Goal: Task Accomplishment & Management: Manage account settings

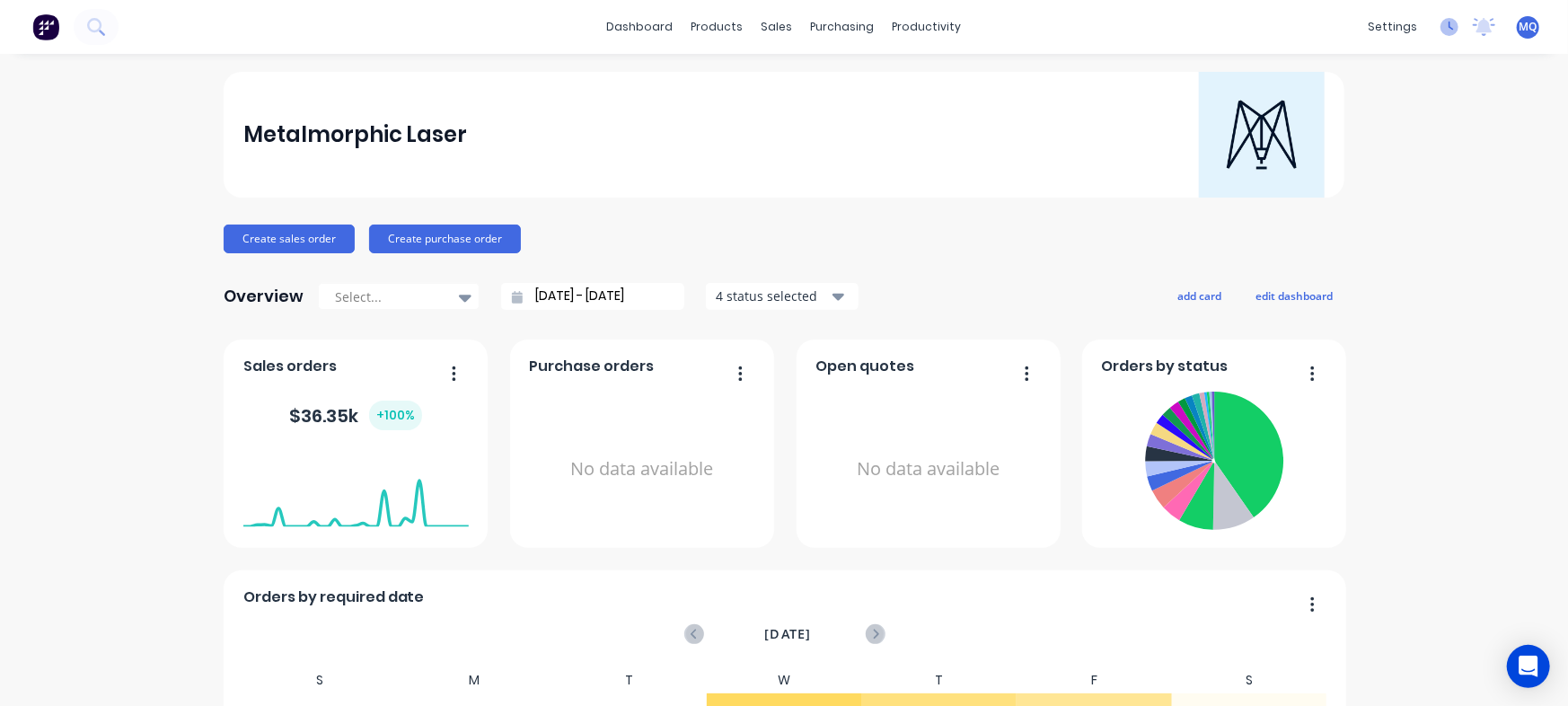
click at [1440, 19] on icon at bounding box center [1449, 27] width 18 height 18
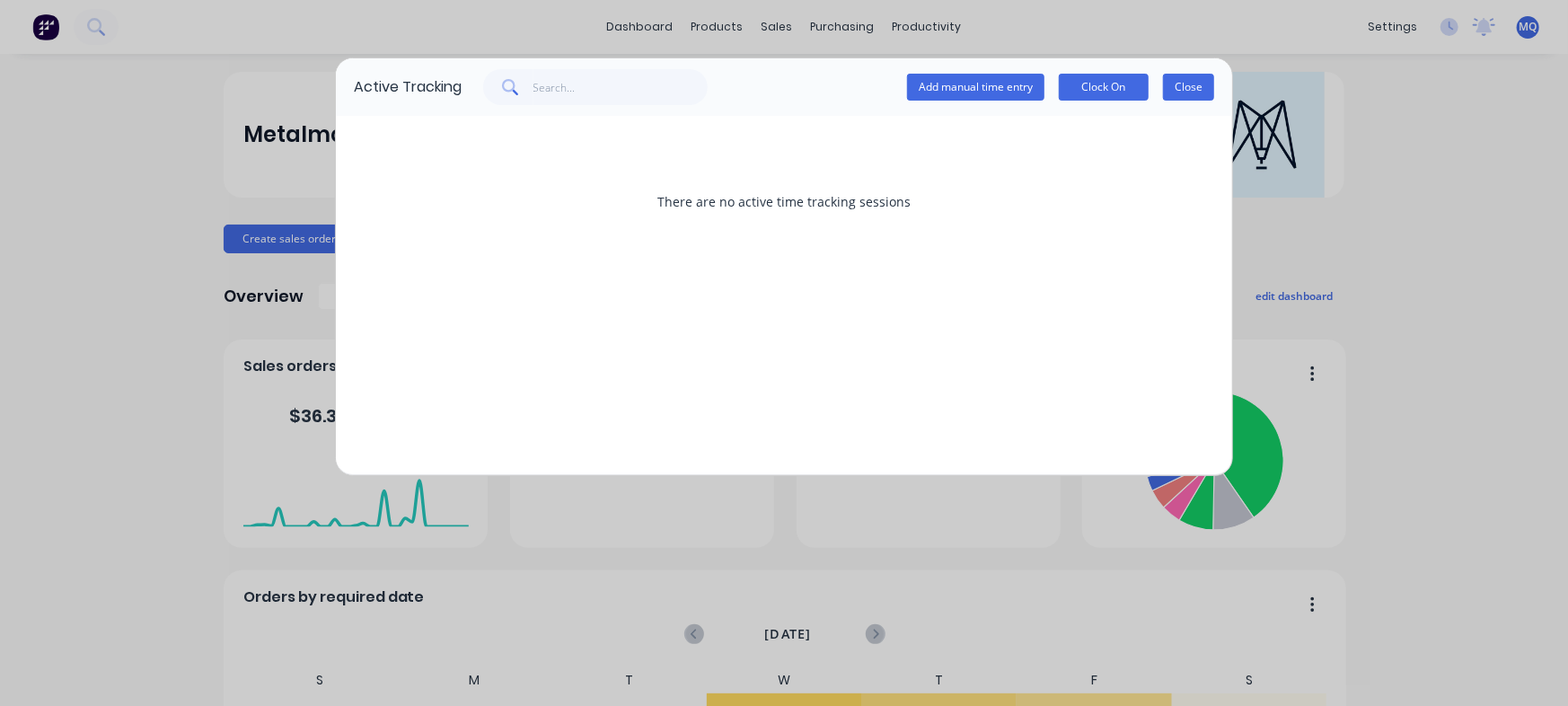
click at [1184, 84] on button "Close" at bounding box center [1188, 87] width 51 height 27
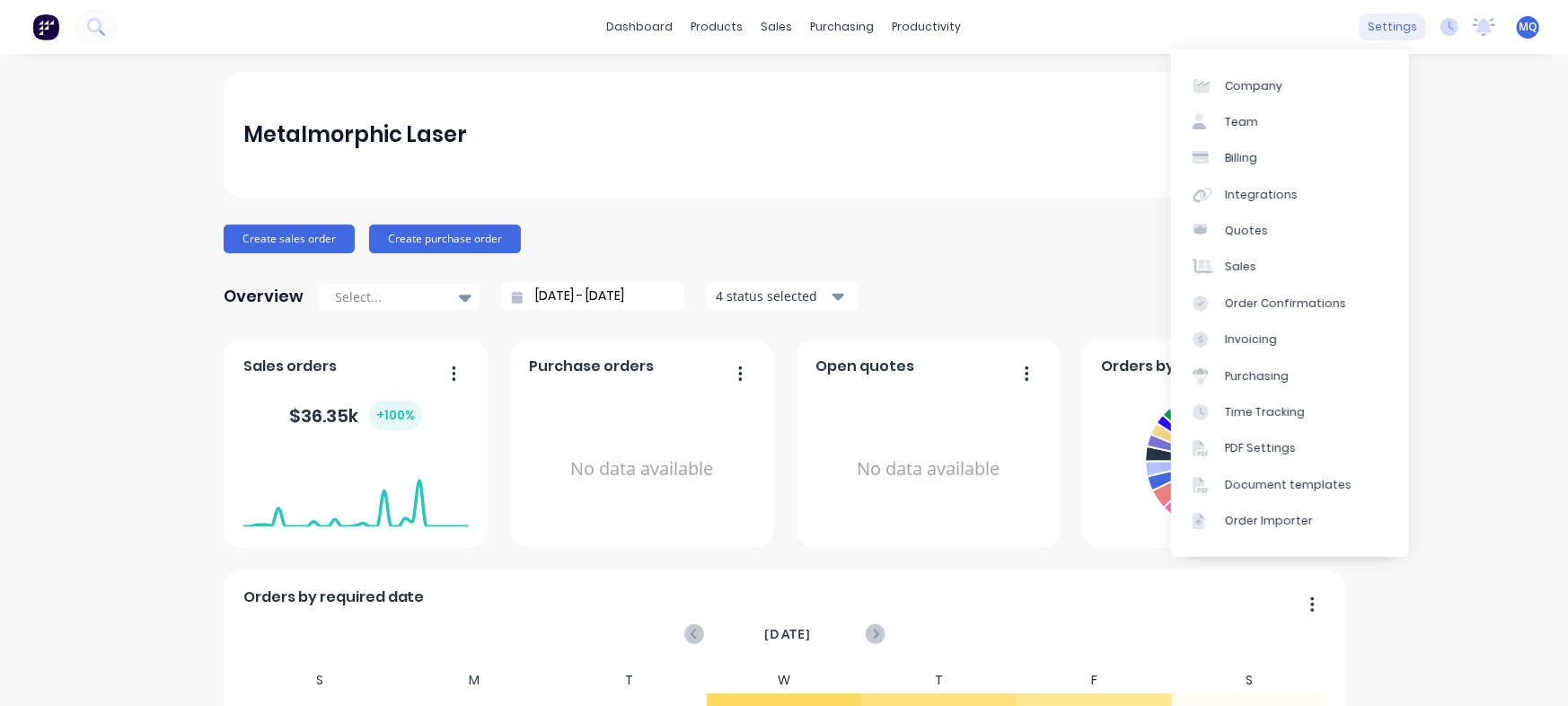
click at [1376, 29] on div "settings" at bounding box center [1392, 27] width 68 height 27
click at [1250, 115] on div "Team" at bounding box center [1241, 122] width 33 height 16
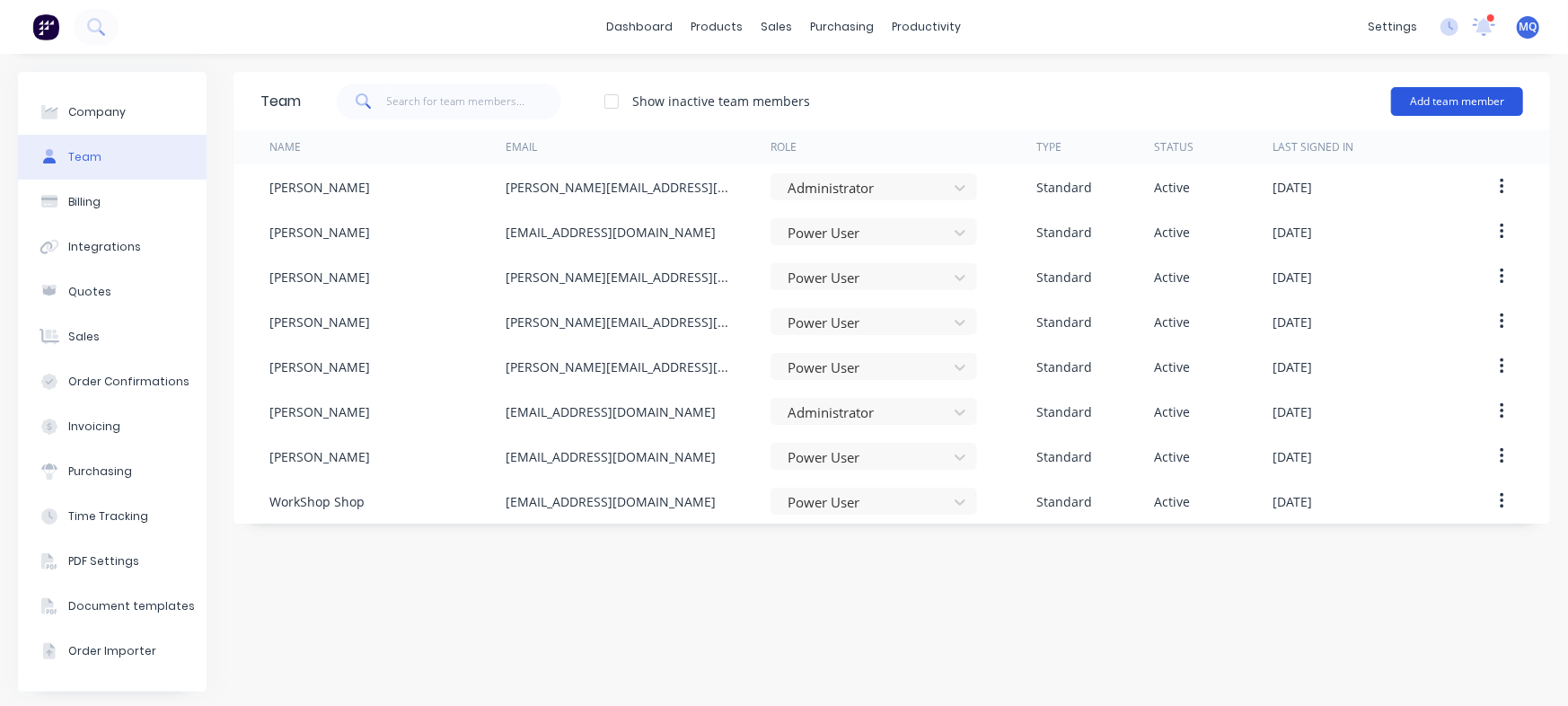
click at [1468, 107] on button "Add team member" at bounding box center [1457, 102] width 132 height 29
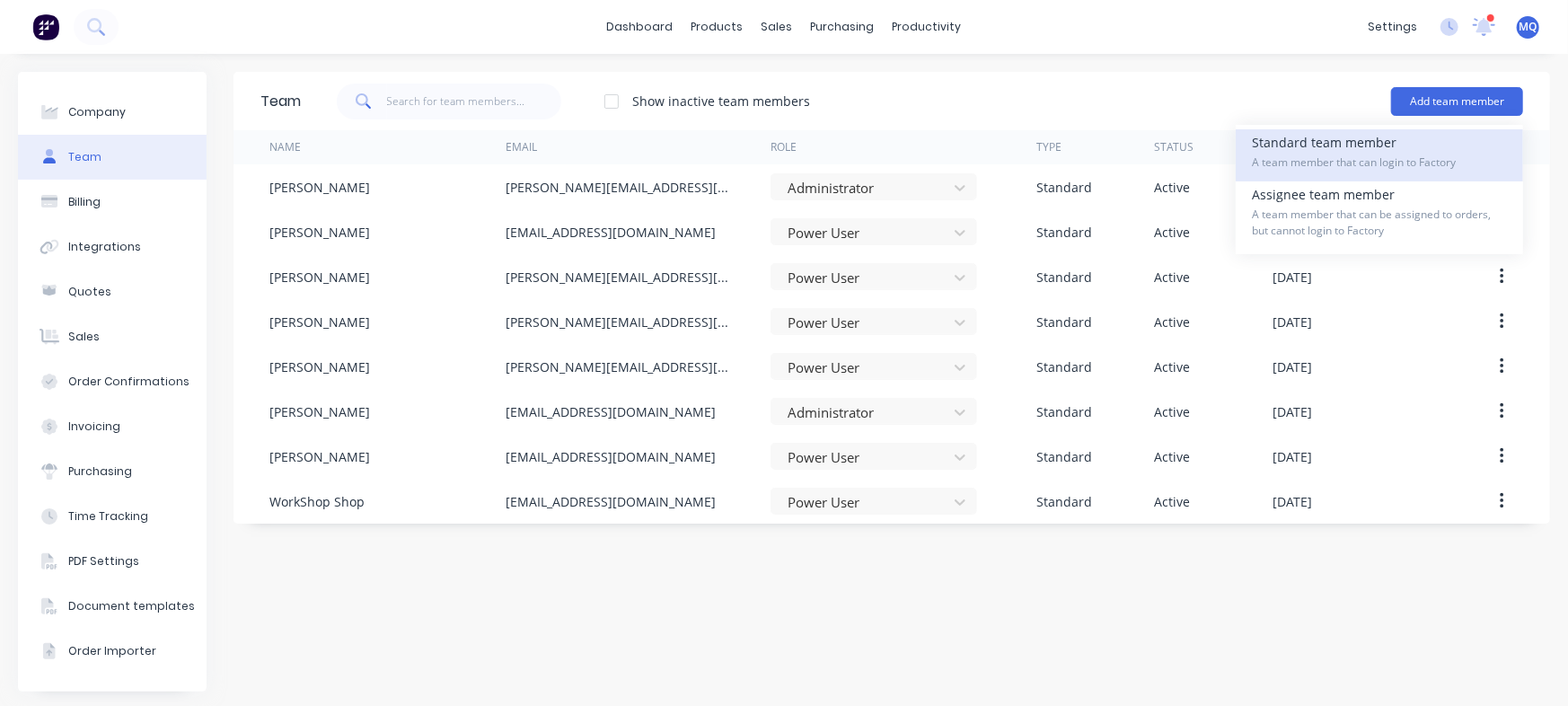
click at [1306, 165] on span "A team member that can login to Factory" at bounding box center [1379, 162] width 255 height 16
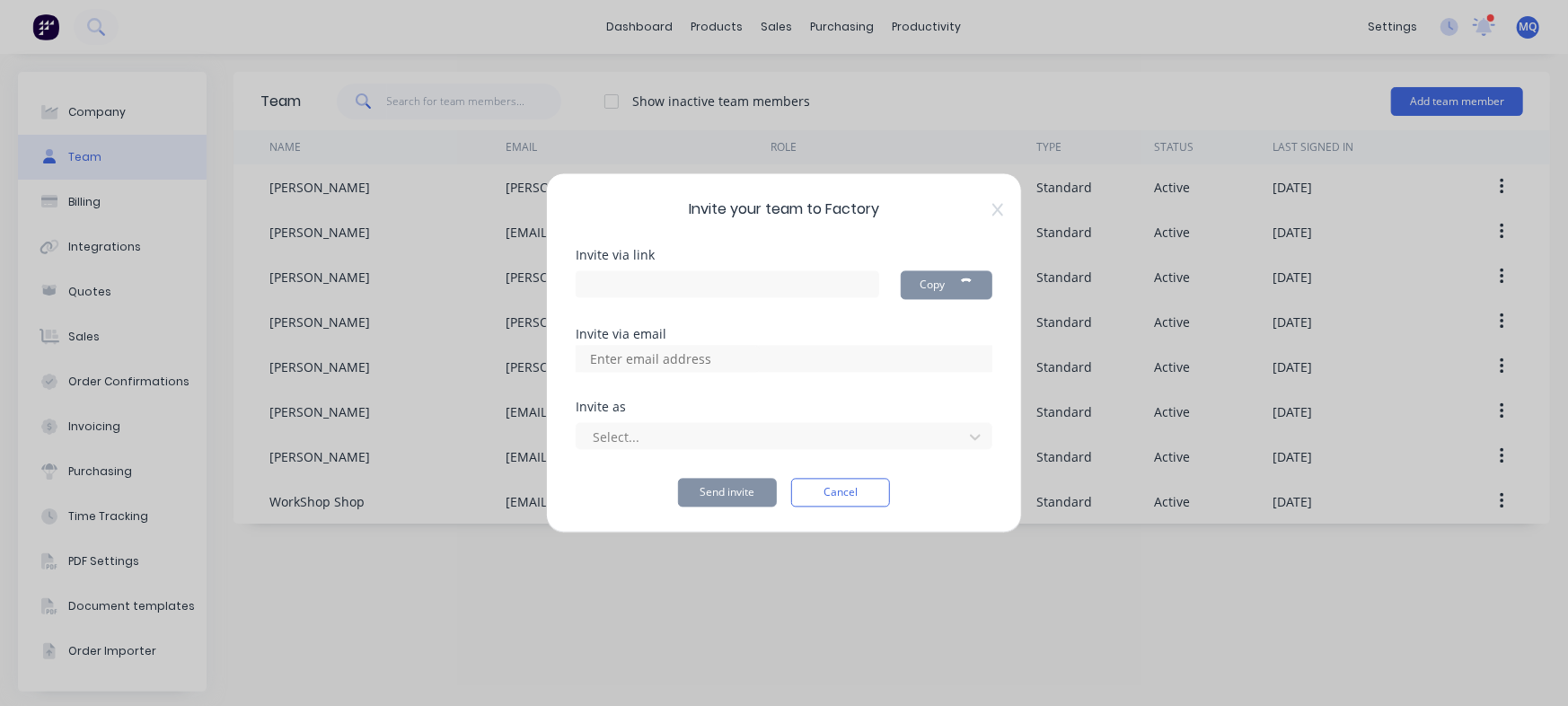
type input "https://app.factory.app/invite/6GJ5mQCN"
click at [768, 360] on div at bounding box center [783, 360] width 417 height 27
click at [763, 355] on div at bounding box center [783, 360] width 417 height 27
click at [653, 348] on input at bounding box center [670, 360] width 180 height 27
paste input "noel@metalmorphiclaser.com.au"
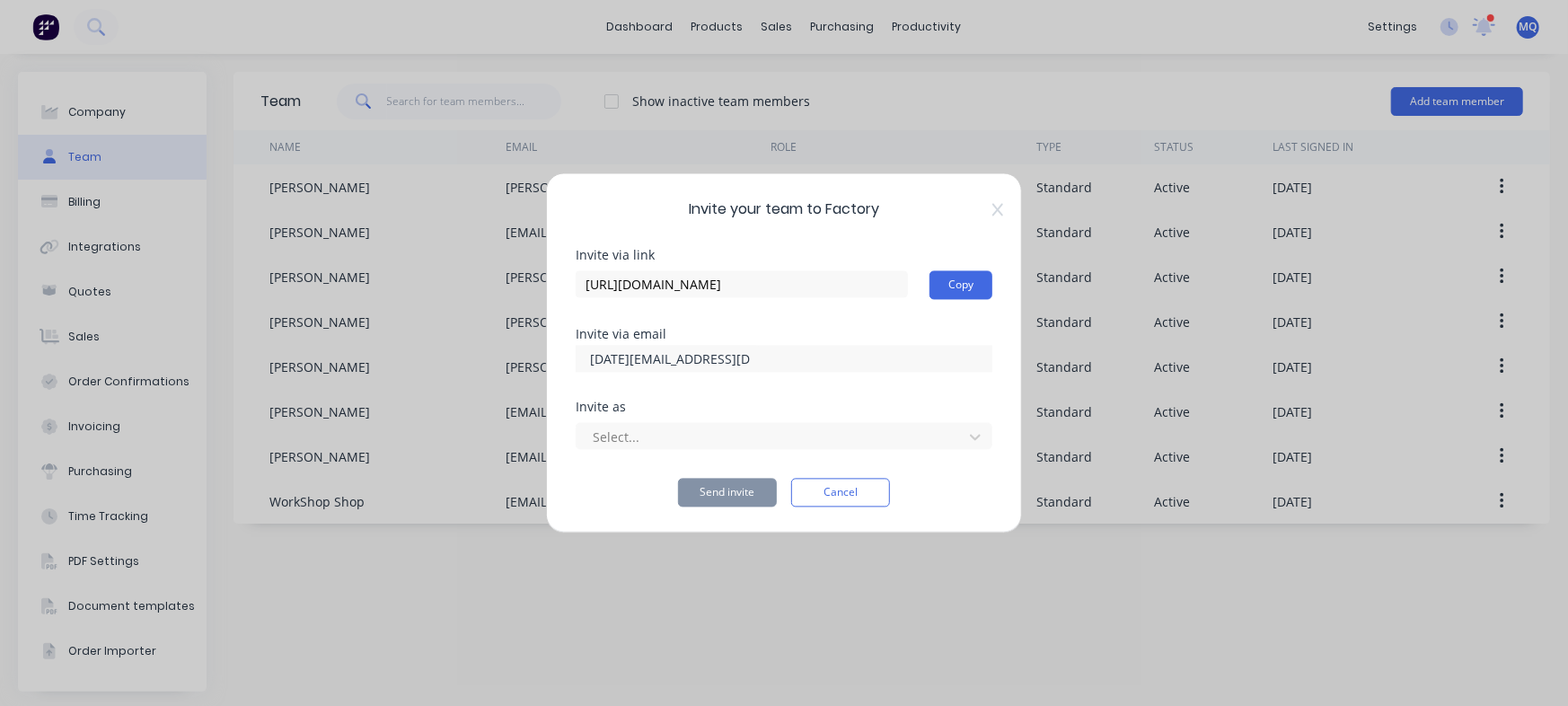
scroll to position [0, 34]
type input "noel@metalmorphiclaser.com.au"
click at [767, 438] on div at bounding box center [771, 436] width 363 height 22
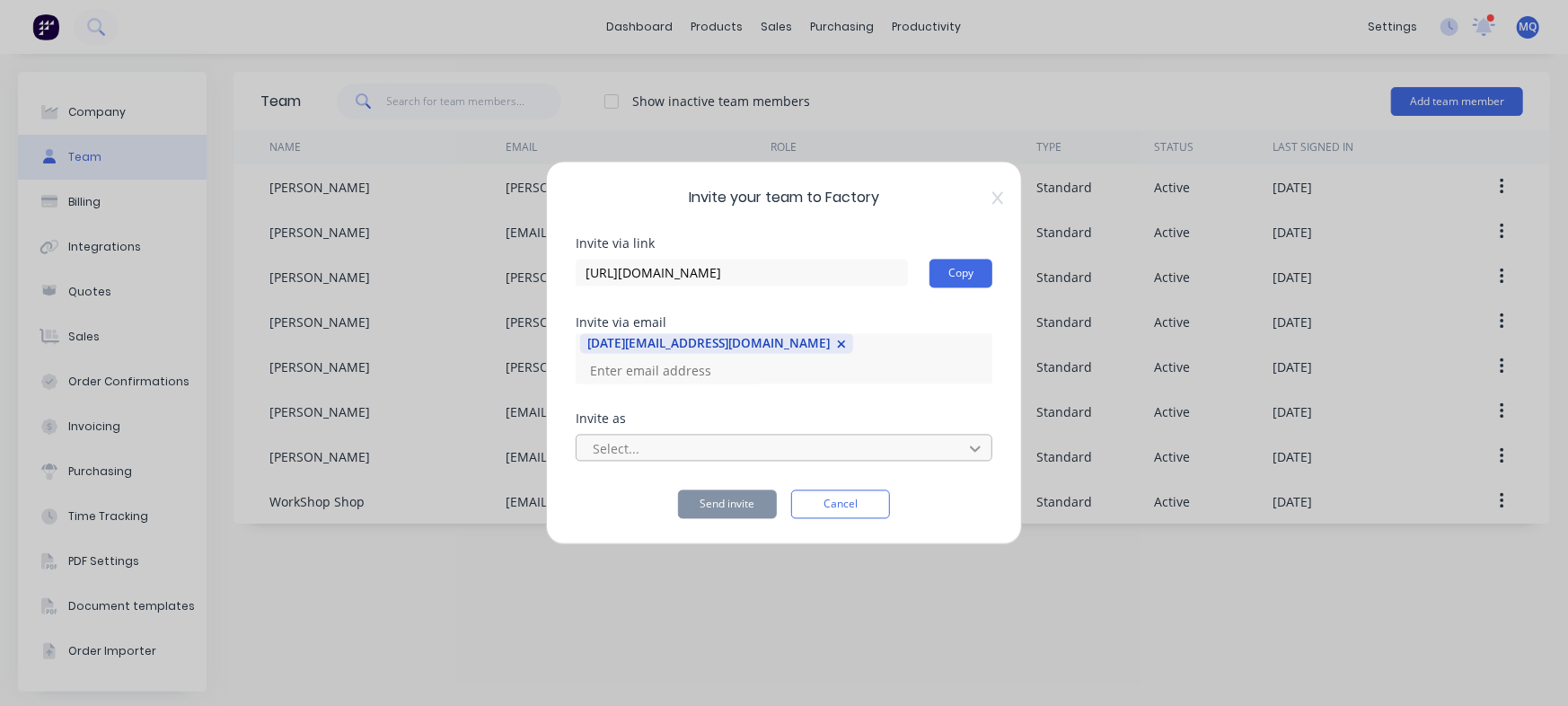
click at [977, 447] on icon at bounding box center [974, 450] width 11 height 7
click at [858, 198] on span "Invite your team to Factory" at bounding box center [783, 198] width 417 height 21
drag, startPoint x: 867, startPoint y: 185, endPoint x: 560, endPoint y: 177, distance: 307.1
click at [560, 177] on div "Invite your team to Factory Invite via link https://app.factory.app/invite/6GJ5…" at bounding box center [784, 353] width 476 height 384
click at [977, 440] on icon at bounding box center [974, 449] width 18 height 18
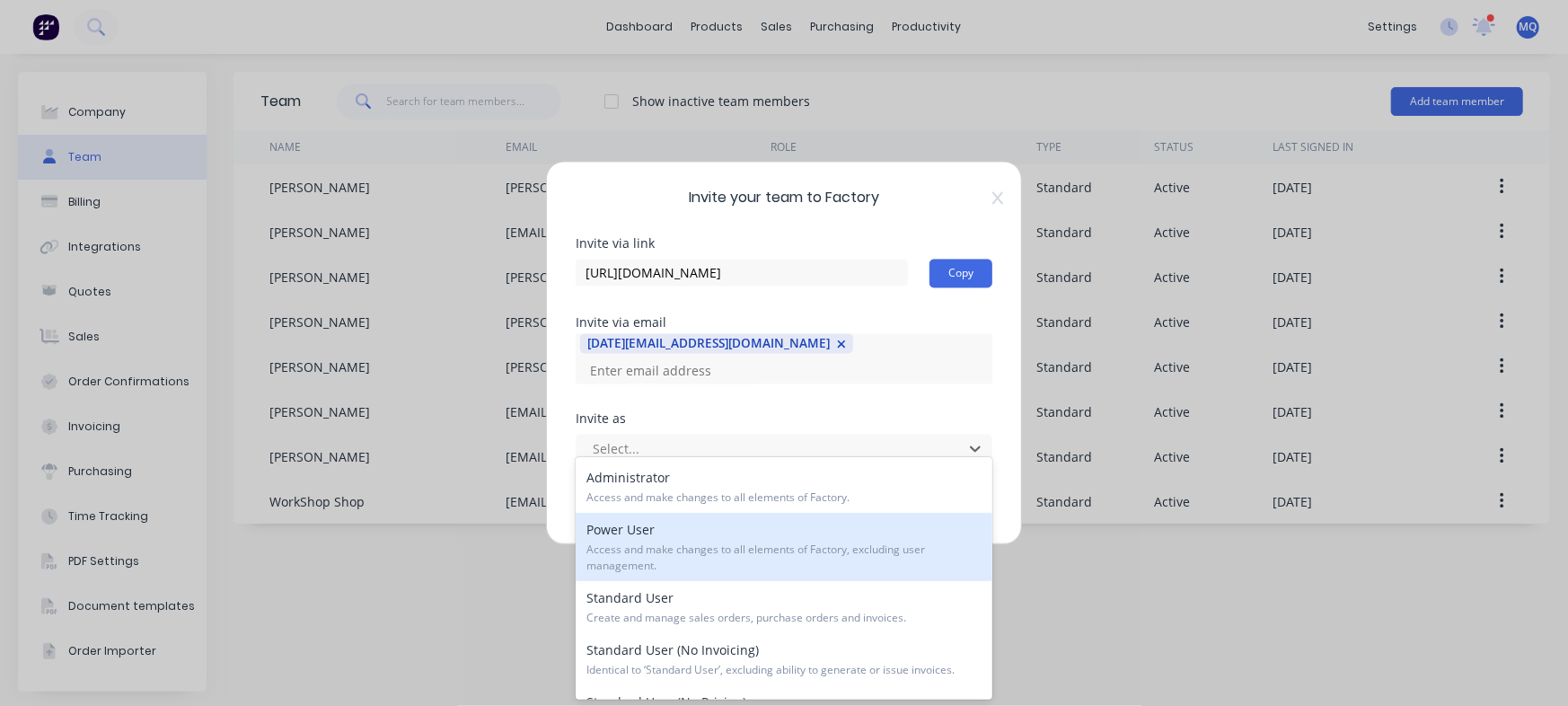
drag, startPoint x: 686, startPoint y: 562, endPoint x: 682, endPoint y: 592, distance: 30.3
click at [682, 592] on div "Administrator Access and make changes to all elements of Factory. Power User Ac…" at bounding box center [783, 578] width 417 height 243
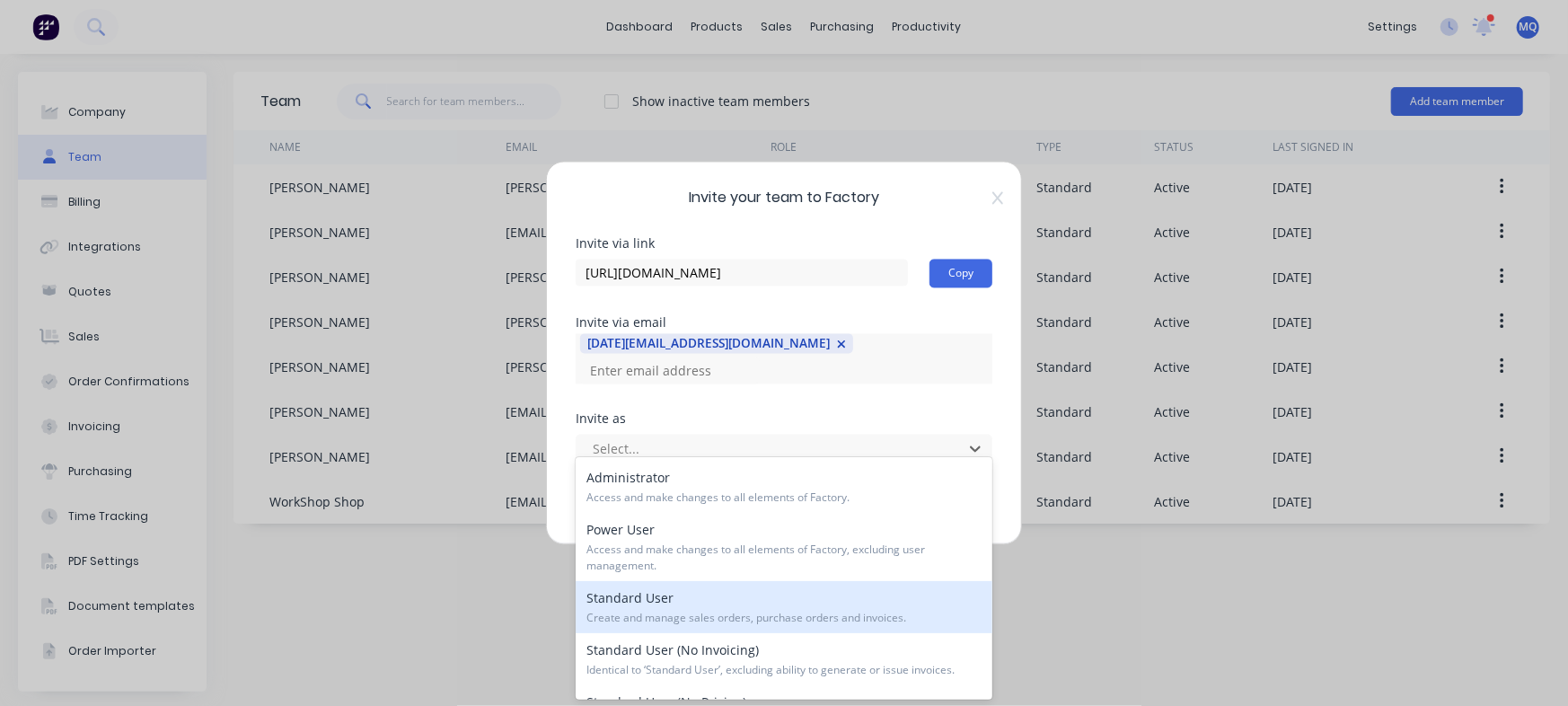
click at [676, 603] on div "Standard User Create and manage sales orders, purchase orders and invoices." at bounding box center [783, 607] width 417 height 52
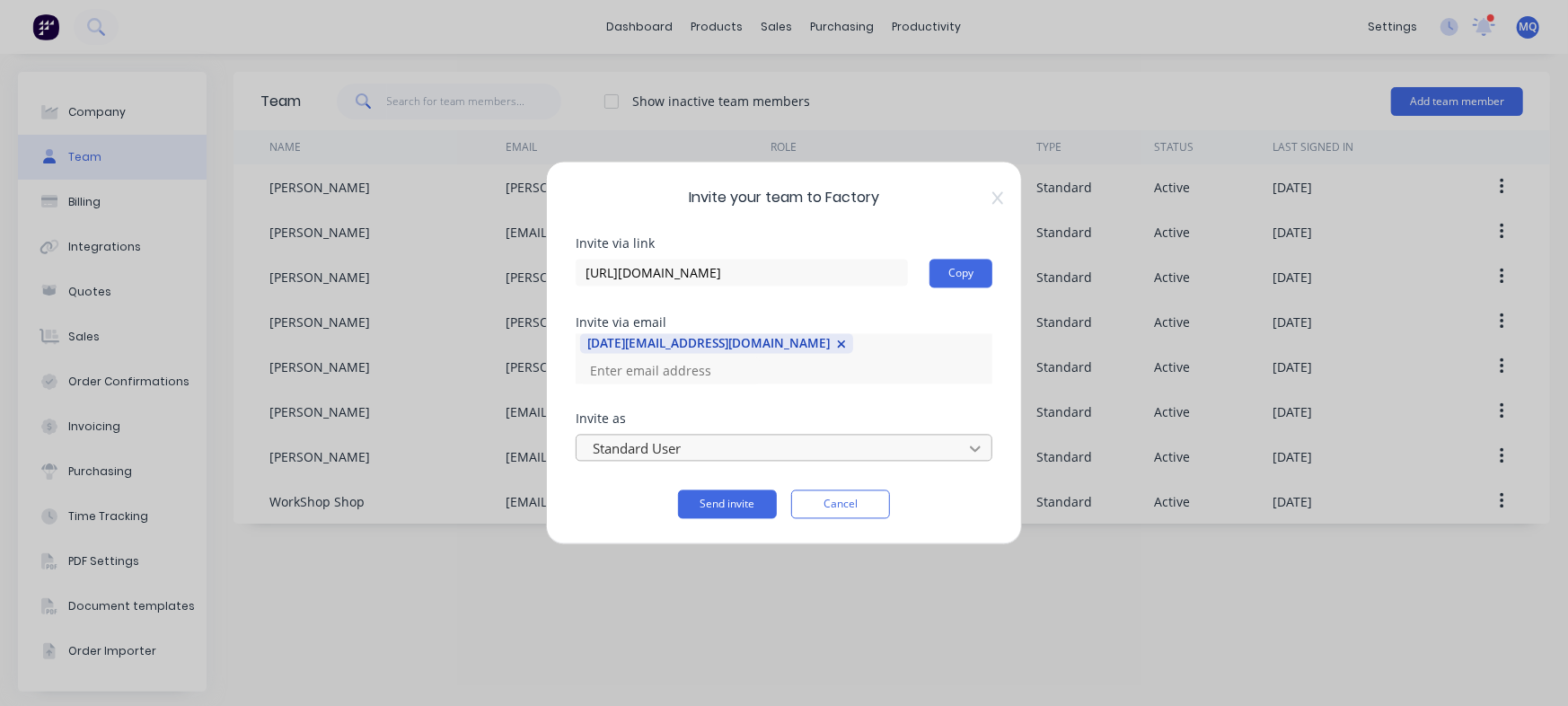
click at [976, 440] on icon at bounding box center [974, 449] width 18 height 18
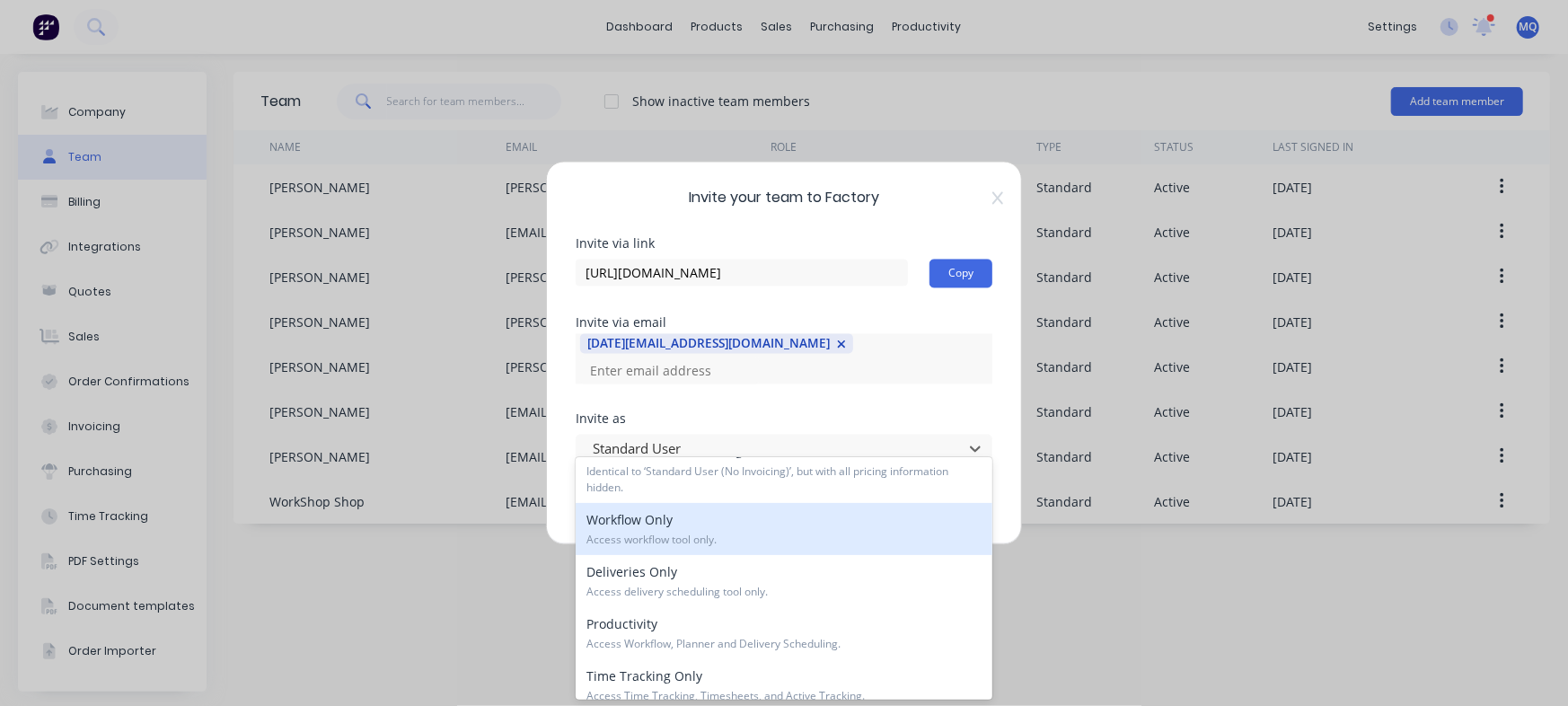
scroll to position [267, 0]
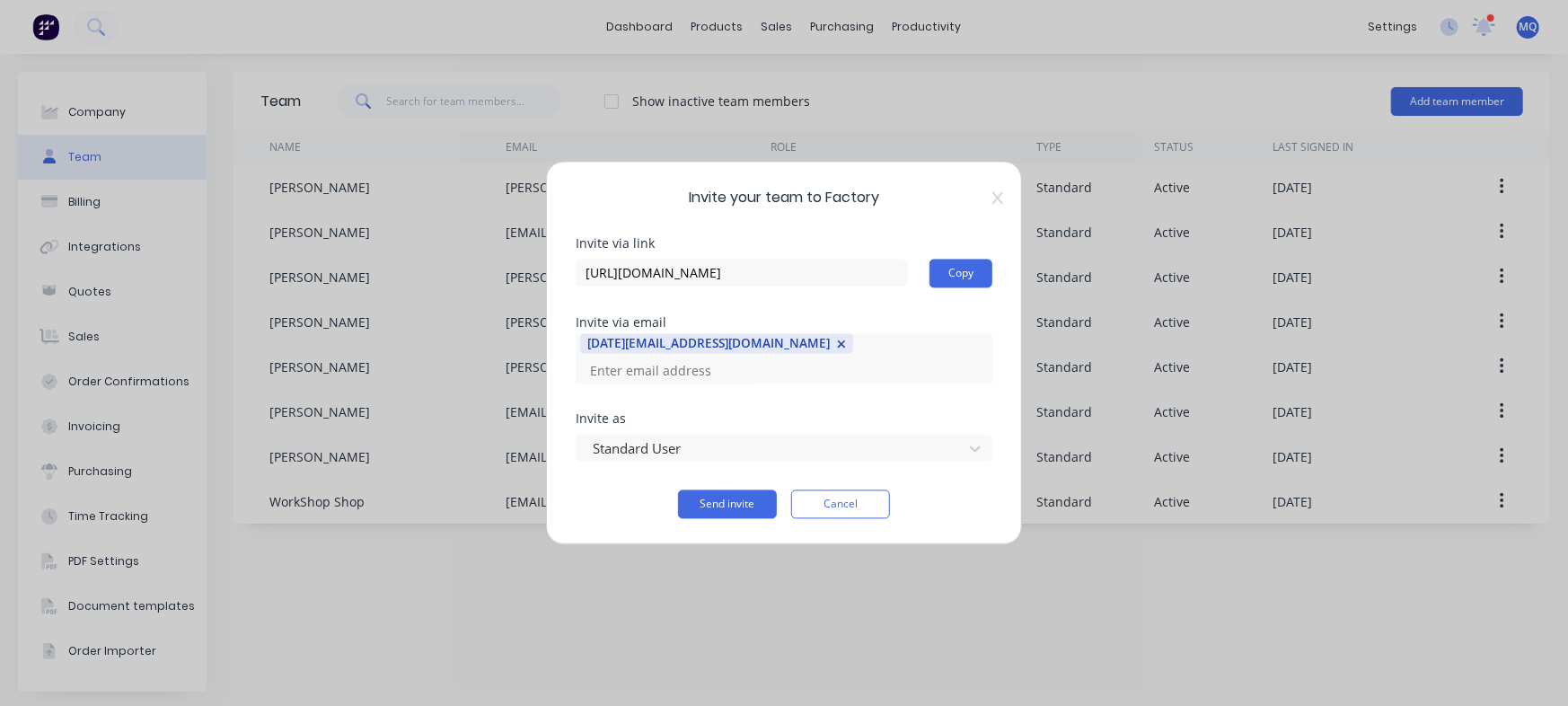
click at [879, 239] on div "Invite your team to Factory Invite via link https://app.factory.app/invite/6GJ5…" at bounding box center [784, 353] width 476 height 384
click at [683, 490] on button "Send invite" at bounding box center [727, 505] width 99 height 29
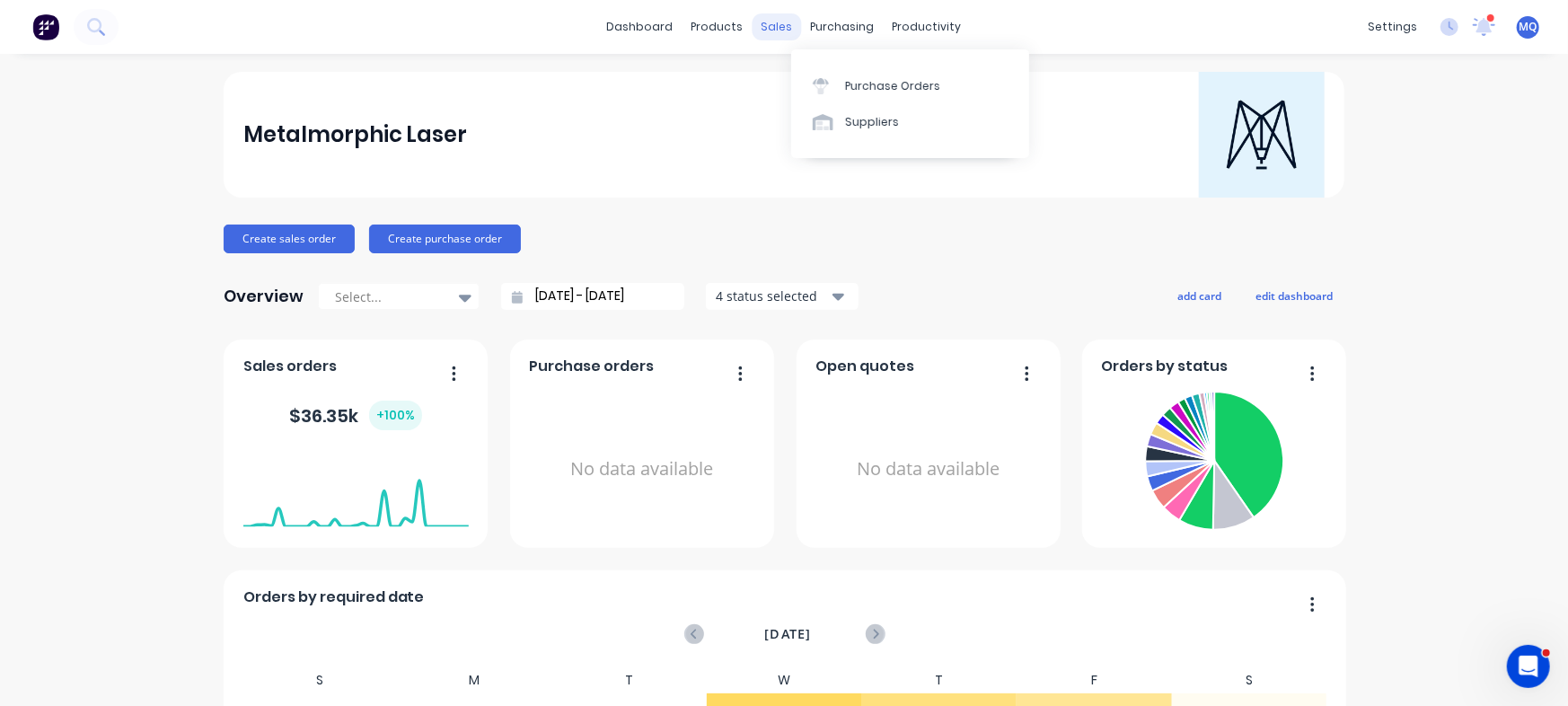
click at [771, 30] on div "sales" at bounding box center [776, 27] width 49 height 27
click at [772, 32] on div "sales" at bounding box center [776, 27] width 49 height 27
click at [797, 81] on link "Sales Orders" at bounding box center [863, 85] width 238 height 36
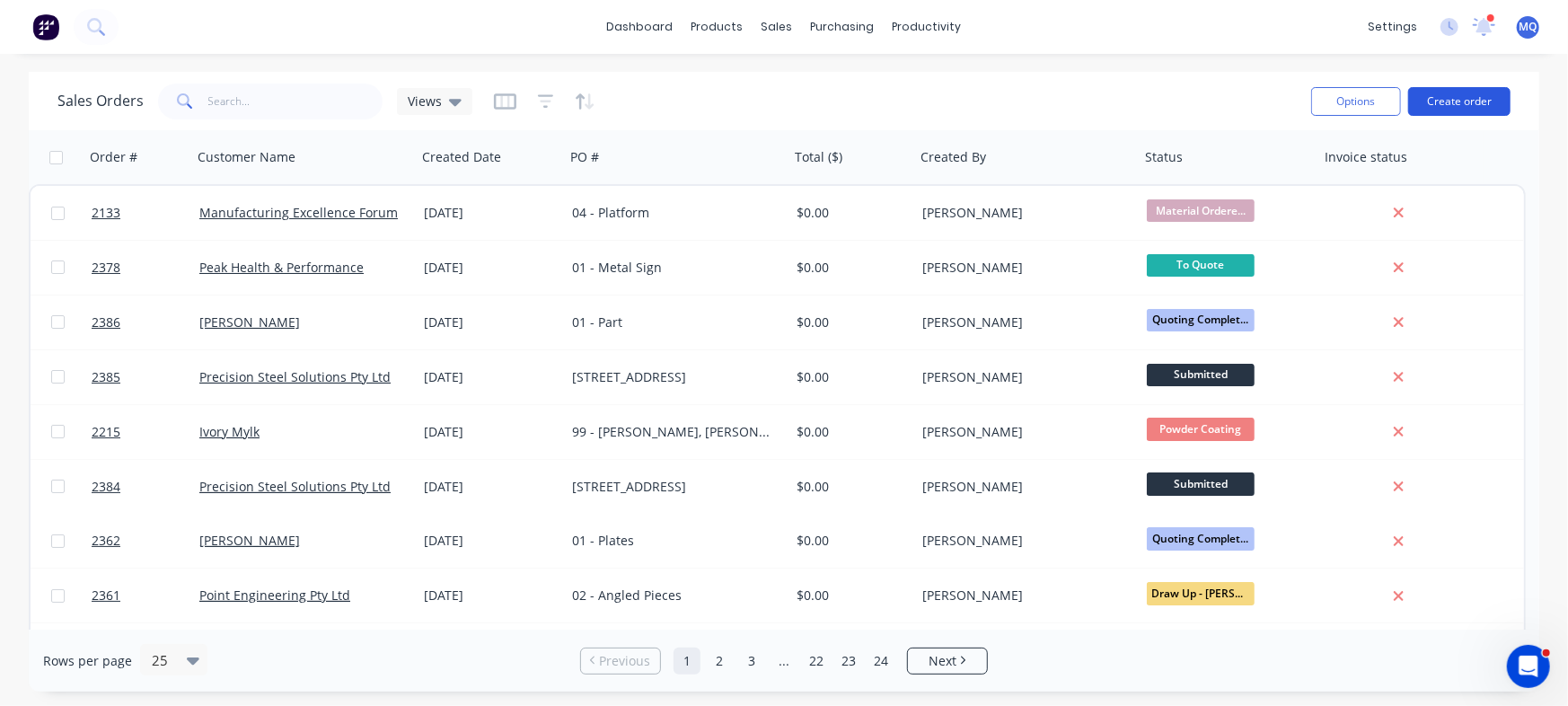
click at [1468, 111] on button "Create order" at bounding box center [1459, 102] width 102 height 29
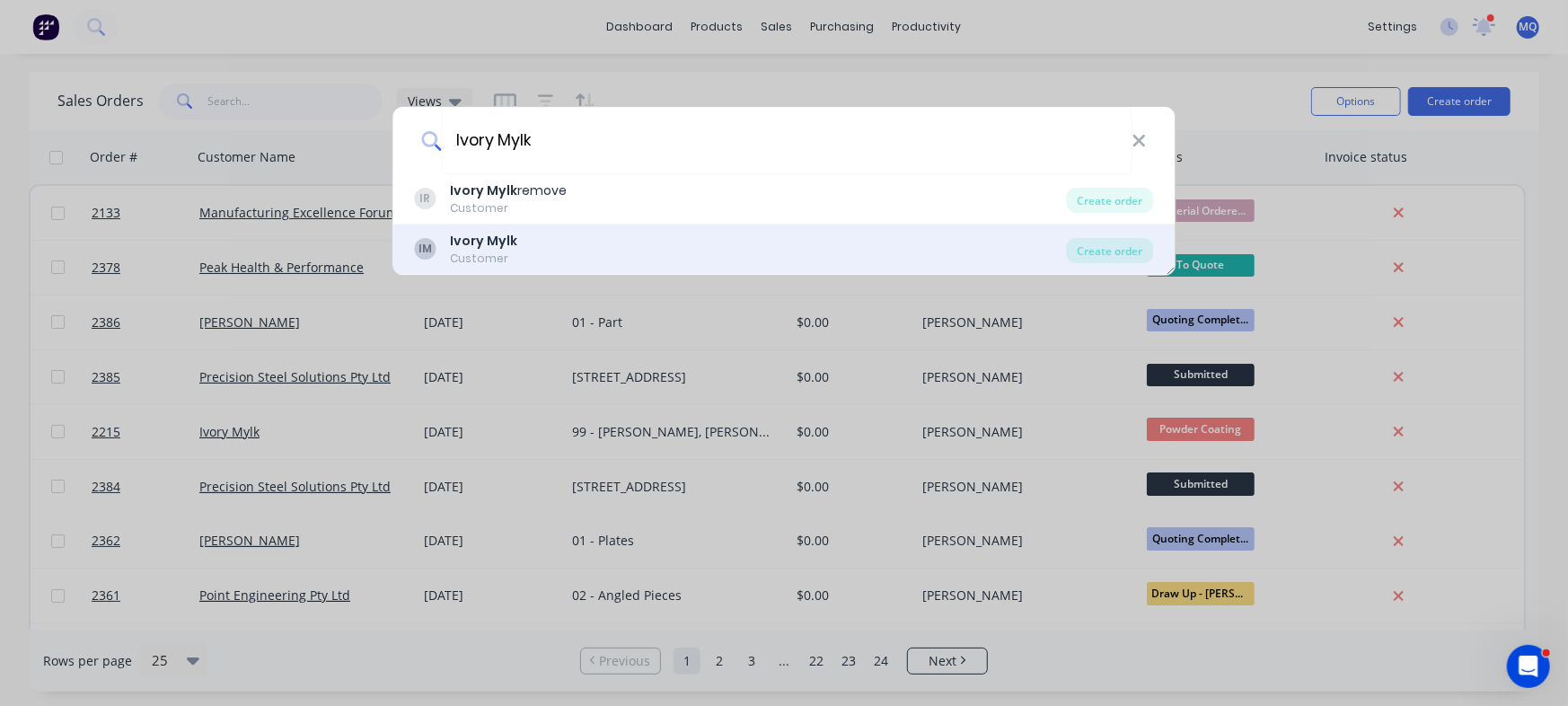
type input "Ivory Mylk"
click at [562, 246] on div "IM Ivory Mylk Customer" at bounding box center [740, 250] width 652 height 35
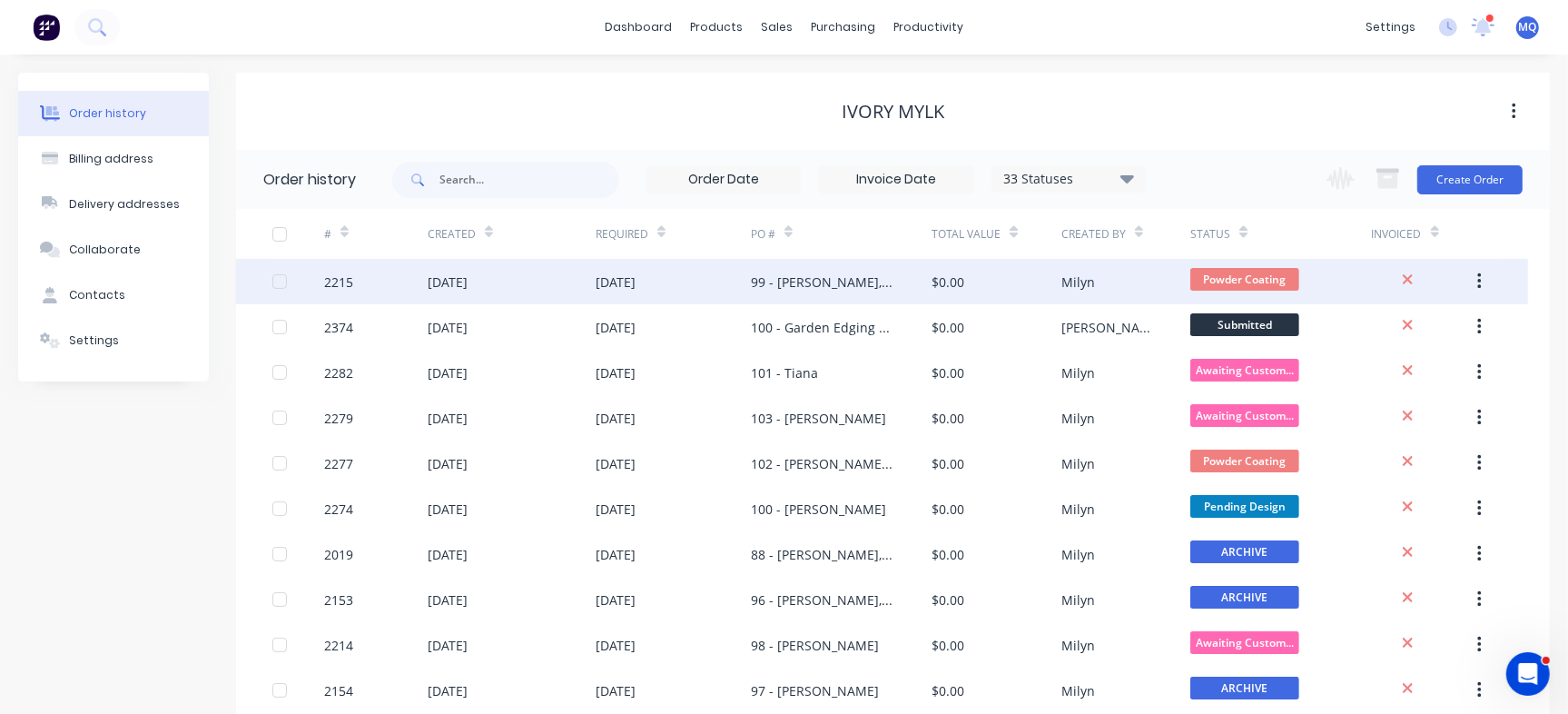
click at [831, 284] on div "99 - [PERSON_NAME], [PERSON_NAME], & [PERSON_NAME]" at bounding box center [823, 283] width 145 height 20
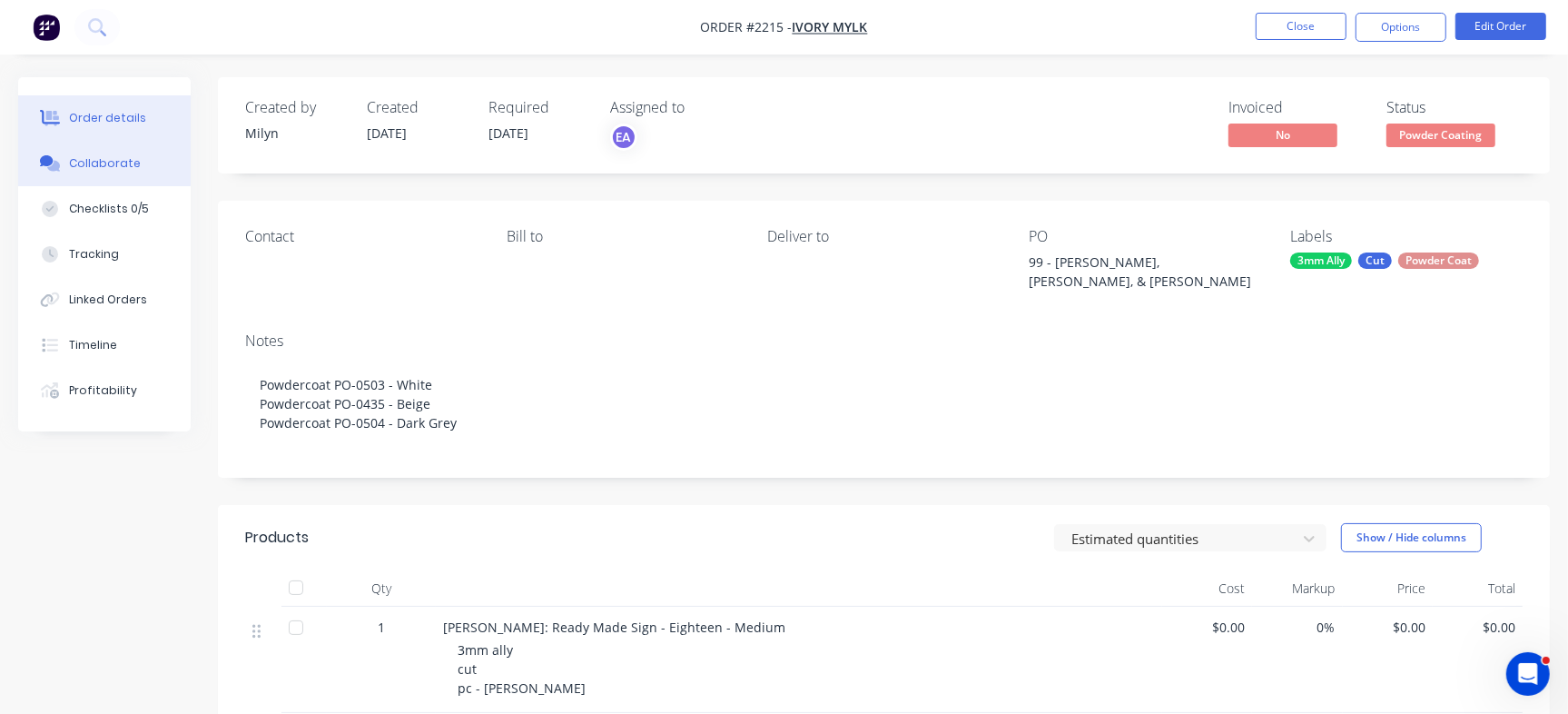
click at [107, 159] on div "Collaborate" at bounding box center [105, 163] width 71 height 17
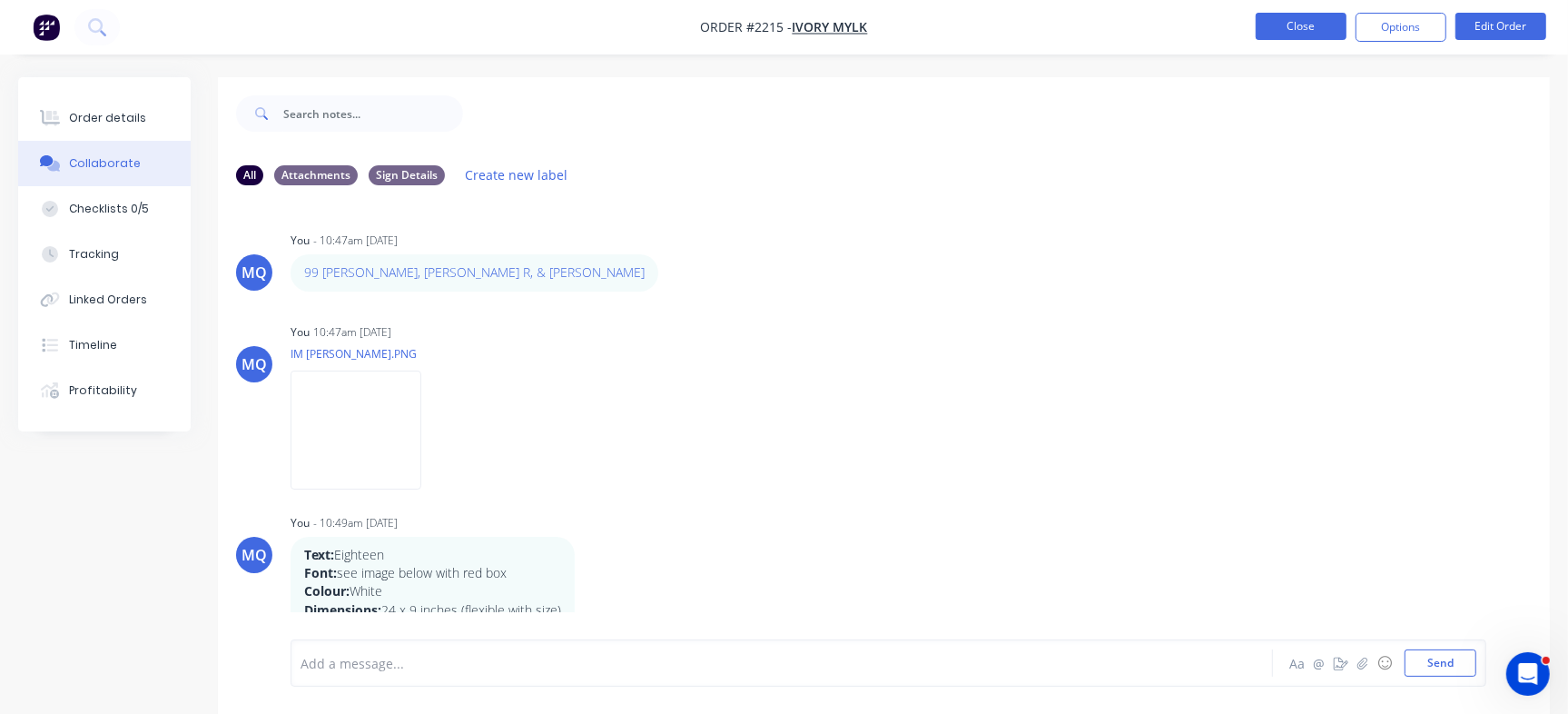
click at [1285, 24] on button "Close" at bounding box center [1300, 26] width 91 height 27
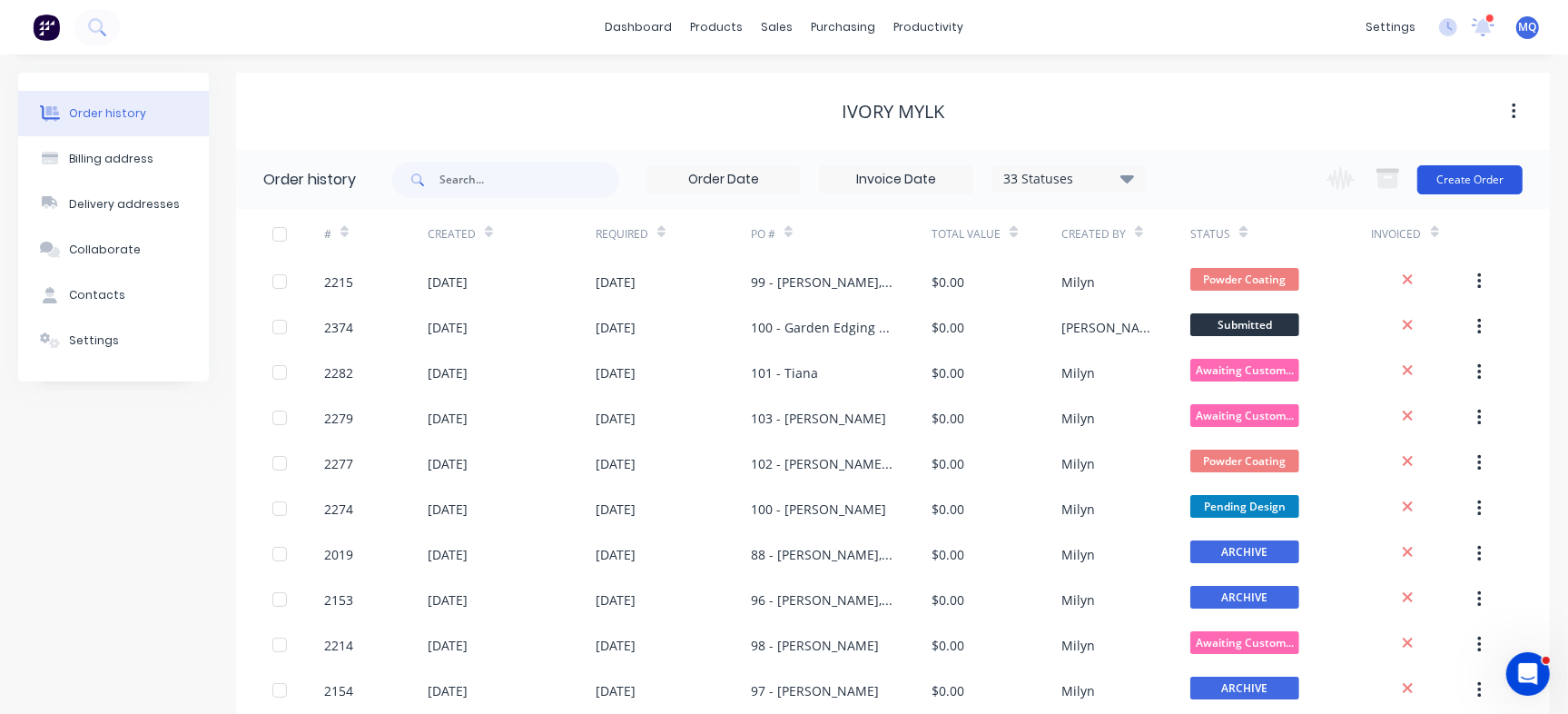
click at [1472, 167] on button "Create Order" at bounding box center [1470, 180] width 106 height 29
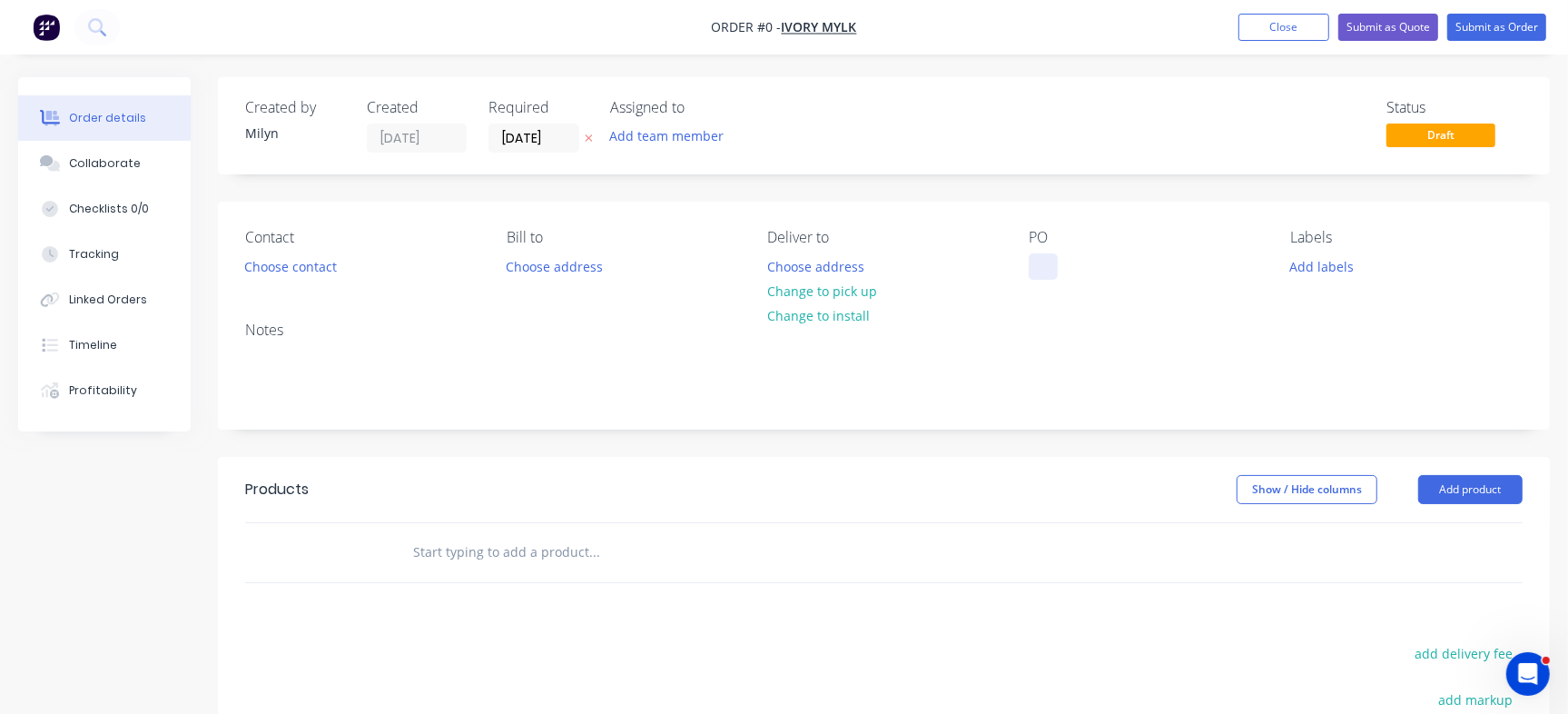
click at [1047, 269] on div at bounding box center [1043, 266] width 29 height 26
paste div
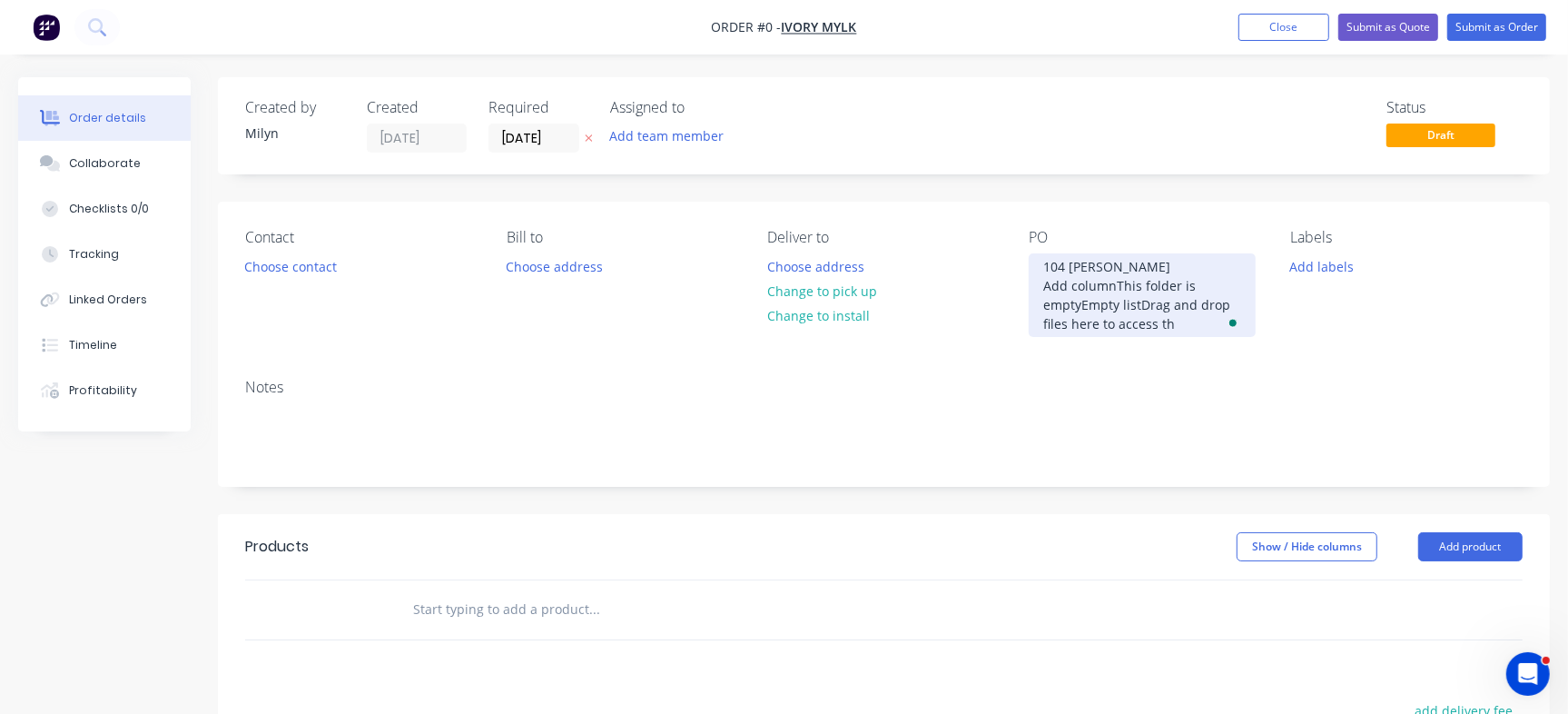
drag, startPoint x: 1180, startPoint y: 326, endPoint x: 972, endPoint y: 282, distance: 212.6
click at [972, 282] on div "Contact Choose contact Bill to Choose address Deliver to Choose address Change …" at bounding box center [884, 283] width 1331 height 162
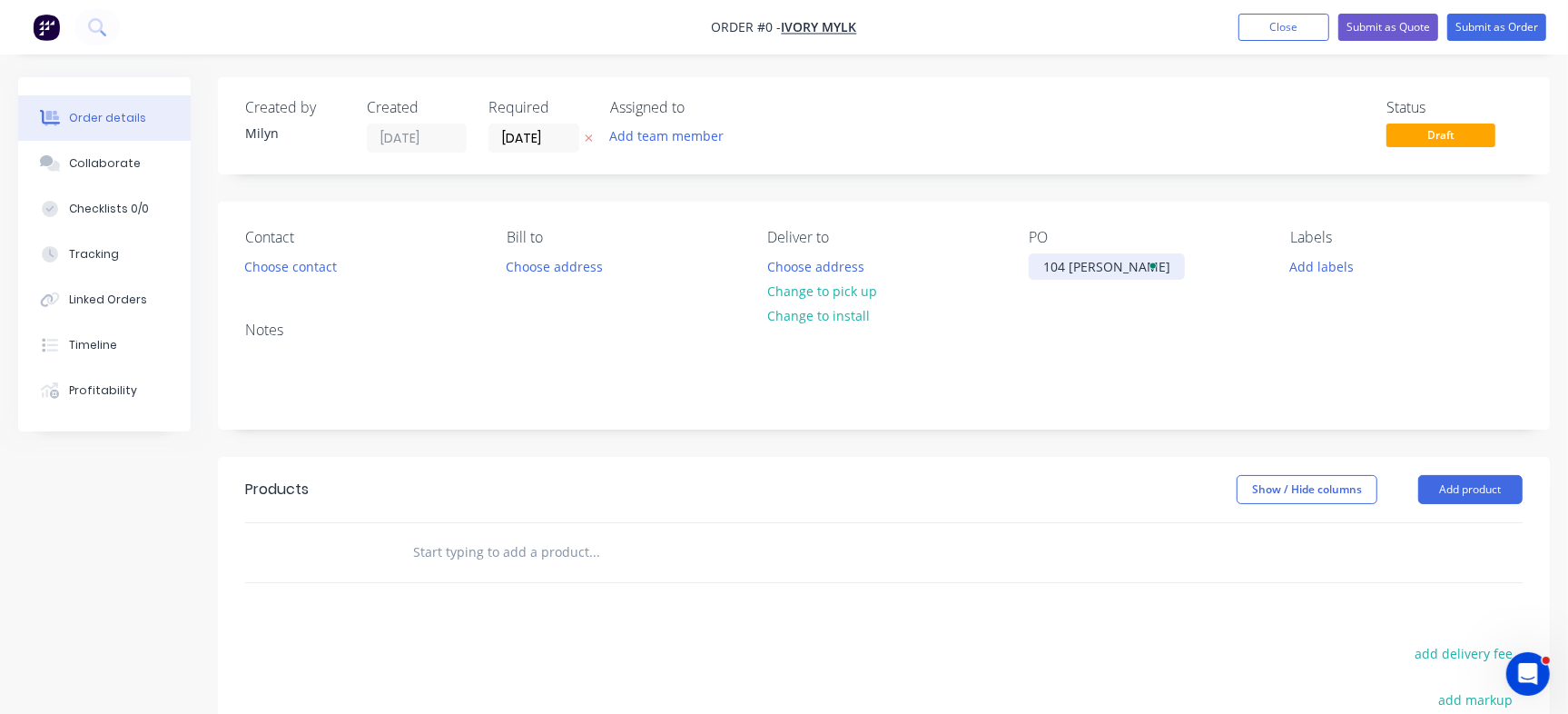
click at [1063, 263] on div "104 Sarah Courtney" at bounding box center [1107, 266] width 156 height 26
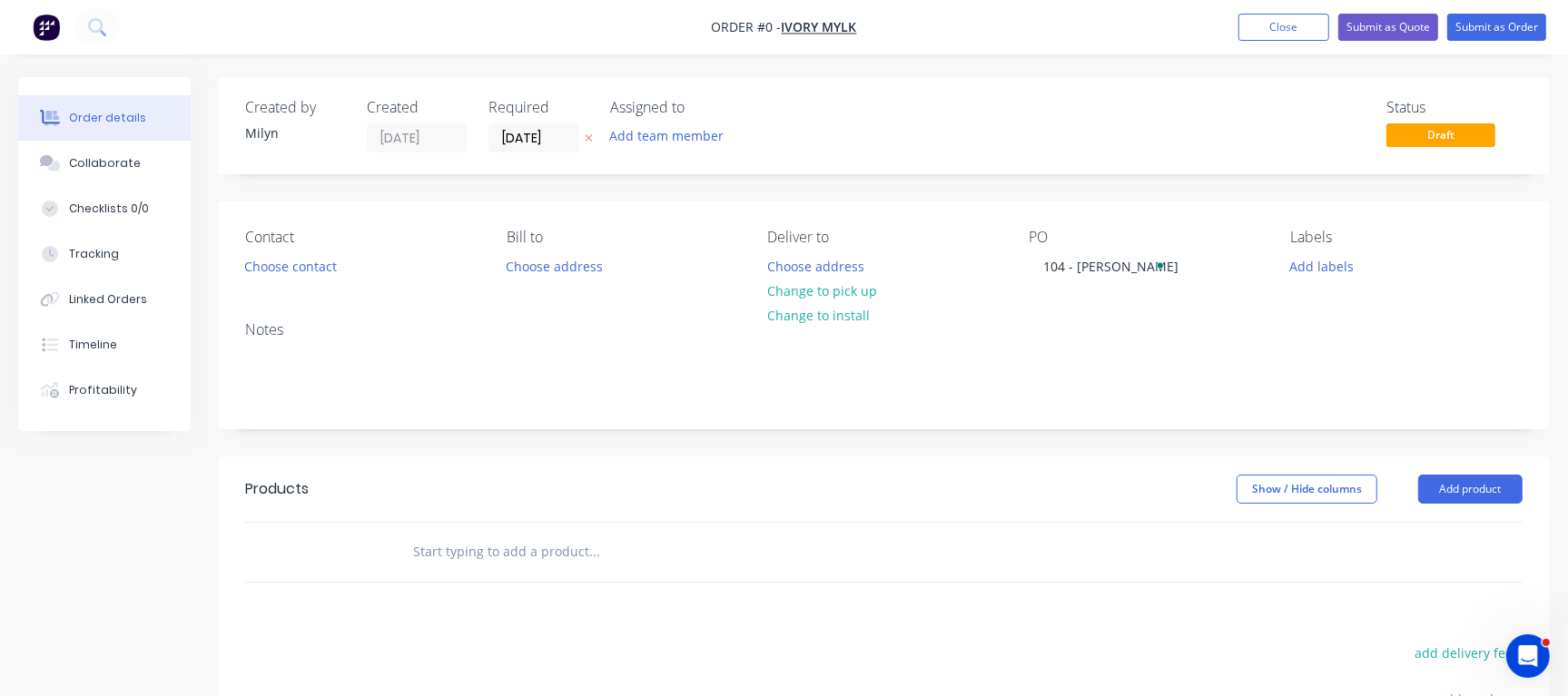
click at [1041, 151] on div "Order details Collaborate Checklists 0/0 Tracking Linked Orders Timeline Profit…" at bounding box center [784, 561] width 1568 height 969
click at [536, 140] on input "[DATE]" at bounding box center [534, 138] width 89 height 27
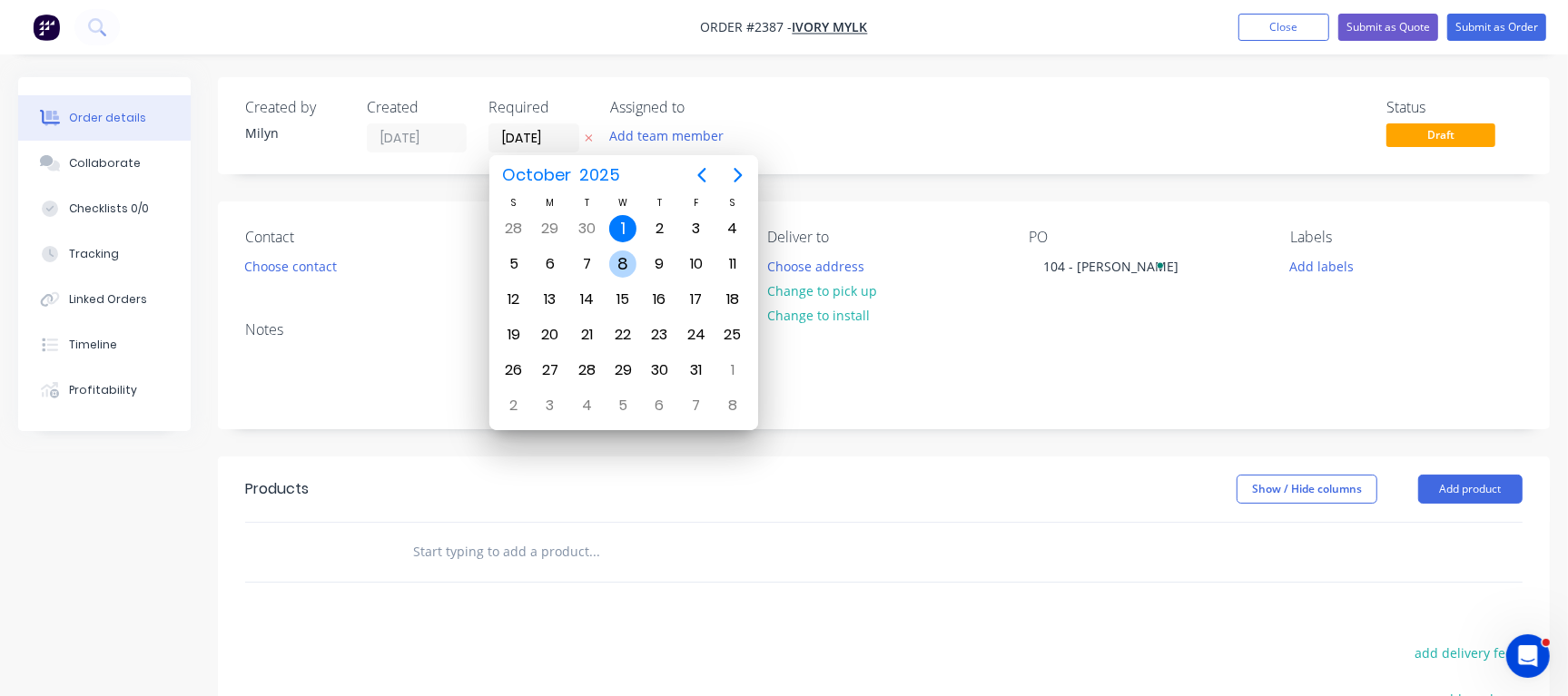
click at [619, 266] on div "8" at bounding box center [623, 264] width 27 height 27
type input "[DATE]"
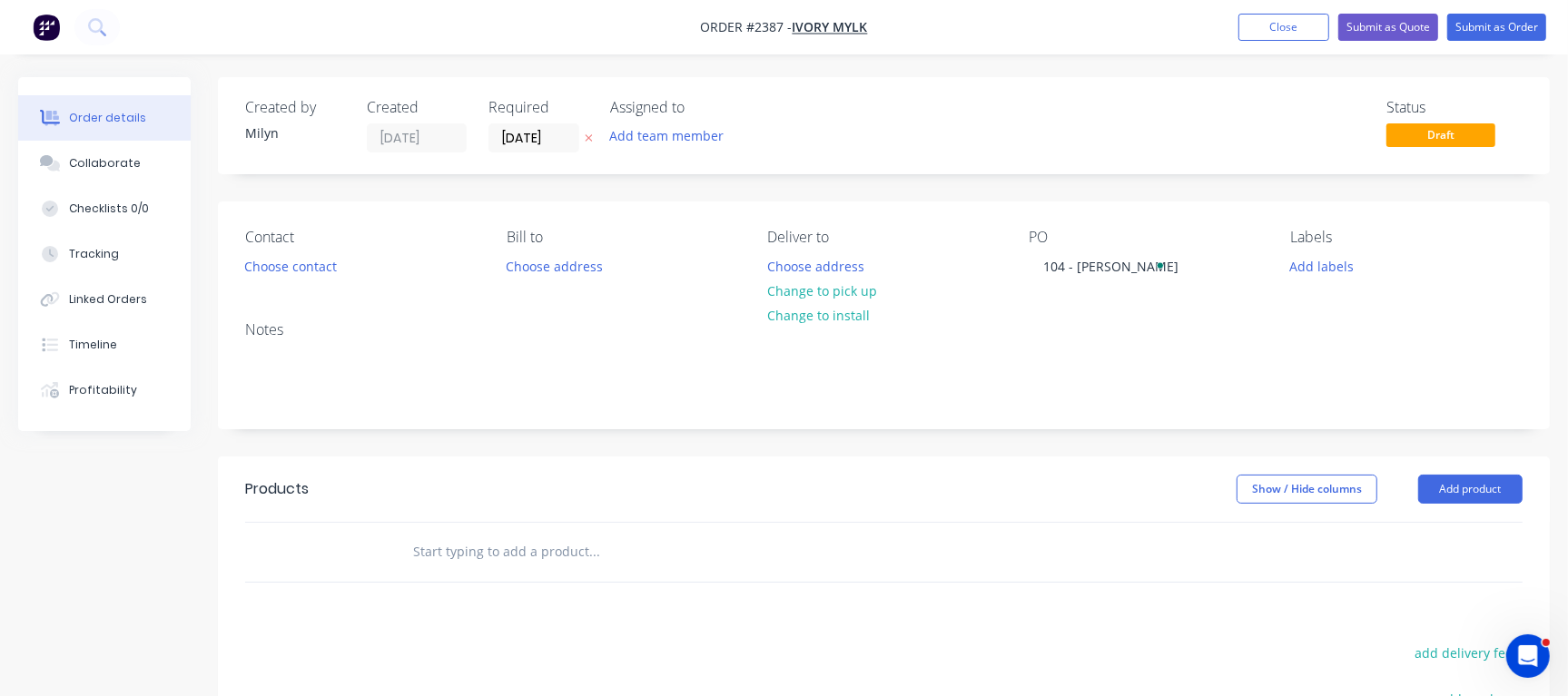
click at [483, 542] on input "text" at bounding box center [594, 551] width 364 height 36
paste input "Jade Williams: Circle Round Fold DIY Business Sign - Medium"
drag, startPoint x: 491, startPoint y: 547, endPoint x: 344, endPoint y: 561, distance: 147.7
click at [344, 561] on div "Jade Williams: Circle Round Fold DIY Business Sign - Medium" at bounding box center [884, 552] width 1278 height 59
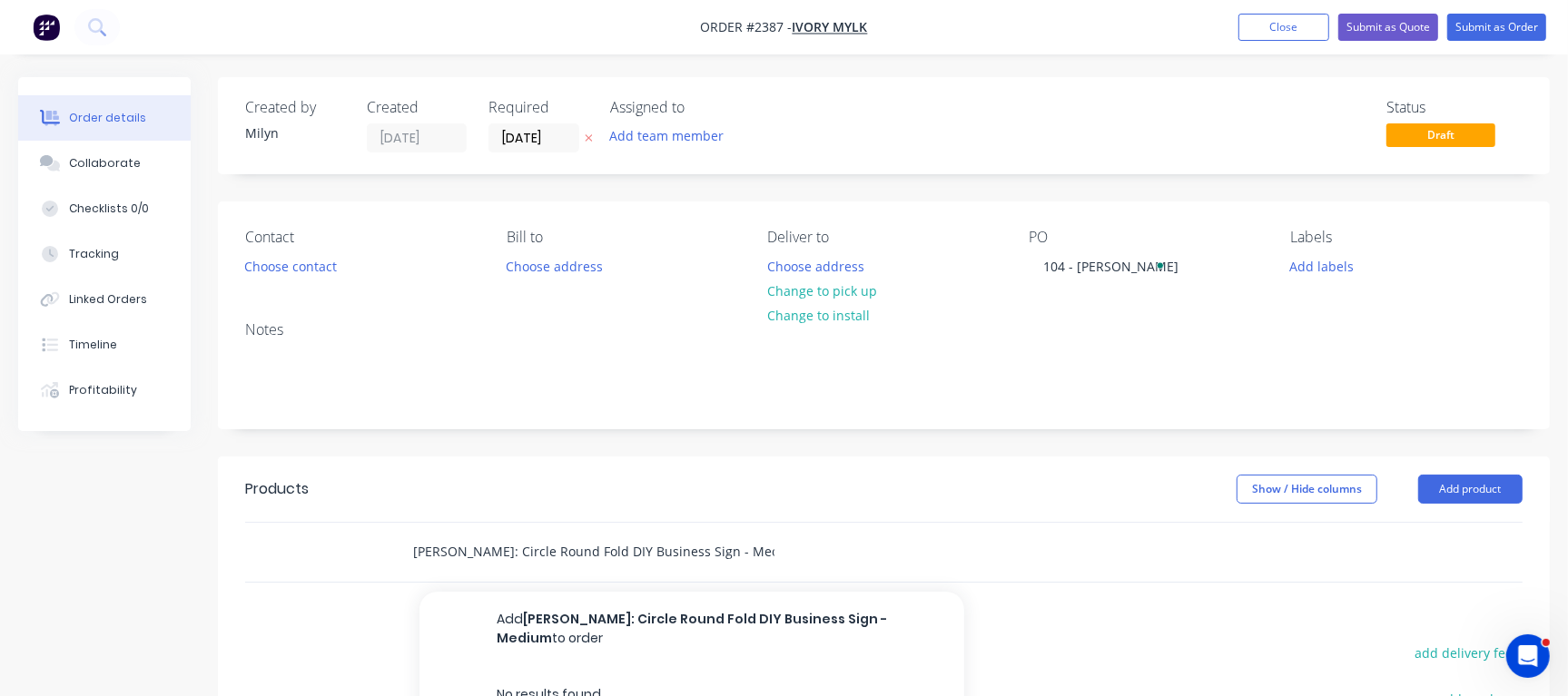
click at [491, 547] on input "Jade Williams: Circle Round Fold DIY Business Sign - Medium" at bounding box center [594, 551] width 364 height 36
drag, startPoint x: 500, startPoint y: 548, endPoint x: 306, endPoint y: 556, distance: 194.2
click at [306, 556] on div "Jade Williams: Circle Round Fold DIY Business Sign - Medium Add Jade Williams: …" at bounding box center [884, 552] width 1278 height 59
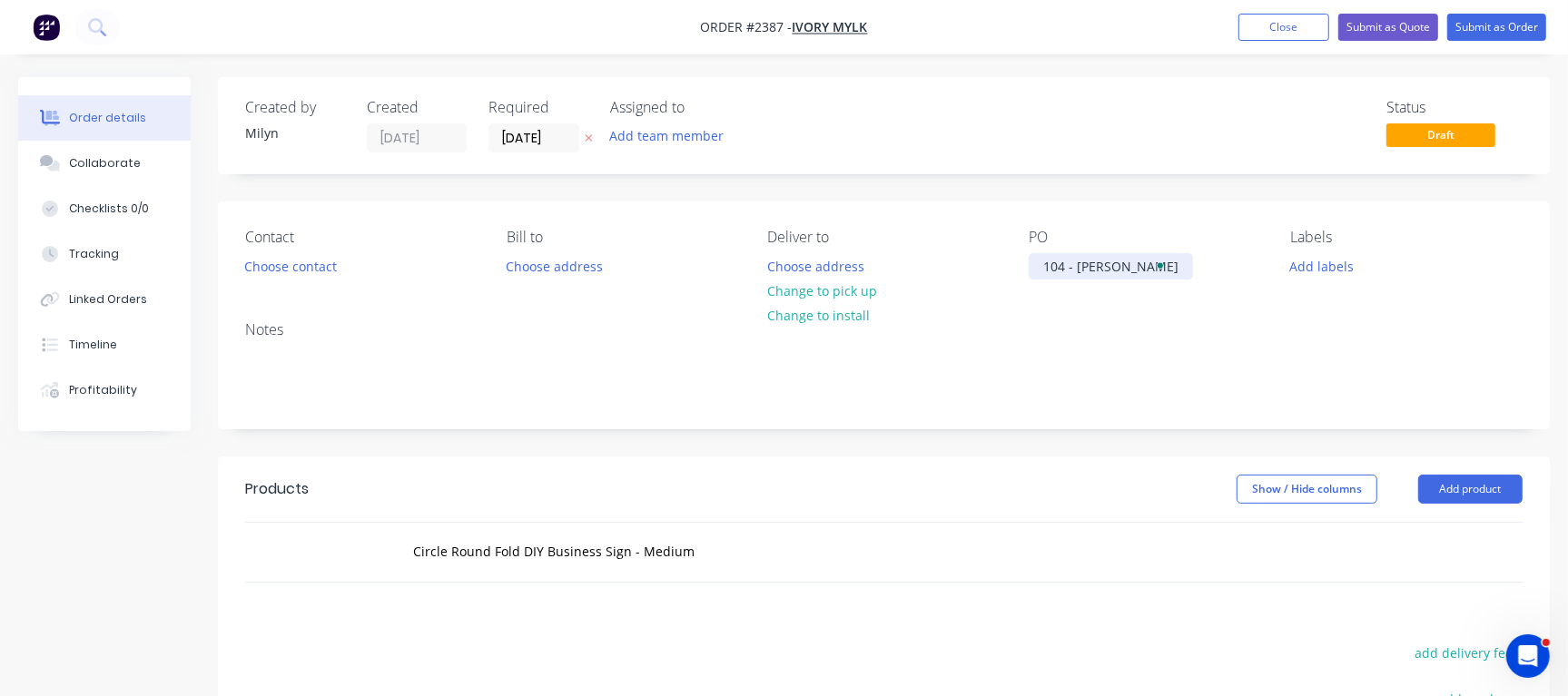
drag, startPoint x: 1077, startPoint y: 261, endPoint x: 1257, endPoint y: 264, distance: 180.0
click at [1257, 264] on div "PO 104 - Sarah Courtney" at bounding box center [1145, 254] width 233 height 51
copy div "Sarah Courtney"
click at [411, 550] on div "Circle Round Fold DIY Business Sign - Medium" at bounding box center [670, 551] width 544 height 36
click at [413, 550] on input "Circle Round Fold DIY Business Sign - Medium" at bounding box center [594, 551] width 364 height 36
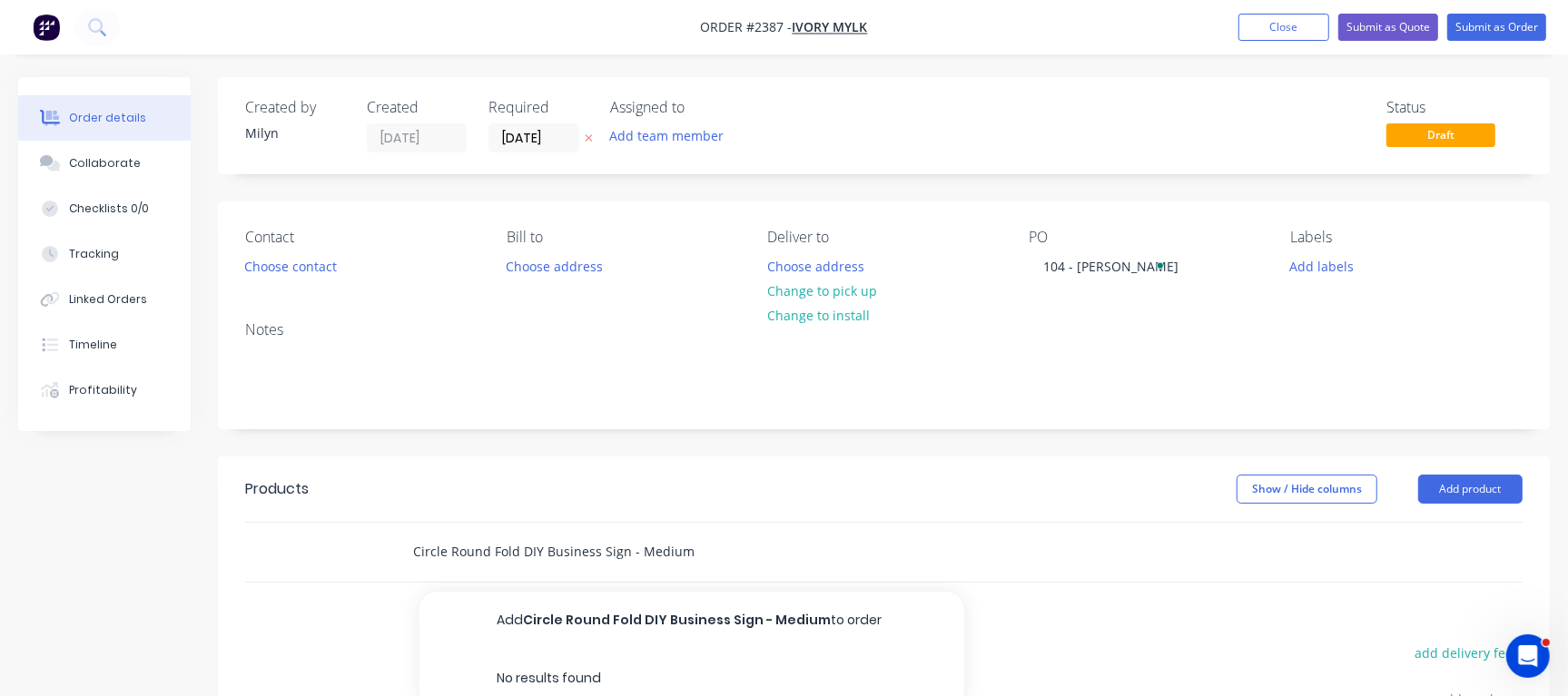
paste input "Sarah Courtney"
drag, startPoint x: 732, startPoint y: 556, endPoint x: 948, endPoint y: 549, distance: 216.1
click at [947, 551] on div "Sarah Courtney: Circle Round Fold DIY Business Sign - Medium Add Sarah Courtney…" at bounding box center [718, 551] width 639 height 36
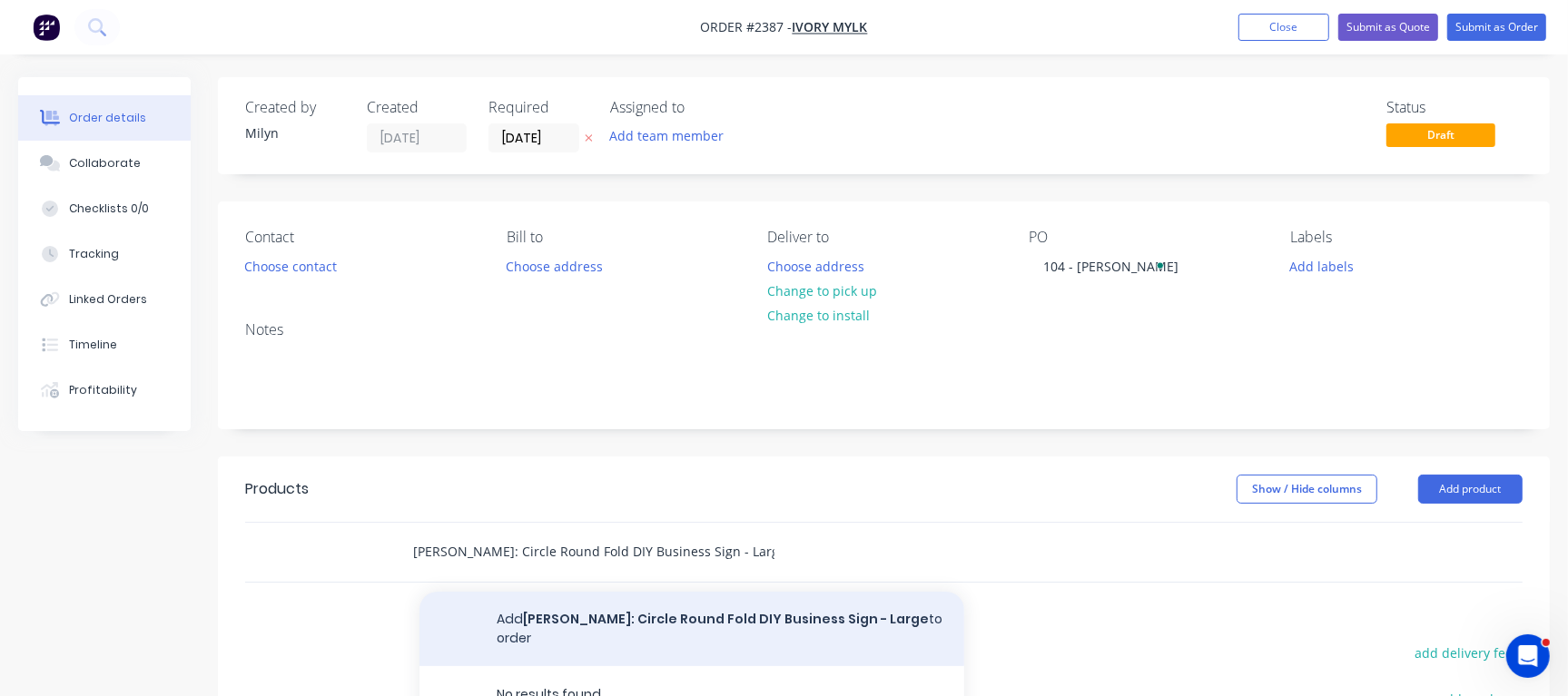
type input "Sarah Courtney: Circle Round Fold DIY Business Sign - Large"
click at [632, 618] on button "Add Sarah Courtney: Circle Round Fold DIY Business Sign - Large to order" at bounding box center [691, 630] width 544 height 74
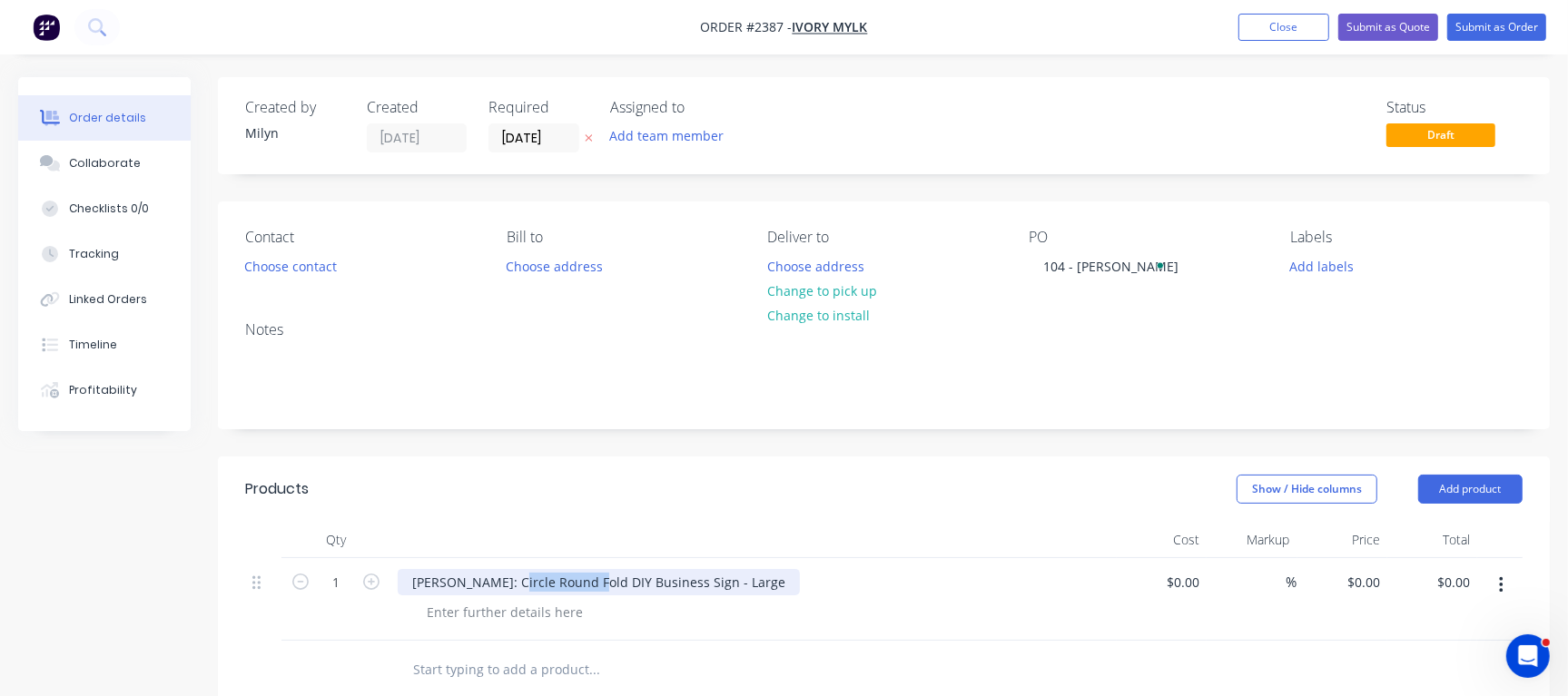
drag, startPoint x: 508, startPoint y: 590, endPoint x: 588, endPoint y: 587, distance: 80.1
click at [588, 587] on div "Sarah Courtney: Circle Round Fold DIY Business Sign - Large" at bounding box center [598, 582] width 402 height 26
click at [344, 587] on input "1" at bounding box center [335, 583] width 47 height 27
type input "2"
click at [590, 503] on header "Products Show / Hide columns Add product" at bounding box center [884, 489] width 1331 height 65
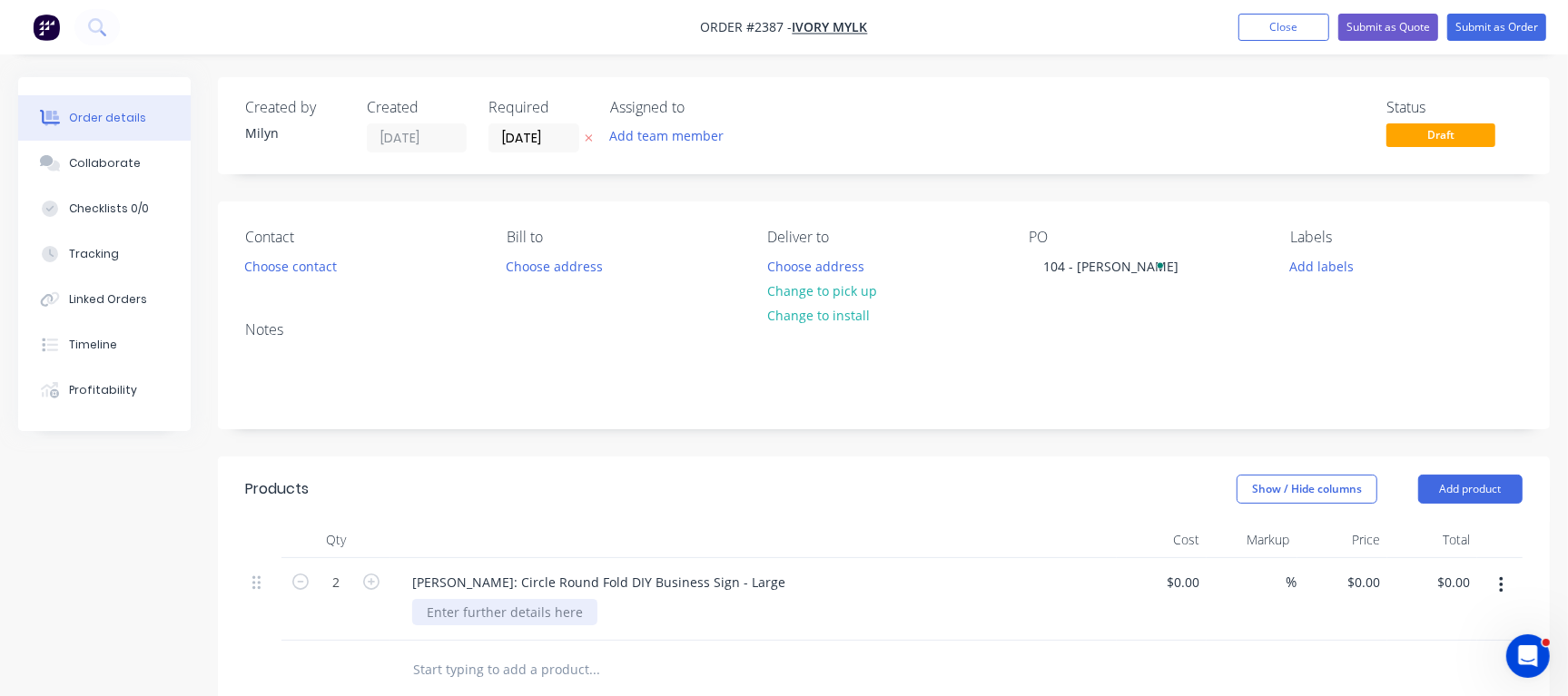
click at [480, 621] on div at bounding box center [504, 612] width 185 height 26
paste div
click at [484, 640] on div "3mm ally cut fold" at bounding box center [455, 631] width 84 height 65
click at [474, 645] on div "3mm ally cut fold" at bounding box center [455, 631] width 84 height 65
click at [464, 665] on div "3mm ally cut fold PC White:" at bounding box center [456, 640] width 87 height 83
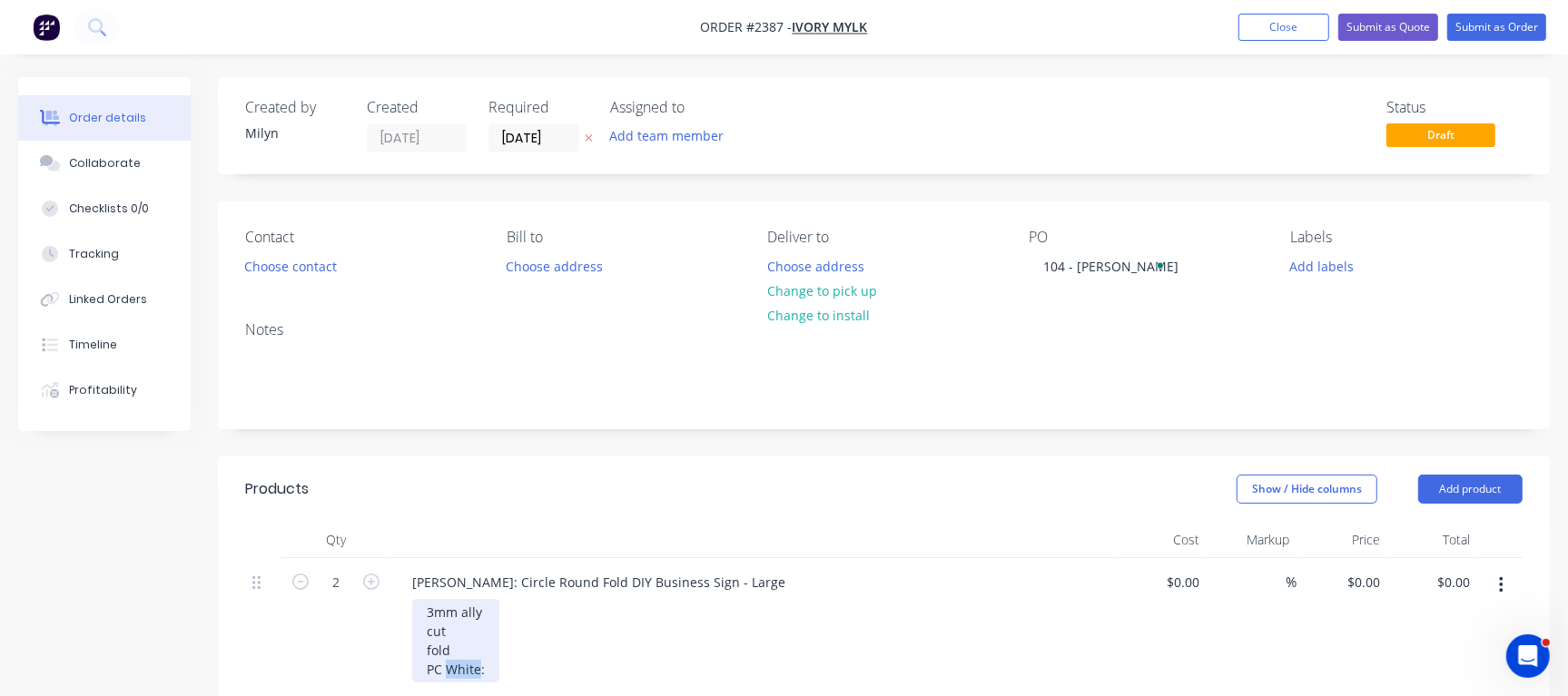
click at [464, 665] on div "3mm ally cut fold PC White:" at bounding box center [456, 640] width 87 height 83
click at [644, 501] on div "Show / Hide columns Add product" at bounding box center [1019, 490] width 1006 height 29
click at [581, 671] on div "3mm ally cut fold PC Dark Grey Monument:" at bounding box center [503, 640] width 183 height 83
click at [754, 480] on div "Show / Hide columns Add product" at bounding box center [1019, 490] width 1006 height 29
click at [1340, 261] on button "Add labels" at bounding box center [1322, 265] width 83 height 24
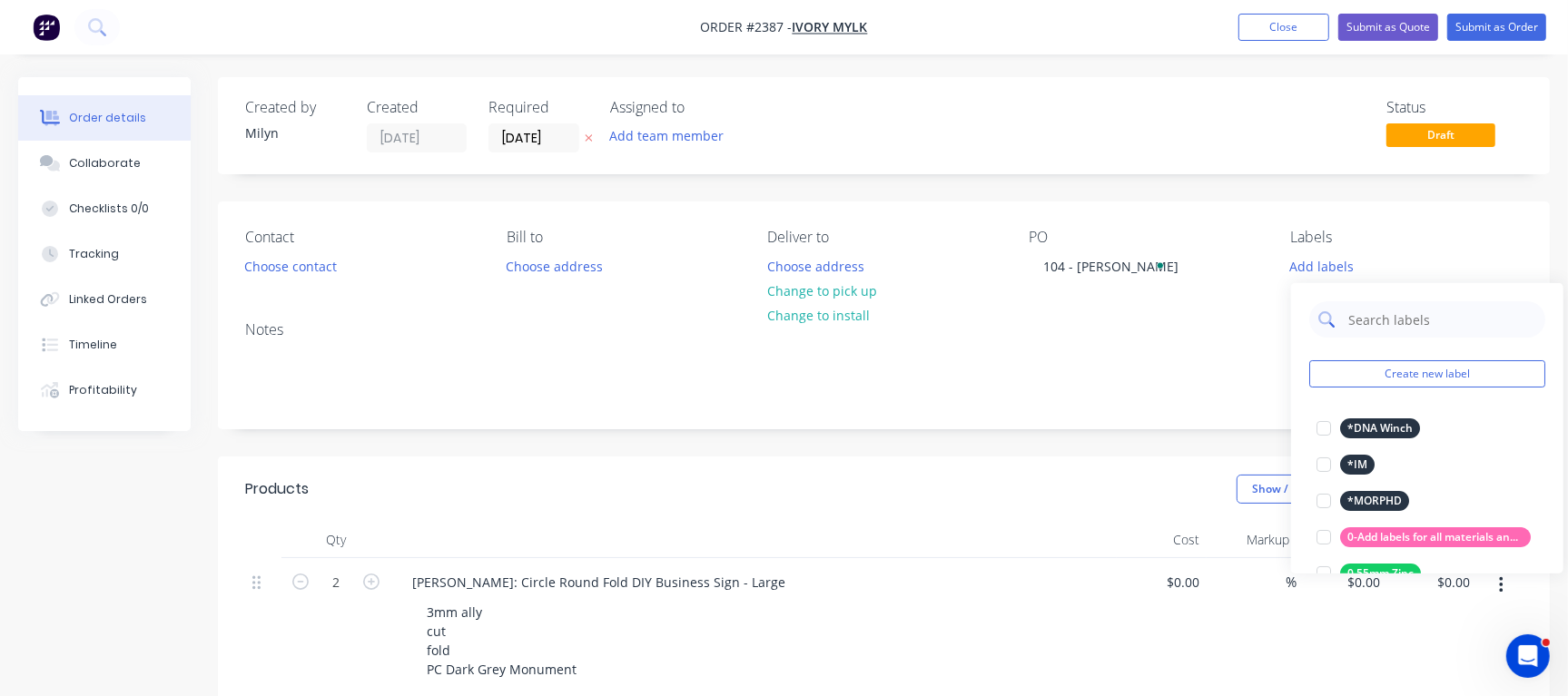
click at [1417, 317] on input "text" at bounding box center [1441, 319] width 190 height 36
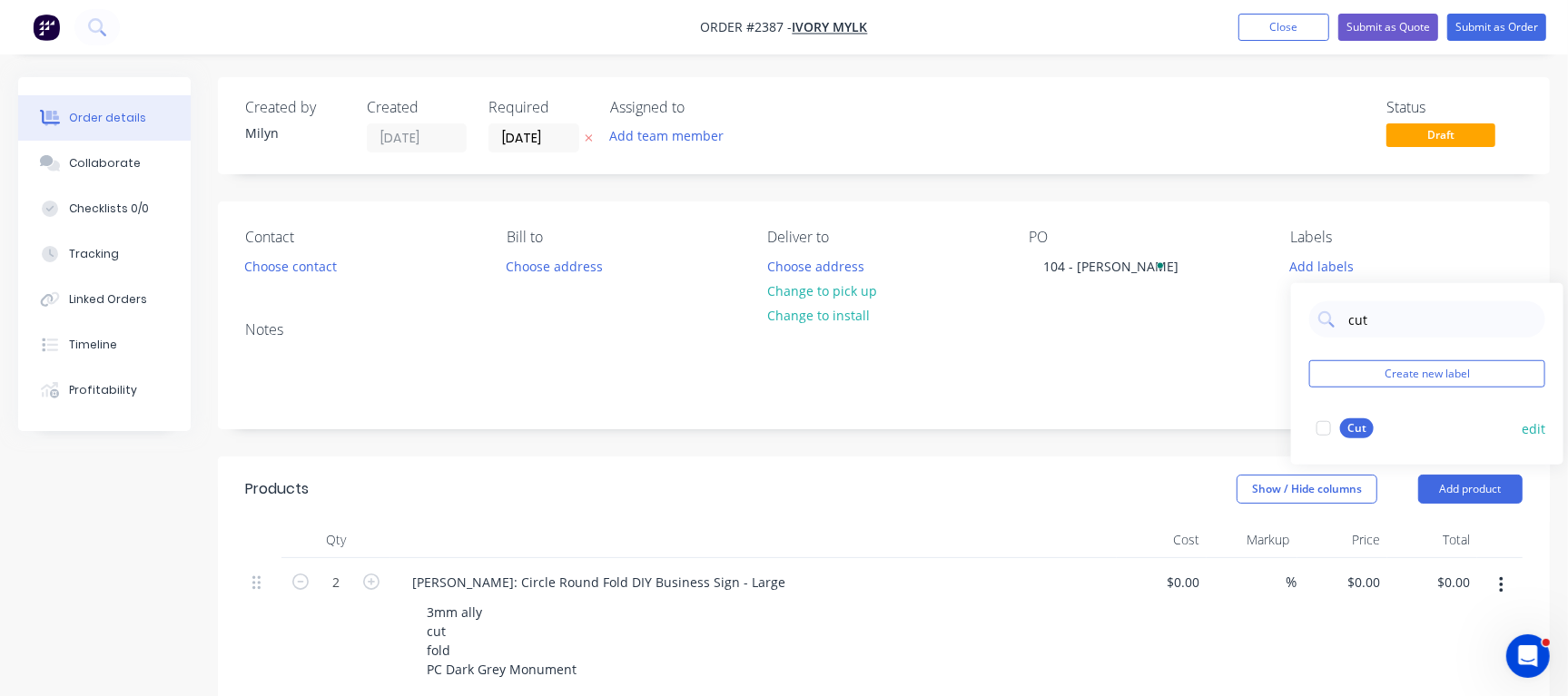
click at [1335, 438] on div at bounding box center [1324, 428] width 36 height 36
click at [1357, 307] on input "cut" at bounding box center [1441, 310] width 190 height 36
click at [1331, 417] on div at bounding box center [1324, 419] width 36 height 36
click at [1415, 314] on input "fold" at bounding box center [1441, 310] width 190 height 36
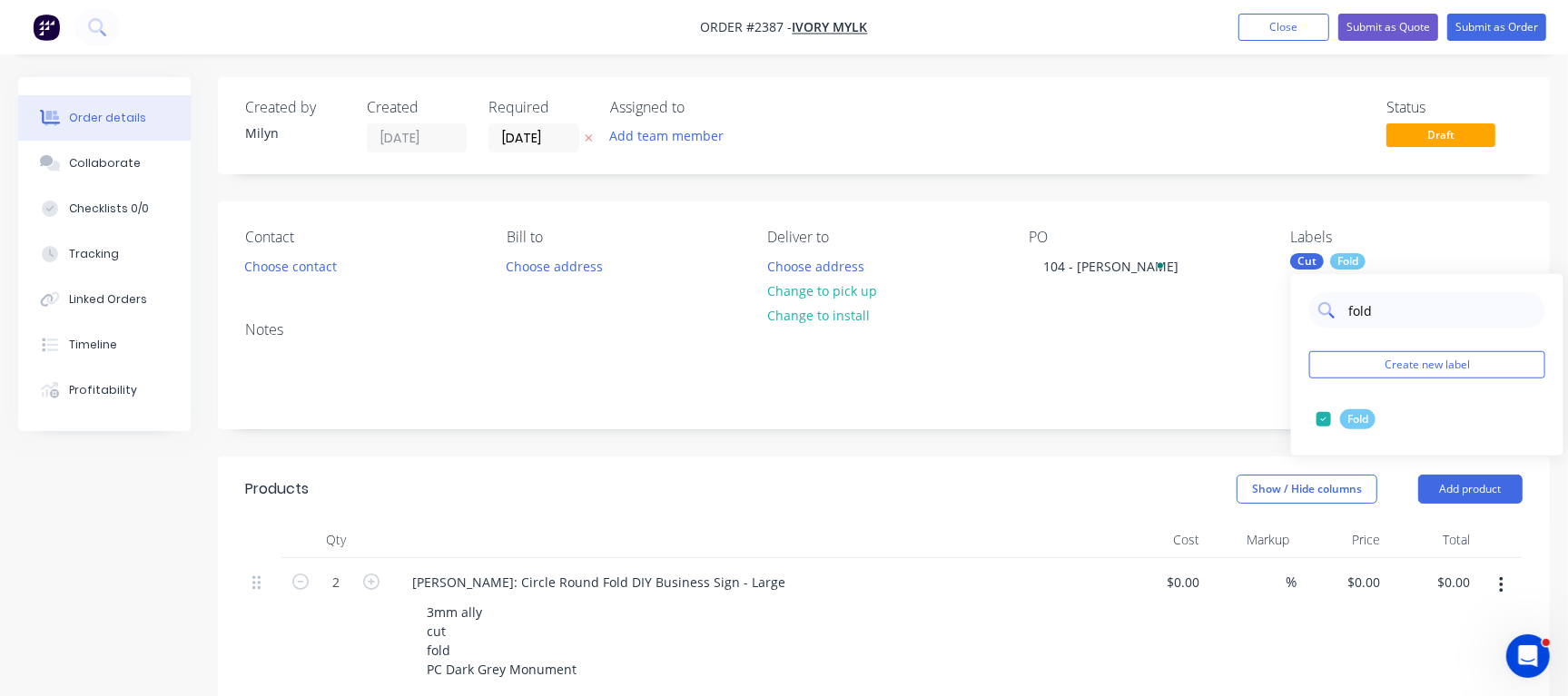
click at [1415, 314] on input "fold" at bounding box center [1441, 310] width 190 height 36
type input "powder coat"
click at [1351, 419] on div "Powder Coat" at bounding box center [1380, 419] width 81 height 20
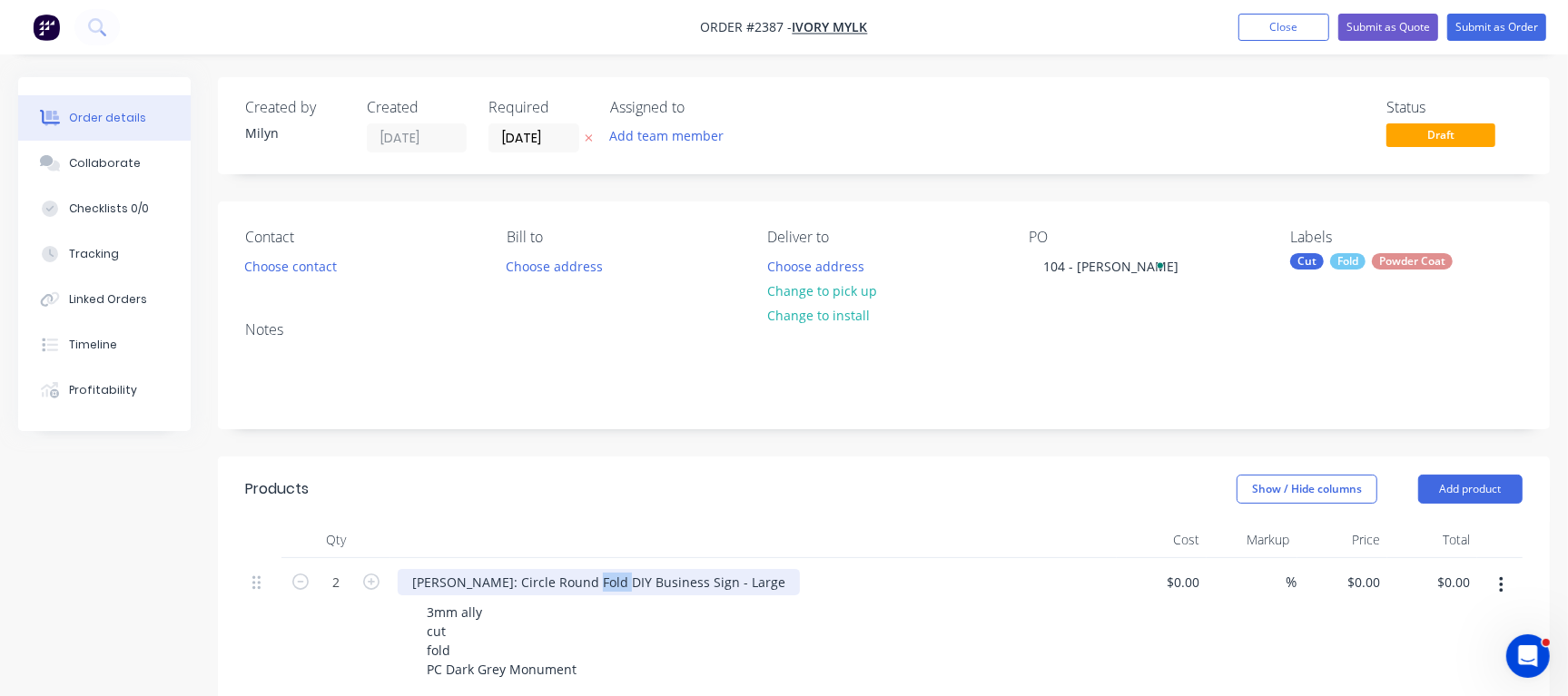
drag, startPoint x: 582, startPoint y: 589, endPoint x: 614, endPoint y: 584, distance: 32.4
click at [614, 584] on div "Sarah Courtney: Circle Round Fold DIY Business Sign - Large" at bounding box center [598, 582] width 402 height 26
drag, startPoint x: 549, startPoint y: 592, endPoint x: 676, endPoint y: 611, distance: 128.4
click at [676, 611] on div "Sarah Courtney: Circle Round Fold DIY Business Sign - Large 3mm ally cut fold P…" at bounding box center [753, 628] width 726 height 140
click at [1019, 102] on div "Status Draft" at bounding box center [1157, 125] width 731 height 54
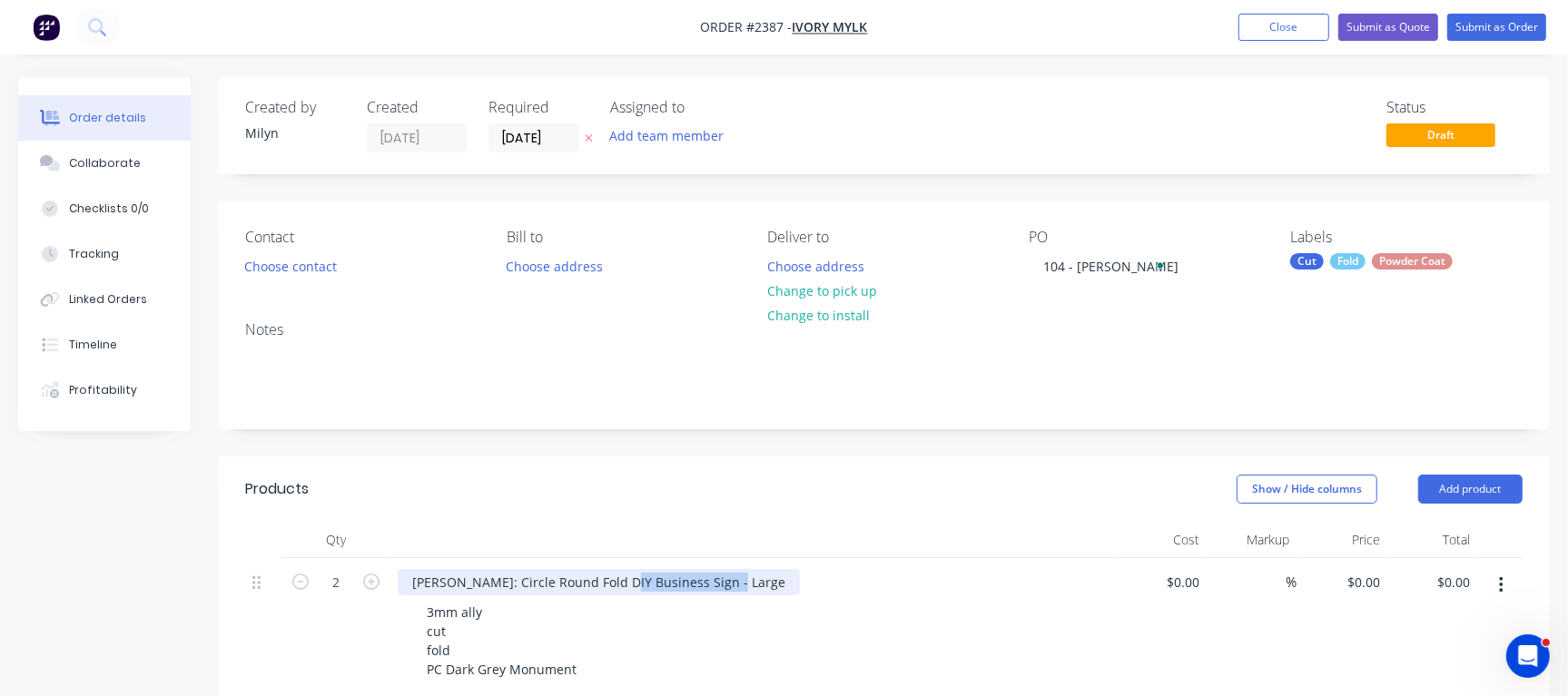
drag, startPoint x: 616, startPoint y: 587, endPoint x: 724, endPoint y: 580, distance: 108.2
click at [724, 580] on div "Sarah Courtney: Circle Round Fold DIY Business Sign - Large" at bounding box center [598, 582] width 402 height 26
click at [972, 109] on div "Status Draft" at bounding box center [1157, 125] width 731 height 54
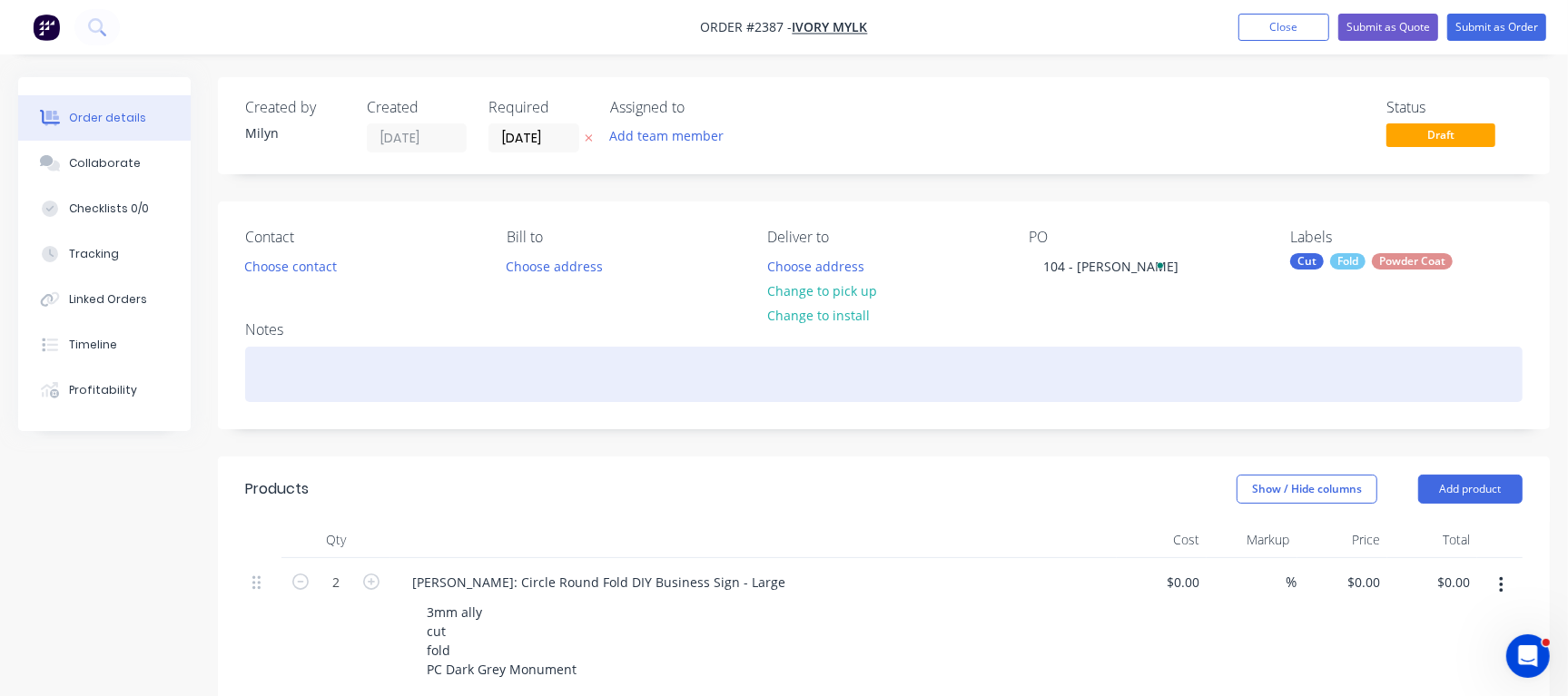
scroll to position [113, 0]
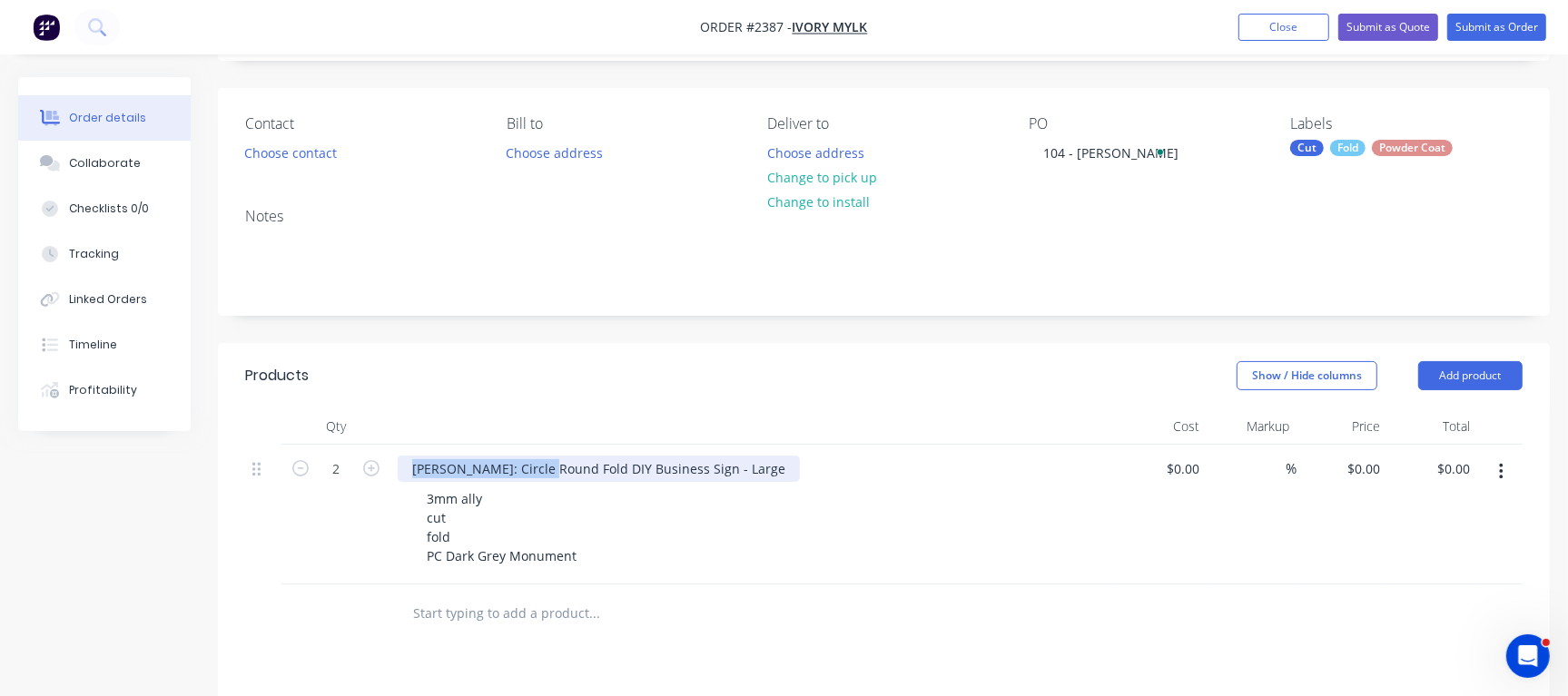
drag, startPoint x: 401, startPoint y: 465, endPoint x: 542, endPoint y: 459, distance: 141.1
click at [542, 459] on div "Sarah Courtney: Circle Round Fold DIY Business Sign - Large" at bounding box center [598, 468] width 402 height 26
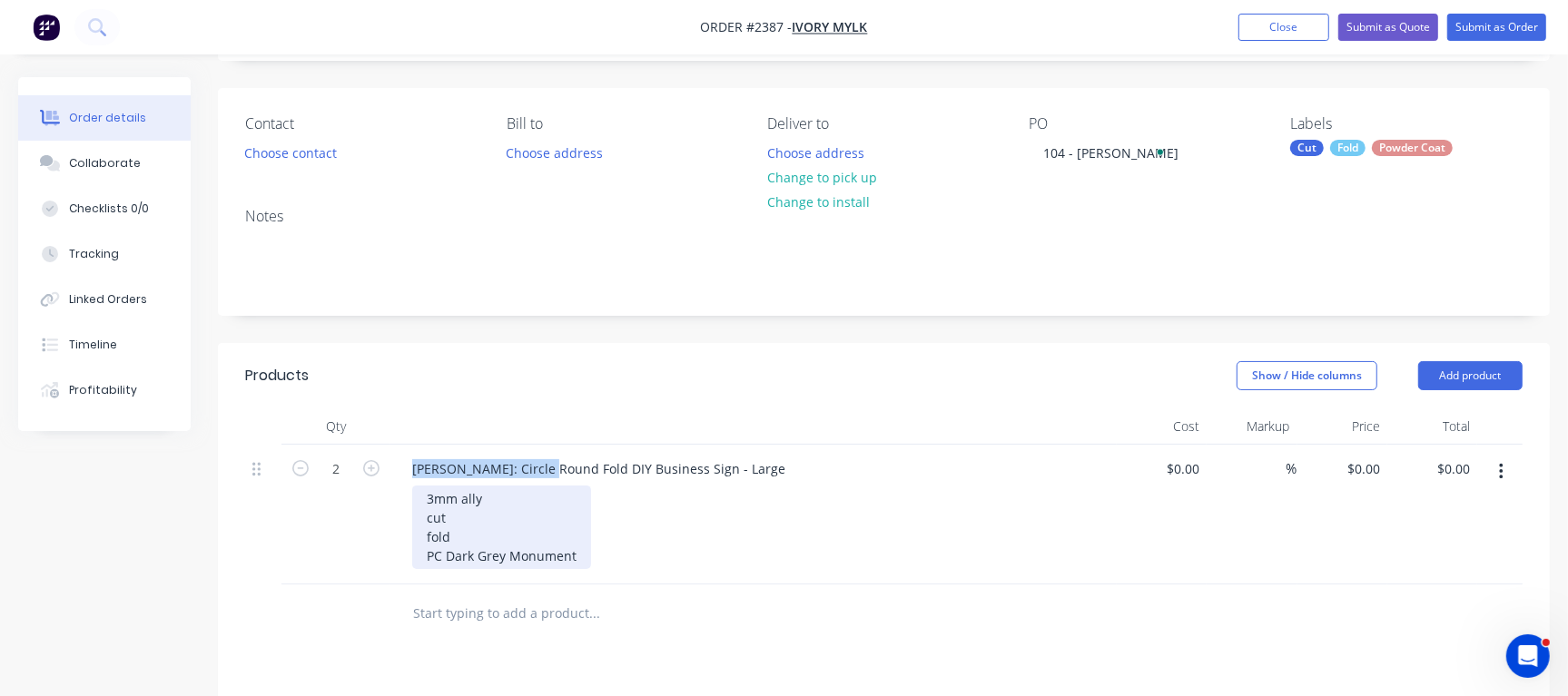
click at [506, 567] on div "3mm ally cut fold PC Dark Grey Monument" at bounding box center [501, 527] width 179 height 83
drag, startPoint x: 421, startPoint y: 500, endPoint x: 578, endPoint y: 568, distance: 171.1
click at [578, 568] on div "Sarah Courtney: Circle Round Fold DIY Business Sign - Large 3mm ally cut fold P…" at bounding box center [753, 514] width 726 height 140
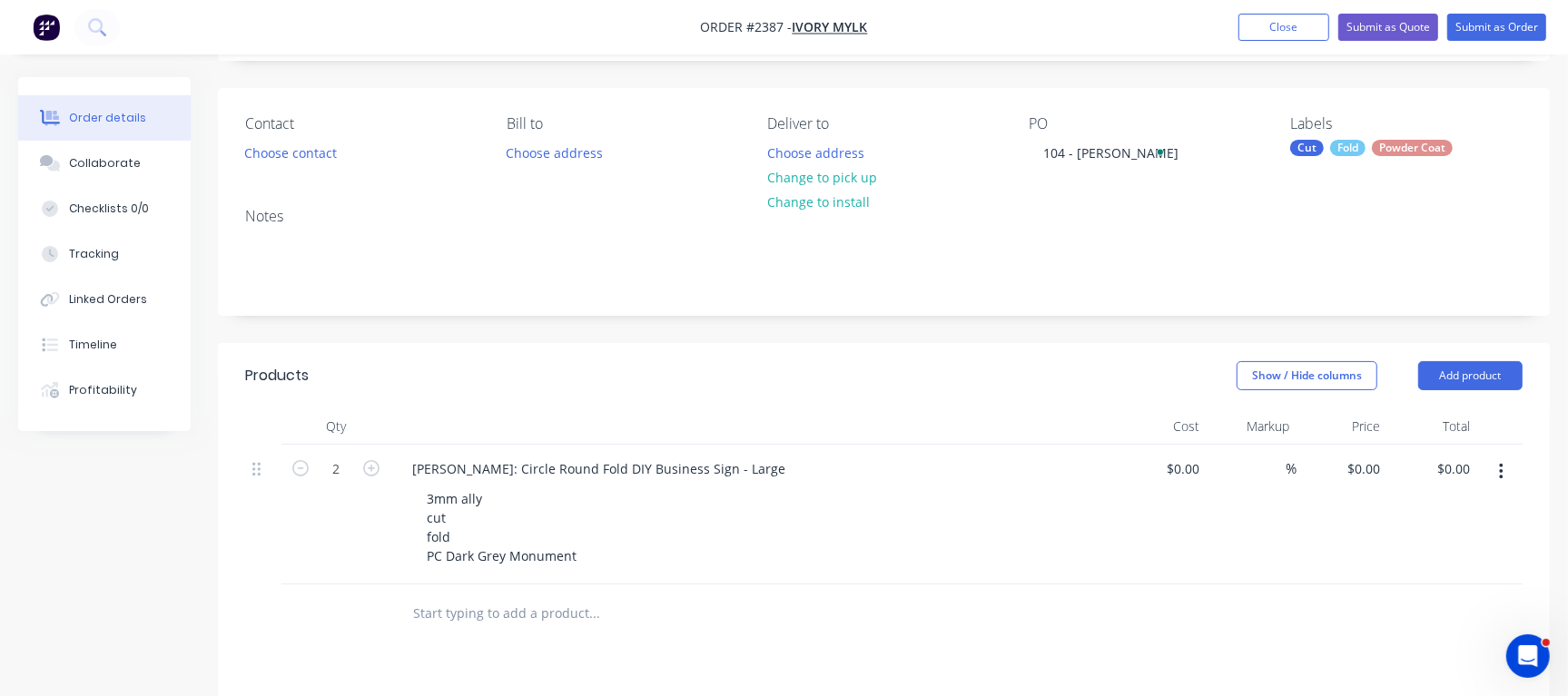
click at [726, 508] on div "3mm ally cut fold PC Dark Grey Monument" at bounding box center [761, 527] width 697 height 83
drag, startPoint x: 621, startPoint y: 468, endPoint x: 787, endPoint y: 481, distance: 166.5
click at [789, 479] on div "Sarah Courtney: Circle Round Fold DIY Business Sign - Large" at bounding box center [754, 468] width 712 height 26
click at [708, 532] on div "3mm ally cut fold PC Dark Grey Monument" at bounding box center [761, 527] width 697 height 83
click at [1448, 146] on div "Powder Coat" at bounding box center [1412, 148] width 81 height 17
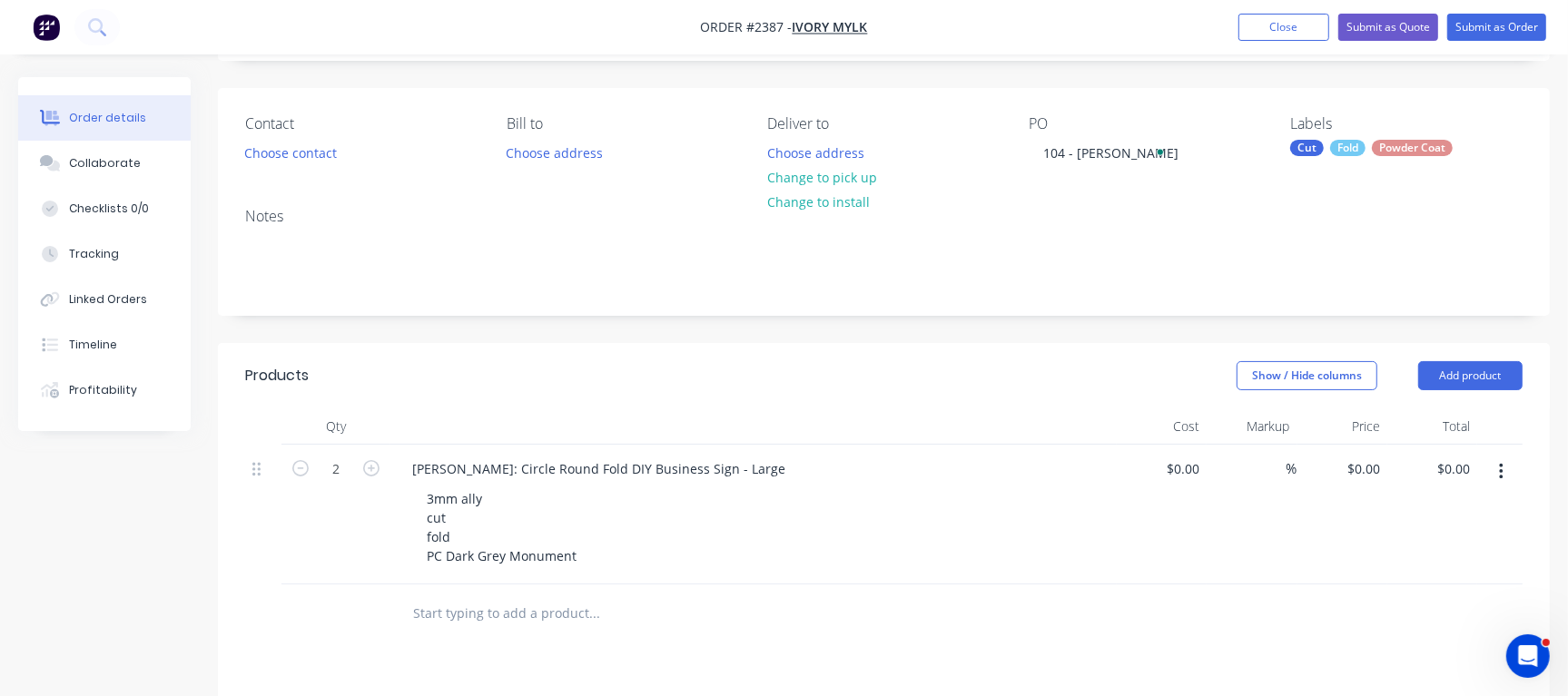
click at [1228, 195] on div "Notes" at bounding box center [884, 254] width 1331 height 121
drag, startPoint x: 515, startPoint y: 465, endPoint x: 778, endPoint y: 439, distance: 264.3
click at [778, 439] on div "Qty Cost Markup Price Total 2 Sarah Courtney: Circle Round Fold DIY Business Si…" at bounding box center [884, 497] width 1278 height 176
click at [663, 457] on div "Sarah Courtney: Circle Round Fold DIY Business Sign - Large" at bounding box center [598, 468] width 402 height 26
click at [509, 466] on div "Sarah Courtney: Circle Round Fold DIY Business Sign - Large" at bounding box center [598, 468] width 402 height 26
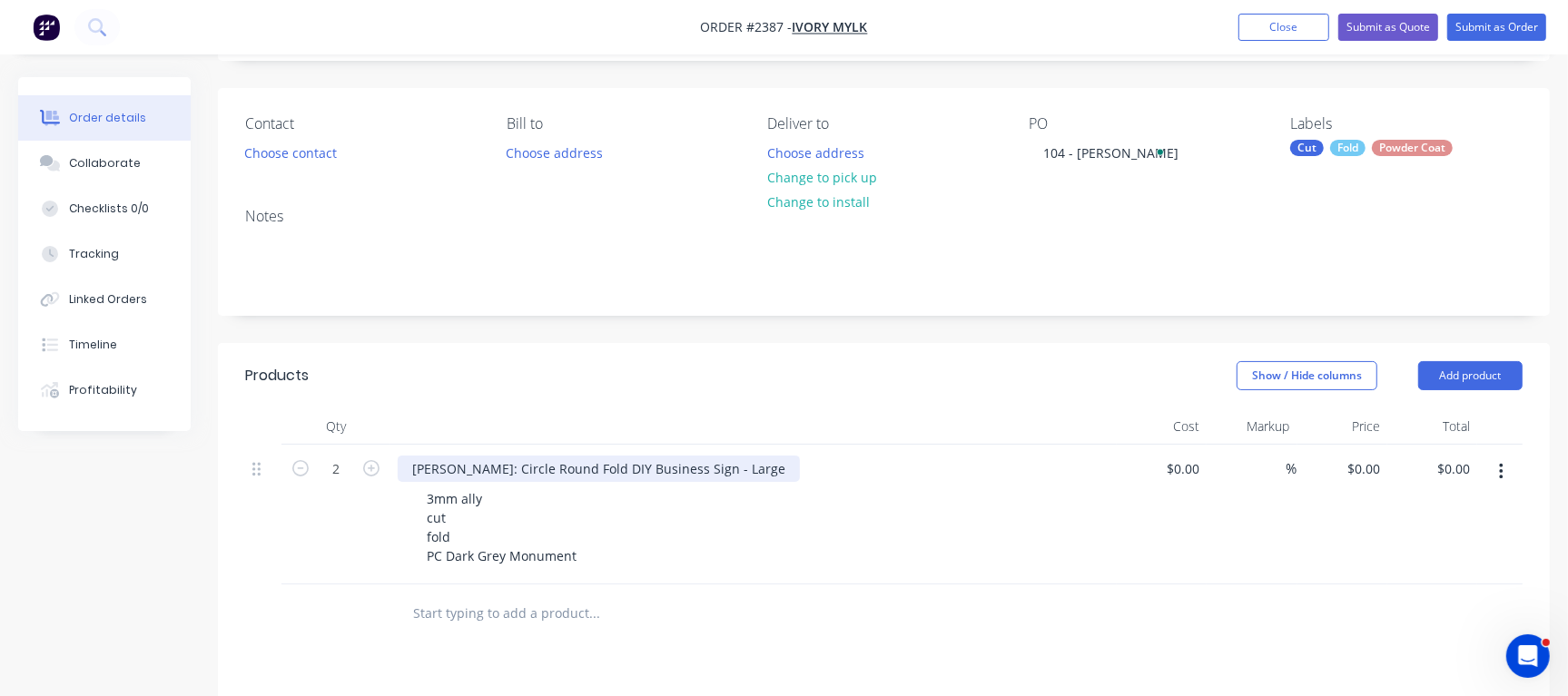
click at [517, 471] on div "Sarah Courtney: Circle Round Fold DIY Business Sign - Large" at bounding box center [598, 468] width 402 height 26
drag, startPoint x: 513, startPoint y: 465, endPoint x: 848, endPoint y: 431, distance: 336.7
click at [848, 431] on div "Qty Cost Markup Price Total 2 Sarah Courtney: Circle Round Fold DIY Business Si…" at bounding box center [884, 497] width 1278 height 176
copy div "Circle Round Fold DIY Business Sign - Large"
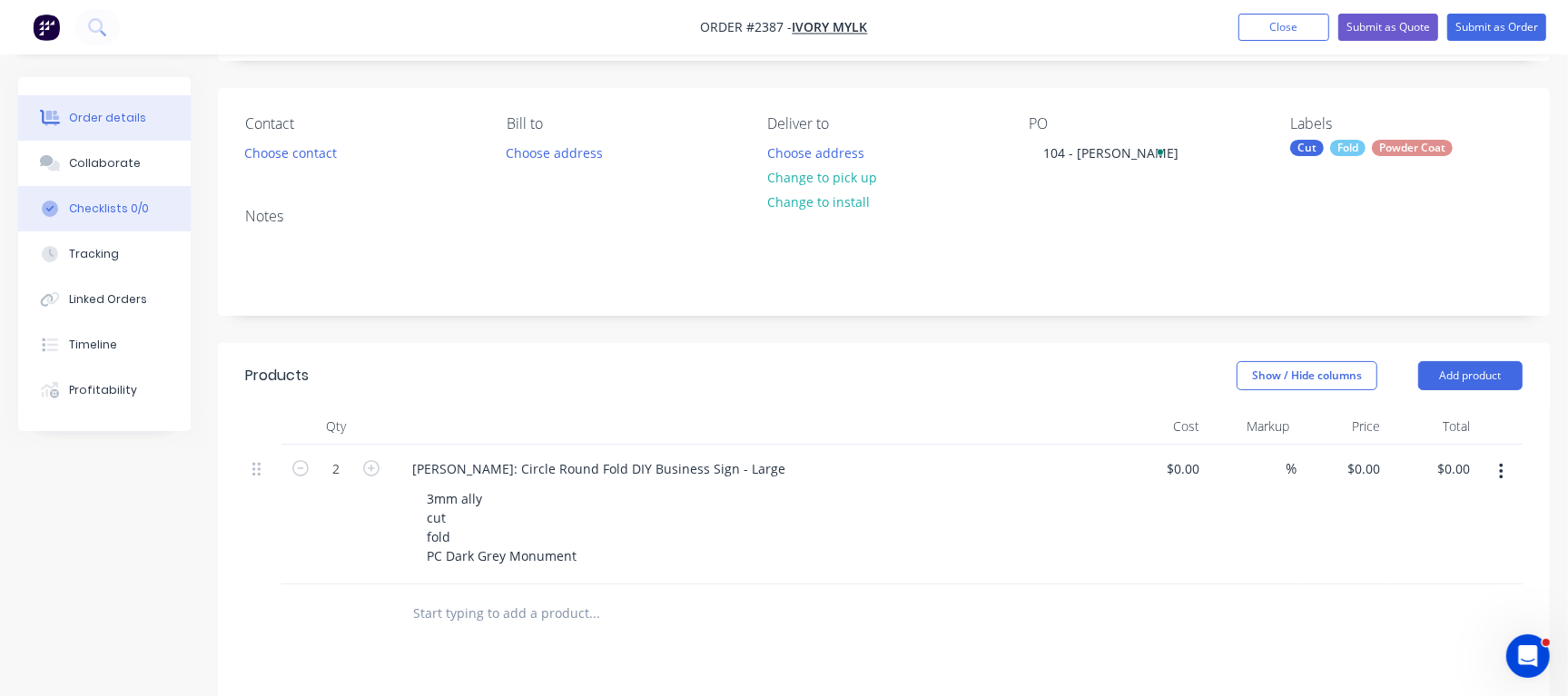
click at [135, 210] on div "Checklists 0/0" at bounding box center [109, 208] width 80 height 17
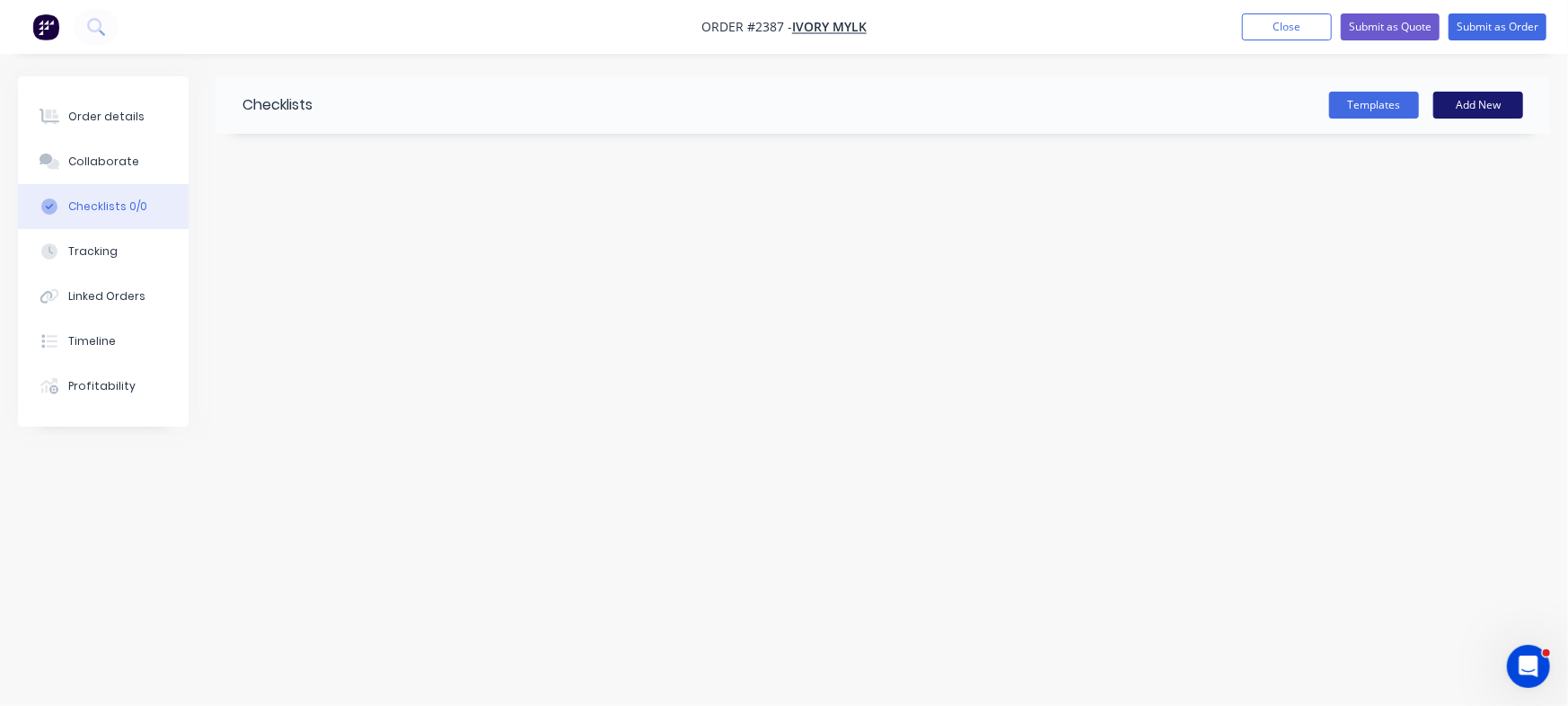
click at [1495, 97] on button "Add New" at bounding box center [1477, 105] width 90 height 27
type input "C"
type input "2 Orders:"
click at [335, 220] on textarea at bounding box center [690, 216] width 817 height 26
paste textarea "Circle Round Fold DIY Business Sign - Large"
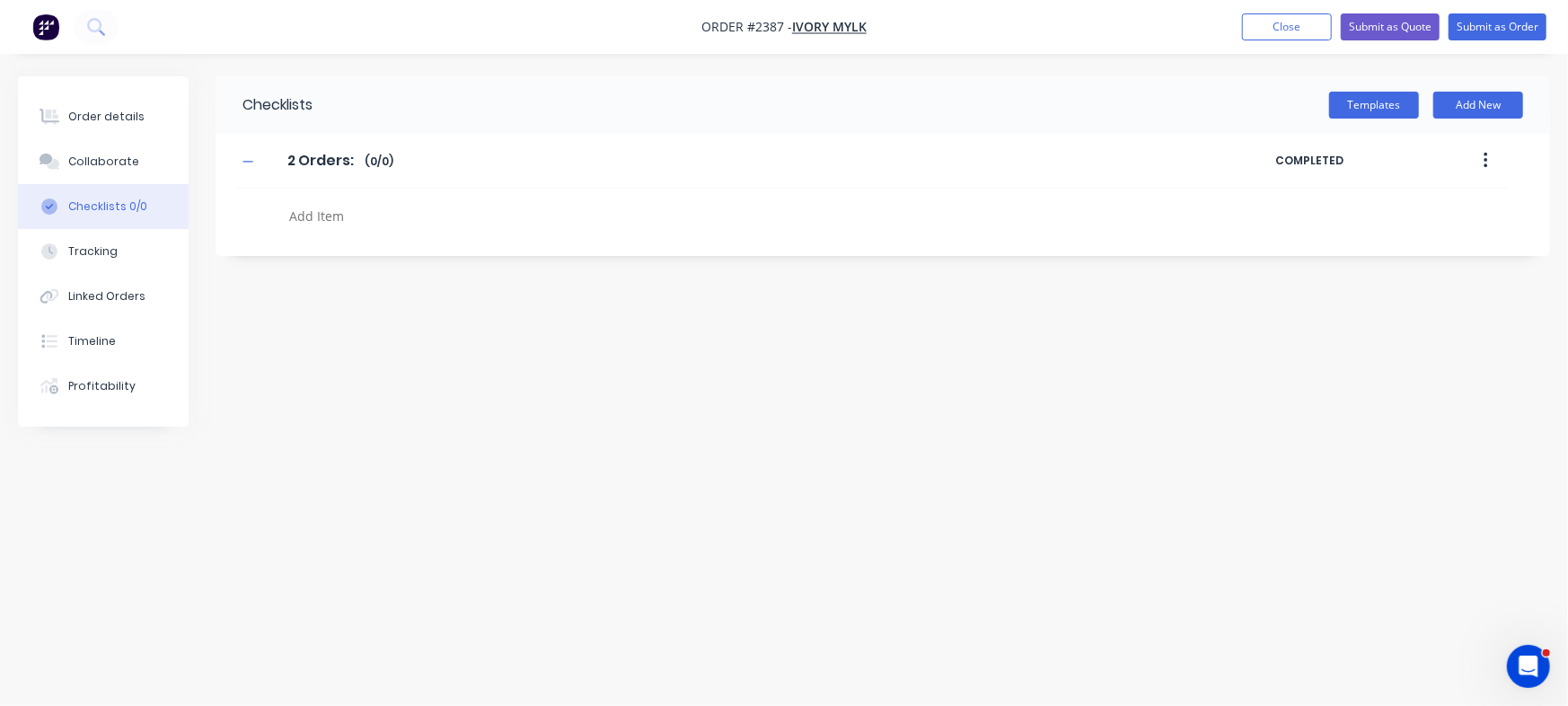
type textarea "x"
type textarea "Circle Round Fold DIY Business Sign - Large"
type textarea "x"
type textarea "Circle Round Fold DIY Business Sign - Large"
click at [94, 120] on div "Order details" at bounding box center [106, 116] width 76 height 16
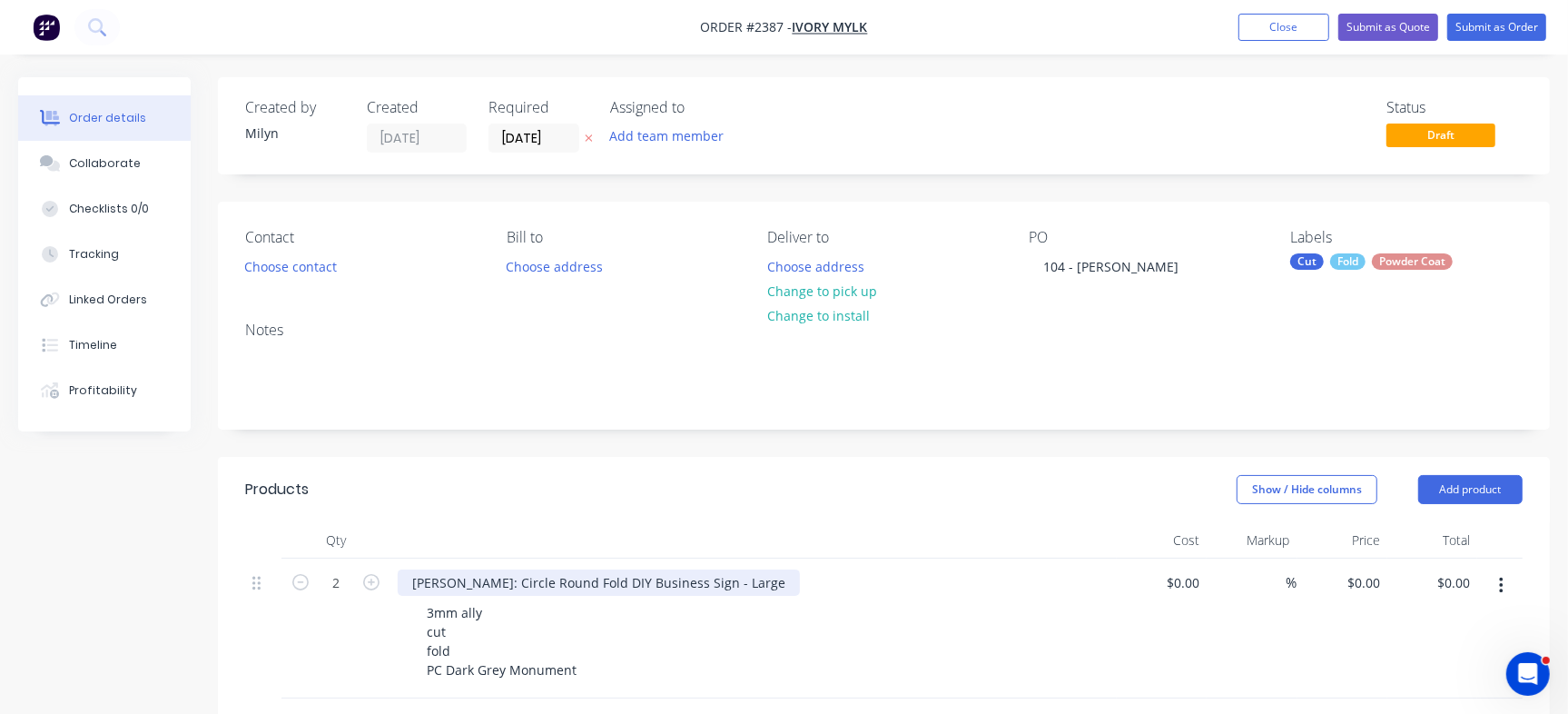
click at [537, 591] on div "Sarah Courtney: Circle Round Fold DIY Business Sign - Large" at bounding box center [598, 582] width 402 height 26
copy div "Sarah Courtney: Circle Round Fold DIY Business Sign - Large"
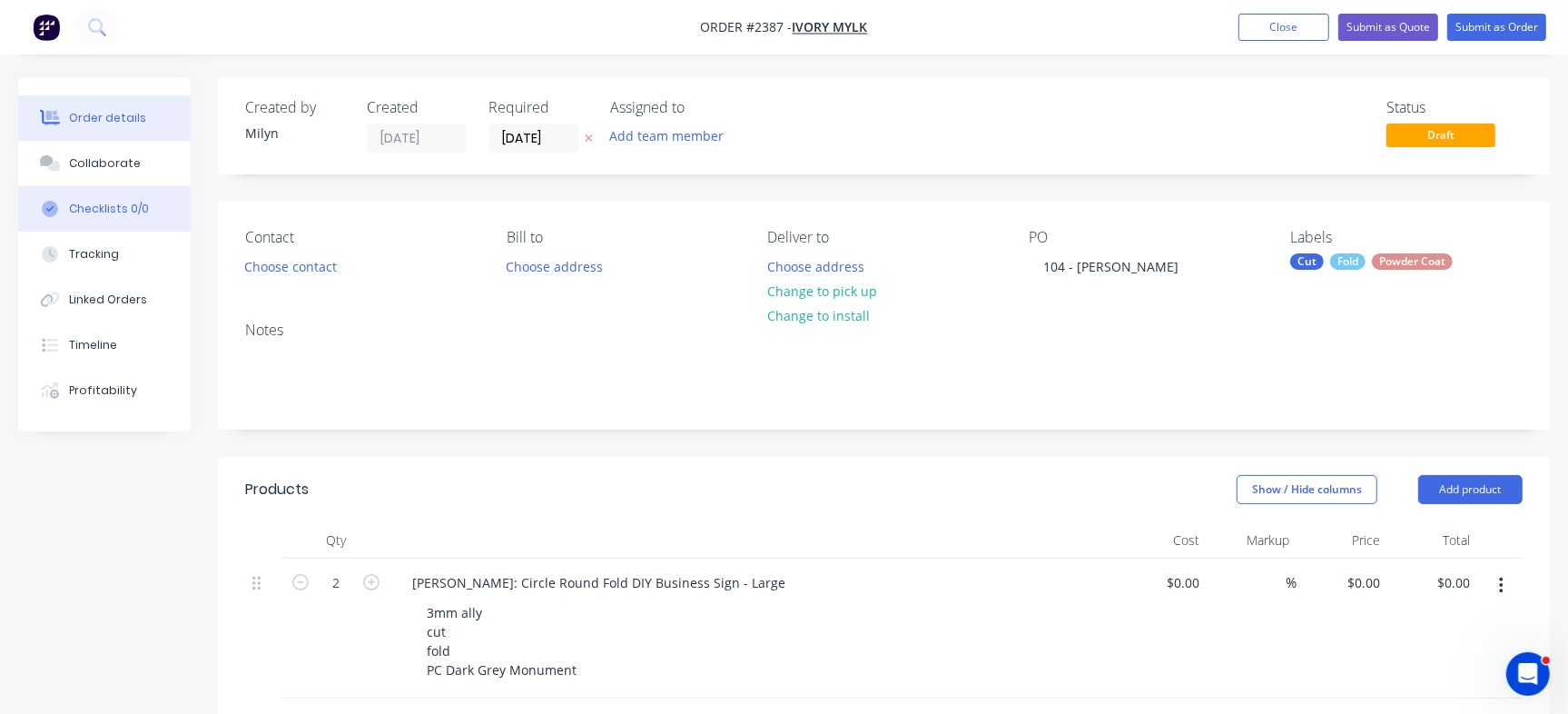
click at [144, 220] on button "Checklists 0/0" at bounding box center [105, 208] width 172 height 45
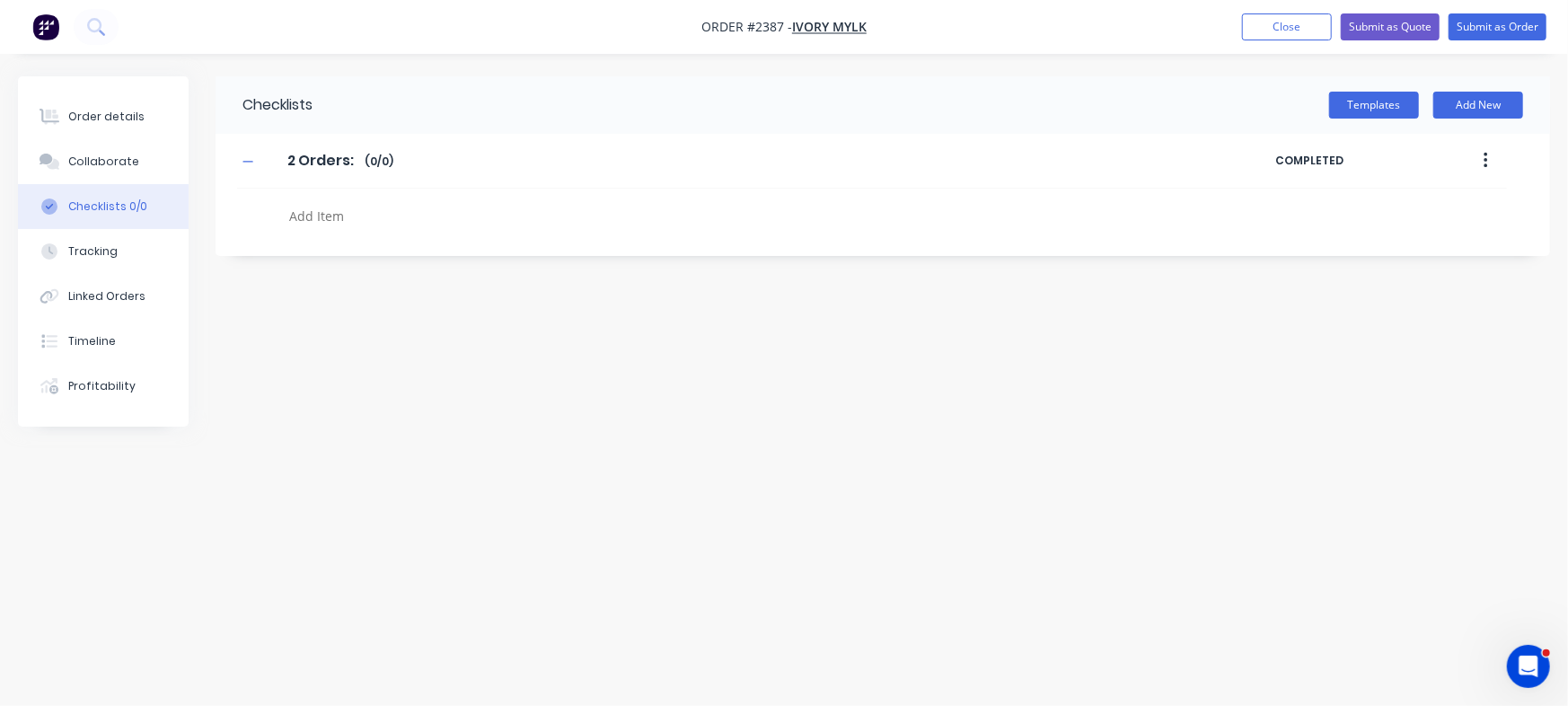
click at [366, 224] on textarea at bounding box center [690, 216] width 817 height 26
paste textarea "Sarah Courtney: Circle Round Fold DIY Business Sign - Large"
type textarea "x"
type textarea "Sarah Courtney: Circle Round Fold DIY Business Sign - Large"
type textarea "x"
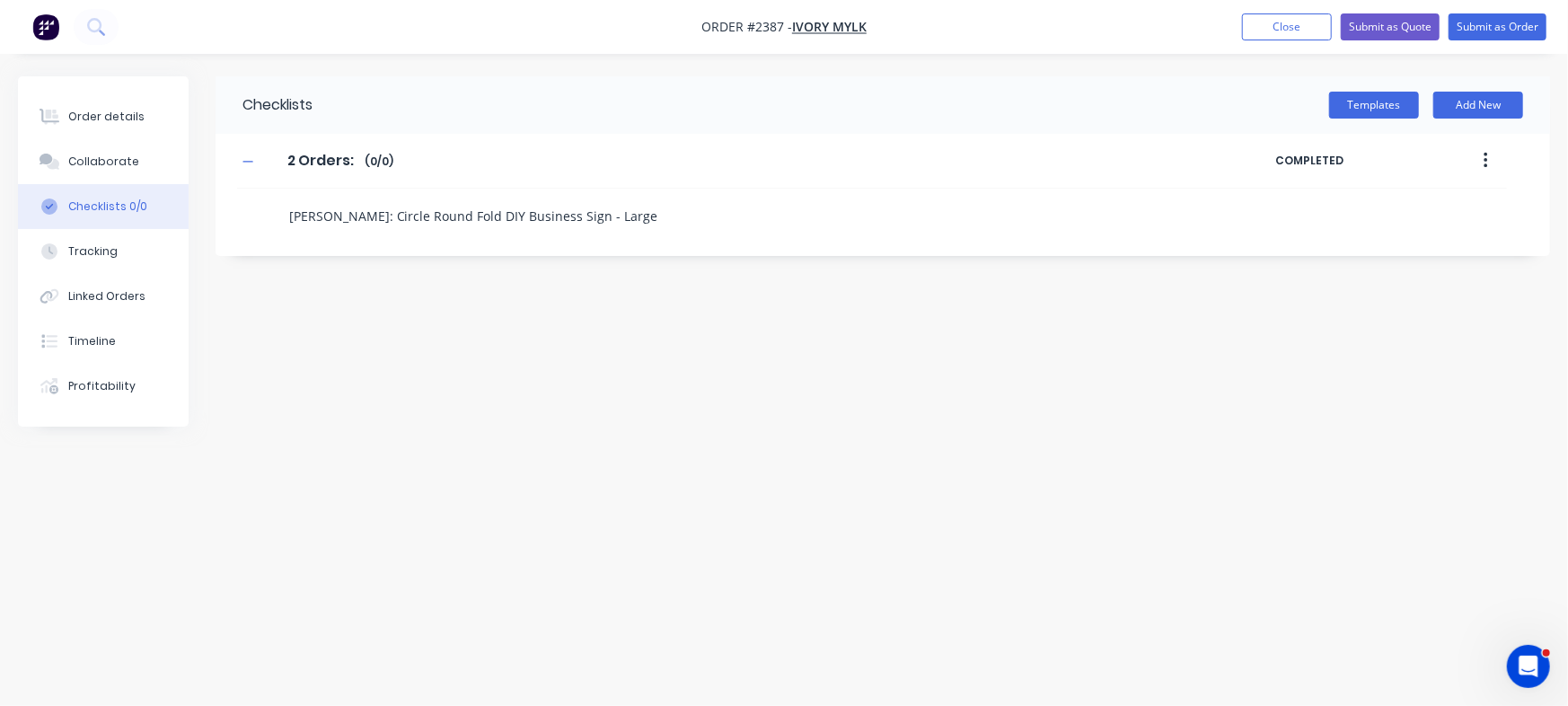
type textarea "Sarah Courtney: Circle Round Fold DIY Business Sign - Large"
type textarea "x"
type textarea "Sarah Courtney: Circle Round Fold DIY Business Sign - Large -"
type textarea "x"
type textarea "Sarah Courtney: Circle Round Fold DIY Business Sign - Large -"
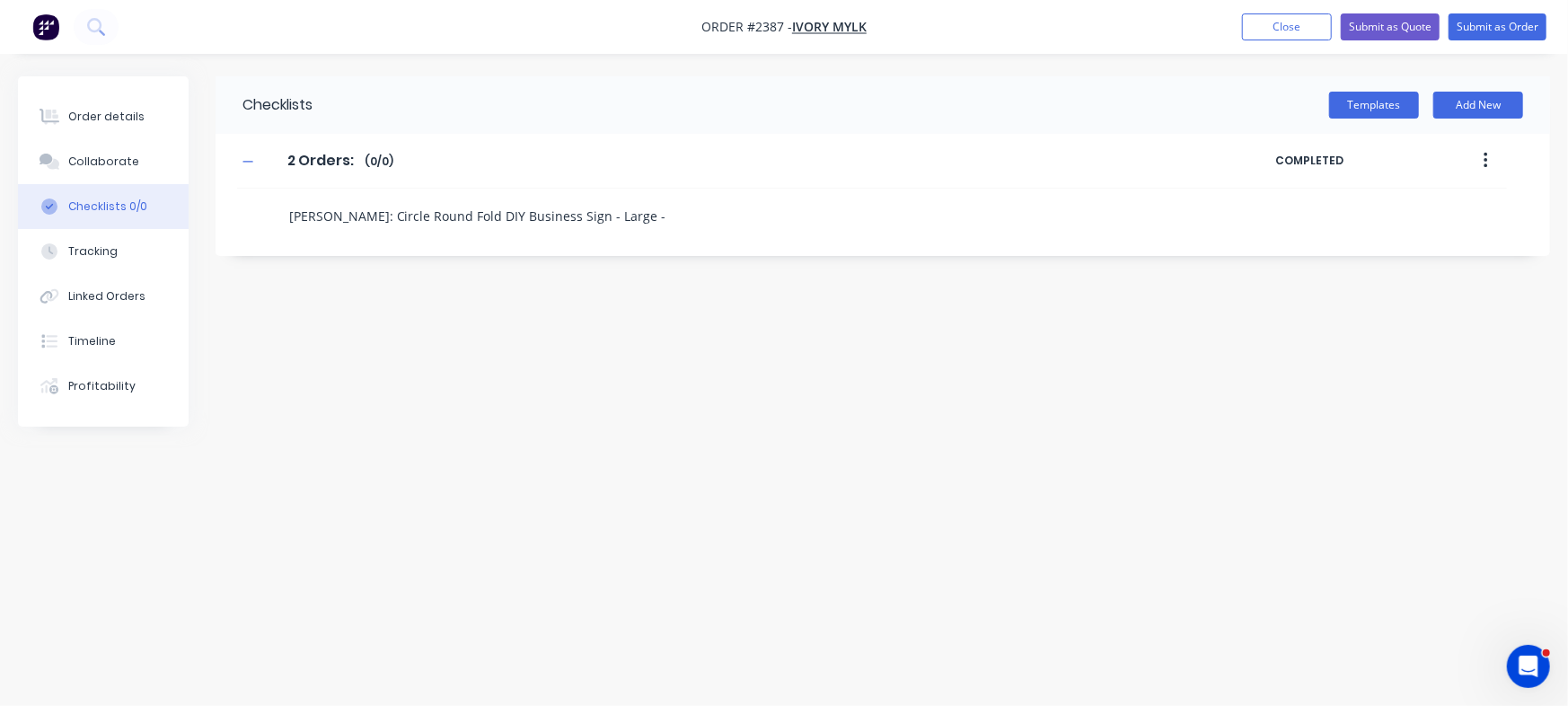
type textarea "x"
type textarea "Sarah Courtney: Circle Round Fold DIY Business Sign - Large - D"
type textarea "x"
type textarea "Sarah Courtney: Circle Round Fold DIY Business Sign - Large - Da"
type textarea "x"
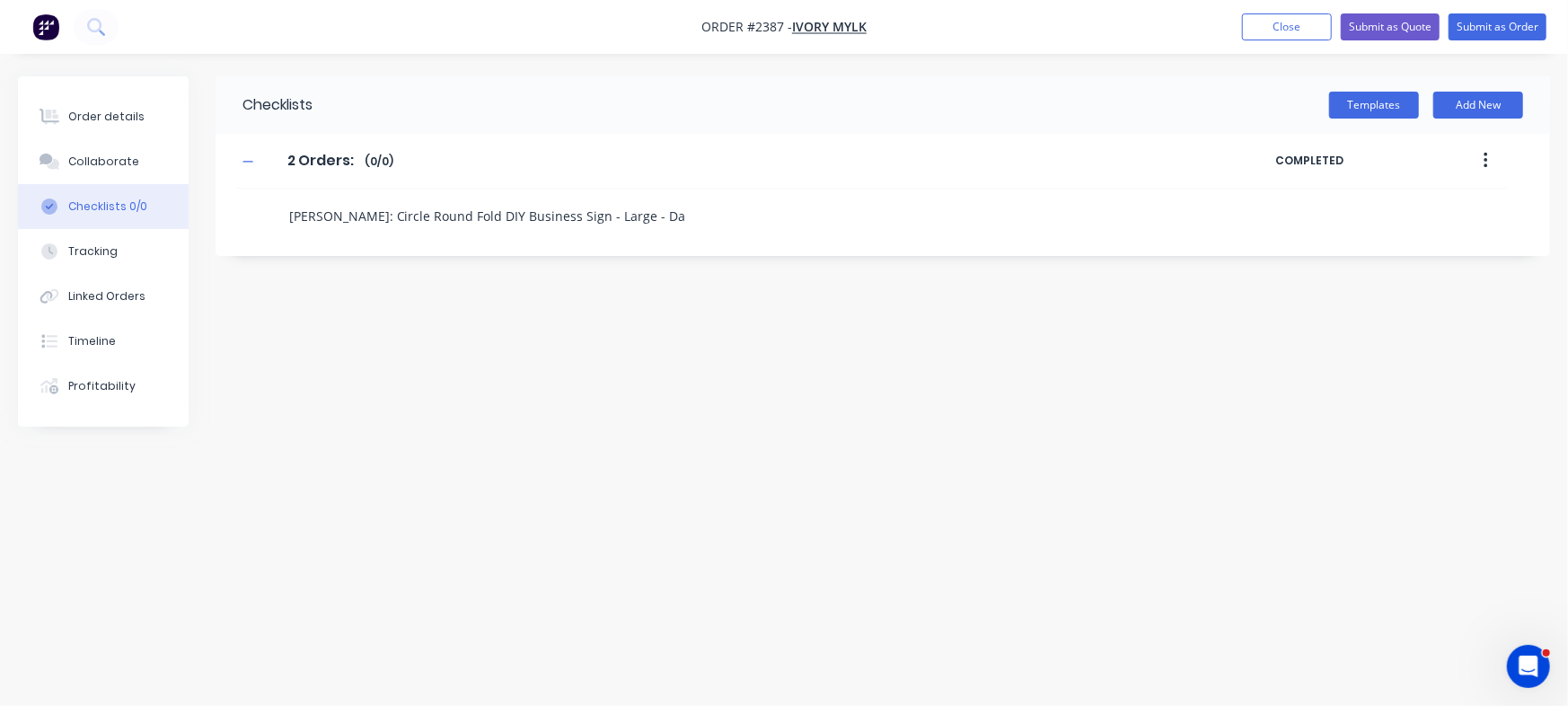
type textarea "Sarah Courtney: Circle Round Fold DIY Business Sign - Large - Dar"
type textarea "x"
type textarea "Sarah Courtney: Circle Round Fold DIY Business Sign - Large - Dark"
type textarea "x"
type textarea "Sarah Courtney: Circle Round Fold DIY Business Sign - Large - Dark"
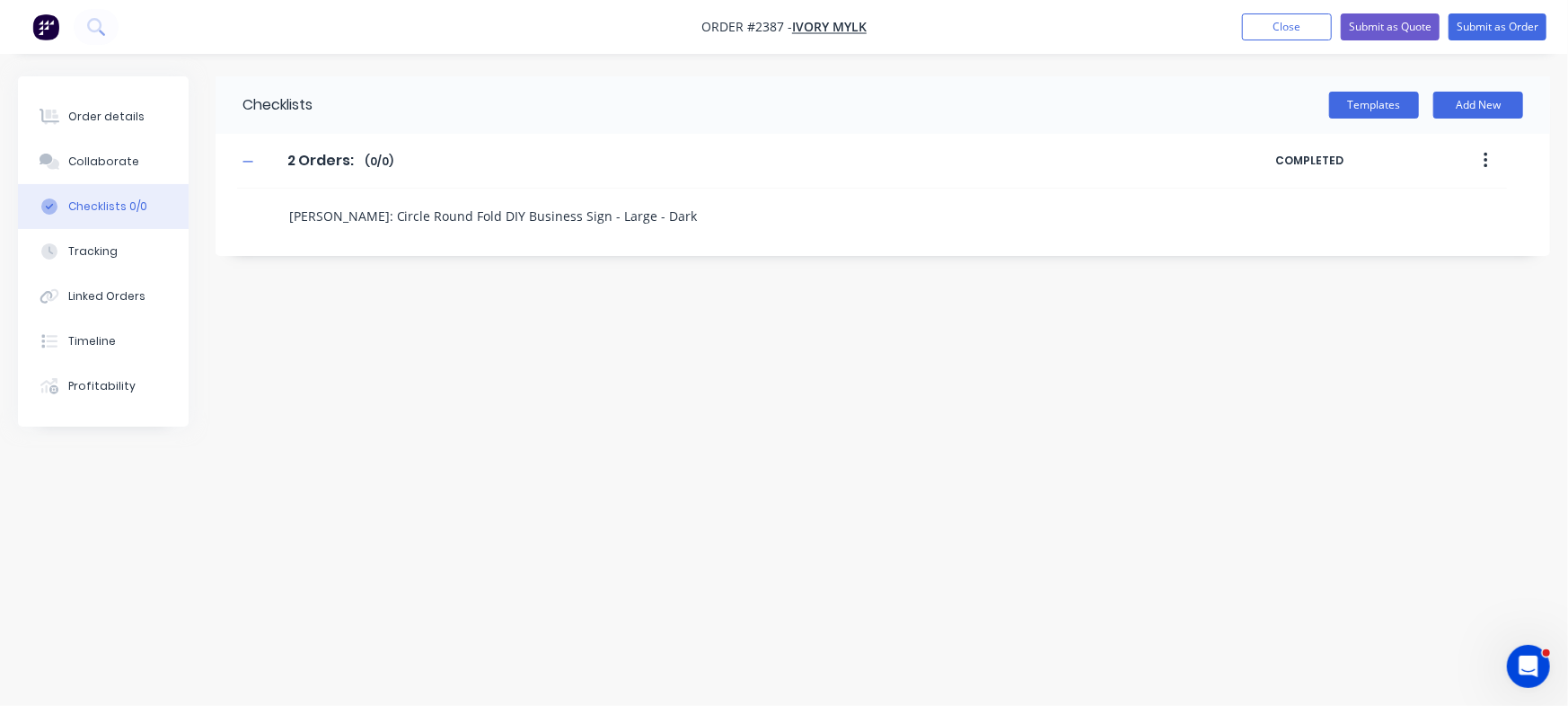
type textarea "x"
type textarea "Sarah Courtney: Circle Round Fold DIY Business Sign - Large - Dark G"
type textarea "x"
type textarea "Sarah Courtney: Circle Round Fold DIY Business Sign - Large - Dark Gr"
type textarea "x"
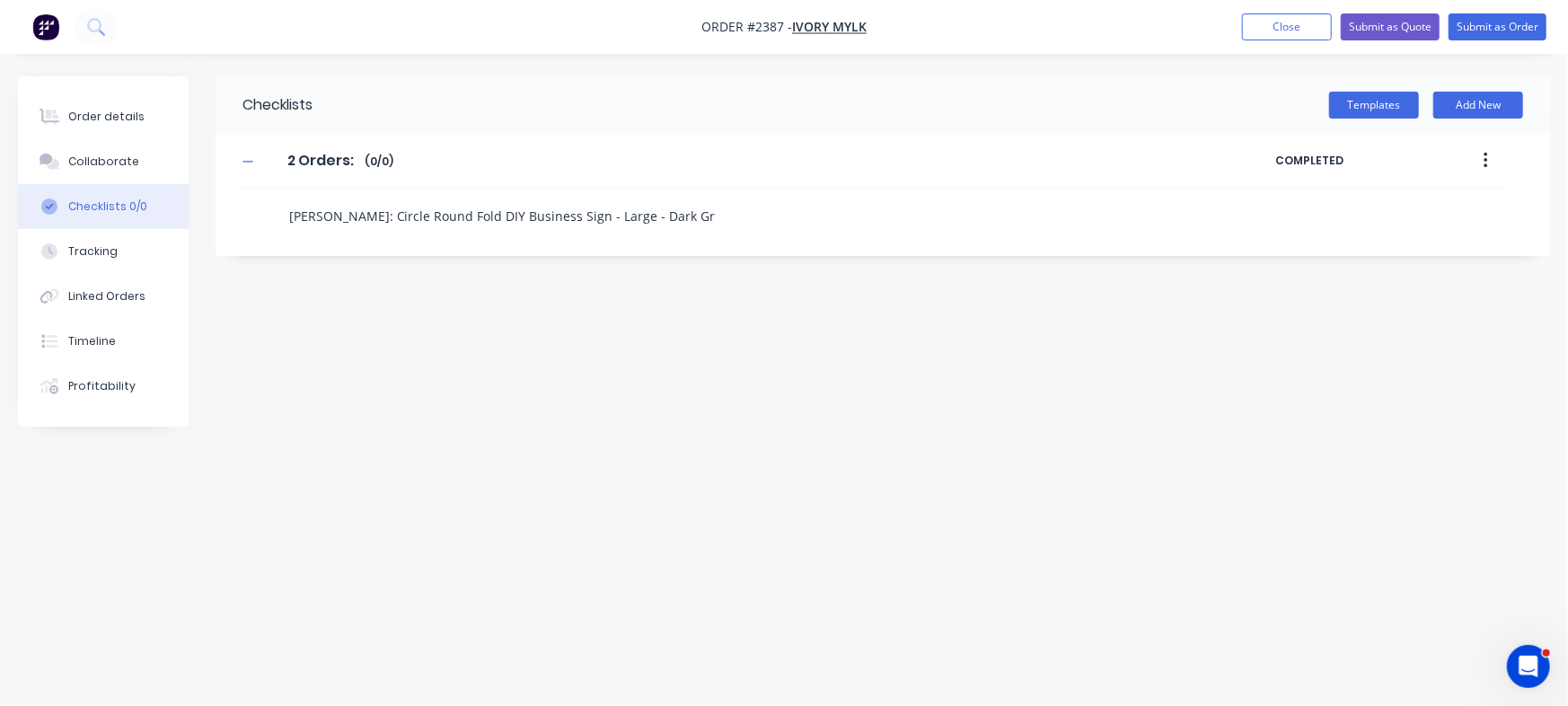
type textarea "Sarah Courtney: Circle Round Fold DIY Business Sign - Large - Dark Gre"
type textarea "x"
type textarea "Sarah Courtney: Circle Round Fold DIY Business Sign - Large - Dark Grey"
type textarea "x"
type textarea "Sarah Courtney: Circle Round Fold DIY Business Sign - Large - Dark Grey"
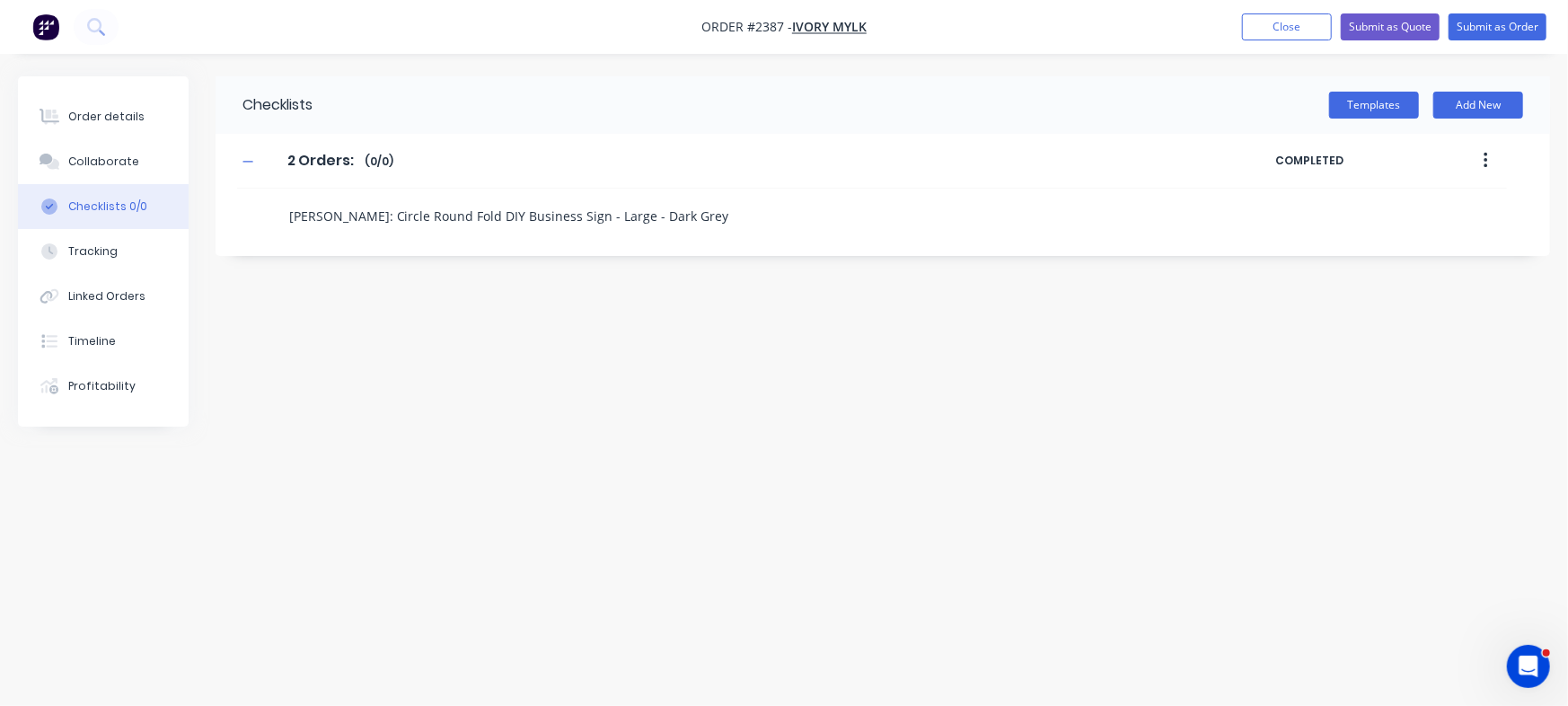
type textarea "x"
type textarea "Sarah Courtney: Circle Round Fold DIY Business Sign - Large - Dark Grey M"
type textarea "x"
type textarea "Sarah Courtney: Circle Round Fold DIY Business Sign - Large - Dark Grey Mo"
type textarea "x"
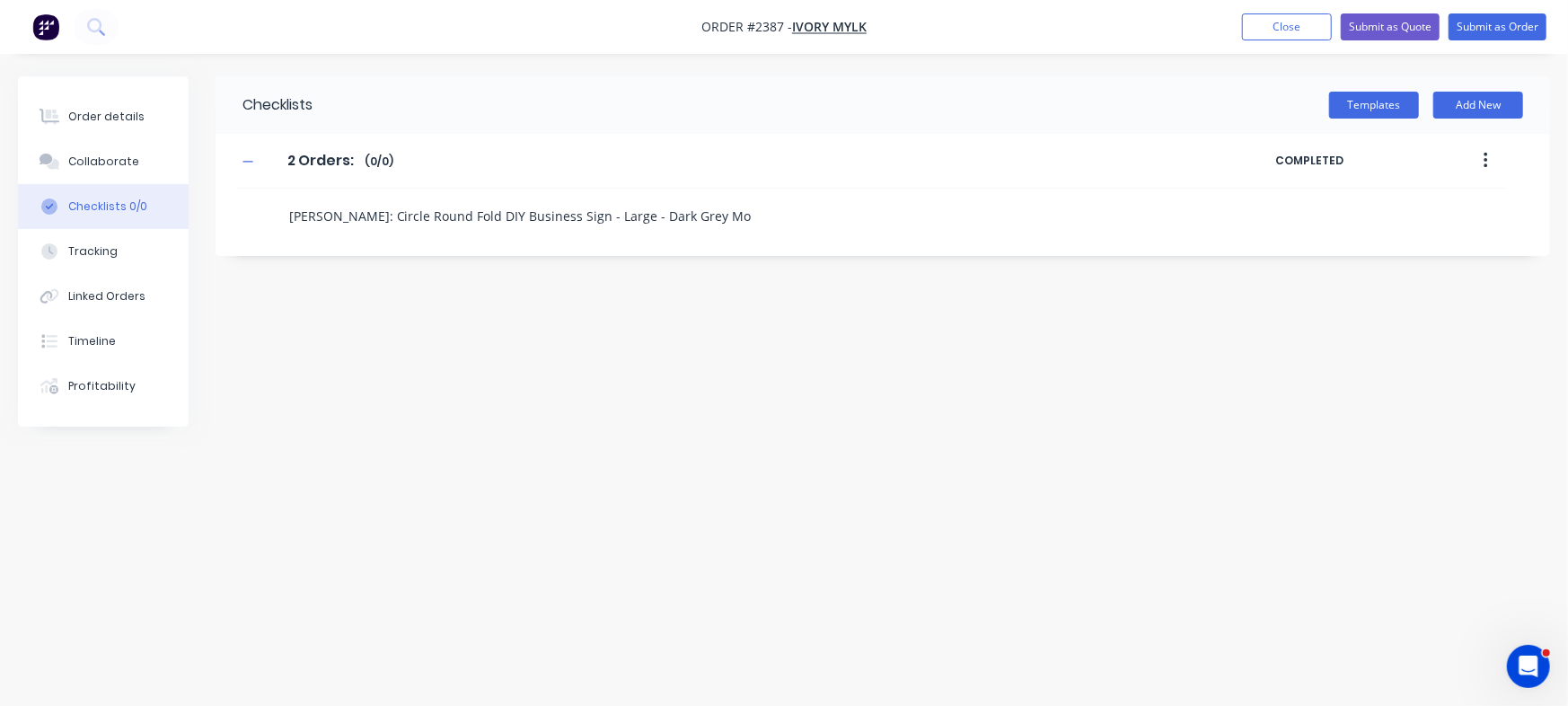
type textarea "Sarah Courtney: Circle Round Fold DIY Business Sign - Large - Dark Grey Mon"
type textarea "x"
type textarea "Sarah Courtney: Circle Round Fold DIY Business Sign - Large - Dark Grey Monu"
type textarea "x"
type textarea "Sarah Courtney: Circle Round Fold DIY Business Sign - Large - Dark Grey Monum"
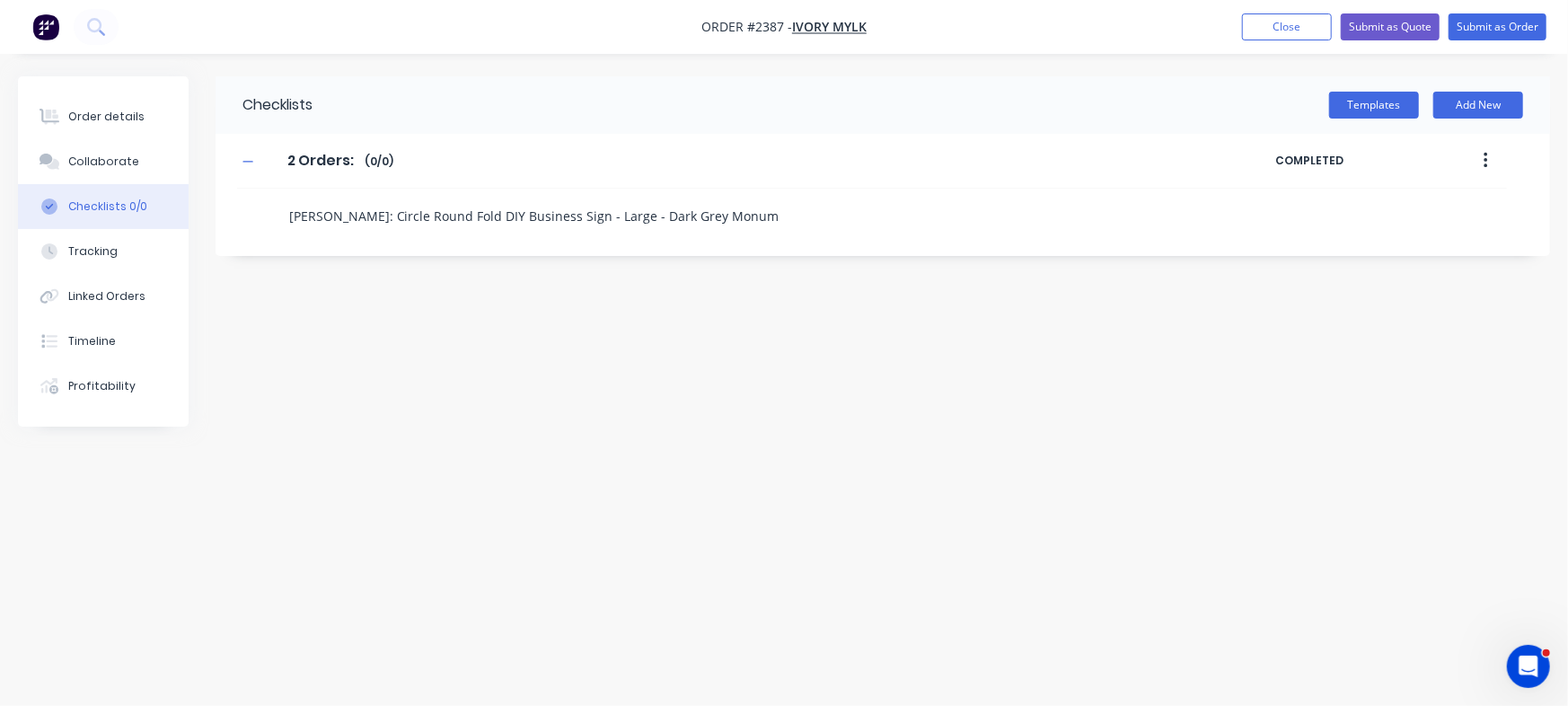
type textarea "x"
type textarea "Sarah Courtney: Circle Round Fold DIY Business Sign - Large - Dark Grey Monume"
type textarea "x"
type textarea "Sarah Courtney: Circle Round Fold DIY Business Sign - Large - Dark Grey Monumen"
type textarea "x"
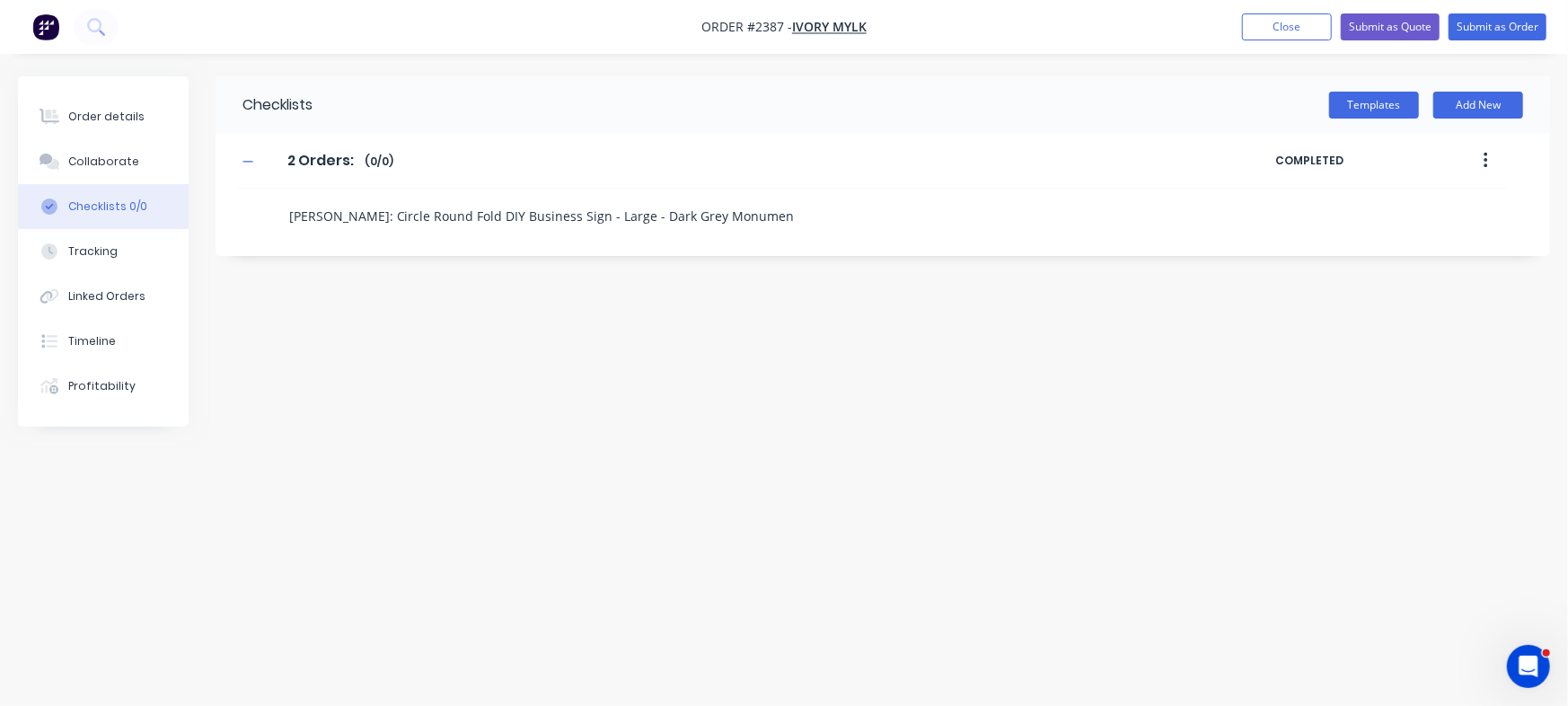
type textarea "Sarah Courtney: Circle Round Fold DIY Business Sign - Large - Dark Grey Monument"
type textarea "x"
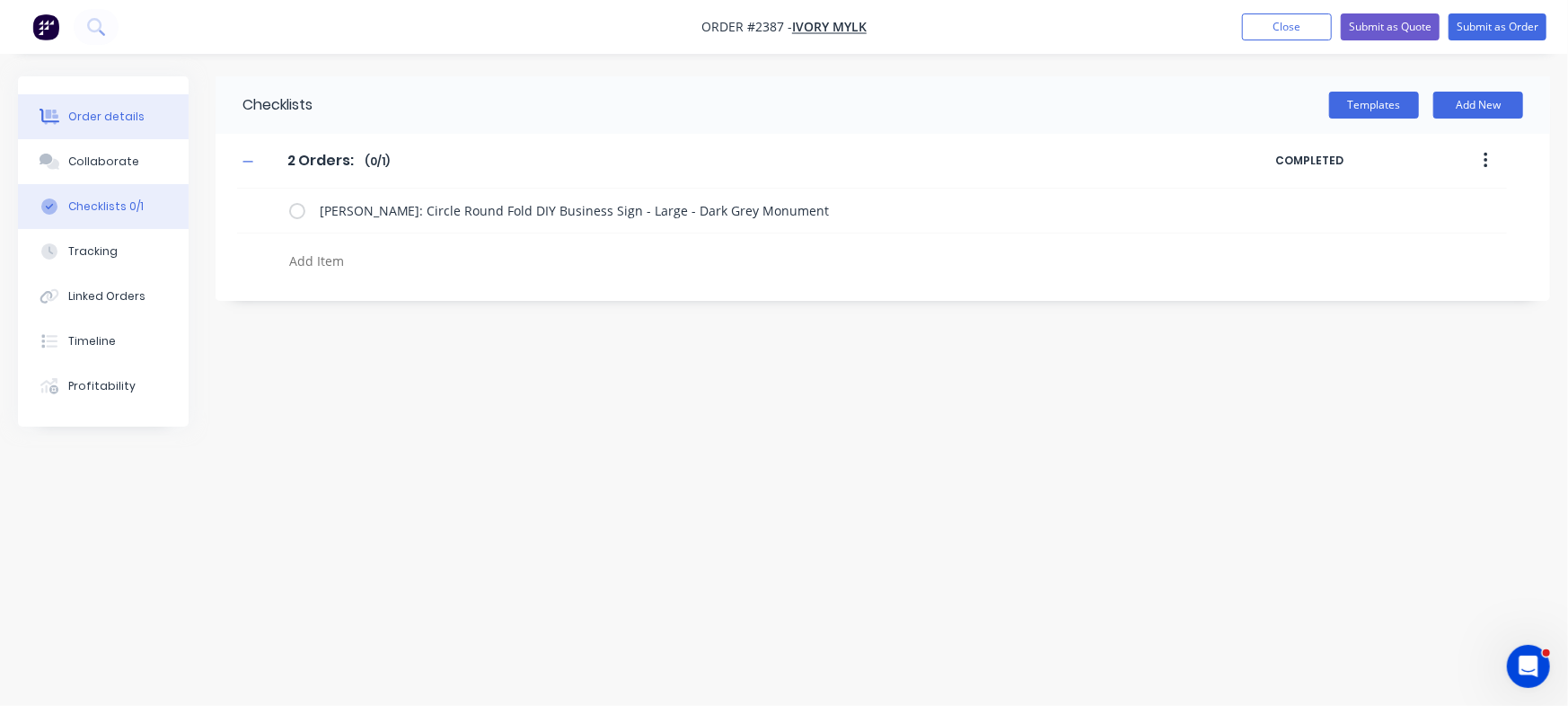
type textarea "x"
click at [145, 125] on button "Order details" at bounding box center [103, 117] width 170 height 44
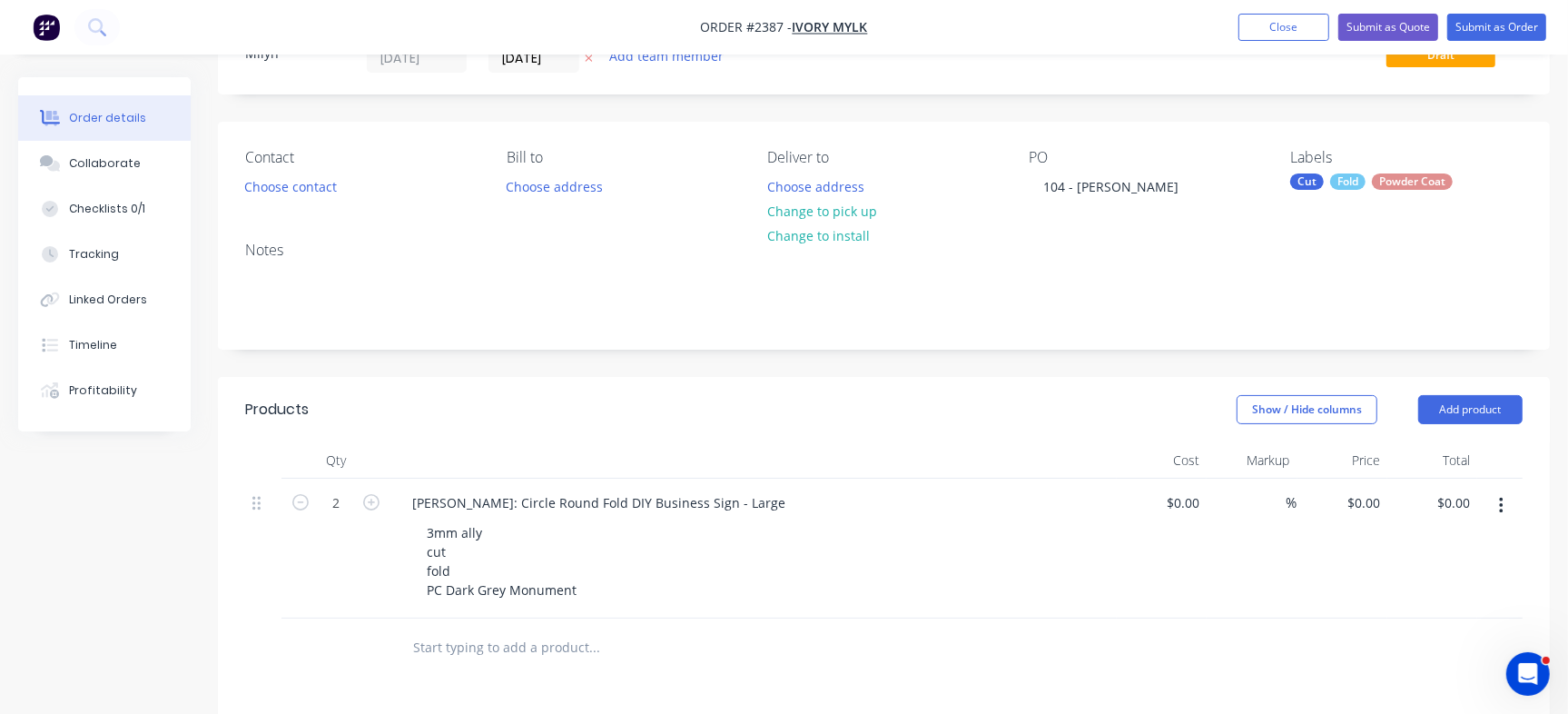
scroll to position [113, 0]
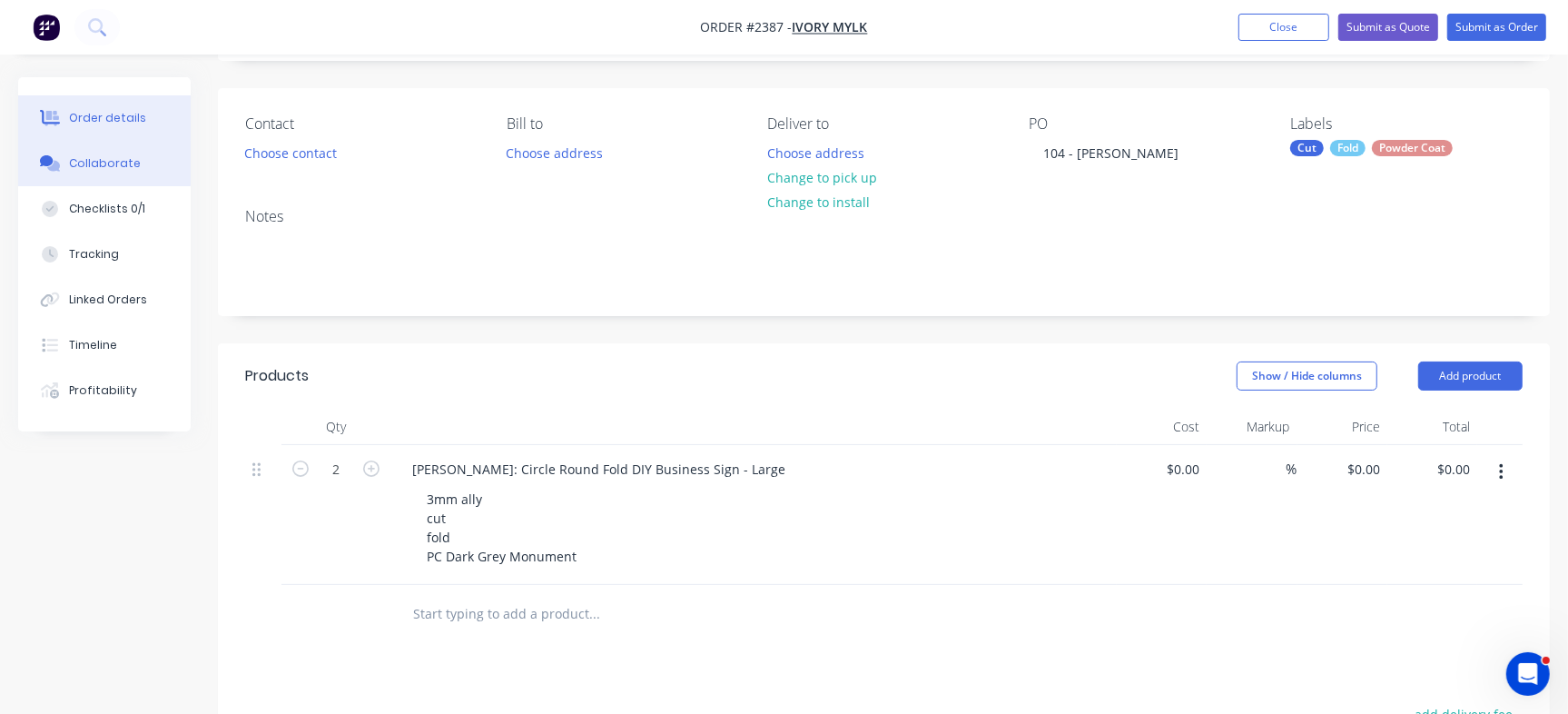
click at [115, 172] on button "Collaborate" at bounding box center [105, 163] width 172 height 45
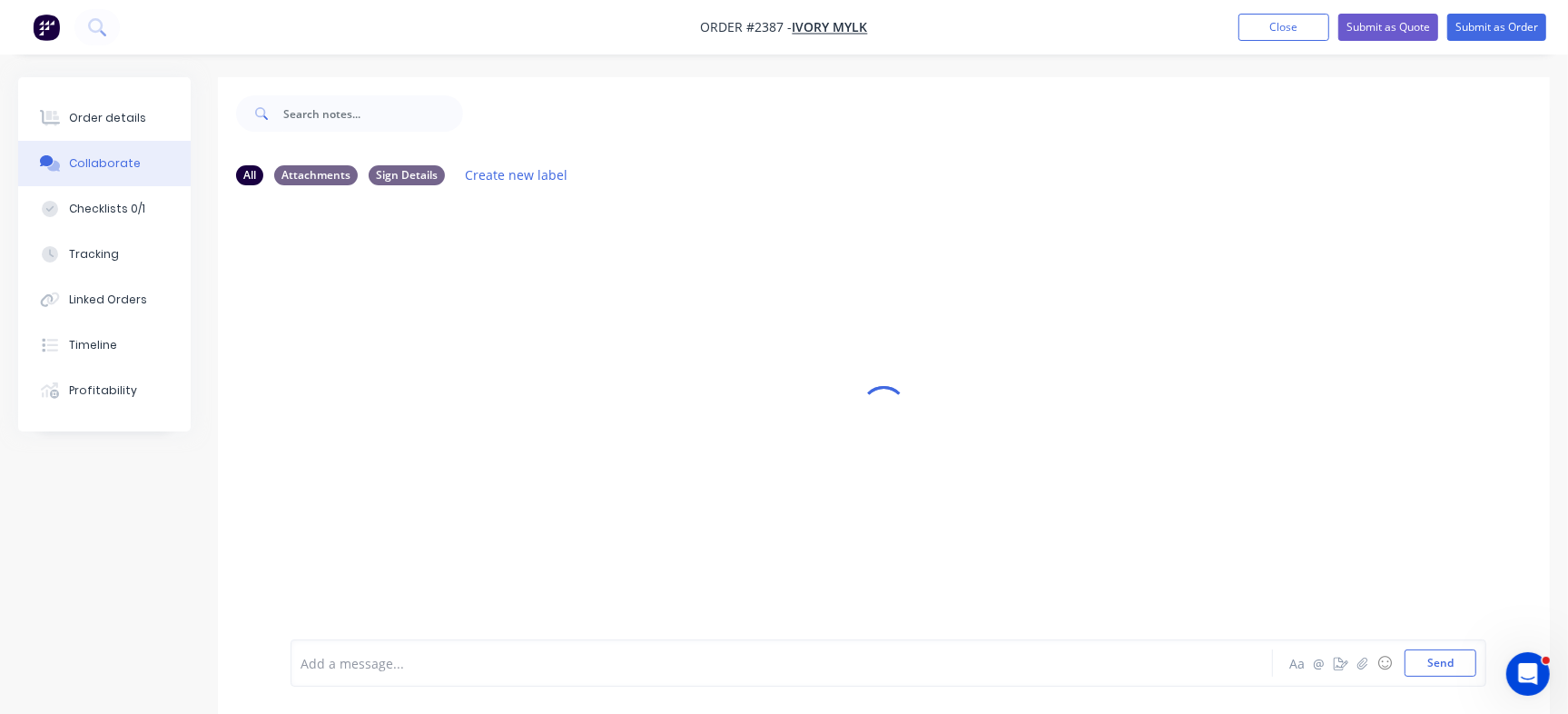
click at [426, 650] on div "Add a message..." at bounding box center [741, 663] width 882 height 27
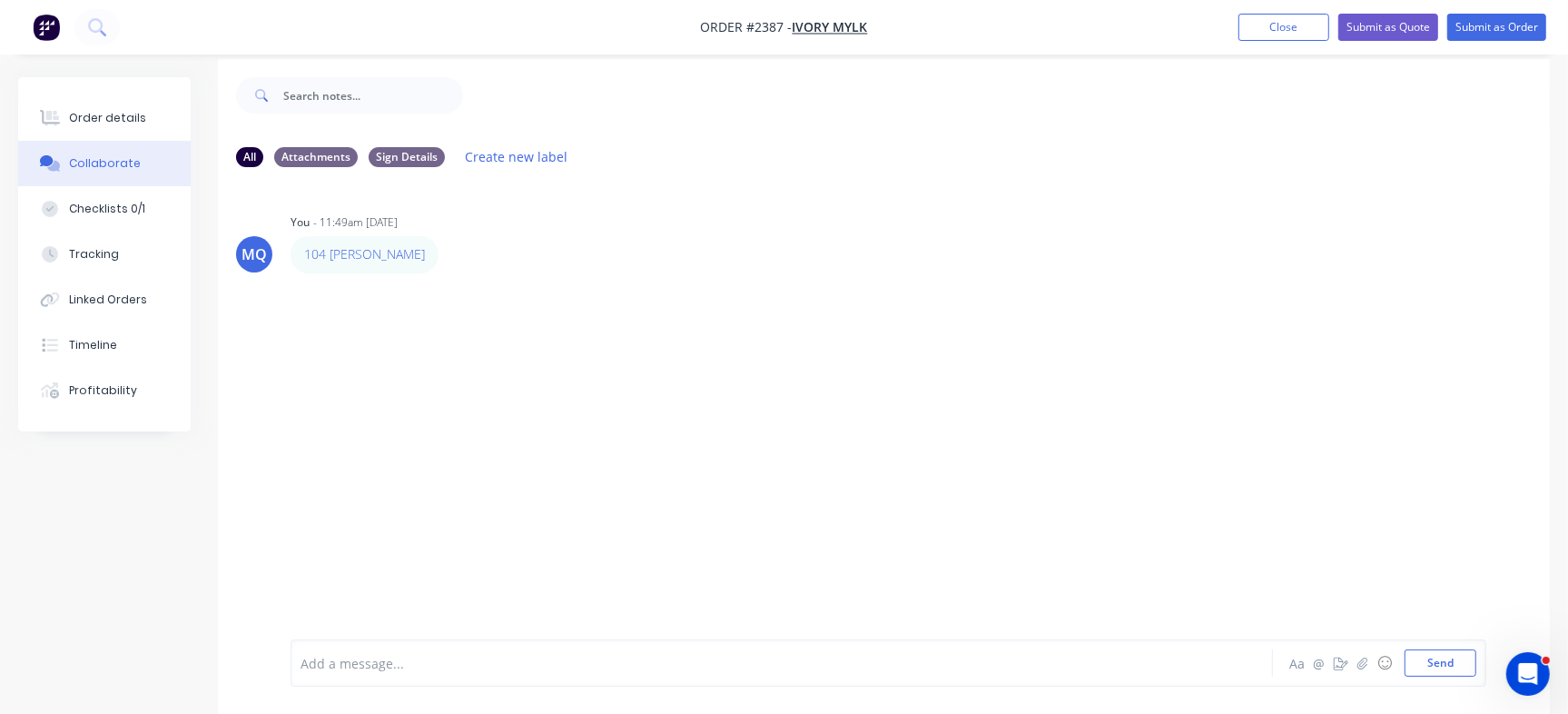
scroll to position [27, 0]
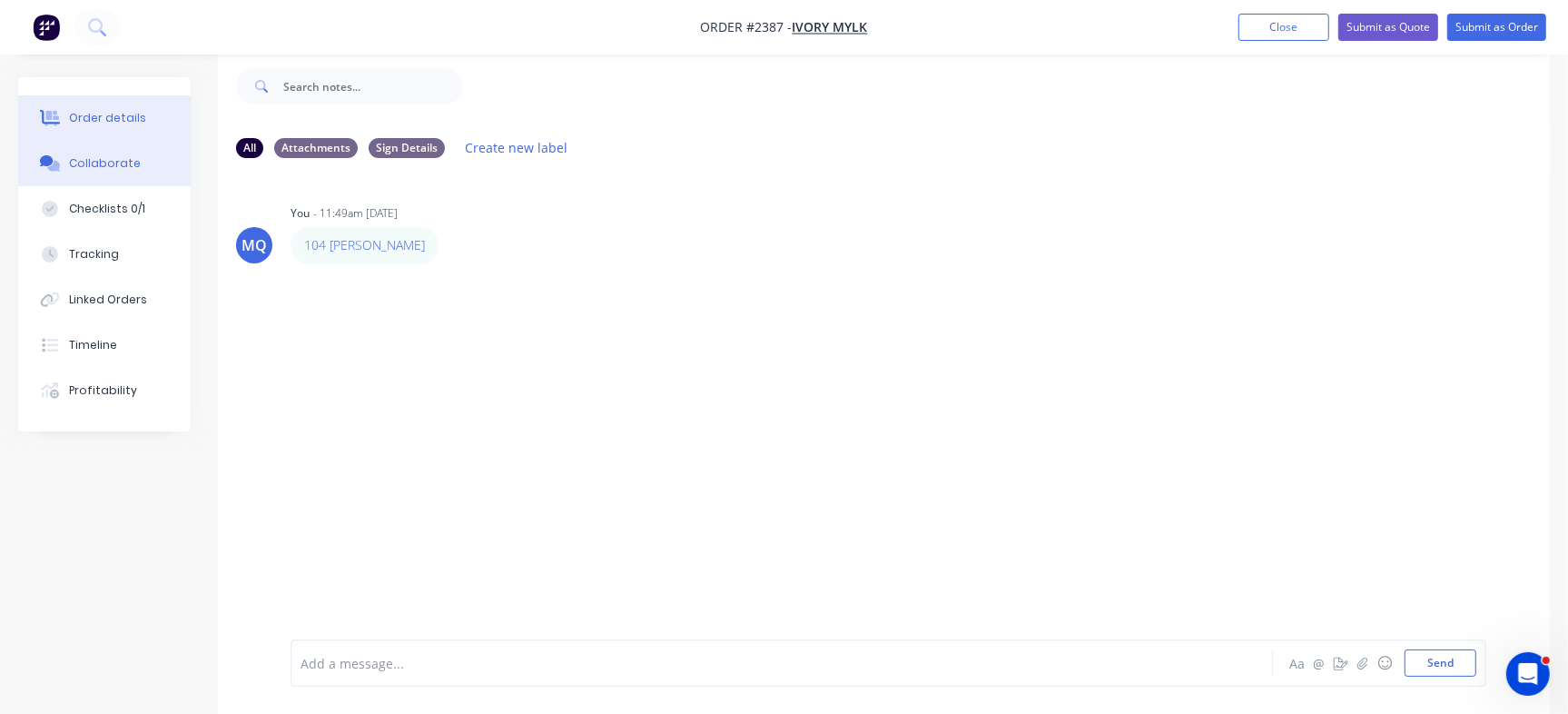
click at [121, 120] on div "Order details" at bounding box center [108, 117] width 77 height 17
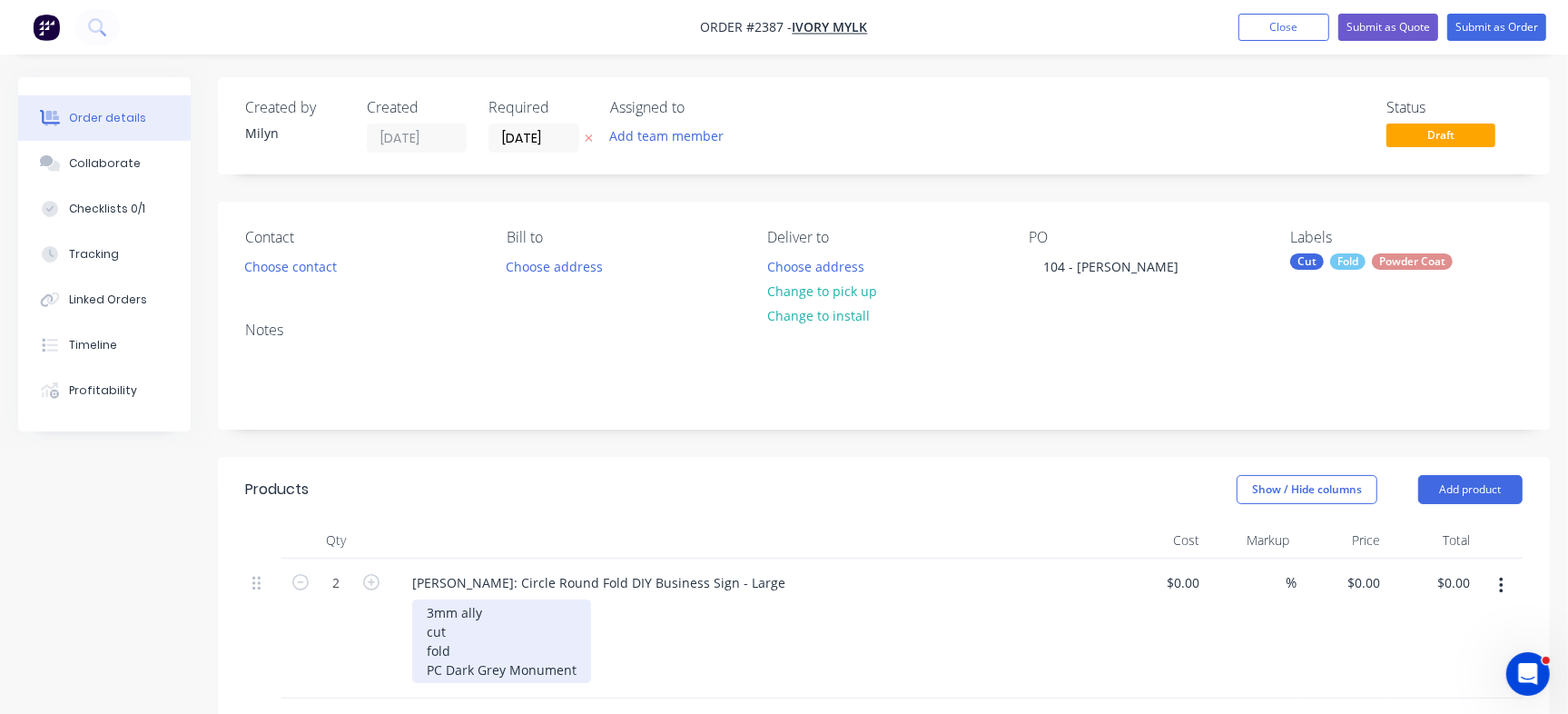
click at [536, 673] on div "3mm ally cut fold PC Dark Grey Monument" at bounding box center [501, 641] width 179 height 83
drag, startPoint x: 446, startPoint y: 666, endPoint x: 657, endPoint y: 659, distance: 211.1
click at [657, 659] on div "3mm ally cut fold PC Dark Grey Monument" at bounding box center [761, 641] width 697 height 83
click at [473, 659] on div "3mm ally cut fold PC Dark Grey Monument" at bounding box center [501, 641] width 179 height 83
drag, startPoint x: 449, startPoint y: 666, endPoint x: 578, endPoint y: 668, distance: 129.0
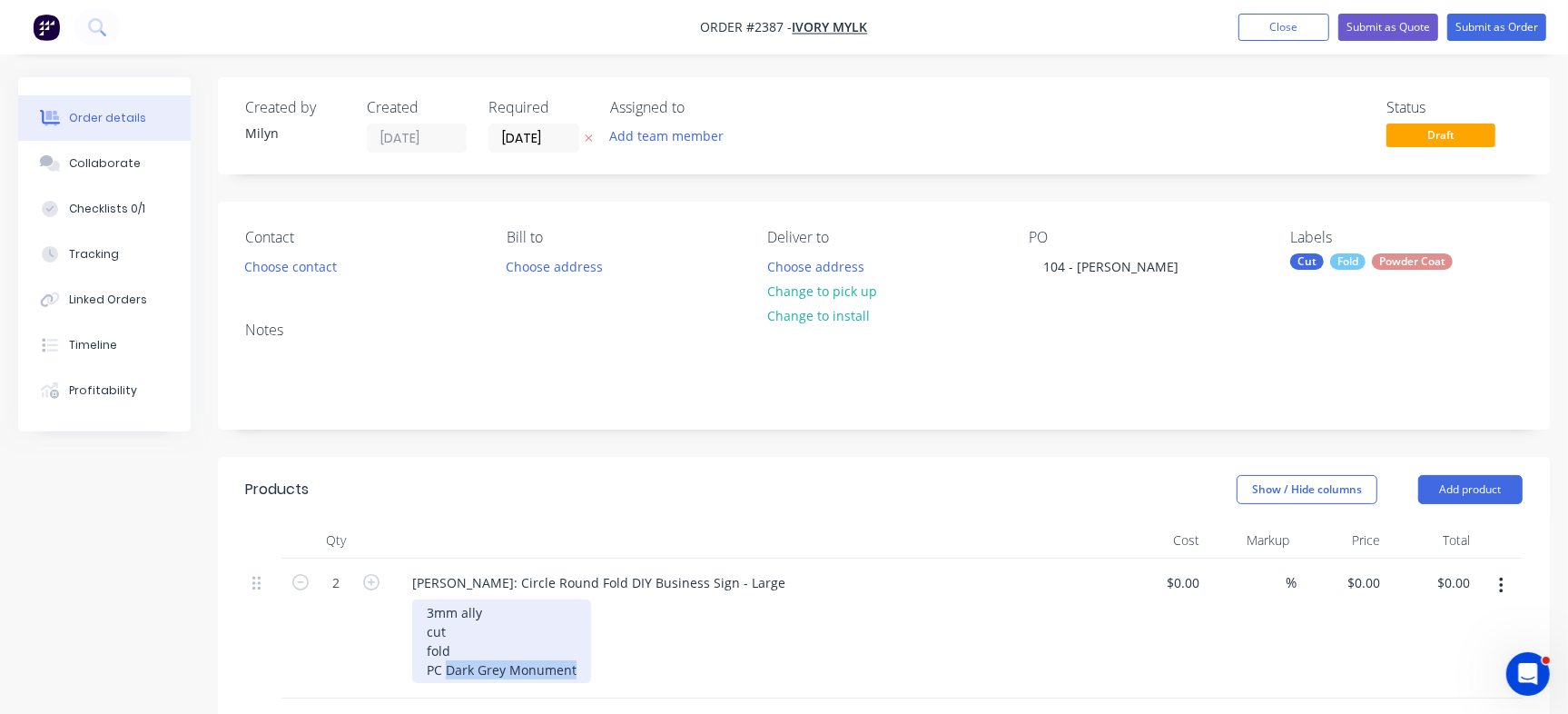
click at [578, 668] on div "3mm ally cut fold PC Dark Grey Monument" at bounding box center [501, 641] width 179 height 83
paste div
click at [777, 629] on div "3mm ally cut fold PC Dark Grey: Dulux Monument Matte" at bounding box center [761, 641] width 697 height 83
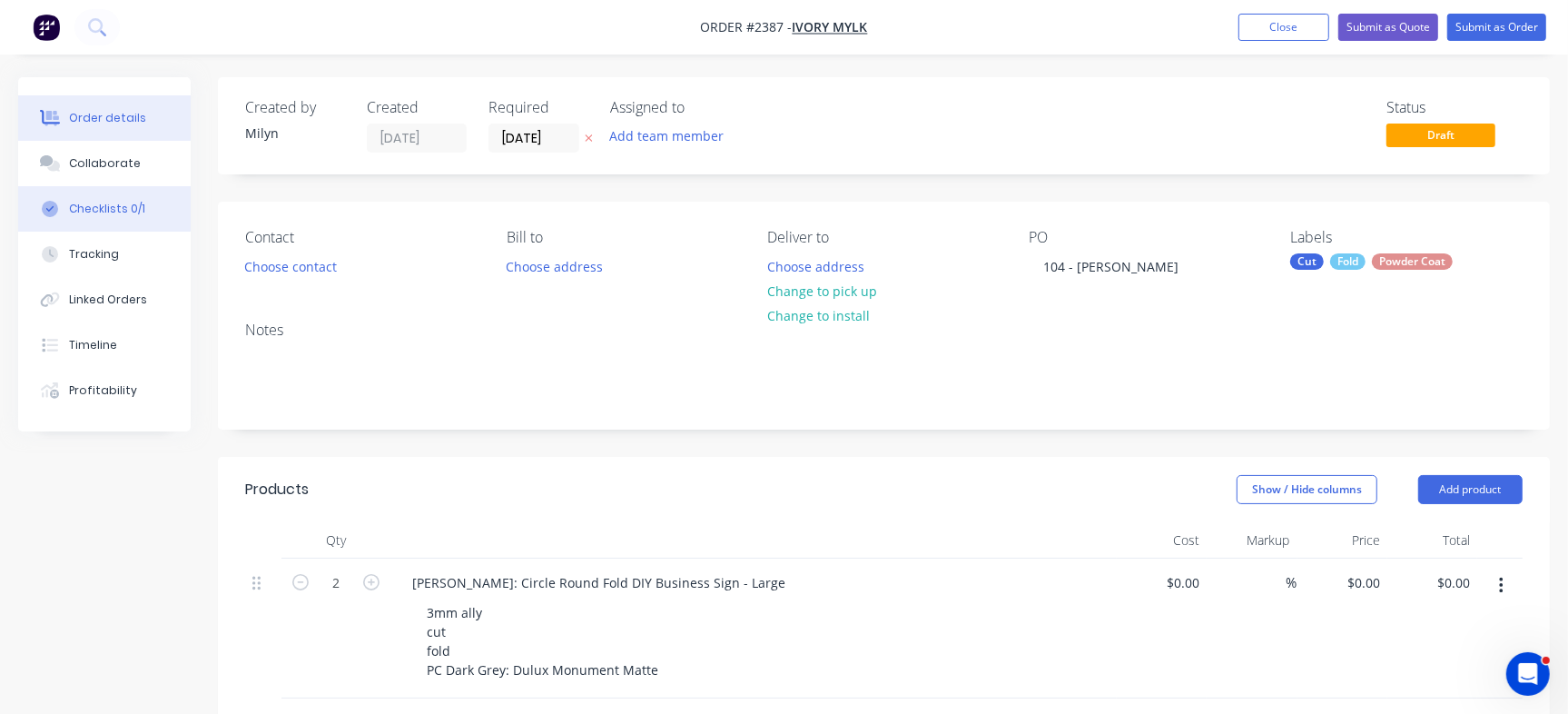
click at [112, 211] on div "Checklists 0/1" at bounding box center [108, 208] width 76 height 17
type textarea "x"
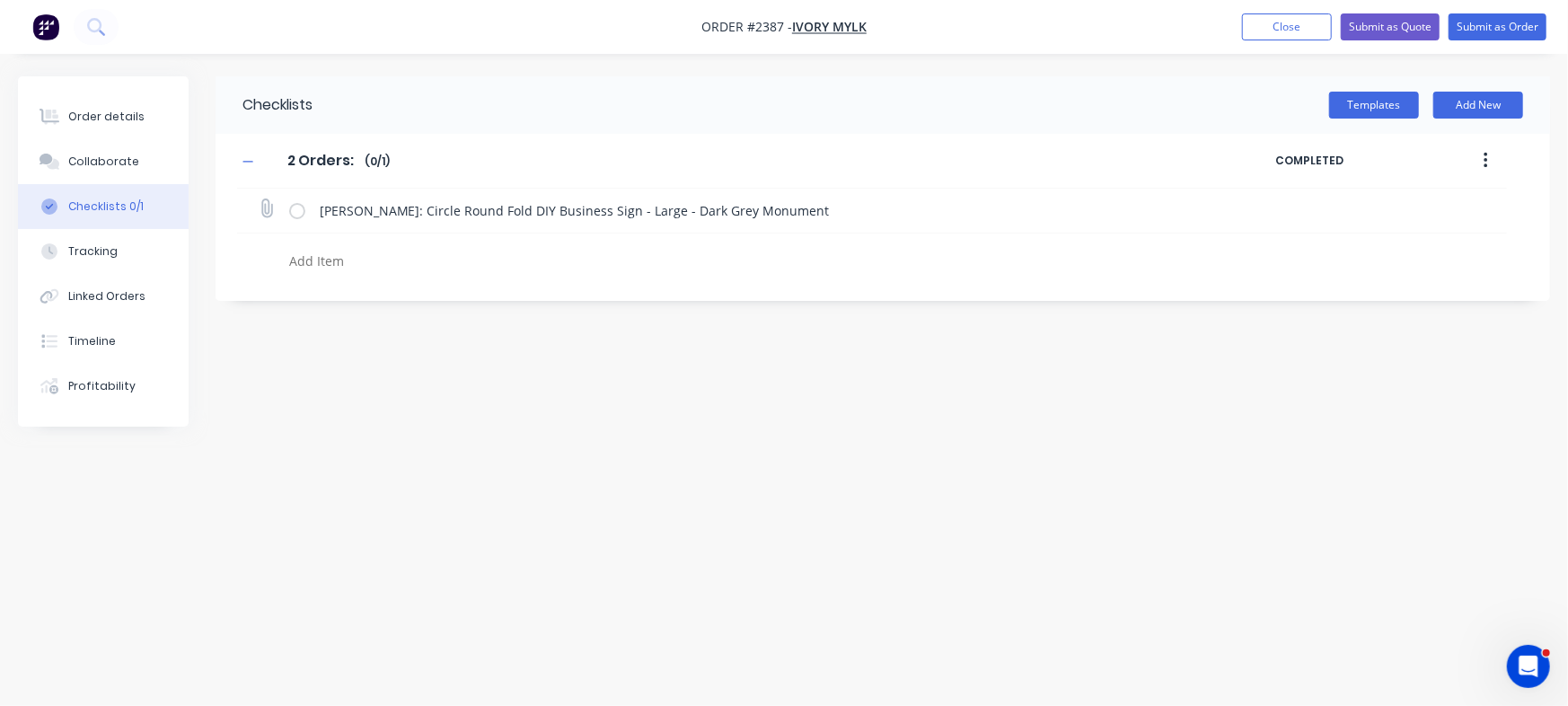
click at [266, 199] on icon at bounding box center [267, 208] width 23 height 23
click at [258, 199] on input "file" at bounding box center [258, 199] width 0 height 0
type input "C:\fakepath\Business Signs - Circle Fold[B] - 1114 Sarah Courtney.PDF"
type textarea "x"
click at [84, 122] on button "Order details" at bounding box center [103, 117] width 170 height 44
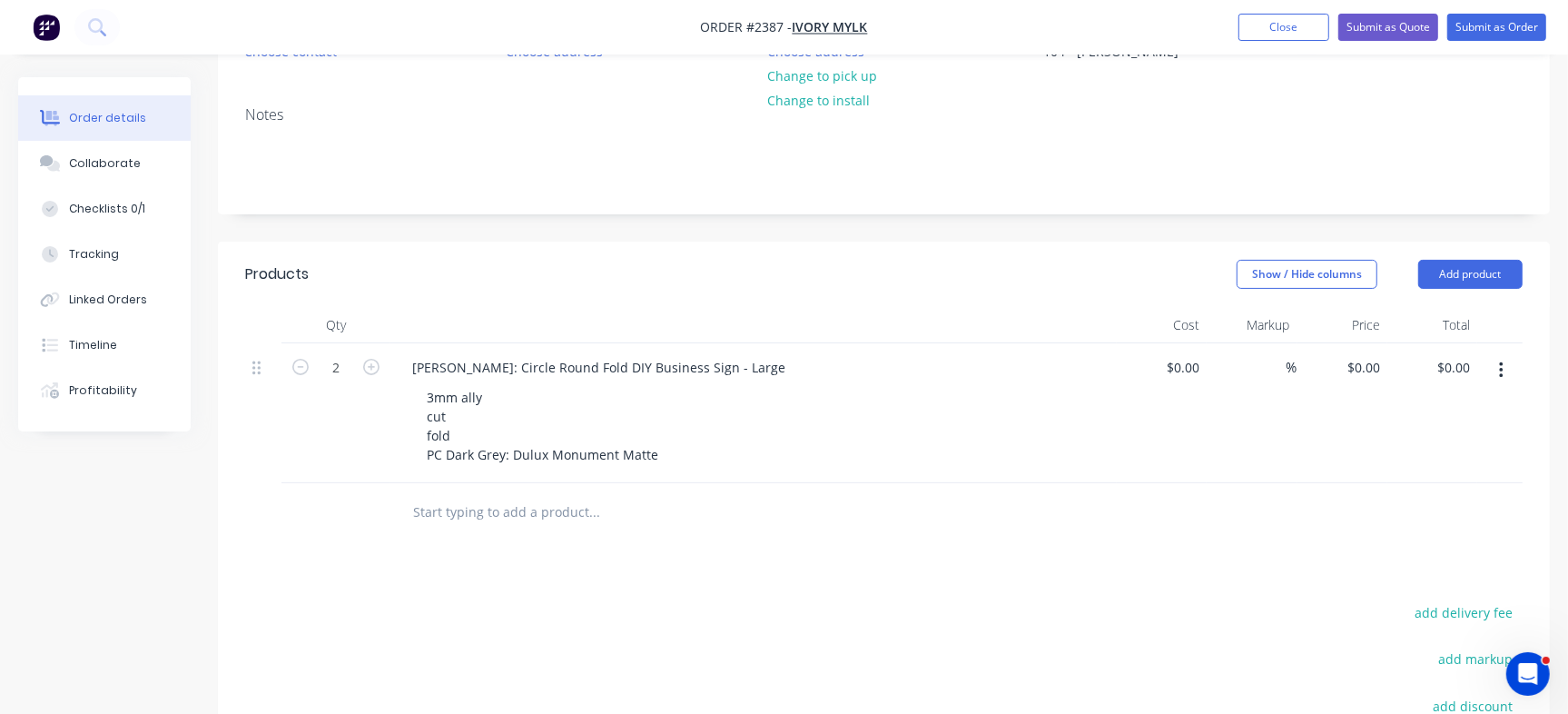
scroll to position [227, 0]
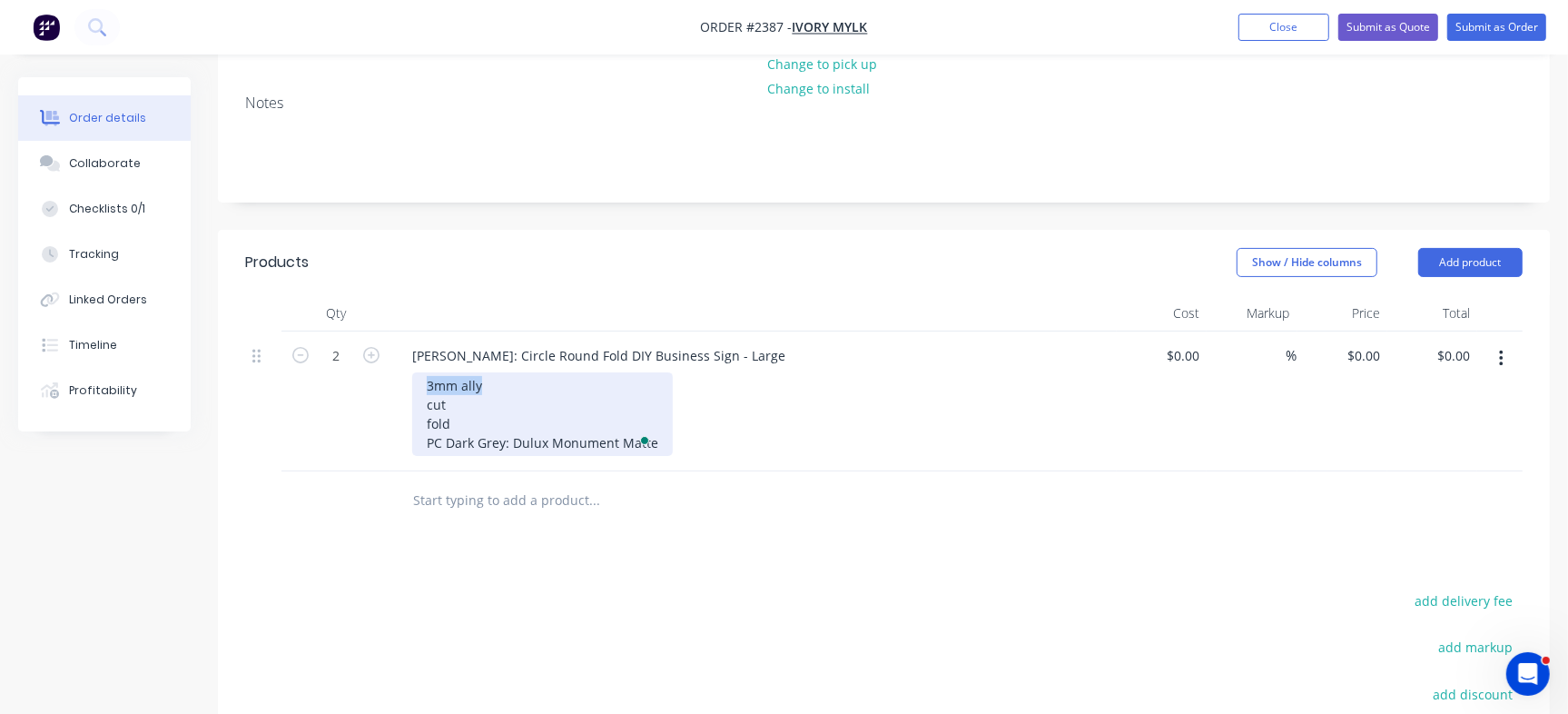
drag, startPoint x: 416, startPoint y: 389, endPoint x: 554, endPoint y: 374, distance: 138.8
click at [554, 374] on div "3mm ally cut fold PC Dark Grey: Dulux Monument Matte" at bounding box center [543, 414] width 261 height 83
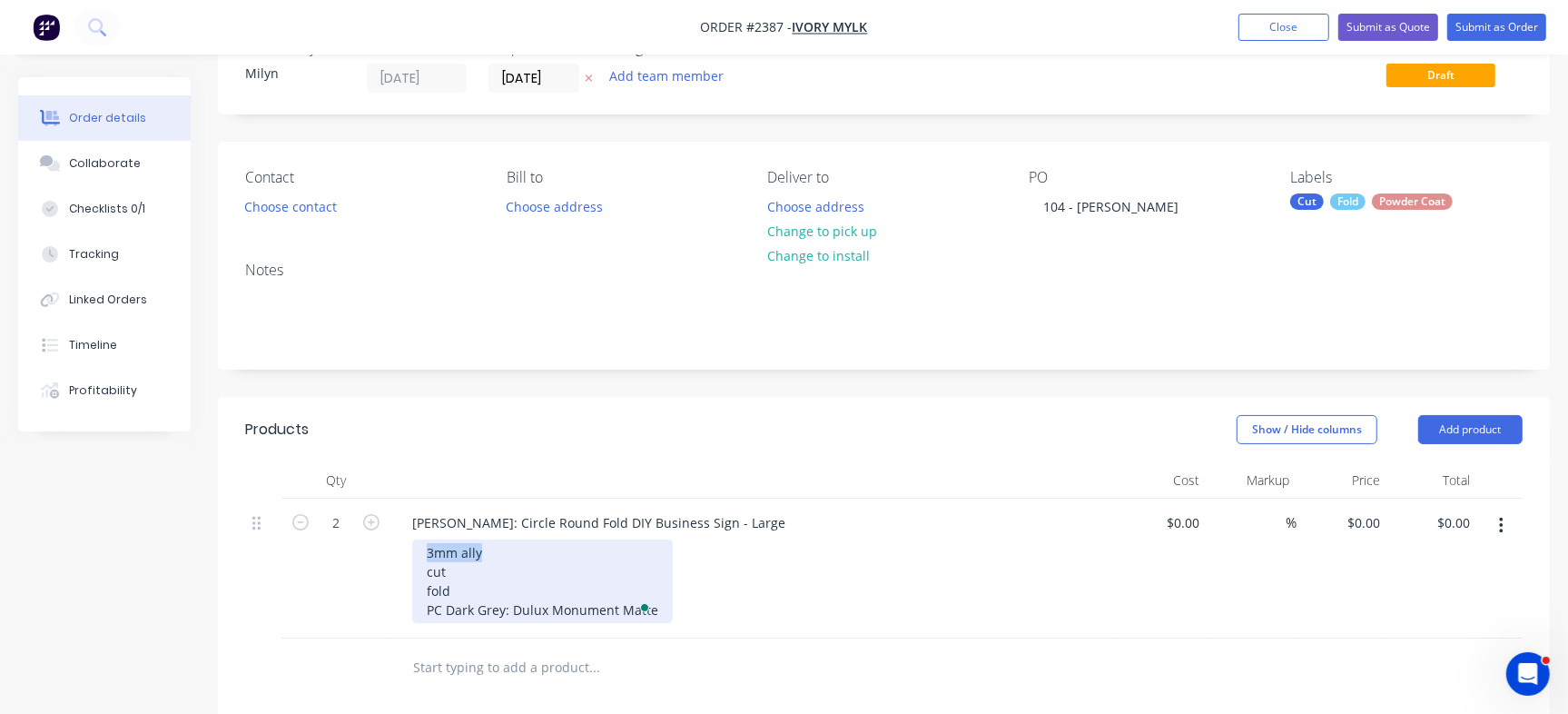
scroll to position [113, 0]
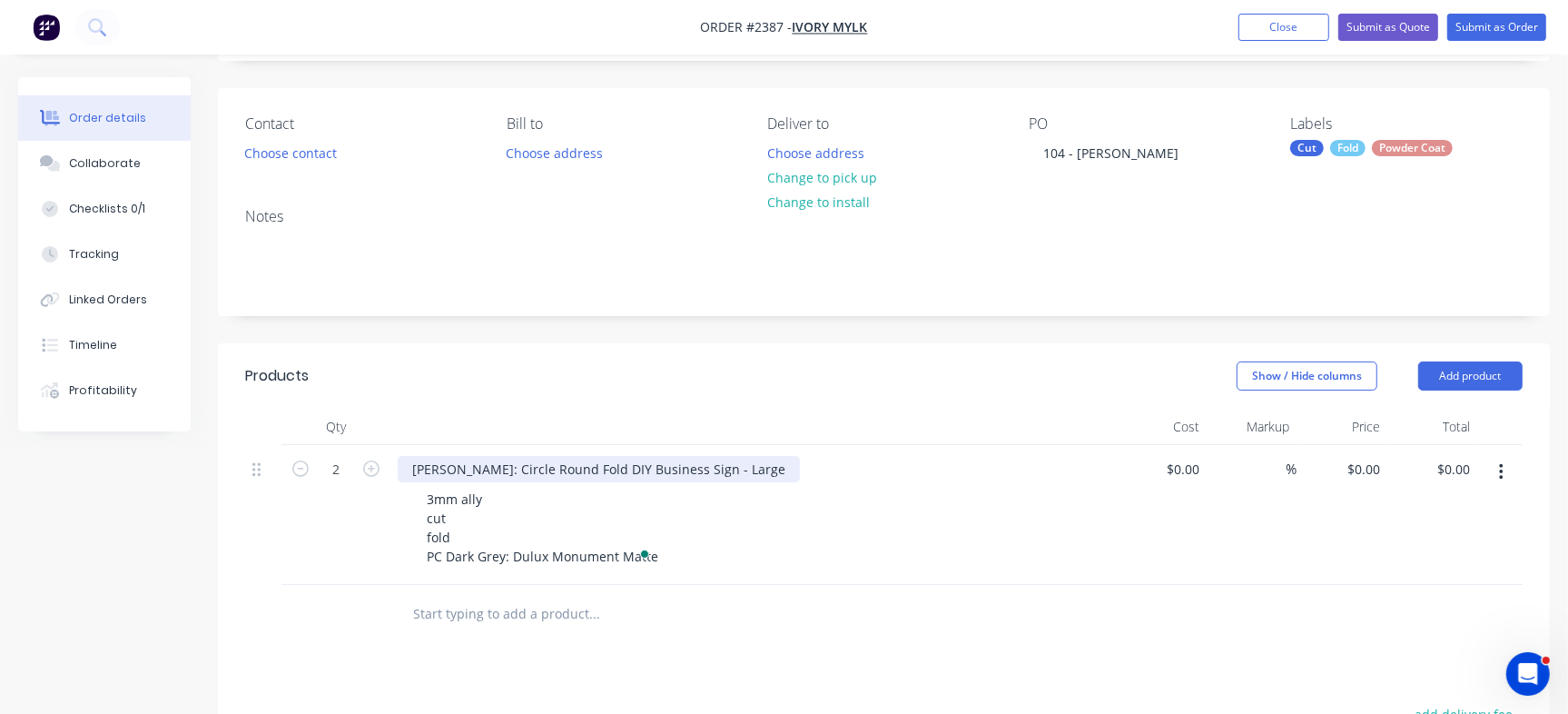
click at [542, 464] on div "Sarah Courtney: Circle Round Fold DIY Business Sign - Large" at bounding box center [598, 469] width 402 height 26
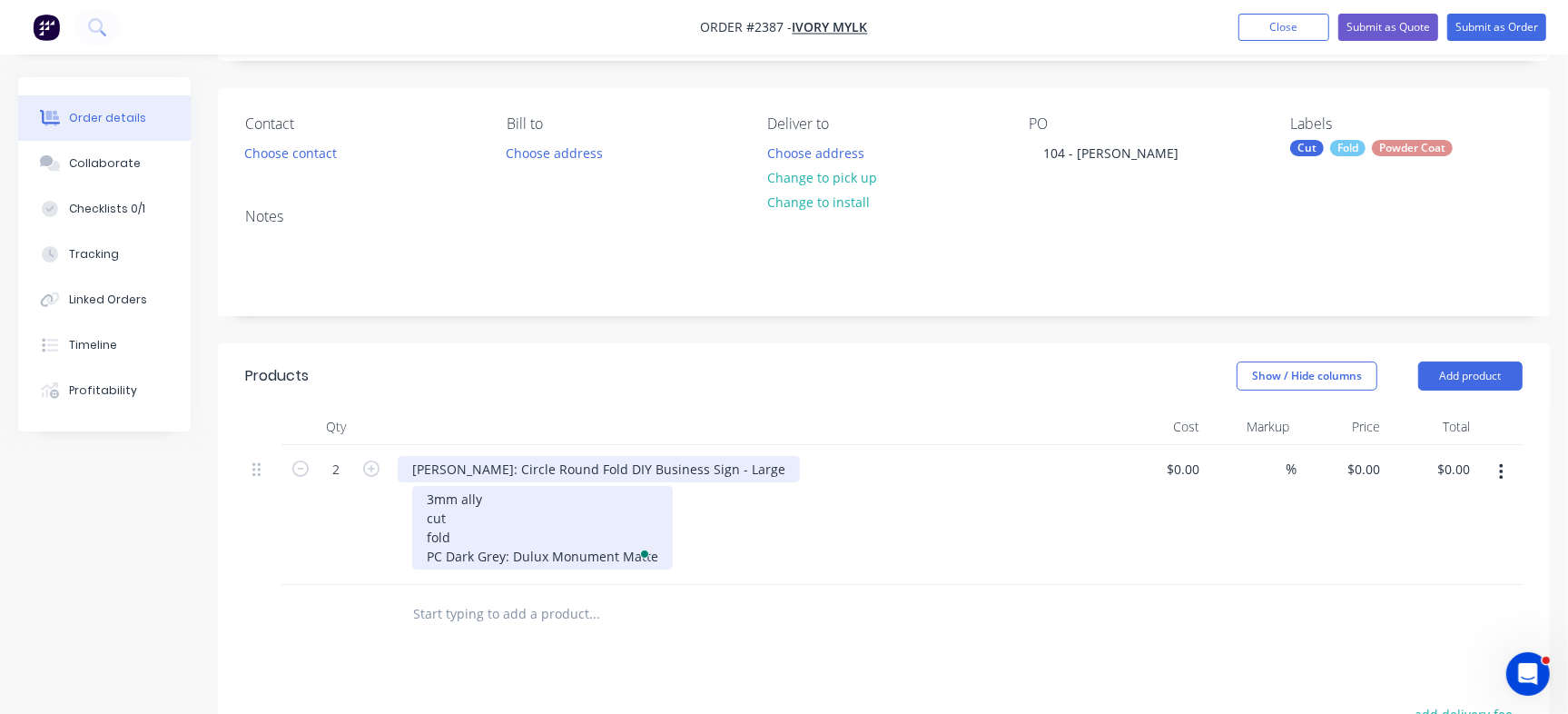
copy div "Sarah Courtney: Circle Round Fold DIY Business Sign - Large"
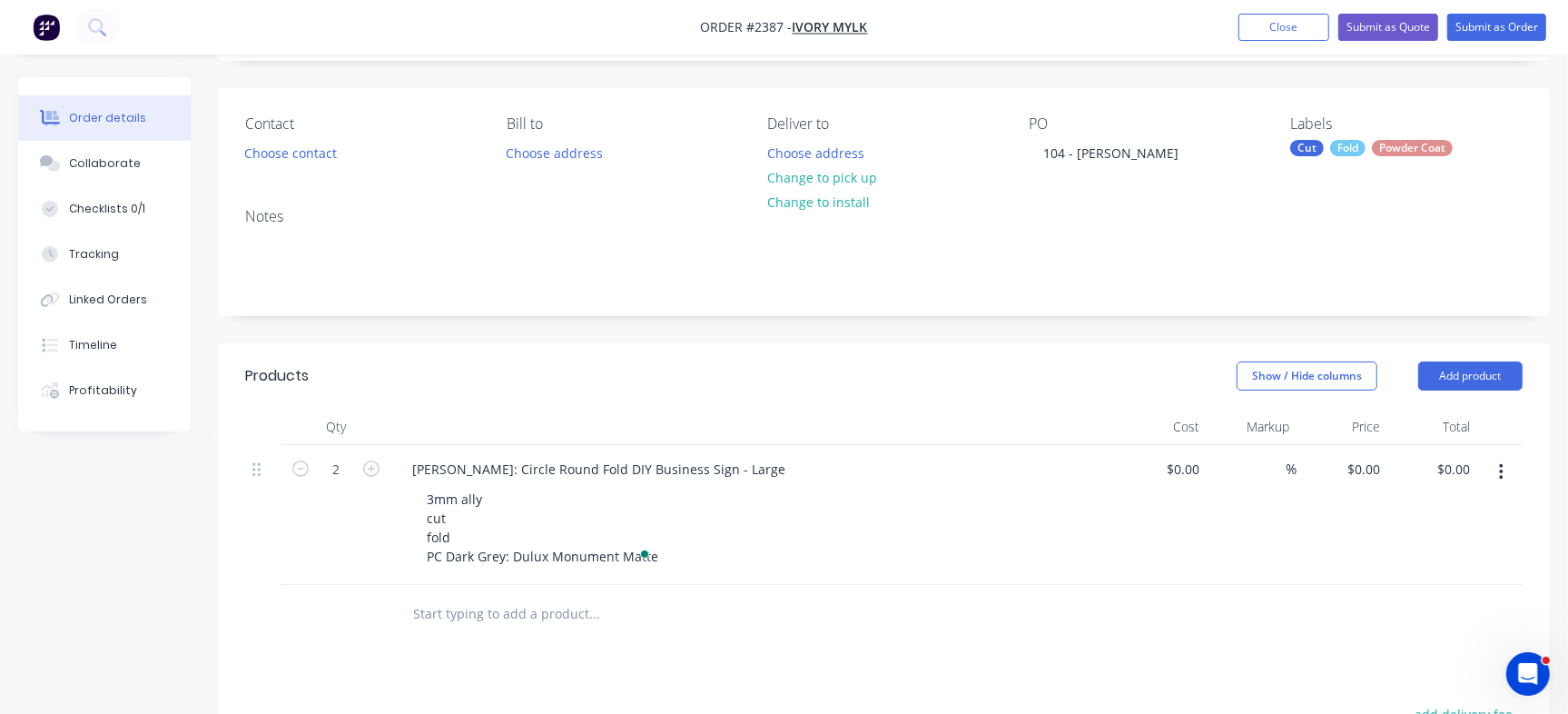
click at [488, 600] on input "text" at bounding box center [594, 613] width 364 height 36
paste input "Sarah Courtney: Circle Round Fold DIY Business Sign - Large"
drag, startPoint x: 501, startPoint y: 612, endPoint x: 259, endPoint y: 623, distance: 242.2
click at [259, 623] on div "Sarah Courtney: Circle Round Fold DIY Business Sign - Large" at bounding box center [884, 614] width 1278 height 59
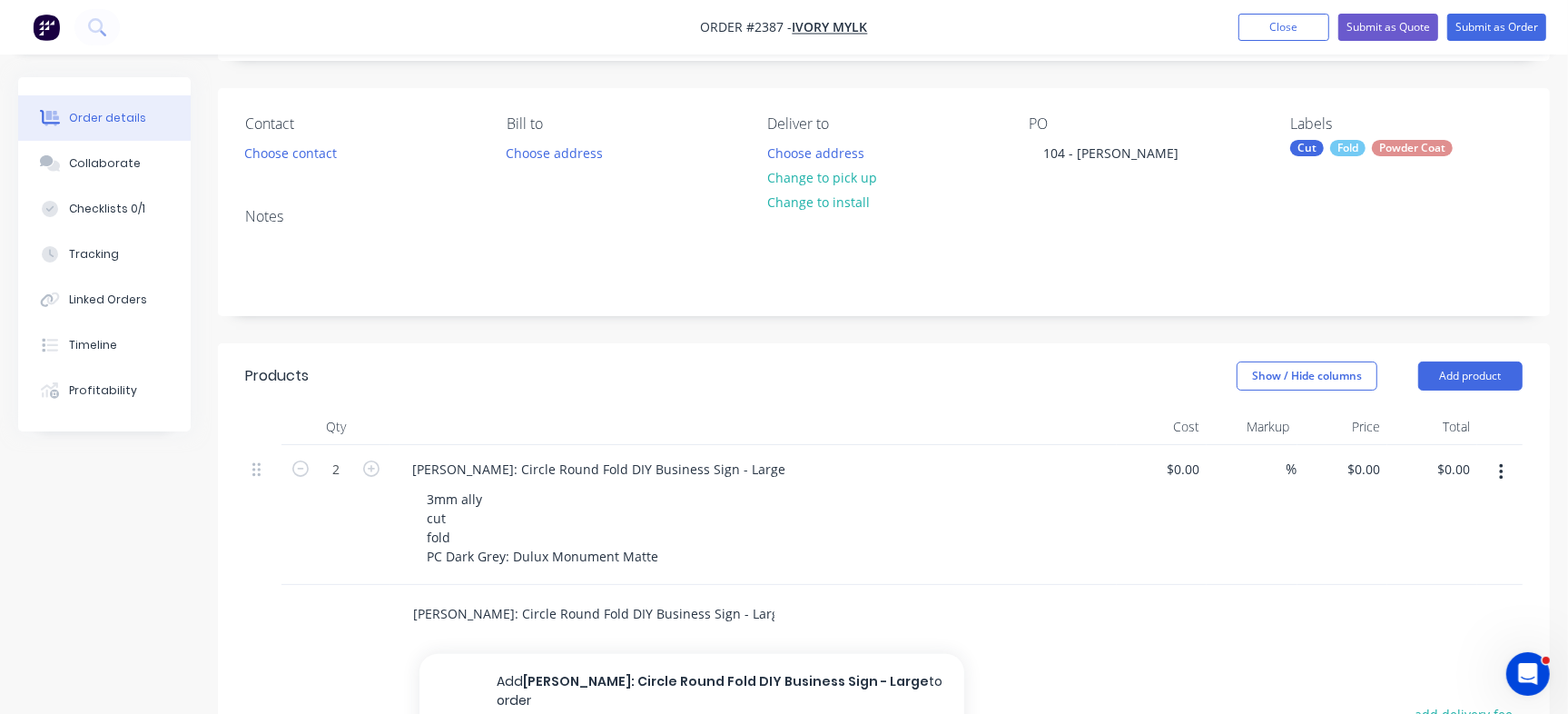
drag, startPoint x: 703, startPoint y: 611, endPoint x: 498, endPoint y: 612, distance: 205.0
click at [498, 612] on input "Emily Collins: Circle Round Fold DIY Business Sign - Large" at bounding box center [594, 613] width 364 height 36
click at [630, 612] on input "Emily Collins: Ready Made Sign - Large" at bounding box center [594, 613] width 364 height 36
type input "Emily Collins: Ready Made Sign - Ten - Medium"
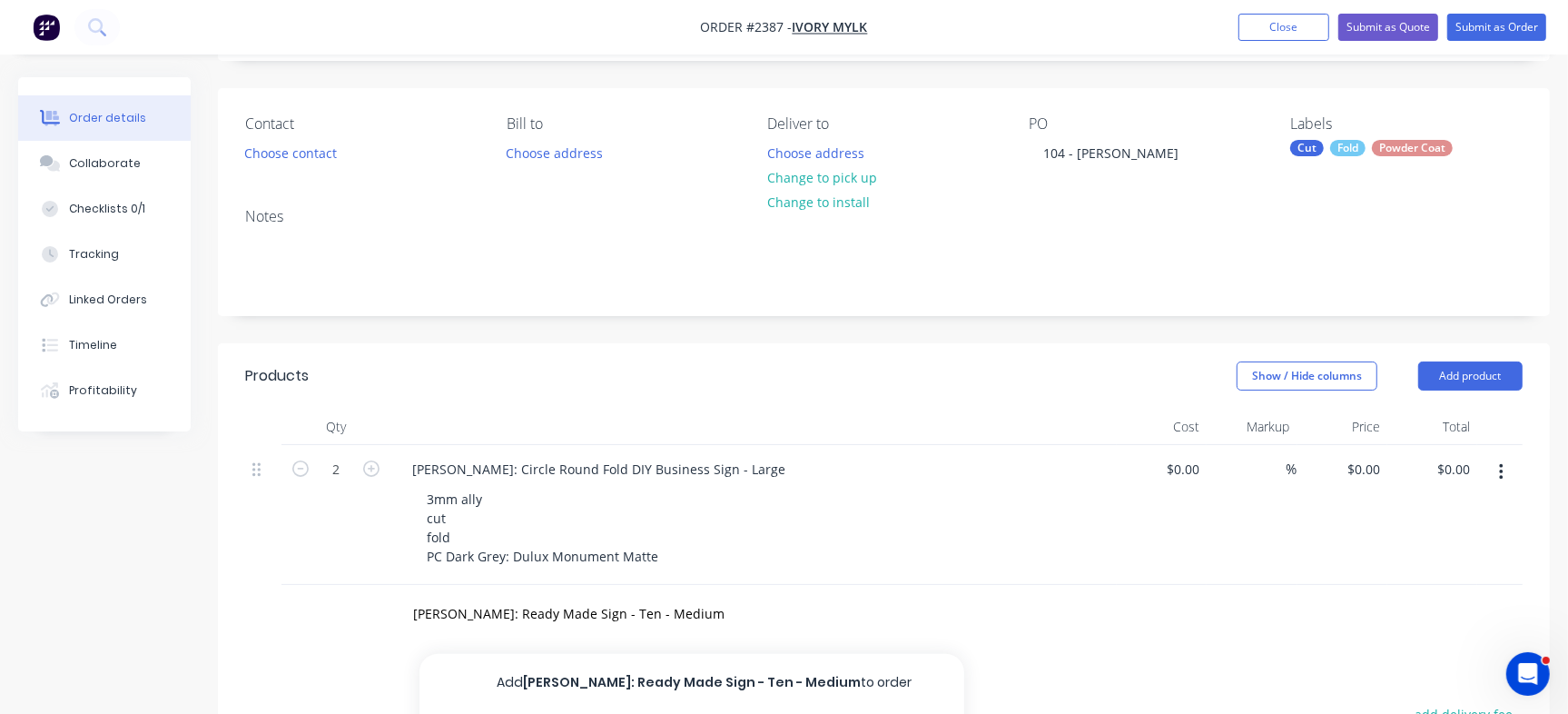
click at [848, 567] on div "3mm ally cut fold PC Dark Grey: Dulux Monument Matte" at bounding box center [761, 527] width 697 height 83
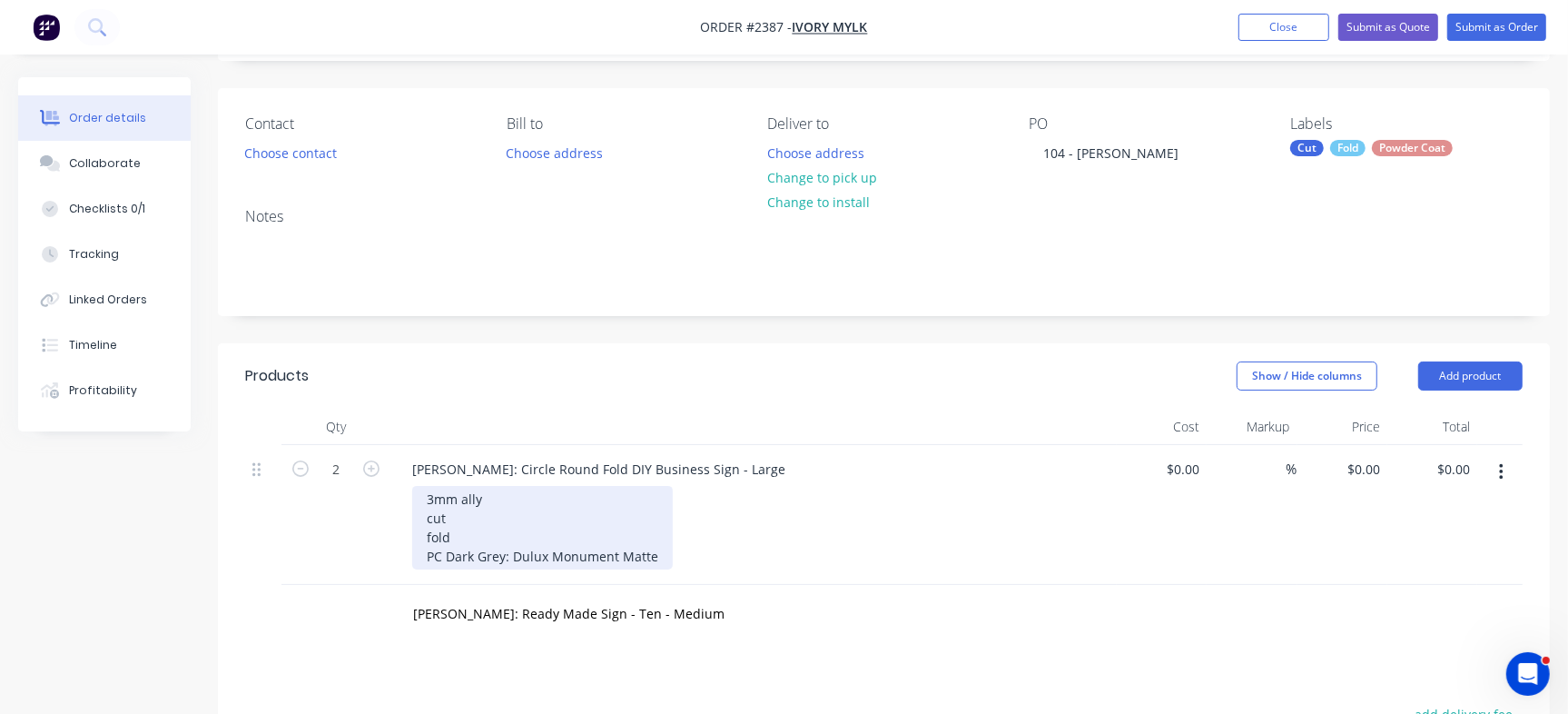
click at [503, 537] on div "3mm ally cut fold PC Dark Grey: Dulux Monument Matte" at bounding box center [543, 527] width 261 height 83
copy div "3mm ally cut fold PC Dark Grey: Dulux Monument Matte"
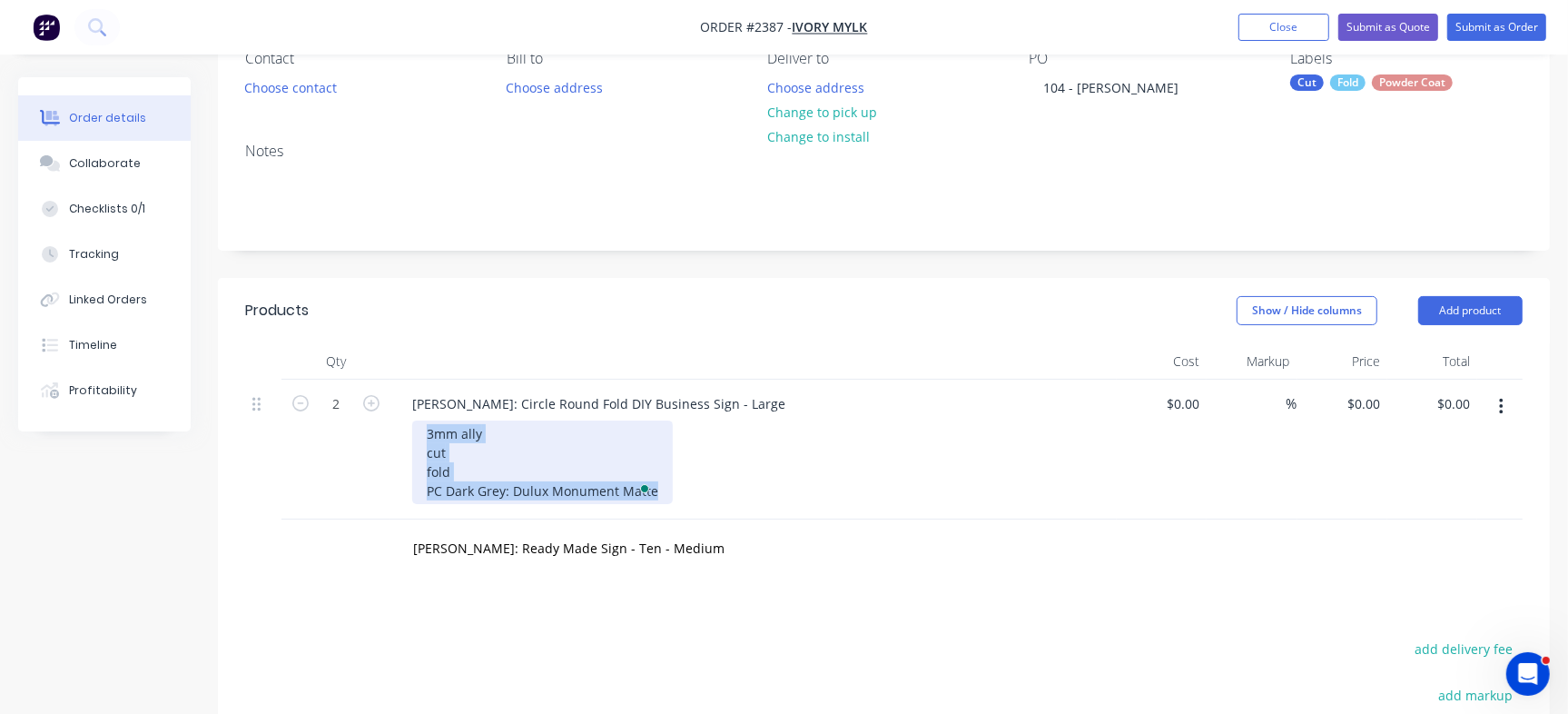
scroll to position [227, 0]
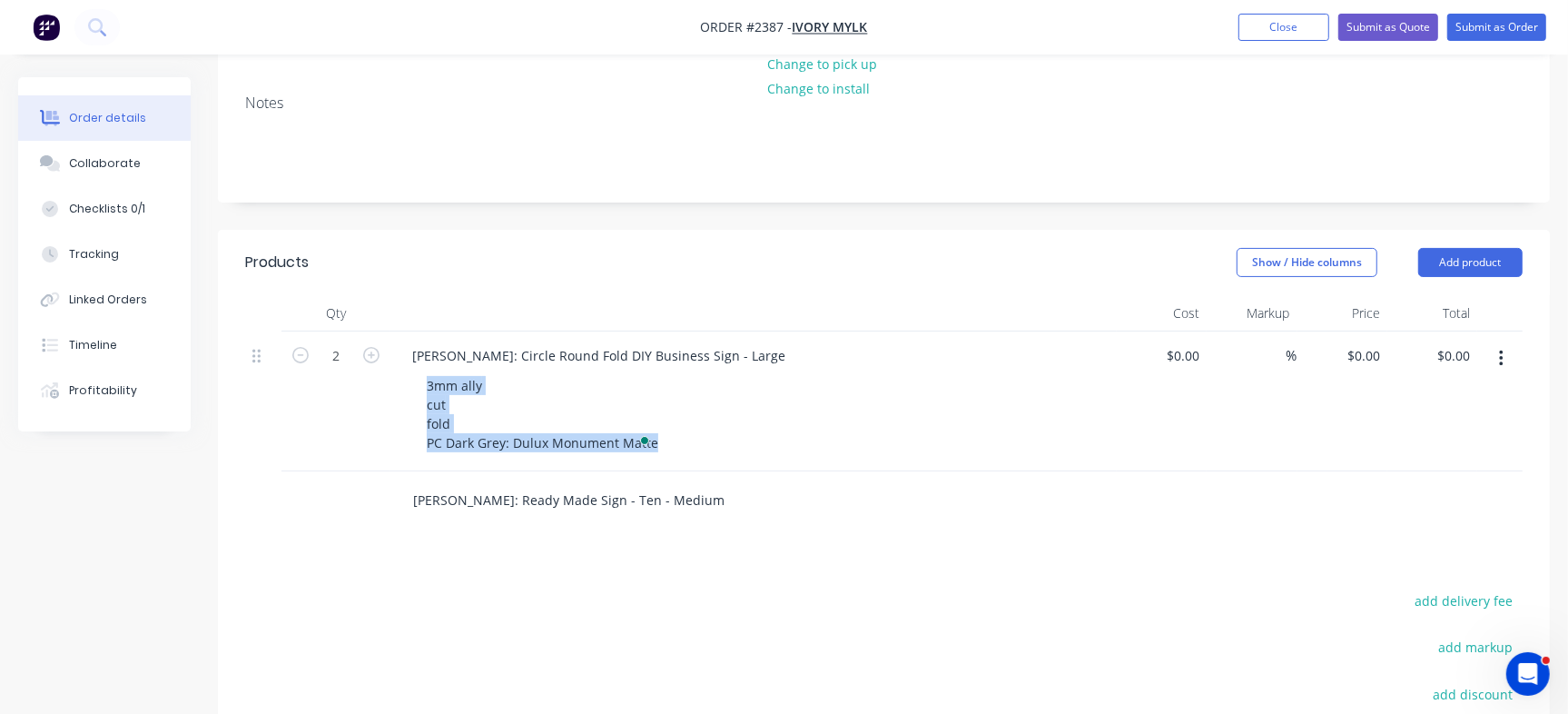
drag, startPoint x: 487, startPoint y: 536, endPoint x: 522, endPoint y: 513, distance: 41.9
click at [488, 535] on div "Products Show / Hide columns Add product Qty Cost Markup Price Total 2 Sarah Co…" at bounding box center [884, 598] width 1331 height 736
click at [681, 485] on input "Emily Collins: Ready Made Sign - Ten - Medium" at bounding box center [594, 500] width 364 height 36
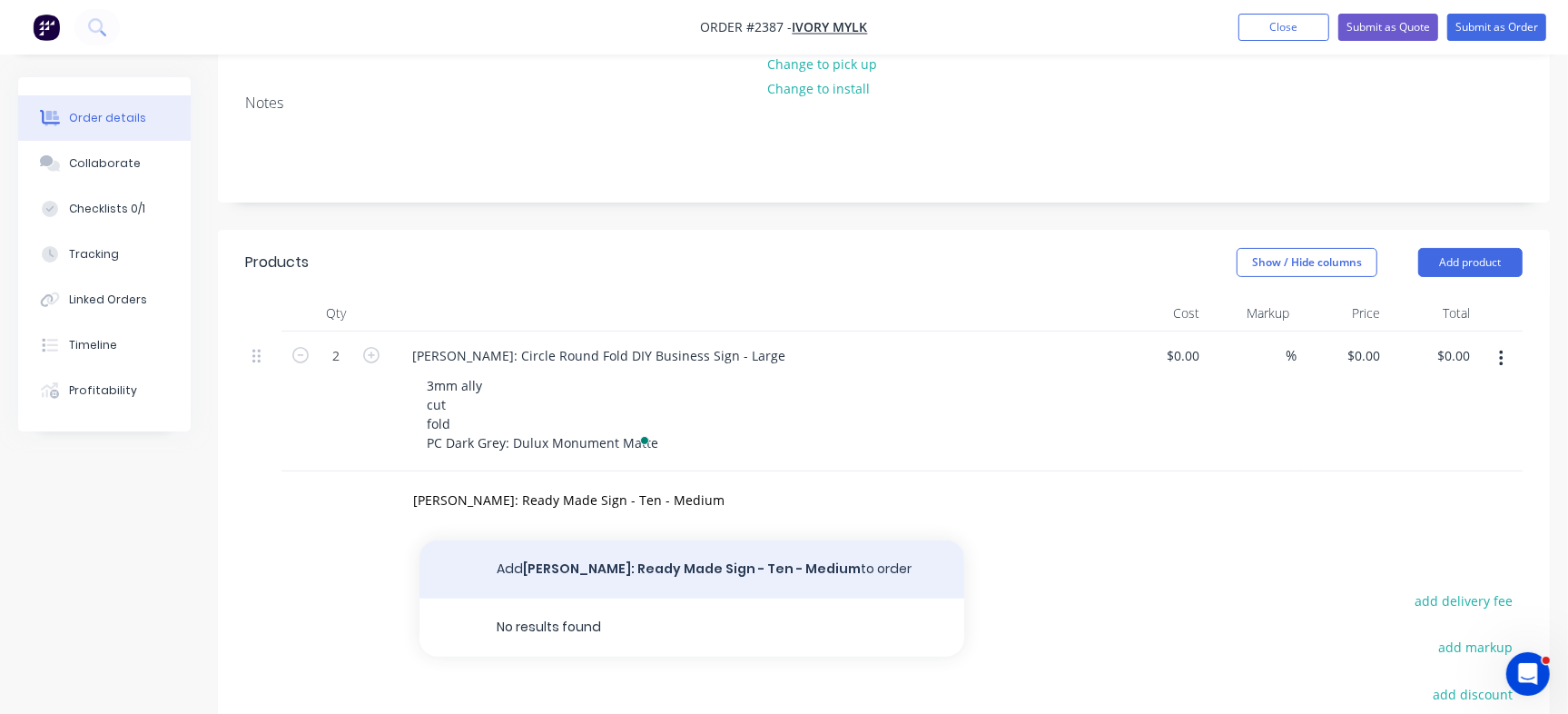
click at [669, 575] on button "Add Emily Collins: Ready Made Sign - Ten - Medium to order" at bounding box center [691, 569] width 544 height 58
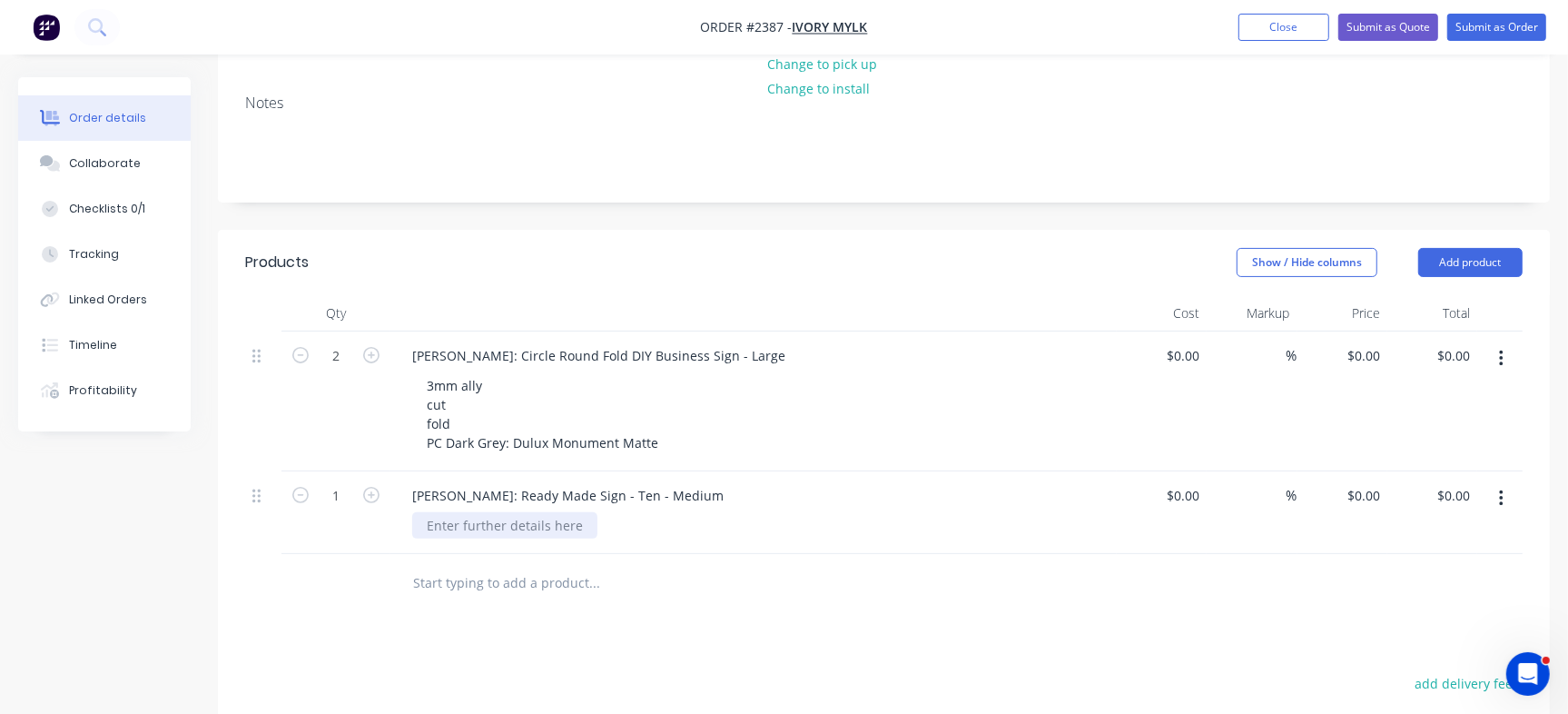
click at [507, 525] on div at bounding box center [504, 525] width 185 height 26
paste div
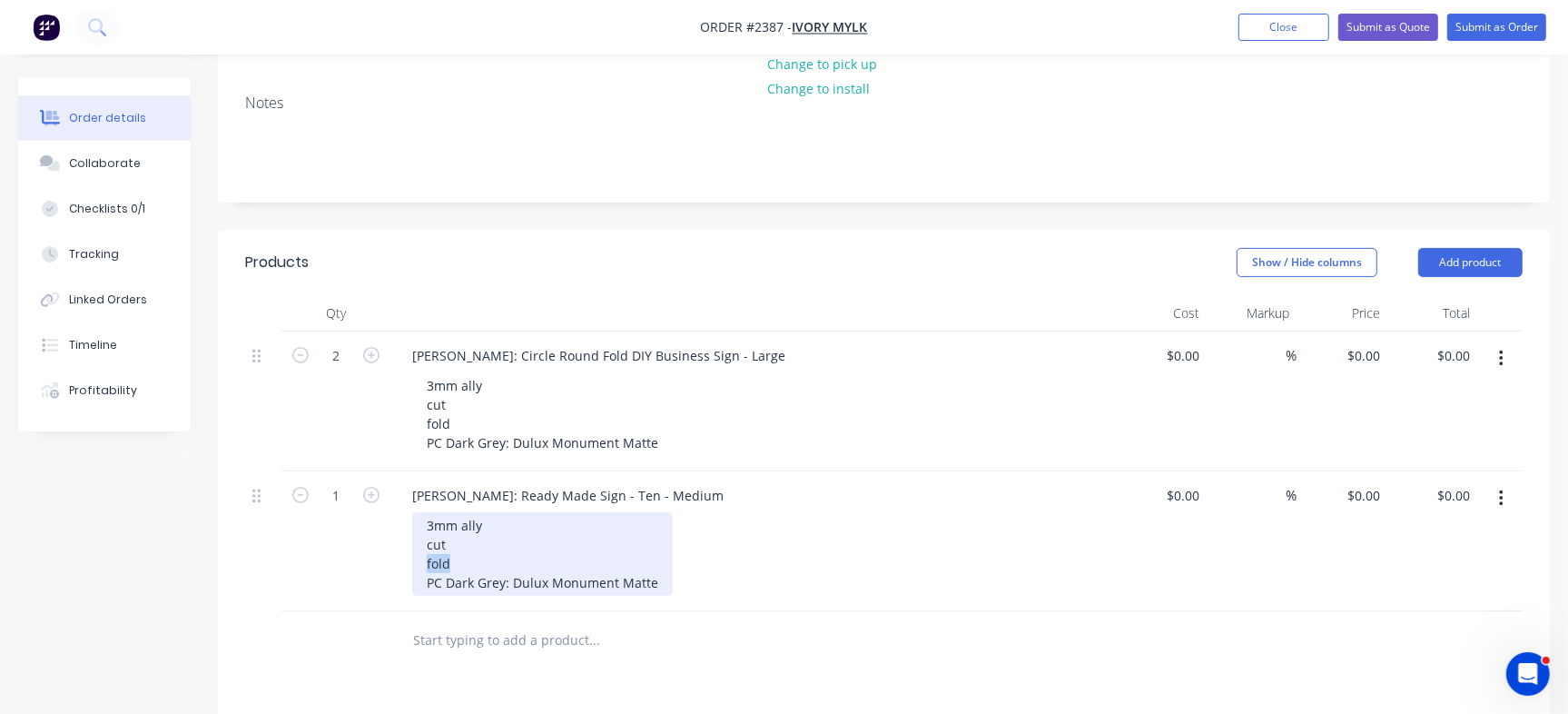
drag, startPoint x: 418, startPoint y: 567, endPoint x: 607, endPoint y: 567, distance: 189.0
click at [607, 567] on div "3mm ally cut fold PC Dark Grey: Dulux Monument Matte" at bounding box center [543, 554] width 261 height 83
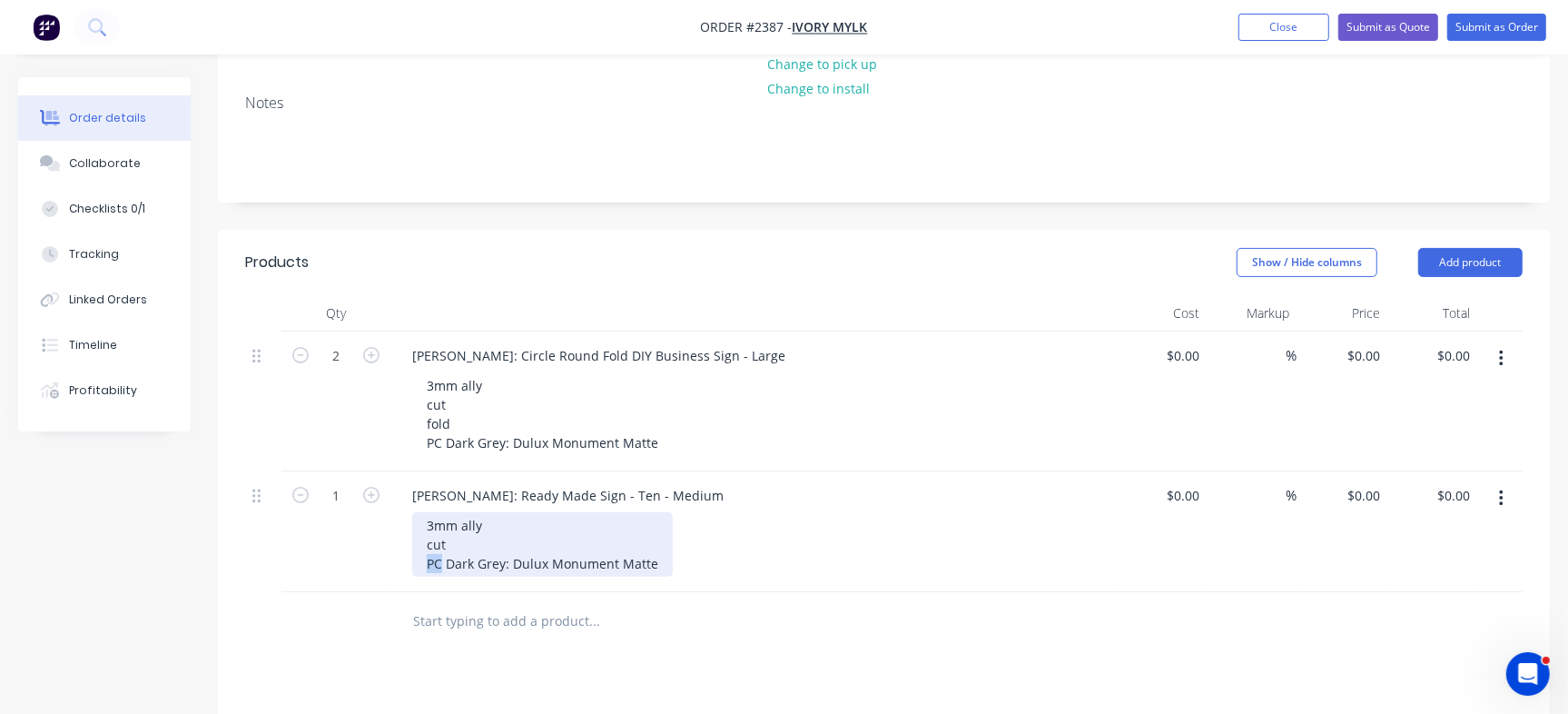
drag, startPoint x: 443, startPoint y: 563, endPoint x: 425, endPoint y: 560, distance: 18.2
click at [425, 560] on div "3mm ally cut PC Dark Grey: Dulux Monument Matte" at bounding box center [543, 545] width 261 height 65
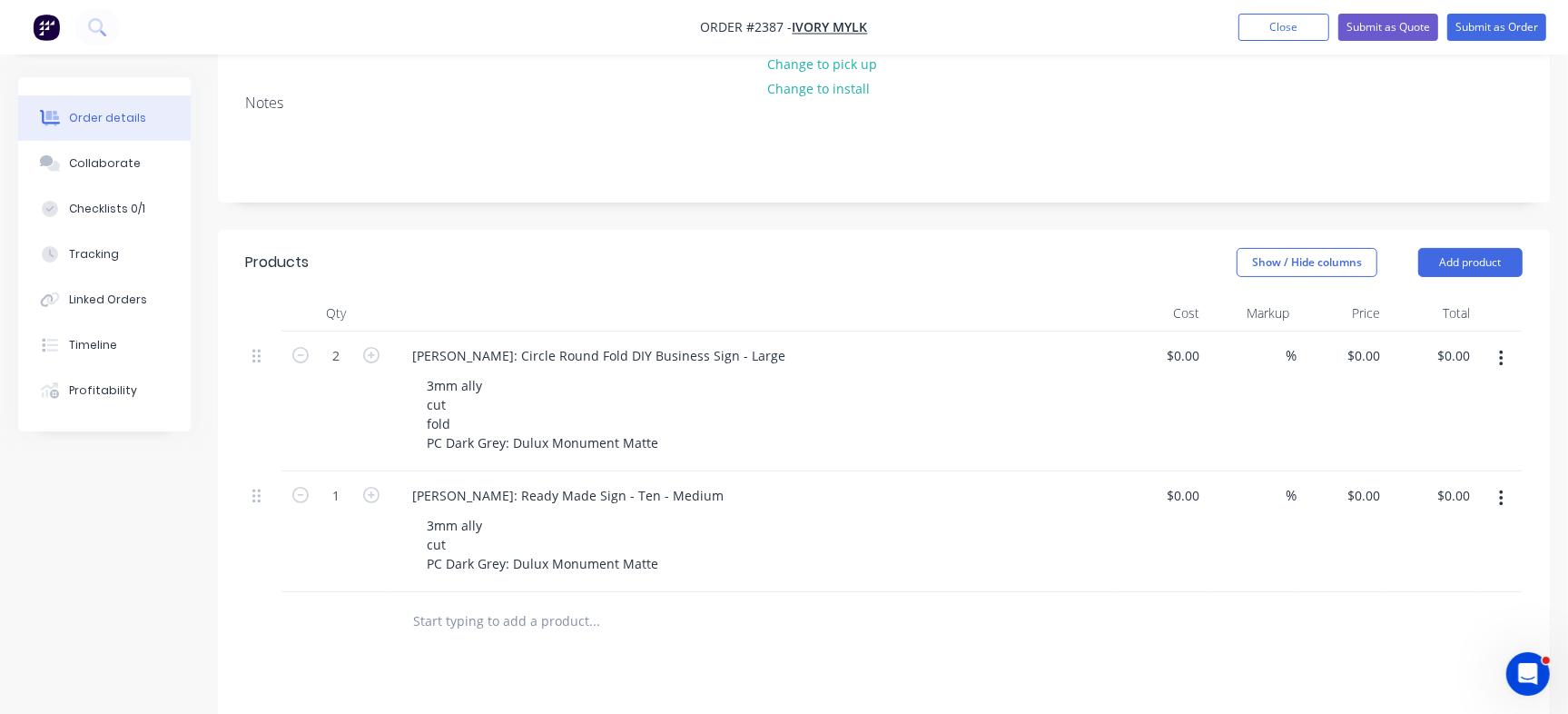
click at [751, 534] on div "3mm ally cut PC Dark Grey: Dulux Monument Matte" at bounding box center [761, 545] width 697 height 65
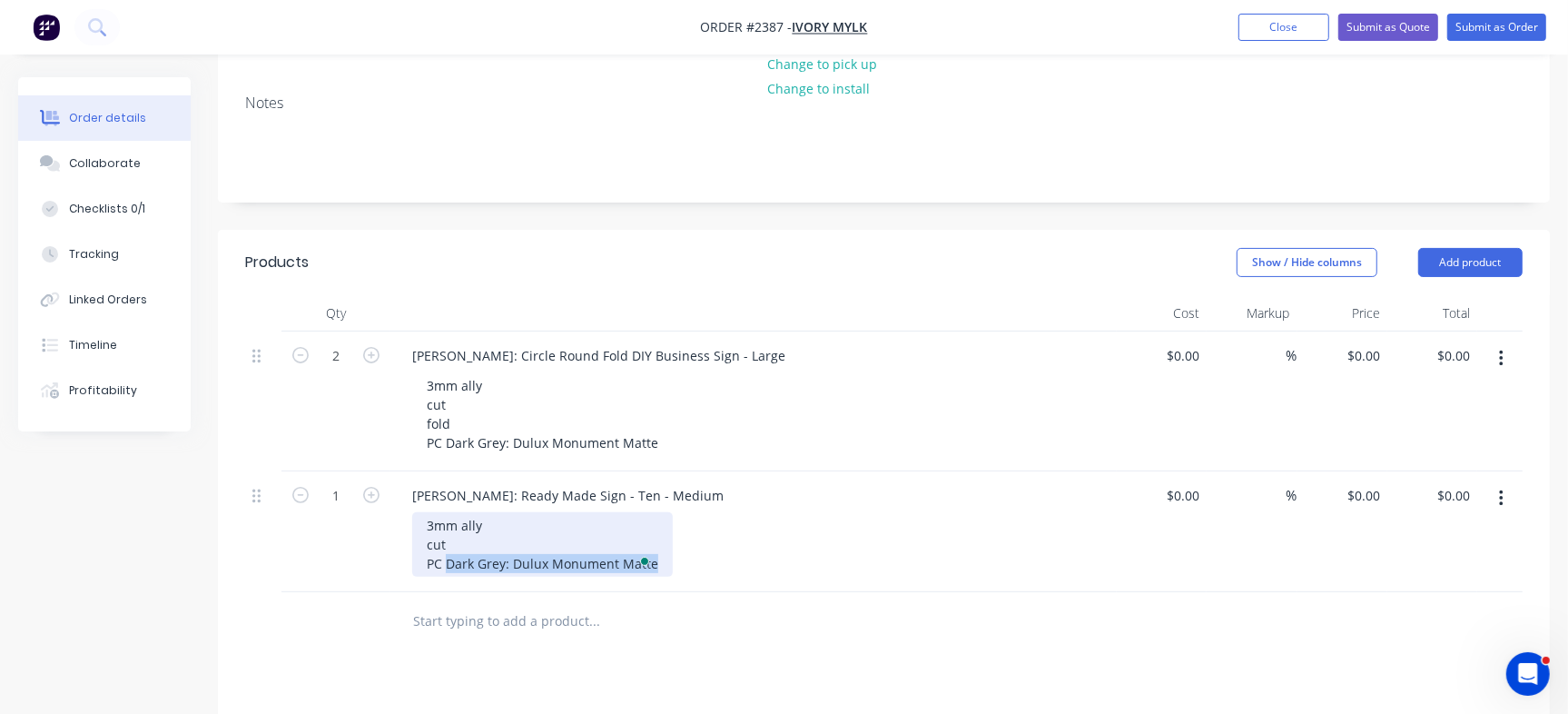
drag, startPoint x: 448, startPoint y: 557, endPoint x: 783, endPoint y: 556, distance: 335.0
click at [783, 556] on div "3mm ally cut PC Dark Grey: Dulux Monument Matte" at bounding box center [761, 545] width 697 height 65
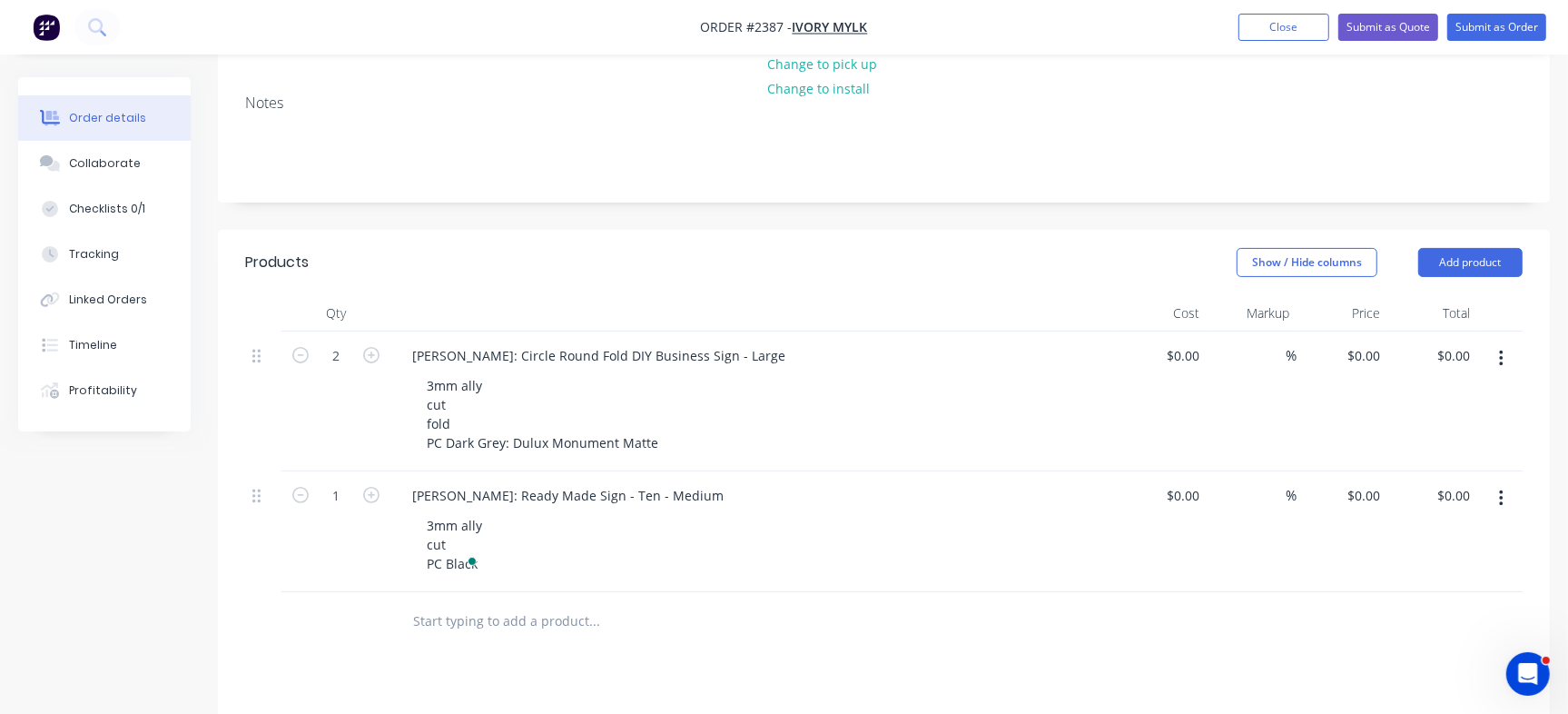
click at [903, 338] on div "Sarah Courtney: Circle Round Fold DIY Business Sign - Large 3mm ally cut fold P…" at bounding box center [753, 401] width 726 height 140
click at [108, 168] on div "Collaborate" at bounding box center [105, 163] width 71 height 17
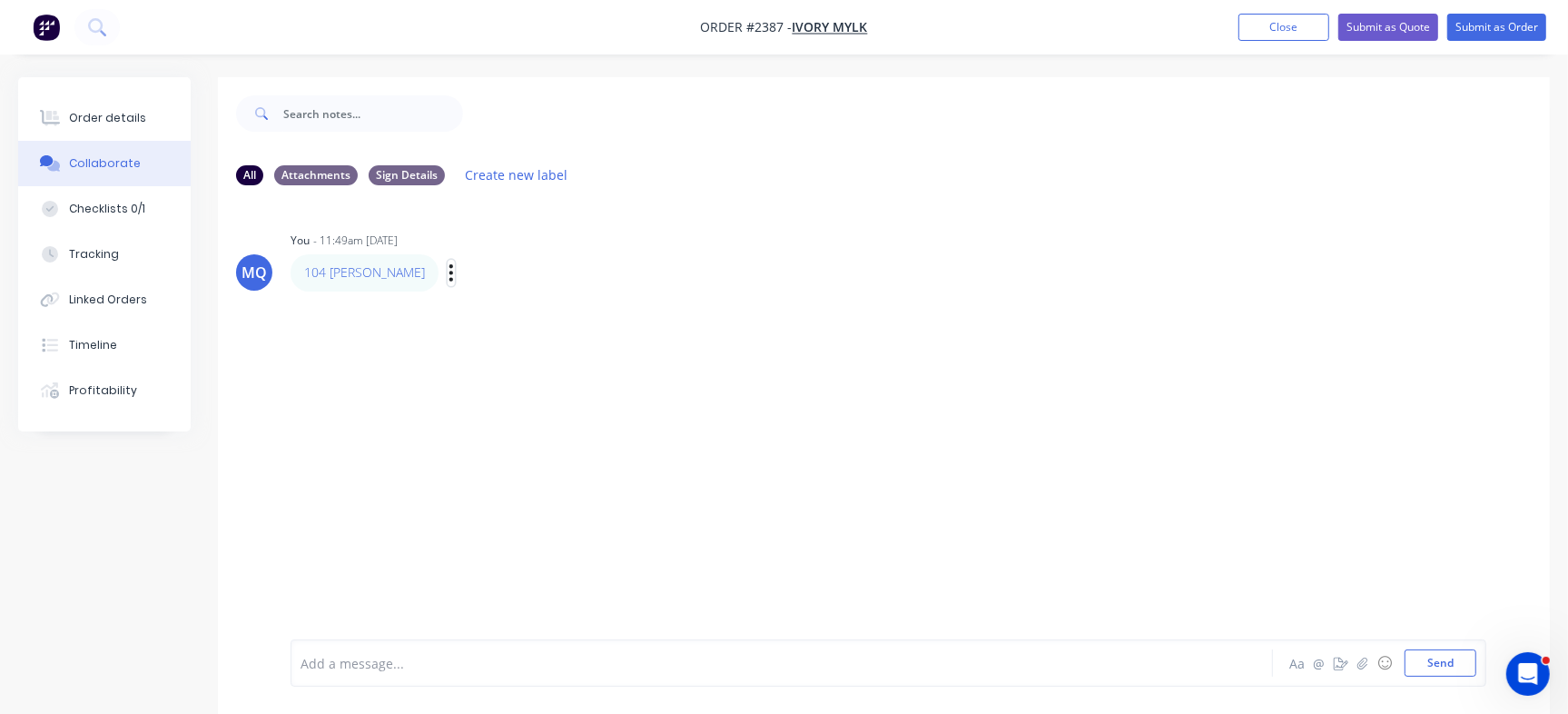
click at [449, 275] on icon "button" at bounding box center [452, 272] width 6 height 21
click at [485, 298] on button "Edit" at bounding box center [517, 305] width 114 height 30
click at [125, 126] on button "Order details" at bounding box center [105, 118] width 172 height 45
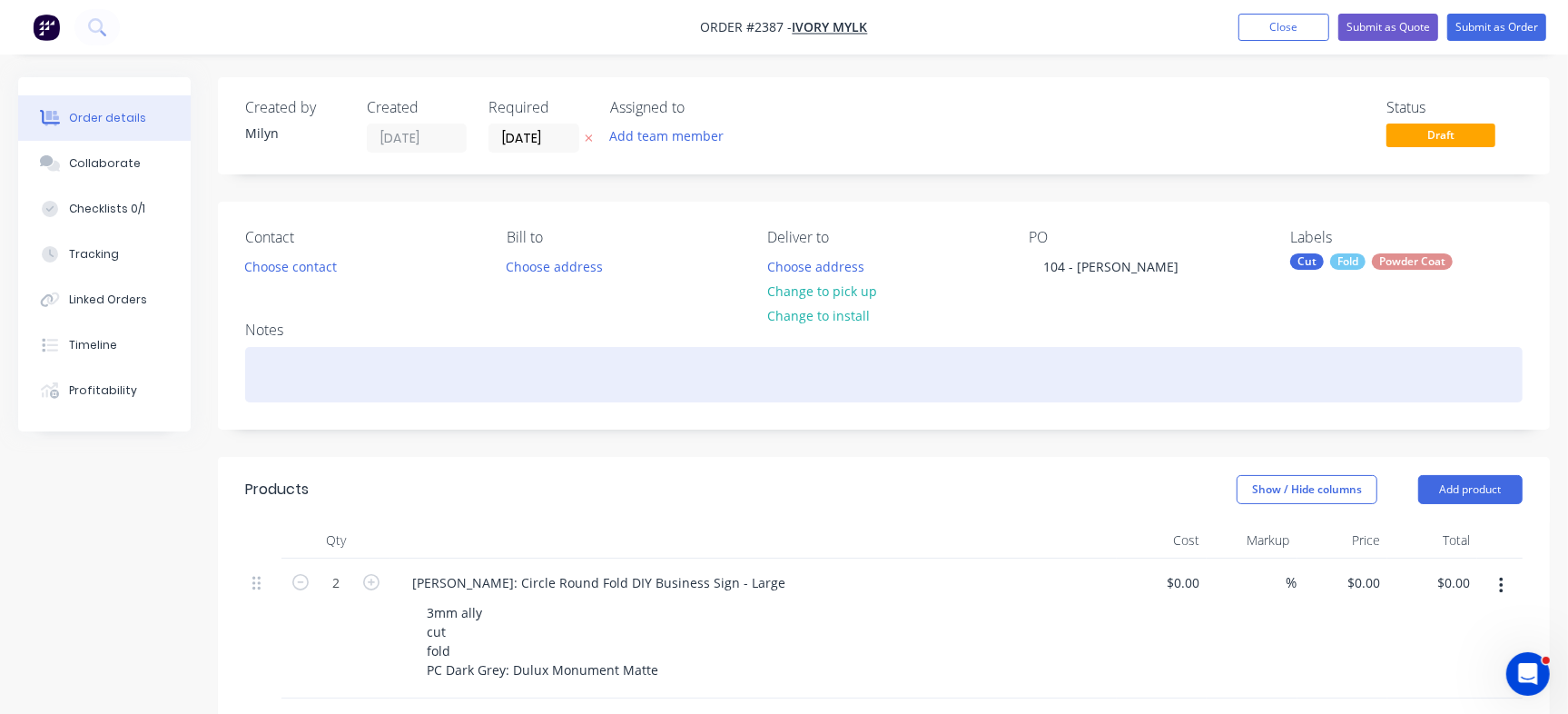
scroll to position [113, 0]
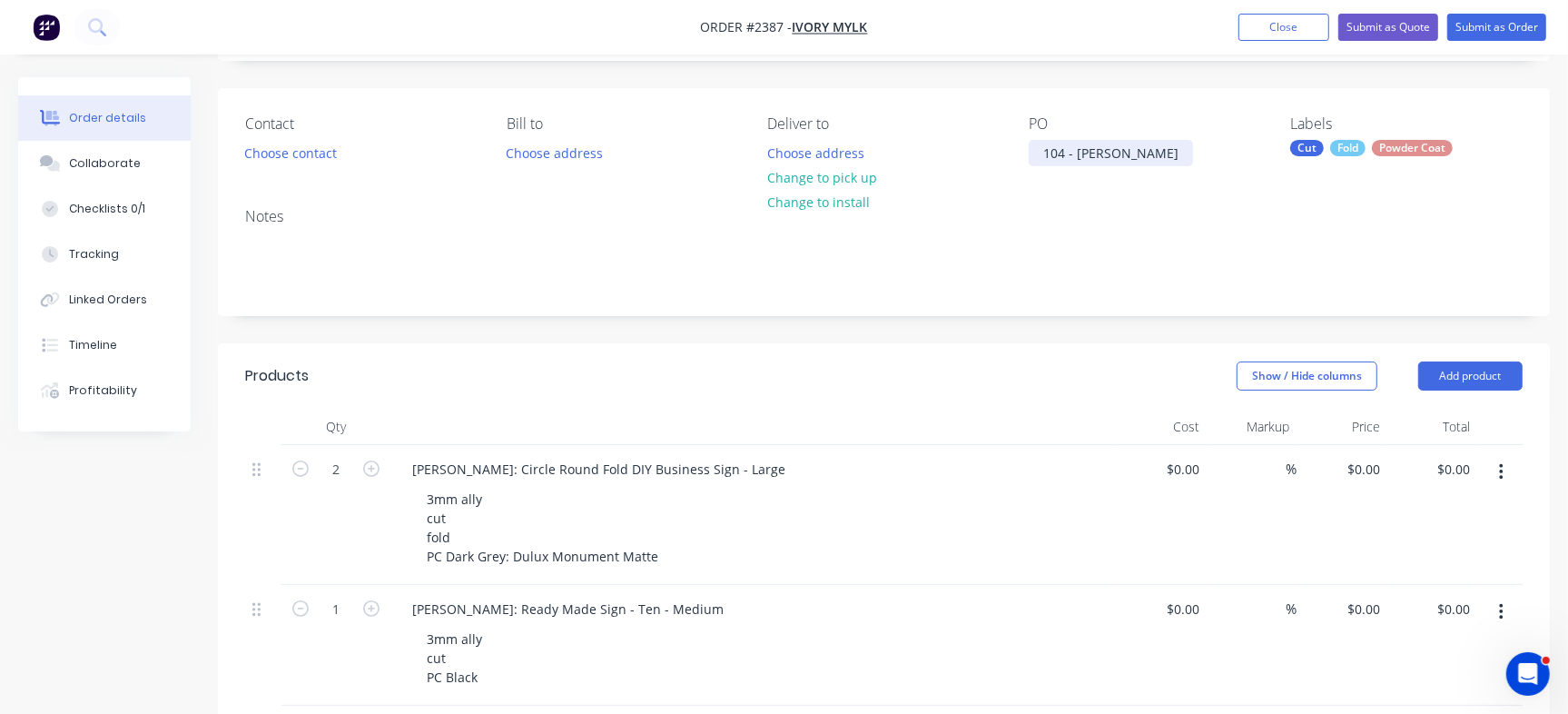
drag, startPoint x: 1117, startPoint y: 151, endPoint x: 1243, endPoint y: 167, distance: 127.0
click at [1243, 167] on div "Contact Choose contact Bill to Choose address Deliver to Choose address Change …" at bounding box center [884, 141] width 1331 height 106
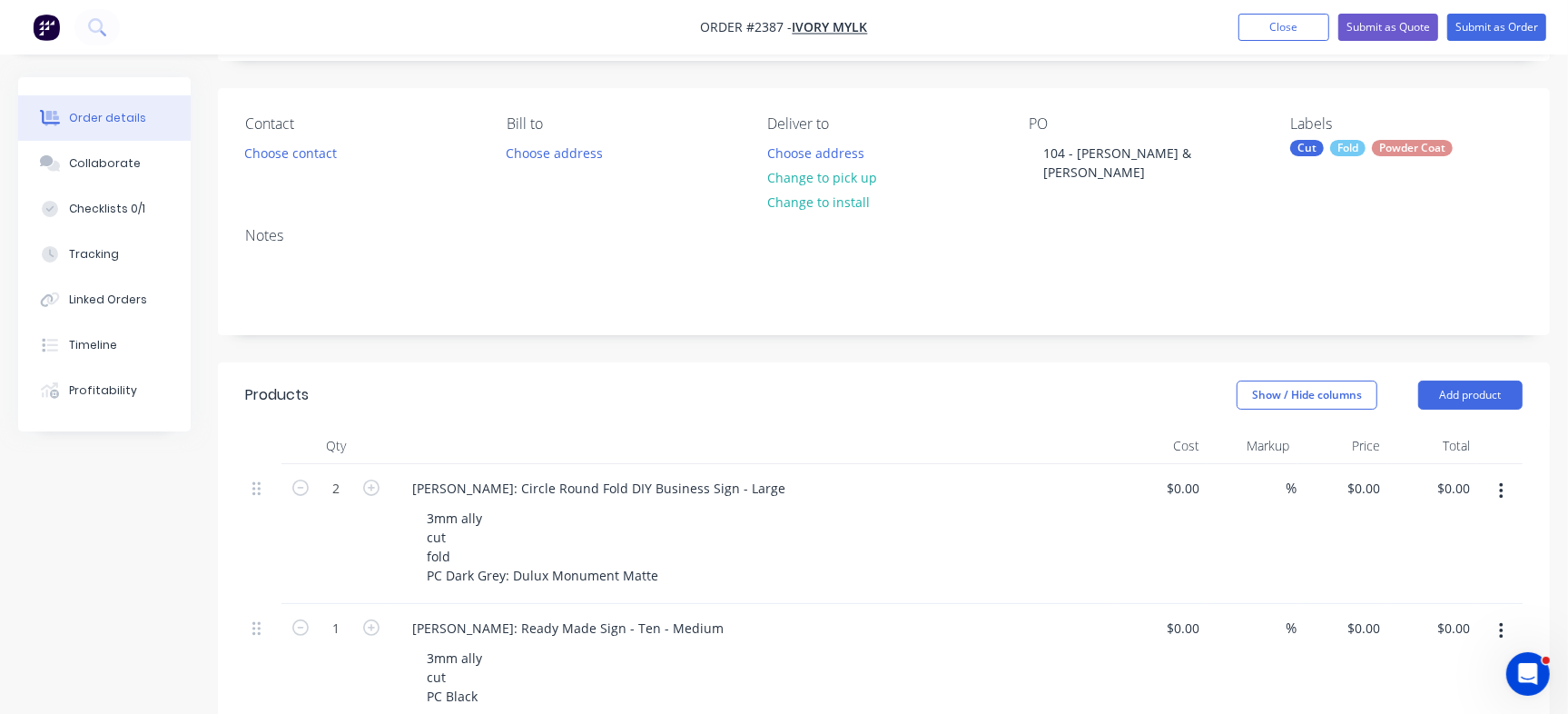
click at [1196, 227] on div "Notes" at bounding box center [884, 236] width 1278 height 18
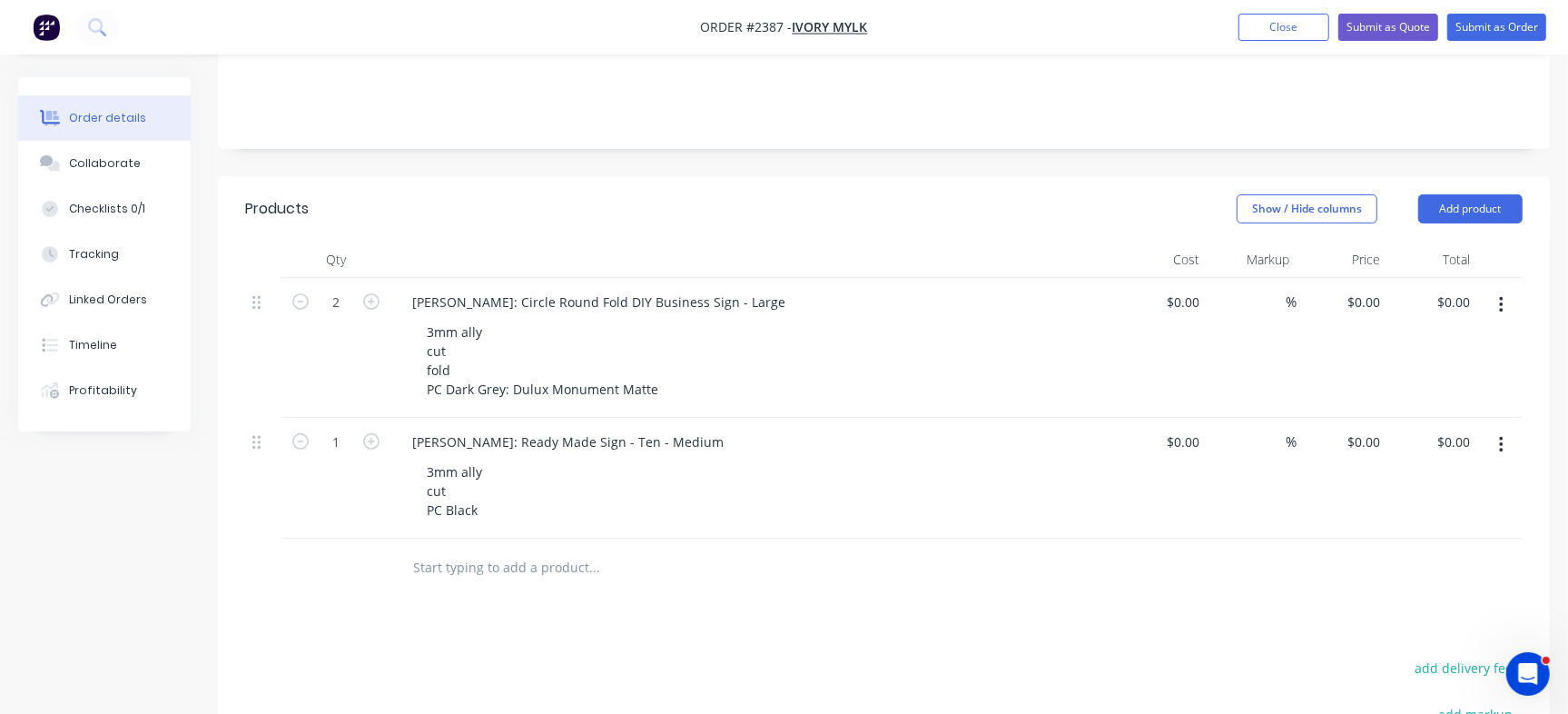
scroll to position [340, 0]
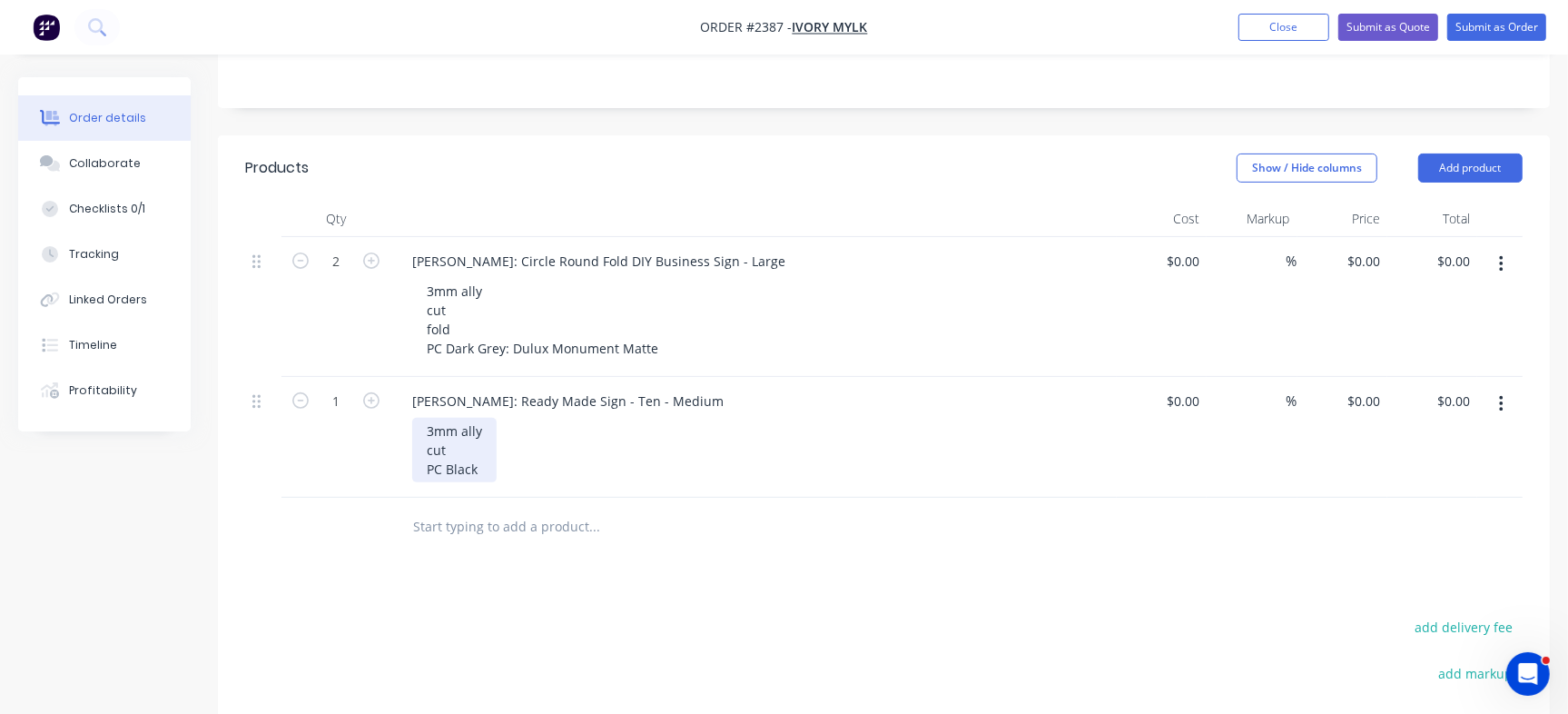
click at [474, 444] on div "3mm ally cut PC Black" at bounding box center [455, 450] width 84 height 65
click at [488, 441] on div "3mm ally cut PC Black: Black: Interpon Custom Black Matte" at bounding box center [564, 450] width 303 height 65
click at [700, 565] on div "Products Show / Hide columns Add product Qty Cost Markup Price Total 2 Sarah Co…" at bounding box center [884, 563] width 1331 height 858
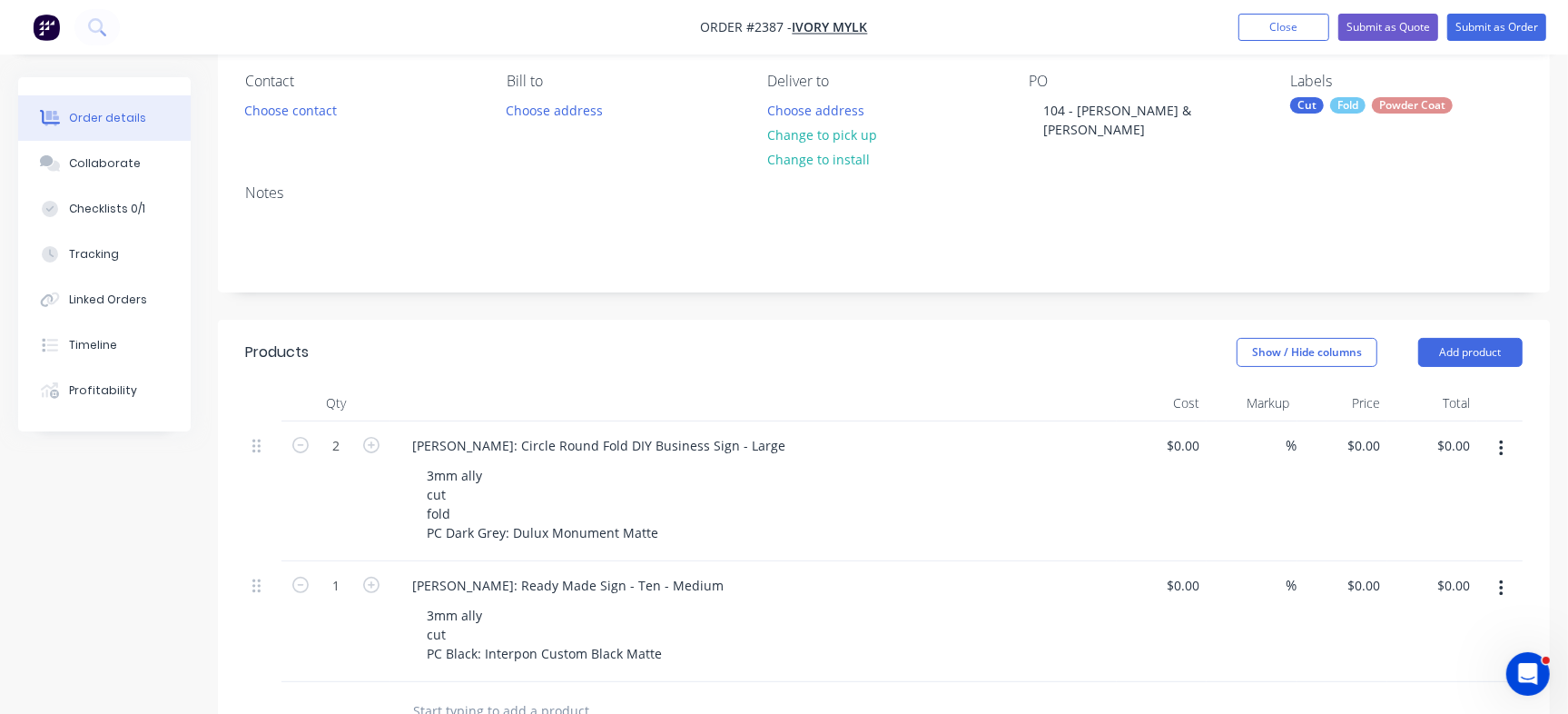
scroll to position [227, 0]
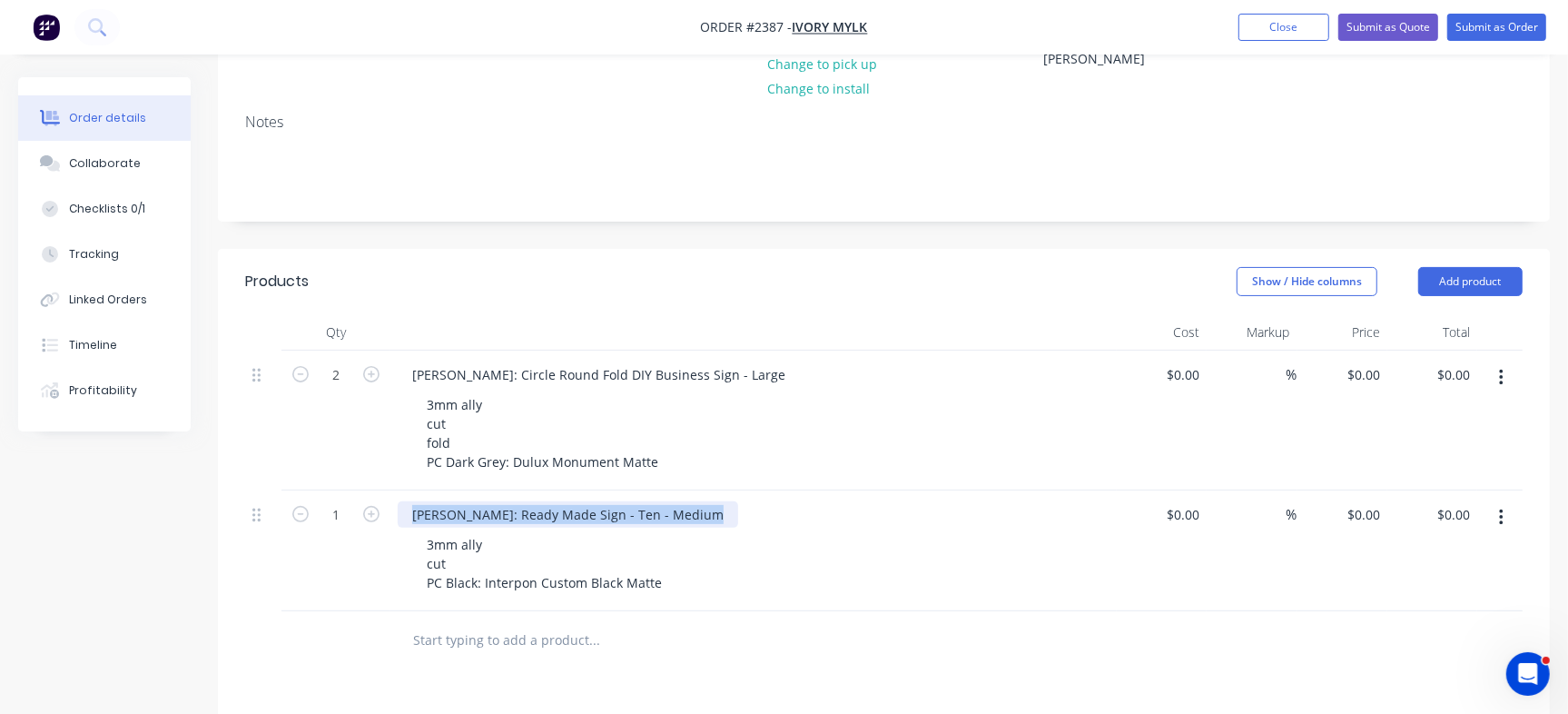
drag, startPoint x: 410, startPoint y: 494, endPoint x: 747, endPoint y: 462, distance: 338.5
click at [747, 462] on div "2 Sarah Courtney: Circle Round Fold DIY Business Sign - Large 3mm ally cut fold…" at bounding box center [884, 480] width 1278 height 261
copy div "Emily Collins: Ready Made Sign - Ten - Medium"
click at [125, 210] on div "Checklists 0/1" at bounding box center [108, 208] width 76 height 17
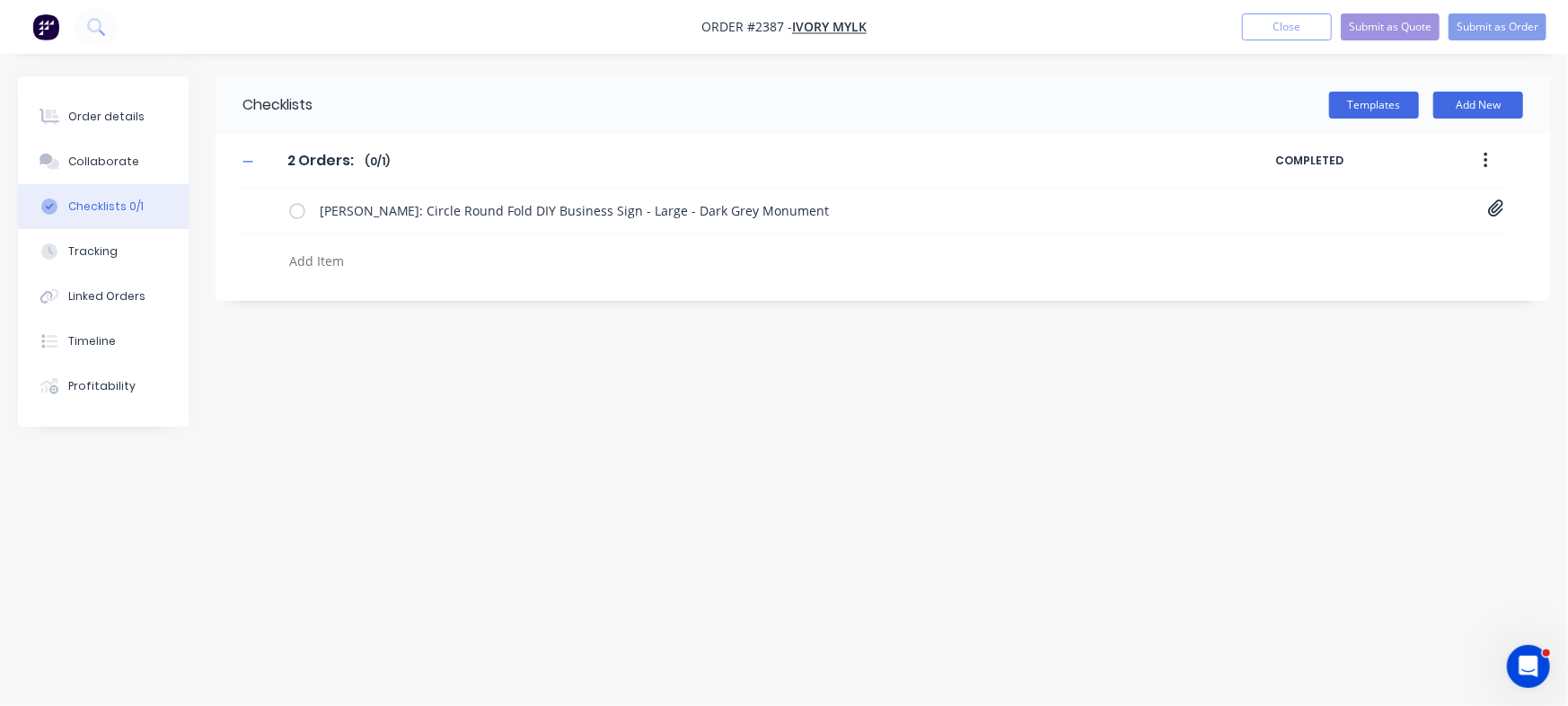
click at [314, 266] on textarea at bounding box center [690, 260] width 817 height 26
paste textarea "Emily Collins: Ready Made Sign - Ten - Medium"
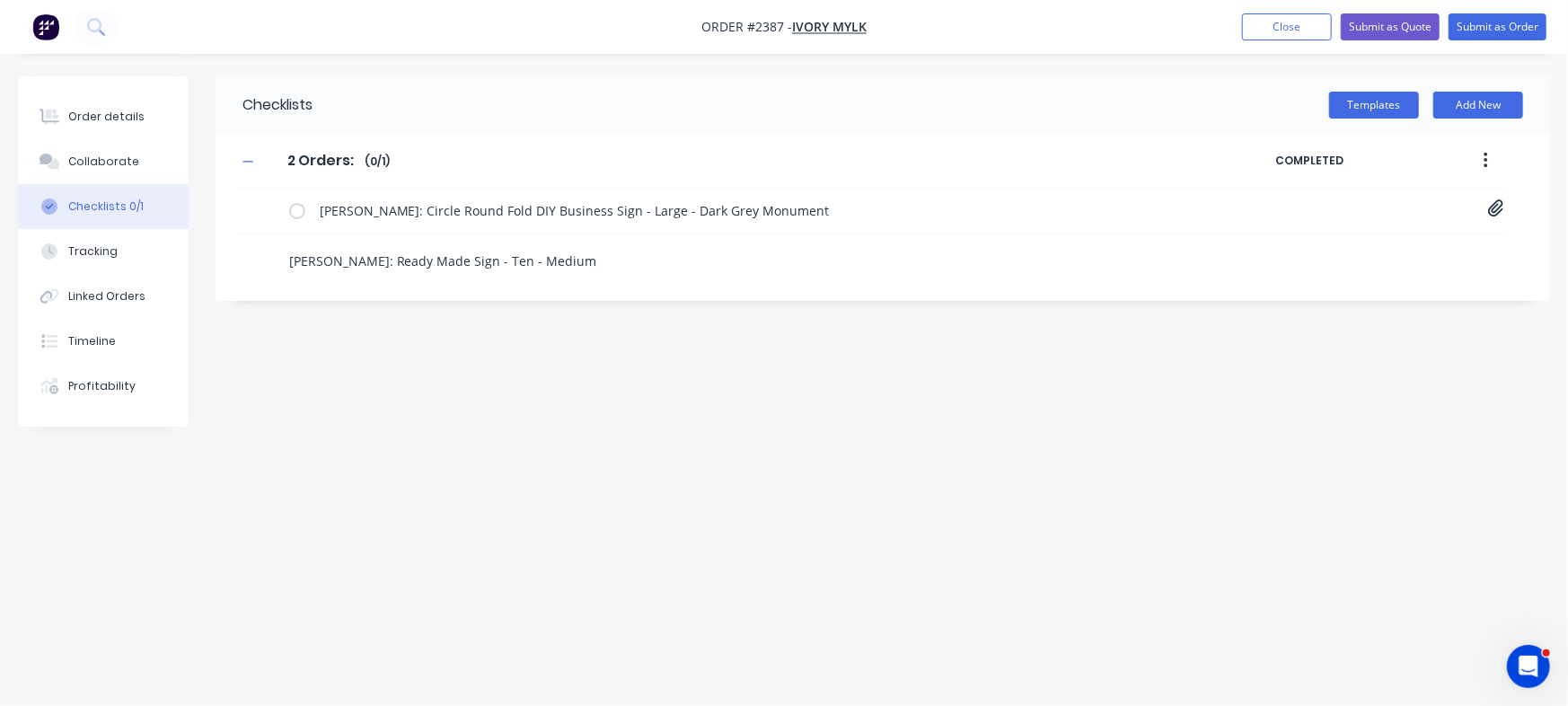
type textarea "x"
type textarea "Emily Collins: Ready Made Sign - Ten - Medium"
type textarea "x"
type textarea "Emily Collins: Ready Made Sign - Ten - Medium"
type textarea "x"
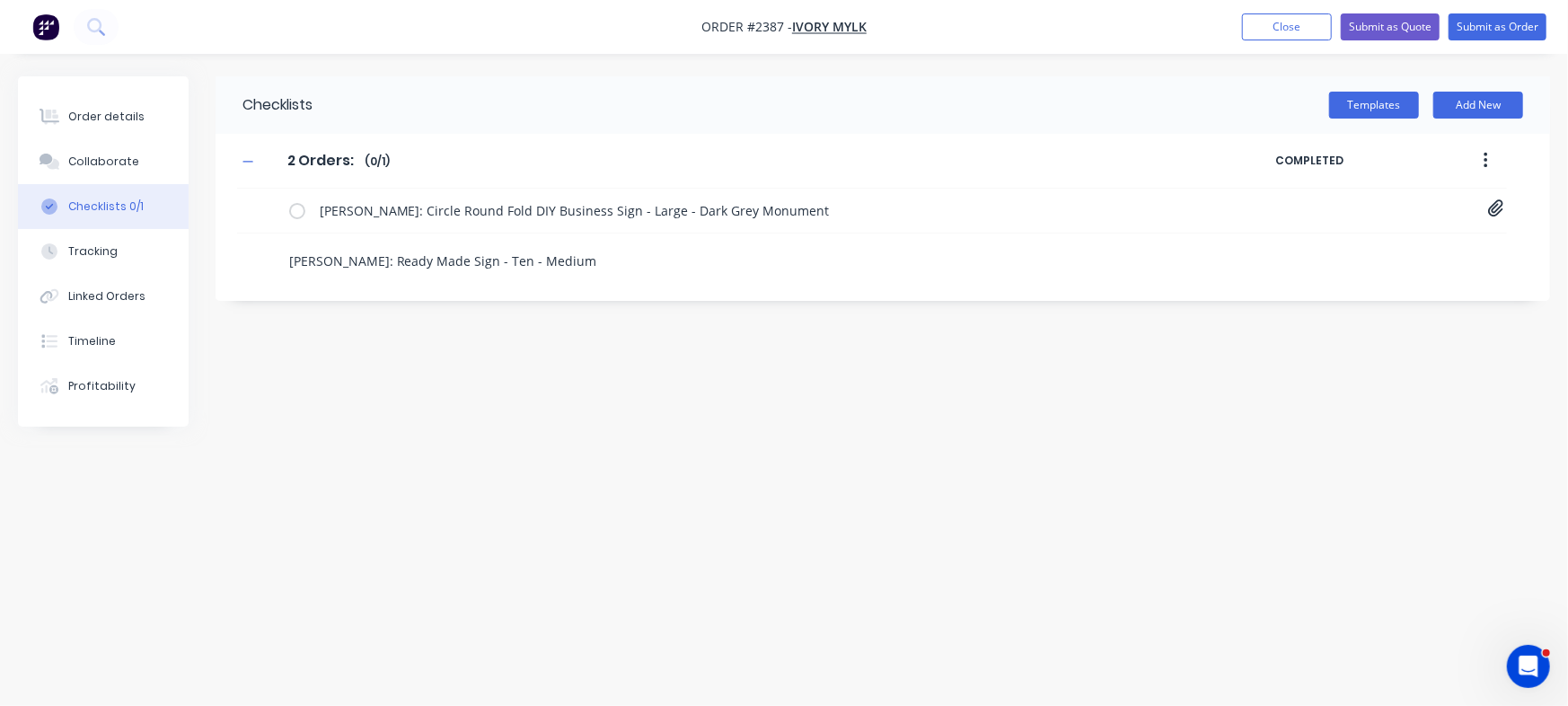
type textarea "Emily Collins: Ready Made Sign - Ten - Medium -"
type textarea "x"
type textarea "Emily Collins: Ready Made Sign - Ten - Medium -"
type textarea "x"
type textarea "Emily Collins: Ready Made Sign - Ten - Medium - B"
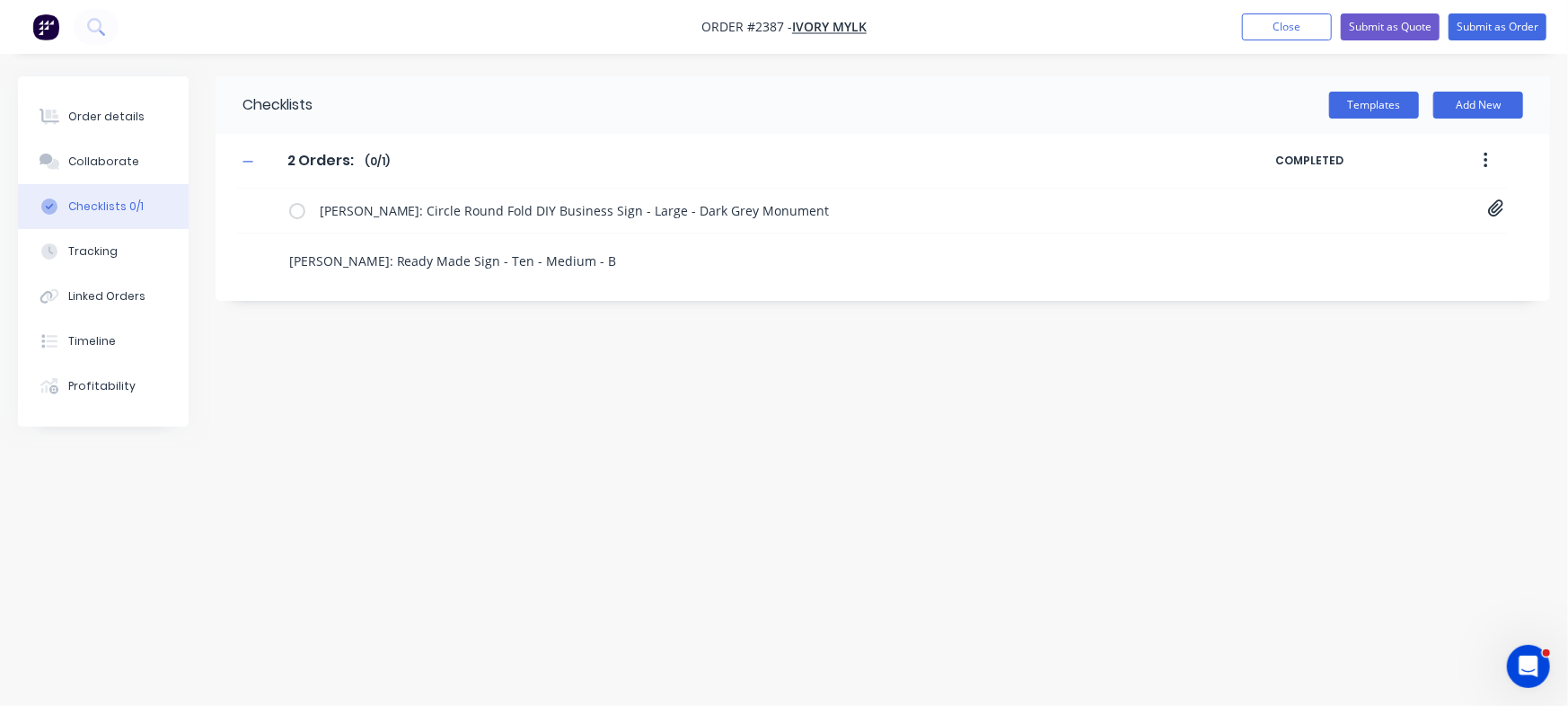
type textarea "x"
type textarea "Emily Collins: Ready Made Sign - Ten - Medium - Bl"
type textarea "x"
type textarea "Emily Collins: Ready Made Sign - Ten - Medium - Bla"
type textarea "x"
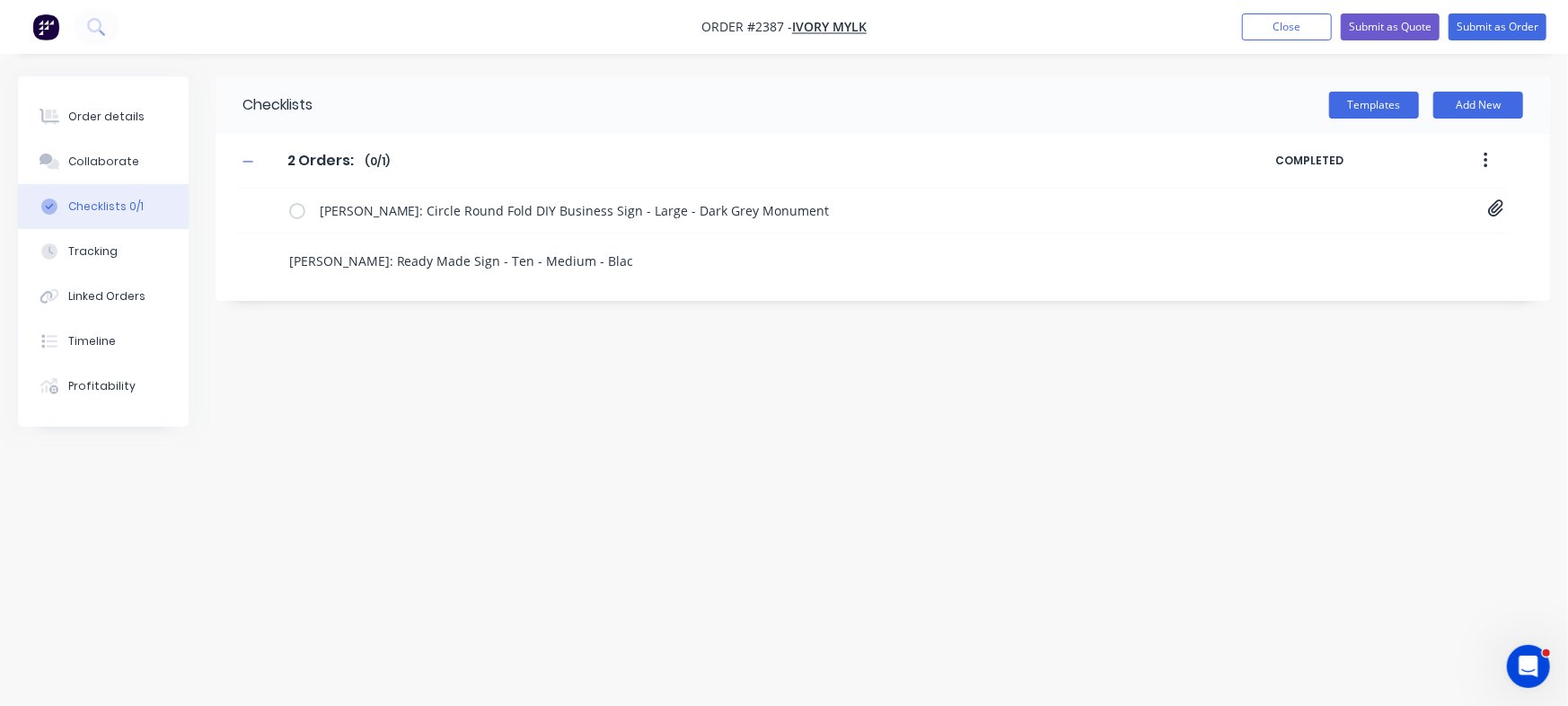
type textarea "Emily Collins: Ready Made Sign - Ten - Medium - Black"
type textarea "x"
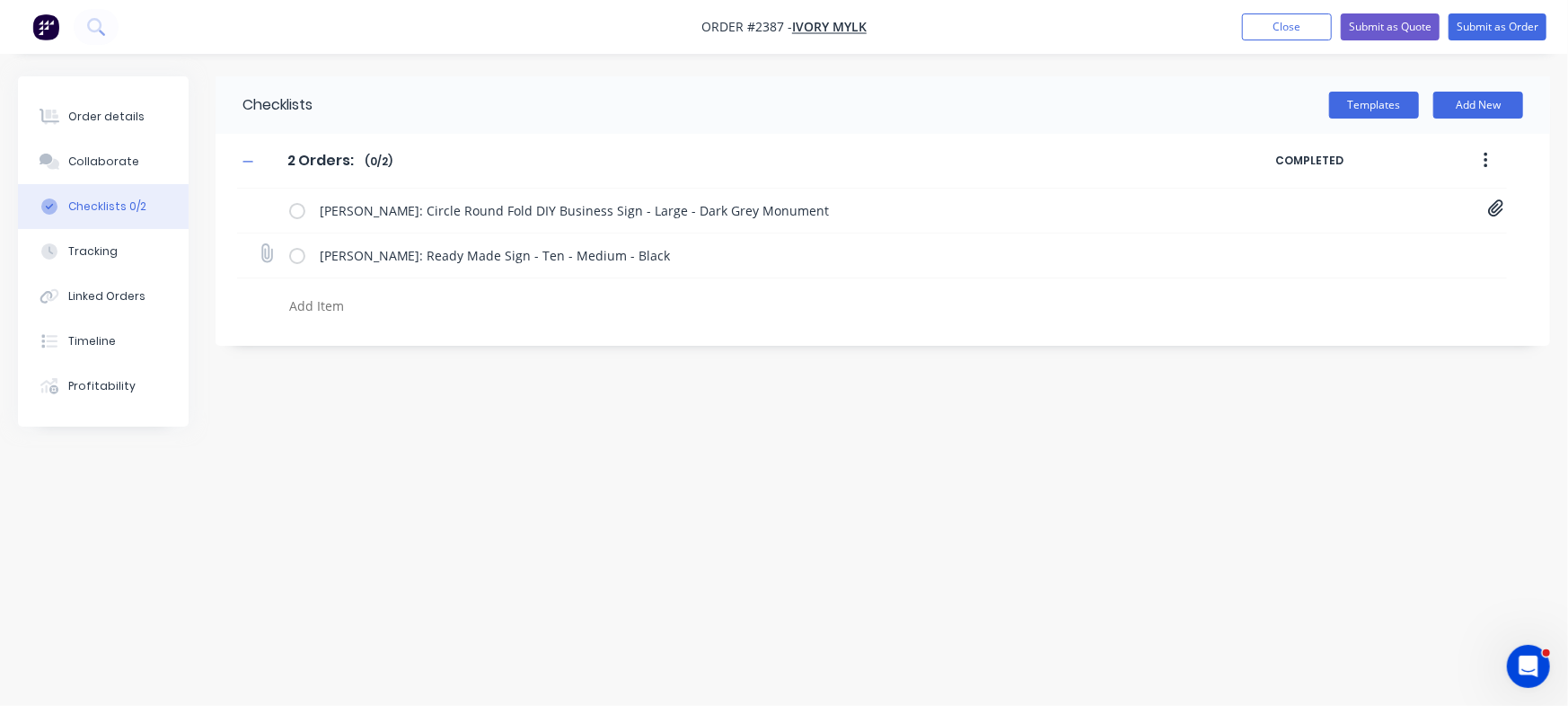
type textarea "x"
click at [268, 251] on icon at bounding box center [266, 253] width 24 height 24
click at [258, 245] on input "file" at bounding box center [258, 245] width 0 height 0
type input "C:\fakepath\10-Ten[A] - 1115 Emily Collins.pdf"
click at [119, 115] on div "Order details" at bounding box center [106, 116] width 76 height 16
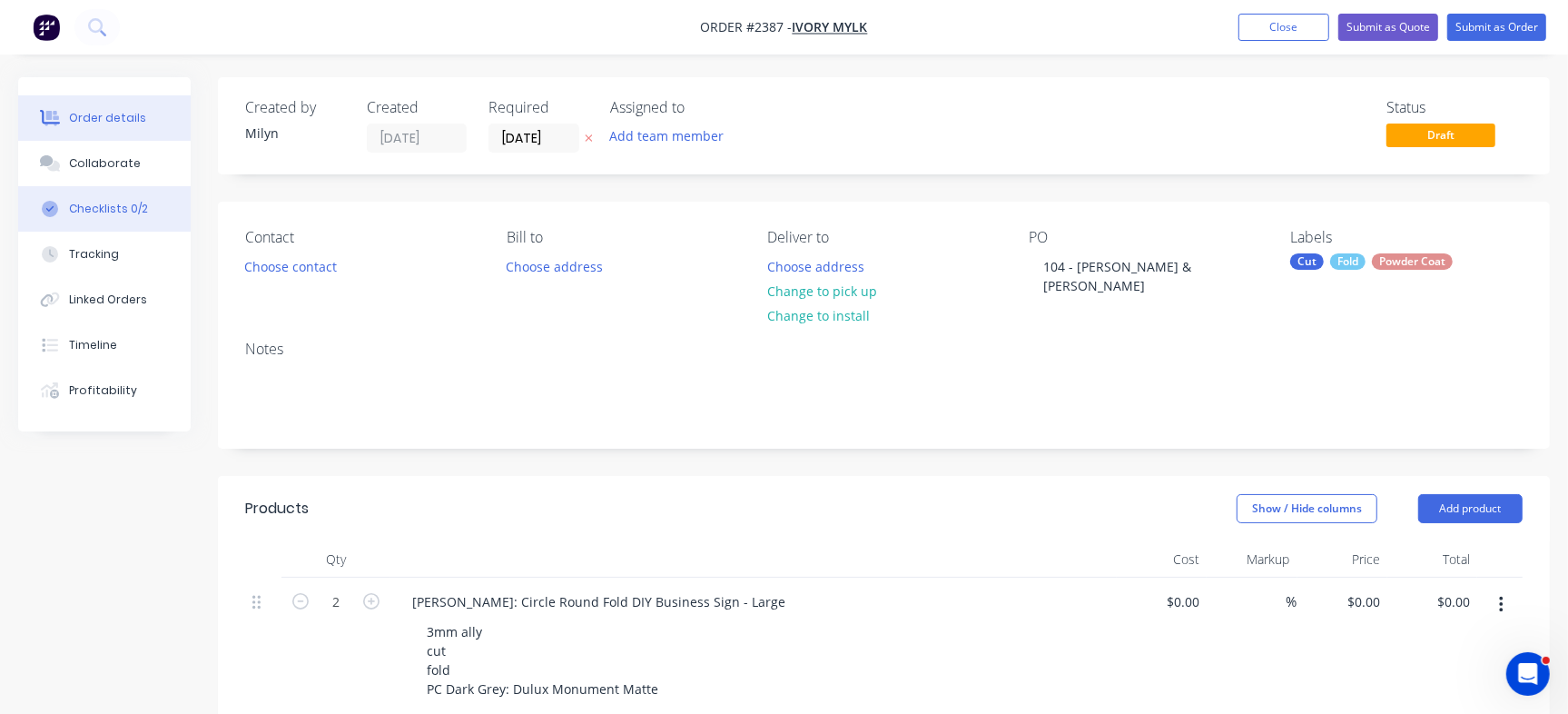
click at [110, 214] on div "Checklists 0/2" at bounding box center [109, 208] width 79 height 17
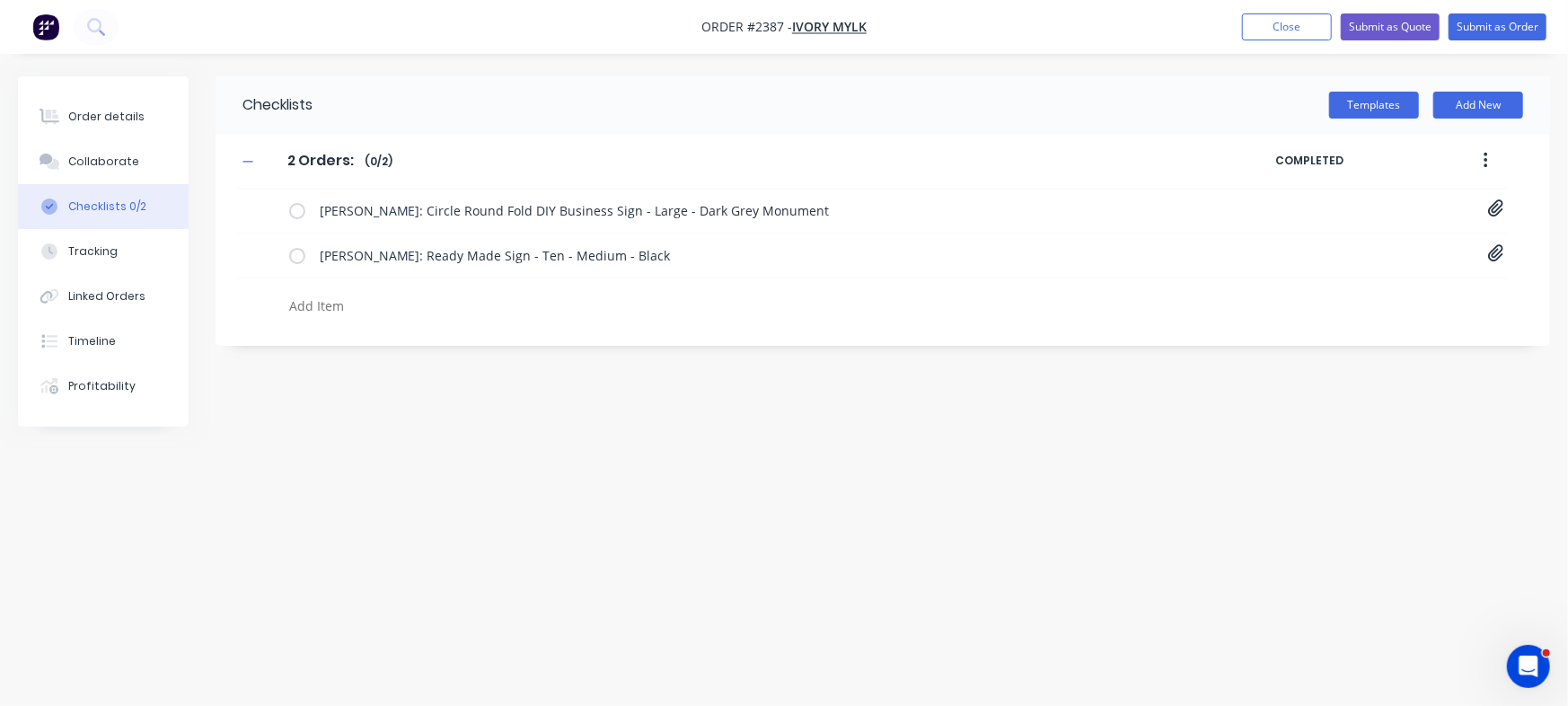
click at [363, 309] on textarea at bounding box center [690, 306] width 817 height 26
type textarea "x"
type textarea "c"
type textarea "x"
type textarea "cu"
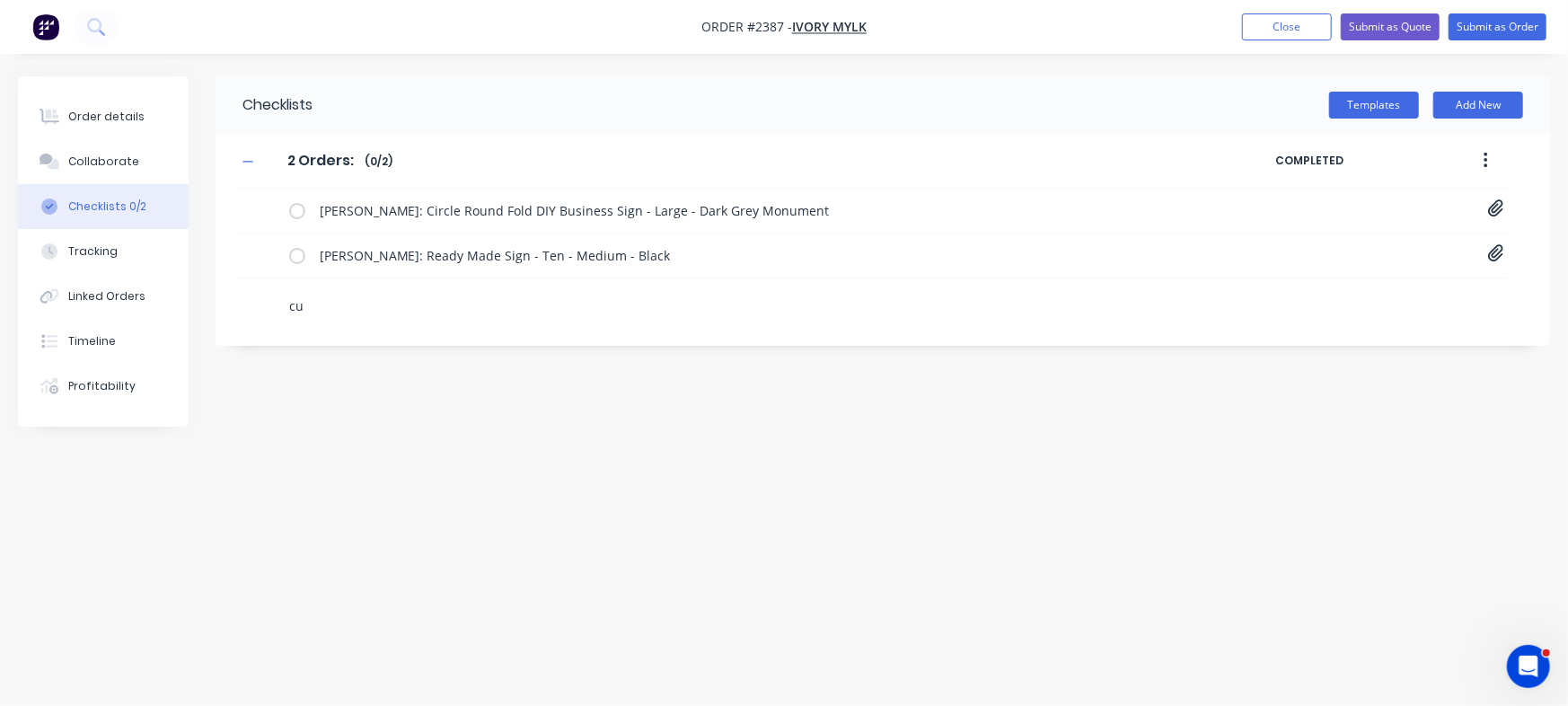
type textarea "x"
type textarea "cut"
type textarea "x"
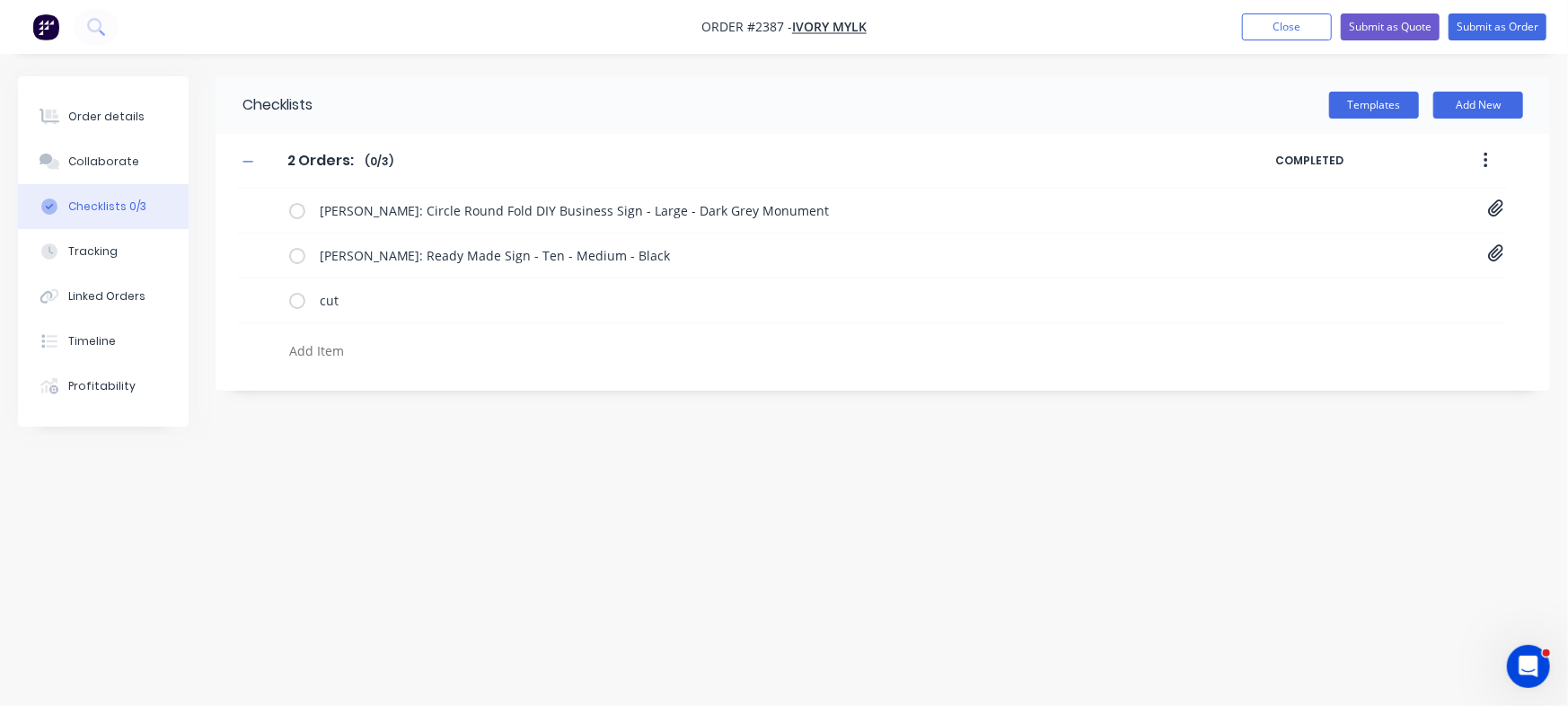
type textarea "x"
type textarea "p"
type textarea "x"
type textarea "po"
type textarea "x"
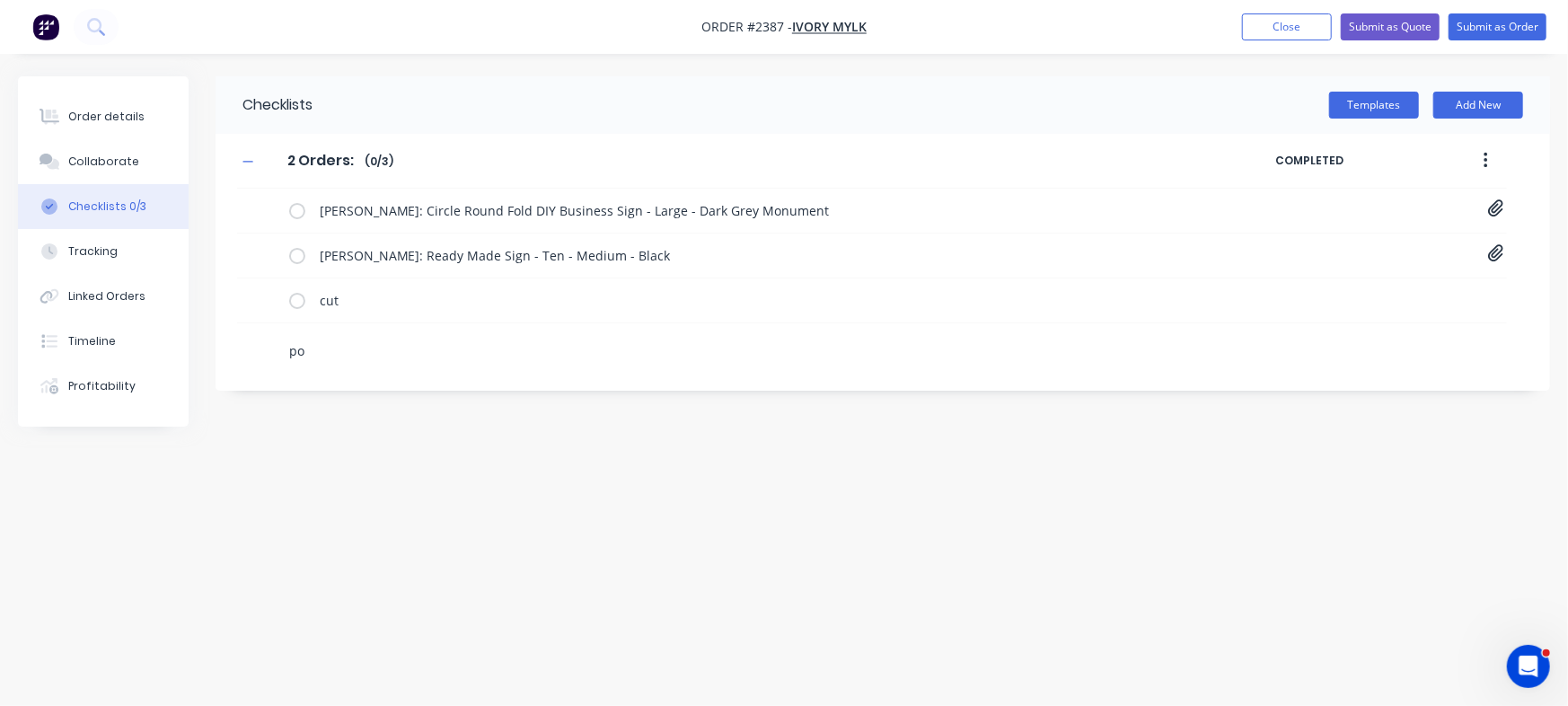
type textarea "pow"
type textarea "x"
type textarea "po"
type textarea "x"
type textarea "p"
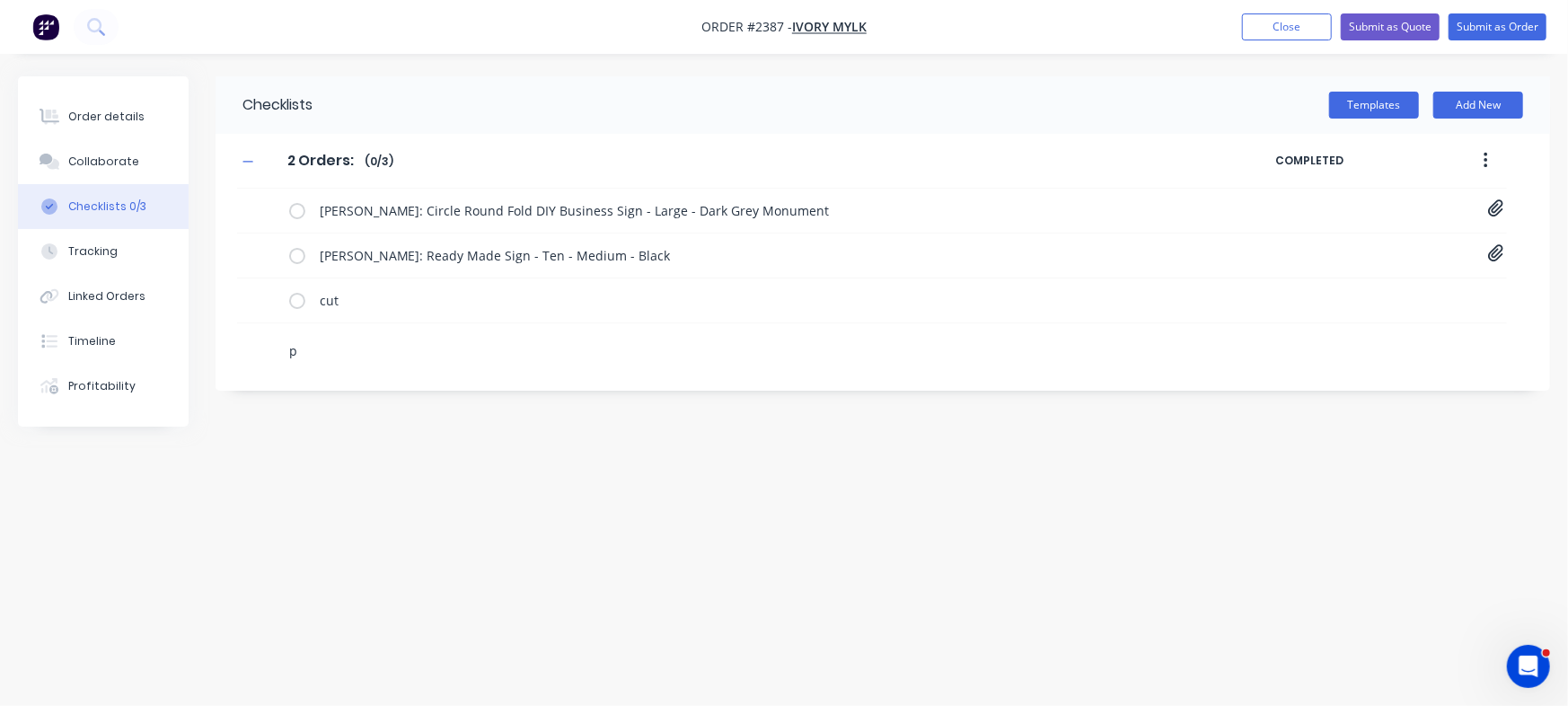
type textarea "x"
type textarea "P"
type textarea "x"
type textarea "Po"
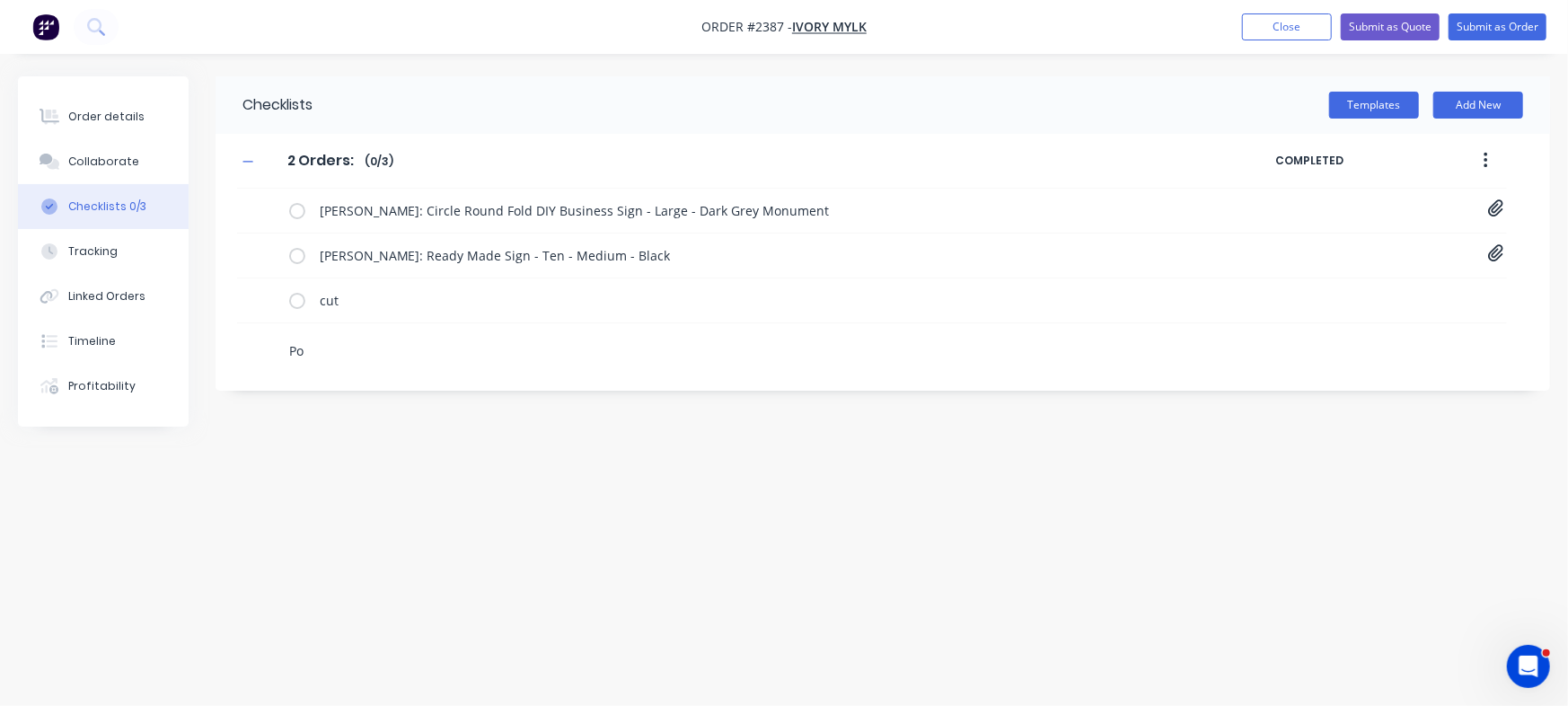
type textarea "x"
type textarea "Pow"
type textarea "x"
type textarea "Powd"
type textarea "x"
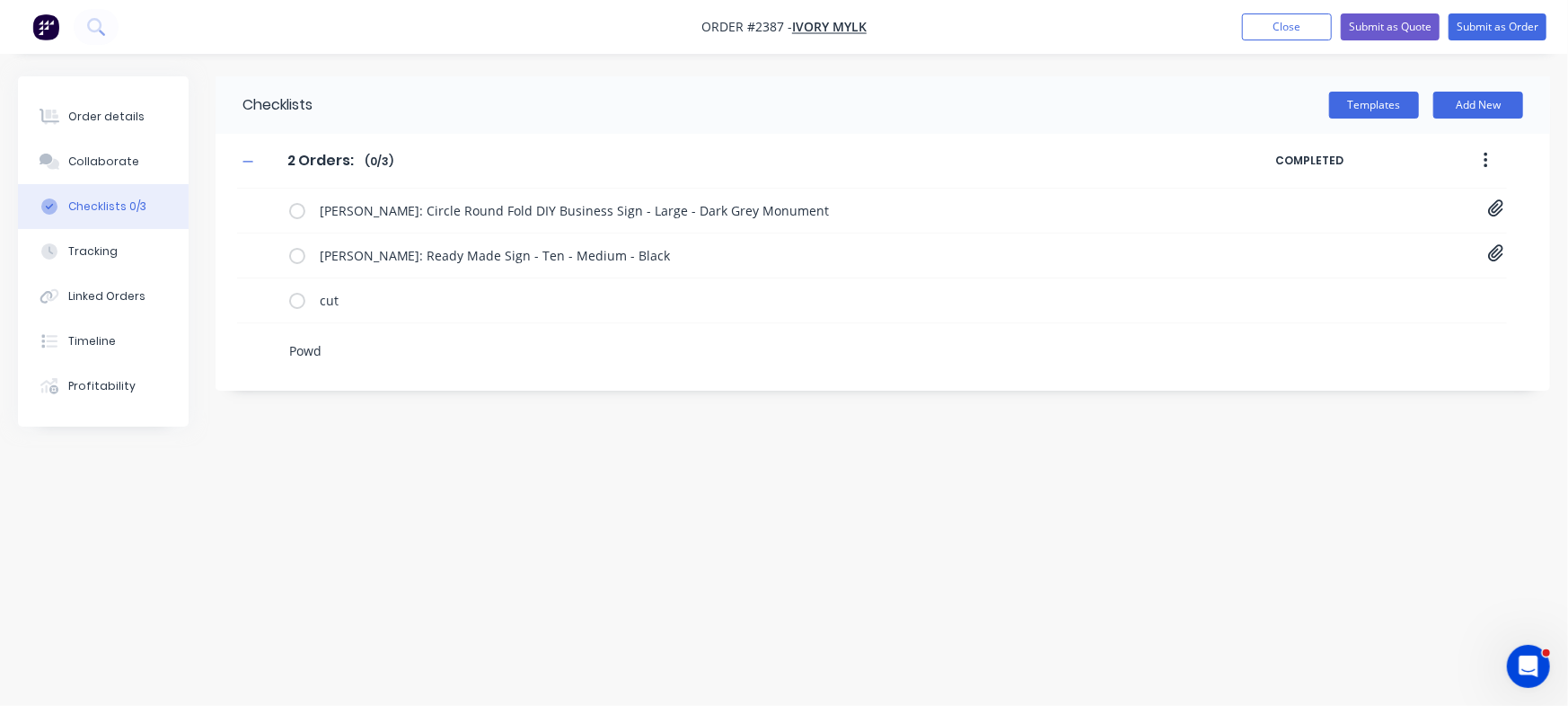
type textarea "Powde"
type textarea "x"
type textarea "Powder"
type textarea "x"
type textarea "Powder C"
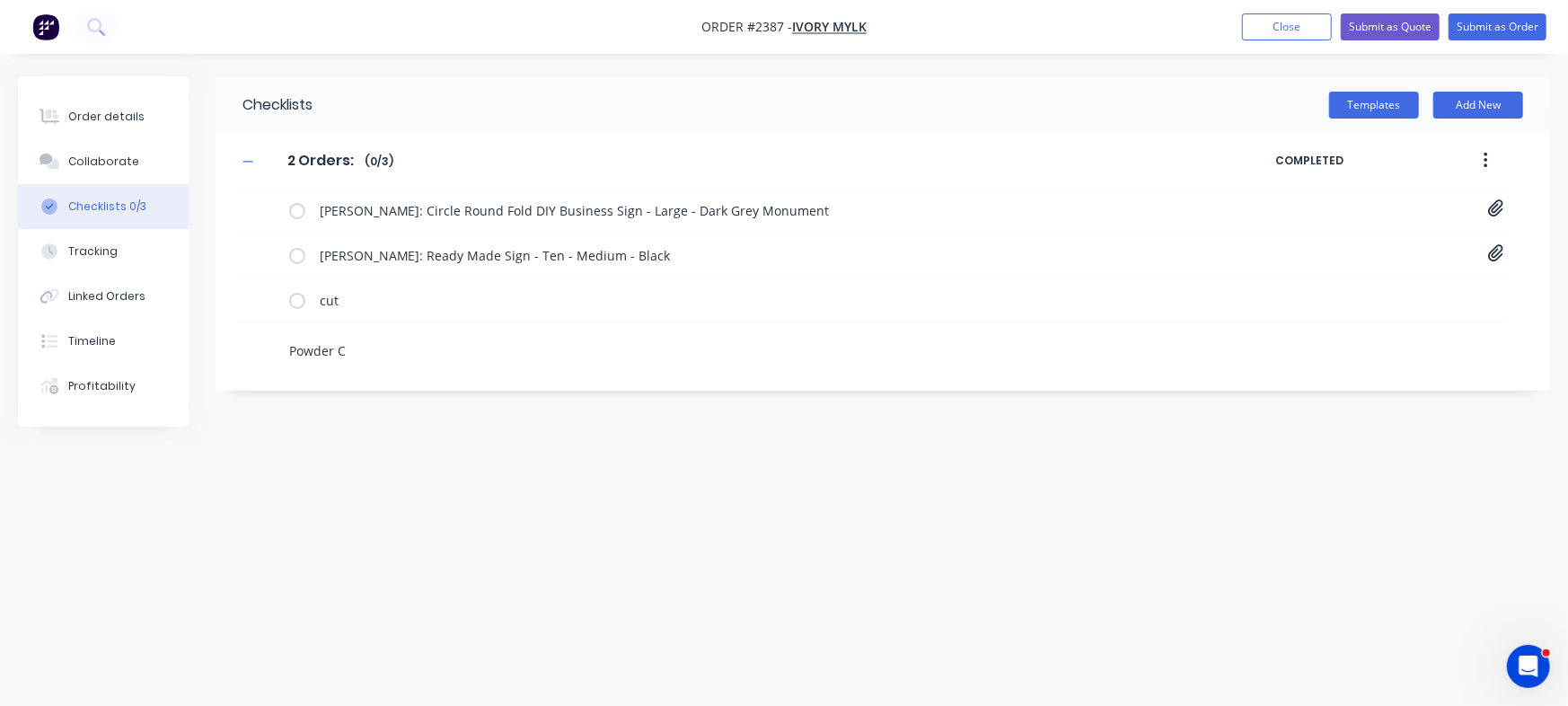
type textarea "x"
type textarea "Powder Co"
type textarea "x"
type textarea "Powder Coa"
type textarea "x"
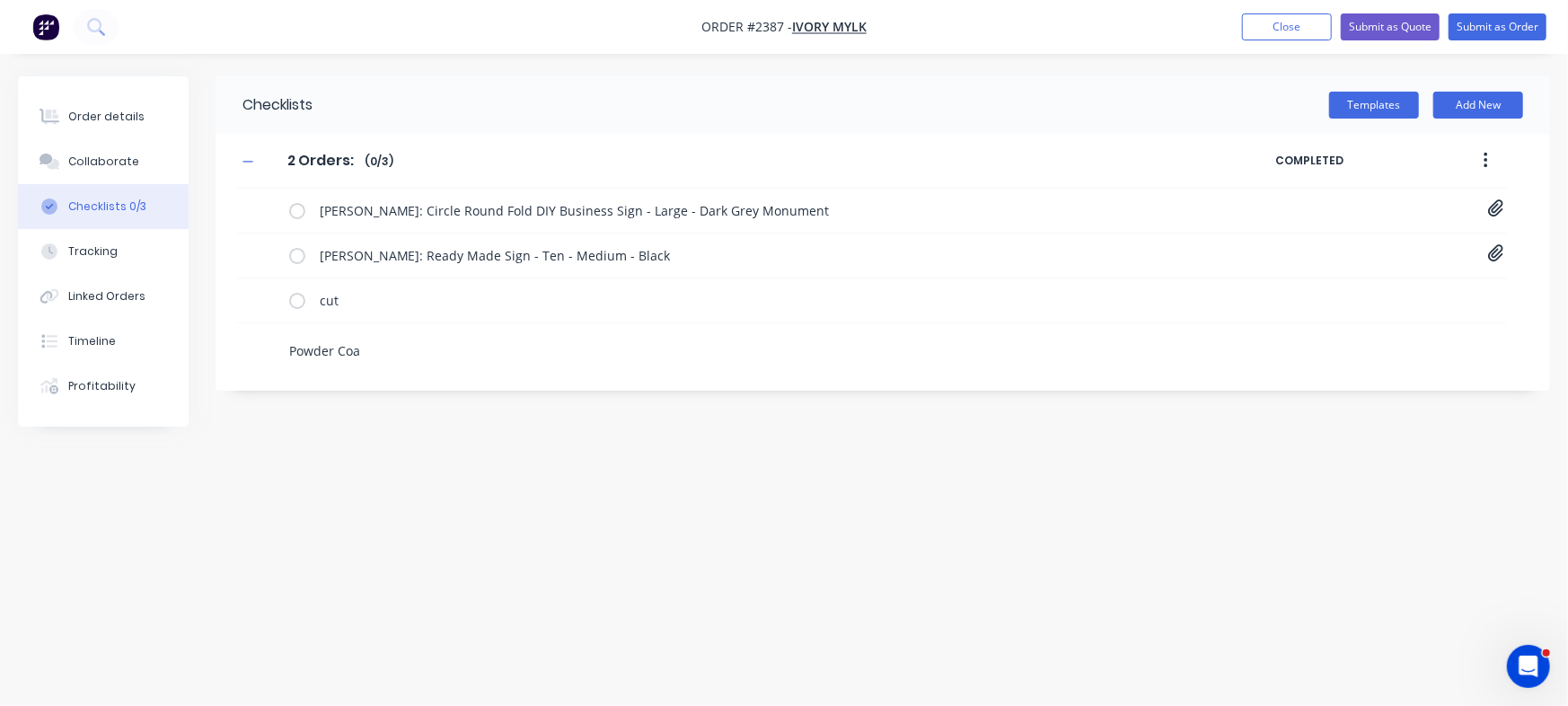
type textarea "Powder Coat"
type textarea "x"
type textarea "Powder Coa"
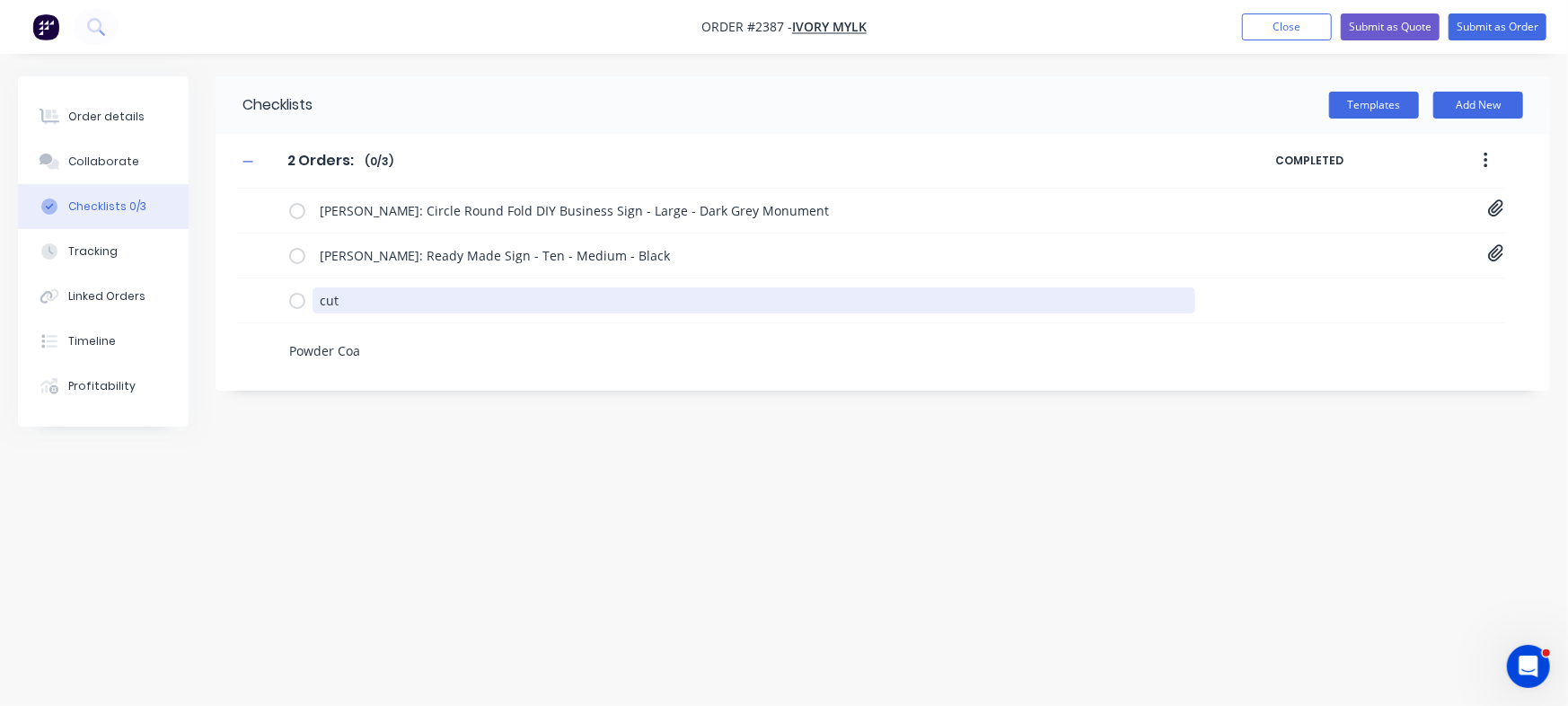
click at [363, 309] on textarea "cut" at bounding box center [753, 300] width 883 height 26
type textarea "x"
type textarea "C"
type textarea "x"
type textarea "Cu"
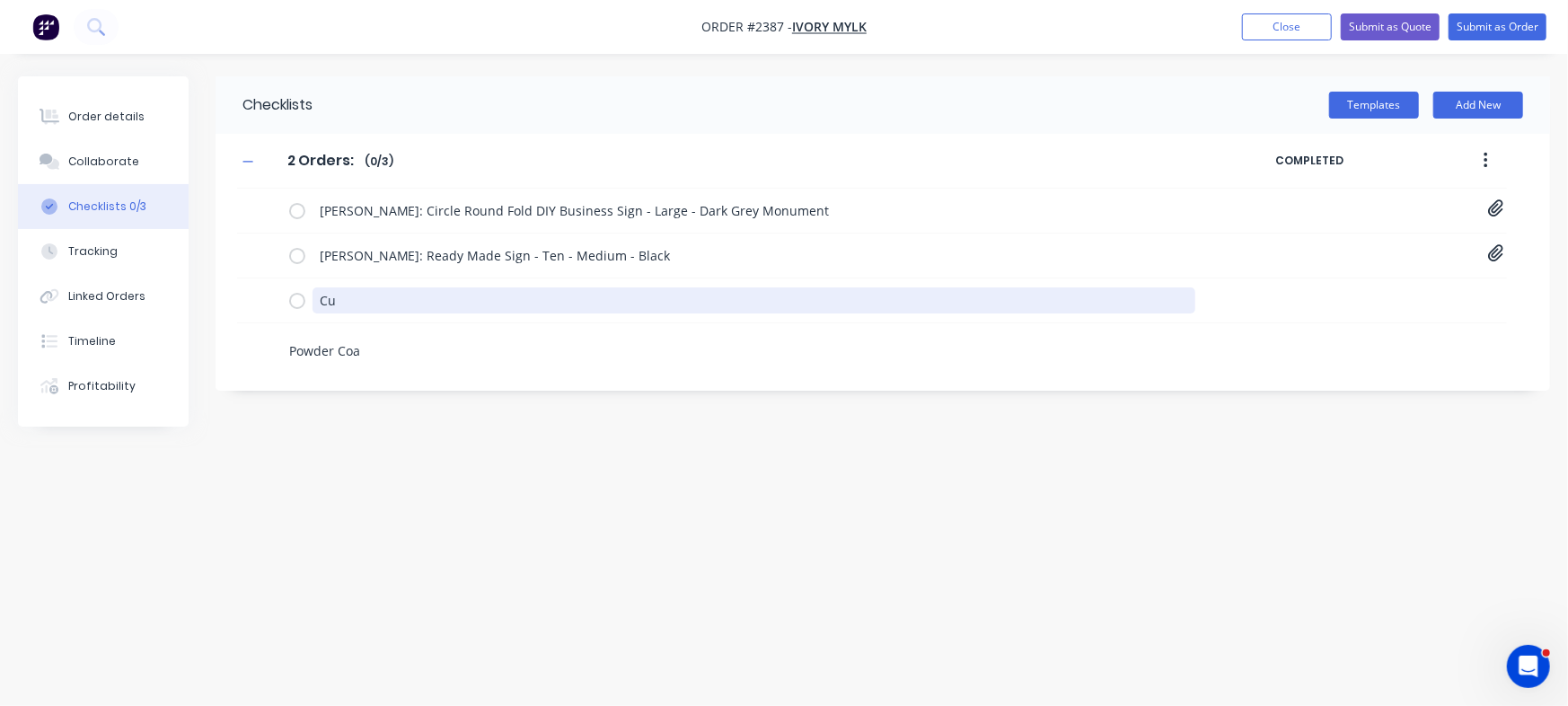
type textarea "x"
type textarea "Cut"
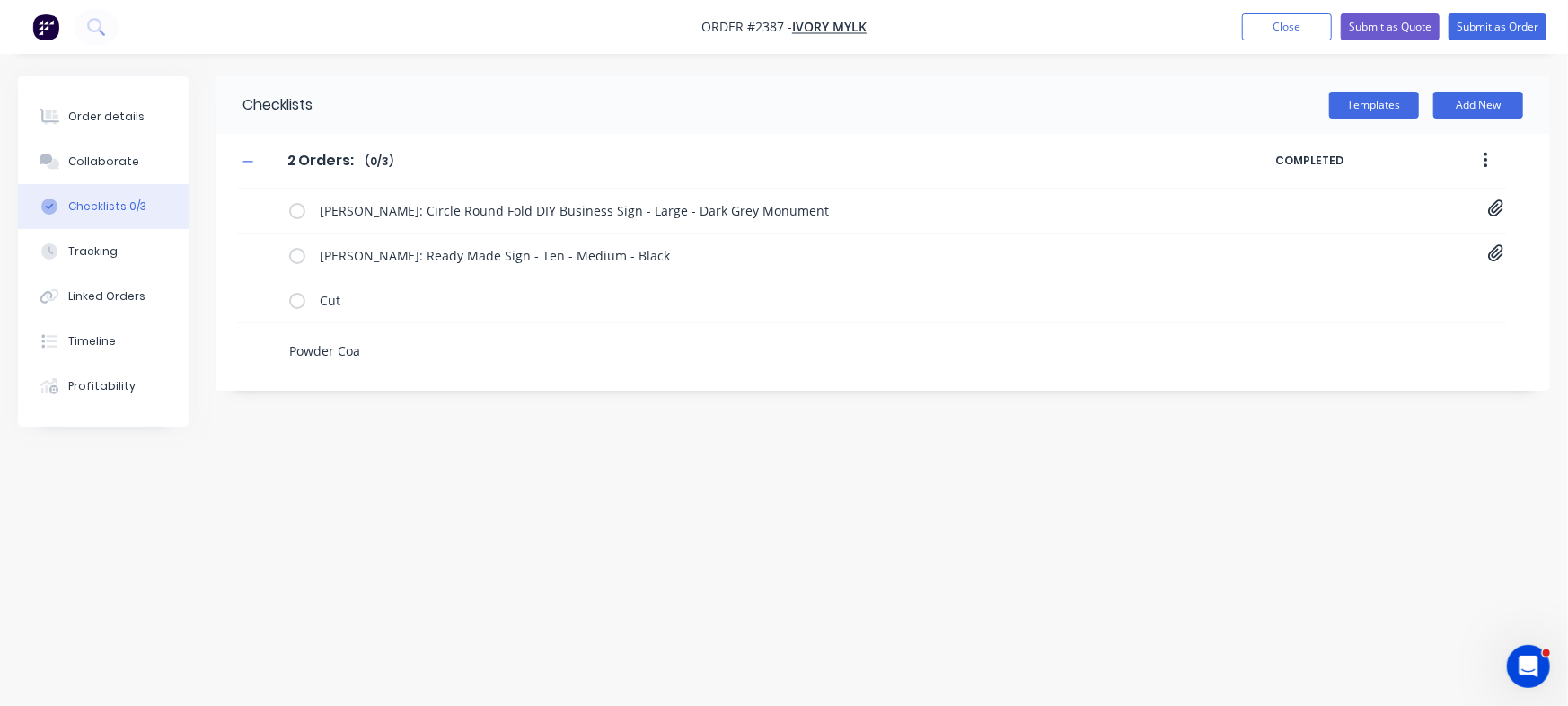
type textarea "x"
type textarea "Powder Coat"
type textarea "x"
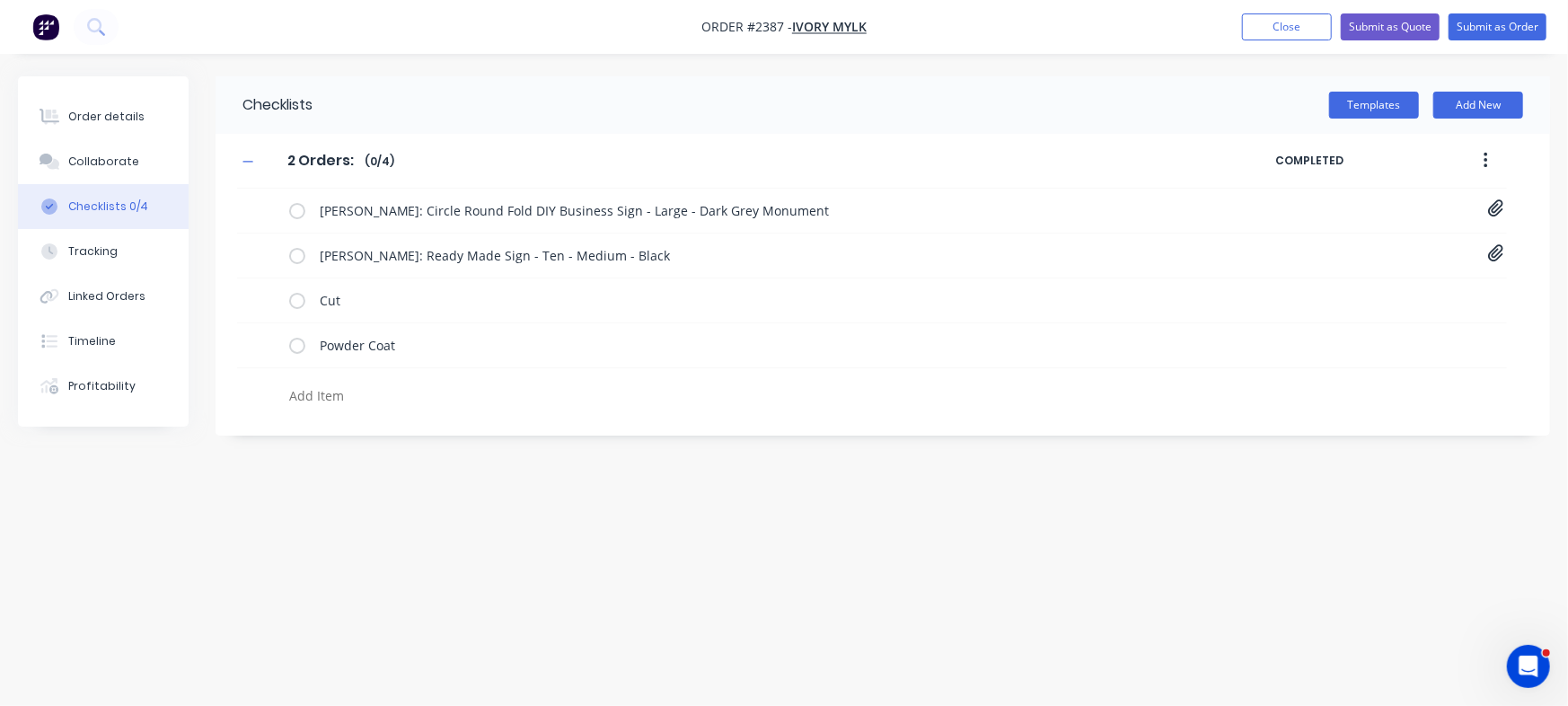
type textarea "x"
click at [400, 488] on div "Checklists Templates Add New 2 Orders: 2 Orders: Enter Checklist name ( 0 / 4 )…" at bounding box center [784, 319] width 1531 height 485
click at [107, 123] on div "Order details" at bounding box center [106, 116] width 76 height 16
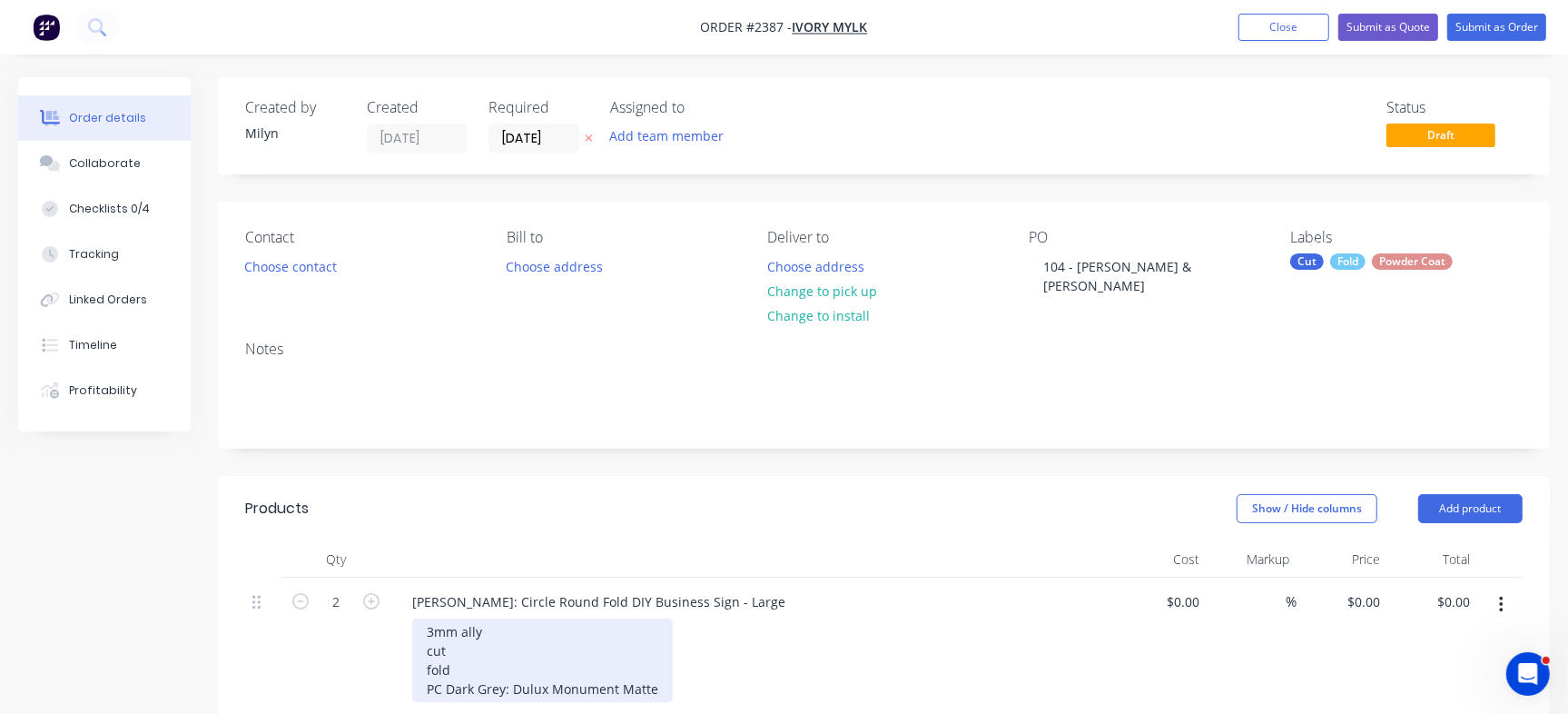
scroll to position [113, 0]
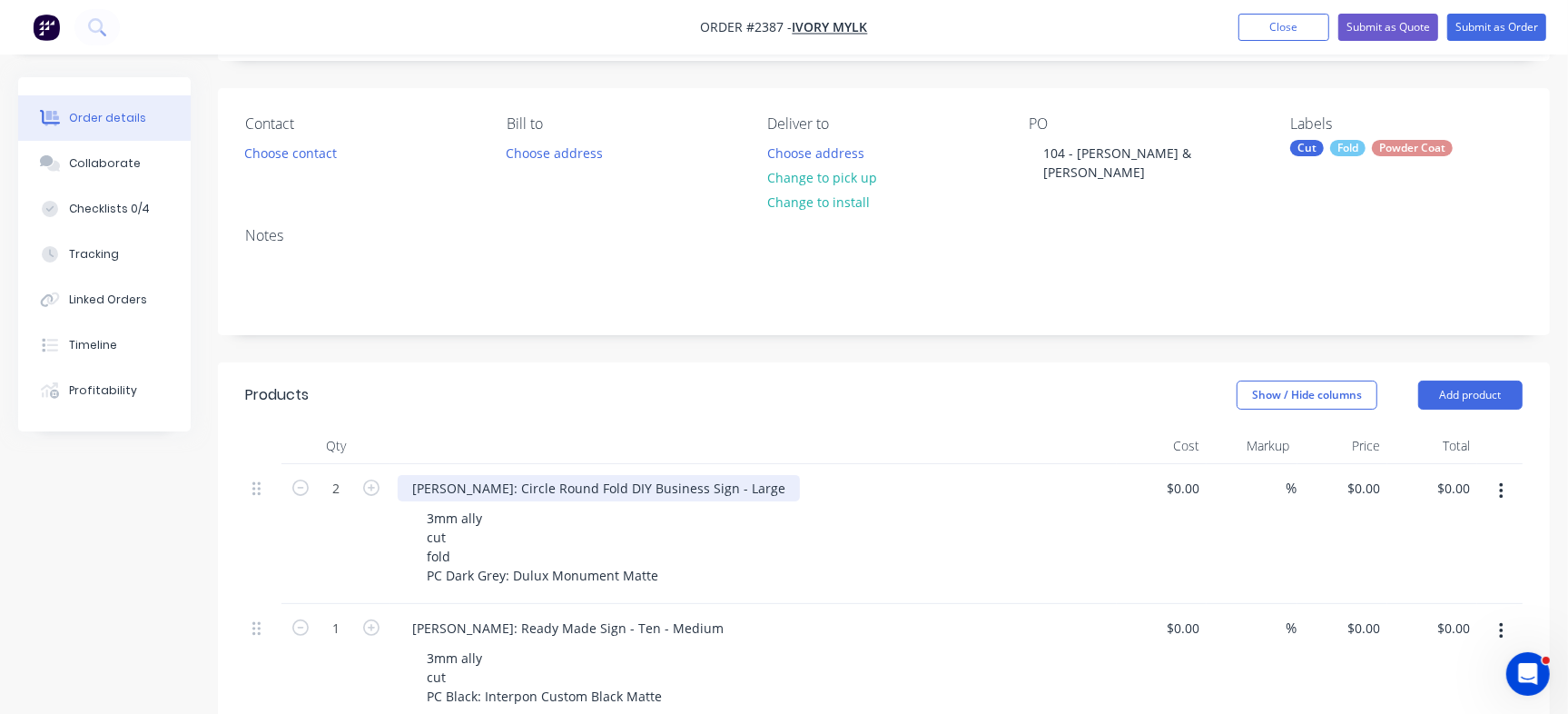
drag, startPoint x: 545, startPoint y: 467, endPoint x: 282, endPoint y: 17, distance: 521.2
click at [820, 475] on div "Sarah Courtney: Circle Round Fold DIY Business Sign - Large" at bounding box center [754, 488] width 712 height 26
copy div "Round Fold DIY Business Sign - Large"
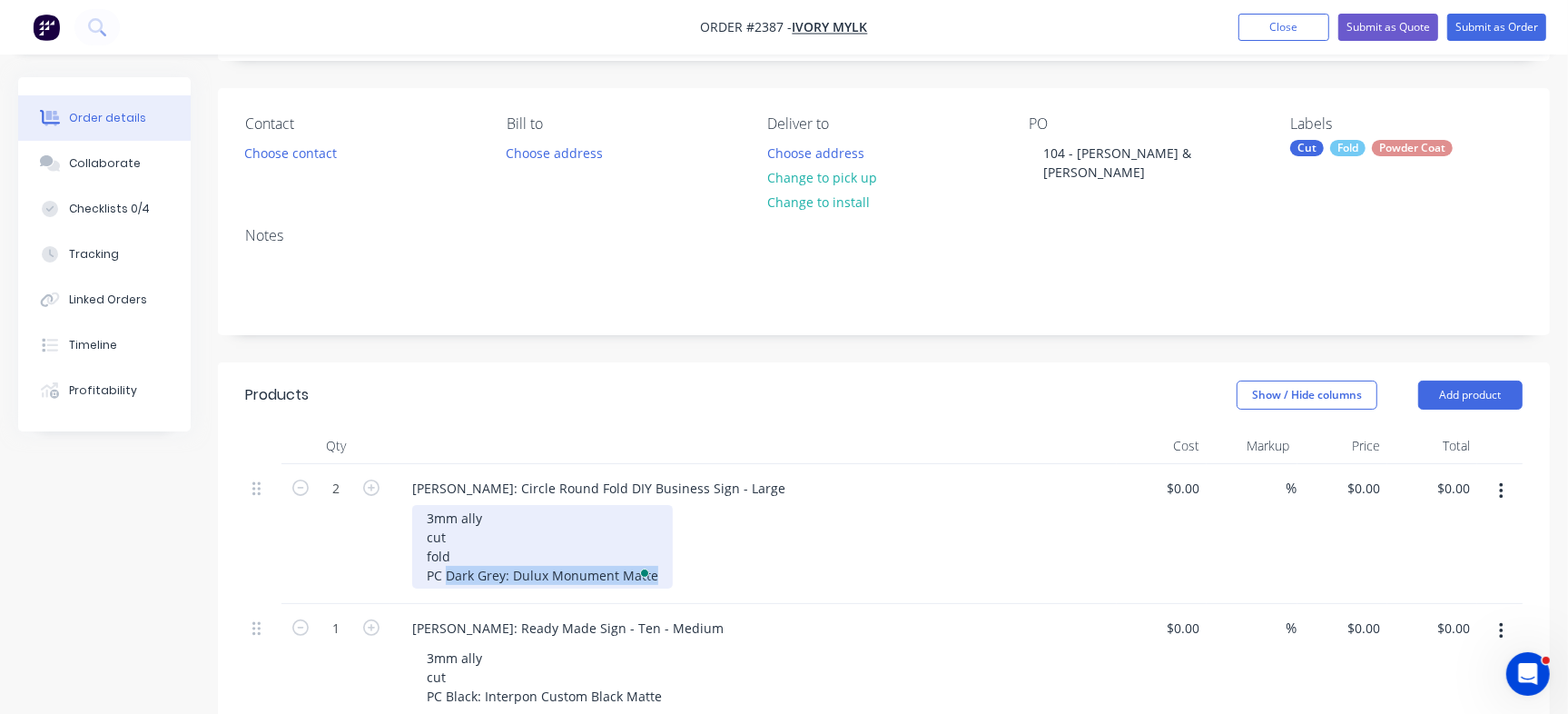
drag, startPoint x: 446, startPoint y: 551, endPoint x: 674, endPoint y: 555, distance: 228.0
click at [674, 555] on div "3mm ally cut fold PC Dark Grey: Dulux Monument Matte" at bounding box center [761, 546] width 697 height 83
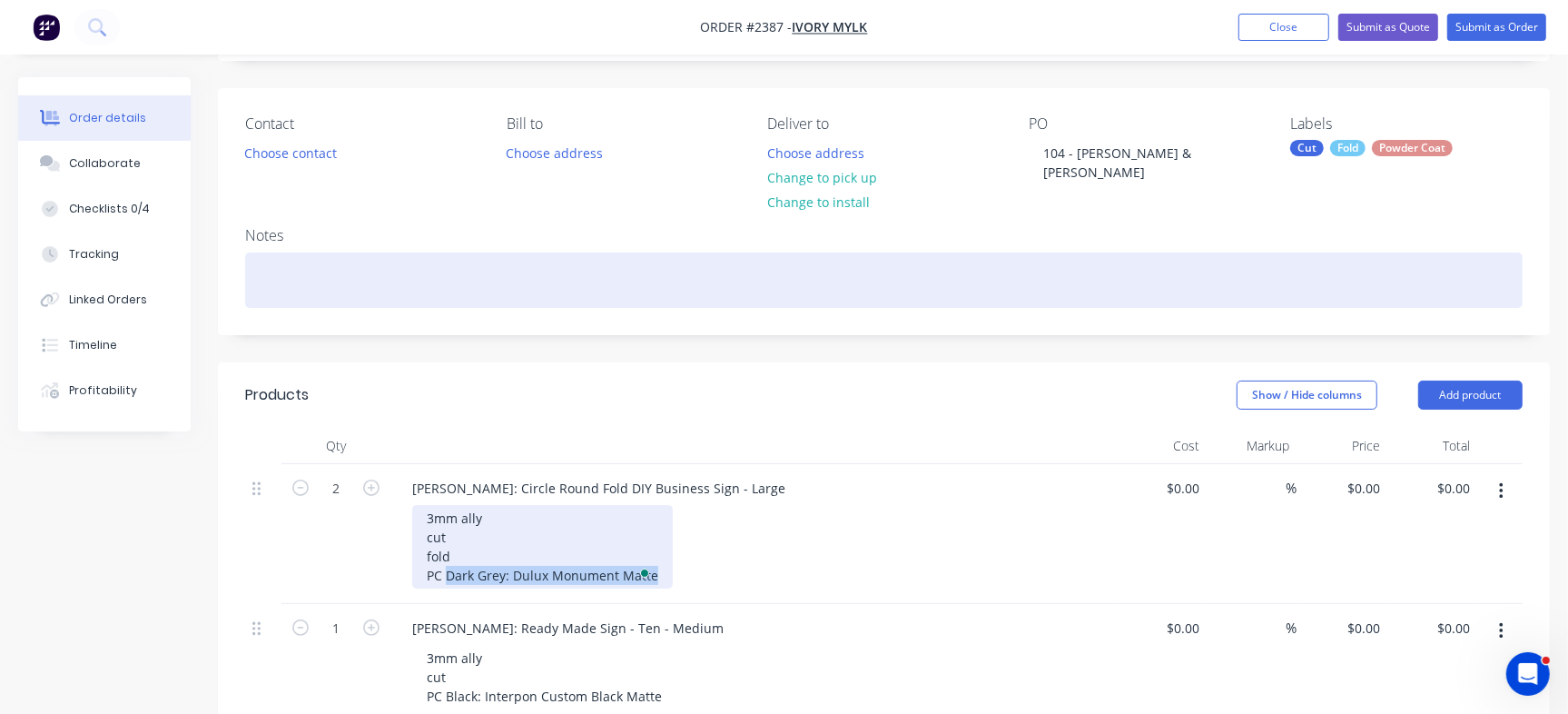
copy div "Dark Grey: Dulux Monument Matte"
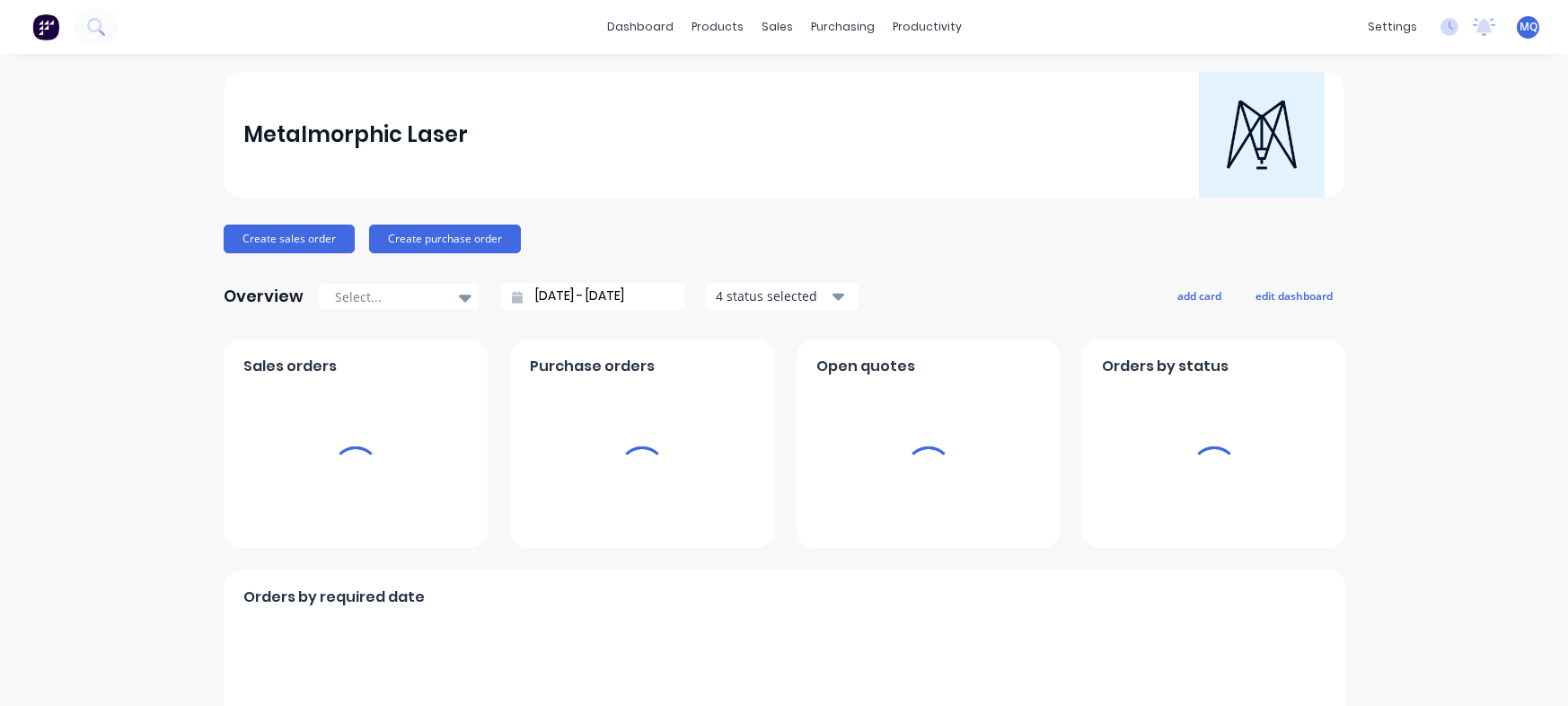
click at [771, 31] on div "sales" at bounding box center [776, 27] width 49 height 27
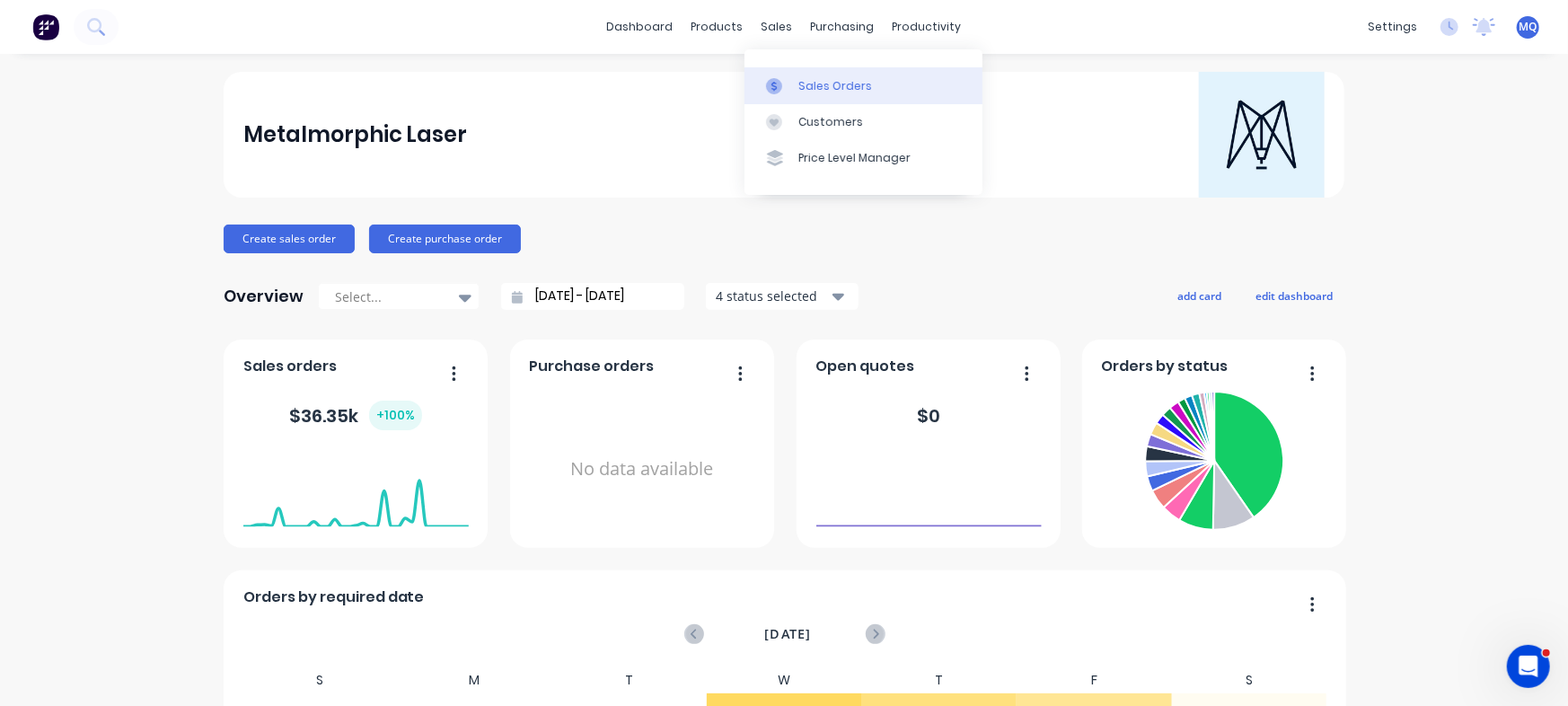
click at [783, 79] on div at bounding box center [779, 86] width 27 height 16
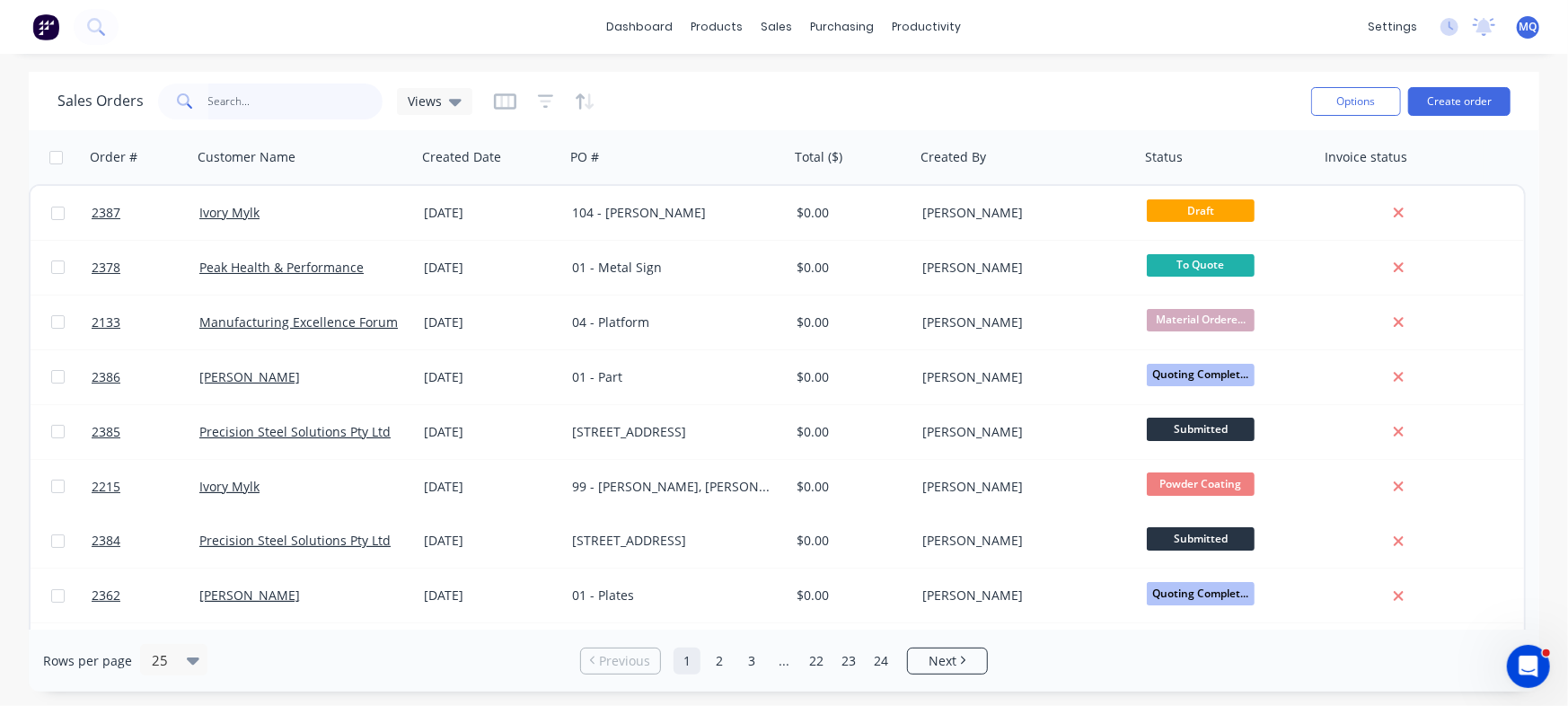
click at [277, 106] on input "text" at bounding box center [295, 101] width 175 height 36
type input "ivory m"
click at [277, 106] on input "ivory m" at bounding box center [295, 101] width 175 height 36
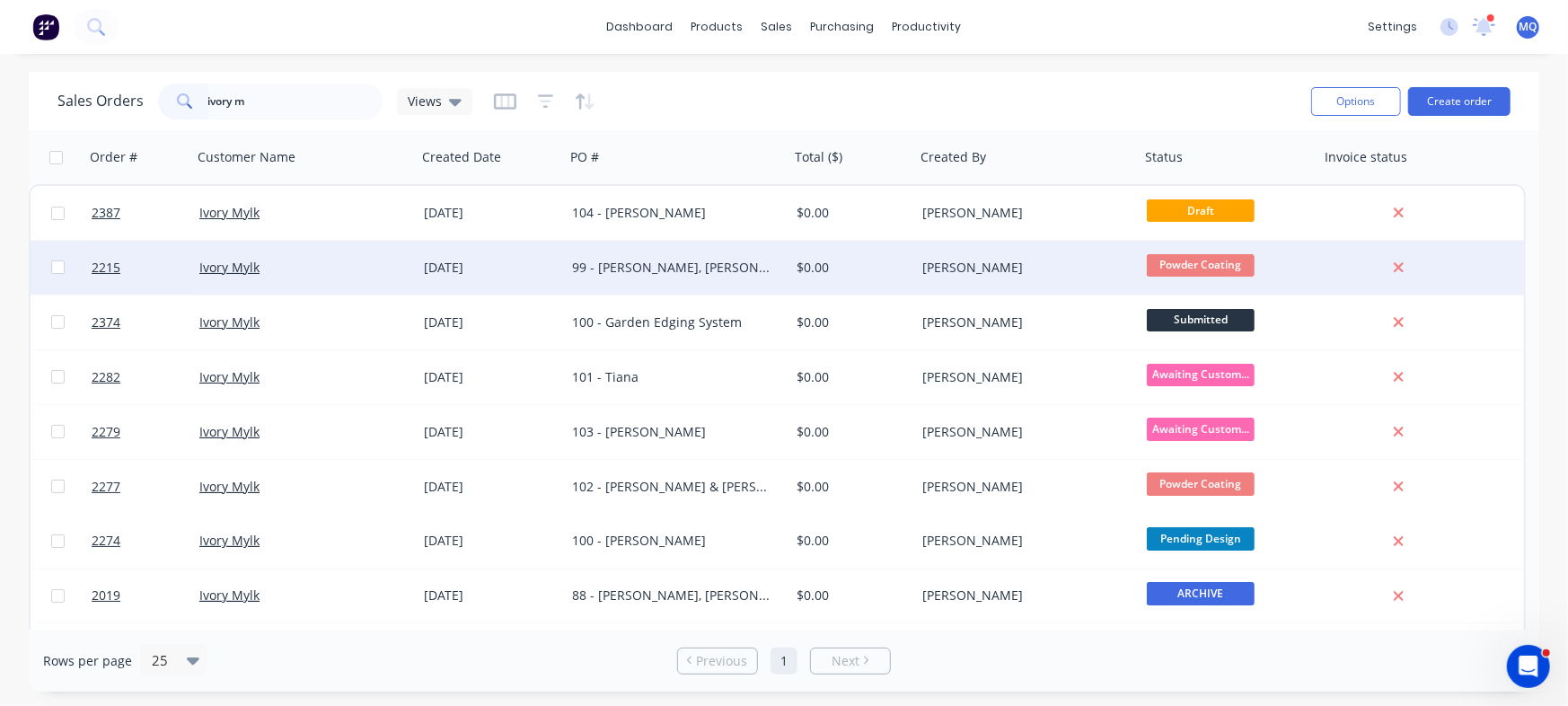
click at [548, 254] on div "[DATE]" at bounding box center [490, 268] width 148 height 54
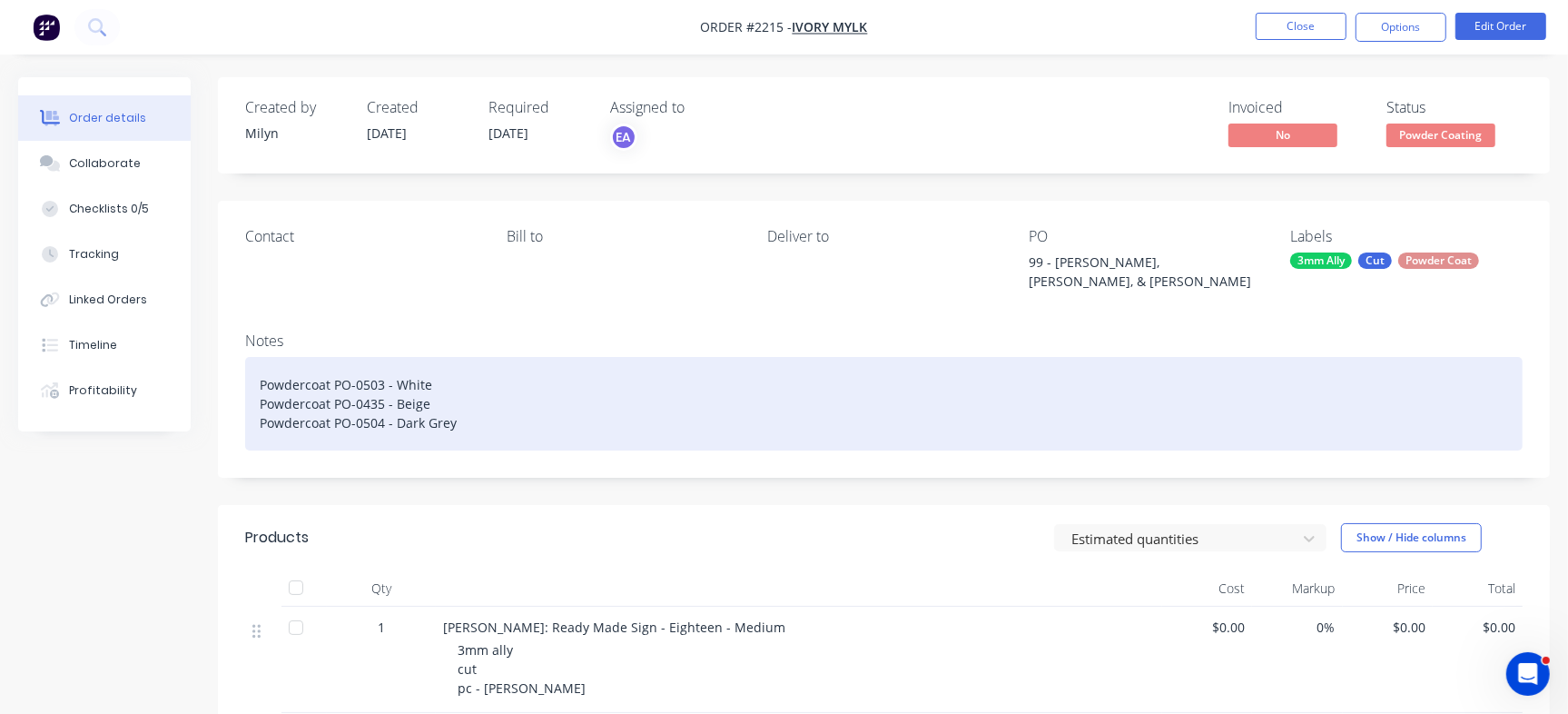
scroll to position [227, 0]
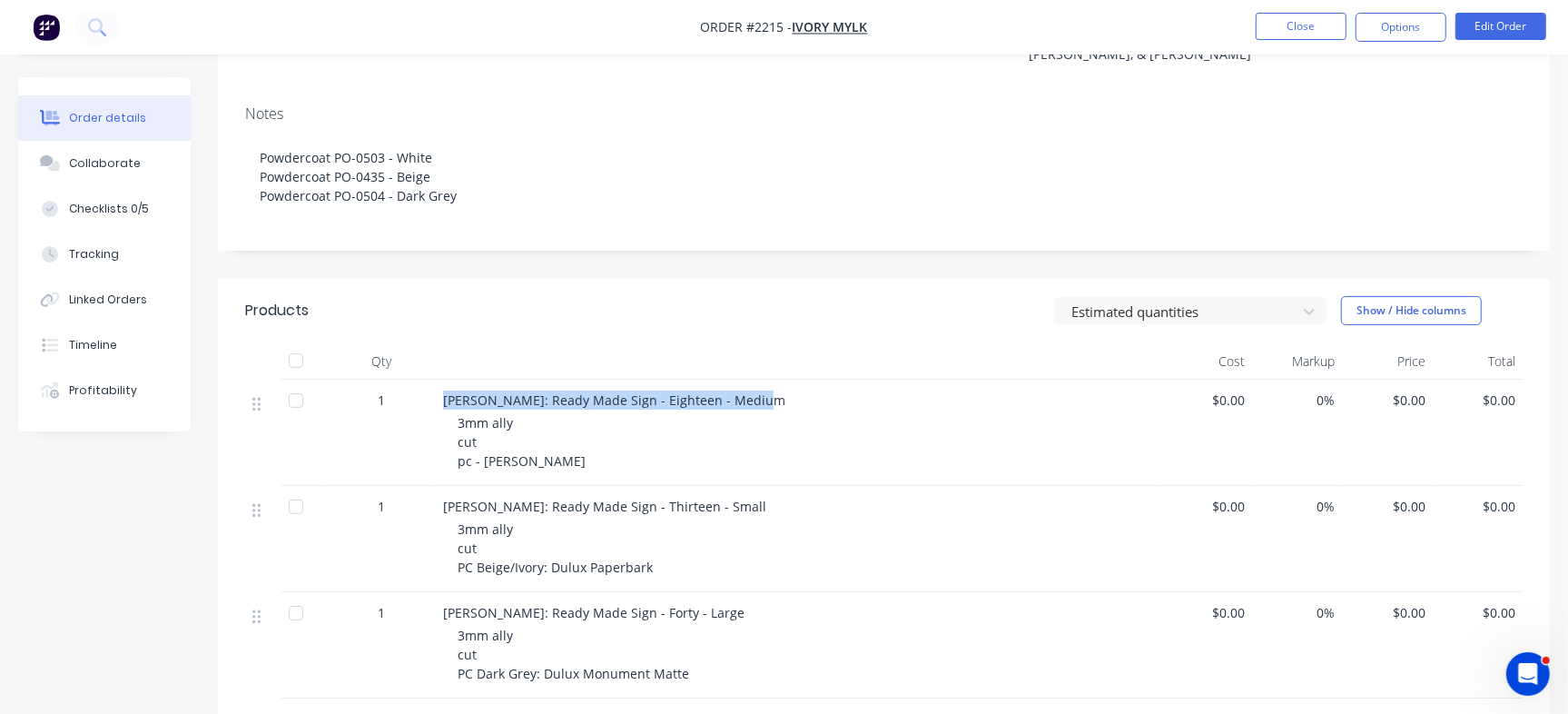
drag, startPoint x: 443, startPoint y: 383, endPoint x: 762, endPoint y: 387, distance: 319.0
click at [762, 390] on div "[PERSON_NAME]: Ready Made Sign - Eighteen - Medium" at bounding box center [799, 400] width 712 height 20
click at [1306, 29] on button "Close" at bounding box center [1300, 26] width 91 height 27
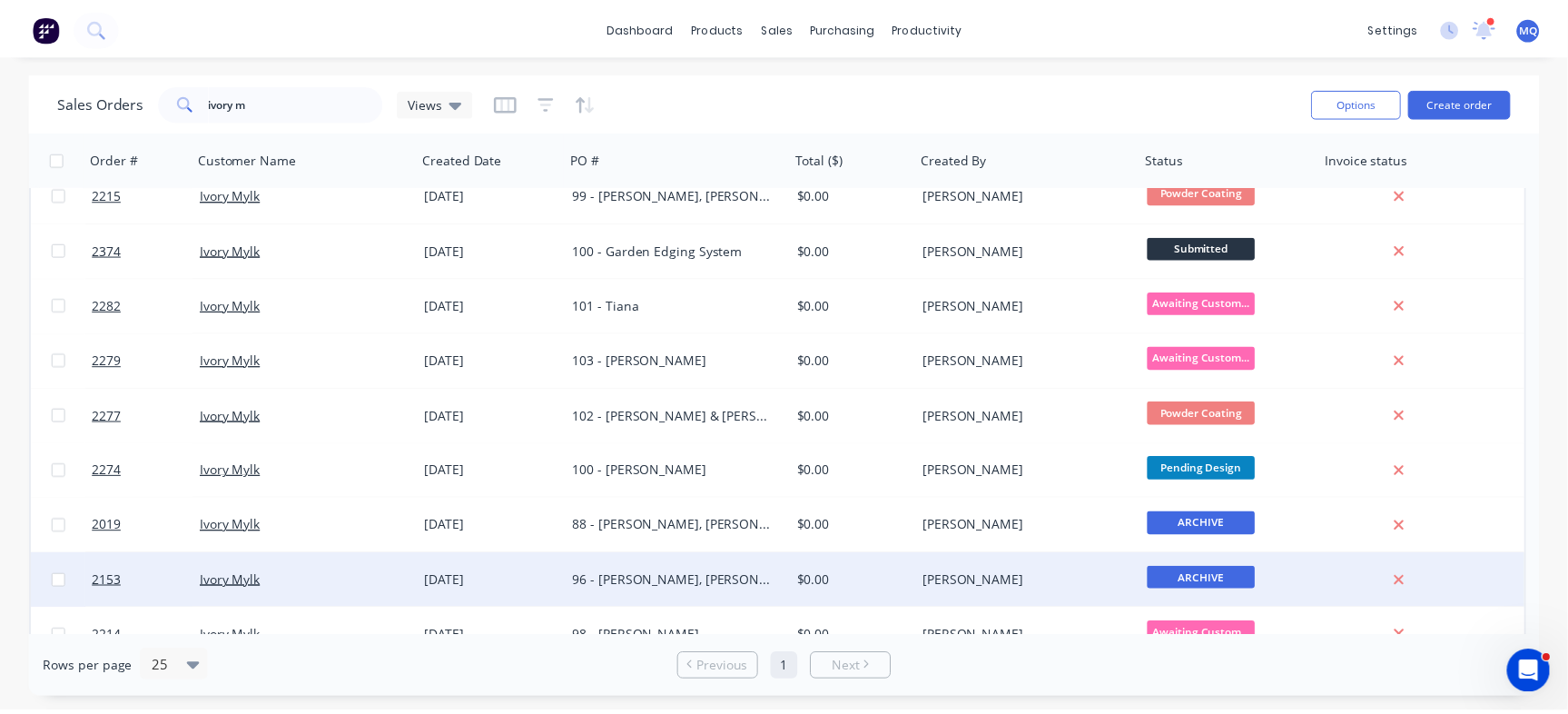
scroll to position [113, 0]
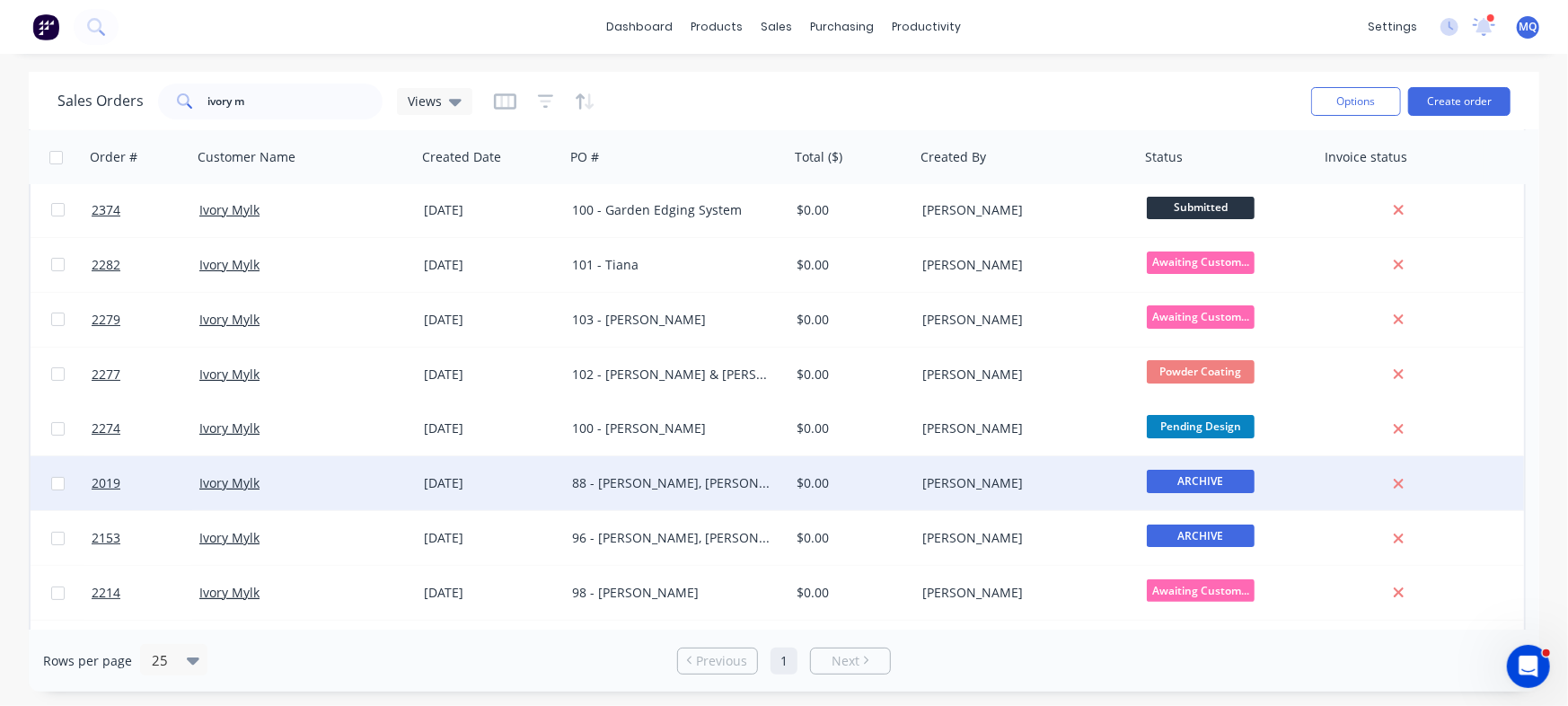
click at [737, 485] on div "88 - [PERSON_NAME], [PERSON_NAME], [PERSON_NAME], [PERSON_NAME], [PERSON_NAME] …" at bounding box center [672, 483] width 199 height 18
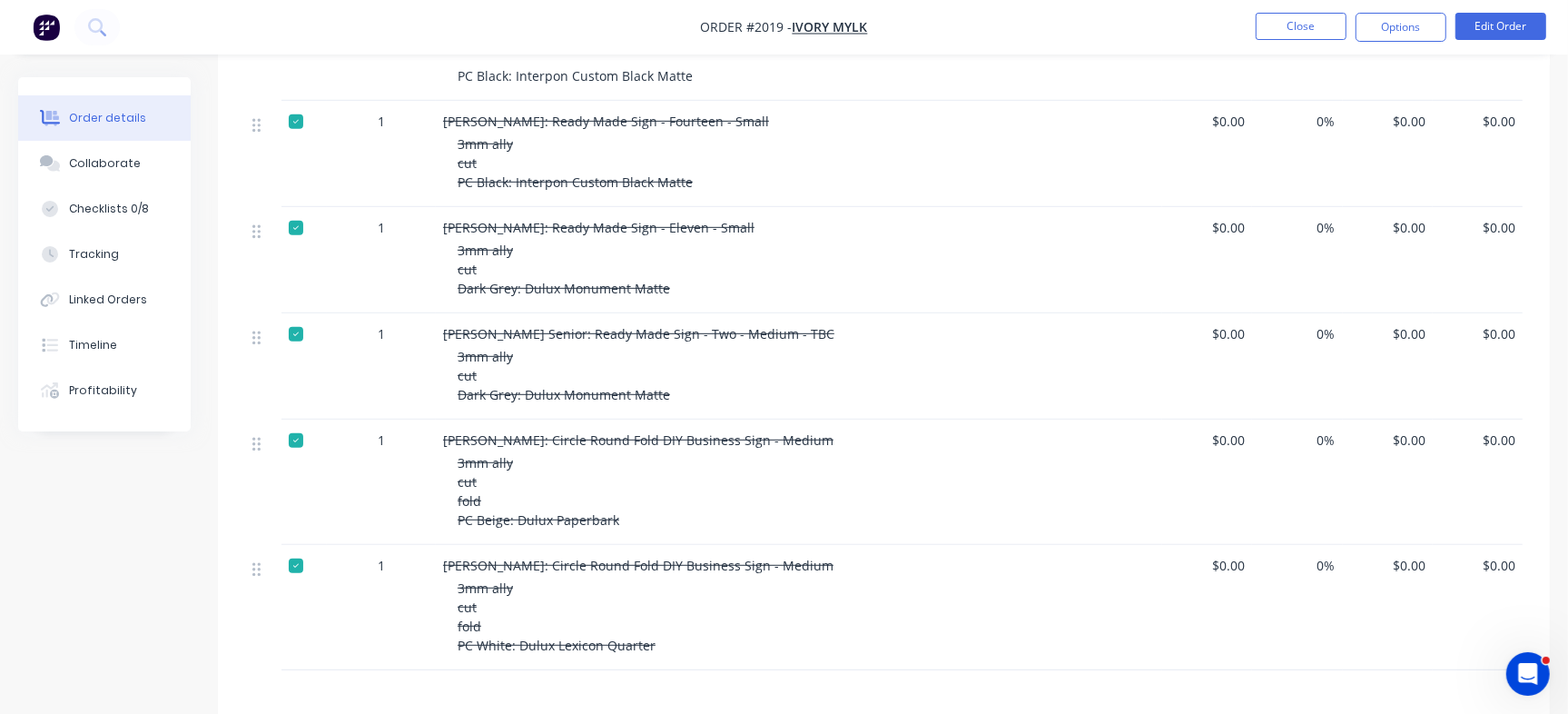
scroll to position [795, 0]
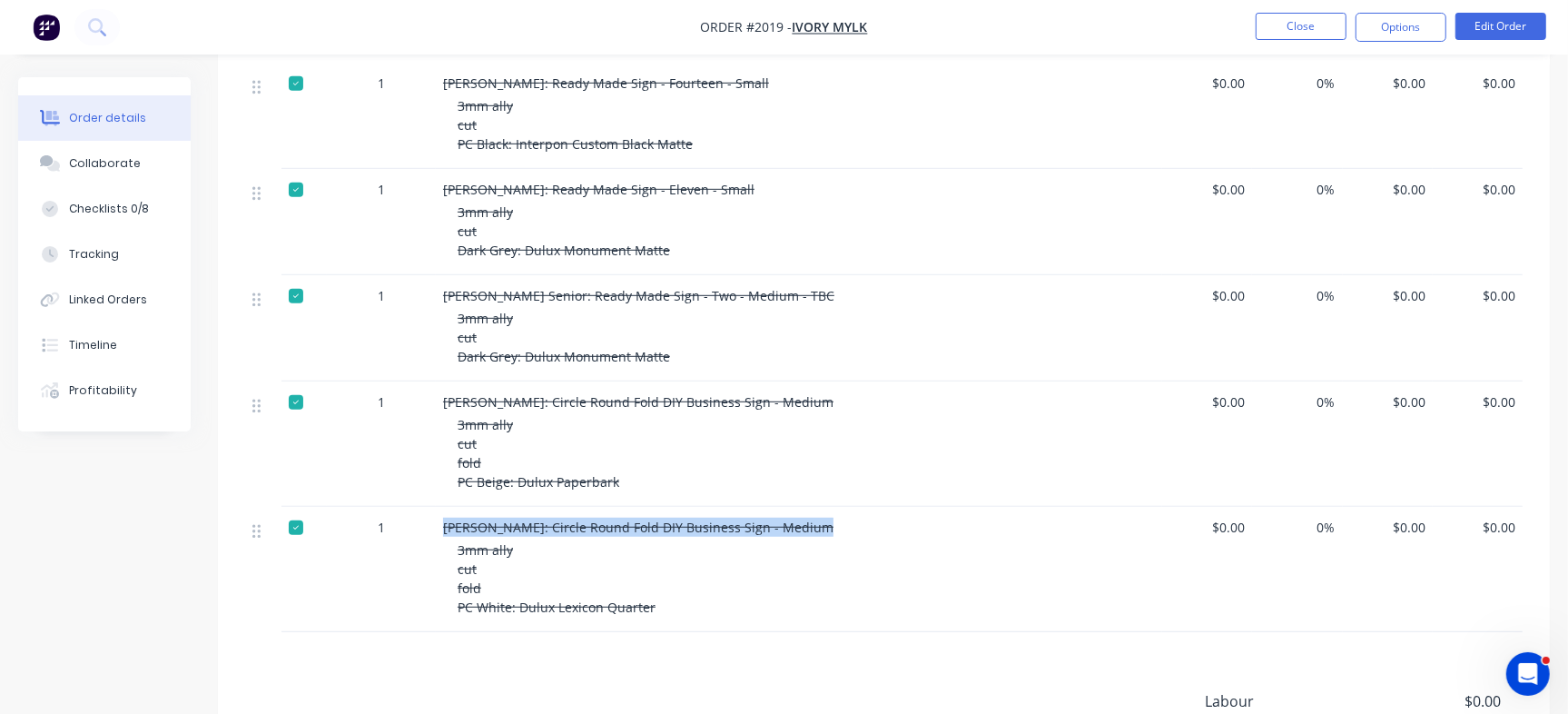
drag, startPoint x: 440, startPoint y: 491, endPoint x: 815, endPoint y: 491, distance: 375.0
click at [815, 507] on div "Jade Williams: Circle Round Fold DIY Business Sign - Medium 3mm ally cut fold P…" at bounding box center [799, 569] width 726 height 125
copy span "[PERSON_NAME]: Circle Round Fold DIY Business Sign - Medium"
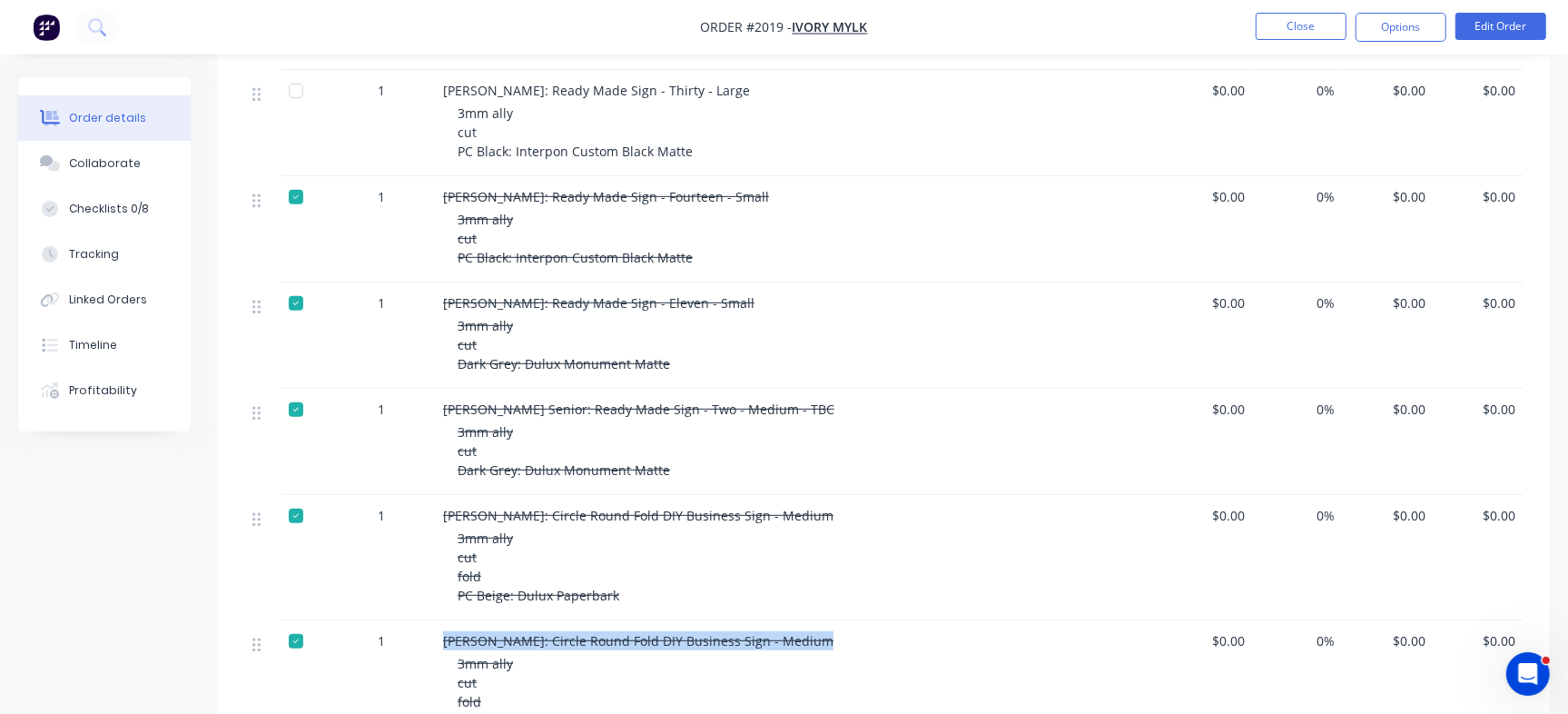
scroll to position [340, 0]
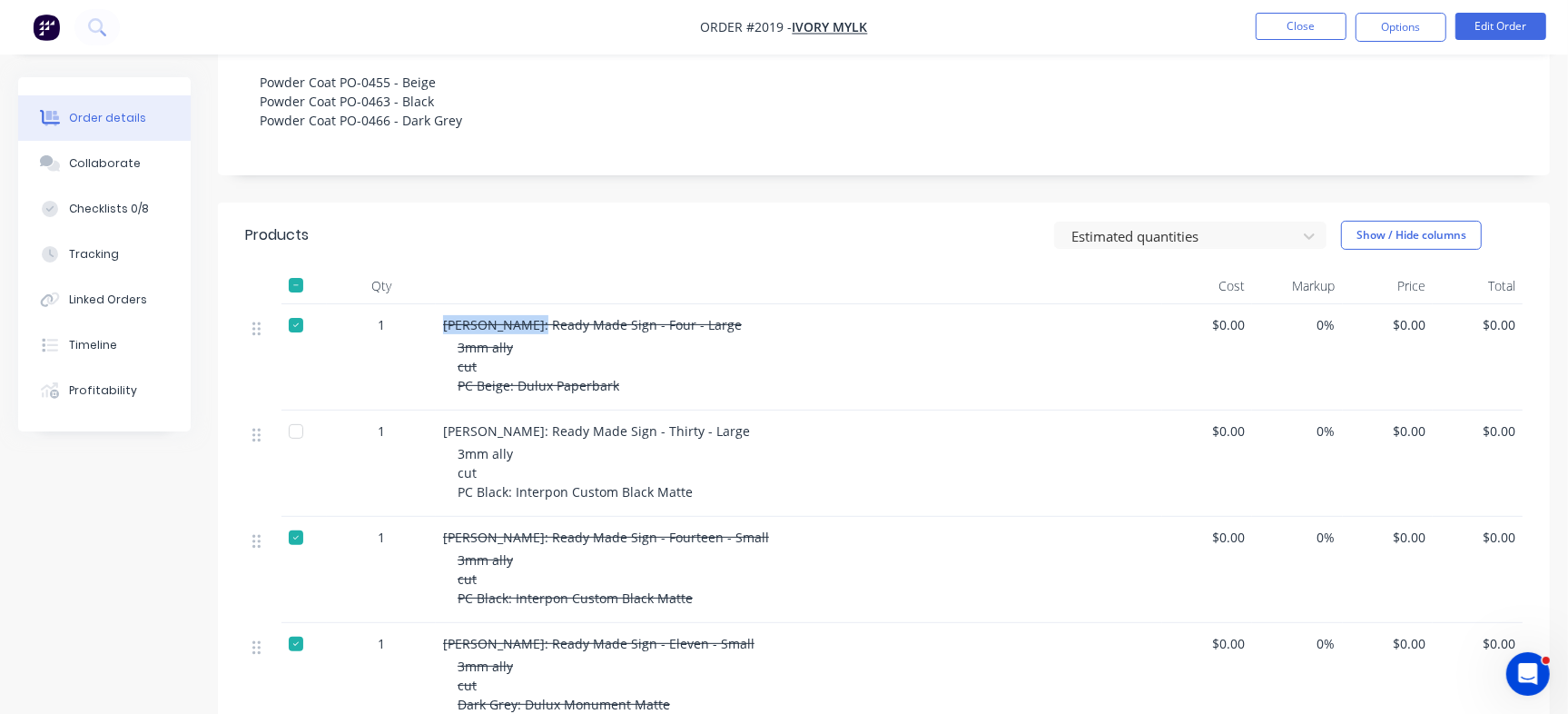
drag, startPoint x: 445, startPoint y: 290, endPoint x: 524, endPoint y: 274, distance: 80.6
click at [524, 304] on div "Nicola Perry: Ready Made Sign - Four - Large 3mm ally cut PC Beige: Dulux Paper…" at bounding box center [799, 357] width 726 height 107
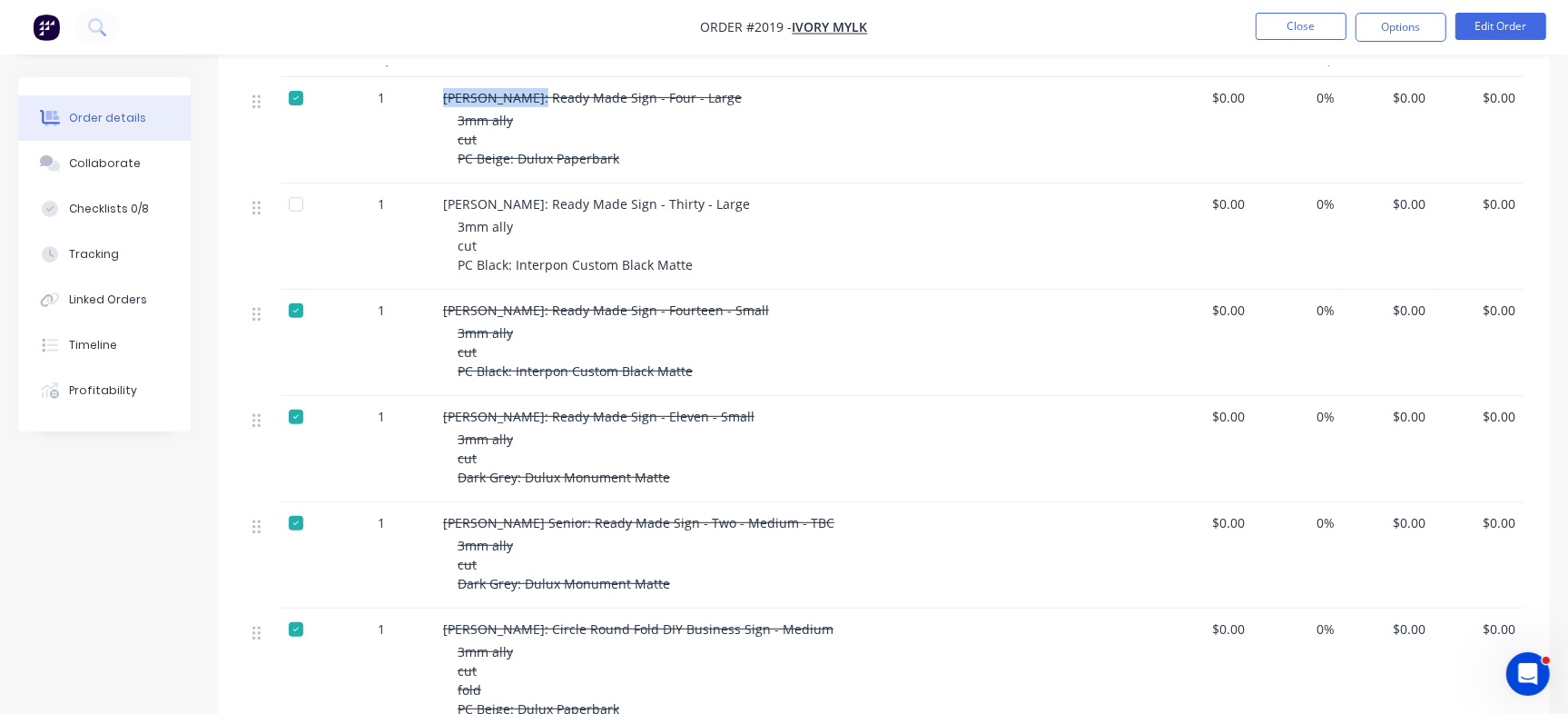
scroll to position [795, 0]
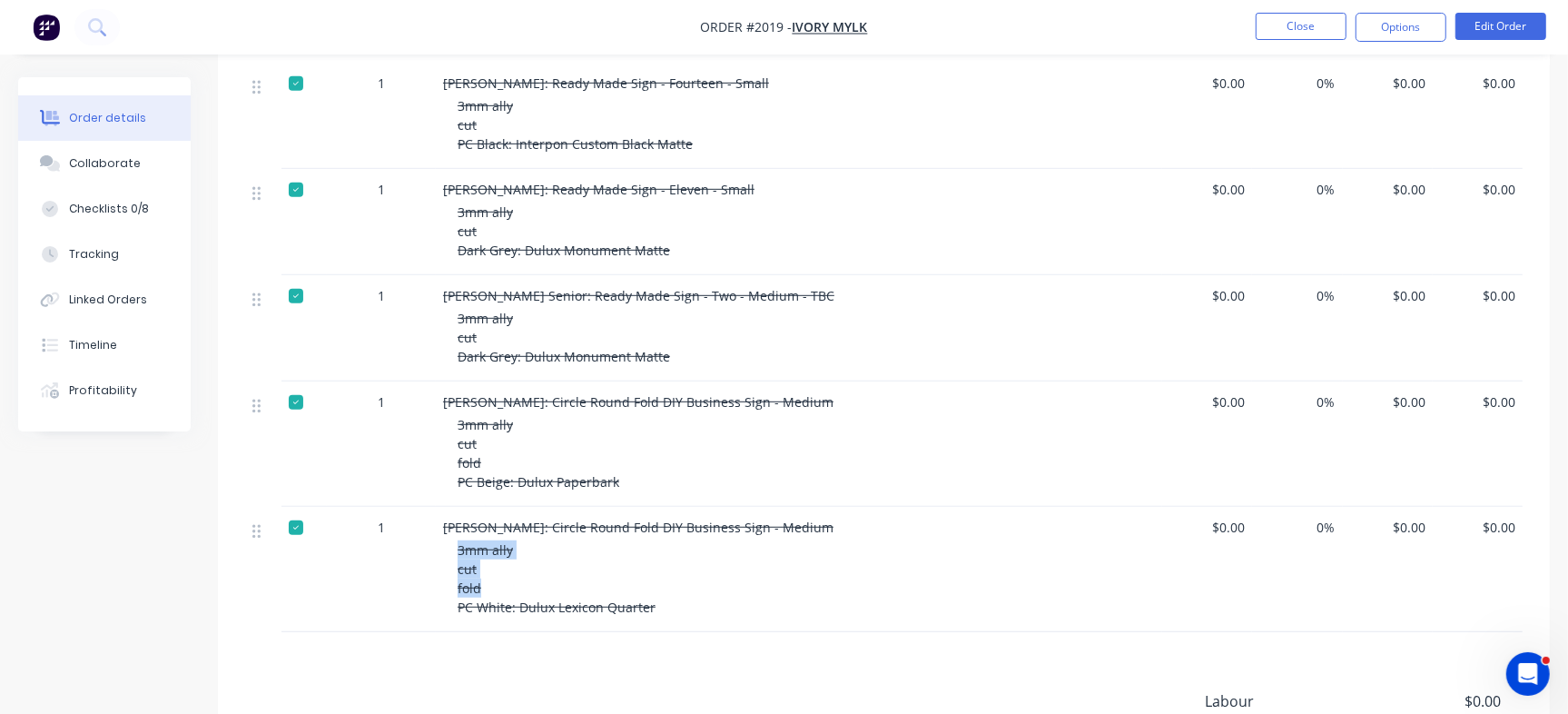
drag, startPoint x: 457, startPoint y: 513, endPoint x: 490, endPoint y: 546, distance: 46.7
click at [490, 546] on div "3mm ally cut fold PC White: Dulux Lexicon Quarter" at bounding box center [806, 579] width 697 height 76
copy span "3mm ally cut fold"
drag, startPoint x: 455, startPoint y: 564, endPoint x: 516, endPoint y: 568, distance: 61.1
click at [516, 568] on div "Jade Williams: Circle Round Fold DIY Business Sign - Medium 3mm ally cut fold P…" at bounding box center [799, 569] width 726 height 125
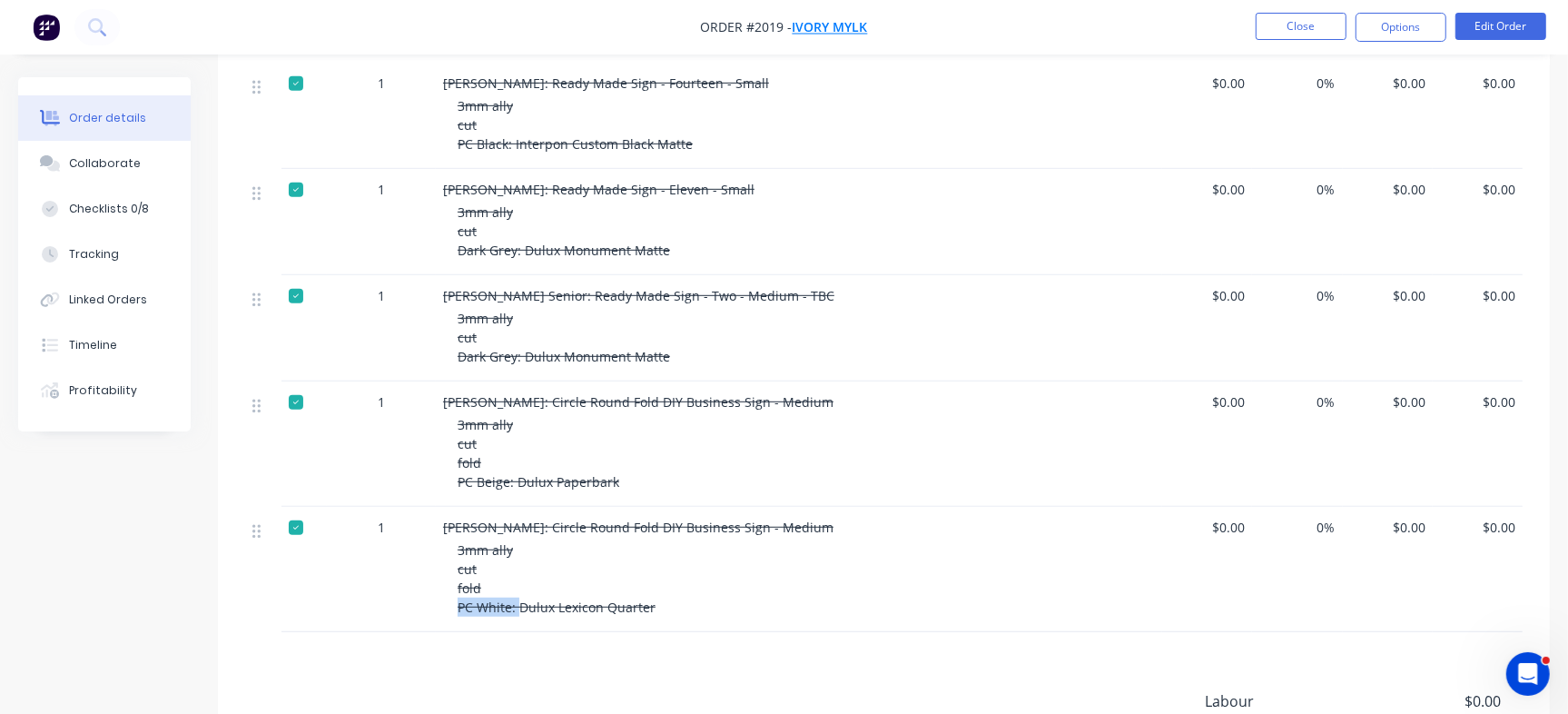
copy span "PC [PERSON_NAME]:"
click at [98, 216] on div "Checklists 0/8" at bounding box center [109, 208] width 80 height 17
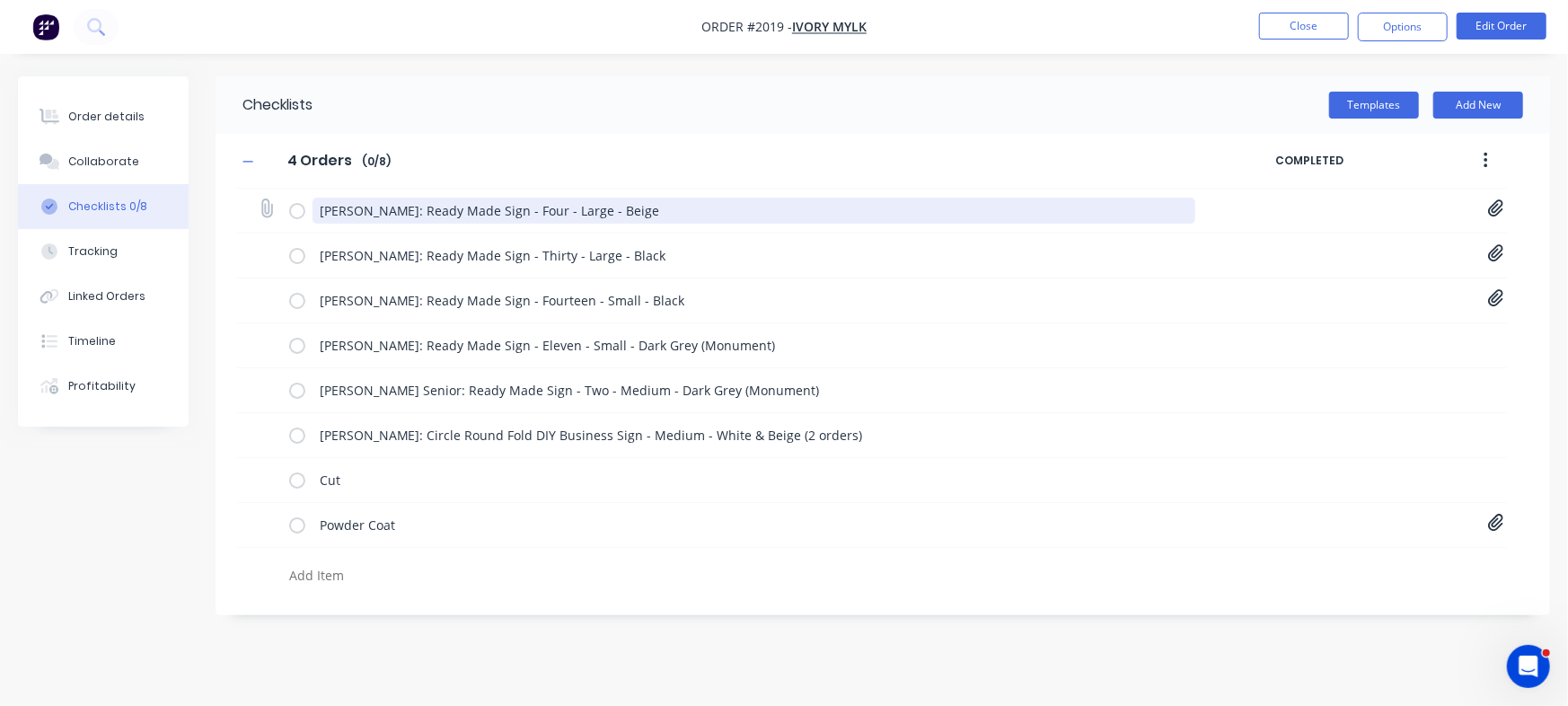
click at [341, 208] on textarea "Nicola Perry: Ready Made Sign - Four - Large - Beige" at bounding box center [753, 210] width 883 height 26
drag, startPoint x: 391, startPoint y: 208, endPoint x: 258, endPoint y: 216, distance: 133.2
click at [258, 216] on div "Nicola Perry: Ready Made Sign - Four - Large - Beige 4-Four[A] - 1081 Nicola Pe…" at bounding box center [871, 211] width 1269 height 44
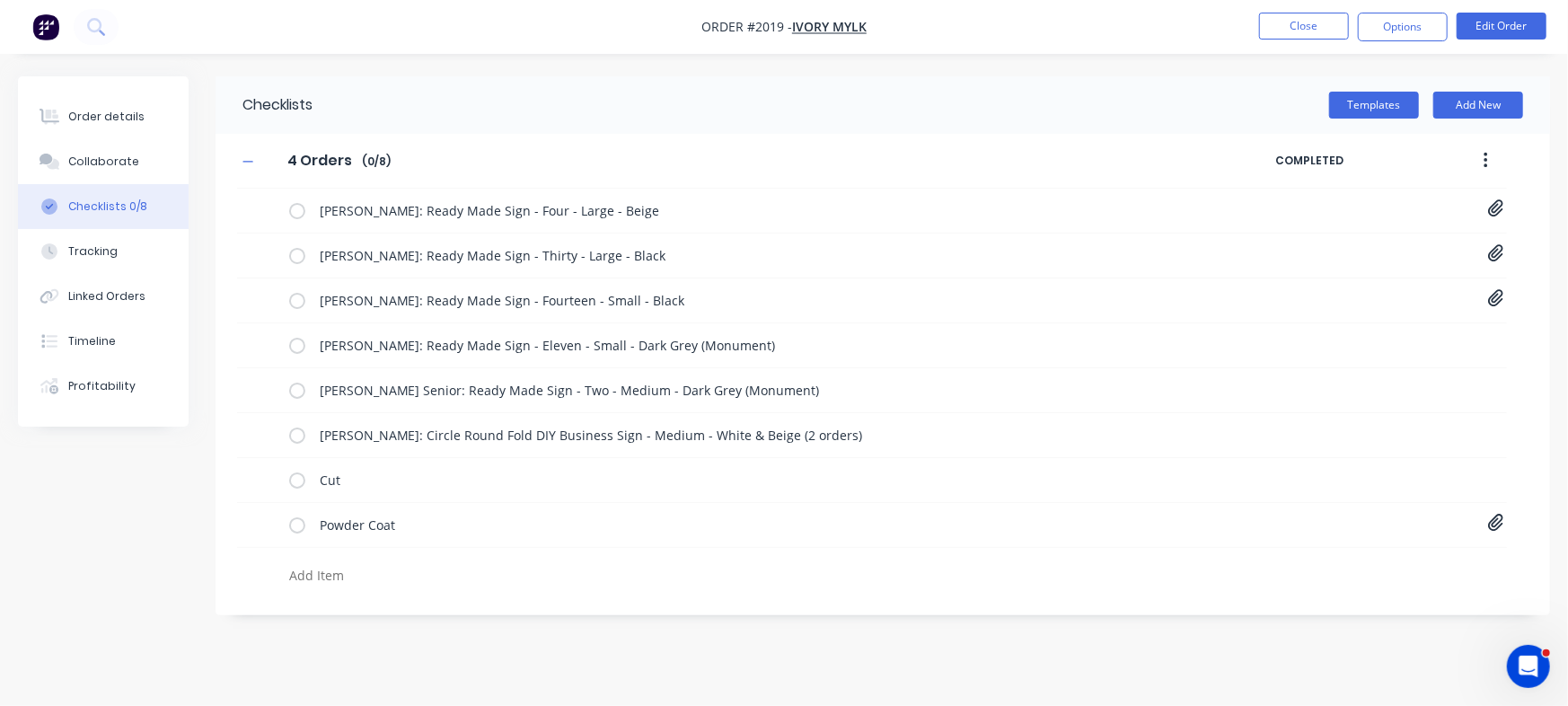
type textarea "x"
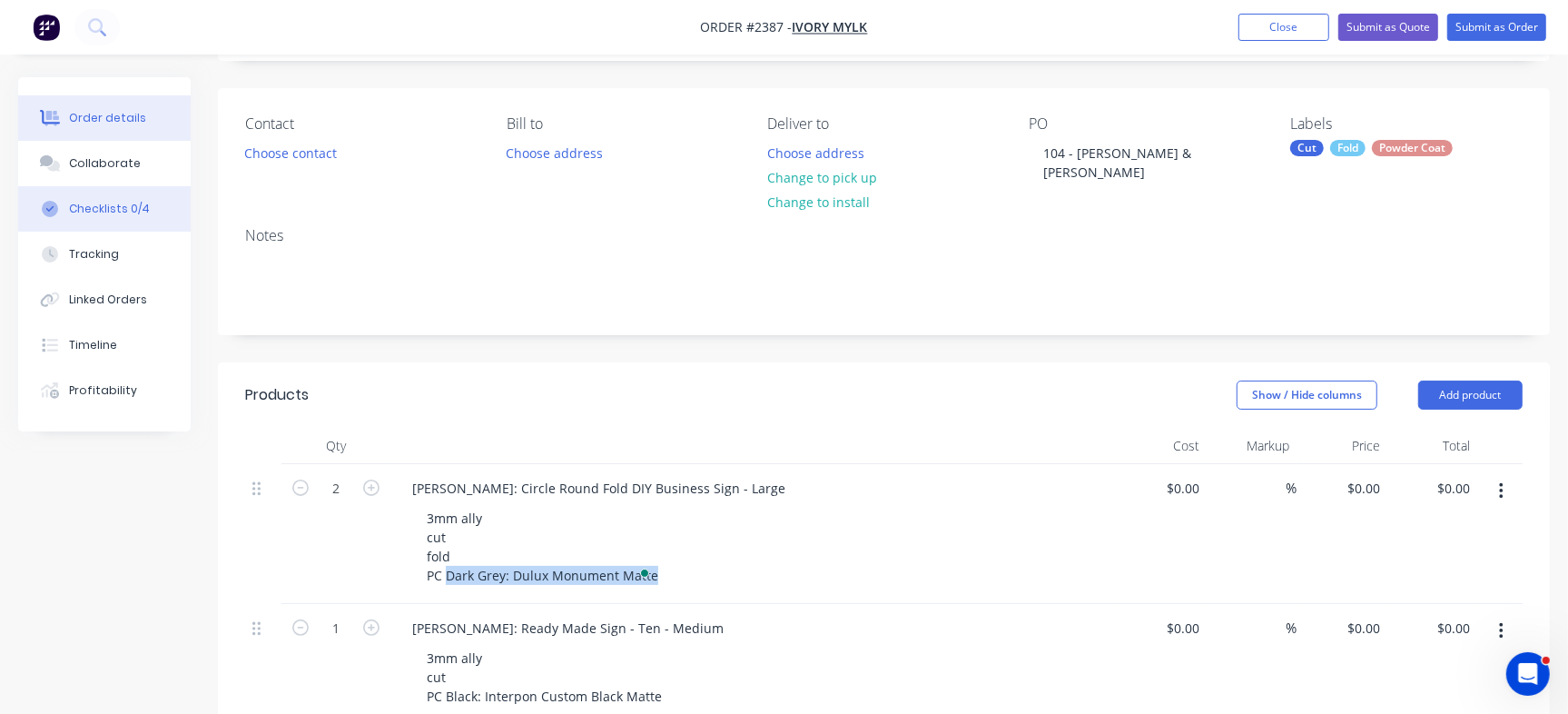
click at [96, 204] on div "Checklists 0/4" at bounding box center [109, 208] width 81 height 17
type textarea "x"
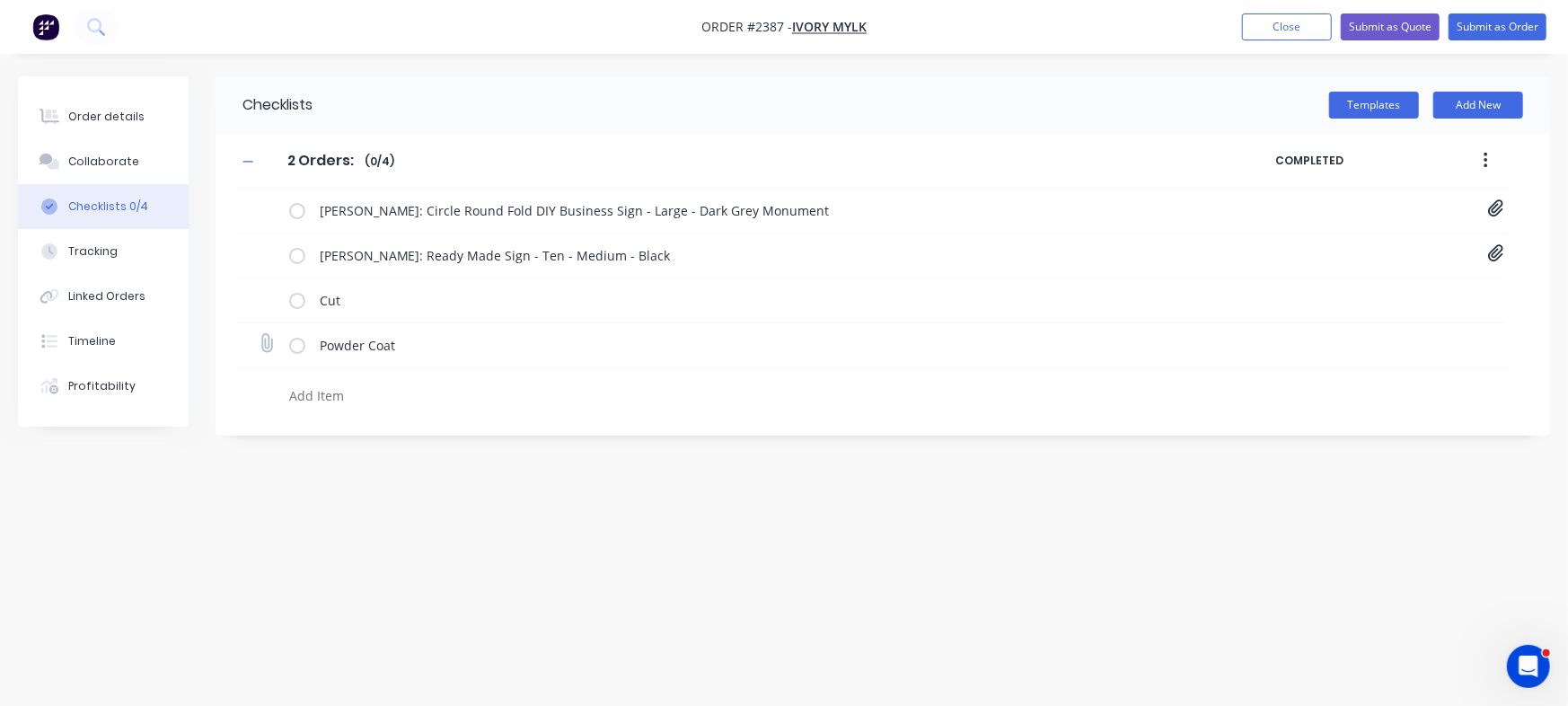
click at [268, 351] on icon at bounding box center [267, 343] width 23 height 23
click at [258, 334] on input "file" at bounding box center [258, 334] width 0 height 0
type input "C:\fakepath\Purchase Order PO0509.pdf"
click at [1496, 348] on icon at bounding box center [1495, 343] width 15 height 17
click at [1481, 377] on icon at bounding box center [1480, 381] width 14 height 18
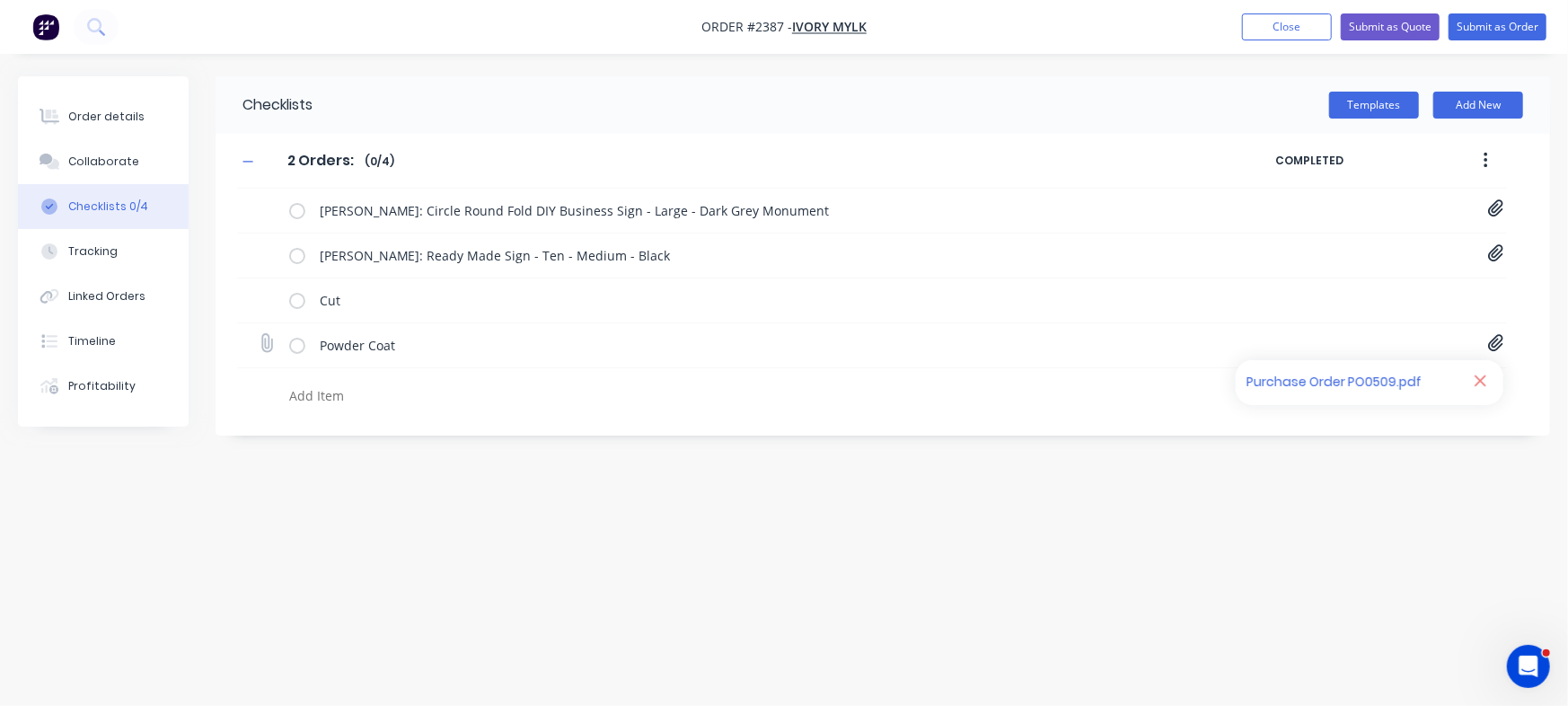
type textarea "x"
click at [260, 341] on icon at bounding box center [266, 343] width 24 height 24
click at [258, 334] on input "file" at bounding box center [258, 334] width 0 height 0
type input "C:\fakepath\Purchase Order PO0509 - Sarah C.pdf"
click at [107, 110] on div "Order details" at bounding box center [106, 116] width 76 height 16
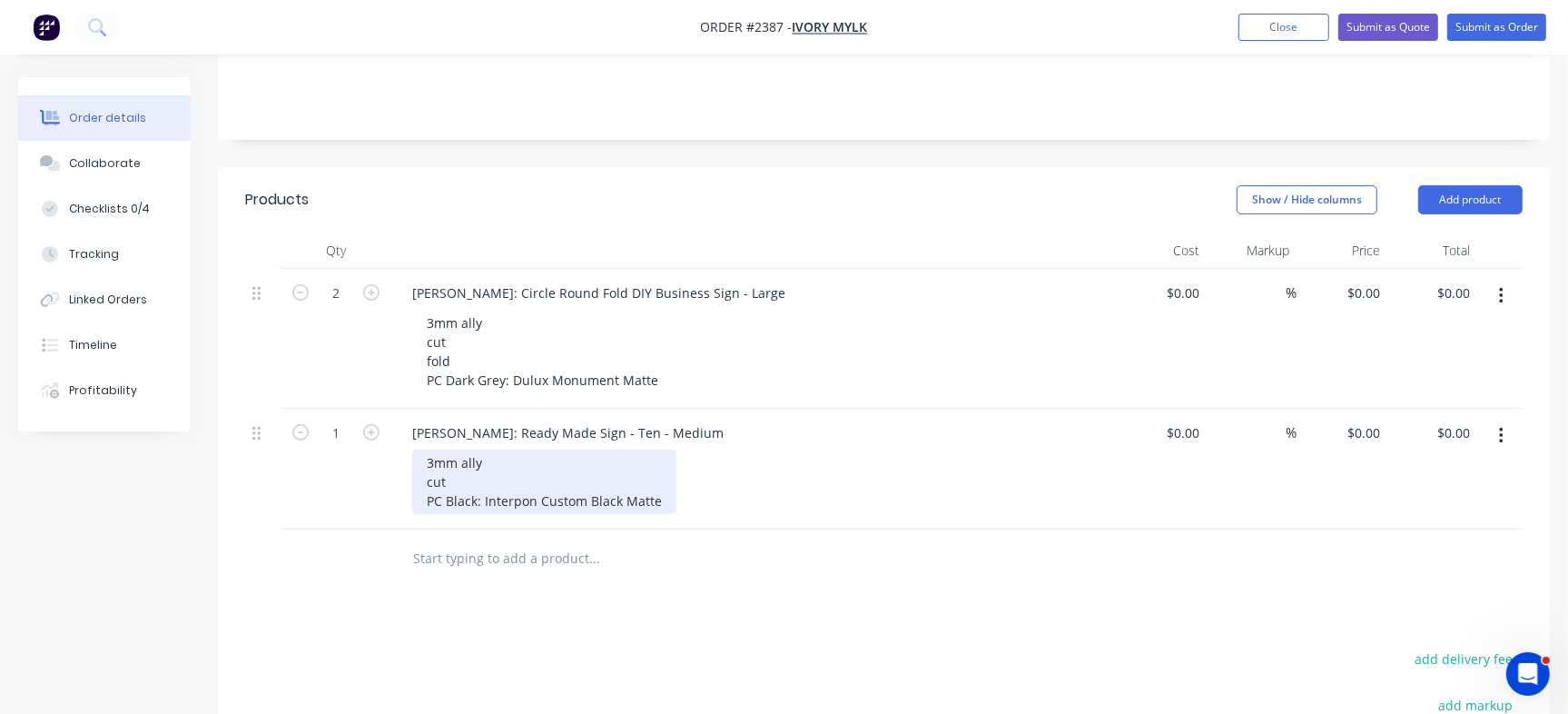
scroll to position [340, 0]
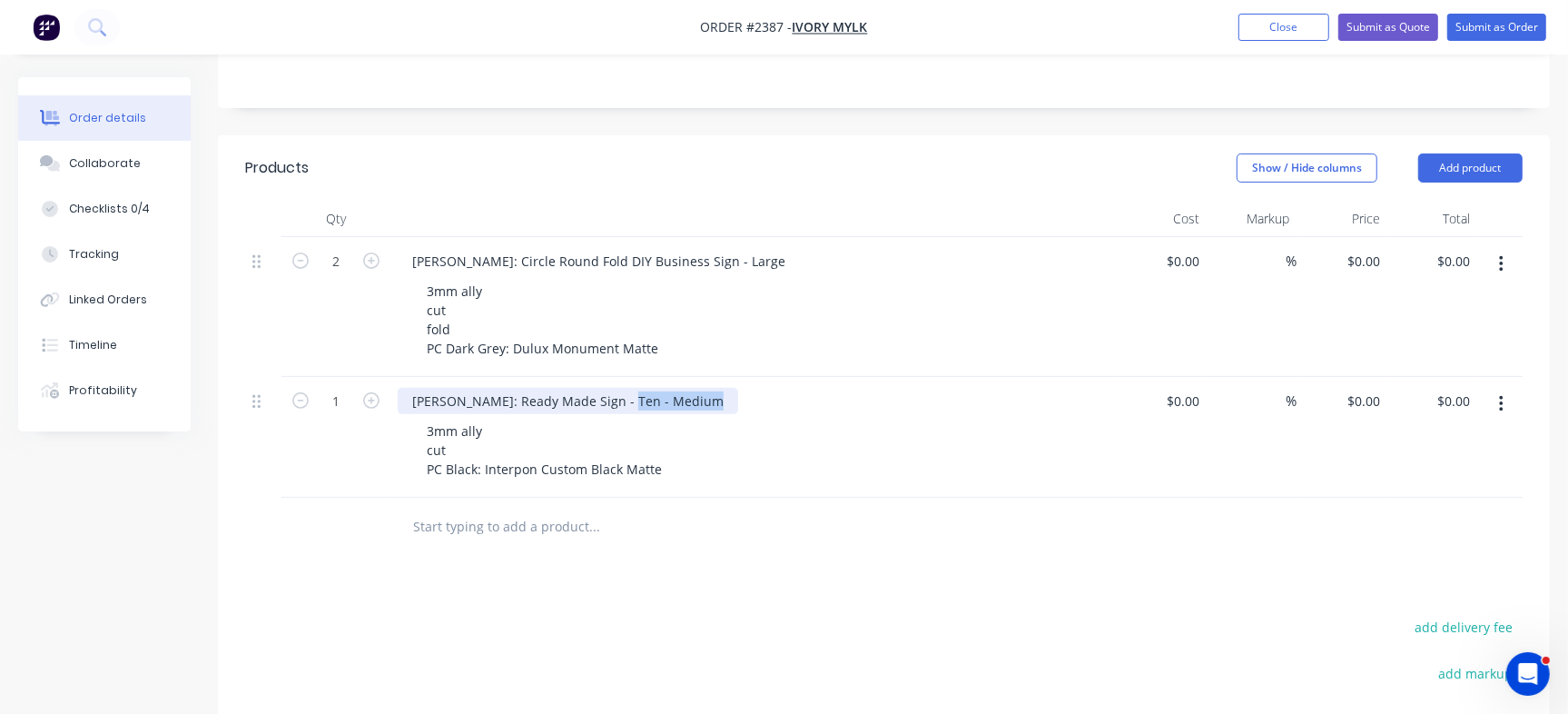
drag, startPoint x: 605, startPoint y: 377, endPoint x: 797, endPoint y: 382, distance: 192.1
click at [797, 388] on div "[PERSON_NAME]: Ready Made Sign - Ten - Medium" at bounding box center [754, 401] width 712 height 26
copy div "Ten - Medium"
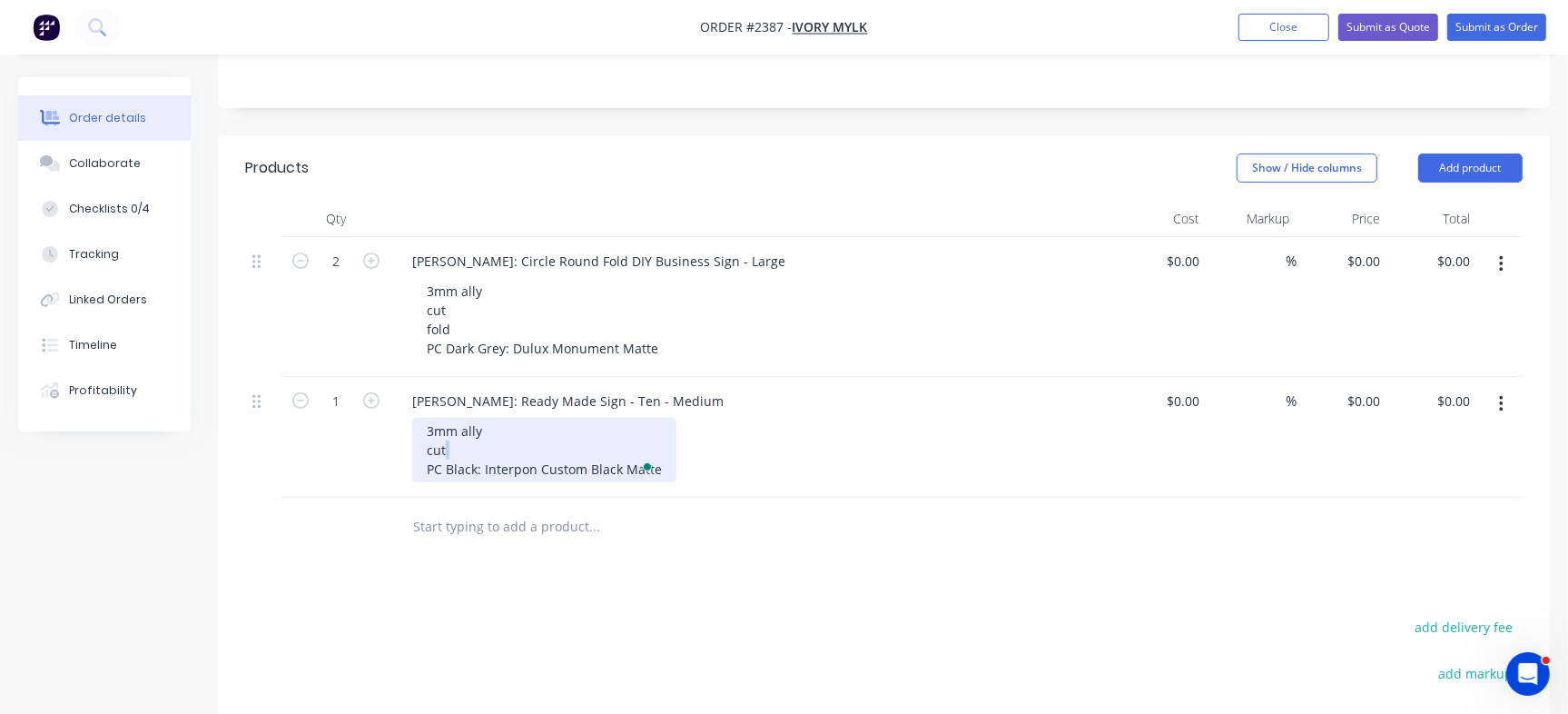
drag, startPoint x: 426, startPoint y: 449, endPoint x: 698, endPoint y: 433, distance: 272.5
click at [698, 433] on div "3mm ally cut PC Black: Interpon Custom Black Matte" at bounding box center [761, 450] width 697 height 65
click at [530, 451] on div "3mm ally cut PC Black: Interpon Custom Black Matte" at bounding box center [544, 450] width 264 height 65
drag, startPoint x: 447, startPoint y: 447, endPoint x: 762, endPoint y: 440, distance: 315.1
click at [762, 440] on div "3mm ally cut PC Black: Interpon Custom Black Matte" at bounding box center [761, 450] width 697 height 65
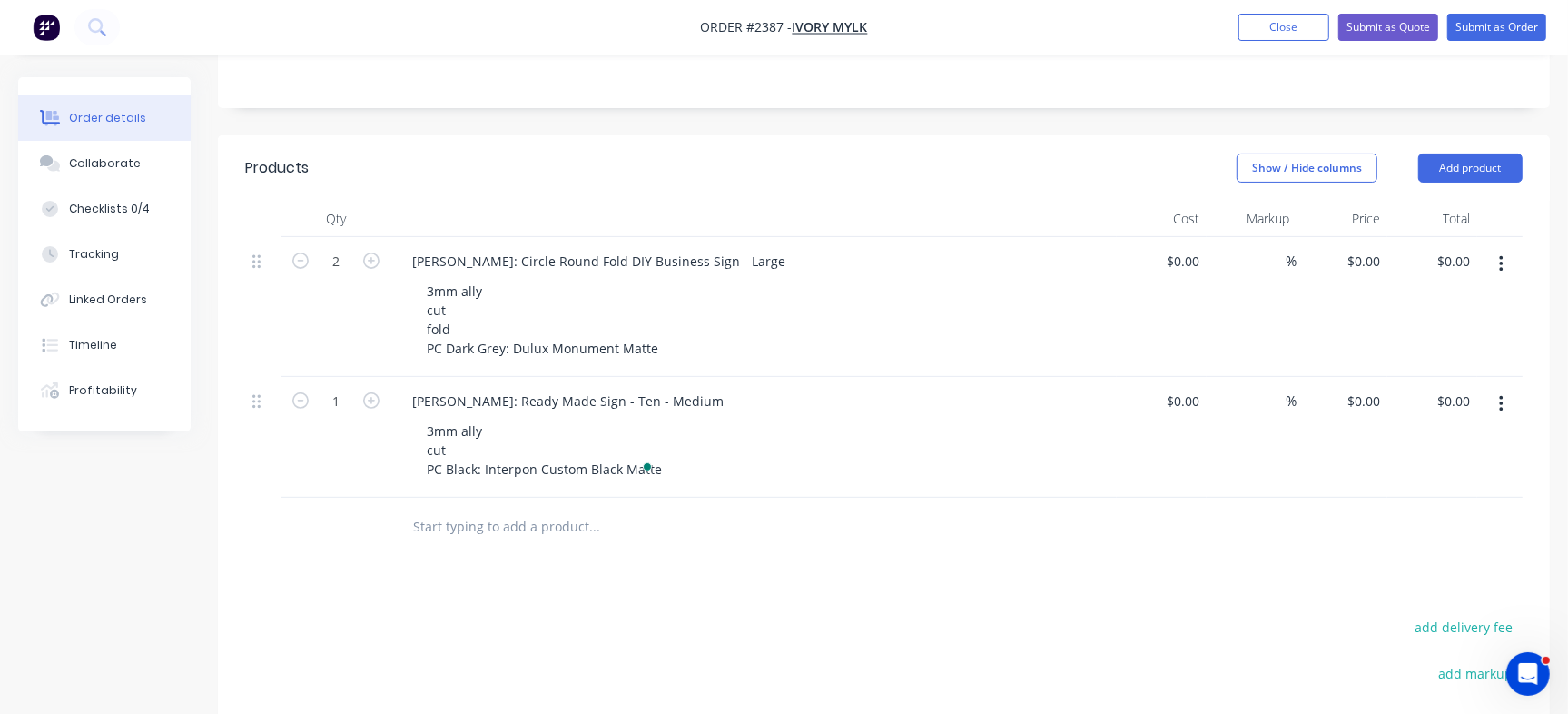
click at [769, 453] on div "3mm ally cut PC Black: Interpon Custom Black Matte" at bounding box center [761, 450] width 697 height 65
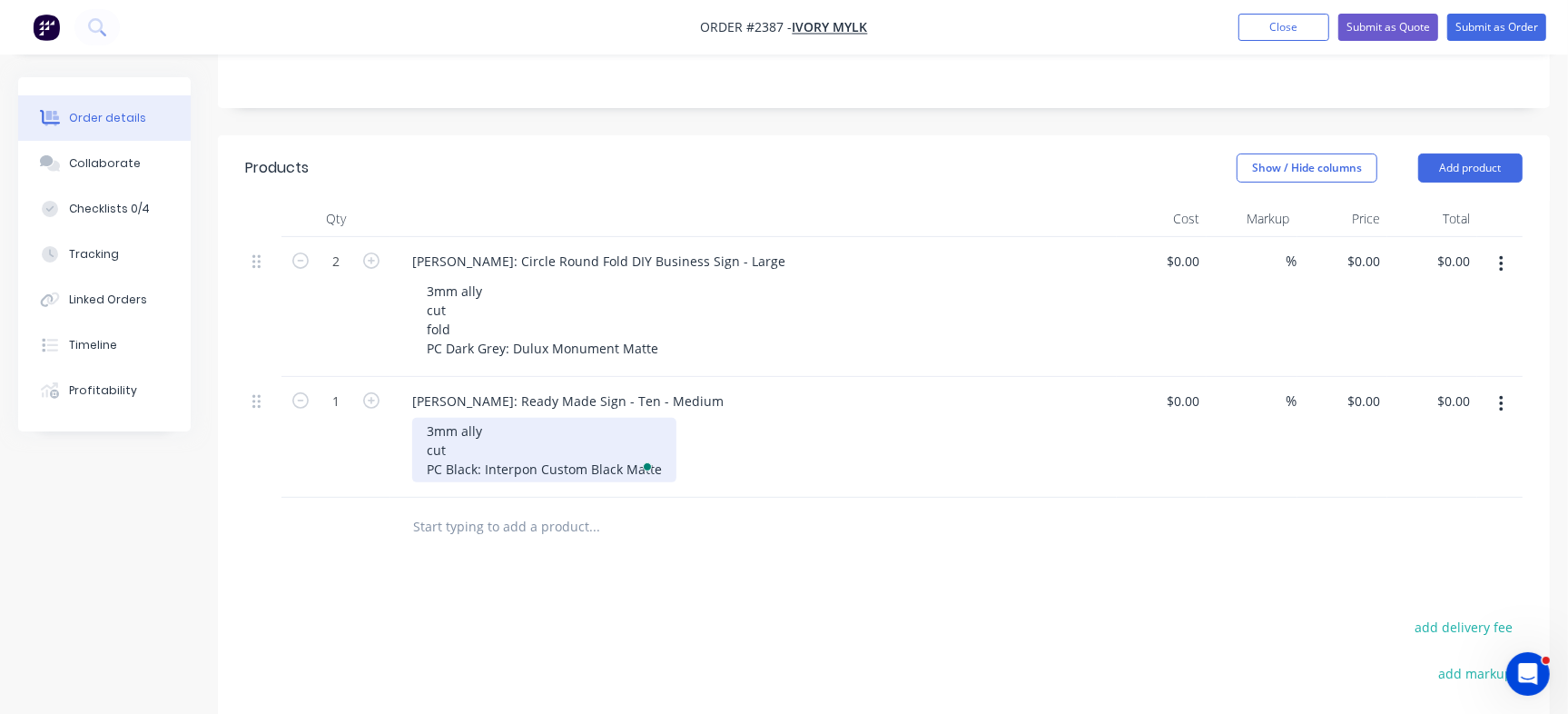
click at [499, 447] on div "3mm ally cut PC Black: Interpon Custom Black Matte" at bounding box center [544, 450] width 264 height 65
drag, startPoint x: 446, startPoint y: 449, endPoint x: 686, endPoint y: 445, distance: 240.0
click at [686, 445] on div "3mm ally cut PC Black: Interpon Custom Black Matte" at bounding box center [761, 450] width 697 height 65
copy div "Black: Interpon Custom Black Matte"
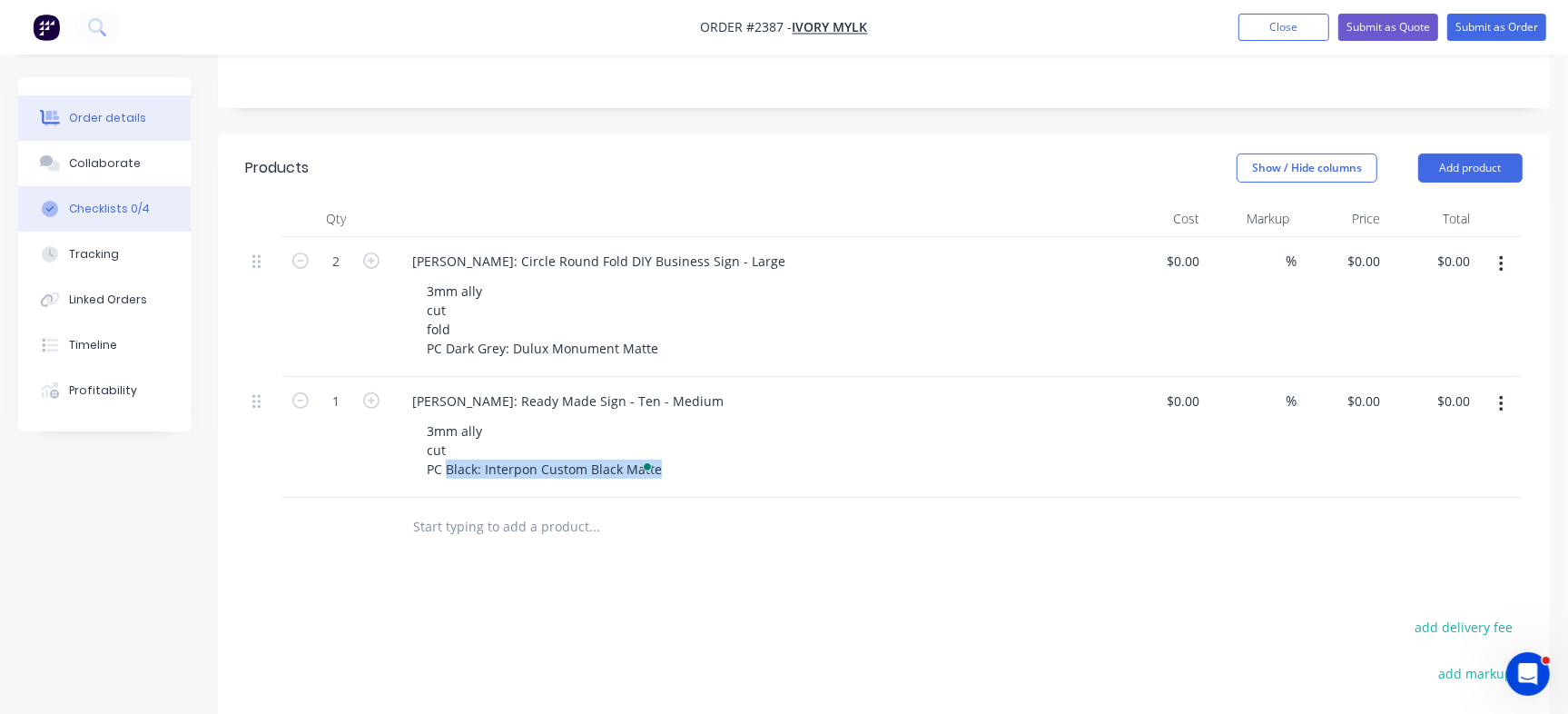
click at [127, 206] on div "Checklists 0/4" at bounding box center [109, 208] width 81 height 17
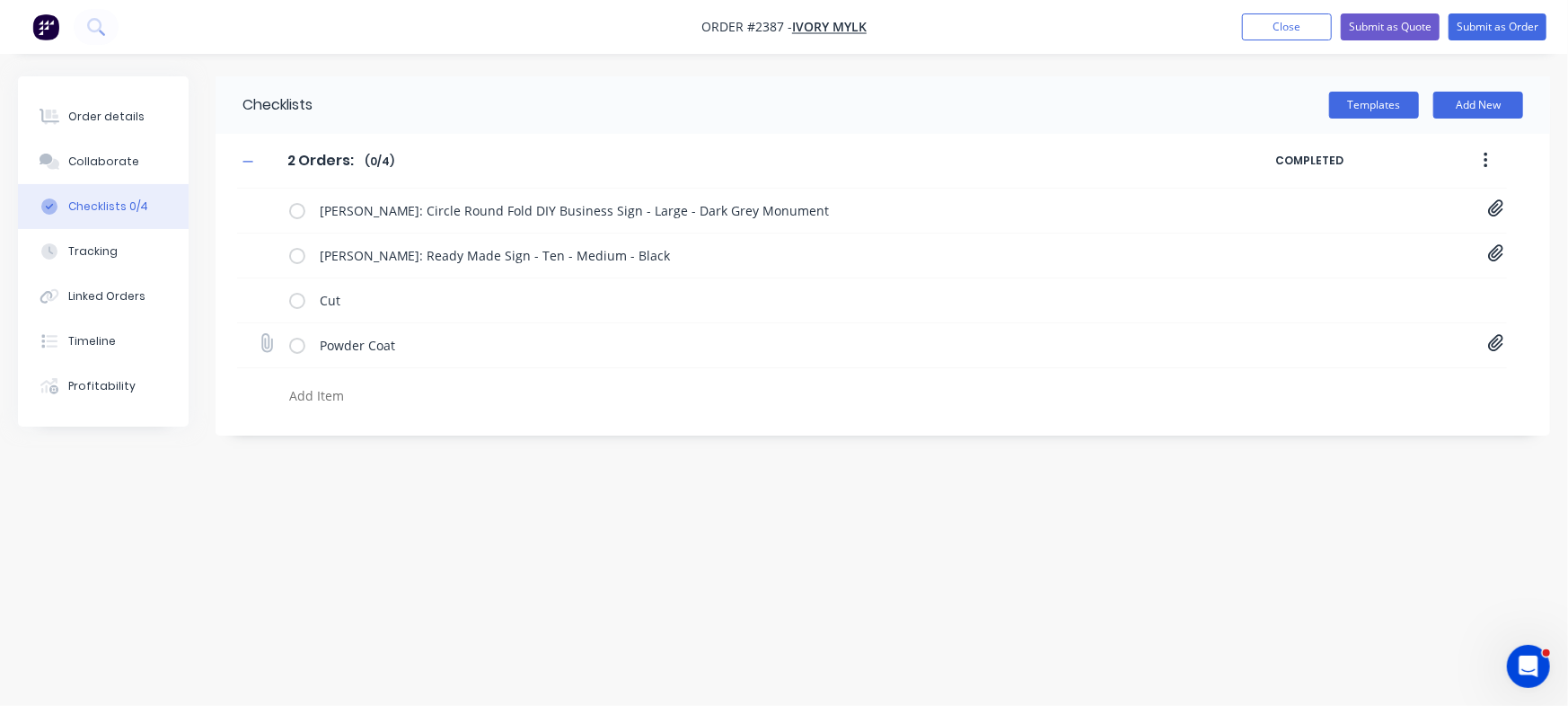
click at [265, 345] on icon at bounding box center [267, 343] width 23 height 23
click at [258, 334] on input "file" at bounding box center [258, 334] width 0 height 0
click at [1497, 346] on icon at bounding box center [1495, 342] width 16 height 18
click at [274, 340] on icon at bounding box center [266, 343] width 24 height 24
click at [258, 334] on input "file" at bounding box center [258, 334] width 0 height 0
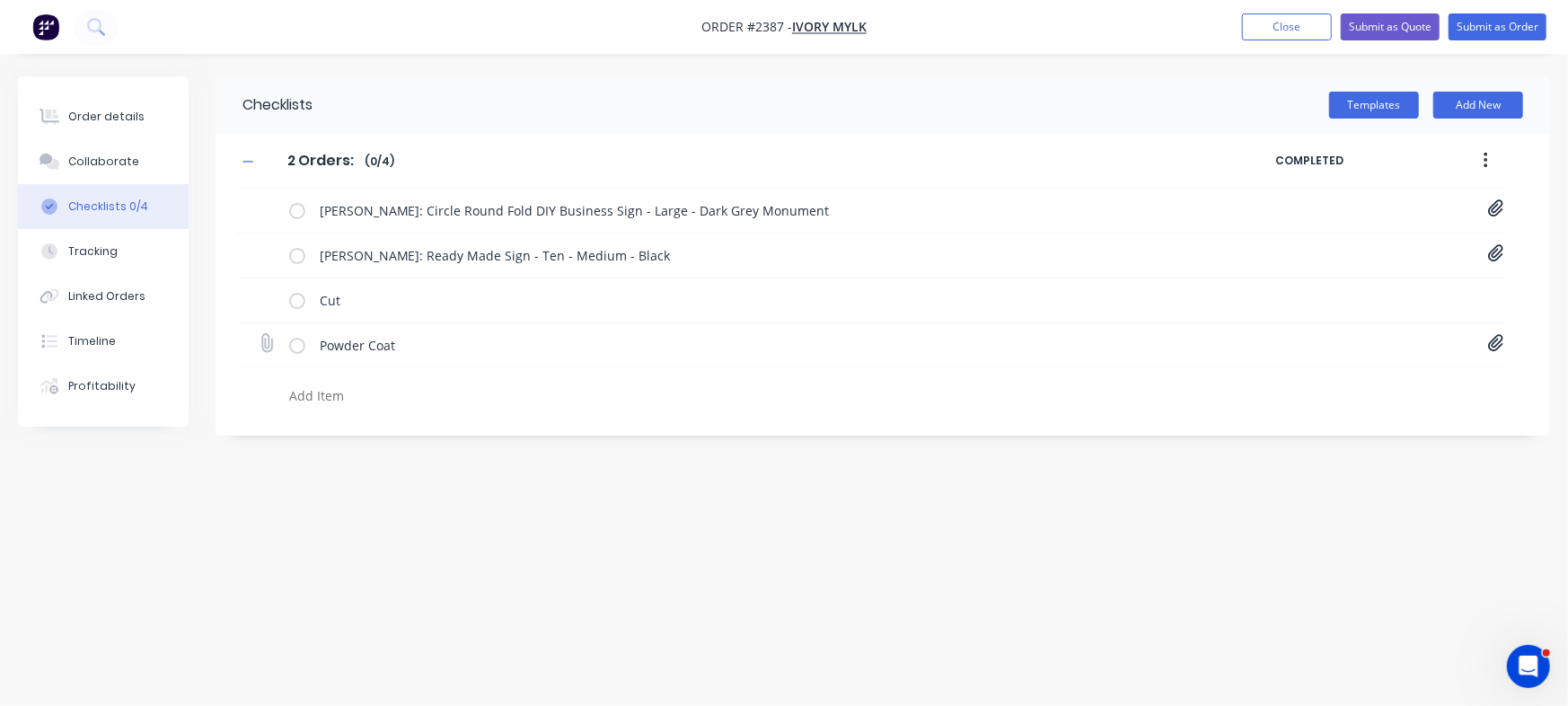
type input "C:\fakepath\Purchase Order PO0510 - Emily C.pdf"
click at [1499, 346] on icon at bounding box center [1495, 343] width 15 height 17
click at [1296, 524] on div "Checklists Templates Add New 2 Orders: 2 Orders: Enter Checklist name ( 0 / 4 )…" at bounding box center [784, 319] width 1531 height 485
click at [102, 103] on button "Order details" at bounding box center [103, 117] width 170 height 44
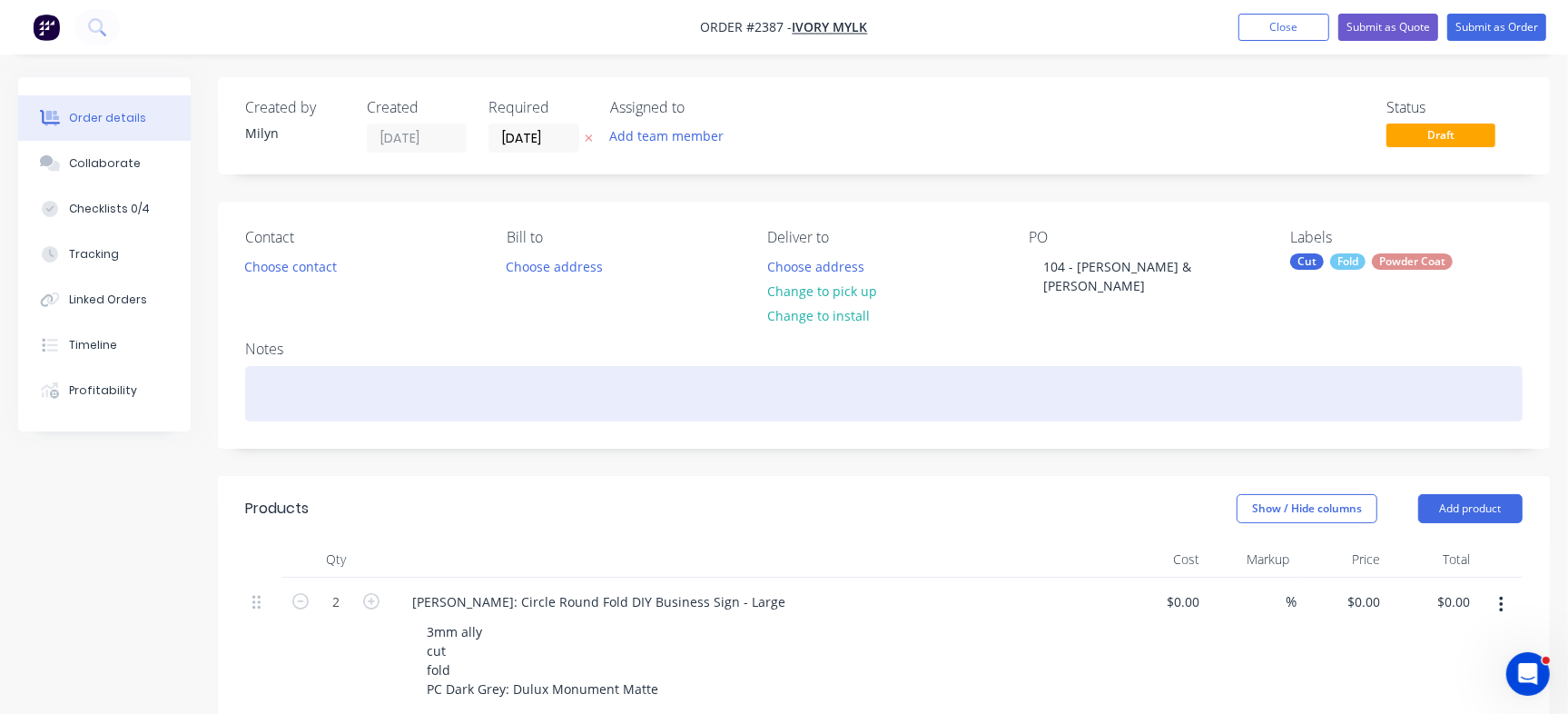
click at [529, 379] on div at bounding box center [884, 393] width 1278 height 56
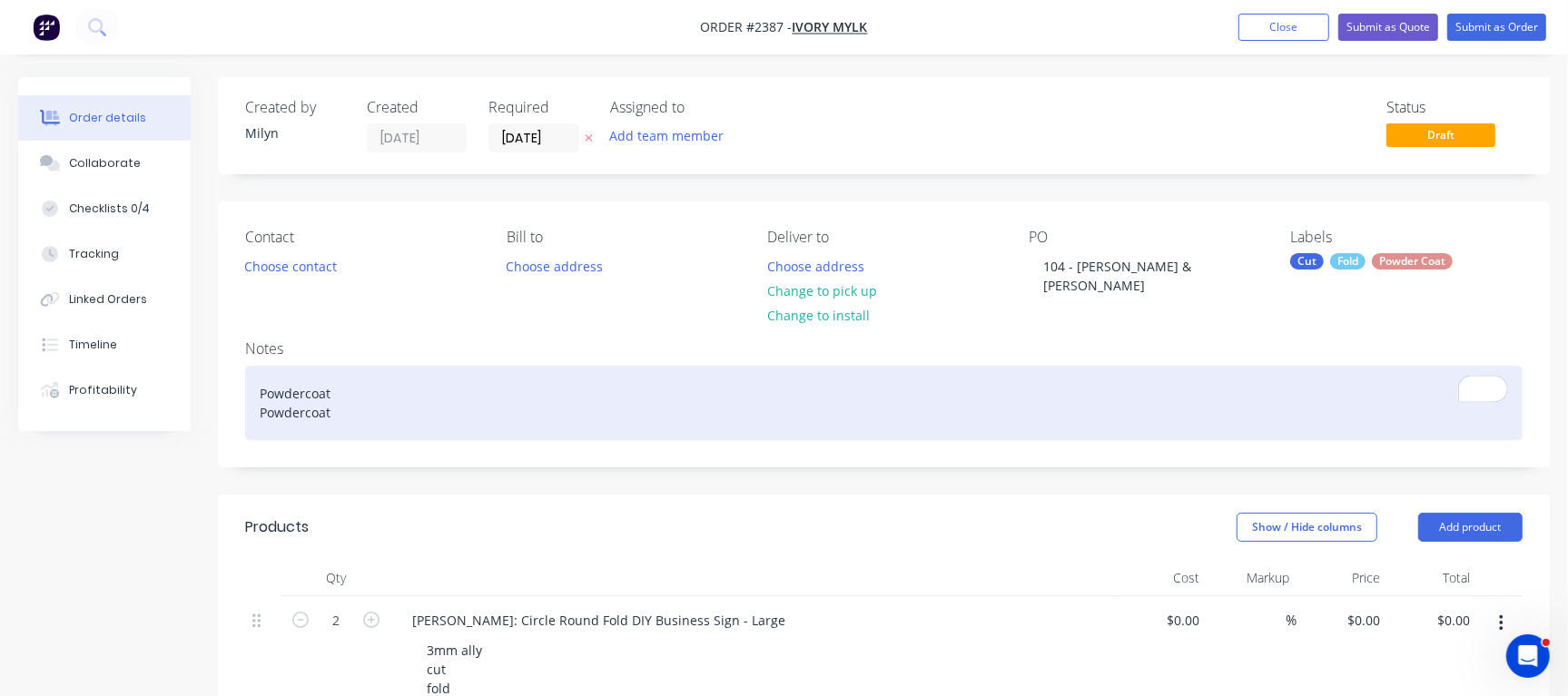
click at [372, 376] on div "Powdercoat Powdercoat" at bounding box center [884, 403] width 1278 height 74
click at [376, 385] on div "Powdercoat 509 - Dark Grey Powdercoat" at bounding box center [884, 403] width 1278 height 74
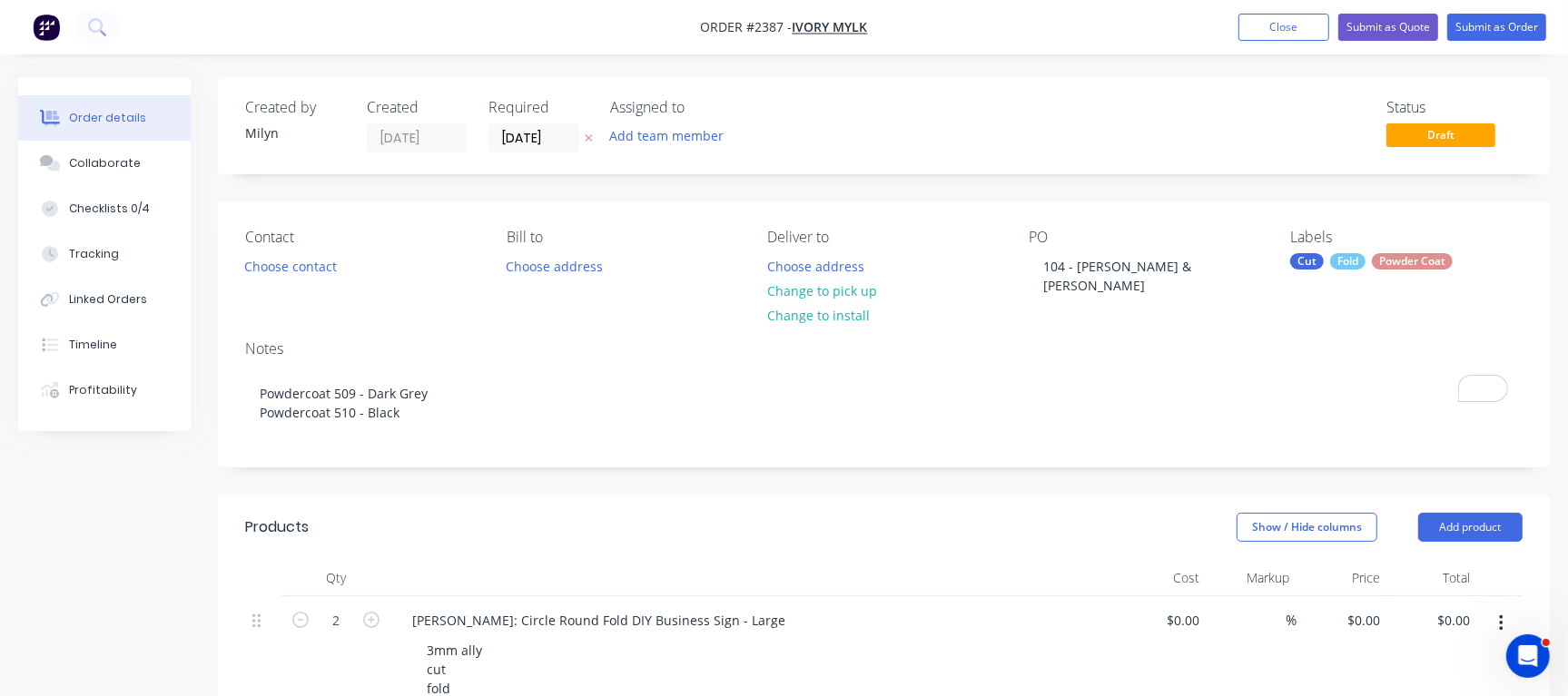
click at [1061, 146] on div "Status Draft" at bounding box center [1157, 125] width 731 height 54
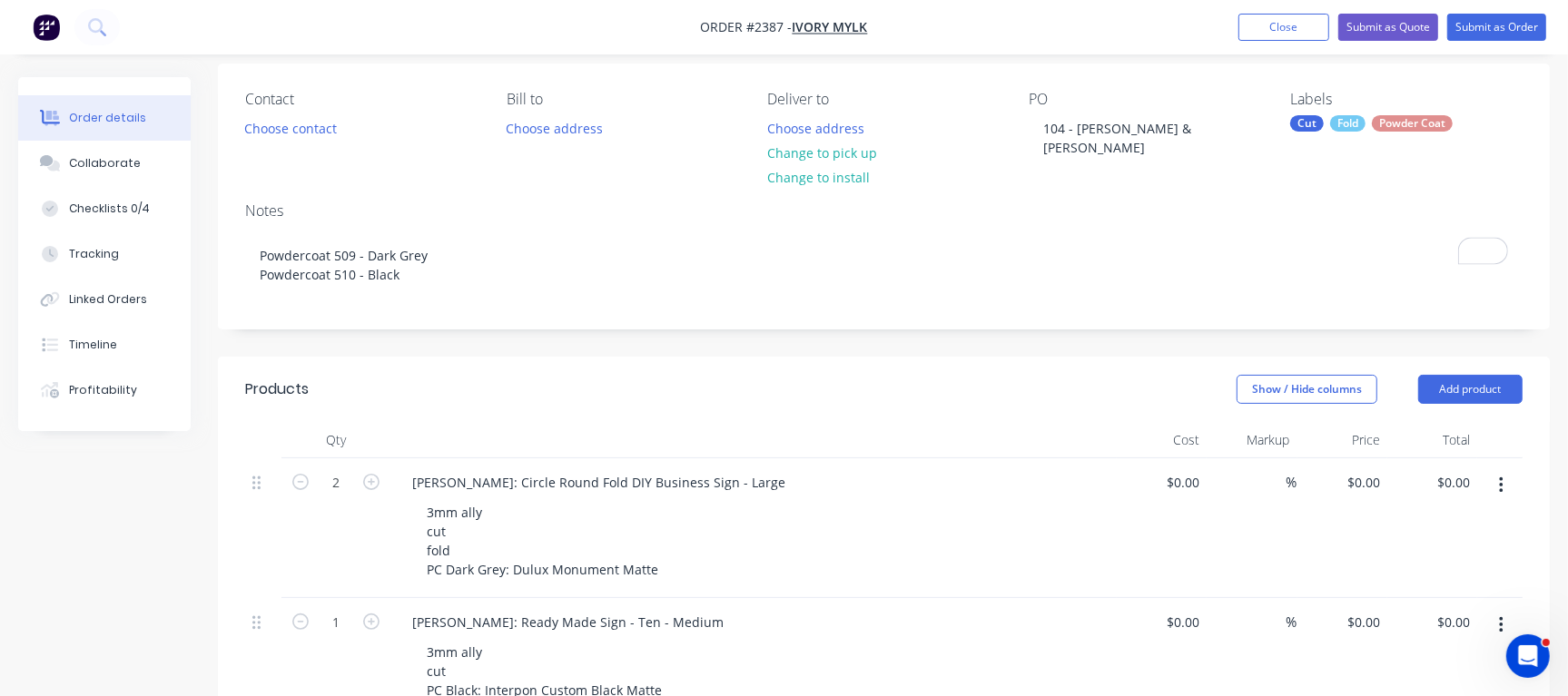
scroll to position [227, 0]
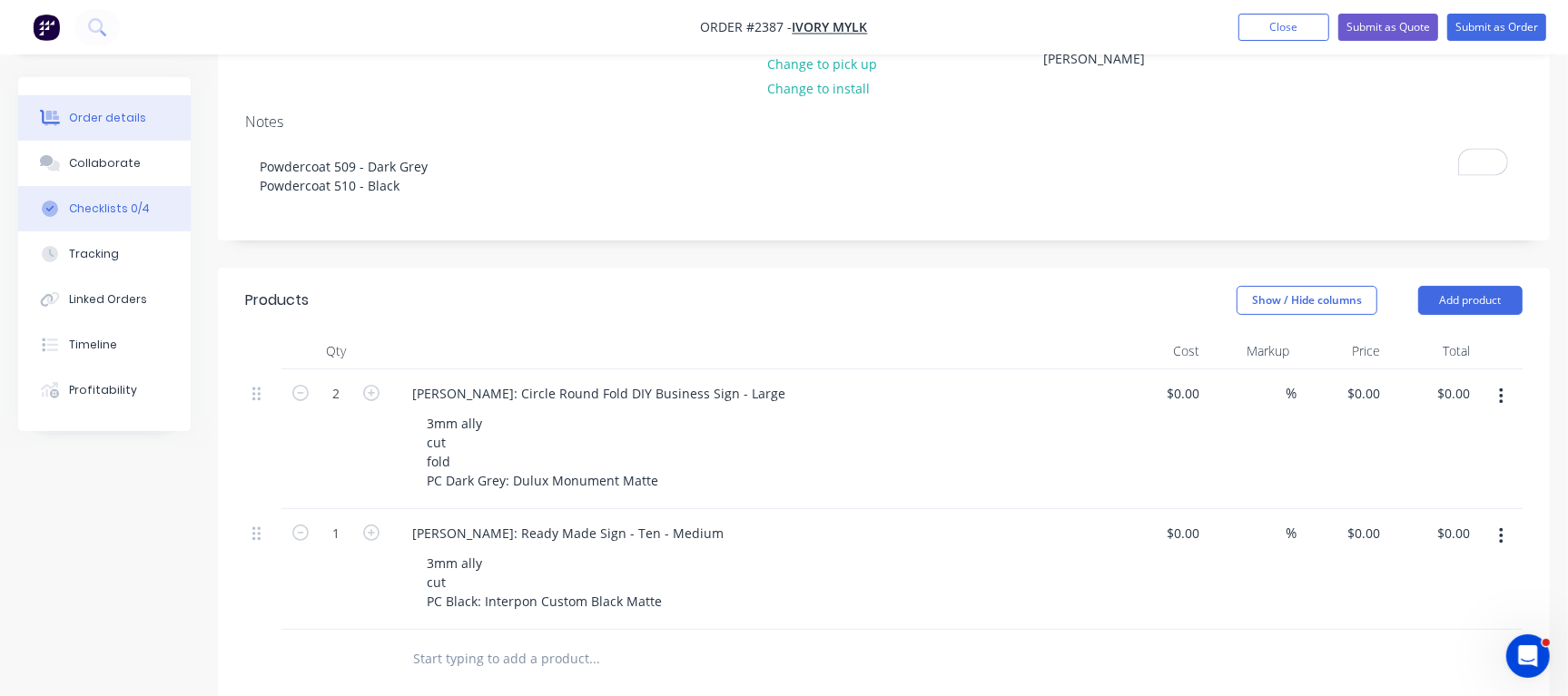
click at [121, 214] on div "Checklists 0/4" at bounding box center [109, 208] width 81 height 17
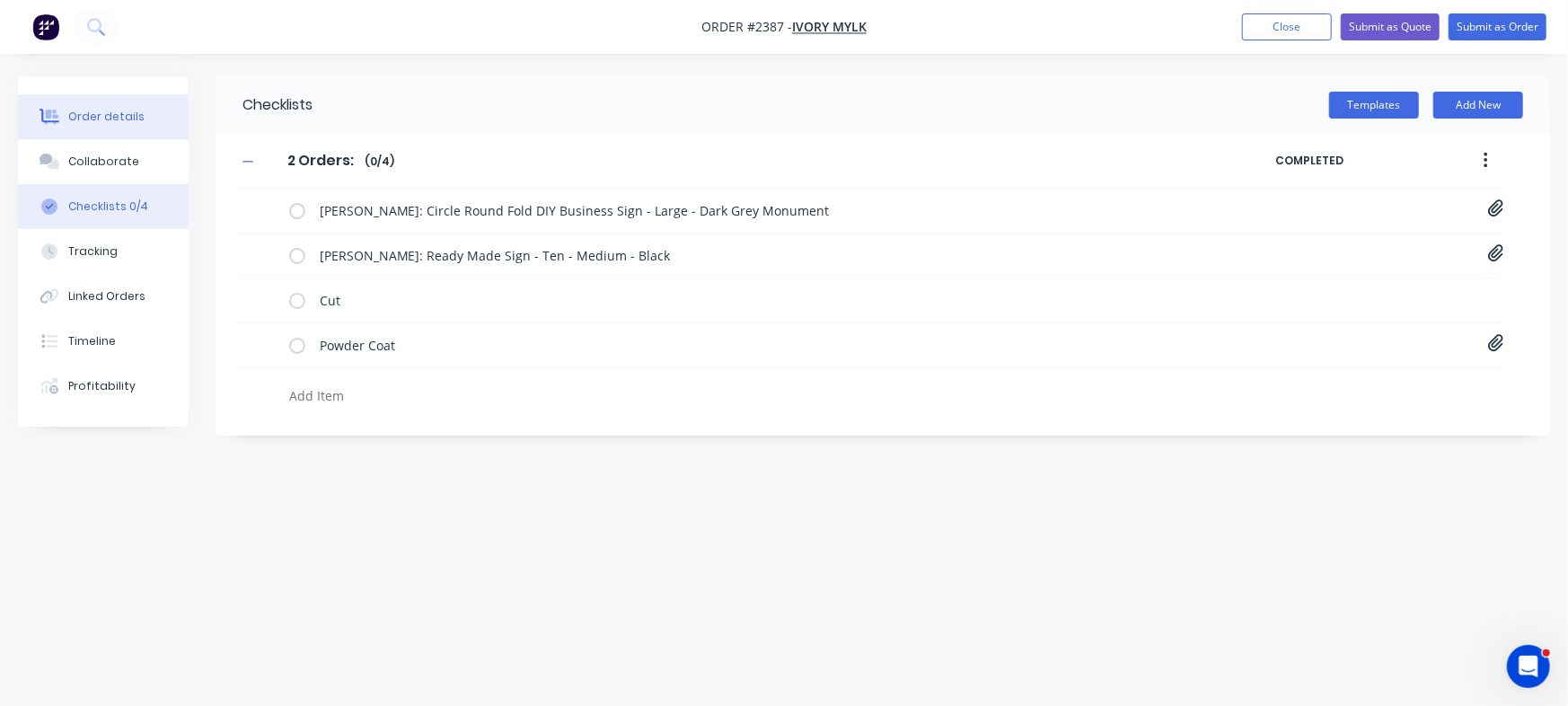
click at [98, 132] on button "Order details" at bounding box center [103, 117] width 170 height 44
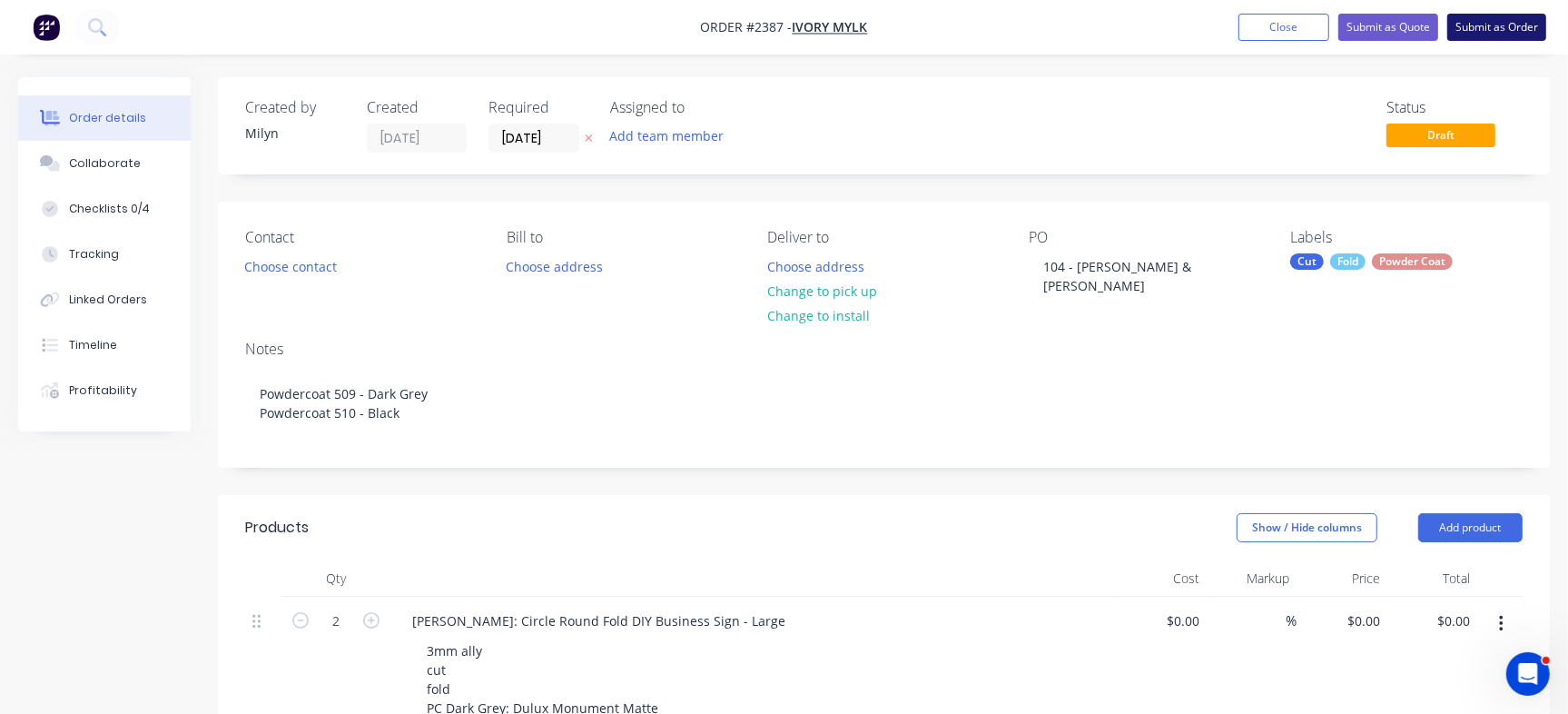
click at [1532, 21] on button "Submit as Order" at bounding box center [1496, 27] width 99 height 27
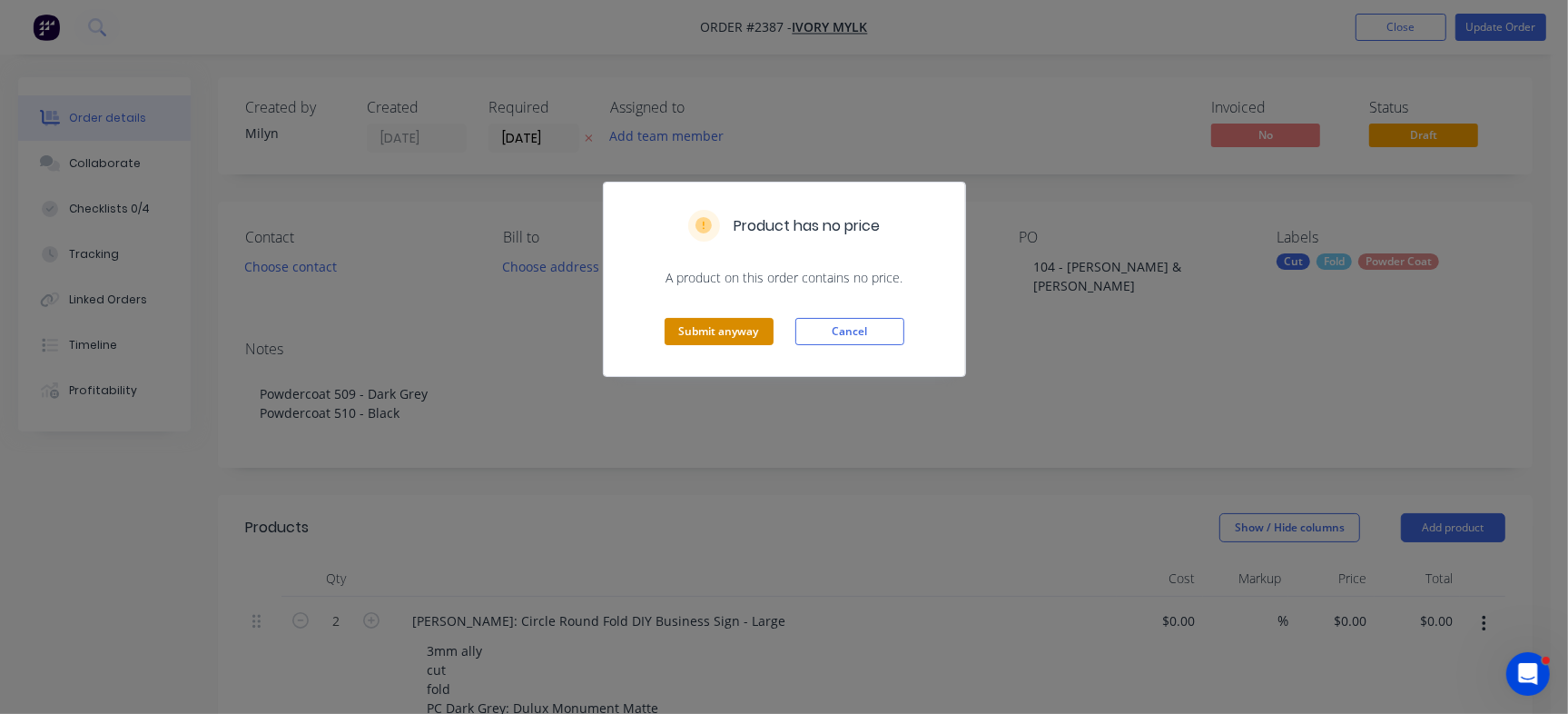
click at [699, 328] on button "Submit anyway" at bounding box center [719, 332] width 109 height 27
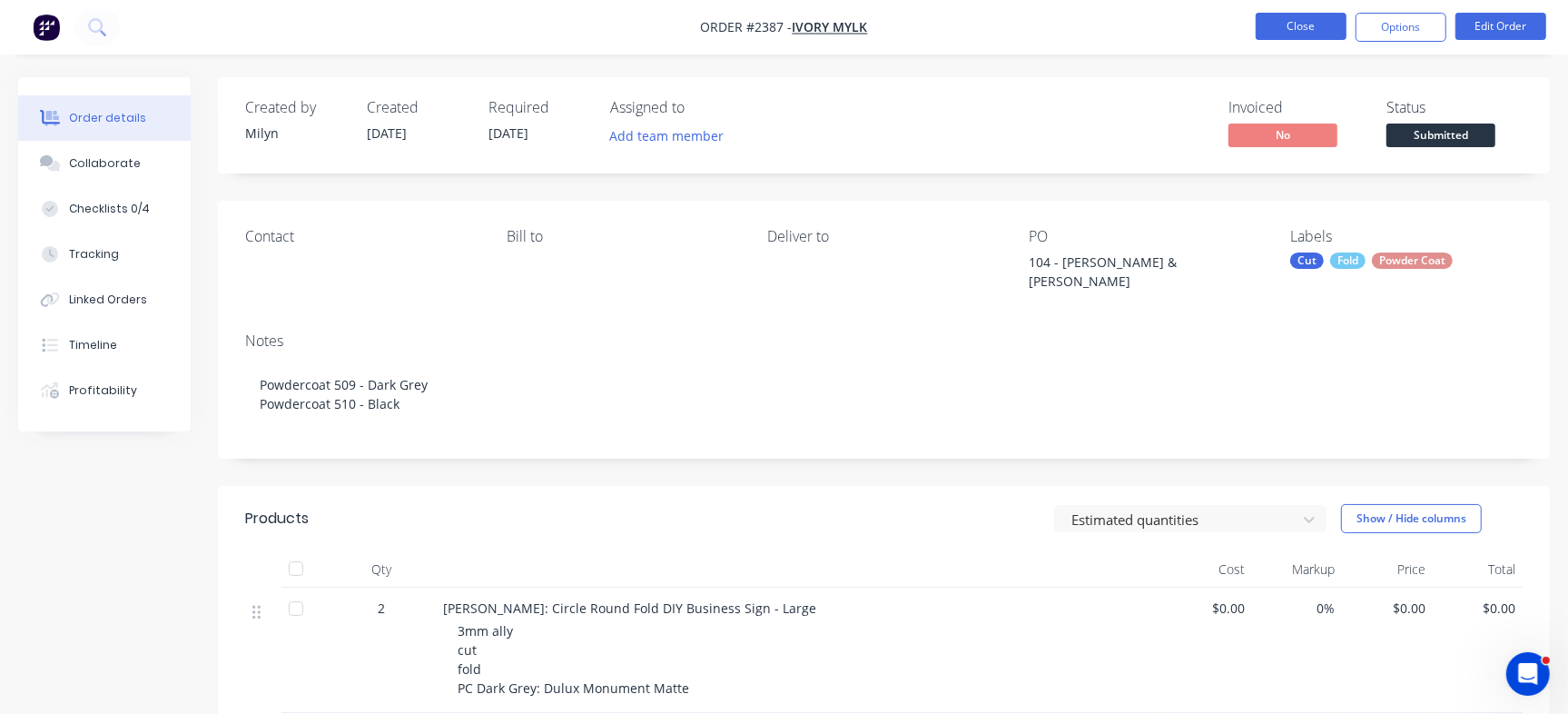
click at [1328, 21] on button "Close" at bounding box center [1300, 26] width 91 height 27
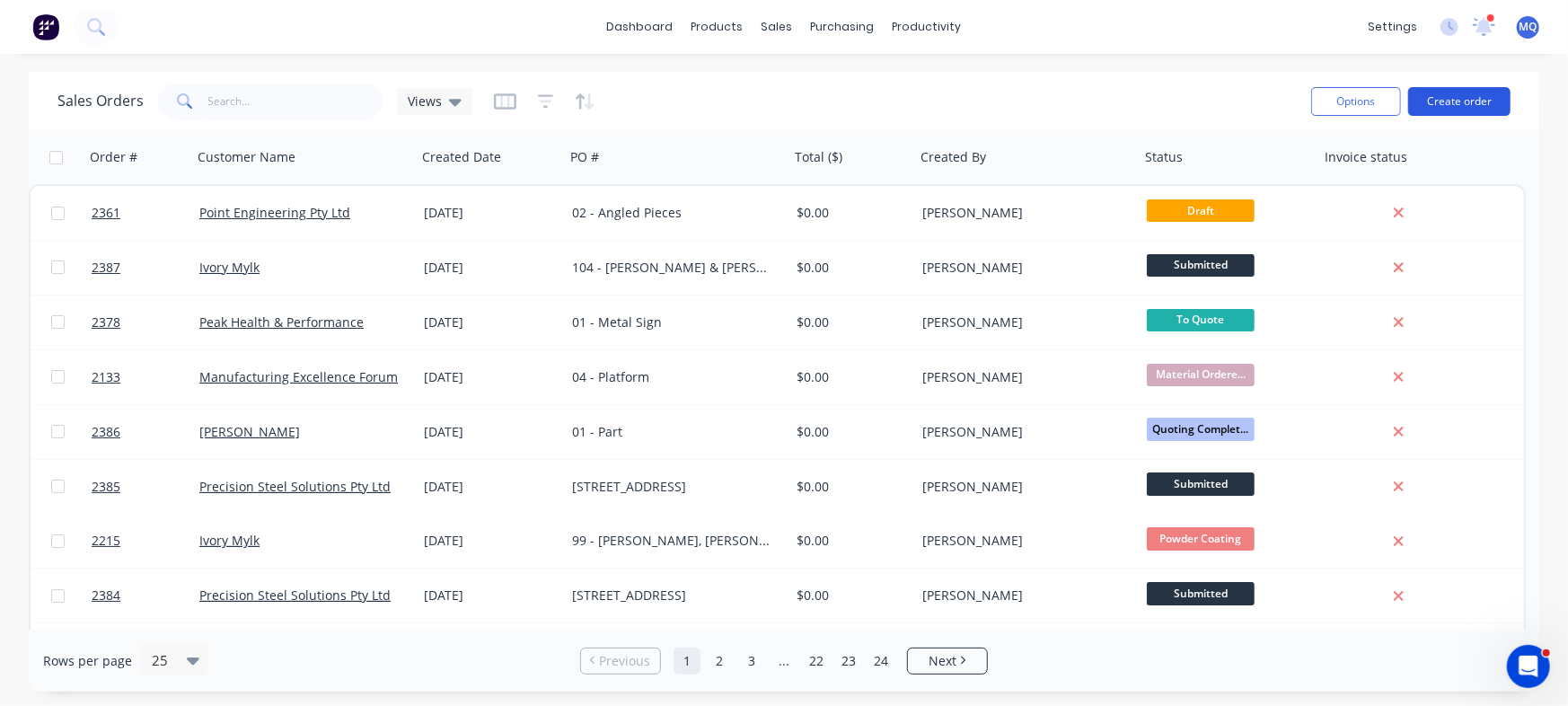
click at [1466, 96] on button "Create order" at bounding box center [1459, 102] width 102 height 29
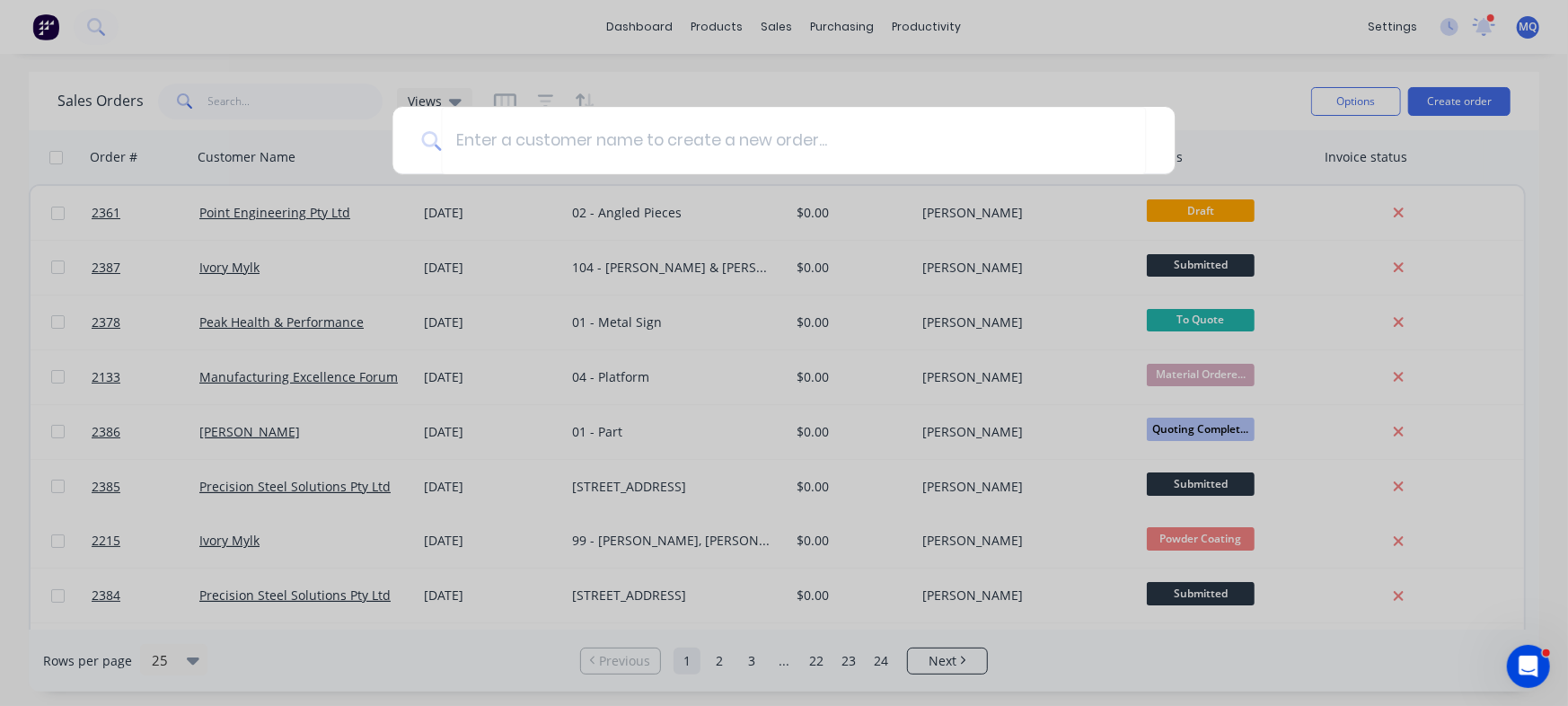
click at [1182, 91] on div at bounding box center [784, 353] width 1568 height 706
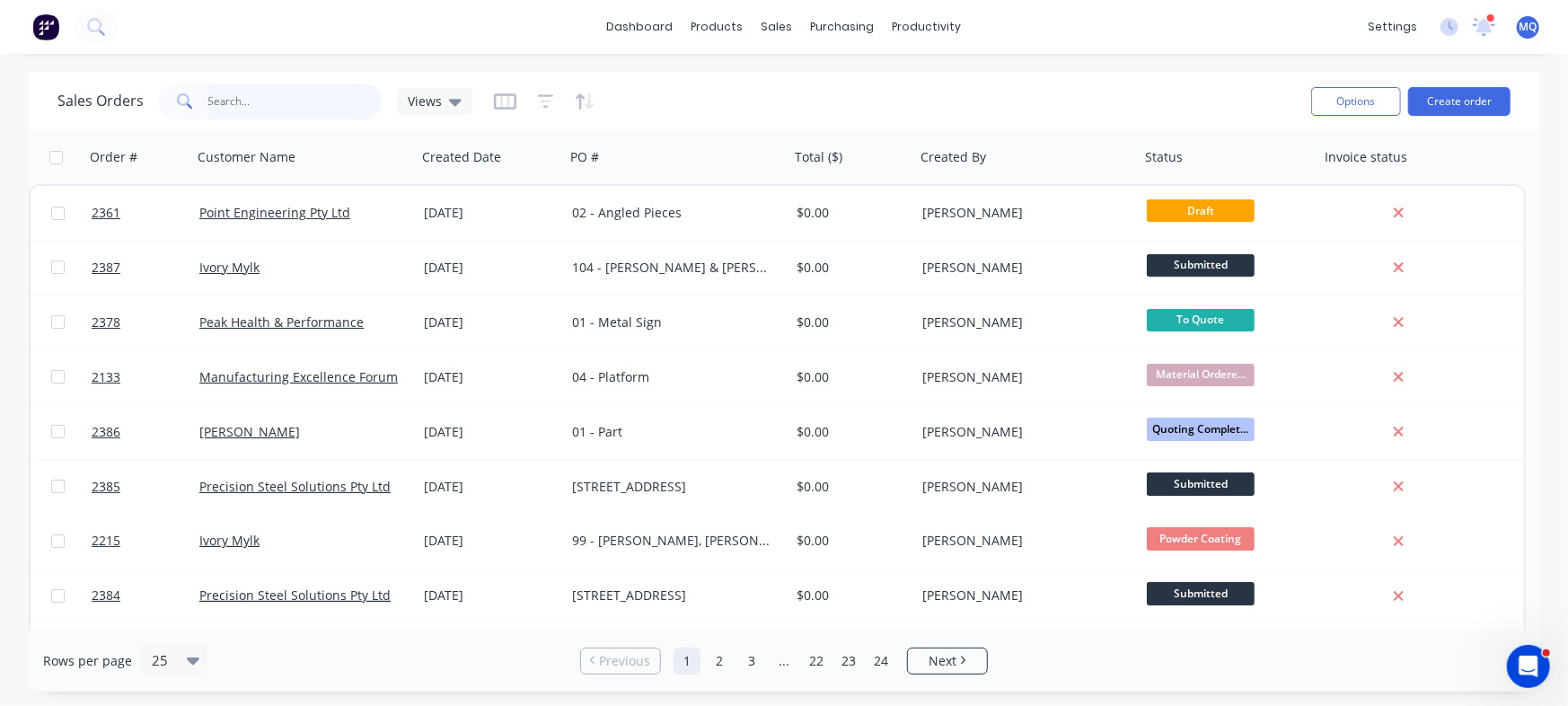
click at [268, 95] on input "text" at bounding box center [295, 101] width 175 height 36
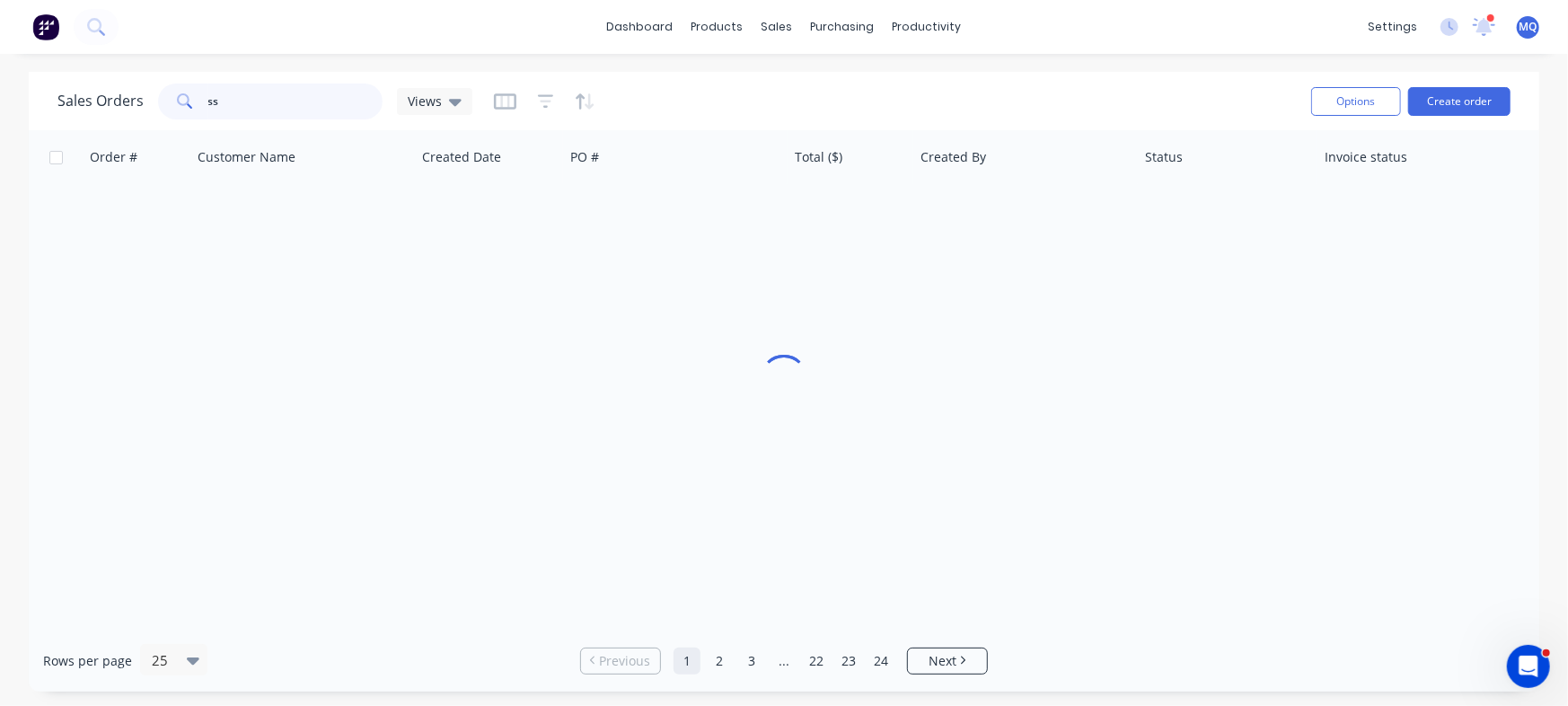
type input "s"
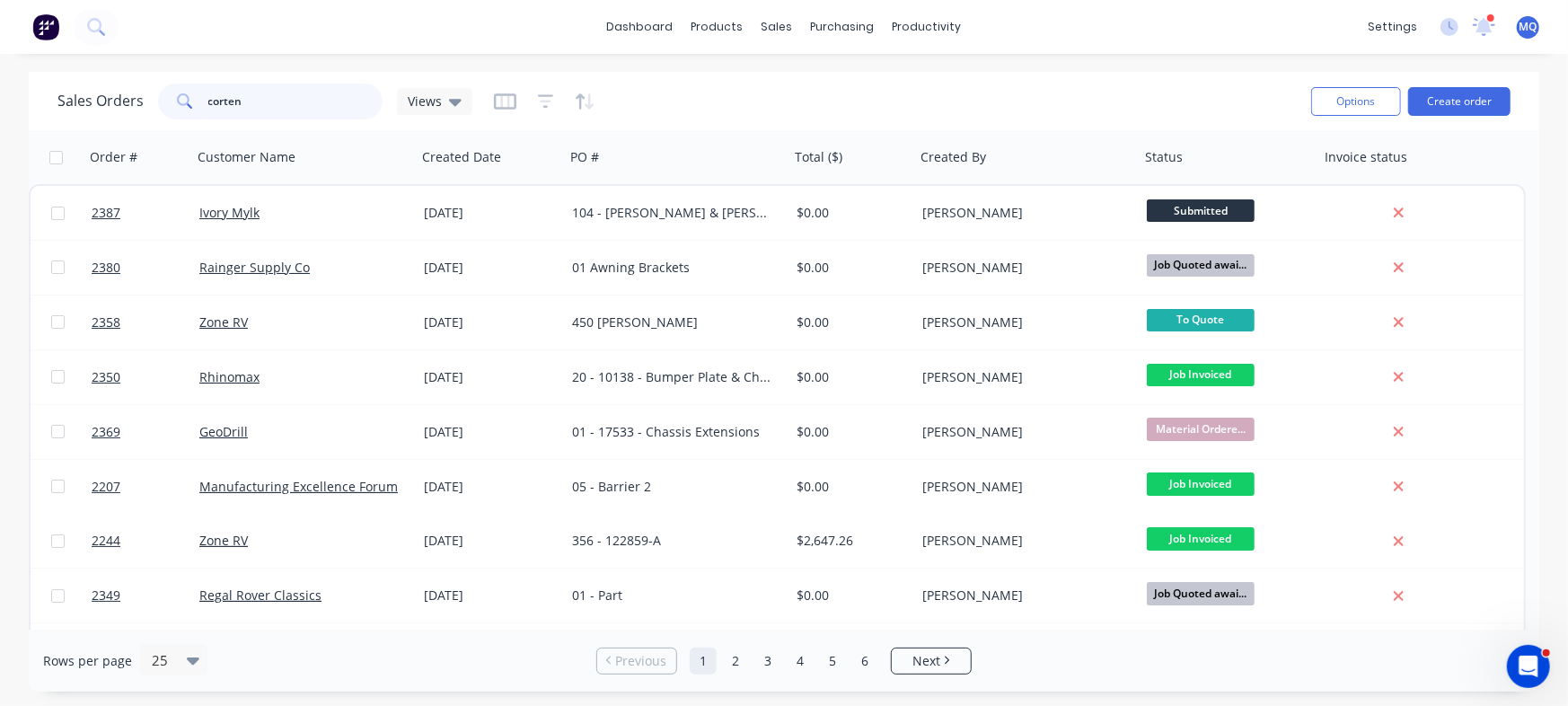
type input "corten"
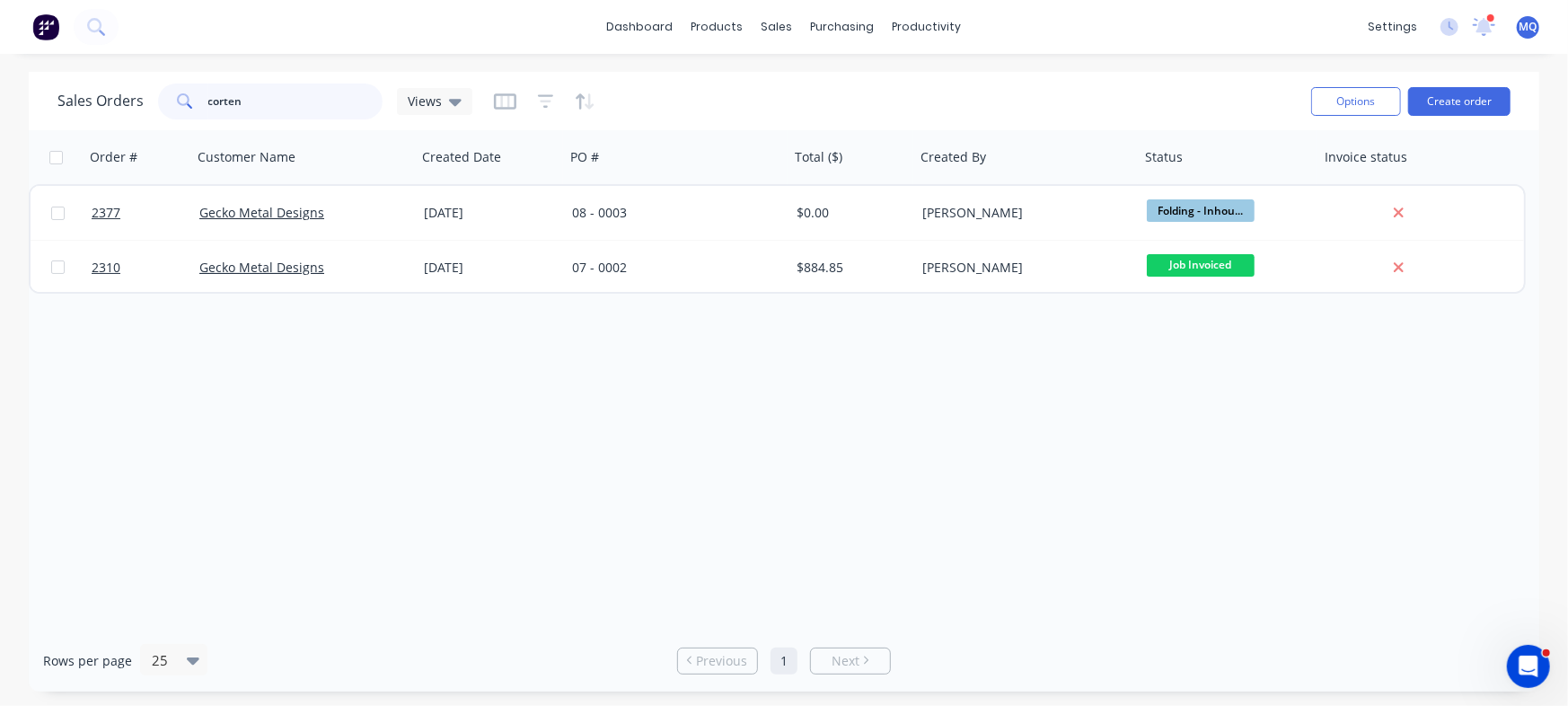
click at [254, 93] on input "corten" at bounding box center [295, 101] width 175 height 36
click at [254, 94] on input "corten" at bounding box center [295, 101] width 175 height 36
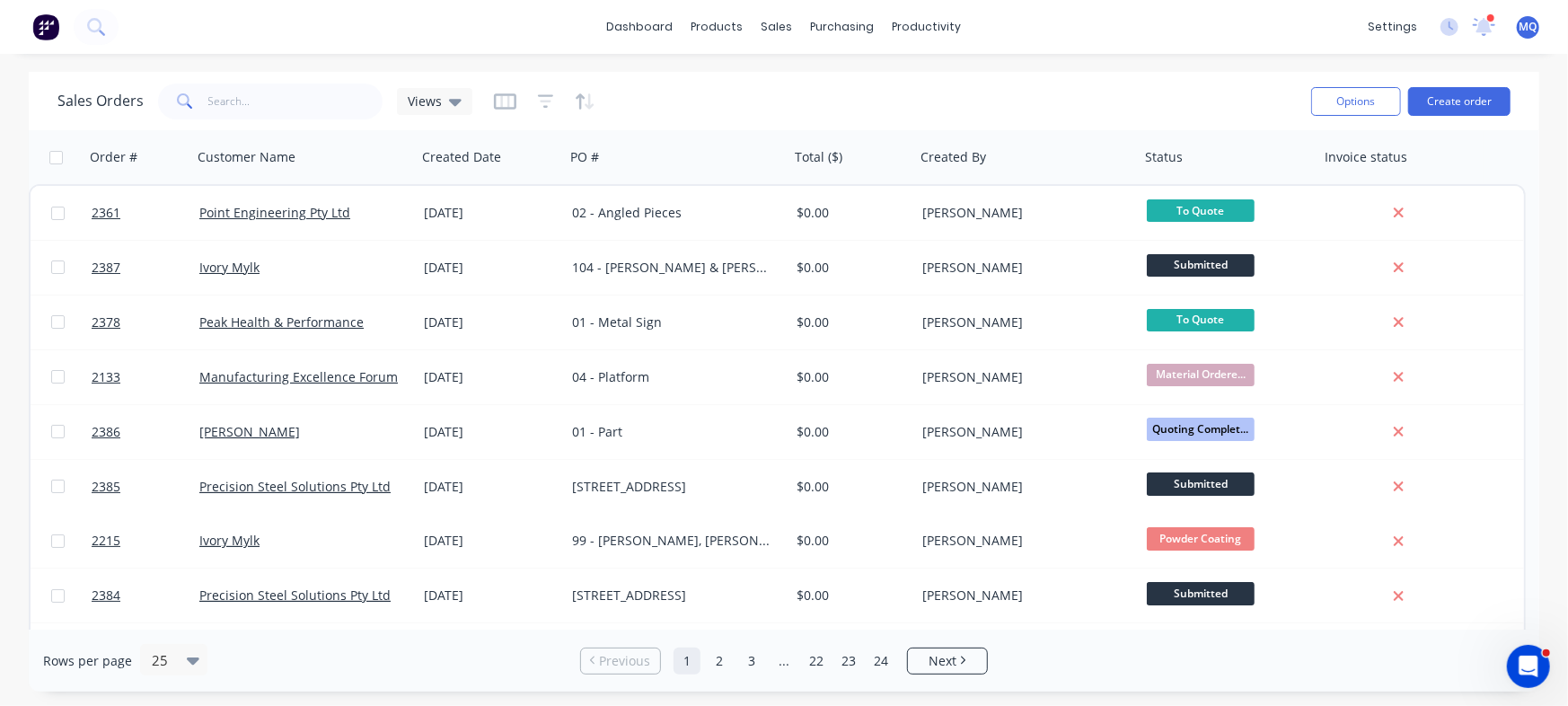
click at [471, 100] on div "Sales Orders Views" at bounding box center [677, 102] width 1239 height 44
click at [449, 96] on icon at bounding box center [454, 102] width 13 height 19
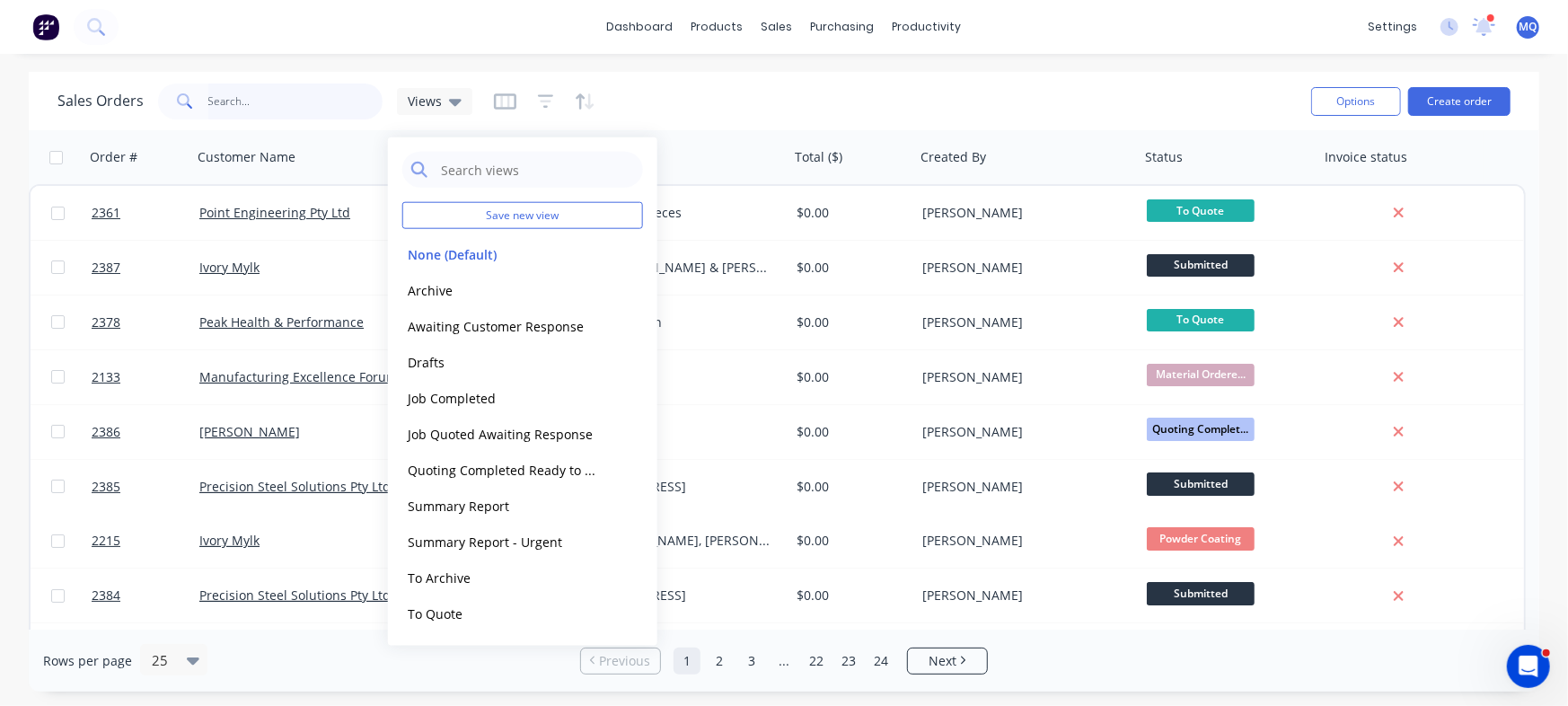
click at [255, 105] on input "text" at bounding box center [295, 101] width 175 height 36
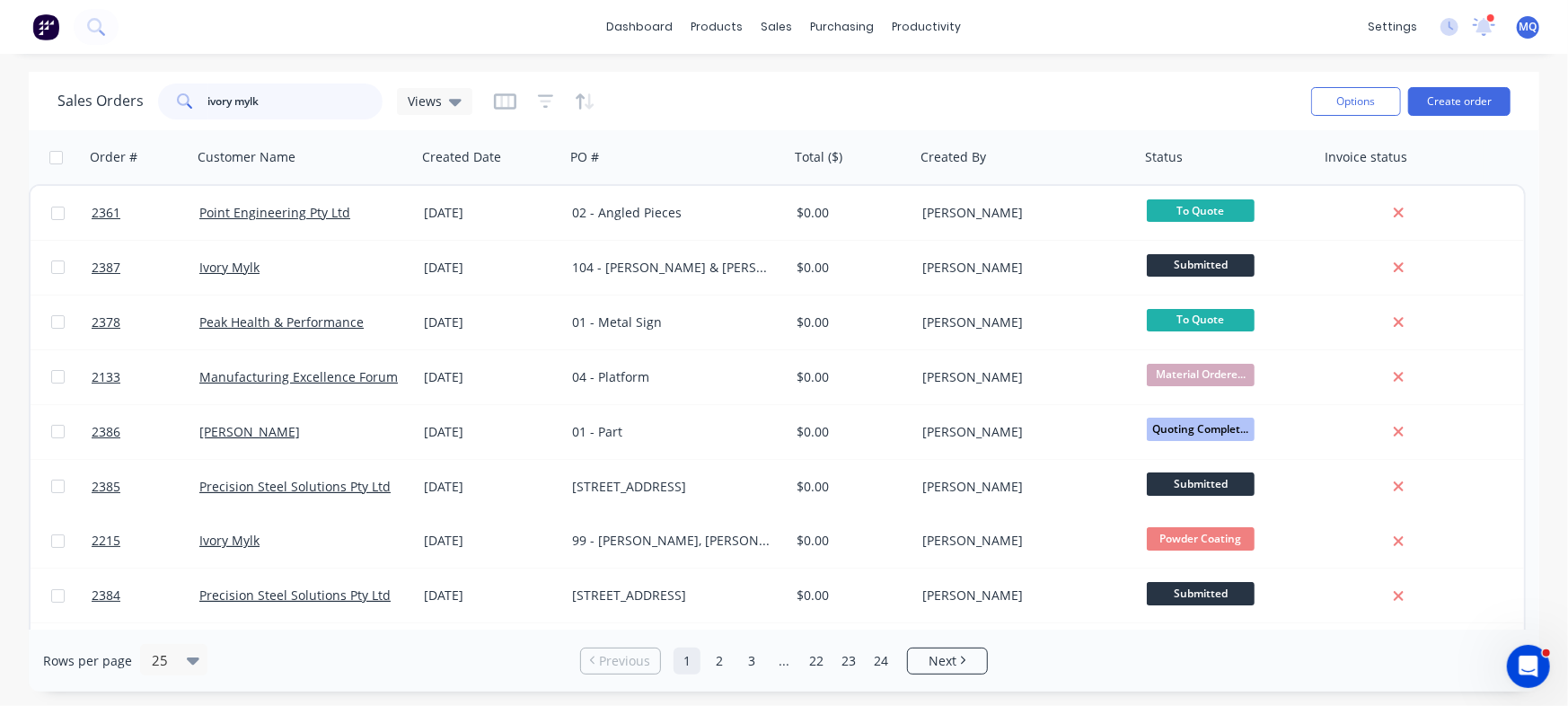
type input "ivory mylk"
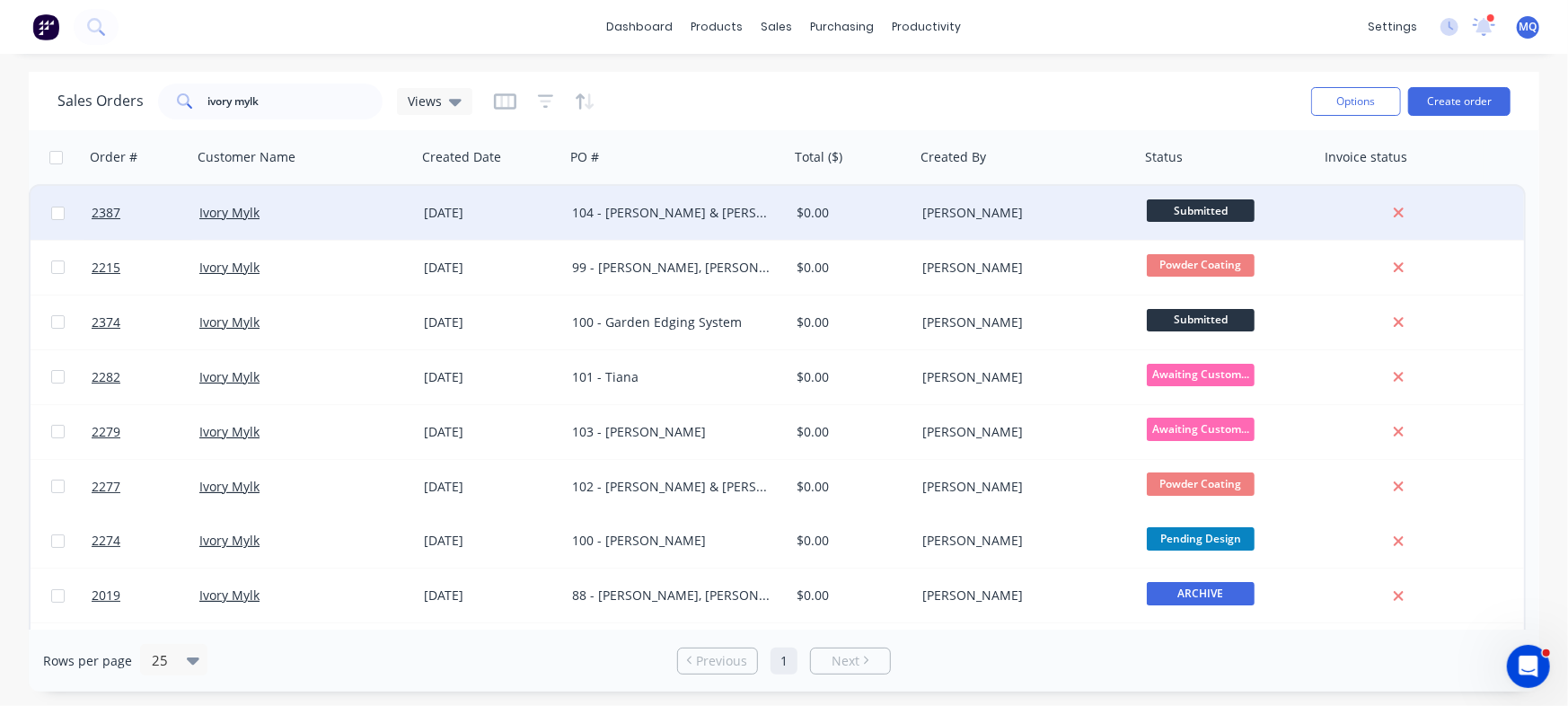
click at [743, 230] on div "104 - [PERSON_NAME] & [PERSON_NAME]" at bounding box center [677, 213] width 224 height 54
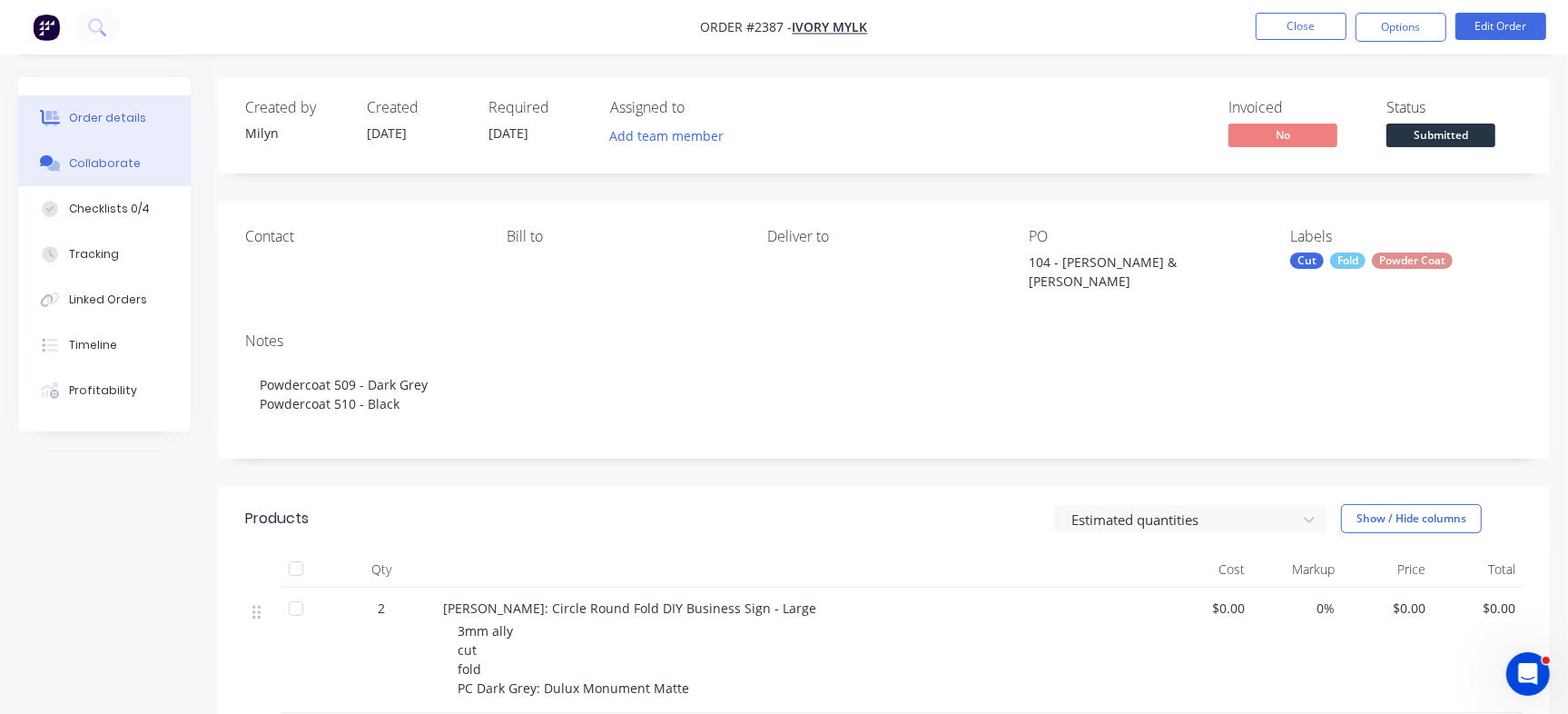
click at [91, 167] on div "Collaborate" at bounding box center [105, 163] width 71 height 17
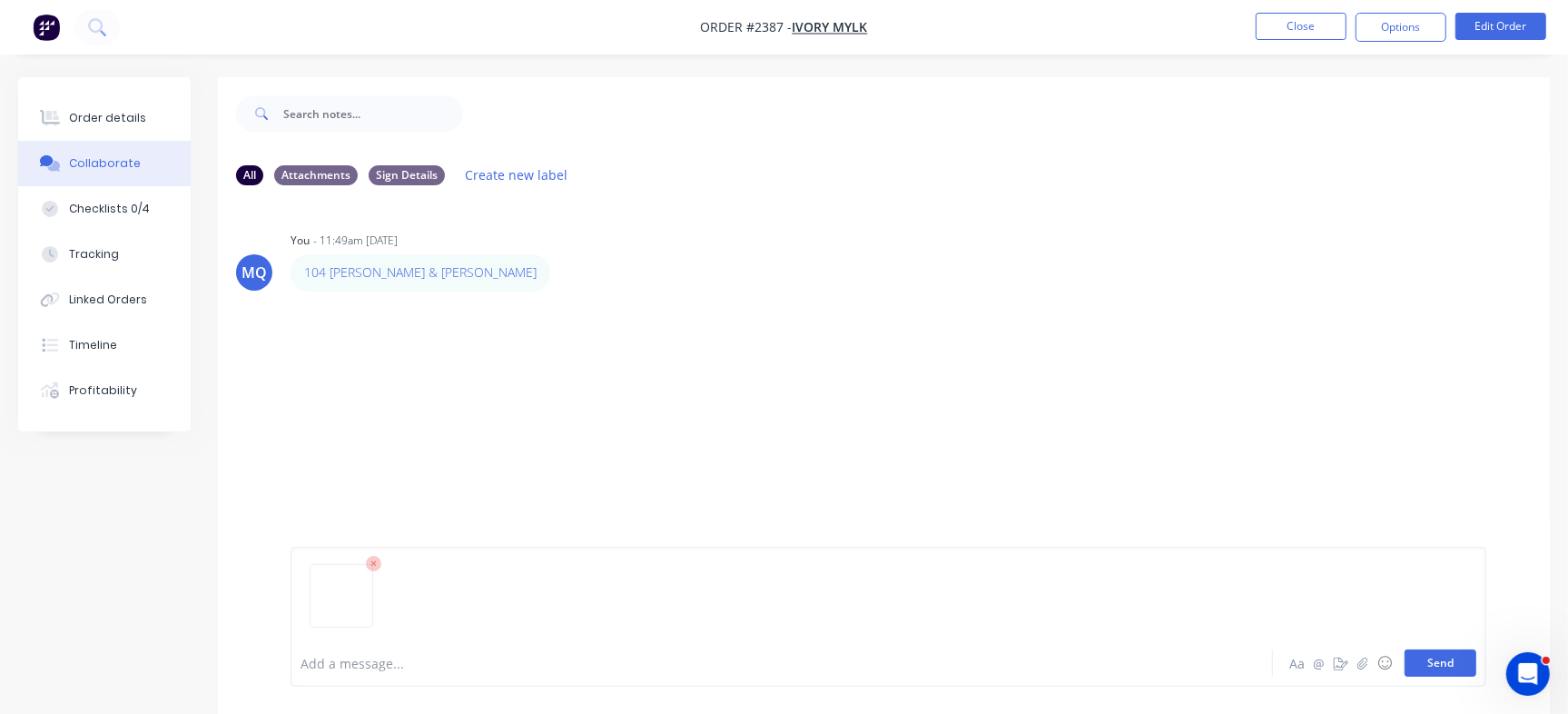
click at [1435, 662] on button "Send" at bounding box center [1440, 663] width 71 height 27
click at [1463, 667] on button "Send" at bounding box center [1440, 663] width 71 height 27
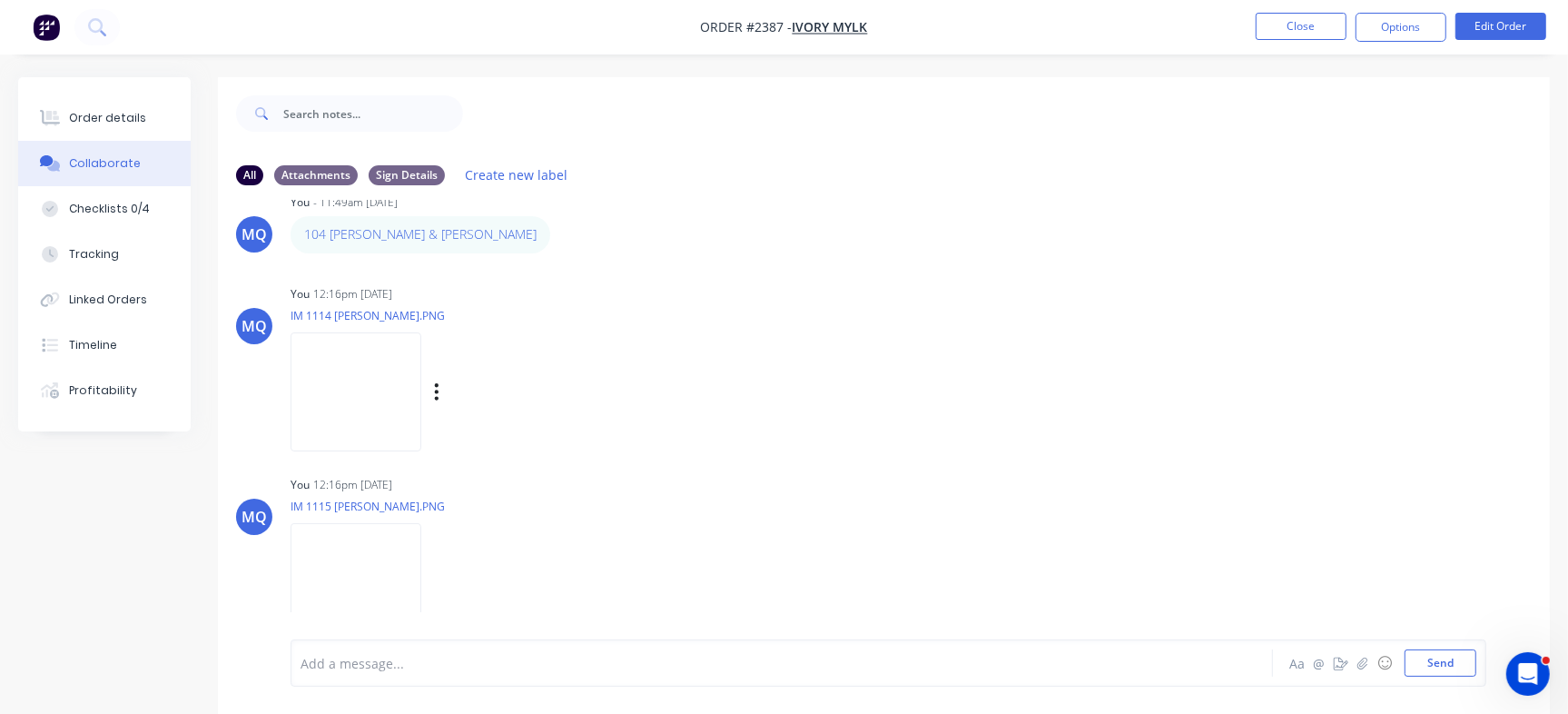
scroll to position [48, 0]
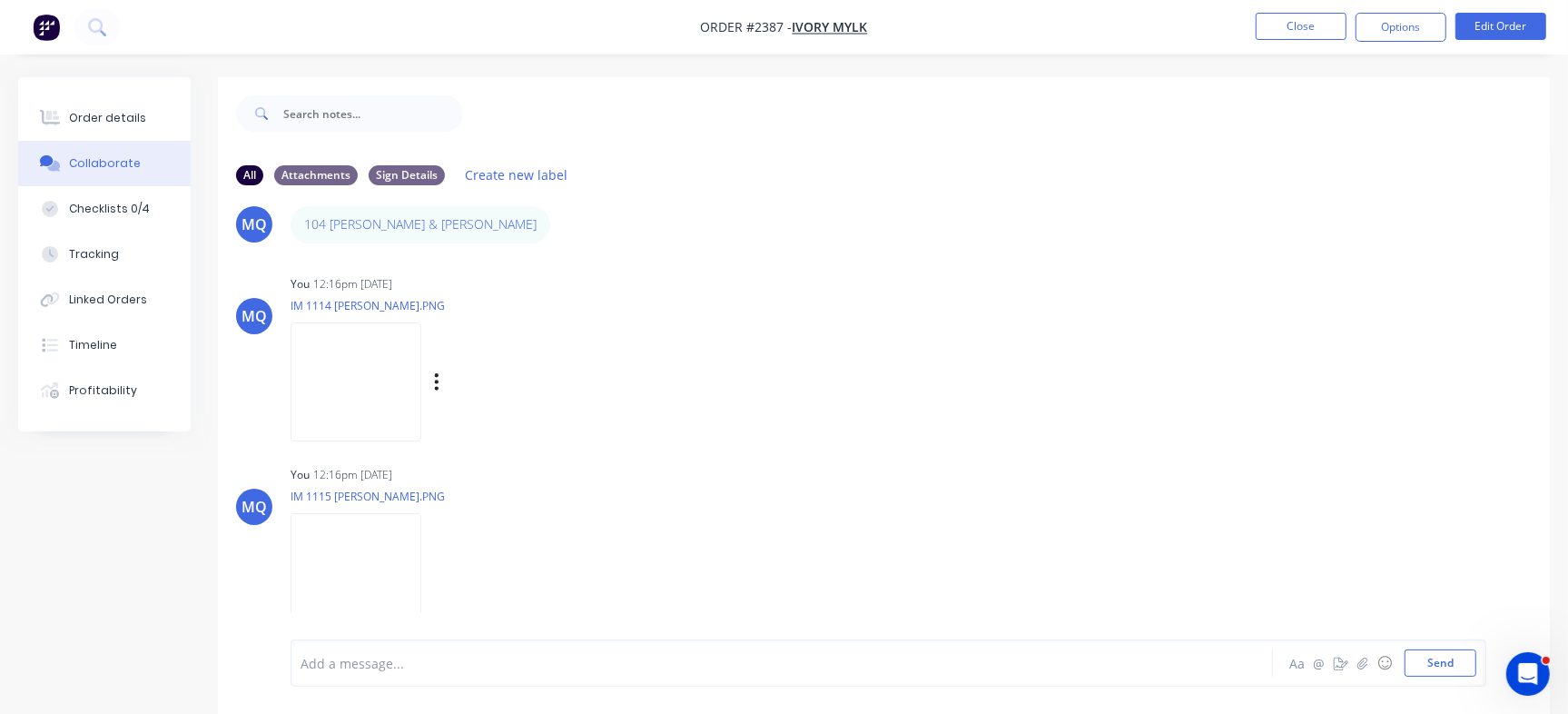
click at [349, 377] on img at bounding box center [356, 382] width 131 height 119
click at [367, 587] on img at bounding box center [356, 573] width 131 height 119
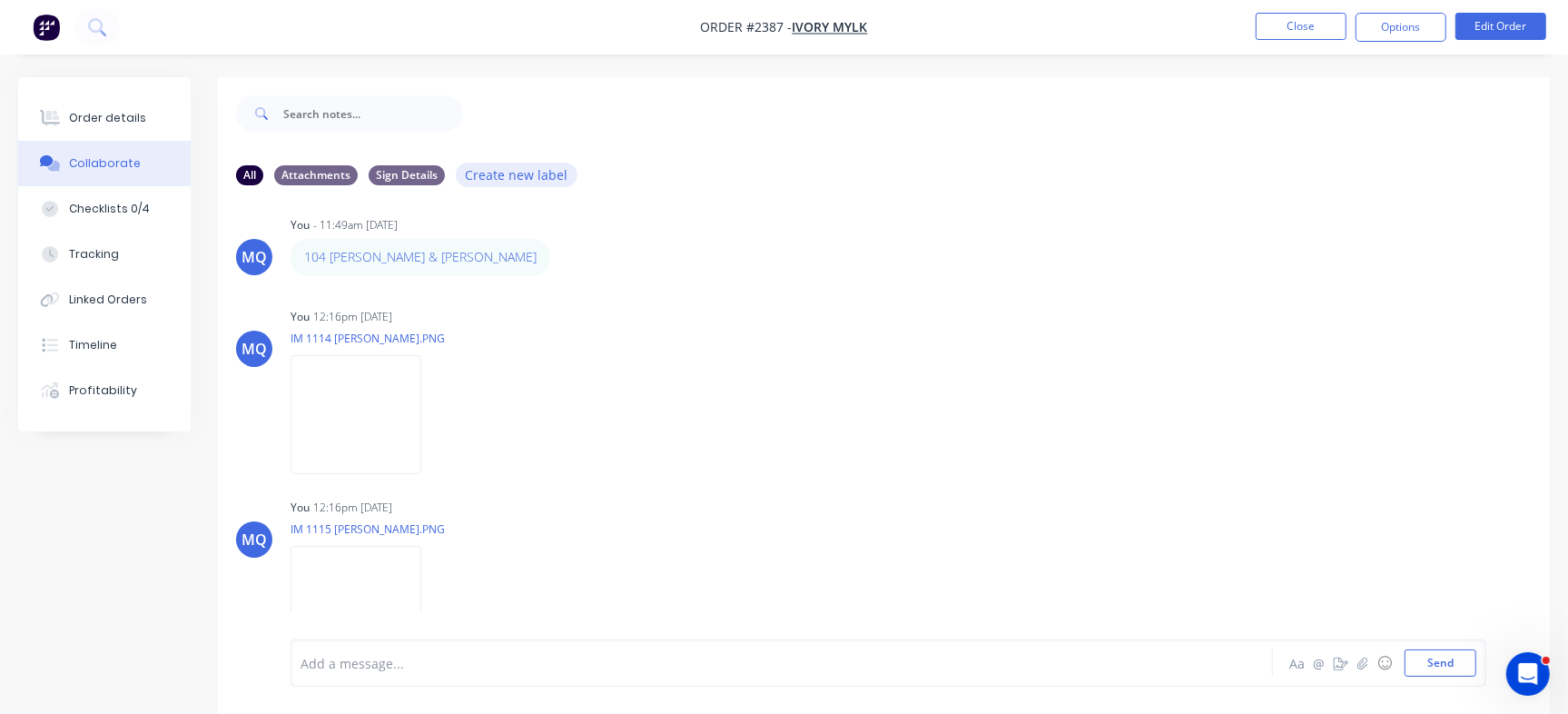
scroll to position [0, 0]
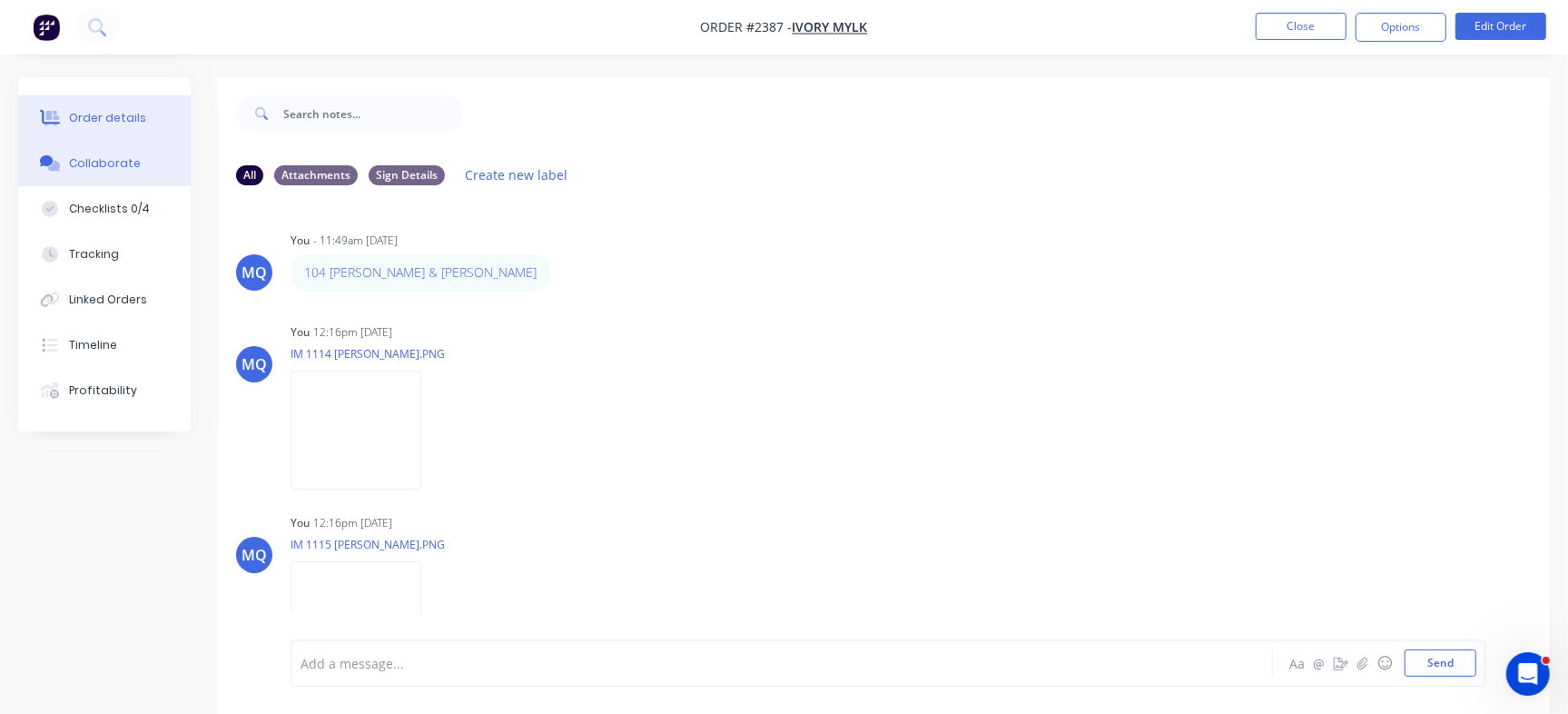
click at [123, 117] on div "Order details" at bounding box center [108, 117] width 77 height 17
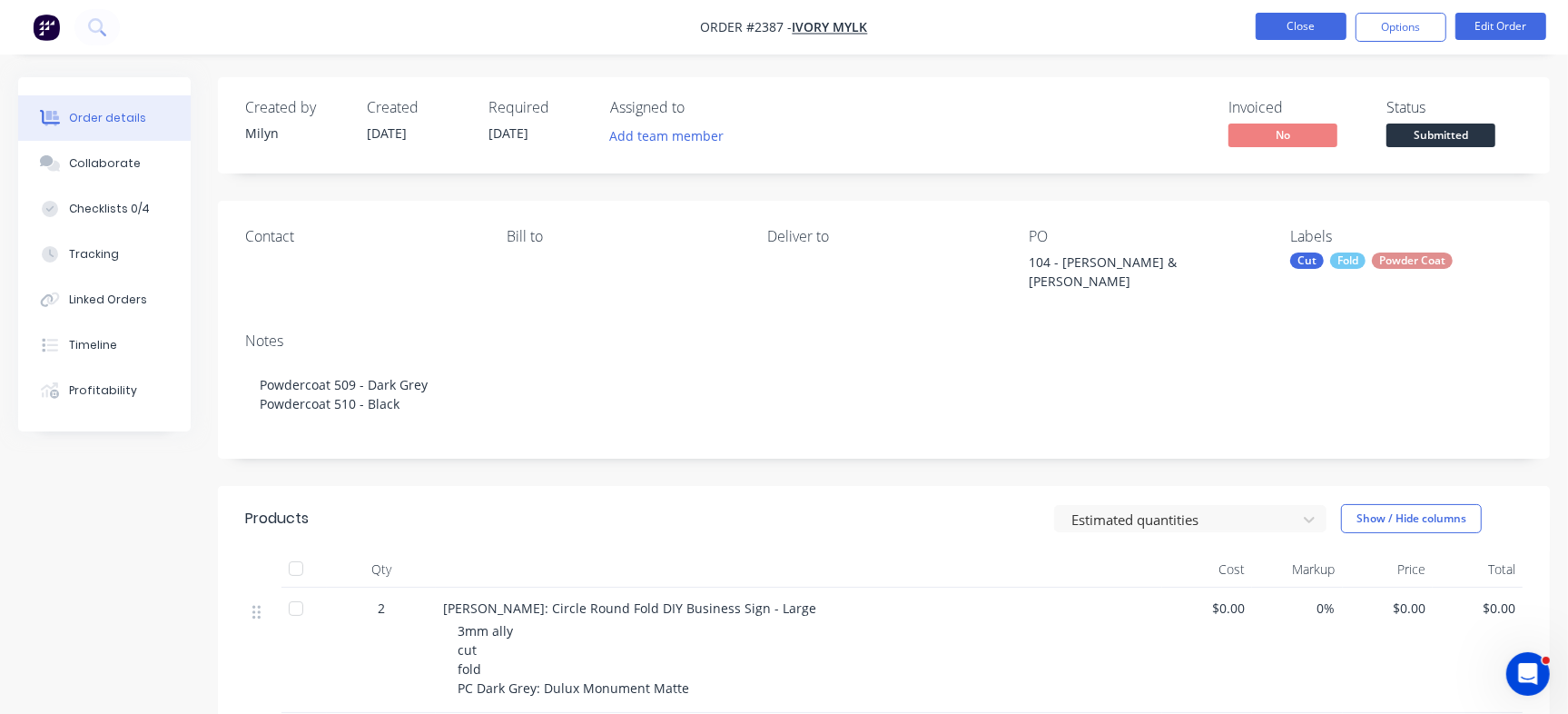
click at [1307, 31] on button "Close" at bounding box center [1300, 26] width 91 height 27
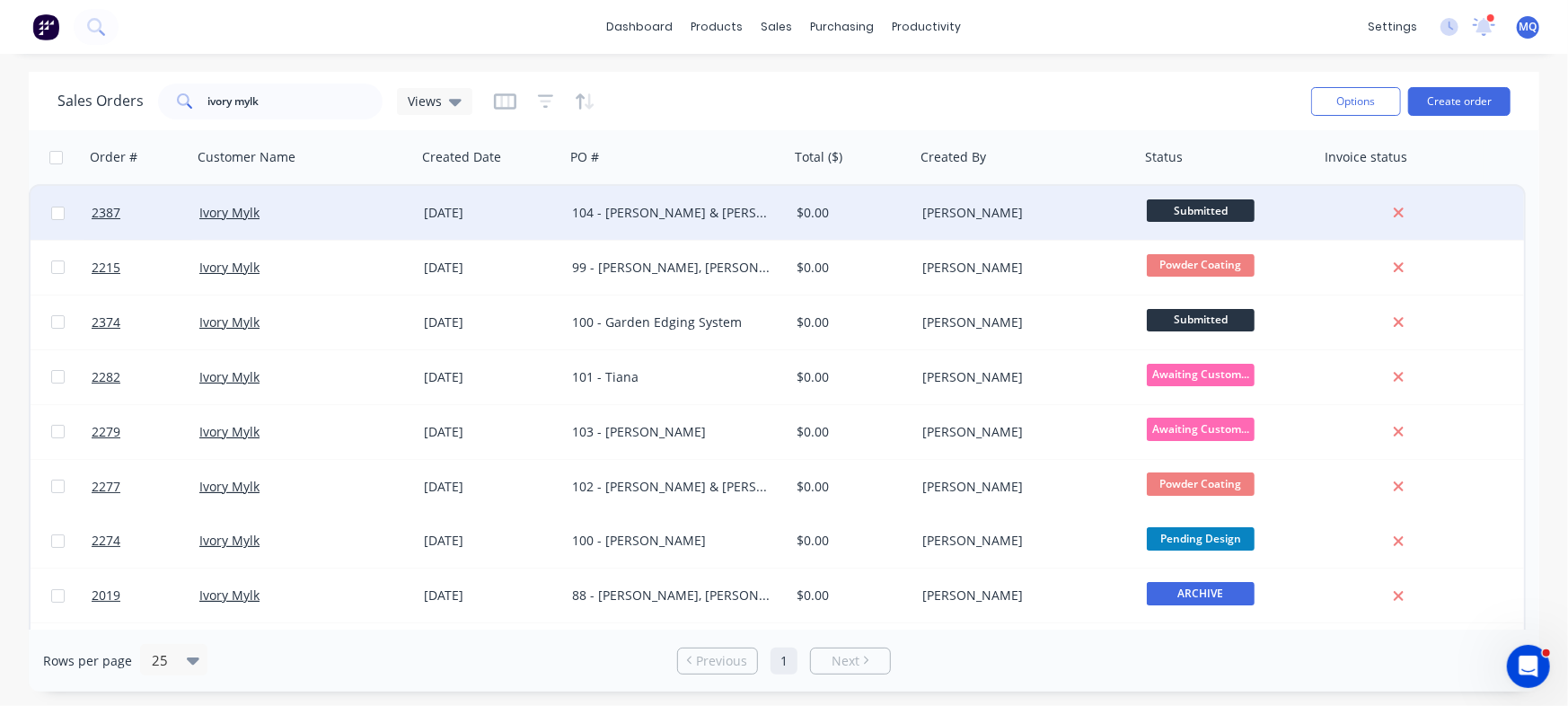
click at [1188, 203] on span "Submitted" at bounding box center [1200, 210] width 107 height 22
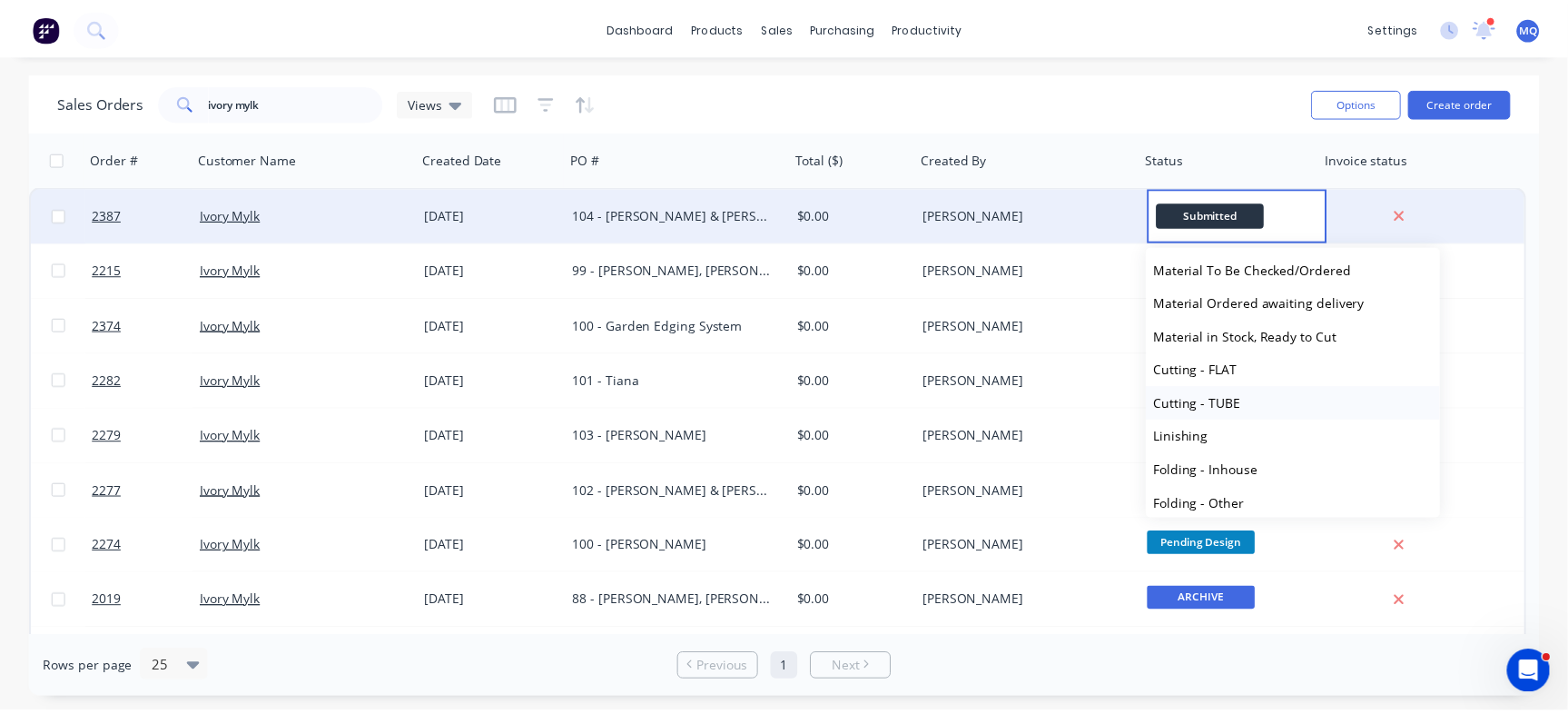
scroll to position [340, 0]
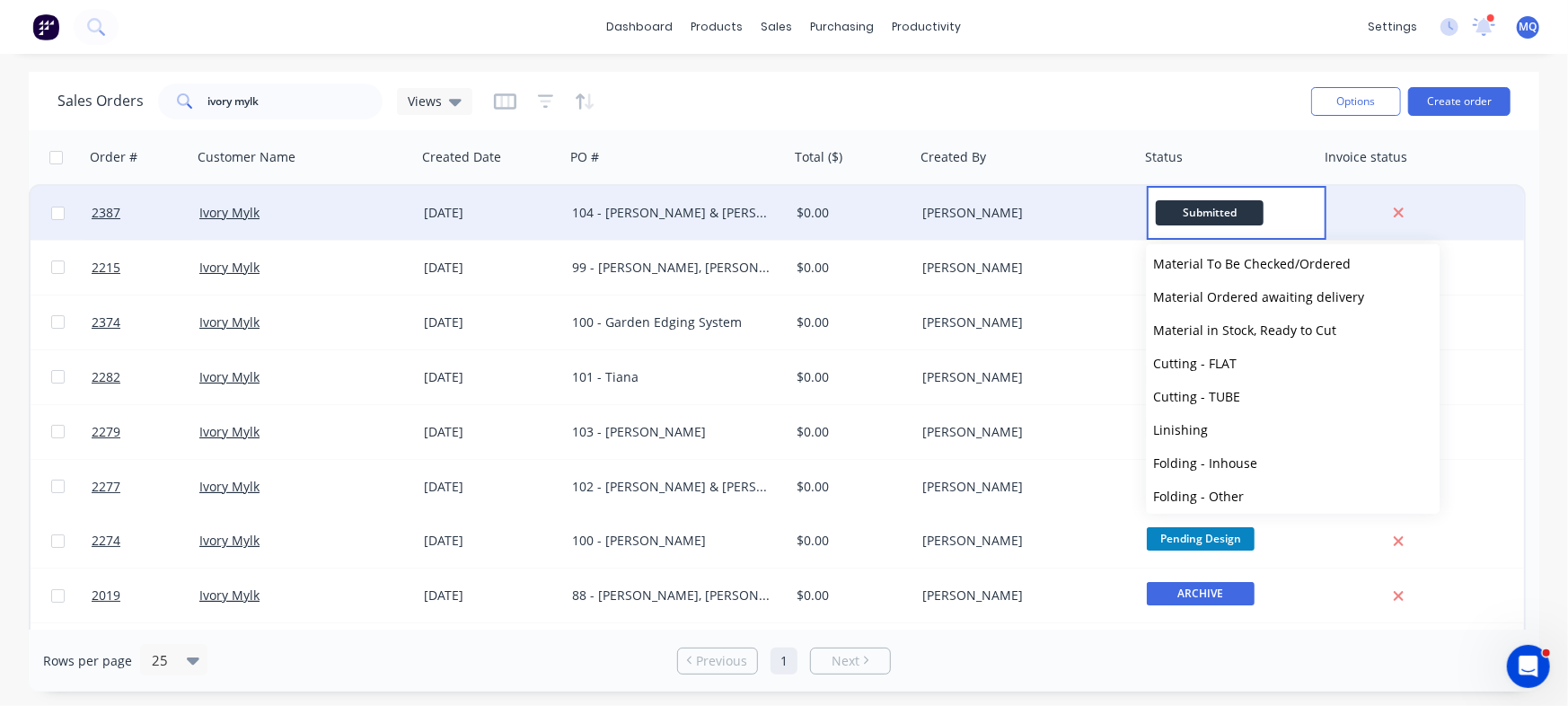
click at [1066, 82] on div "Sales Orders ivory mylk Views" at bounding box center [677, 102] width 1239 height 44
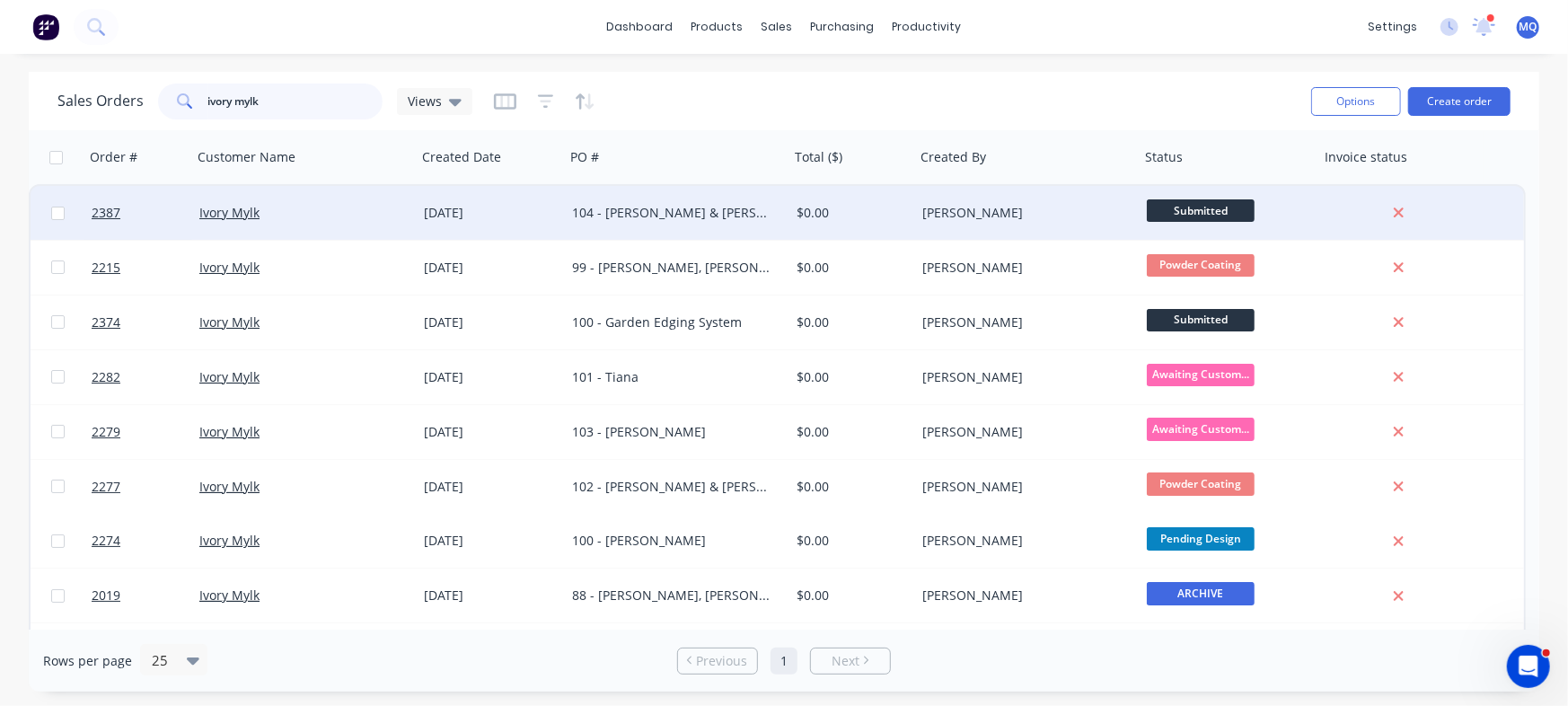
drag, startPoint x: 322, startPoint y: 107, endPoint x: 0, endPoint y: 83, distance: 322.9
click at [0, 83] on div "Sales Orders ivory mylk Views Options Create order Order # Customer Name Create…" at bounding box center [784, 381] width 1568 height 620
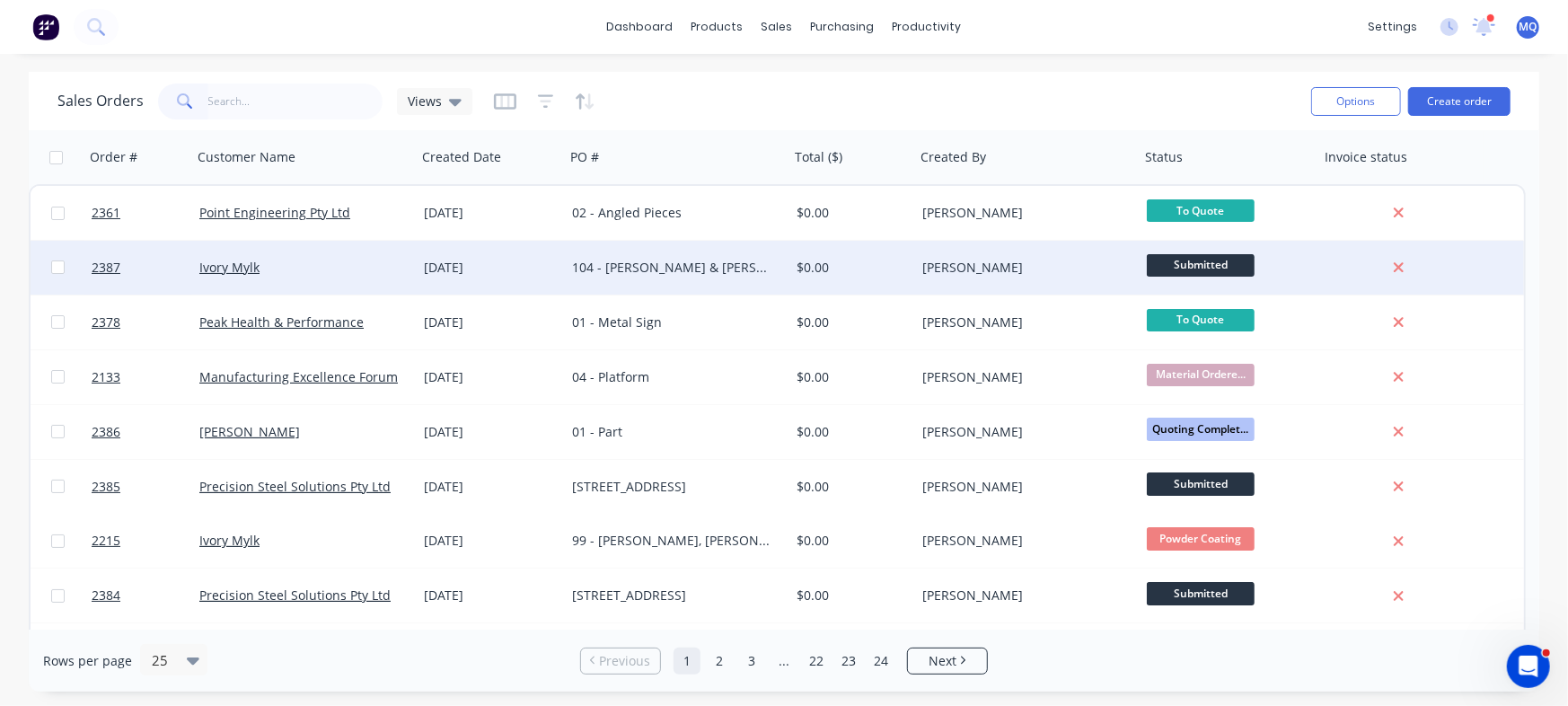
click at [664, 275] on div "104 - [PERSON_NAME] & [PERSON_NAME]" at bounding box center [672, 267] width 199 height 18
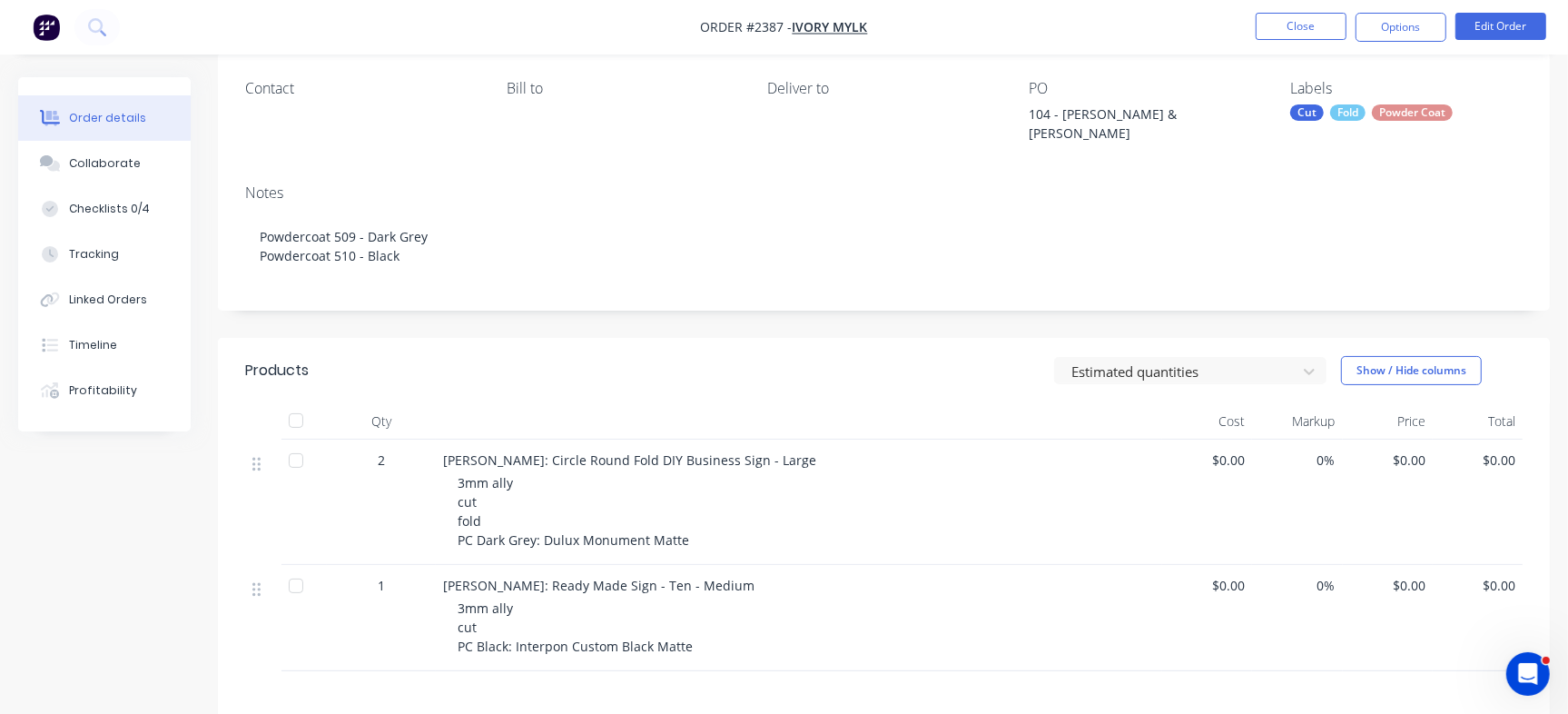
scroll to position [340, 0]
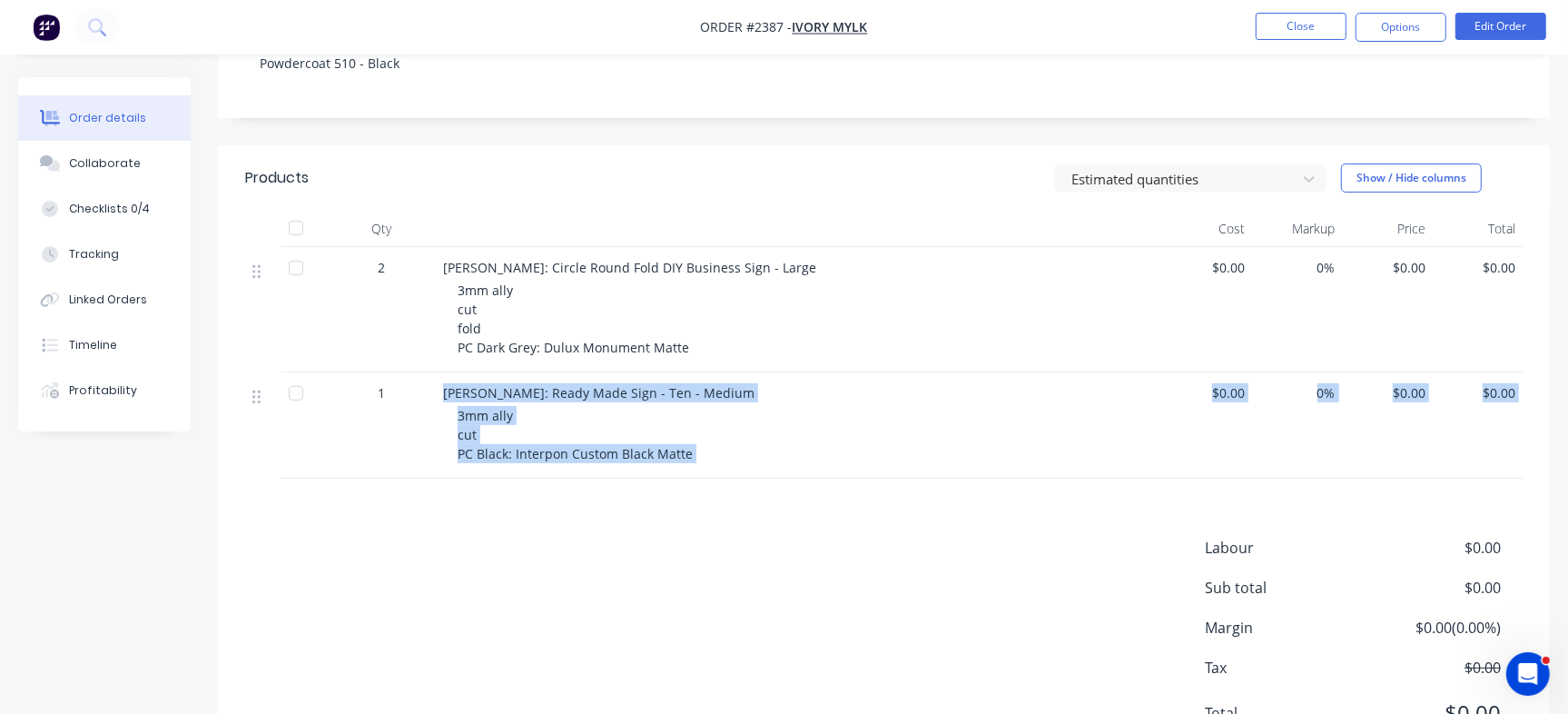
drag, startPoint x: 489, startPoint y: 364, endPoint x: 599, endPoint y: 474, distance: 155.6
click at [599, 474] on div "Products Estimated quantities Show / Hide columns Qty Cost Markup Price Total 2…" at bounding box center [884, 461] width 1331 height 630
click at [638, 551] on div "Labour $0.00 Sub total $0.00 Margin $0.00 ( 0.00 %) Tax $0.00 Total $0.00" at bounding box center [884, 642] width 1278 height 210
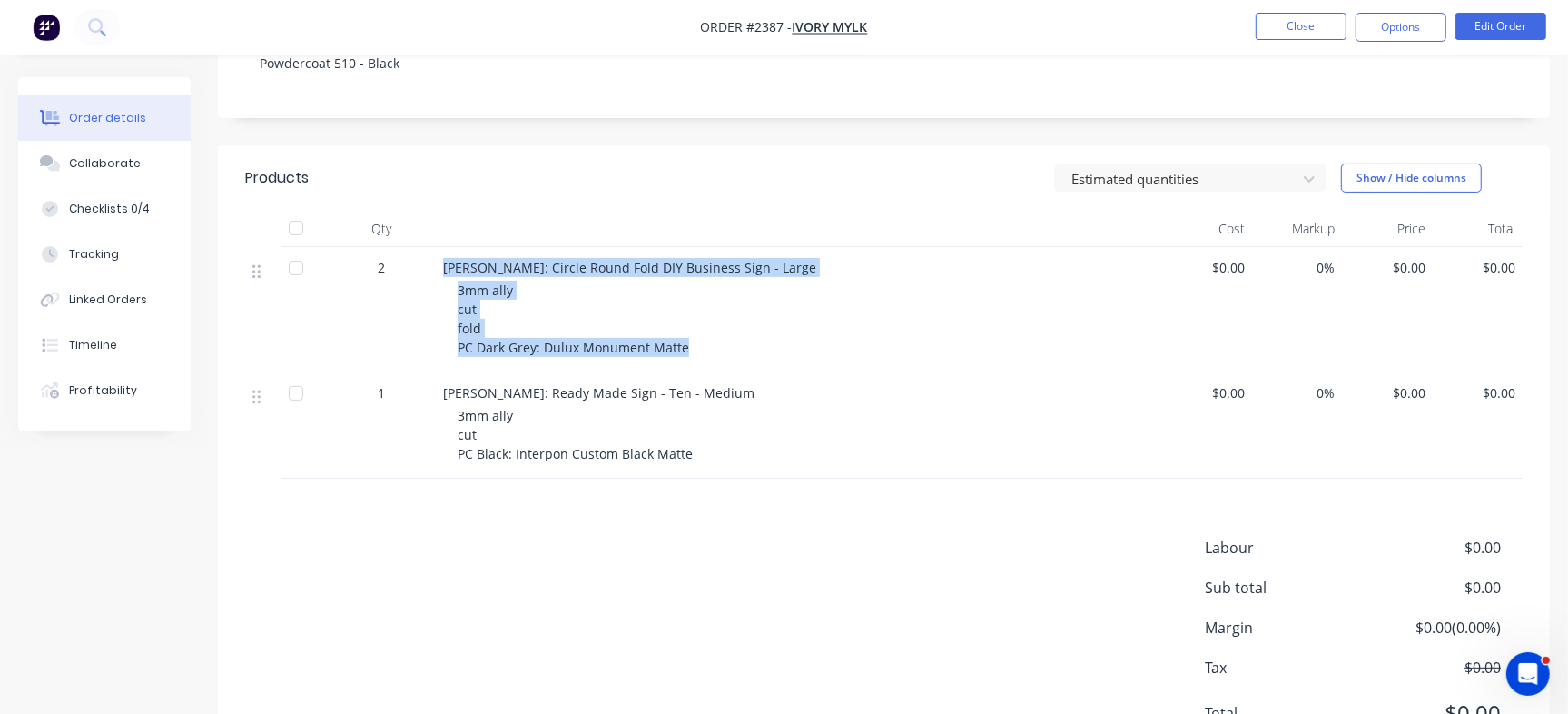
drag, startPoint x: 441, startPoint y: 250, endPoint x: 719, endPoint y: 338, distance: 291.6
click at [719, 338] on div "Sarah Courtney: Circle Round Fold DIY Business Sign - Large 3mm ally cut fold P…" at bounding box center [799, 310] width 726 height 125
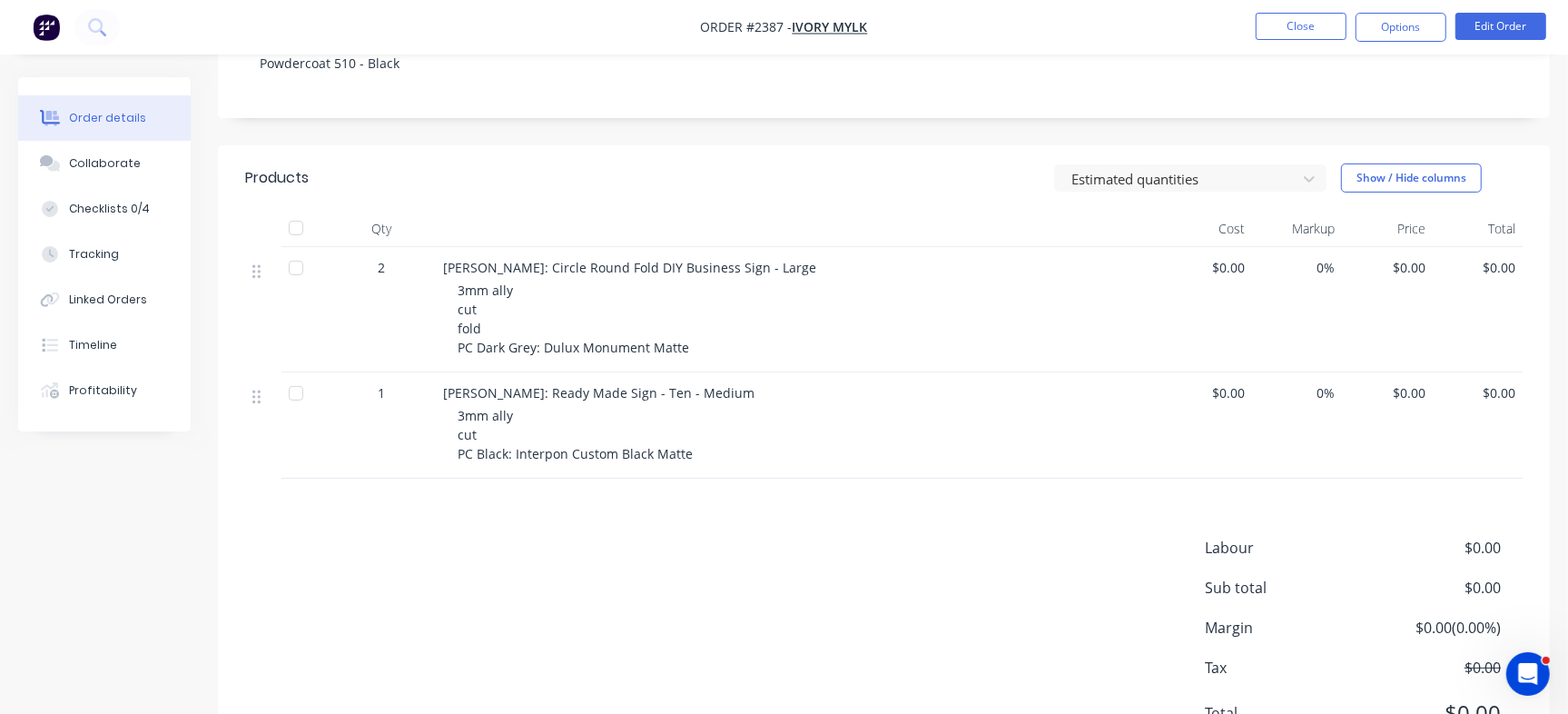
click at [748, 571] on div "Labour $0.00 Sub total $0.00 Margin $0.00 ( 0.00 %) Tax $0.00 Total $0.00" at bounding box center [884, 642] width 1278 height 210
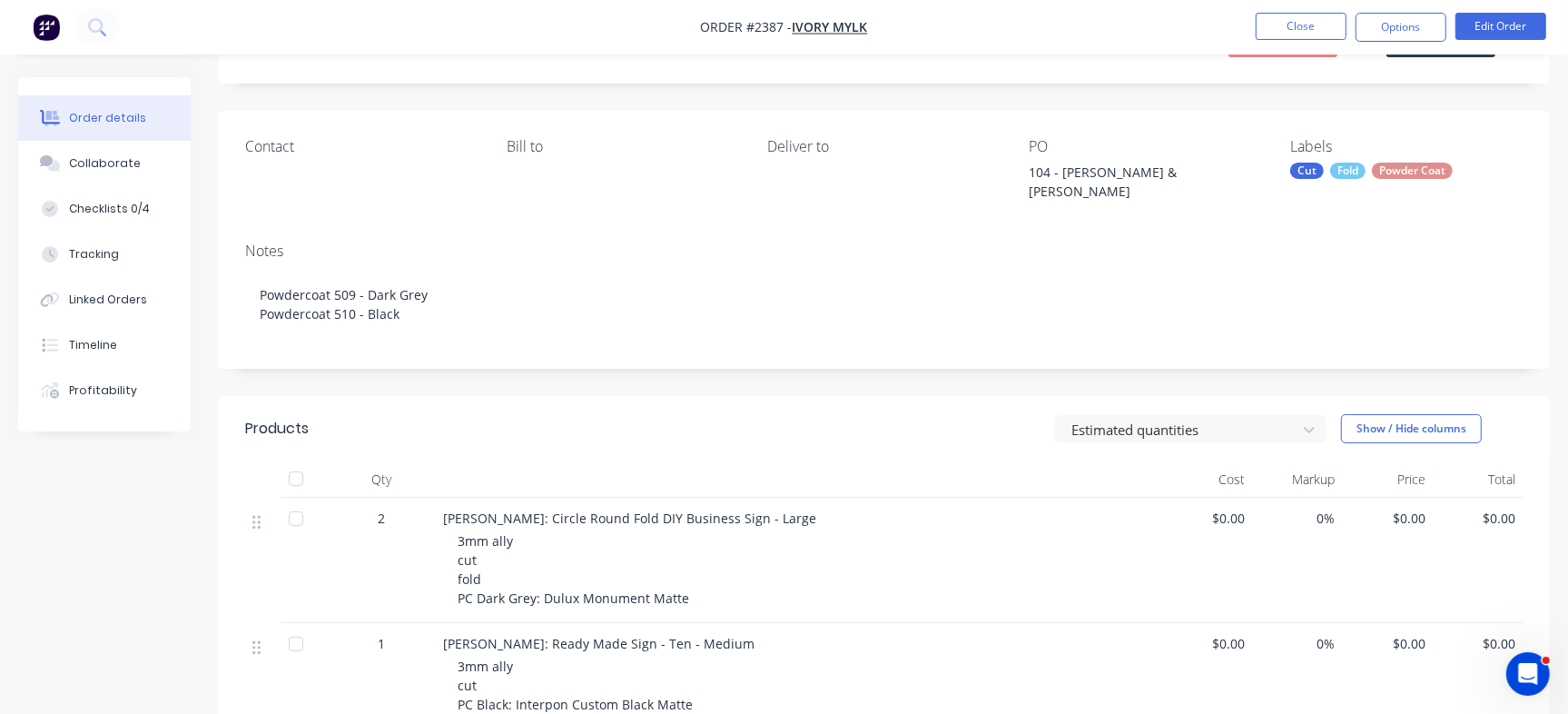
scroll to position [0, 0]
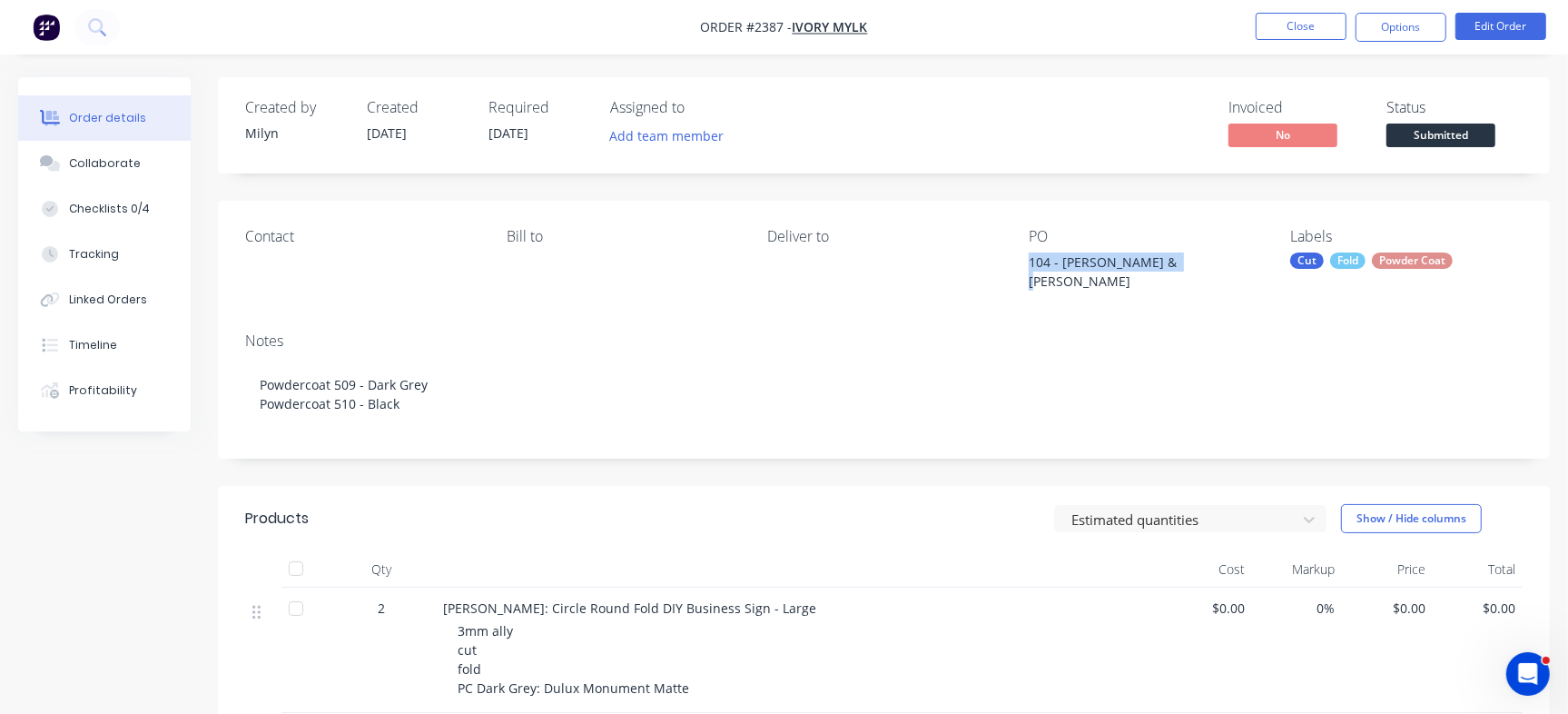
drag, startPoint x: 1021, startPoint y: 259, endPoint x: 1212, endPoint y: 254, distance: 191.1
click at [1212, 254] on div "Contact Bill to Deliver to PO 104 - Sarah C & Emily C Labels Cut Fold Powder Co…" at bounding box center [884, 259] width 1331 height 117
click at [45, 214] on icon at bounding box center [50, 208] width 17 height 17
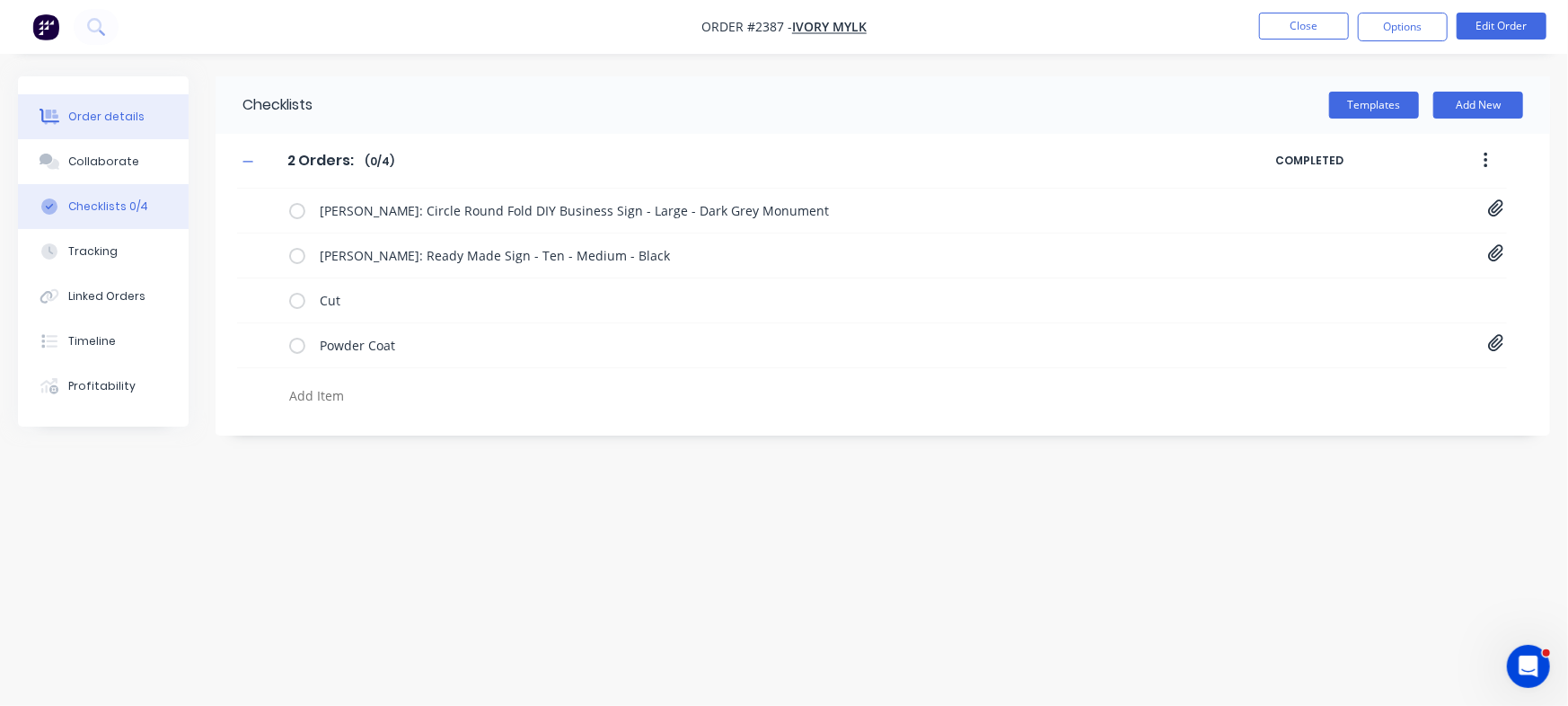
click at [117, 99] on button "Order details" at bounding box center [103, 117] width 170 height 44
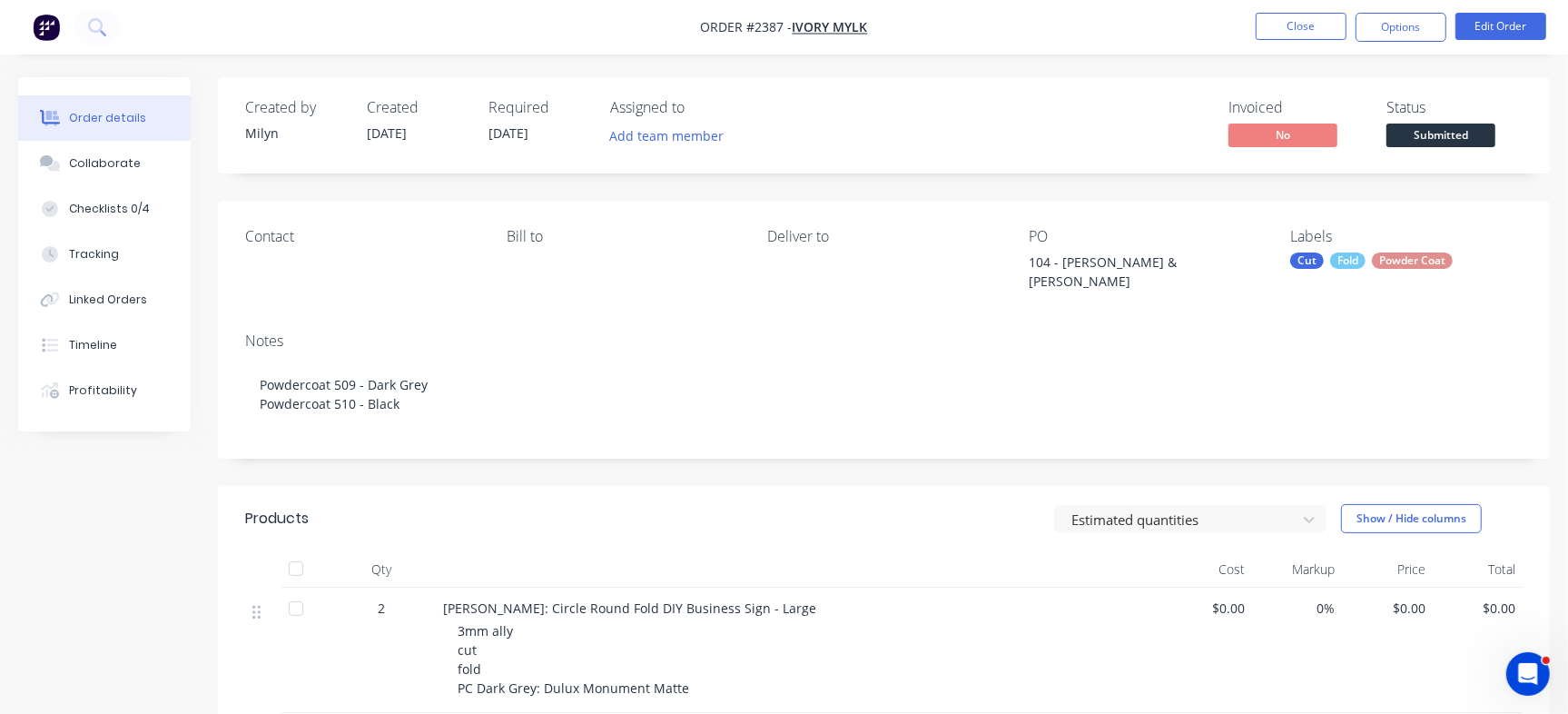
click at [135, 124] on div "Order details" at bounding box center [108, 117] width 77 height 17
click at [1307, 27] on button "Close" at bounding box center [1300, 26] width 91 height 27
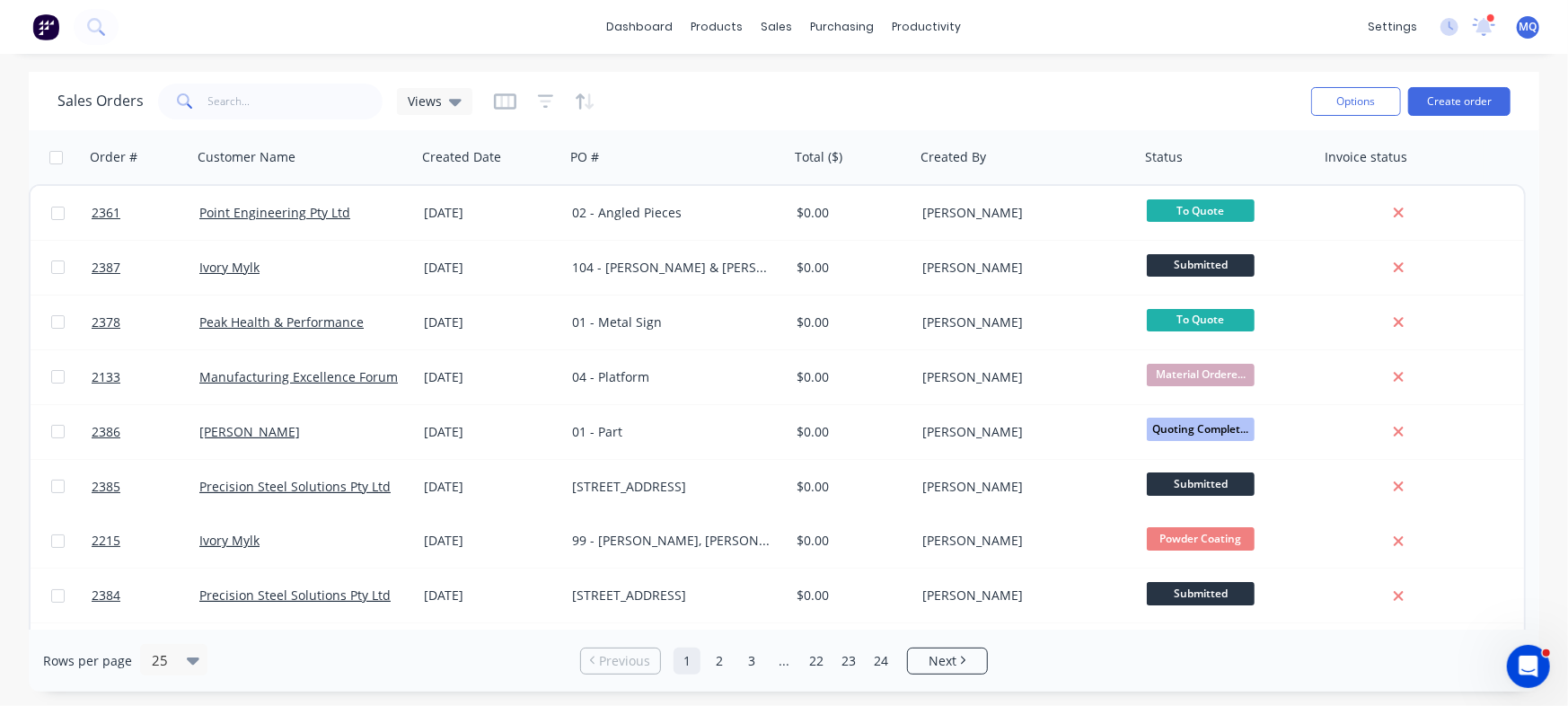
click at [934, 19] on div "productivity" at bounding box center [927, 27] width 87 height 27
click at [922, 90] on div "Sales Orders Views" at bounding box center [677, 102] width 1239 height 44
click at [908, 19] on div "productivity" at bounding box center [927, 27] width 87 height 27
click at [928, 92] on link "Workflow" at bounding box center [996, 85] width 238 height 36
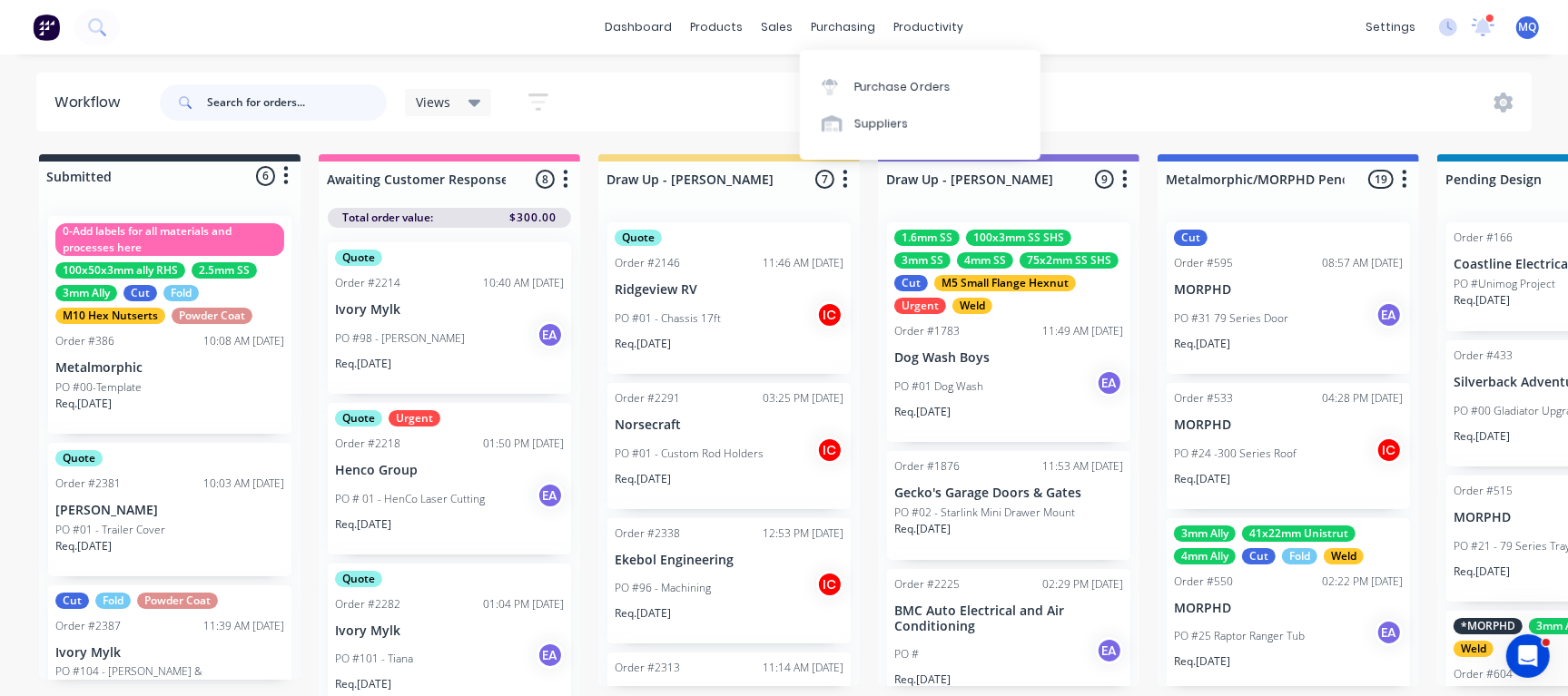
click at [261, 96] on input "text" at bounding box center [297, 102] width 180 height 36
type input "elizabeth"
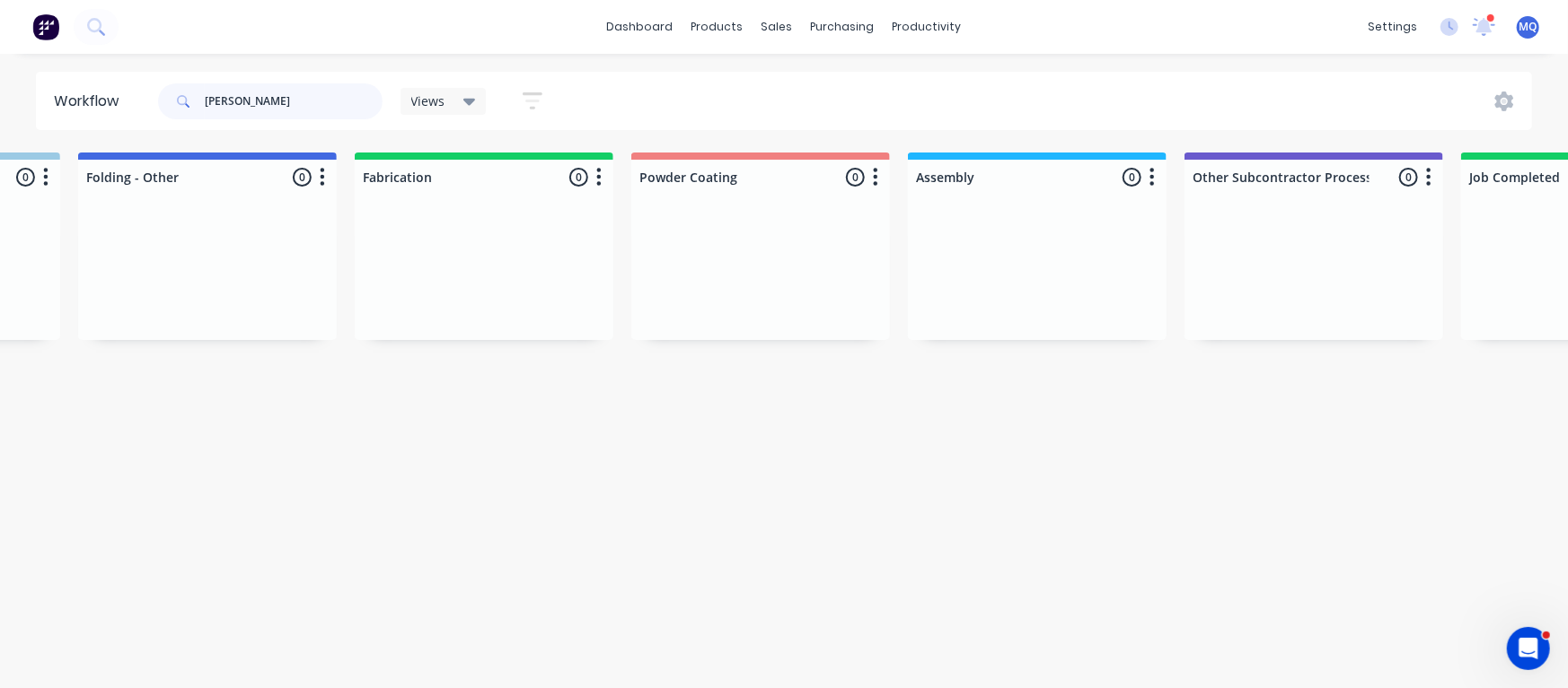
scroll to position [0, 4666]
click at [750, 259] on div at bounding box center [755, 272] width 258 height 134
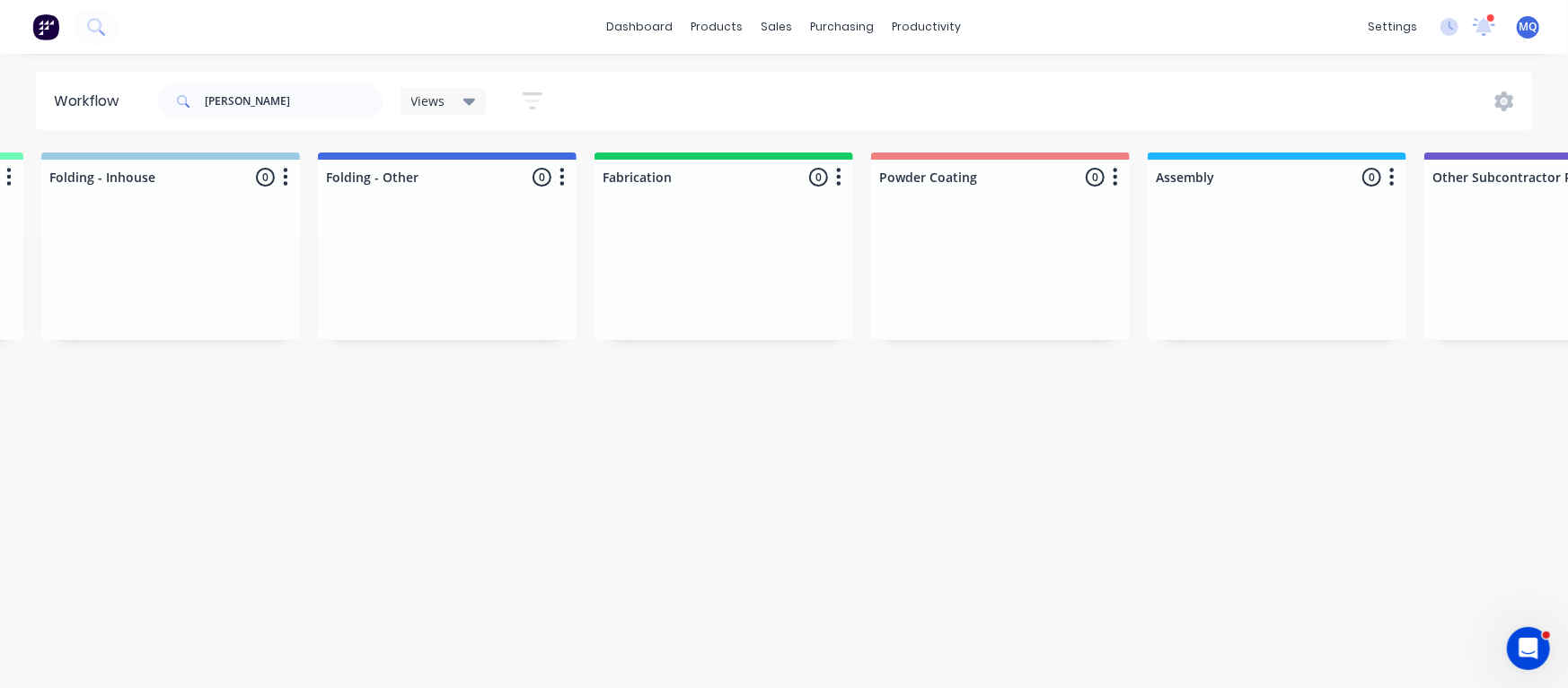
scroll to position [0, 4434]
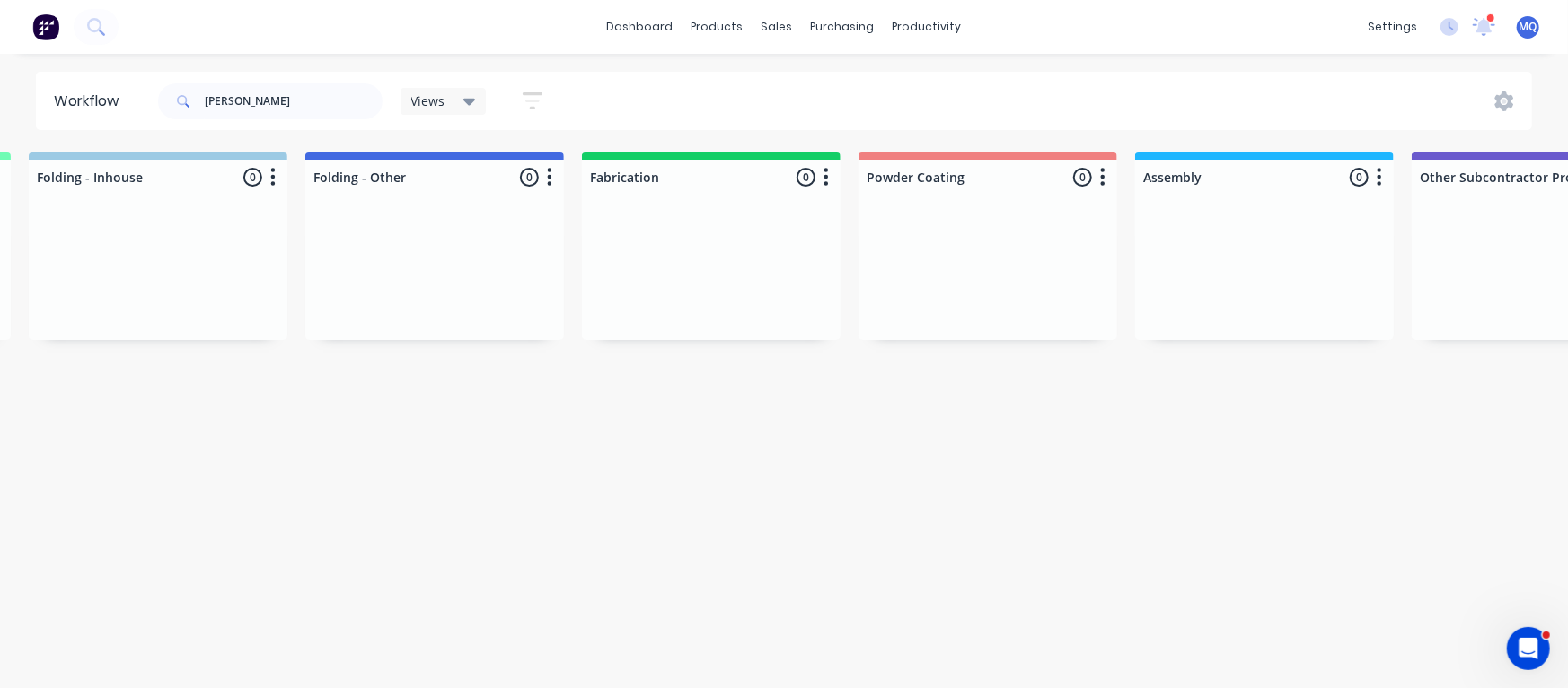
click at [320, 107] on input "elizabeth" at bounding box center [294, 100] width 178 height 36
click at [455, 103] on div "Views" at bounding box center [443, 101] width 65 height 16
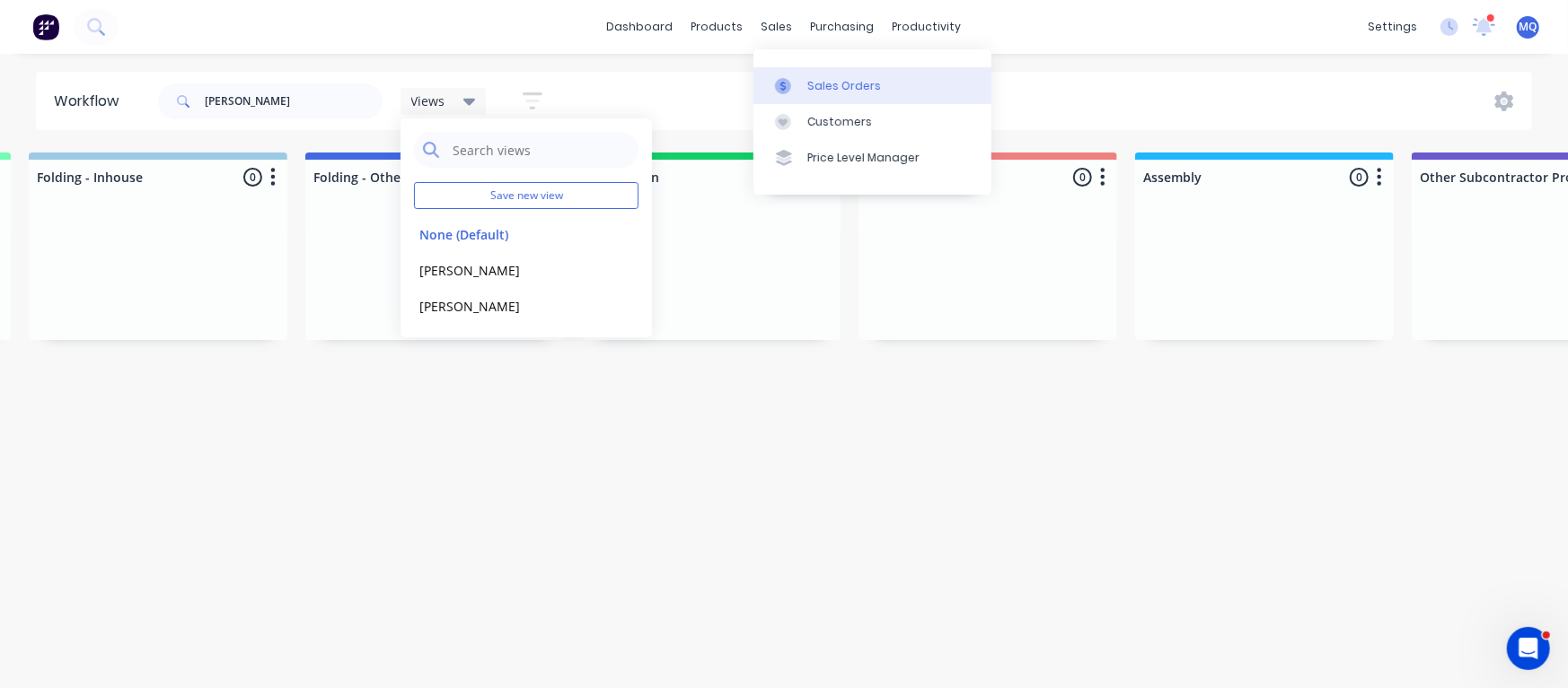
click at [795, 83] on div at bounding box center [789, 86] width 27 height 16
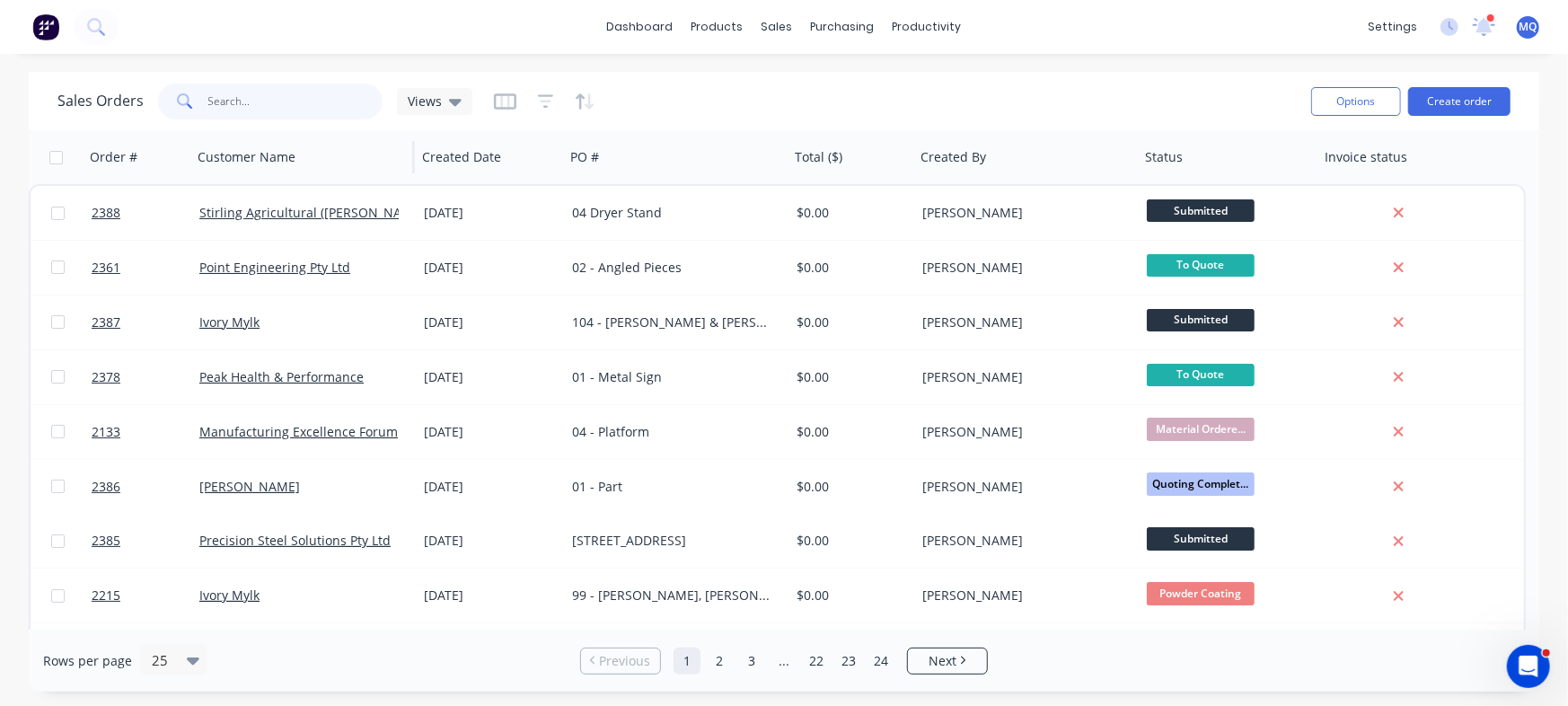
click at [249, 136] on div "Sales Orders Views Options Create order Order # Customer Name Created Date PO #…" at bounding box center [784, 381] width 1510 height 620
type input "elizabeth"
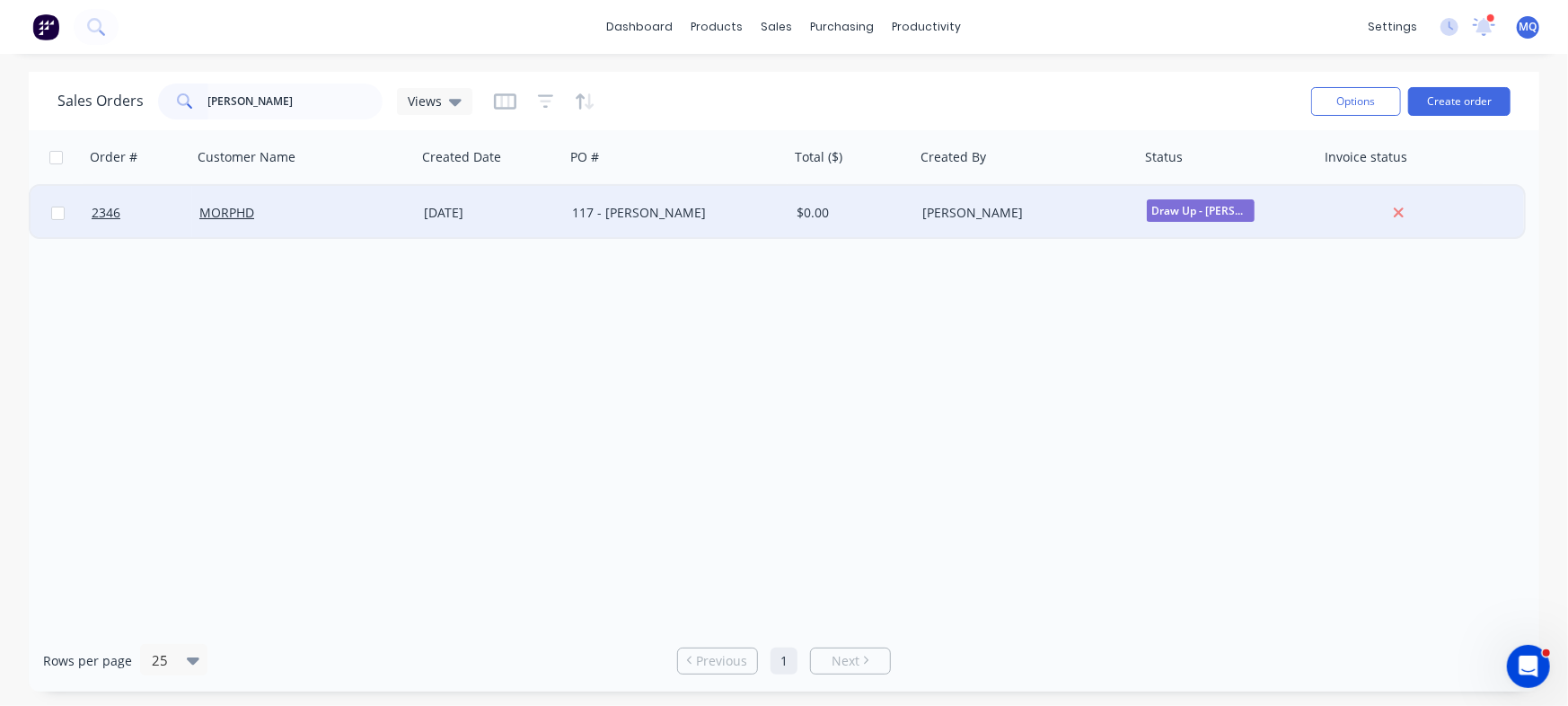
click at [540, 202] on div "[DATE]" at bounding box center [490, 213] width 148 height 54
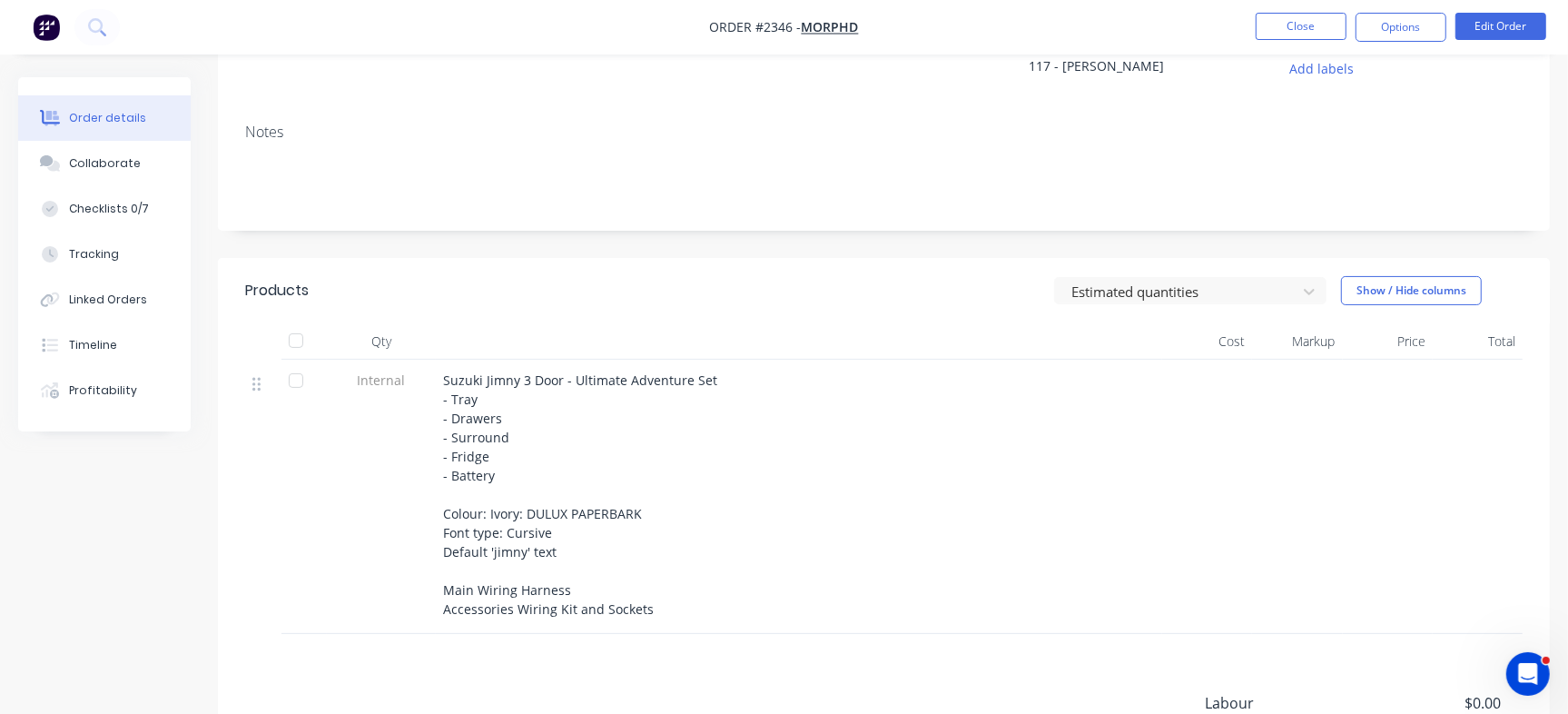
scroll to position [227, 0]
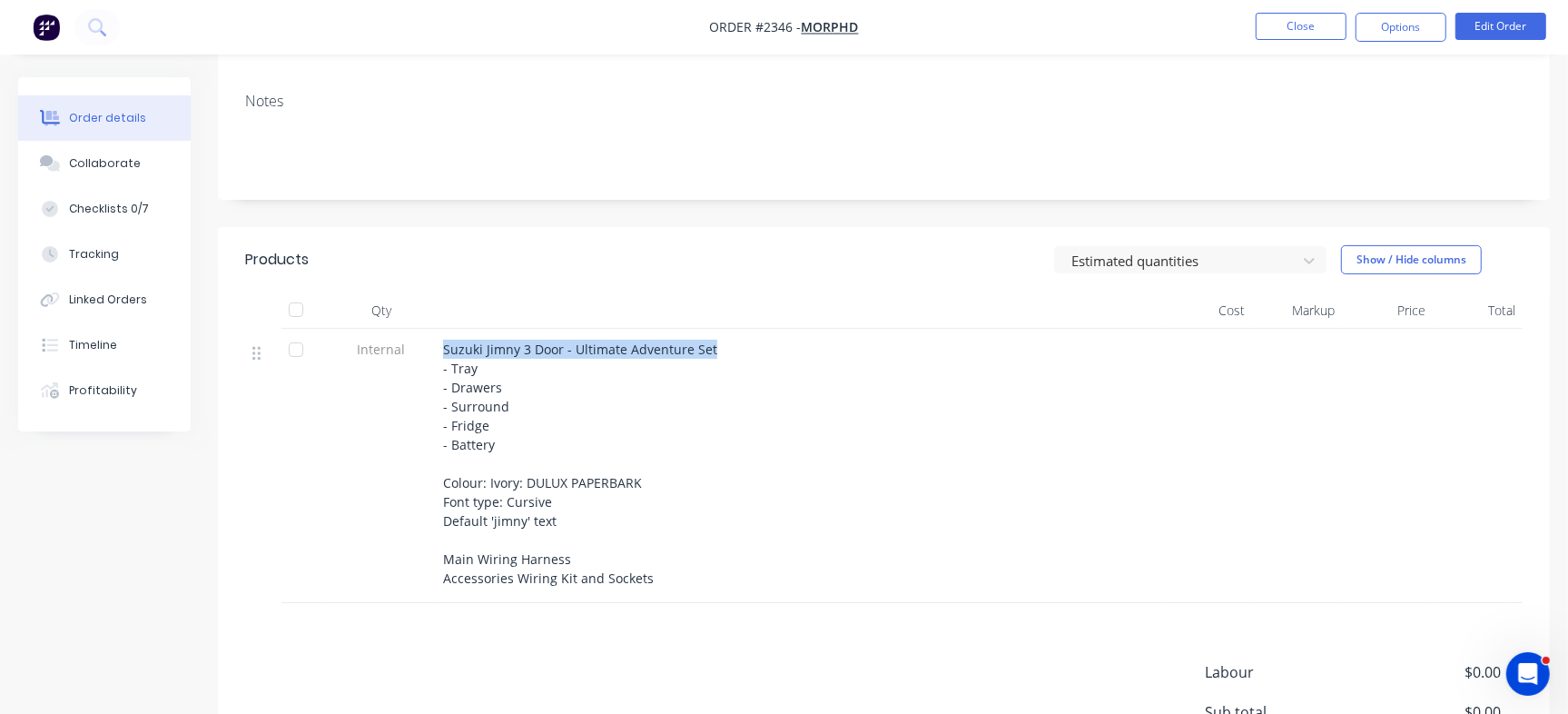
drag, startPoint x: 435, startPoint y: 341, endPoint x: 733, endPoint y: 341, distance: 298.0
click at [733, 341] on div "Suzuki Jimny 3 Door - Ultimate Adventure Set - Tray - Drawers - Surround - Frid…" at bounding box center [799, 466] width 726 height 274
click at [740, 414] on div "Suzuki Jimny 3 Door - Ultimate Adventure Set - Tray - Drawers - Surround - Frid…" at bounding box center [799, 464] width 712 height 248
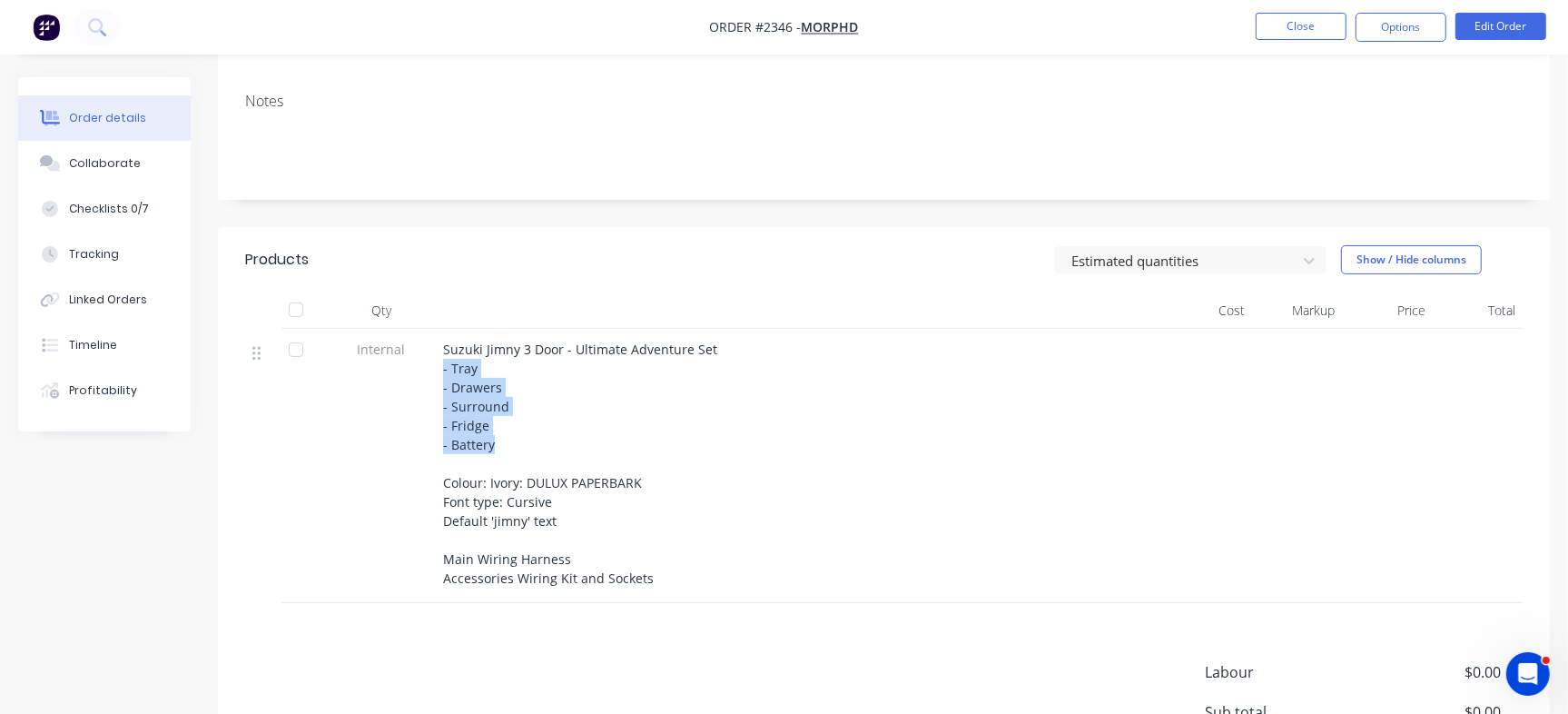
drag, startPoint x: 438, startPoint y: 375, endPoint x: 529, endPoint y: 451, distance: 118.6
click at [529, 451] on div "Suzuki Jimny 3 Door - Ultimate Adventure Set - Tray - Drawers - Surround - Frid…" at bounding box center [799, 466] width 726 height 274
drag, startPoint x: 509, startPoint y: 503, endPoint x: 592, endPoint y: 504, distance: 83.0
click at [592, 504] on div "Suzuki Jimny 3 Door - Ultimate Adventure Set - Tray - Drawers - Surround - Frid…" at bounding box center [799, 464] width 712 height 248
drag, startPoint x: 482, startPoint y: 516, endPoint x: 619, endPoint y: 536, distance: 138.5
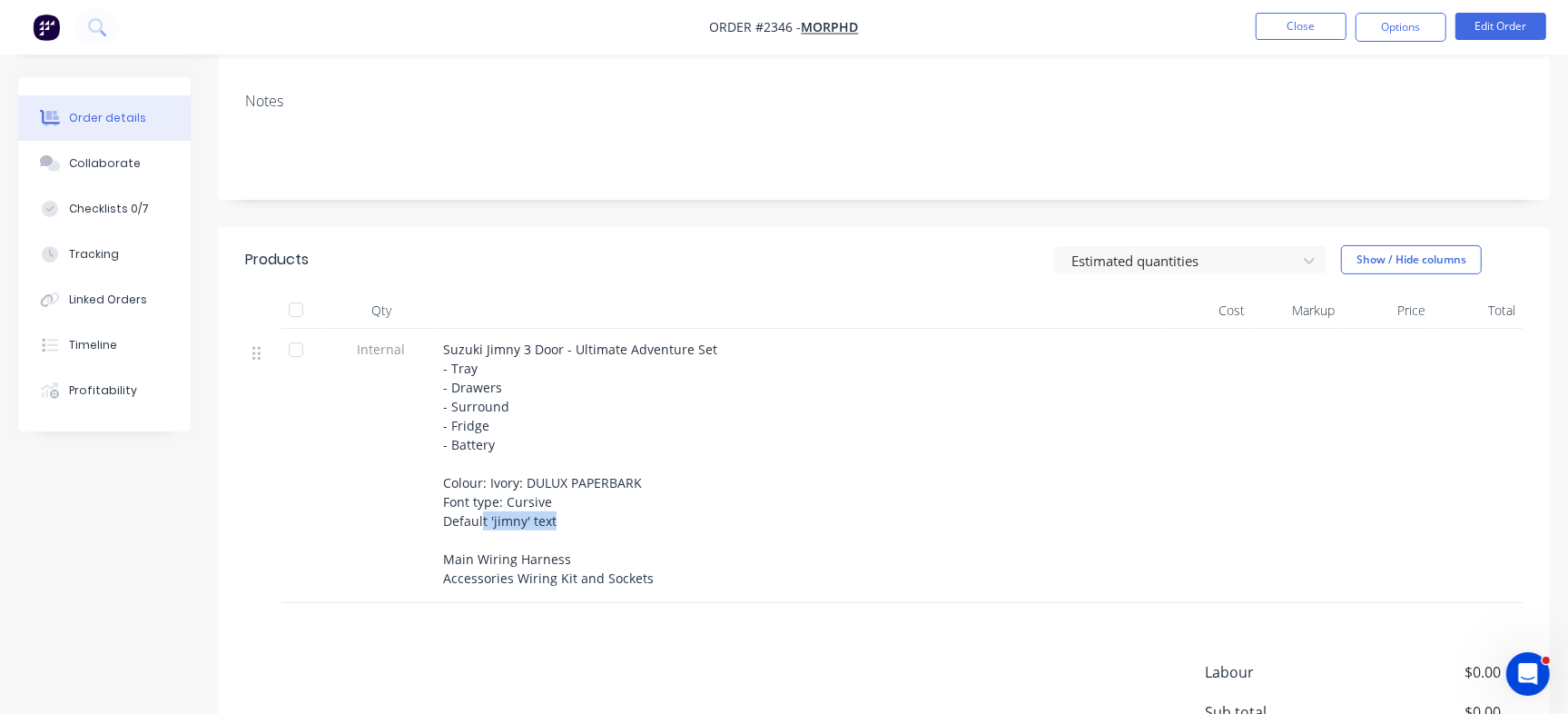
click at [555, 515] on div "Suzuki Jimny 3 Door - Ultimate Adventure Set - Tray - Drawers - Surround - Frid…" at bounding box center [799, 464] width 712 height 248
click at [620, 533] on div "Suzuki Jimny 3 Door - Ultimate Adventure Set - Tray - Drawers - Surround - Frid…" at bounding box center [799, 464] width 712 height 248
drag, startPoint x: 465, startPoint y: 524, endPoint x: 574, endPoint y: 519, distance: 109.1
click at [574, 519] on div "Suzuki Jimny 3 Door - Ultimate Adventure Set - Tray - Drawers - Surround - Frid…" at bounding box center [799, 464] width 712 height 248
drag, startPoint x: 495, startPoint y: 478, endPoint x: 657, endPoint y: 482, distance: 162.0
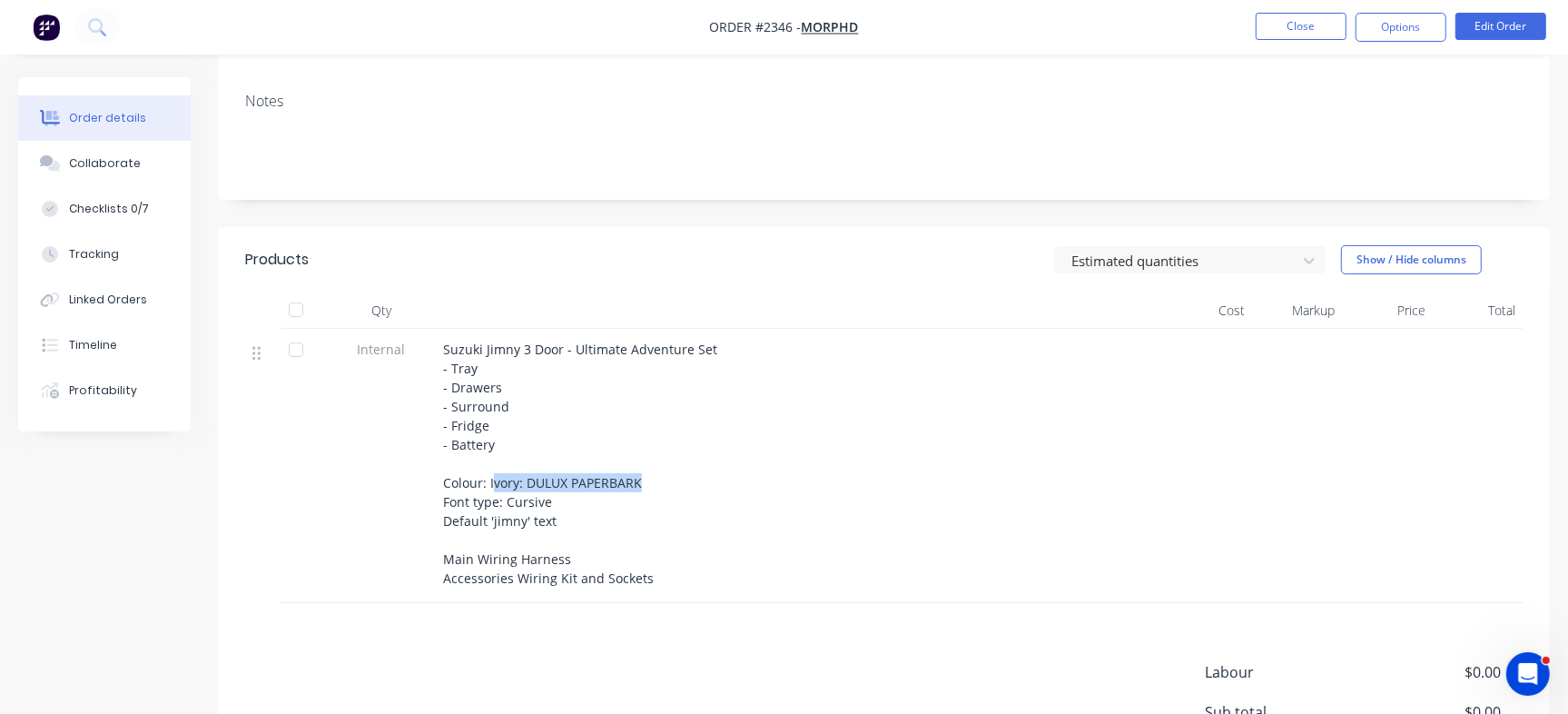
click at [657, 482] on div "Suzuki Jimny 3 Door - Ultimate Adventure Set - Tray - Drawers - Surround - Frid…" at bounding box center [799, 464] width 712 height 248
click at [572, 481] on span "Suzuki Jimny 3 Door - Ultimate Adventure Set - Tray - Drawers - Surround - Frid…" at bounding box center [580, 464] width 274 height 246
drag, startPoint x: 527, startPoint y: 485, endPoint x: 654, endPoint y: 483, distance: 127.0
click at [654, 483] on div "Suzuki Jimny 3 Door - Ultimate Adventure Set - Tray - Drawers - Surround - Frid…" at bounding box center [799, 464] width 712 height 248
drag, startPoint x: 446, startPoint y: 565, endPoint x: 630, endPoint y: 572, distance: 184.1
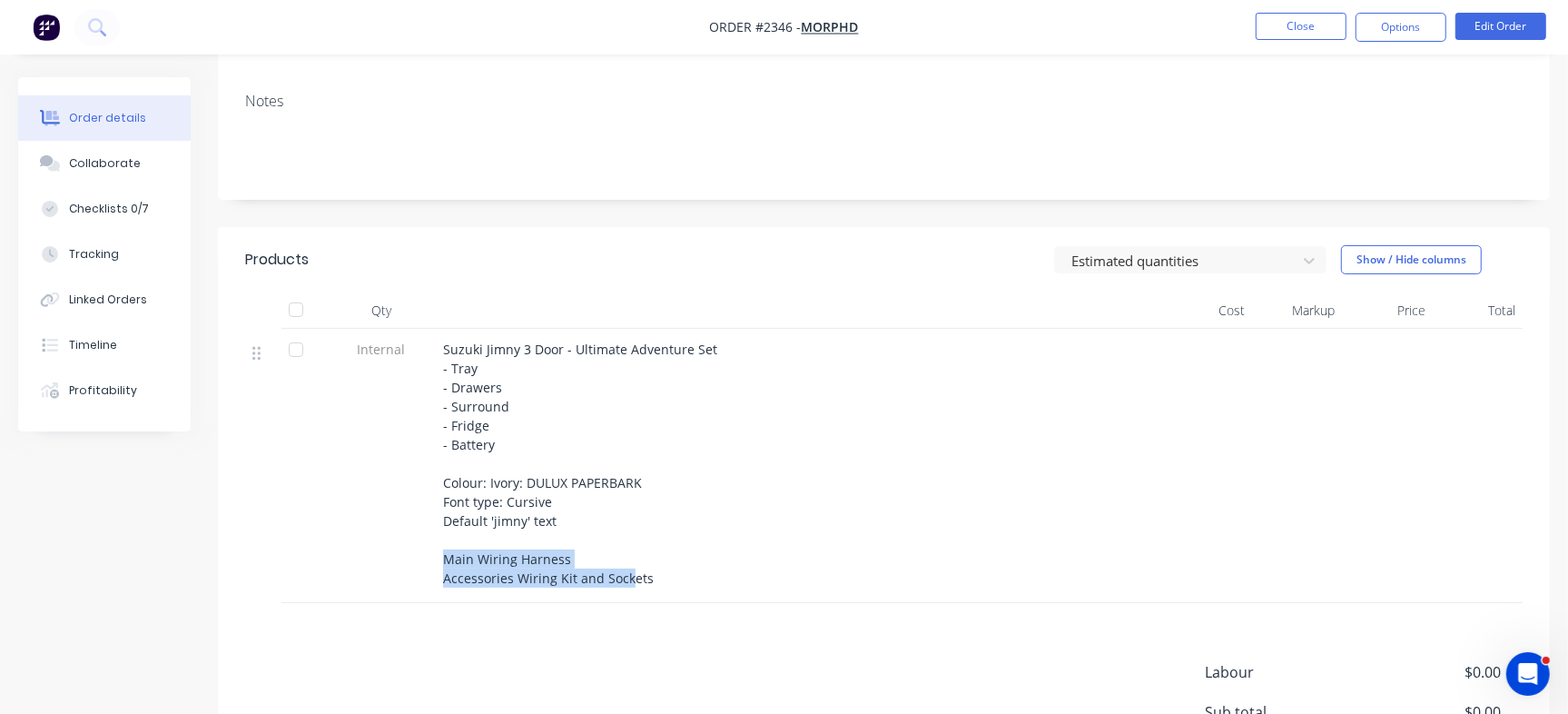
click at [630, 572] on span "Suzuki Jimny 3 Door - Ultimate Adventure Set - Tray - Drawers - Surround - Frid…" at bounding box center [580, 464] width 274 height 246
click at [553, 593] on div "Suzuki Jimny 3 Door - Ultimate Adventure Set - Tray - Drawers - Surround - Frid…" at bounding box center [799, 466] width 726 height 274
drag, startPoint x: 452, startPoint y: 562, endPoint x: 493, endPoint y: 593, distance: 51.4
click at [587, 587] on span "Suzuki Jimny 3 Door - Ultimate Adventure Set - Tray - Drawers - Surround - Frid…" at bounding box center [580, 464] width 274 height 246
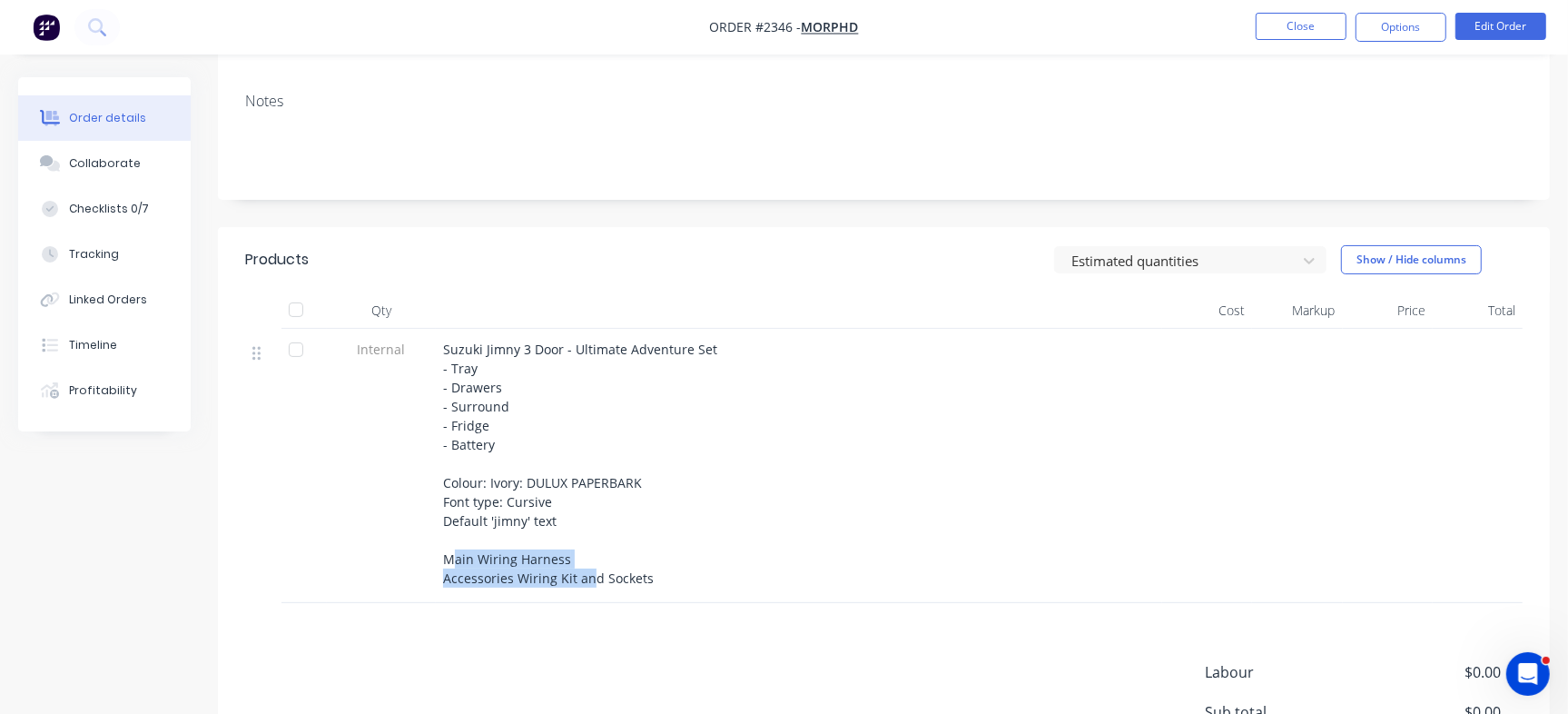
click at [472, 583] on span "Suzuki Jimny 3 Door - Ultimate Adventure Set - Tray - Drawers - Surround - Frid…" at bounding box center [580, 464] width 274 height 246
drag, startPoint x: 456, startPoint y: 572, endPoint x: 666, endPoint y: 593, distance: 211.0
click at [666, 593] on div "Suzuki Jimny 3 Door - Ultimate Adventure Set - Tray - Drawers - Surround - Frid…" at bounding box center [799, 466] width 726 height 274
click at [772, 554] on div "Suzuki Jimny 3 Door - Ultimate Adventure Set - Tray - Drawers - Surround - Frid…" at bounding box center [799, 464] width 712 height 248
click at [1513, 27] on button "Edit Order" at bounding box center [1501, 26] width 91 height 27
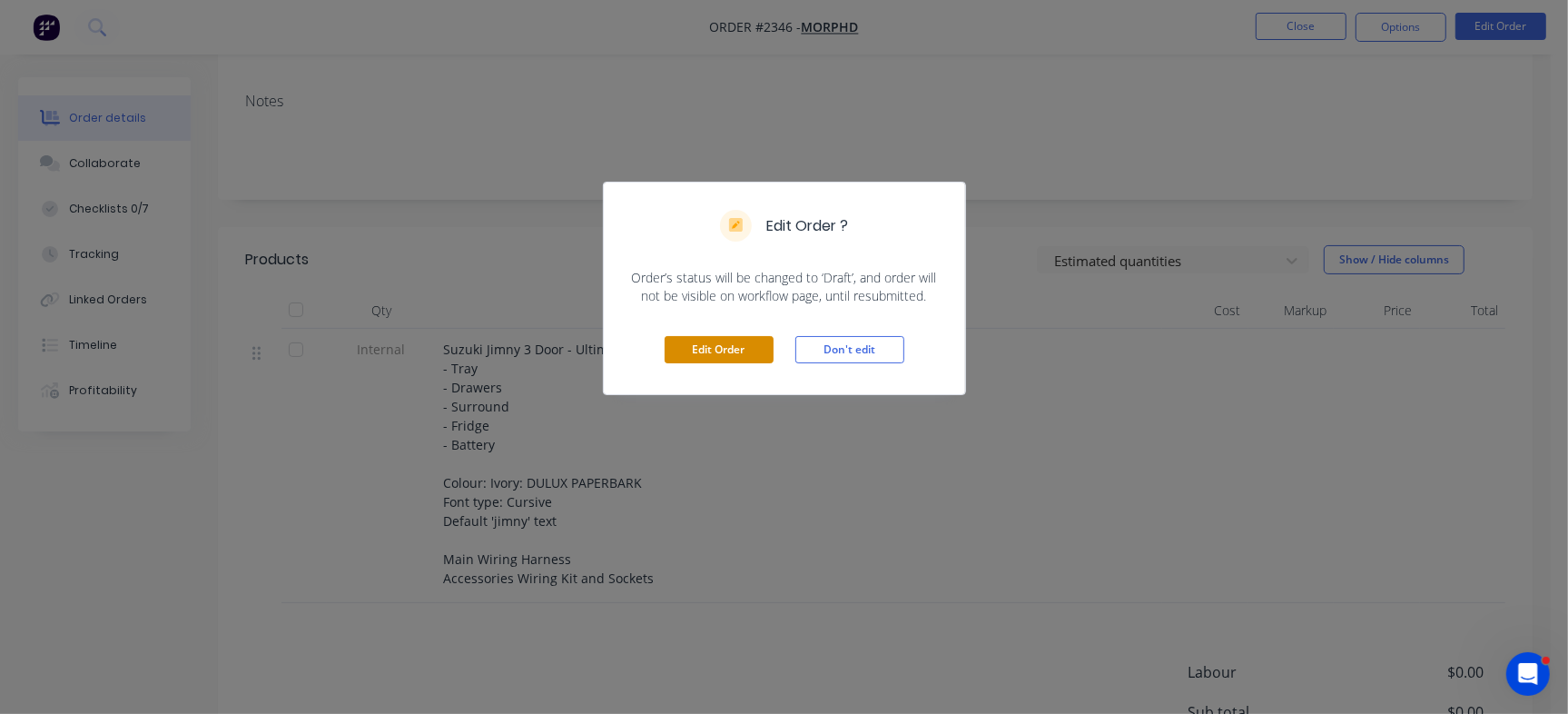
click at [735, 336] on button "Edit Order" at bounding box center [719, 350] width 109 height 27
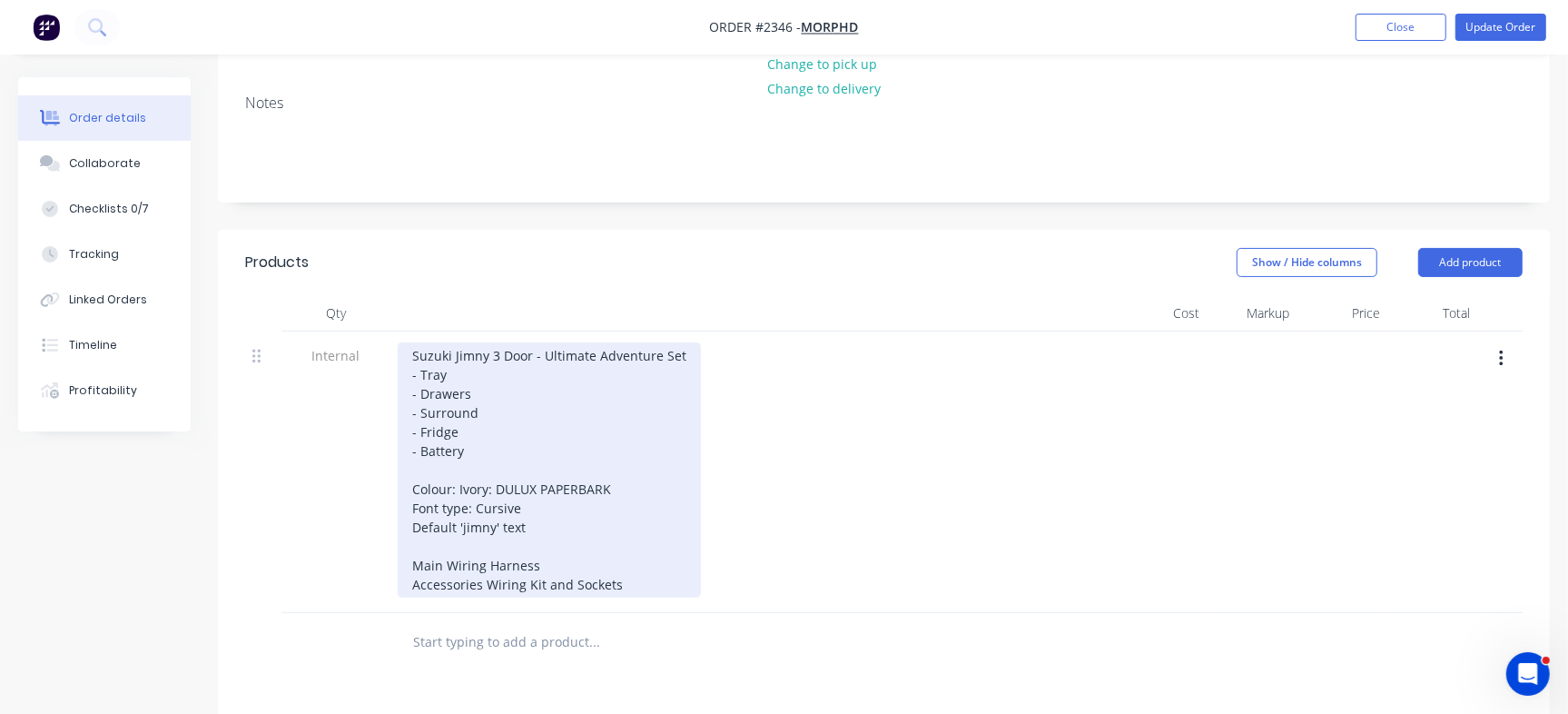
click at [631, 580] on div "Suzuki Jimny 3 Door - Ultimate Adventure Set - Tray - Drawers - Surround - Frid…" at bounding box center [549, 469] width 303 height 255
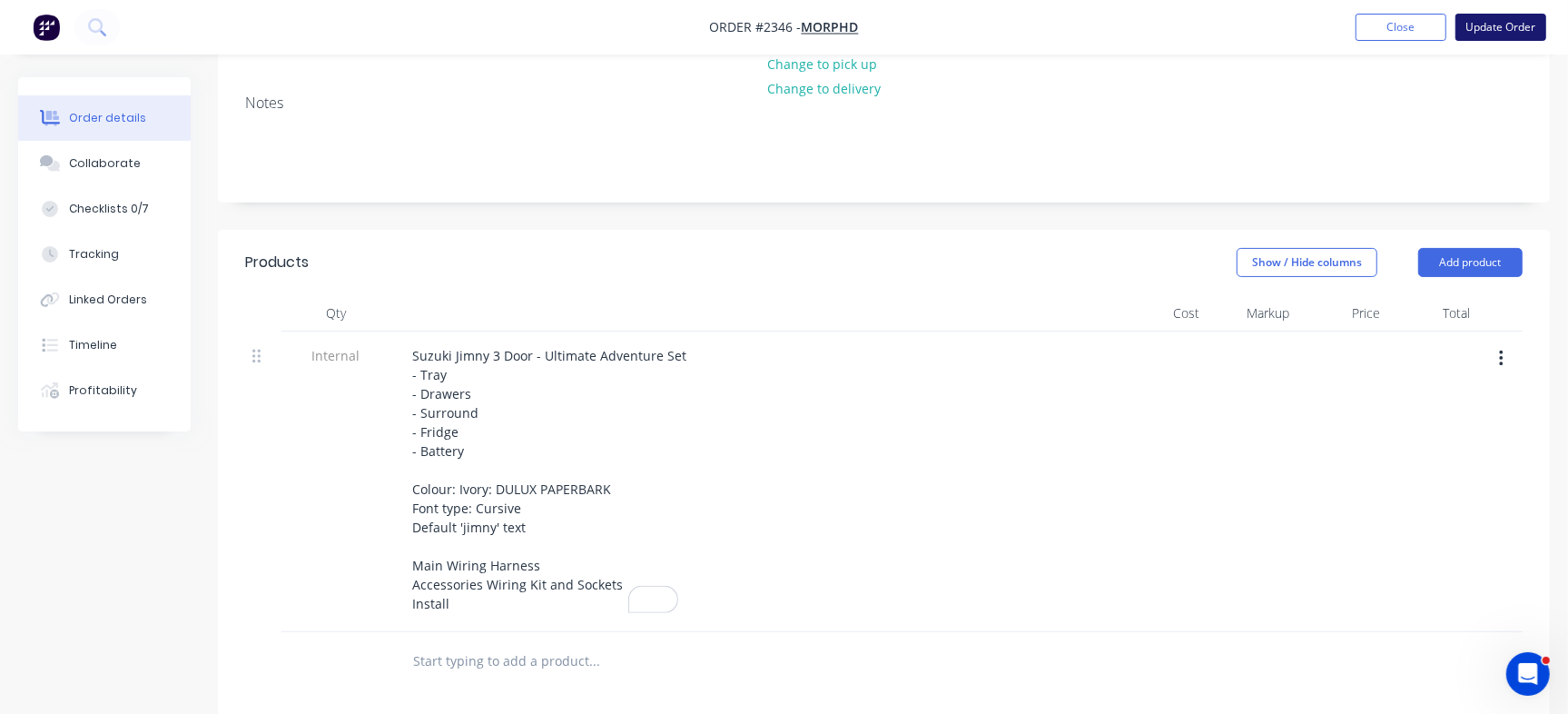
click at [1521, 29] on button "Update Order" at bounding box center [1501, 27] width 91 height 27
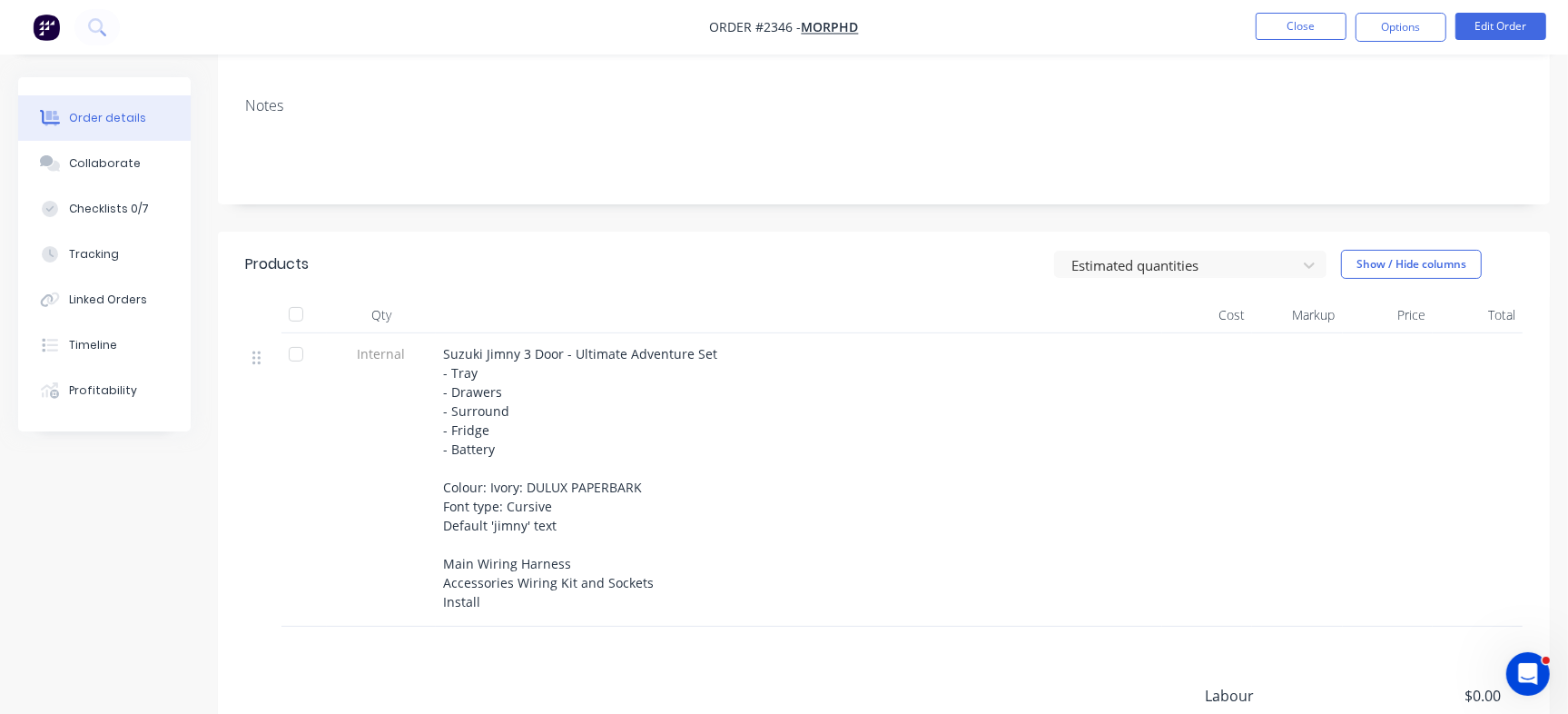
scroll to position [340, 0]
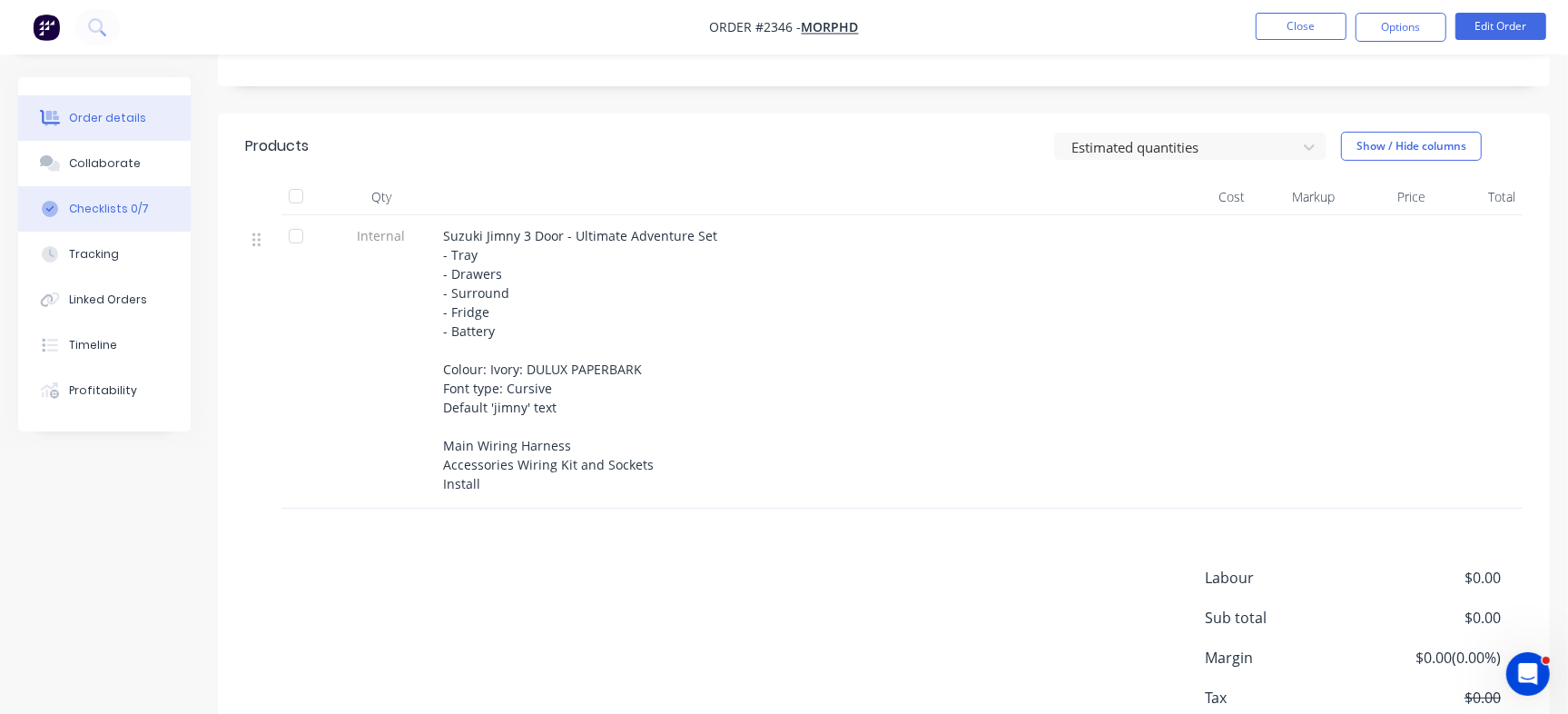
click at [109, 225] on button "Checklists 0/7" at bounding box center [105, 208] width 172 height 45
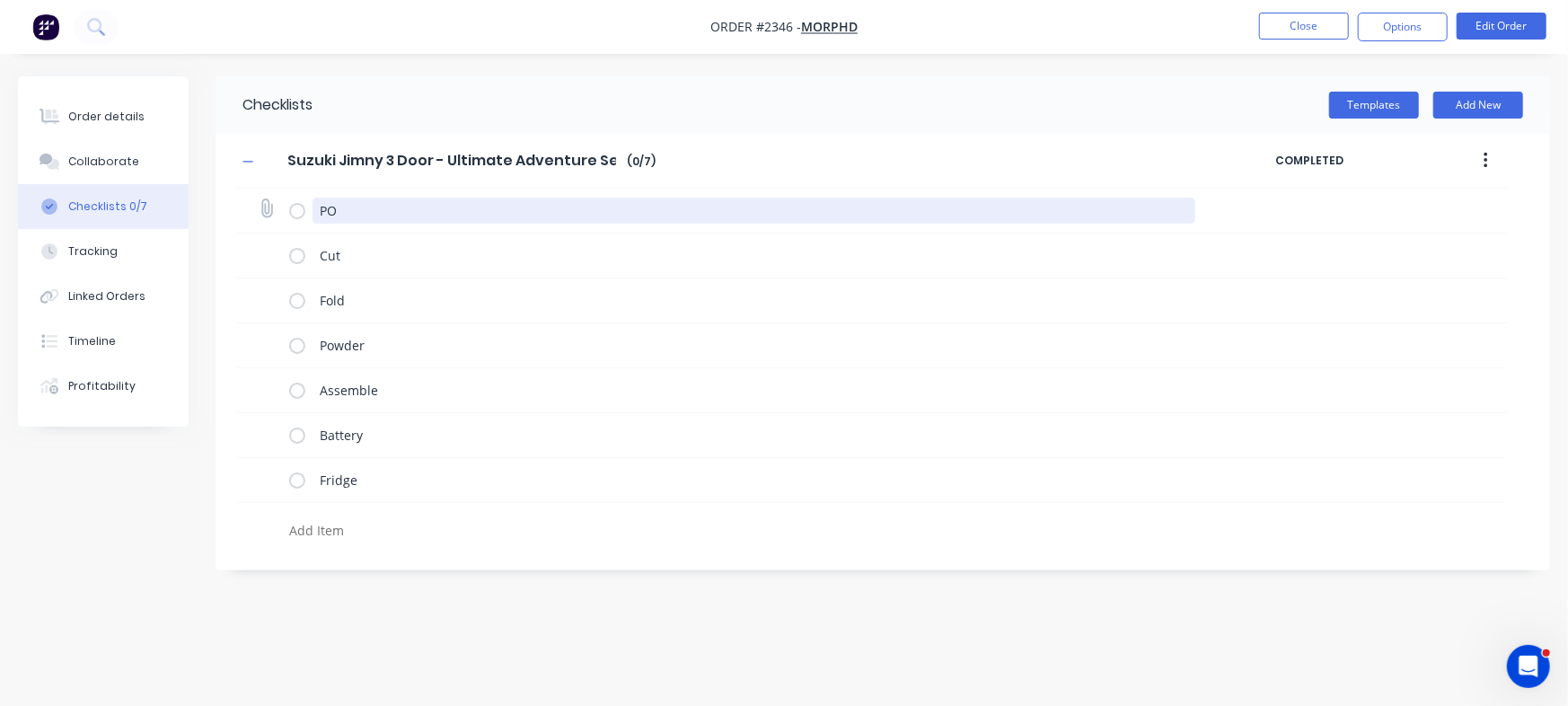
drag, startPoint x: 363, startPoint y: 208, endPoint x: 308, endPoint y: 207, distance: 55.0
click at [308, 207] on div "PO" at bounding box center [745, 210] width 914 height 36
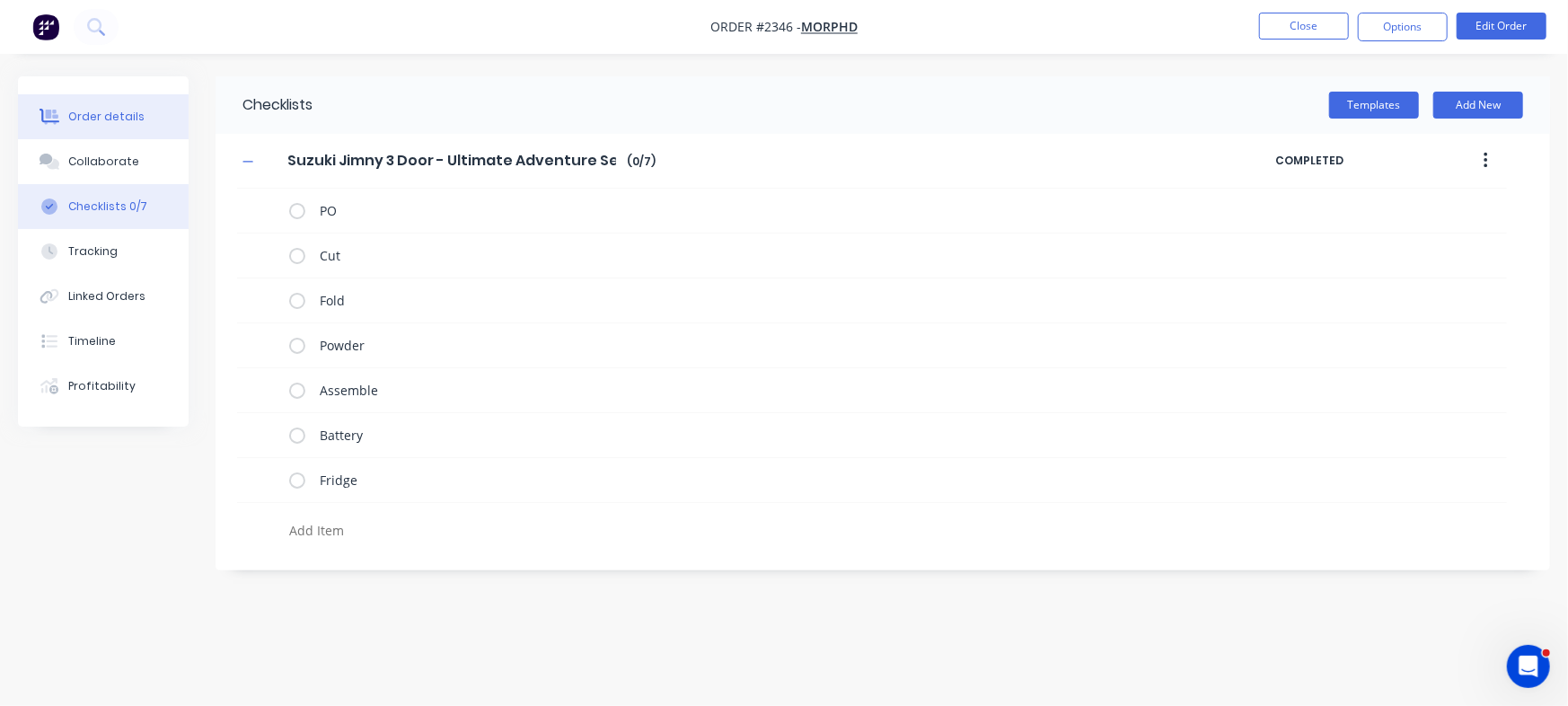
click at [62, 130] on button "Order details" at bounding box center [103, 117] width 170 height 44
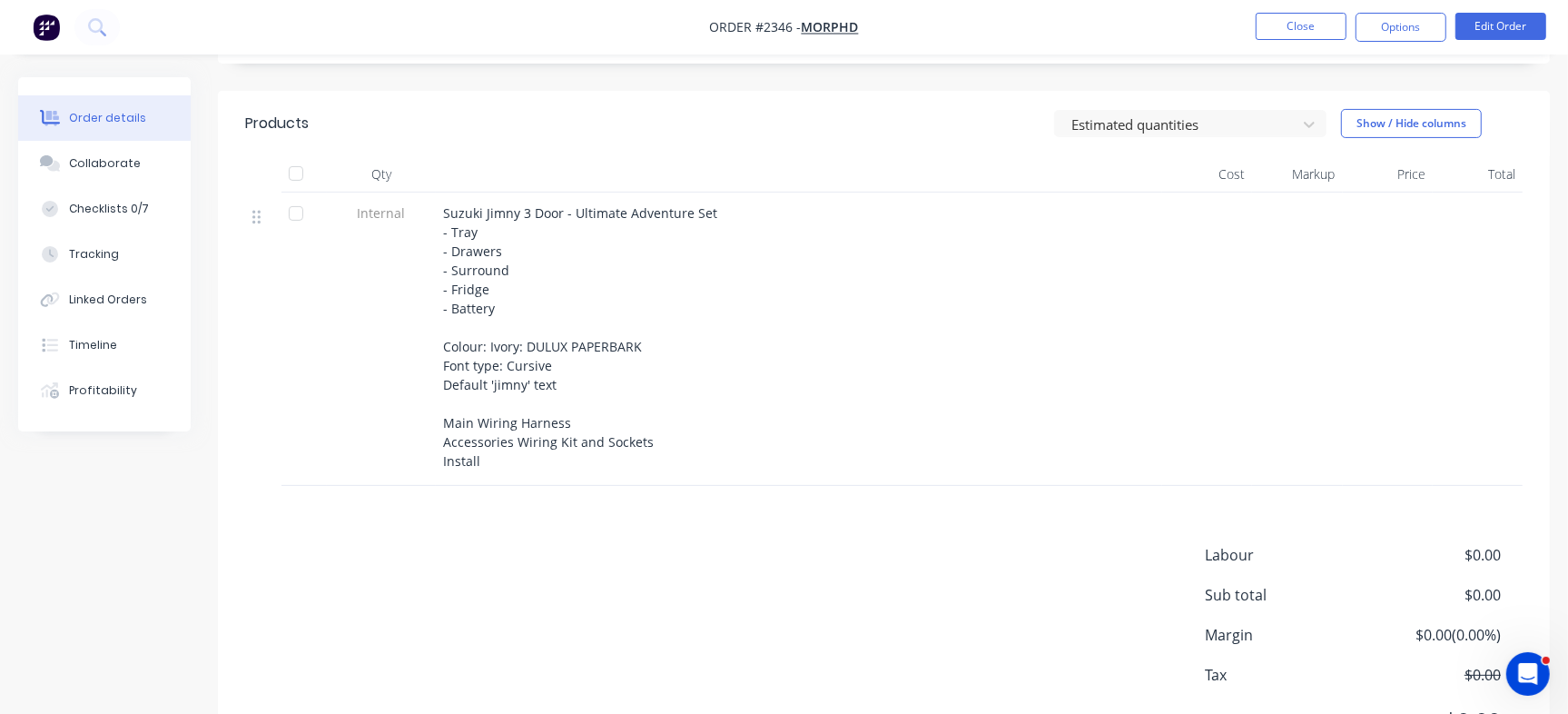
scroll to position [454, 0]
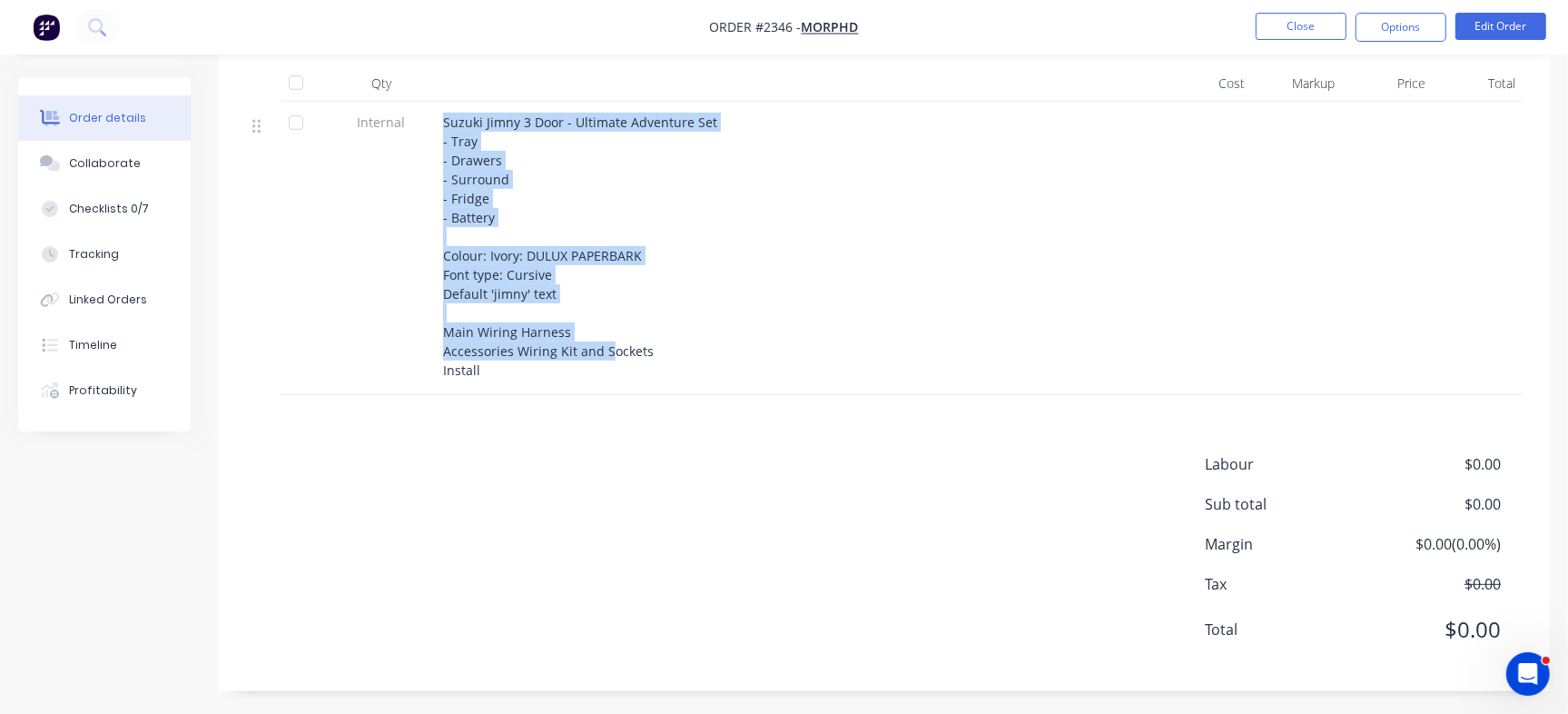
drag, startPoint x: 474, startPoint y: 146, endPoint x: 984, endPoint y: 388, distance: 564.5
click at [607, 357] on div "Internal Suzuki Jimny 3 Door - Ultimate Adventure Set - Tray - Drawers - Surrou…" at bounding box center [884, 248] width 1278 height 293
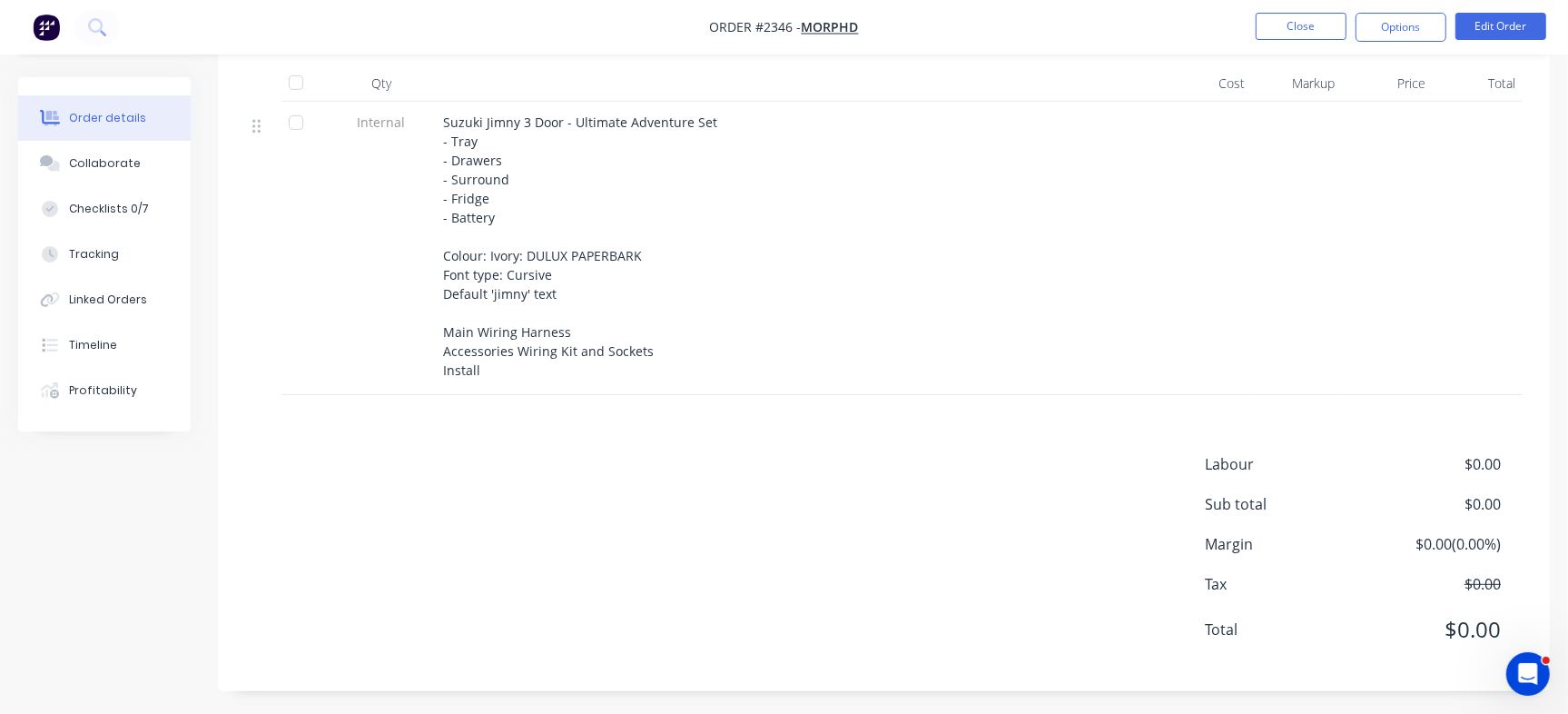
drag, startPoint x: 944, startPoint y: 351, endPoint x: 349, endPoint y: 208, distance: 611.9
click at [942, 350] on div "Suzuki Jimny 3 Door - Ultimate Adventure Set - Tray - Drawers - Surround - Frid…" at bounding box center [799, 245] width 712 height 267
click at [149, 210] on button "Checklists 0/7" at bounding box center [105, 208] width 172 height 45
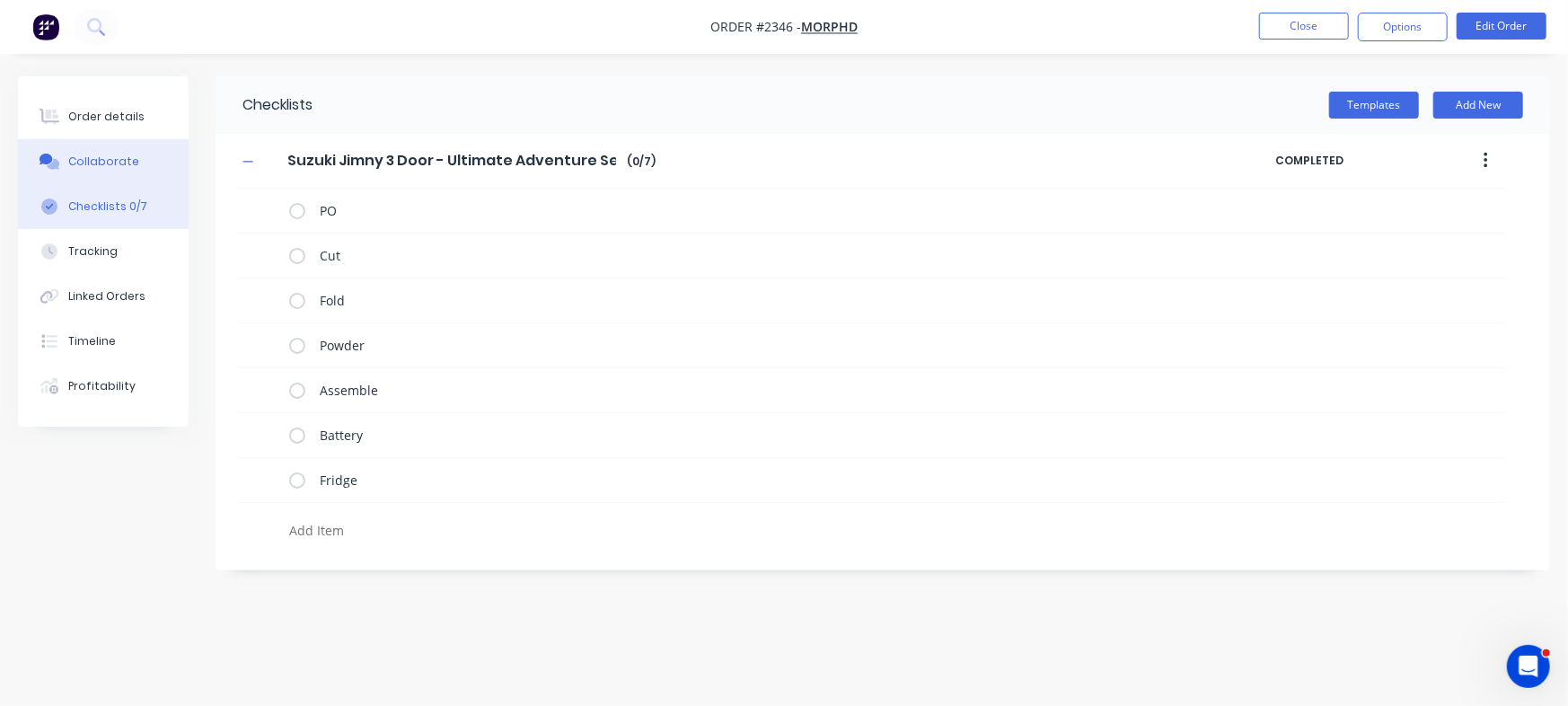
click at [98, 160] on div "Collaborate" at bounding box center [103, 162] width 71 height 16
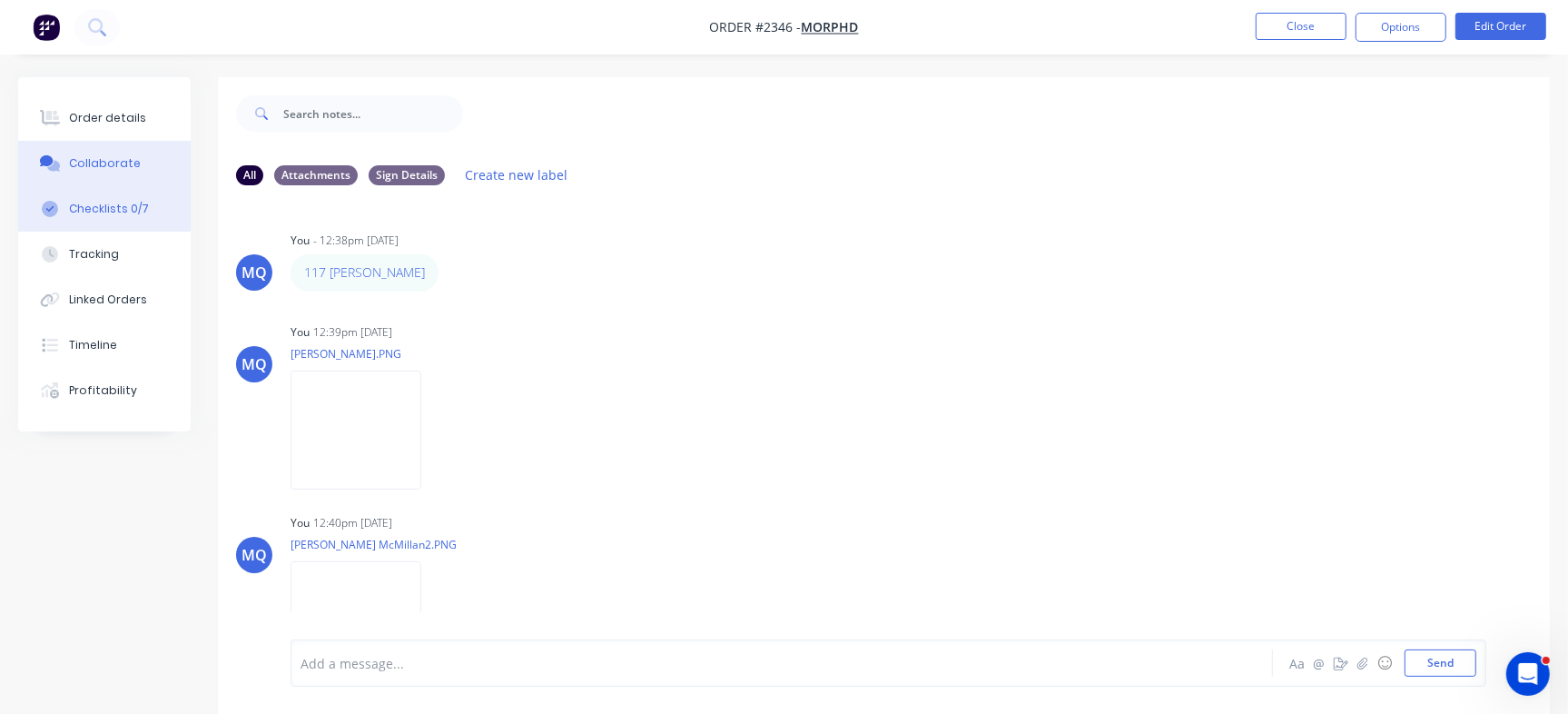
click at [113, 202] on div "Checklists 0/7" at bounding box center [109, 208] width 80 height 17
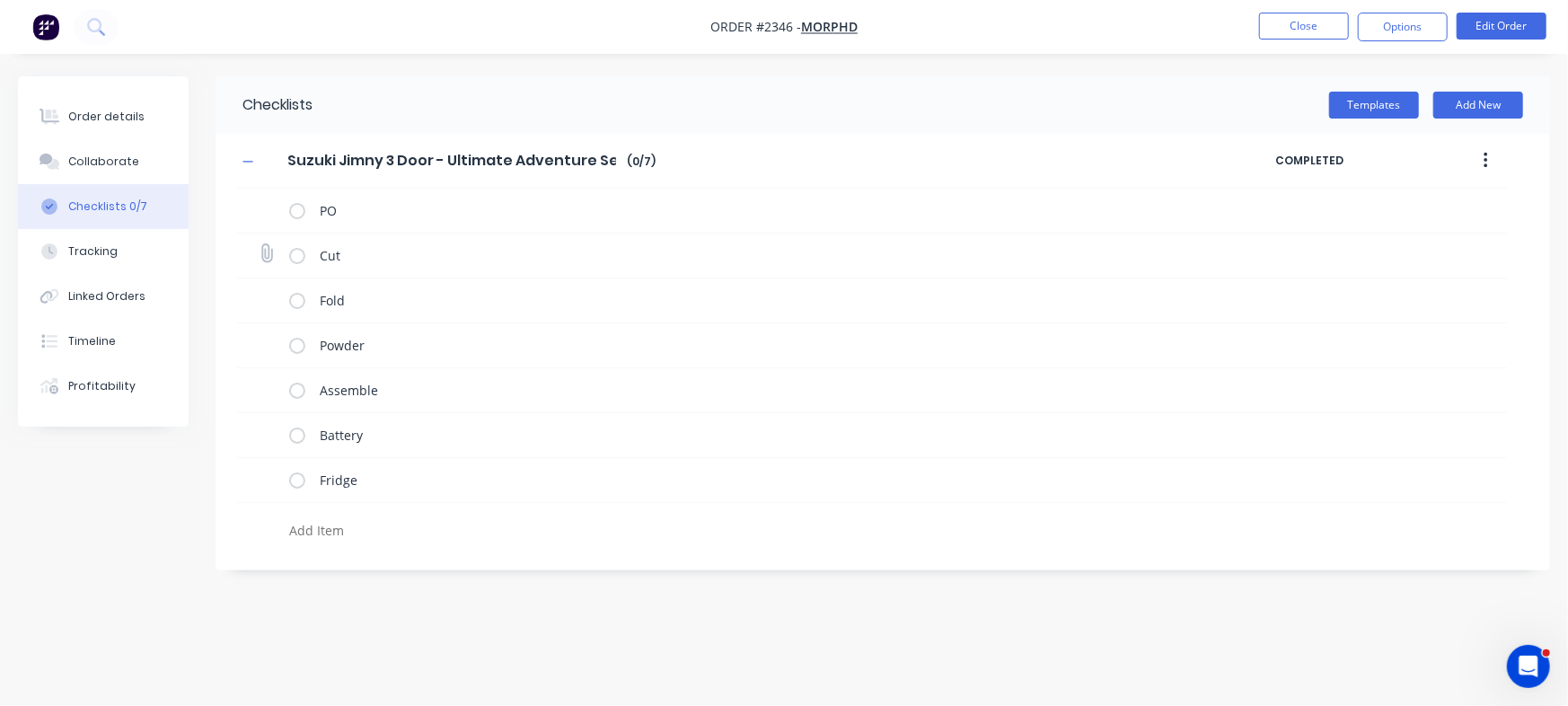
click at [367, 272] on div "Cut" at bounding box center [753, 258] width 883 height 31
click at [359, 313] on div "Fold" at bounding box center [753, 303] width 883 height 31
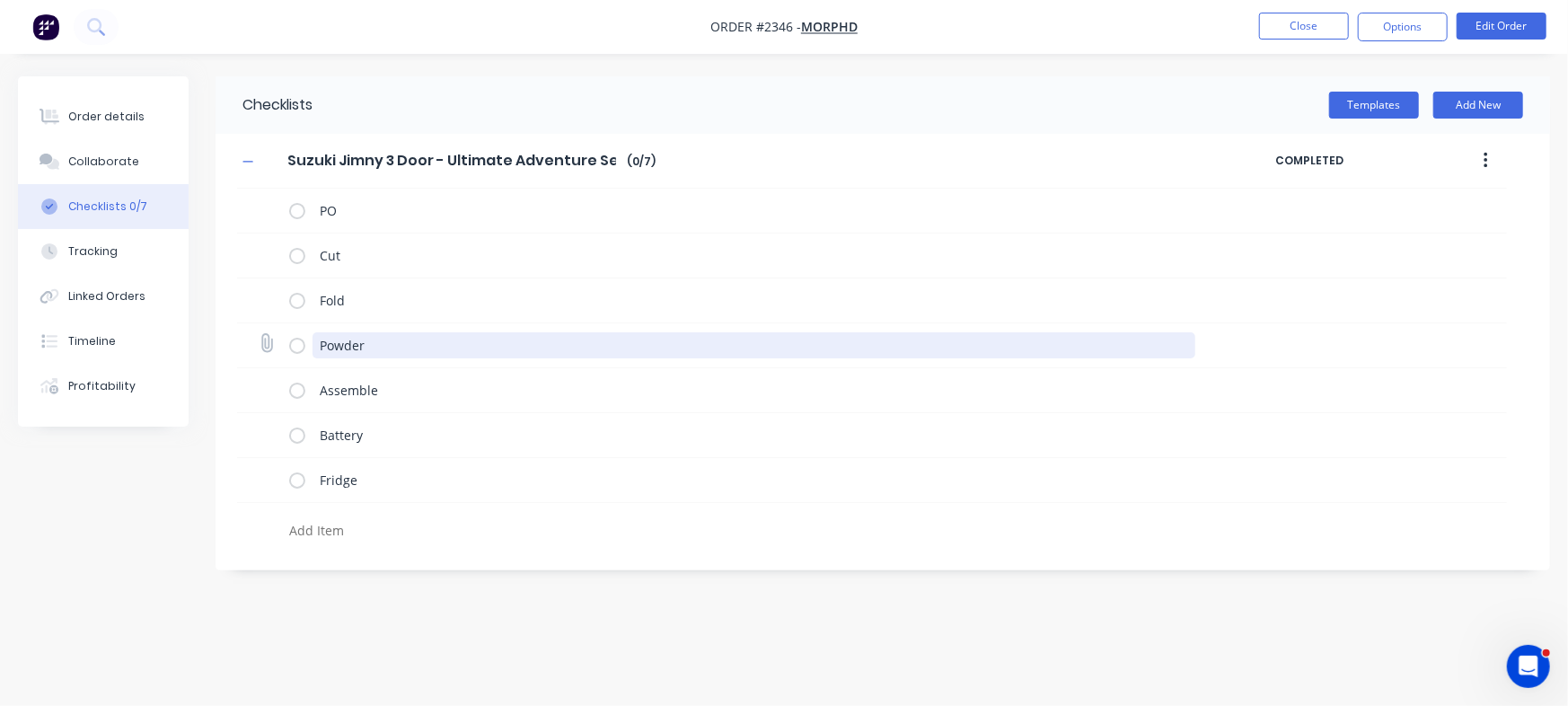
click at [430, 342] on textarea "Powder" at bounding box center [753, 345] width 883 height 26
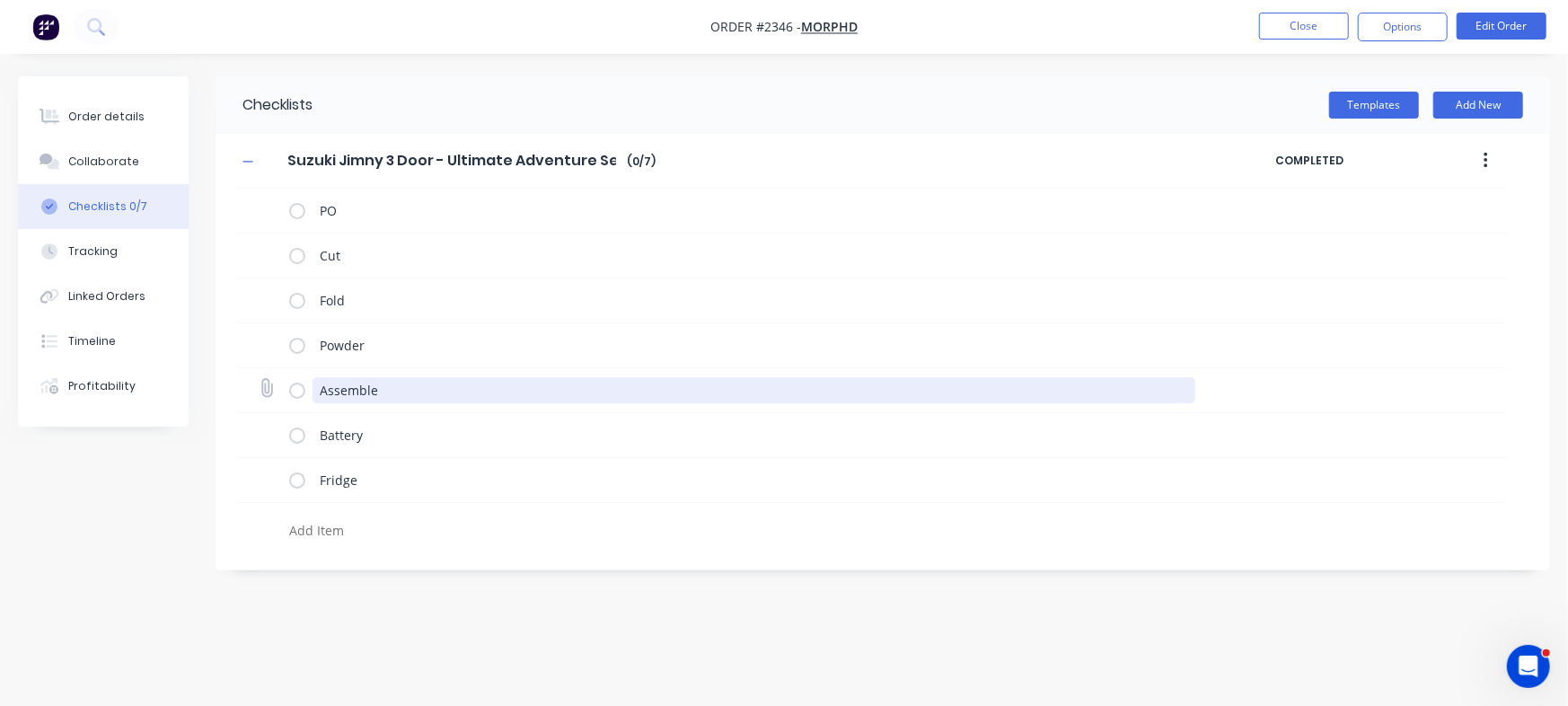
click at [433, 392] on textarea "Assemble" at bounding box center [753, 390] width 883 height 26
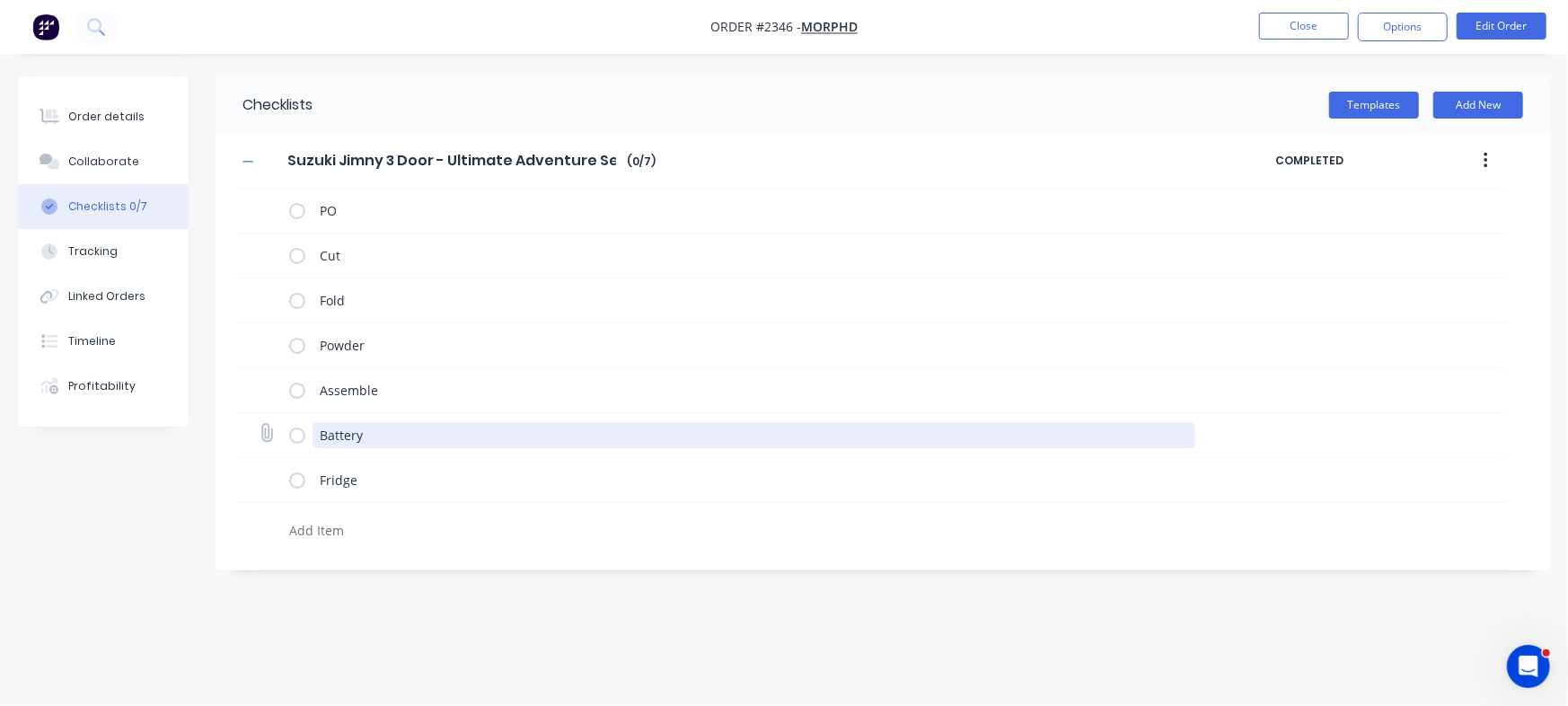
click at [426, 435] on textarea "Battery" at bounding box center [753, 435] width 883 height 26
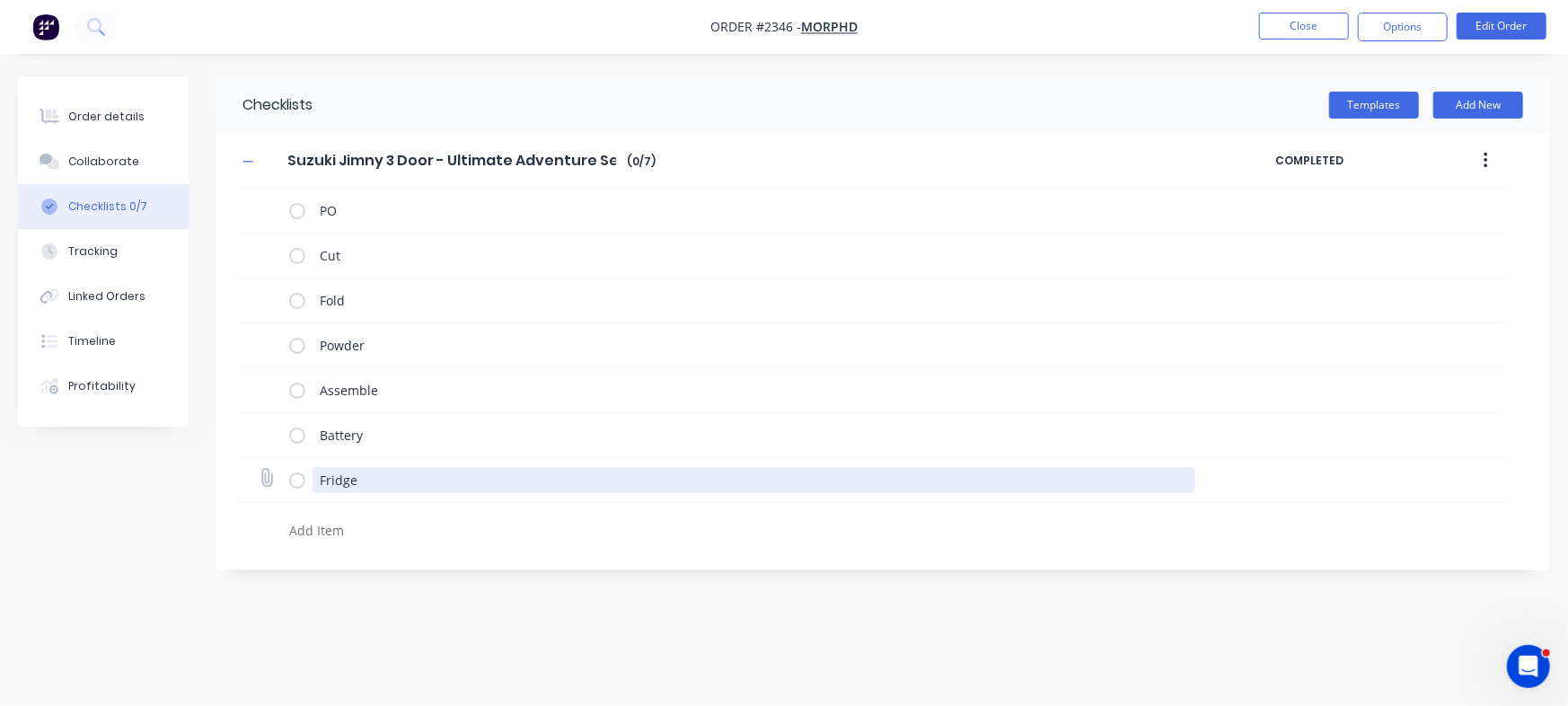
click at [467, 490] on textarea "Fridge" at bounding box center [753, 480] width 883 height 26
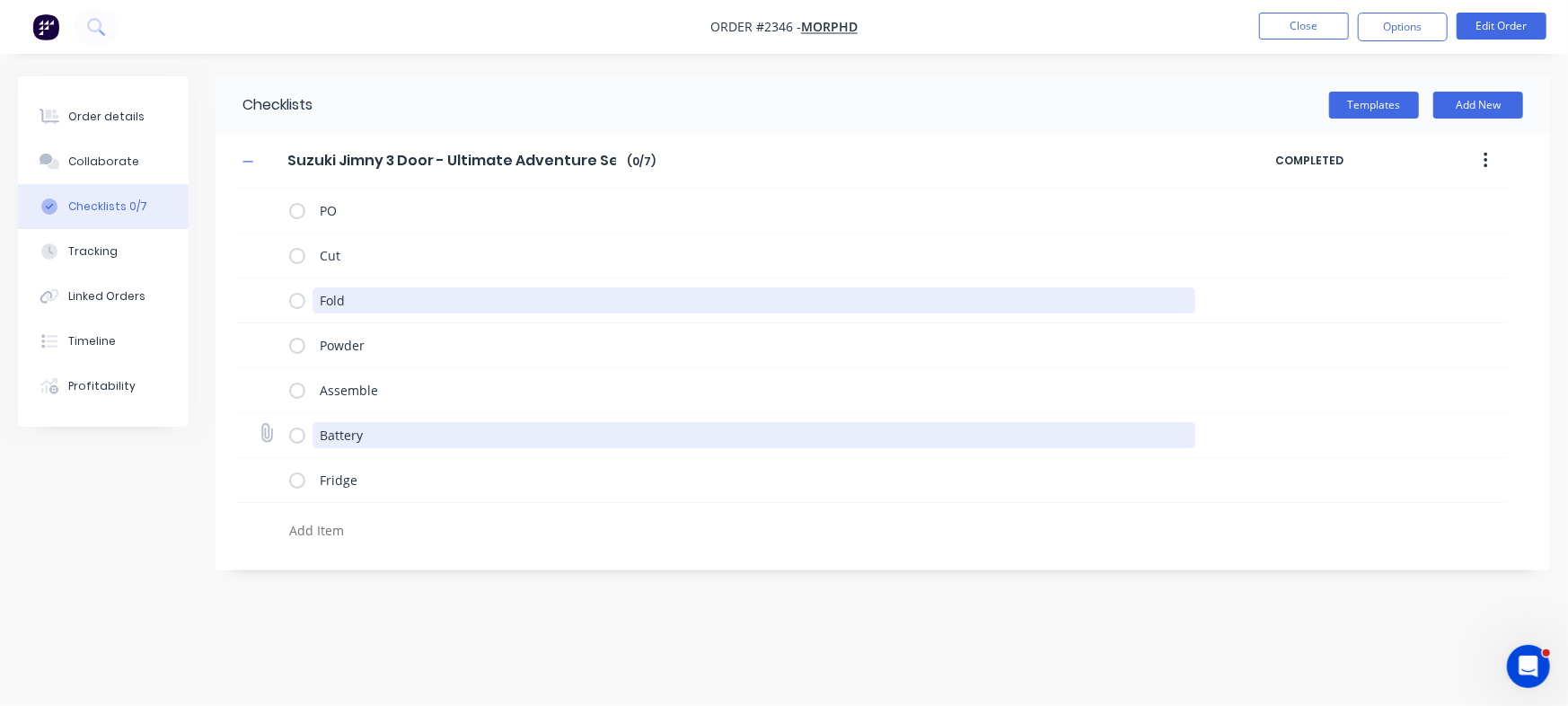
drag, startPoint x: 425, startPoint y: 299, endPoint x: 419, endPoint y: 428, distance: 129.1
click at [419, 428] on div "PO Cut Fold Powder Assemble Battery Fridge" at bounding box center [871, 368] width 1269 height 360
click at [412, 309] on textarea "Fold" at bounding box center [753, 300] width 883 height 26
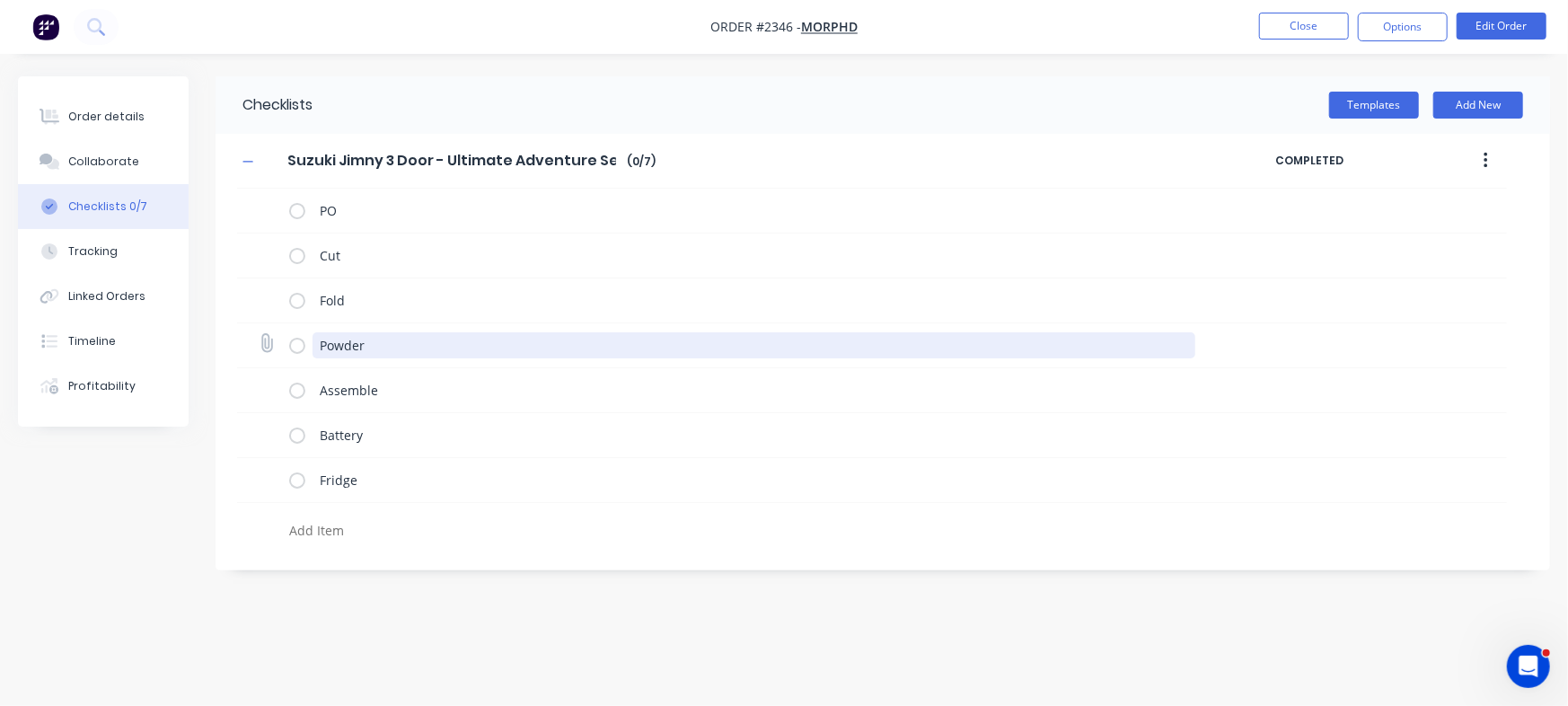
click at [433, 352] on textarea "Powder" at bounding box center [753, 345] width 883 height 26
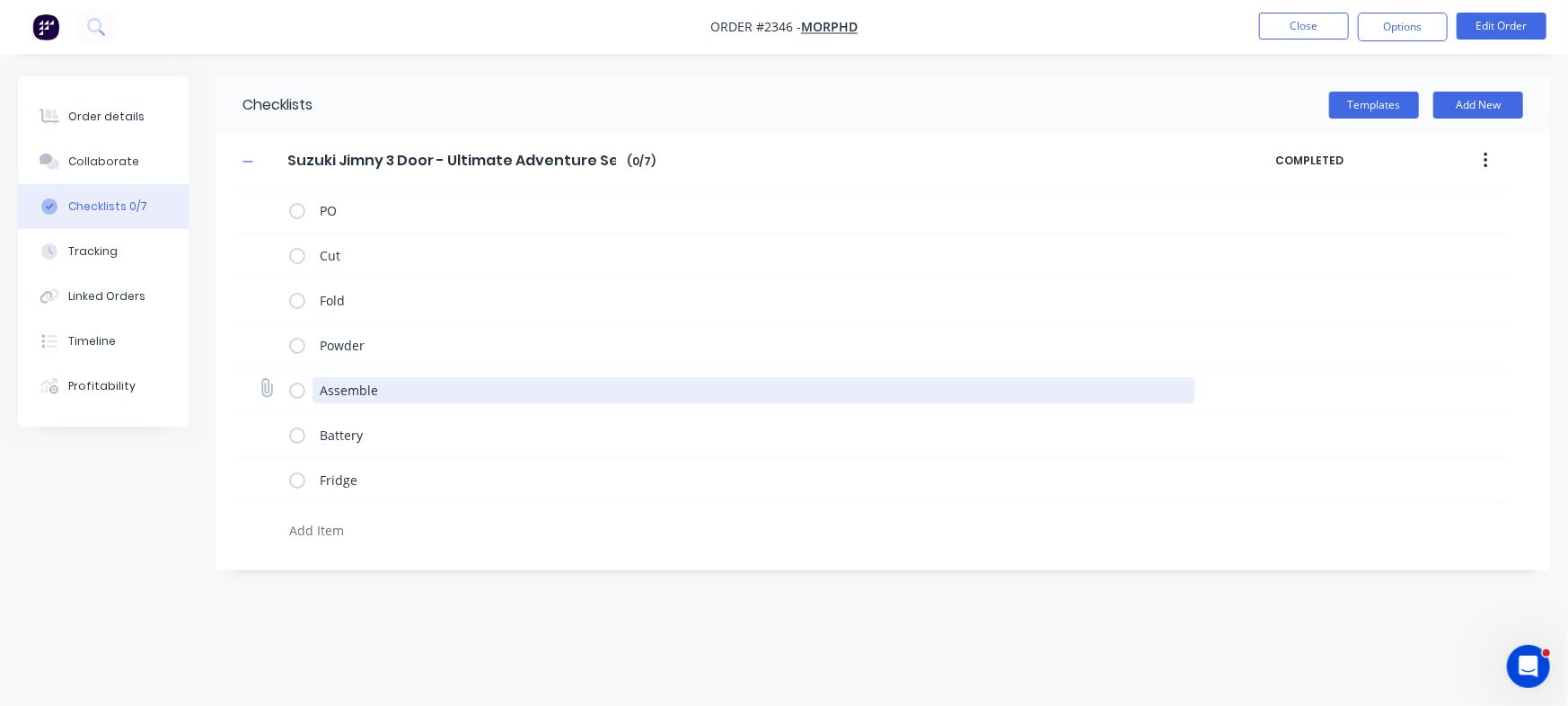
click at [522, 385] on textarea "Assemble" at bounding box center [753, 390] width 883 height 26
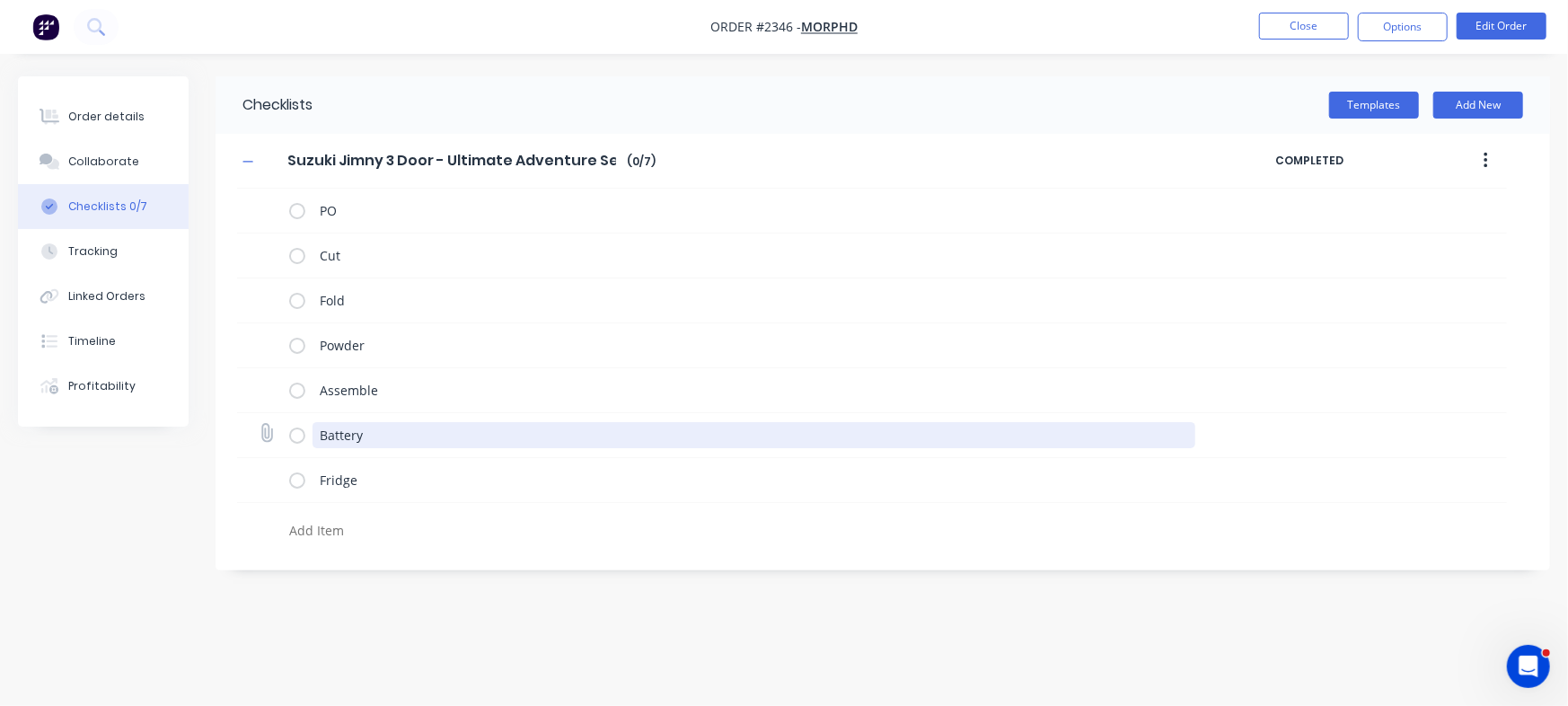
click at [465, 431] on textarea "Battery" at bounding box center [753, 435] width 883 height 26
click at [430, 492] on div "Fridge" at bounding box center [753, 483] width 883 height 31
click at [476, 431] on textarea "Battery" at bounding box center [753, 435] width 883 height 26
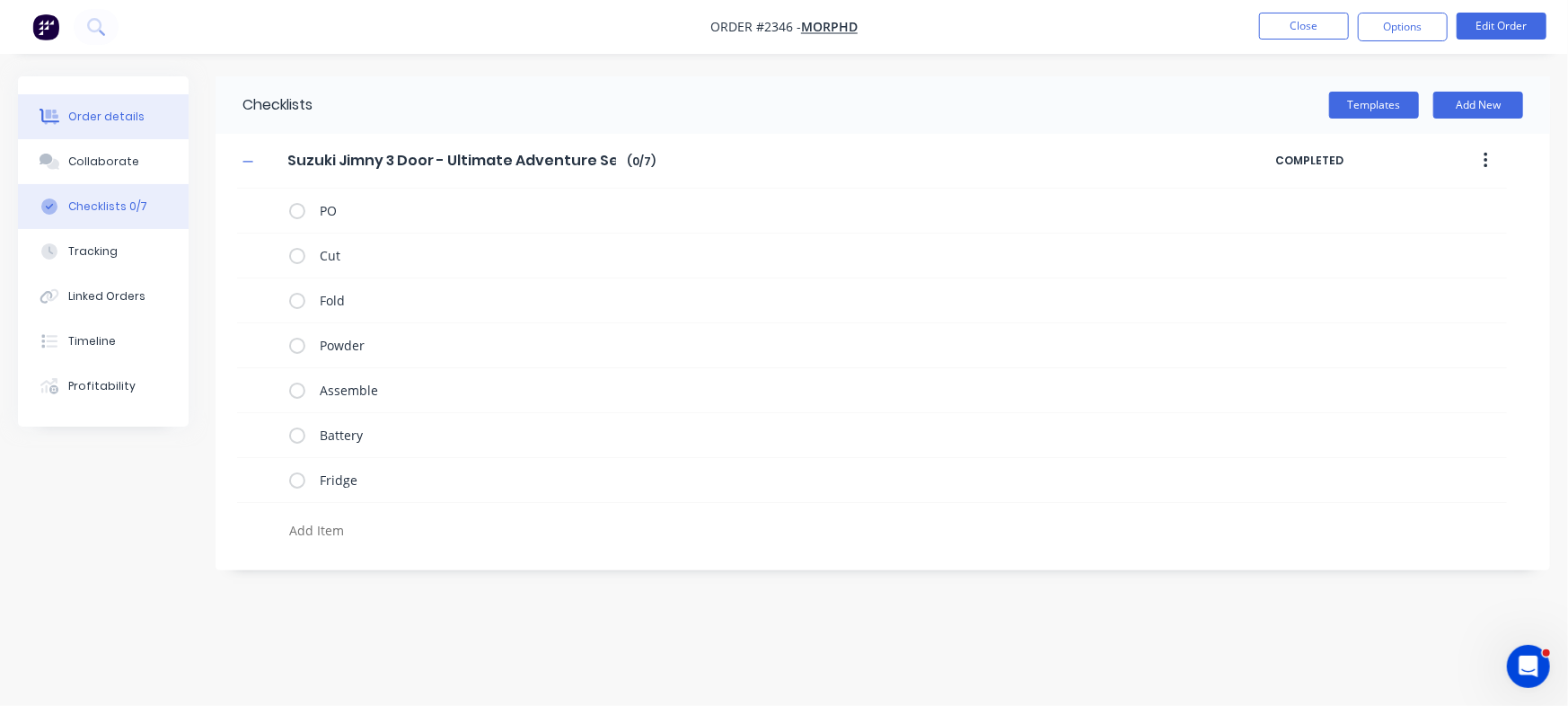
click at [88, 119] on div "Order details" at bounding box center [106, 116] width 76 height 16
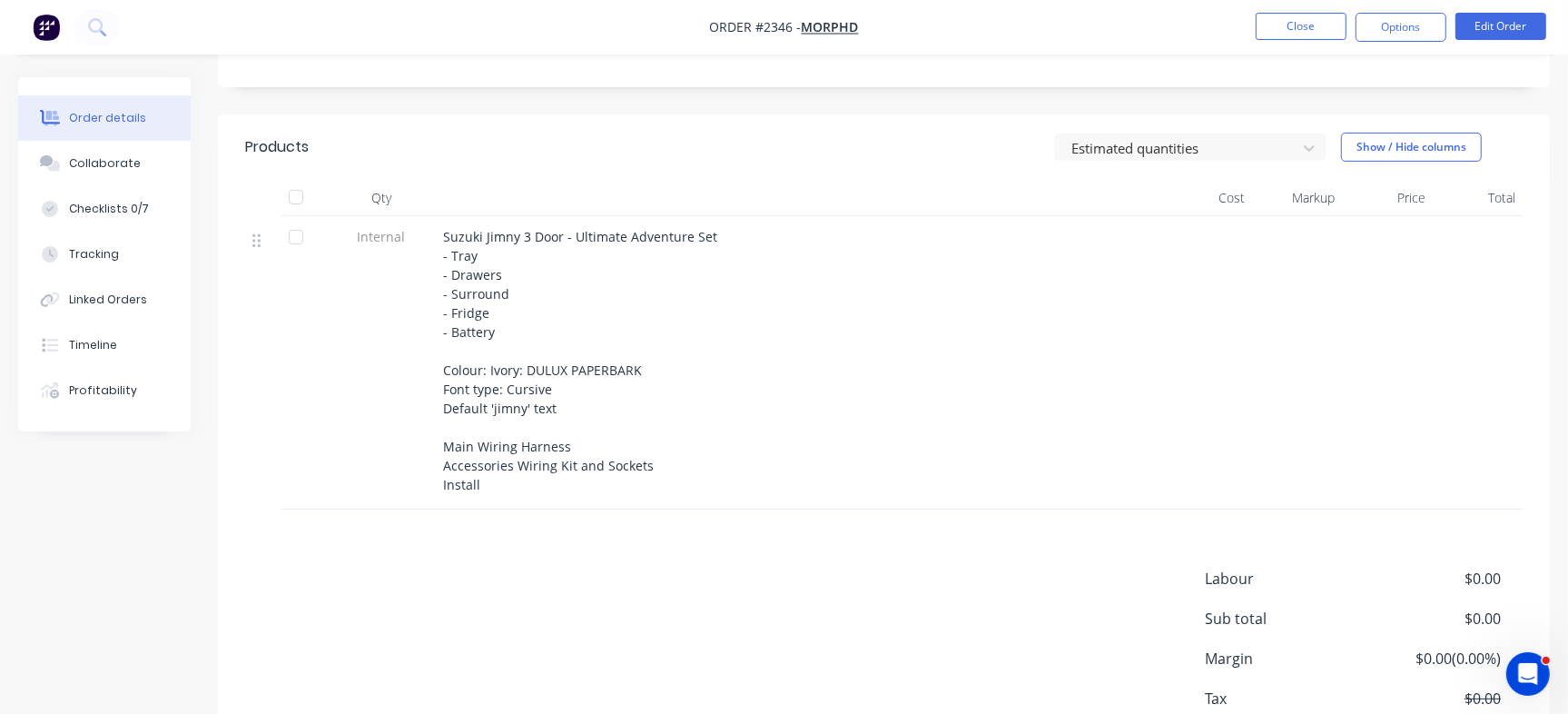
scroll to position [340, 0]
click at [139, 149] on button "Collaborate" at bounding box center [105, 163] width 172 height 45
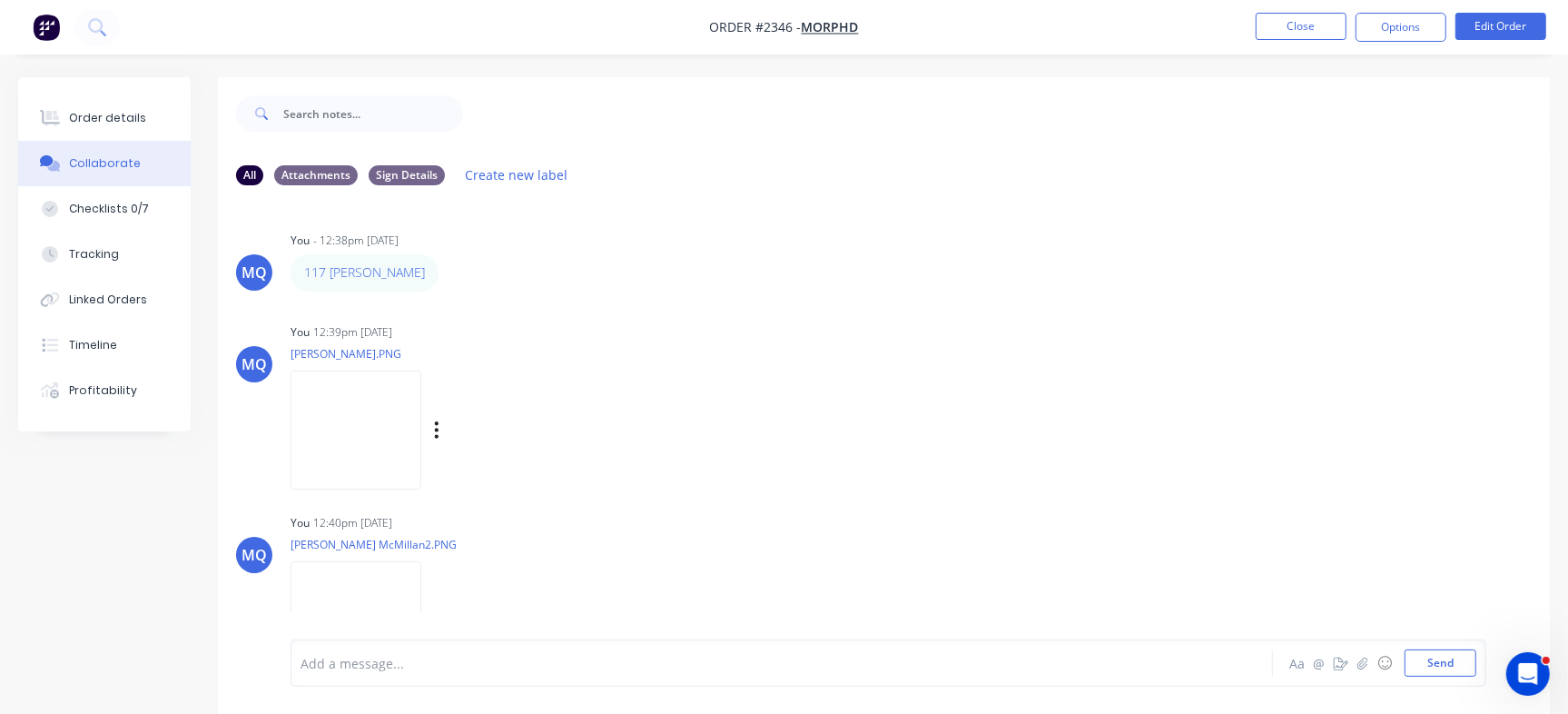
click at [379, 436] on img at bounding box center [356, 430] width 131 height 119
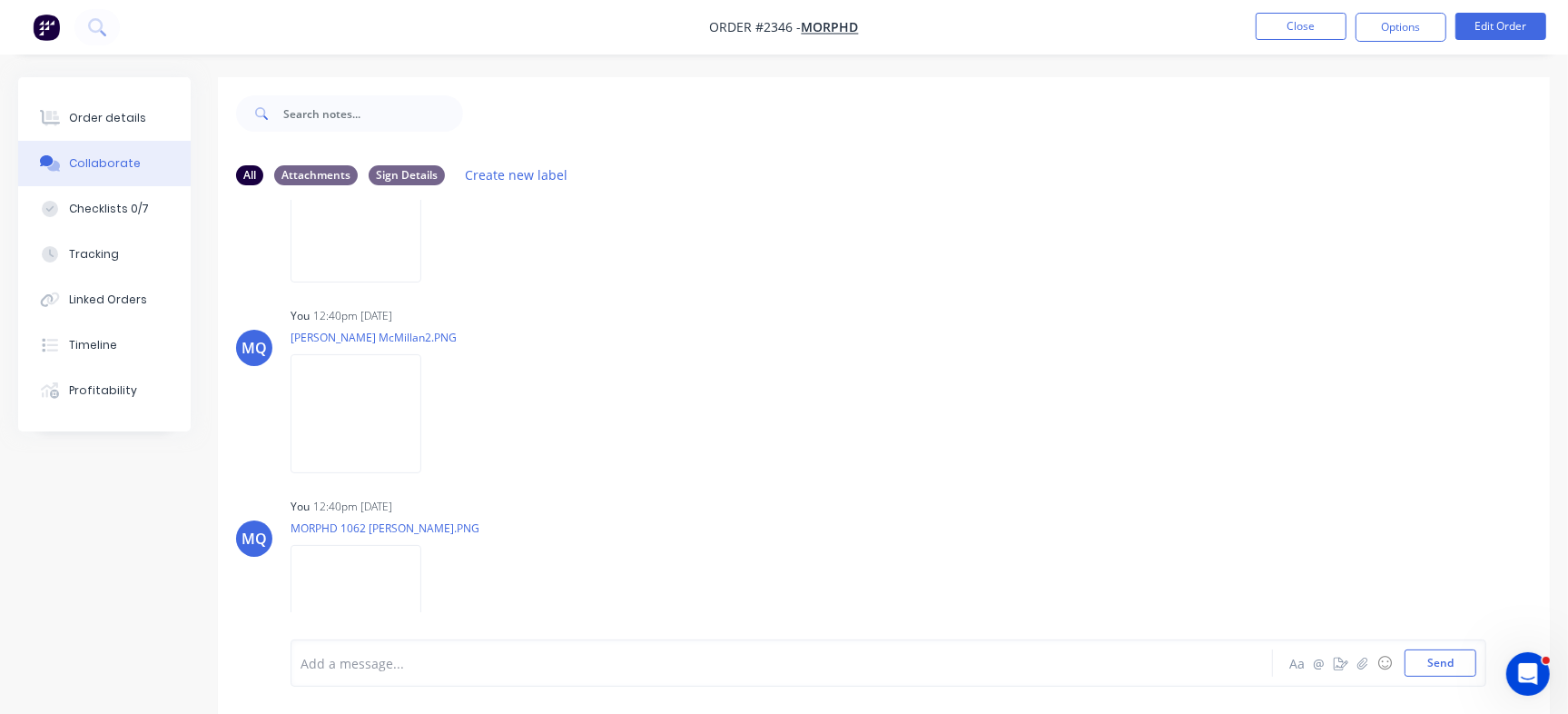
scroll to position [227, 0]
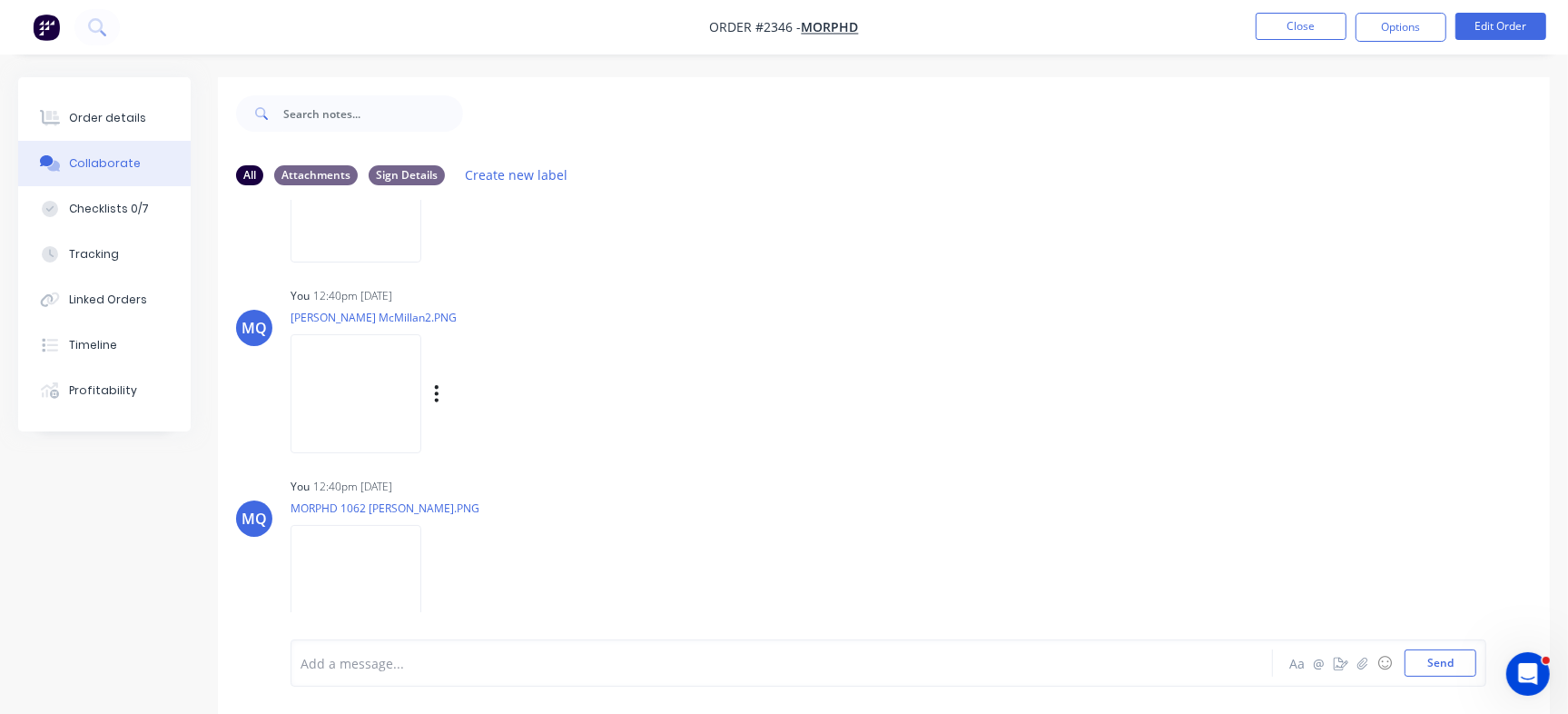
click at [396, 385] on img at bounding box center [356, 394] width 131 height 119
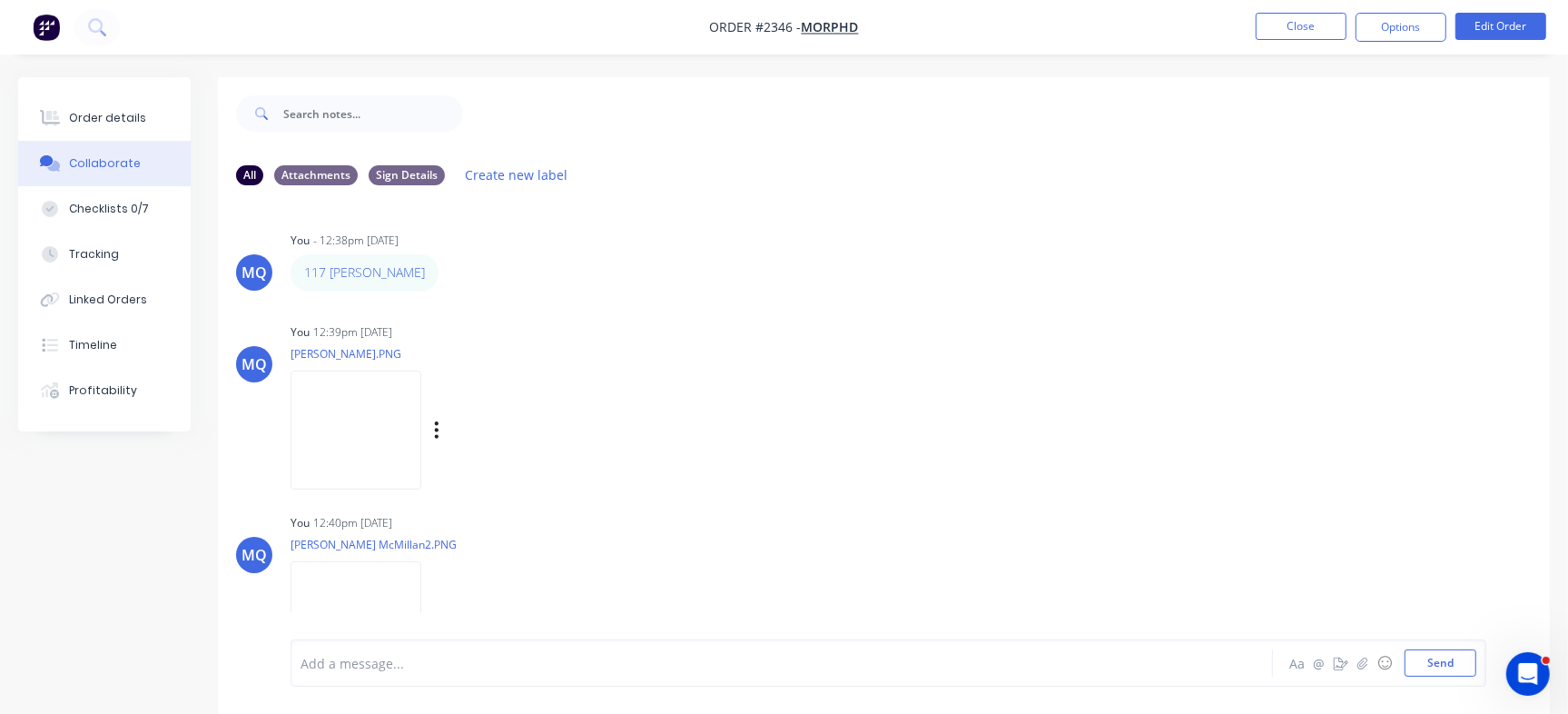
click at [401, 425] on img at bounding box center [356, 430] width 131 height 119
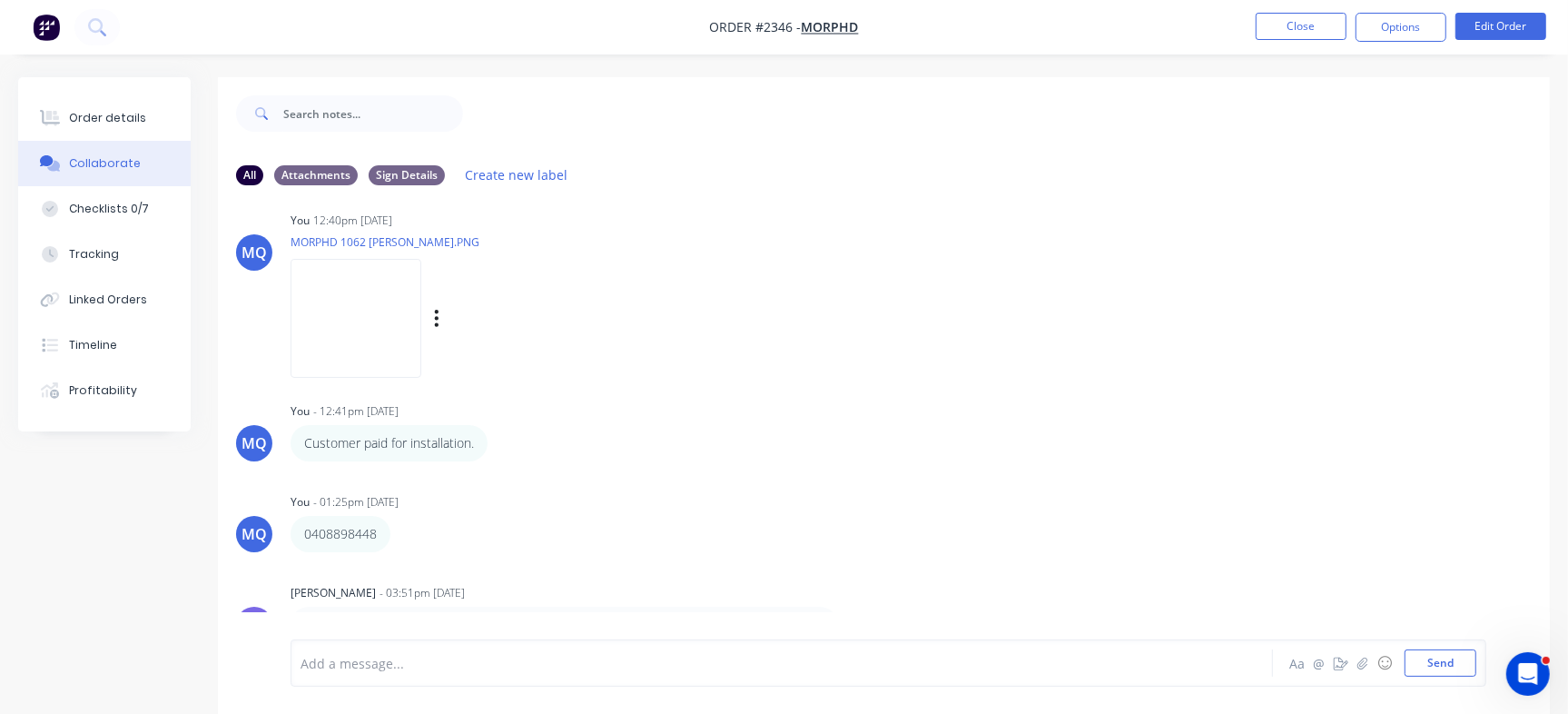
scroll to position [514, 0]
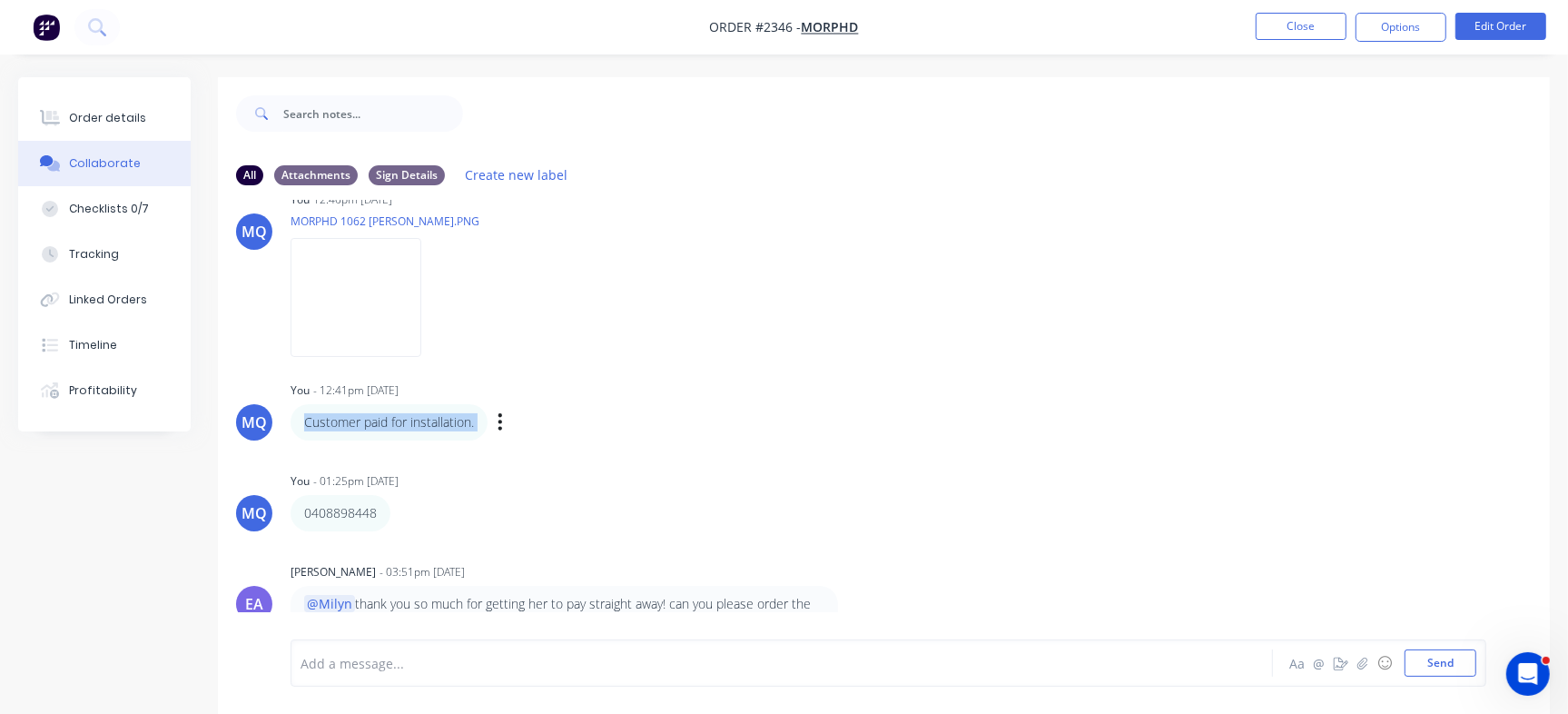
drag, startPoint x: 308, startPoint y: 424, endPoint x: 537, endPoint y: 411, distance: 229.4
click at [537, 411] on div "Customer paid for installation. Labels Edit Delete" at bounding box center [574, 422] width 567 height 36
click at [657, 390] on div "You - 12:41pm 23/09/25" at bounding box center [574, 390] width 567 height 17
drag, startPoint x: 319, startPoint y: 513, endPoint x: 399, endPoint y: 505, distance: 80.4
click at [399, 505] on div "0408898448 Labels Edit Delete" at bounding box center [574, 513] width 567 height 36
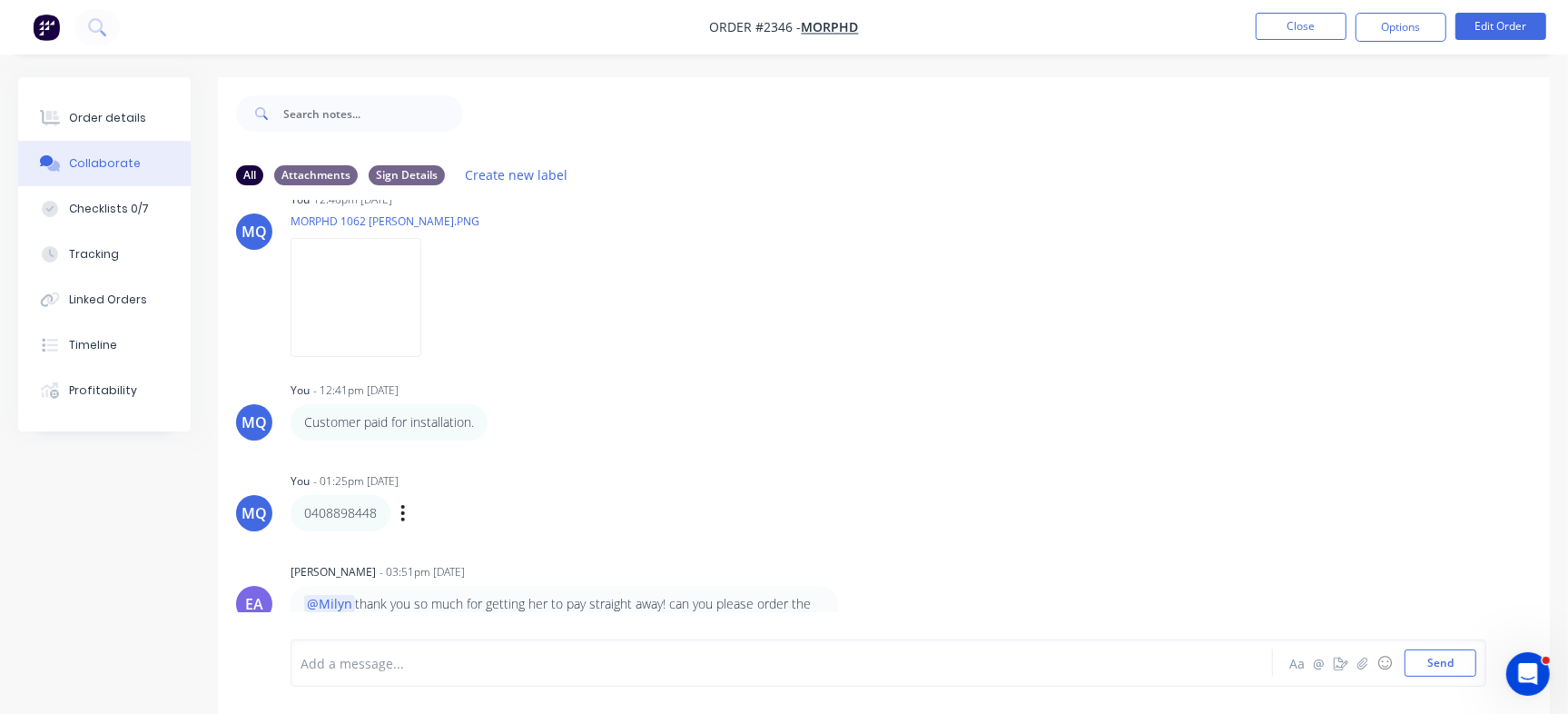
click at [693, 469] on div "You - 01:25pm 23/09/25 0408898448 Labels Edit Delete" at bounding box center [574, 499] width 567 height 64
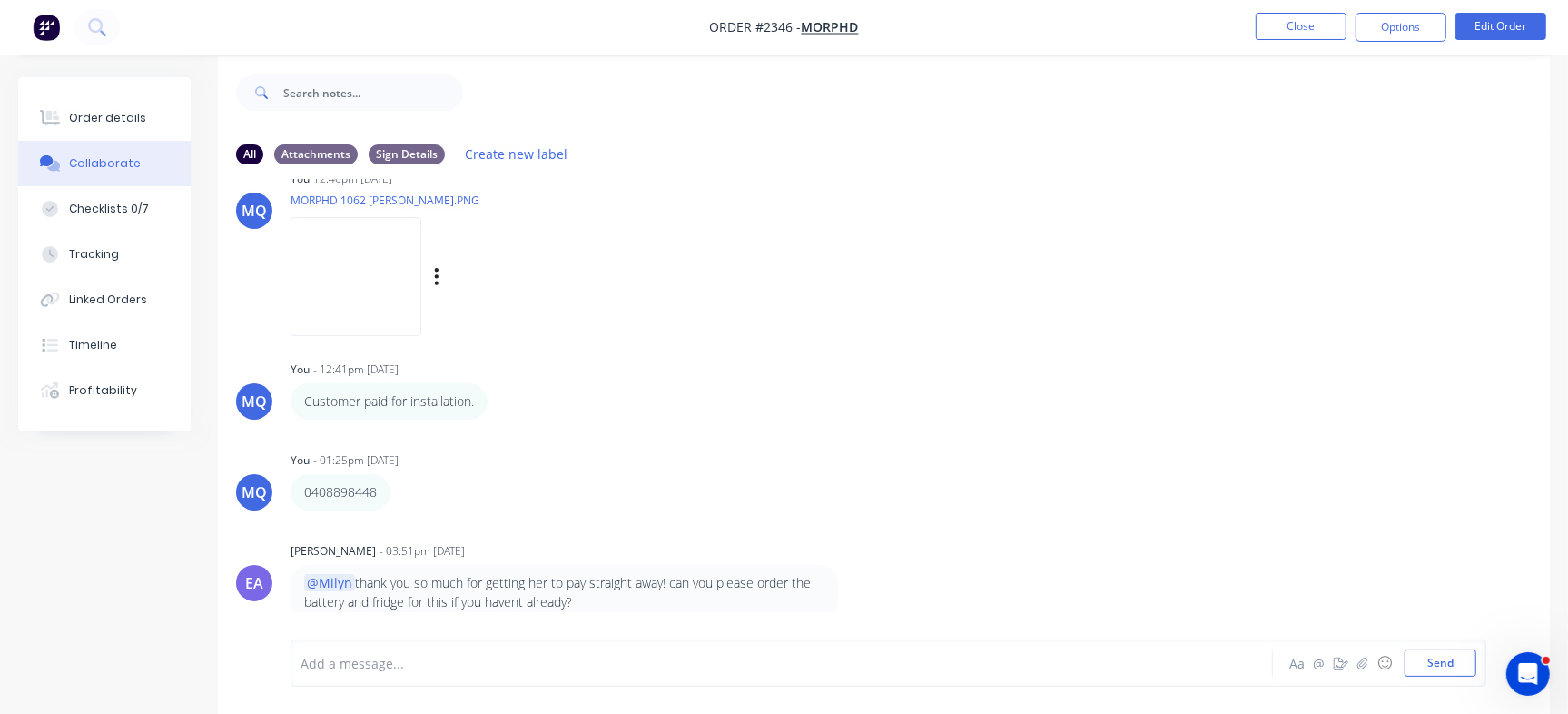
scroll to position [27, 0]
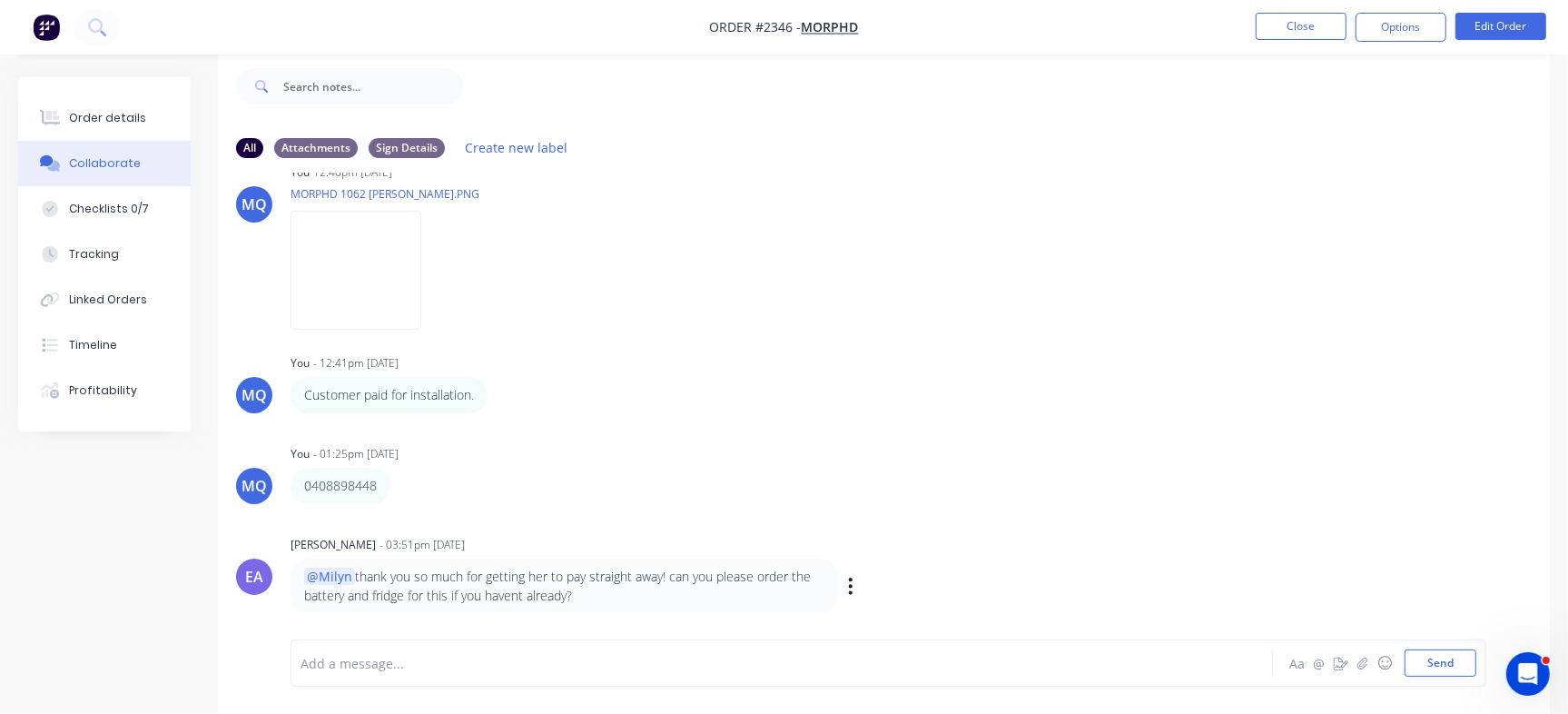
drag, startPoint x: 404, startPoint y: 549, endPoint x: 455, endPoint y: 533, distance: 53.5
click at [455, 533] on div "Emma Arena - 03:51pm 25/09/25 @Milyn thank you so much for getting her to pay s…" at bounding box center [574, 572] width 567 height 83
click at [688, 458] on div "You - 01:25pm 23/09/25" at bounding box center [574, 454] width 567 height 17
drag, startPoint x: 429, startPoint y: 558, endPoint x: 479, endPoint y: 551, distance: 50.5
click at [479, 551] on div "Emma Arena - 03:51pm 25/09/25 @Milyn thank you so much for getting her to pay s…" at bounding box center [574, 572] width 567 height 83
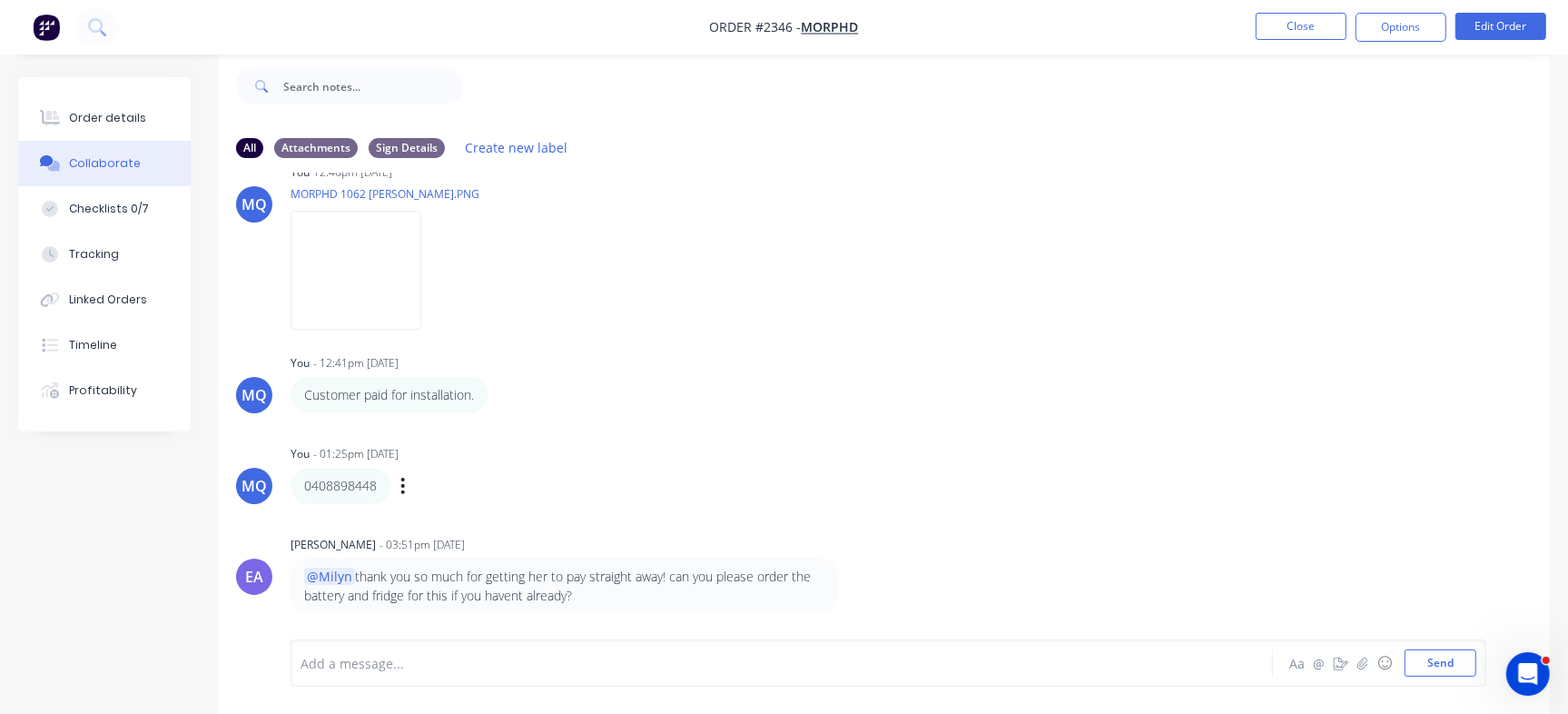
click at [590, 498] on div "0408898448 Labels Edit Delete" at bounding box center [574, 485] width 567 height 36
drag, startPoint x: 423, startPoint y: 537, endPoint x: 496, endPoint y: 537, distance: 73.0
click at [496, 537] on div "Emma Arena - 03:51pm 25/09/25" at bounding box center [574, 545] width 567 height 17
click at [713, 405] on div "Customer paid for installation. Labels Edit Delete" at bounding box center [574, 394] width 567 height 36
click at [158, 186] on button "Checklists 0/7" at bounding box center [105, 208] width 172 height 45
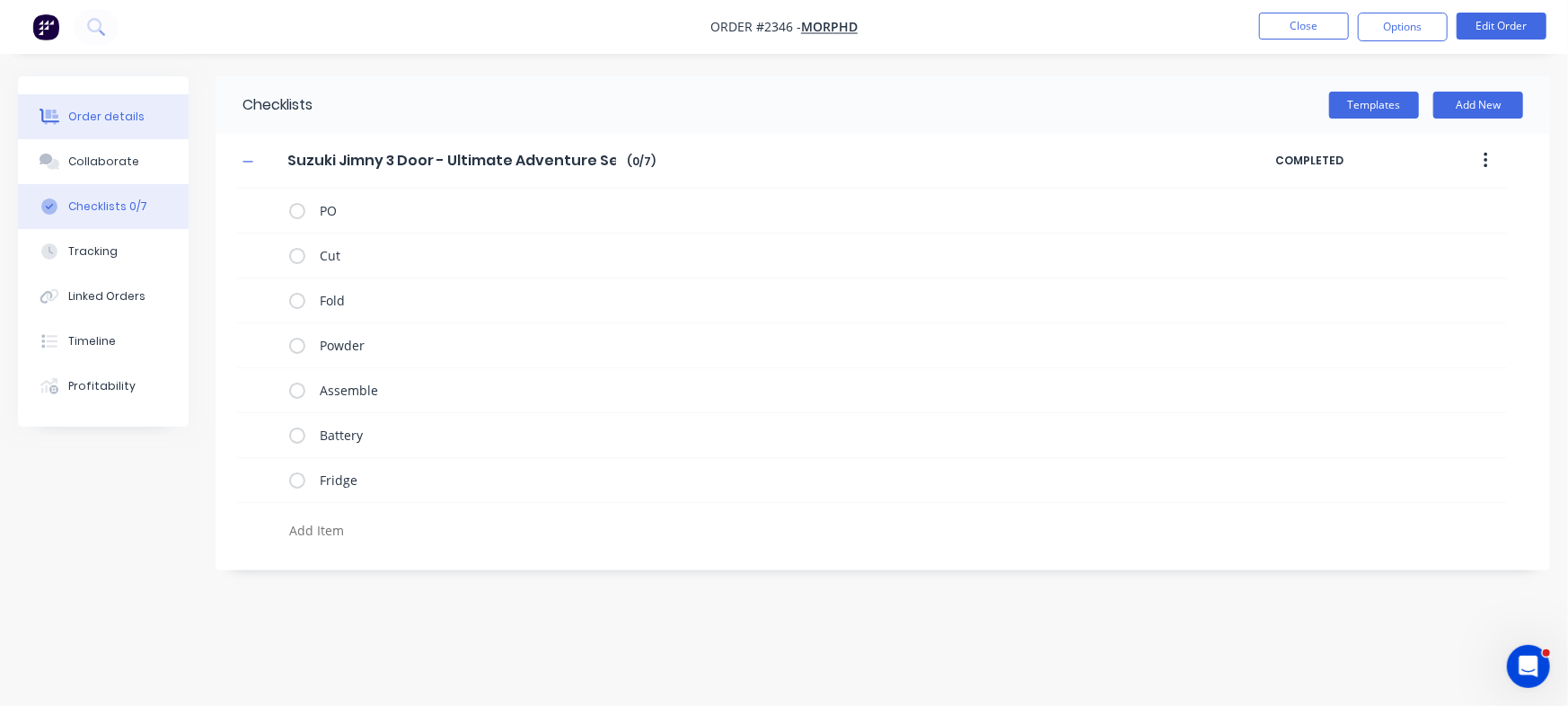
click at [128, 118] on div "Order details" at bounding box center [106, 116] width 76 height 16
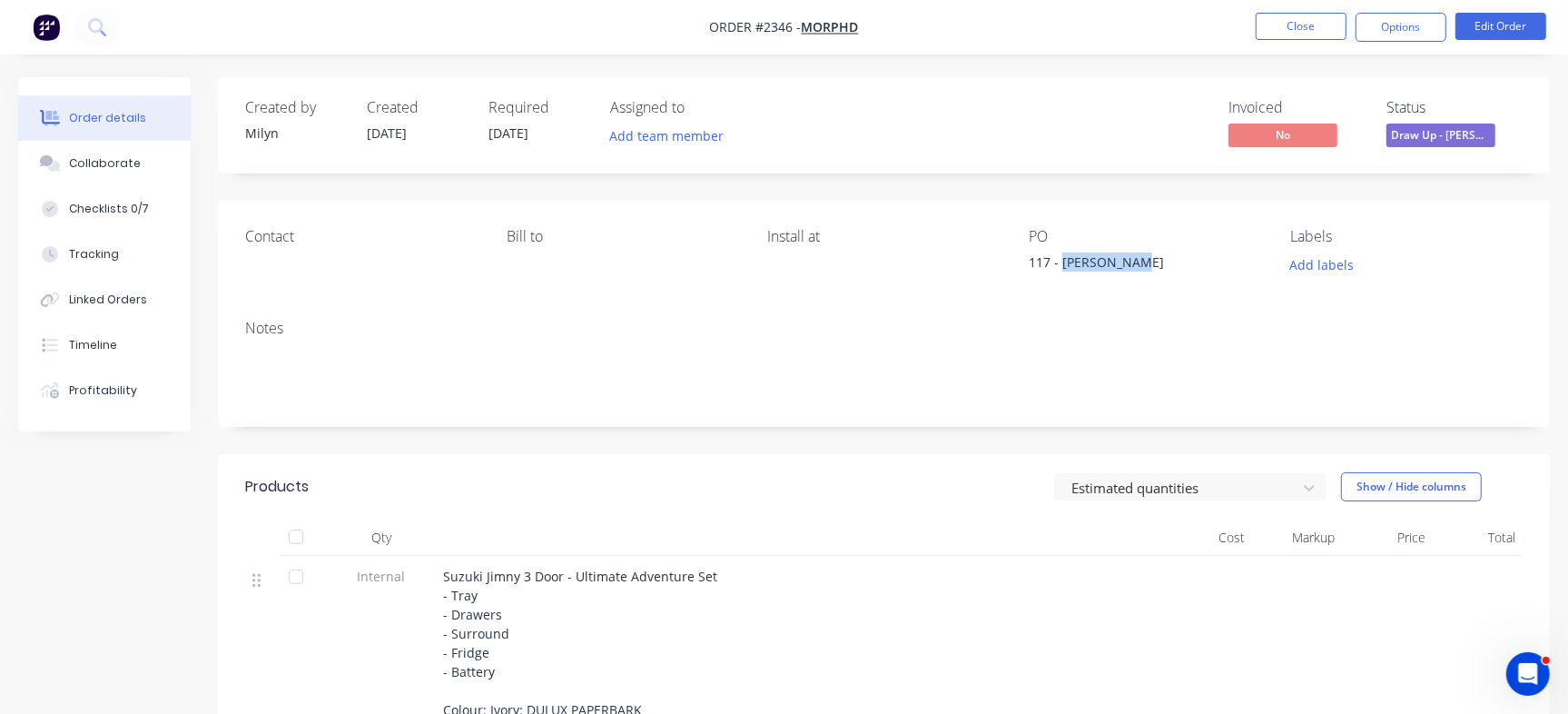
drag, startPoint x: 1063, startPoint y: 256, endPoint x: 1129, endPoint y: 258, distance: 66.0
click at [1129, 258] on div "117 - [PERSON_NAME]" at bounding box center [1142, 265] width 227 height 25
copy div "Elizabeth M"
click at [154, 208] on button "Checklists 0/7" at bounding box center [105, 208] width 172 height 45
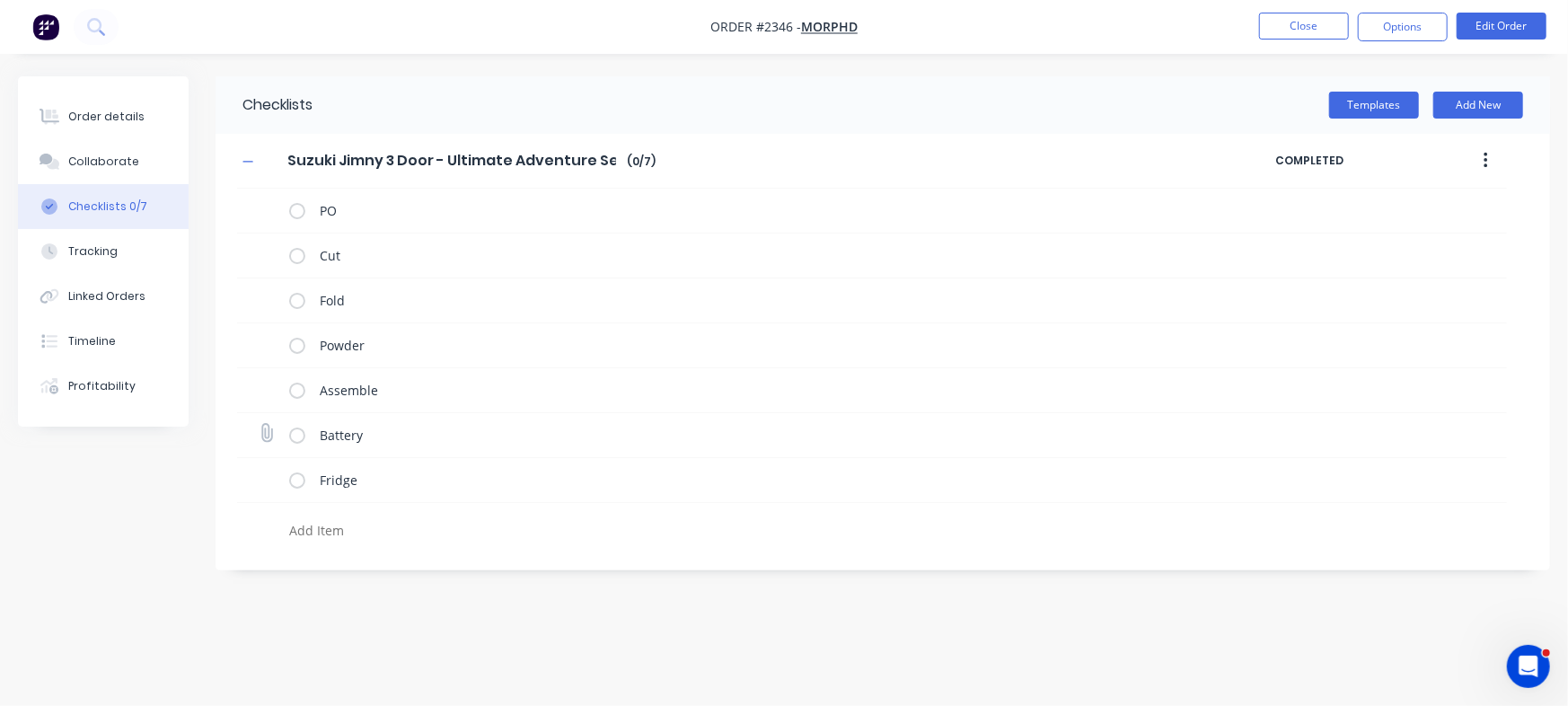
click at [296, 441] on label at bounding box center [297, 435] width 16 height 19
click at [0, 0] on input "checkbox" at bounding box center [0, 0] width 0 height 0
click at [303, 485] on label at bounding box center [297, 481] width 16 height 19
click at [0, 0] on input "checkbox" at bounding box center [0, 0] width 0 height 0
click at [117, 161] on div "Collaborate" at bounding box center [103, 162] width 71 height 16
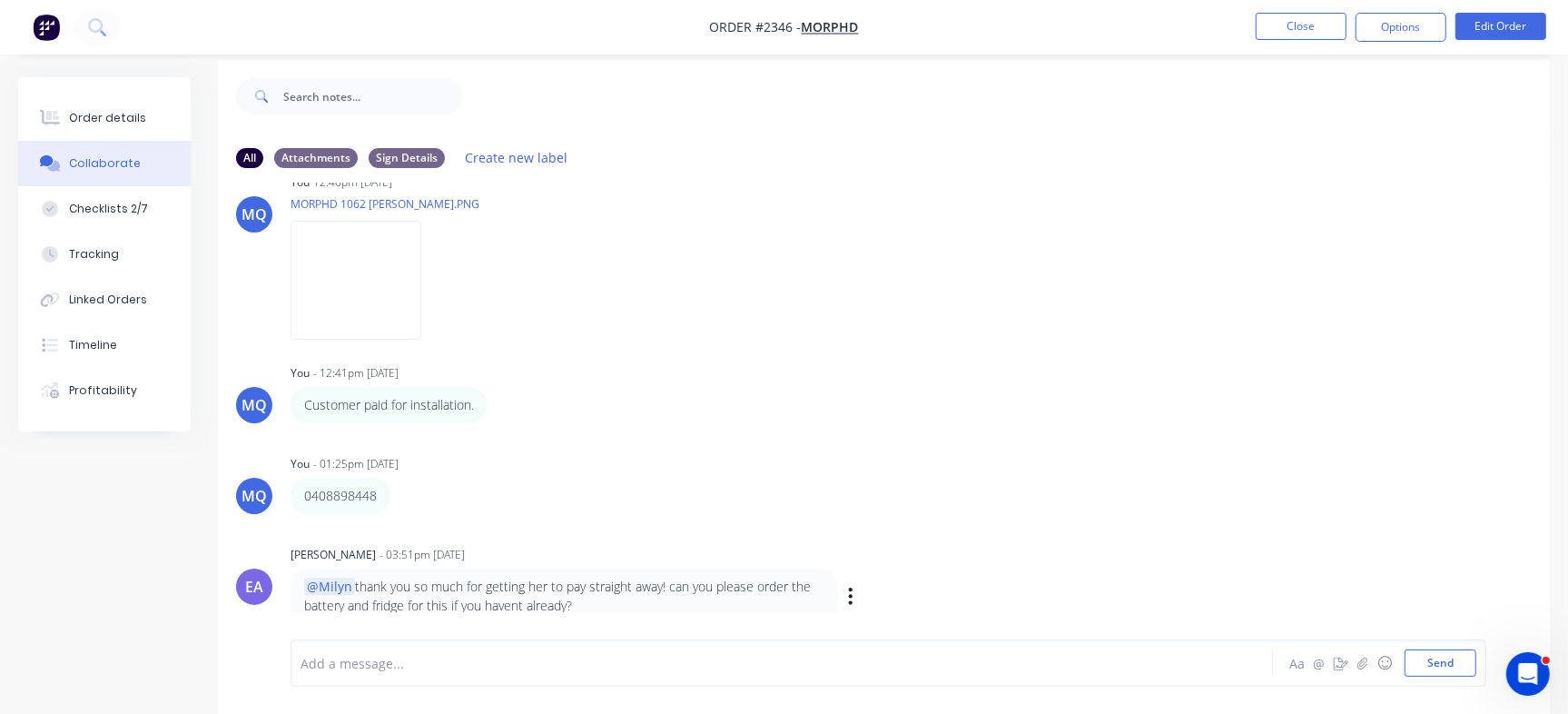
scroll to position [27, 0]
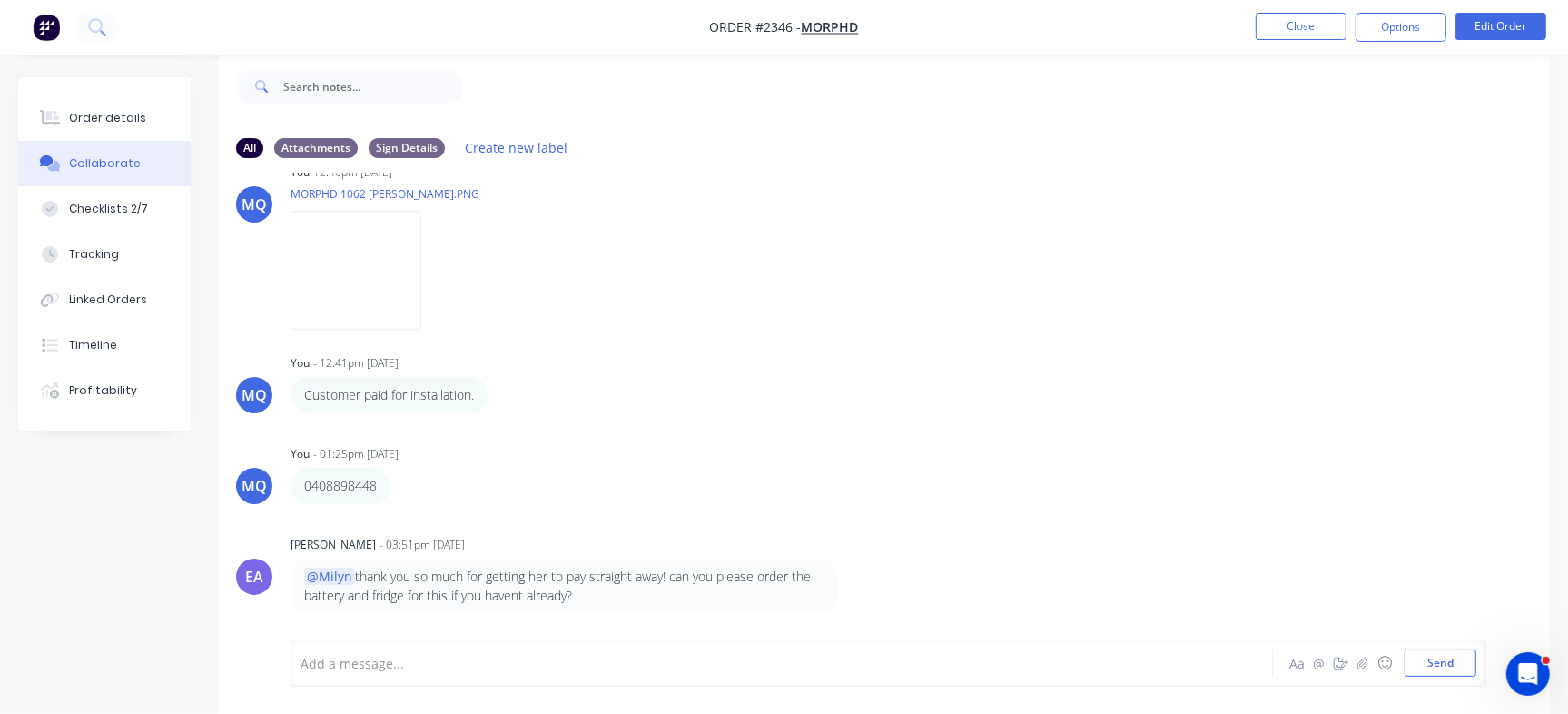
click at [536, 667] on div at bounding box center [741, 664] width 881 height 20
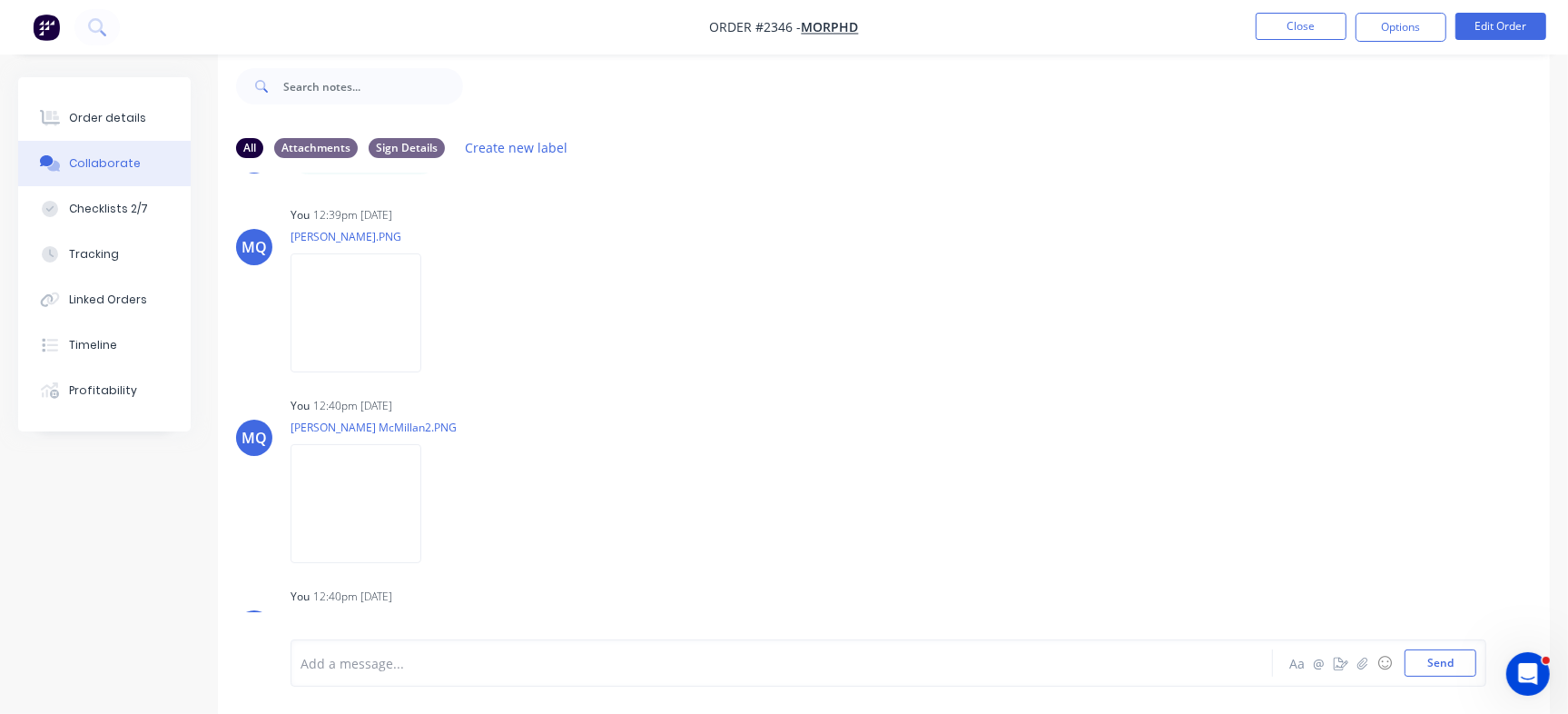
scroll to position [0, 0]
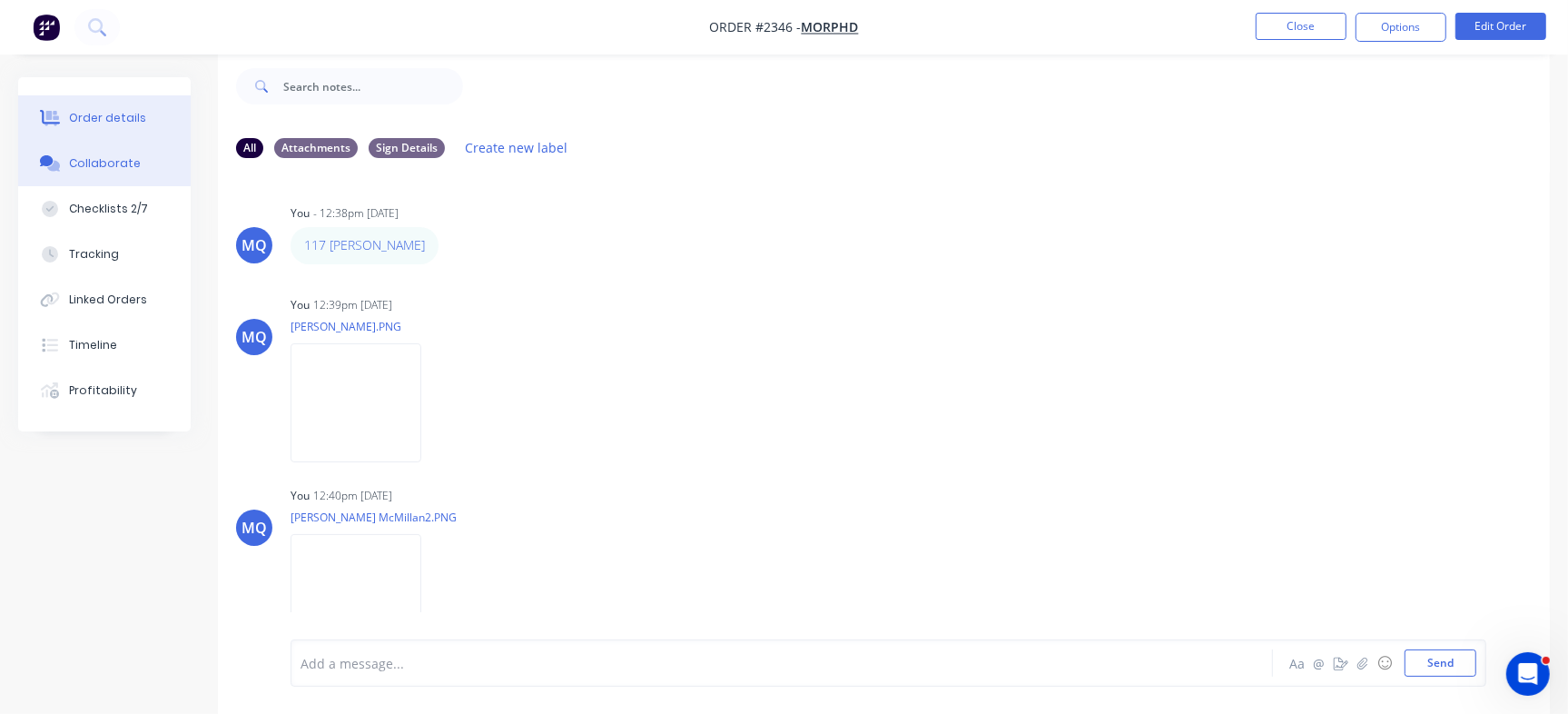
click at [82, 129] on button "Order details" at bounding box center [105, 118] width 172 height 45
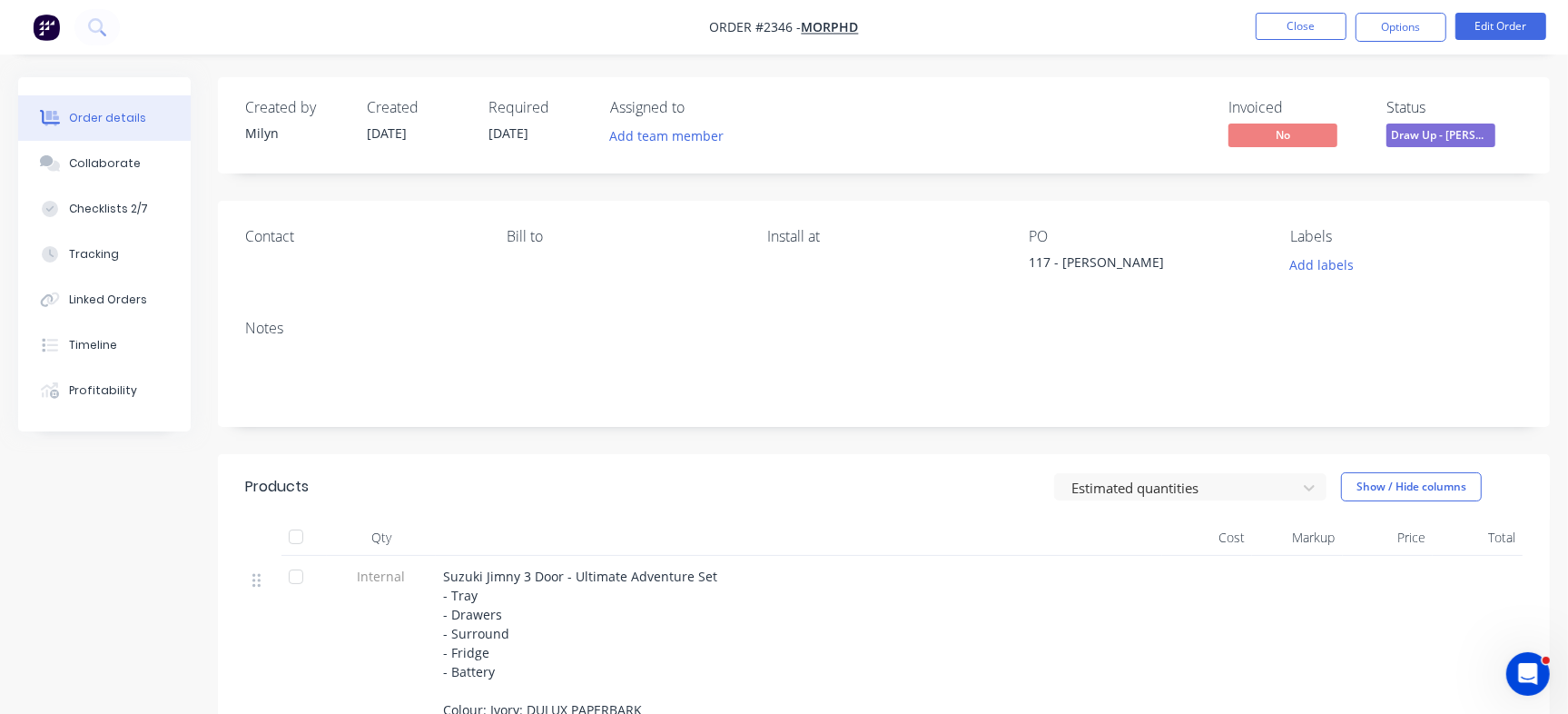
click at [1154, 100] on div "Invoiced No Status Draw Up - Emma" at bounding box center [1157, 125] width 731 height 53
click at [920, 121] on div "Invoiced No Status Draw Up - Emma" at bounding box center [1157, 125] width 731 height 53
click at [1064, 120] on div "Invoiced No Status Draw Up - Emma" at bounding box center [1157, 125] width 731 height 53
click at [1323, 24] on button "Close" at bounding box center [1300, 26] width 91 height 27
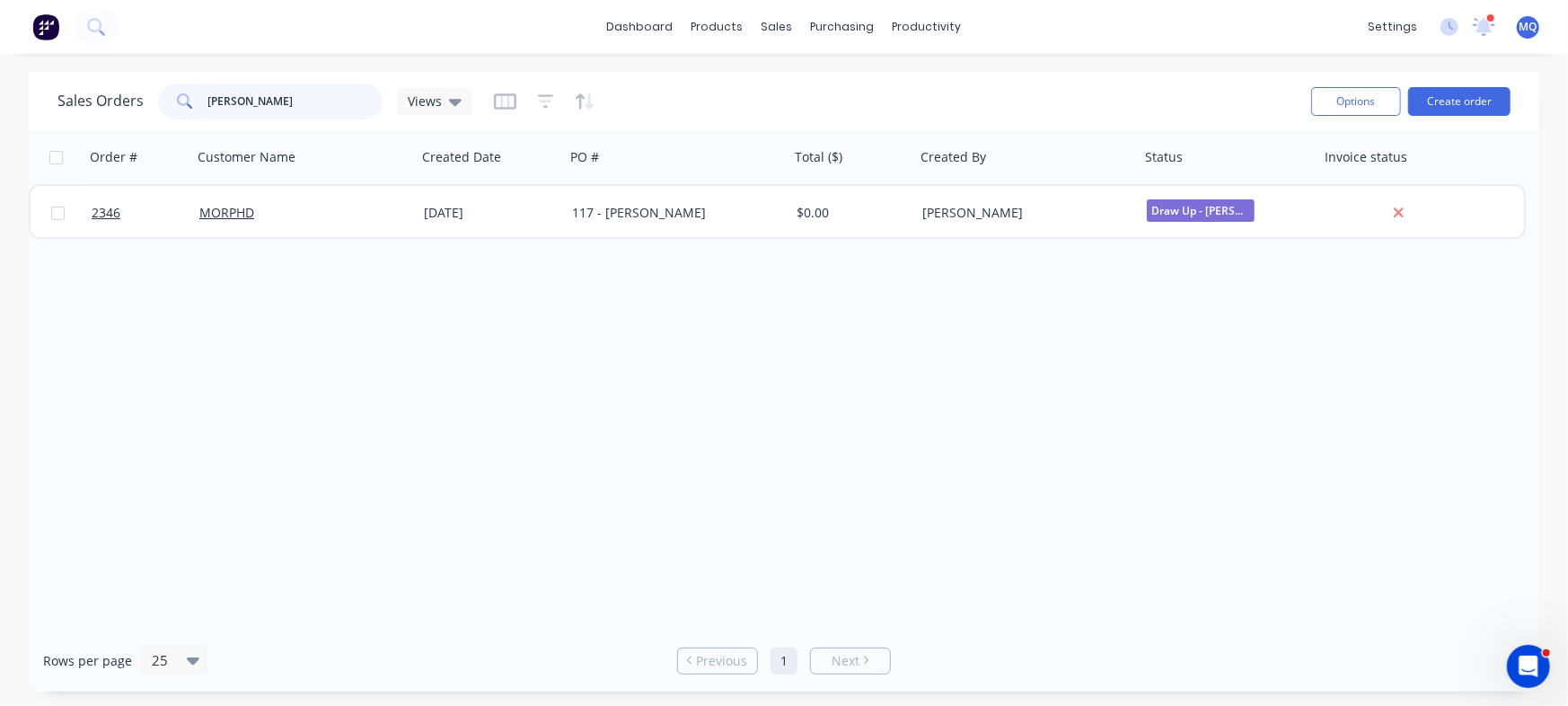
click at [277, 103] on input "elizabeth" at bounding box center [295, 101] width 175 height 36
click at [711, 379] on div "Order # Customer Name Created Date PO # Total ($) Created By Status Invoice sta…" at bounding box center [784, 380] width 1510 height 499
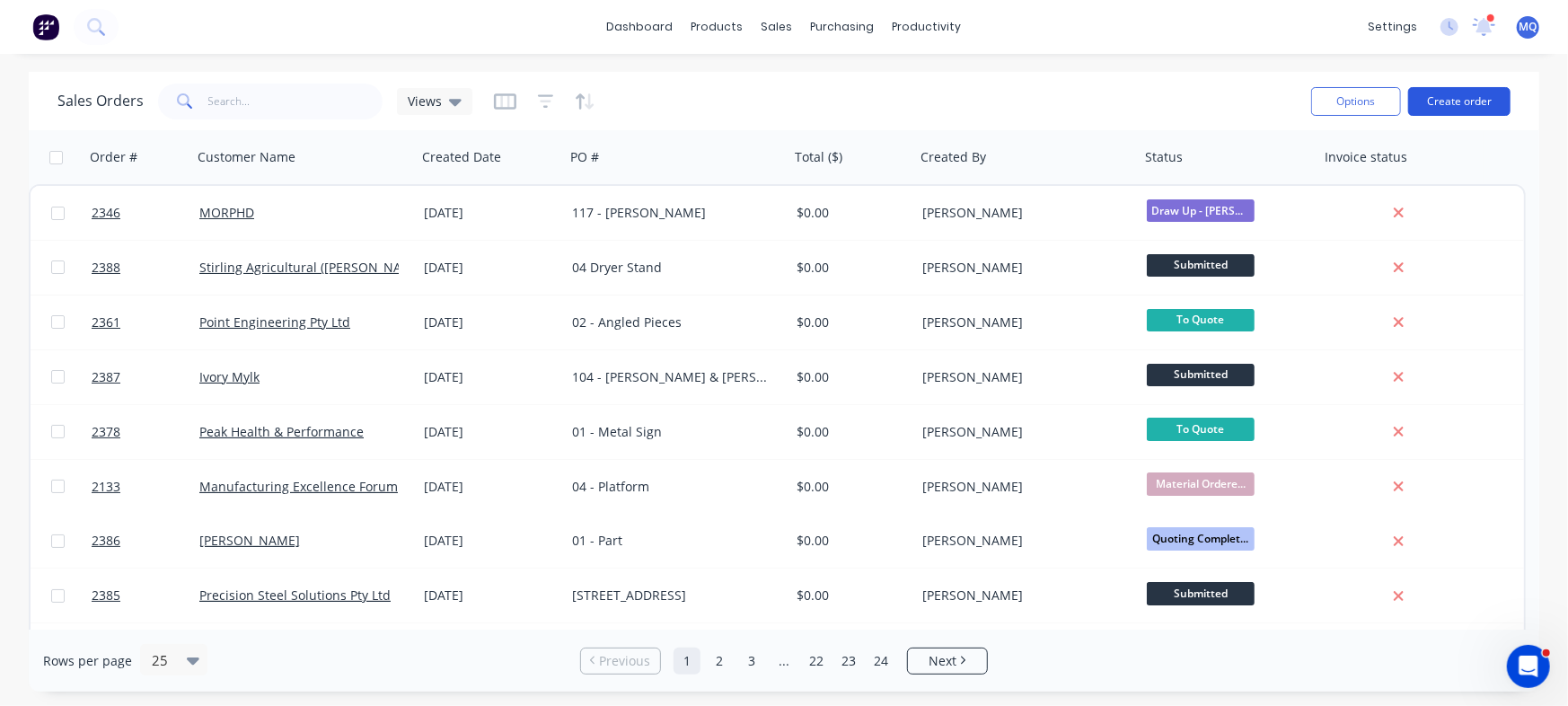
click at [1450, 92] on button "Create order" at bounding box center [1459, 102] width 102 height 29
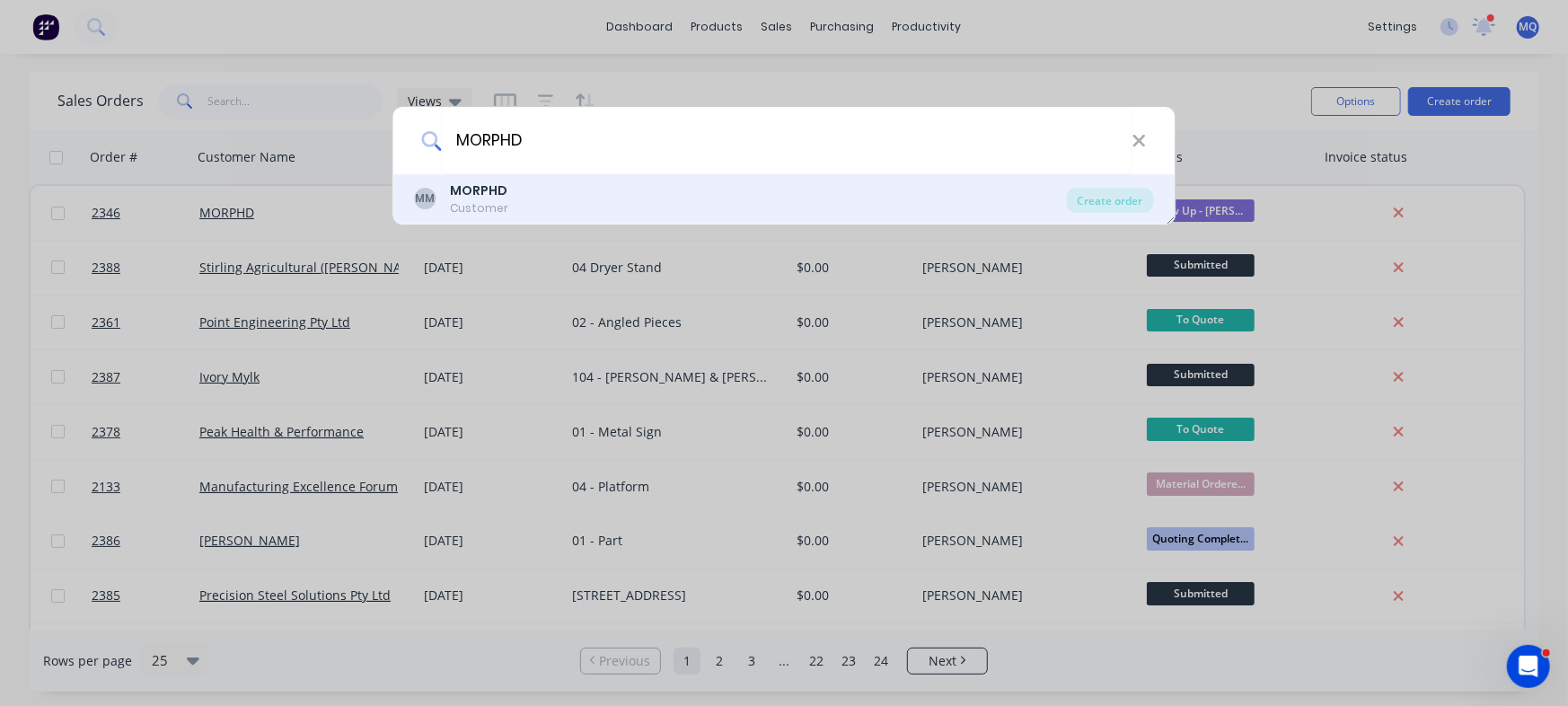
type input "MORPHD"
click at [578, 202] on div "MM MORPHD Customer" at bounding box center [740, 199] width 652 height 35
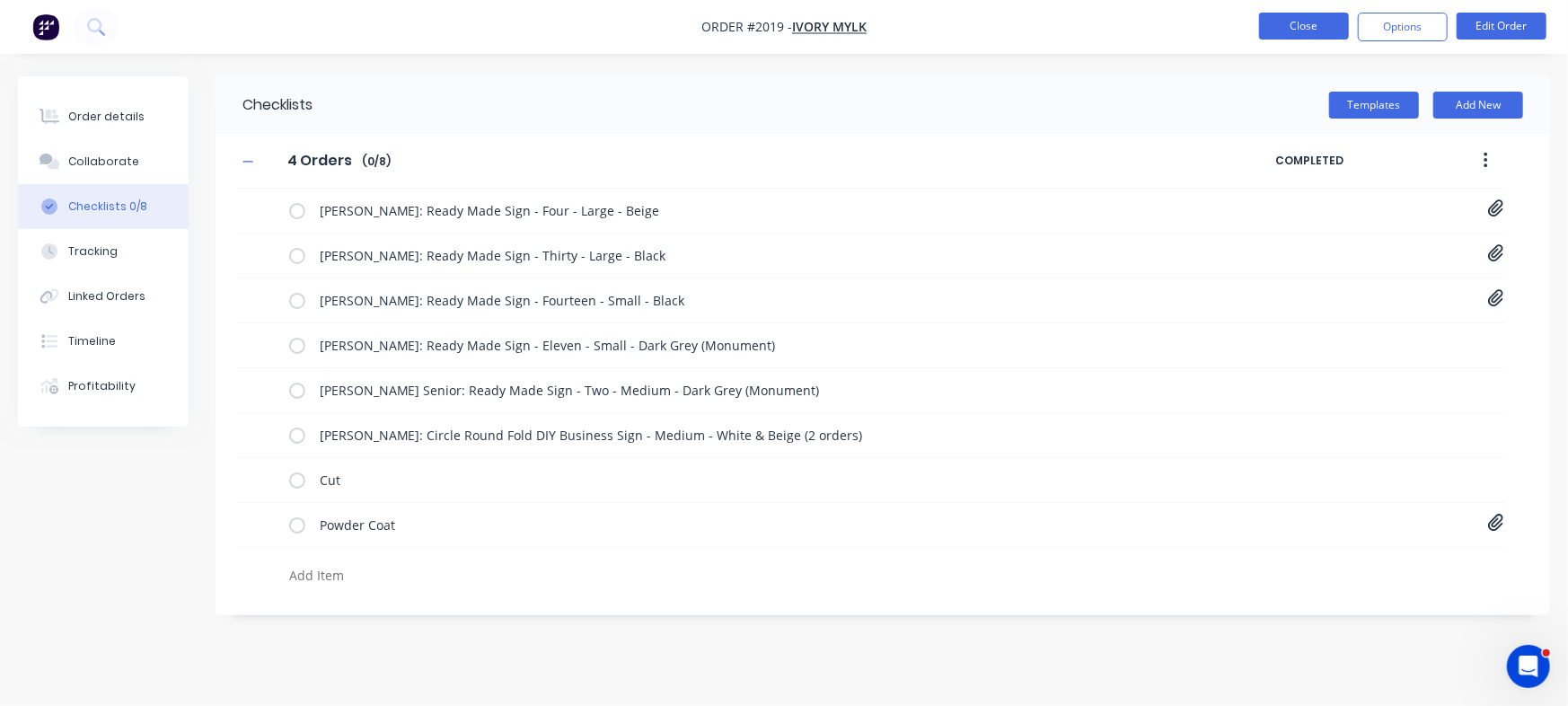
type textarea "x"
click at [1295, 17] on button "Close" at bounding box center [1303, 26] width 90 height 27
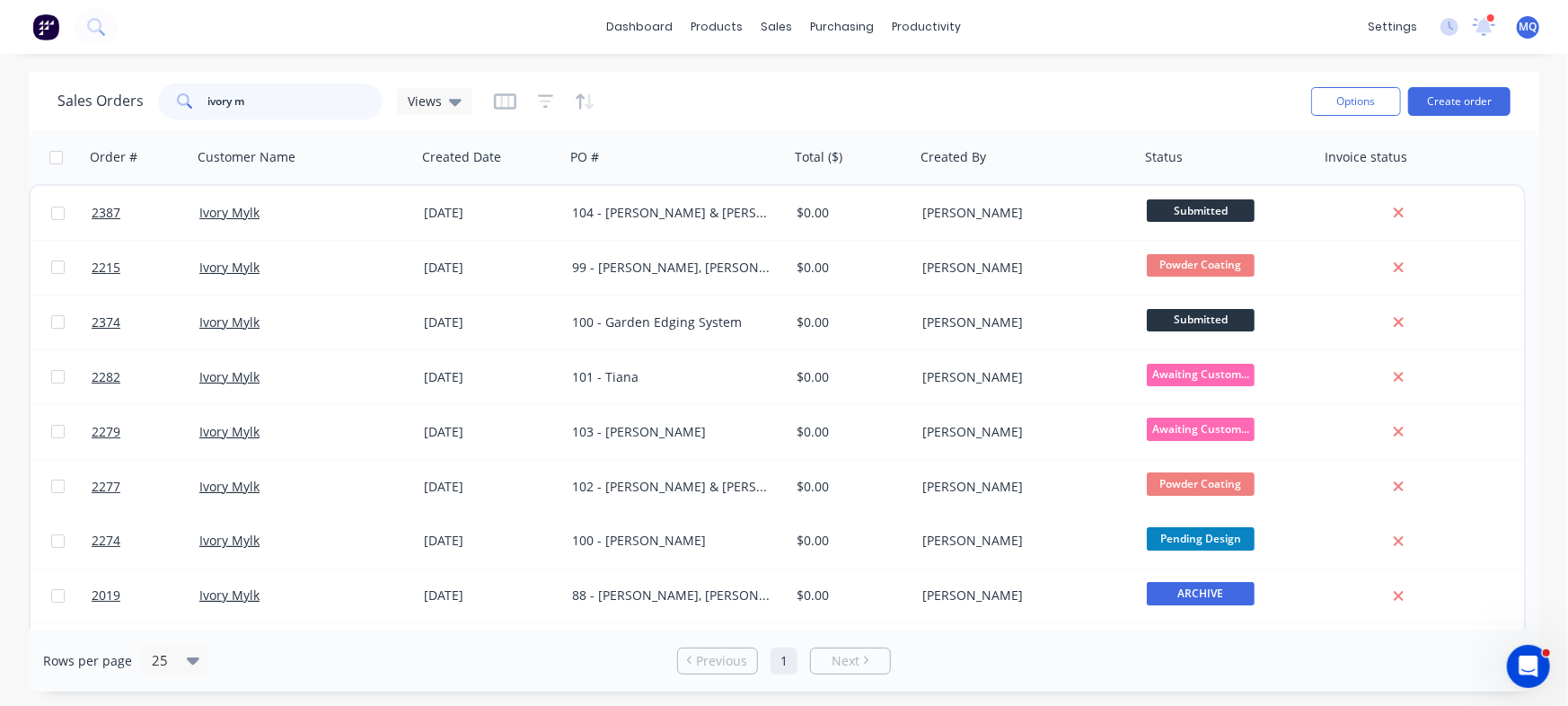
drag, startPoint x: 296, startPoint y: 107, endPoint x: 0, endPoint y: 59, distance: 299.9
click at [0, 63] on div "dashboard products sales purchasing productivity dashboard products Product Cat…" at bounding box center [784, 353] width 1568 height 706
type input "[PERSON_NAME]"
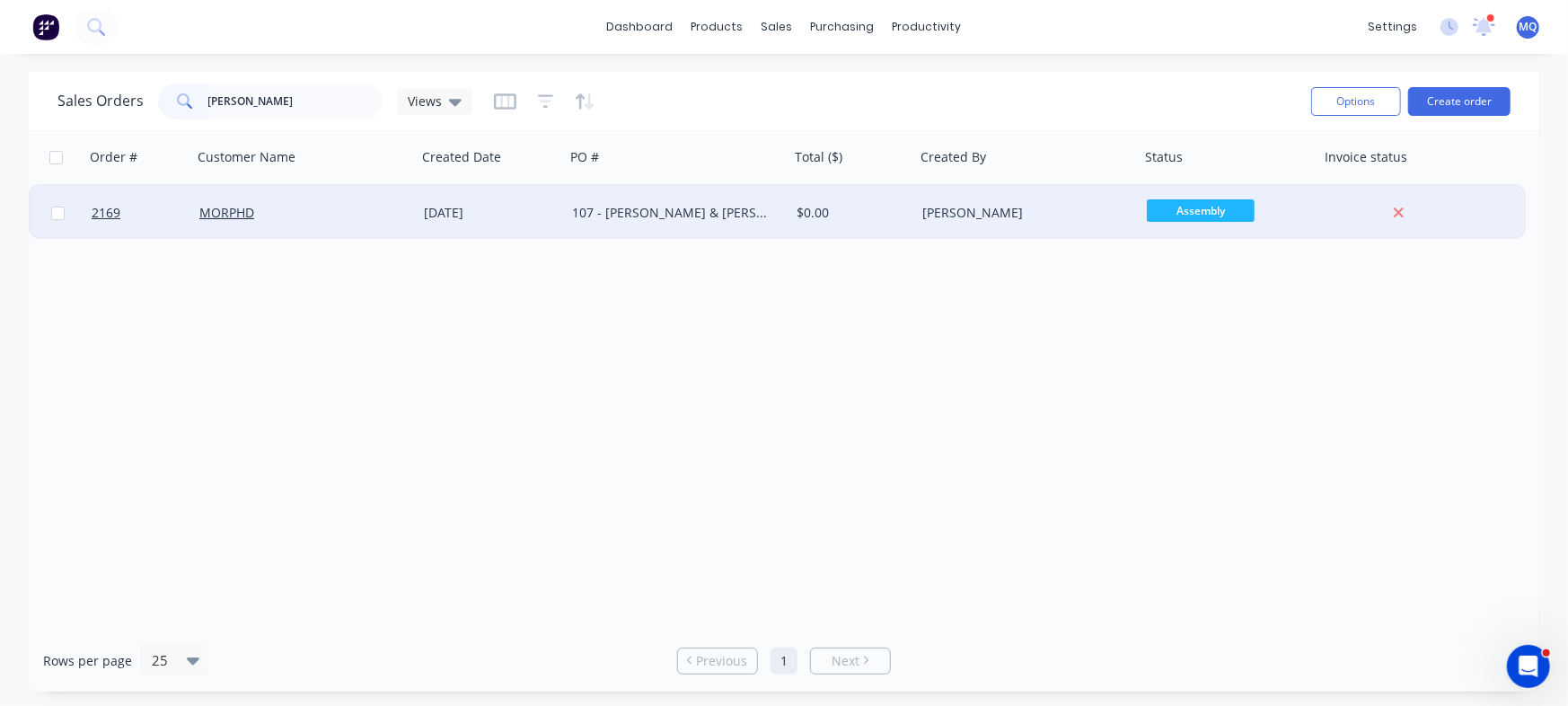
click at [663, 198] on div "107 - [PERSON_NAME] & [PERSON_NAME]" at bounding box center [677, 213] width 224 height 54
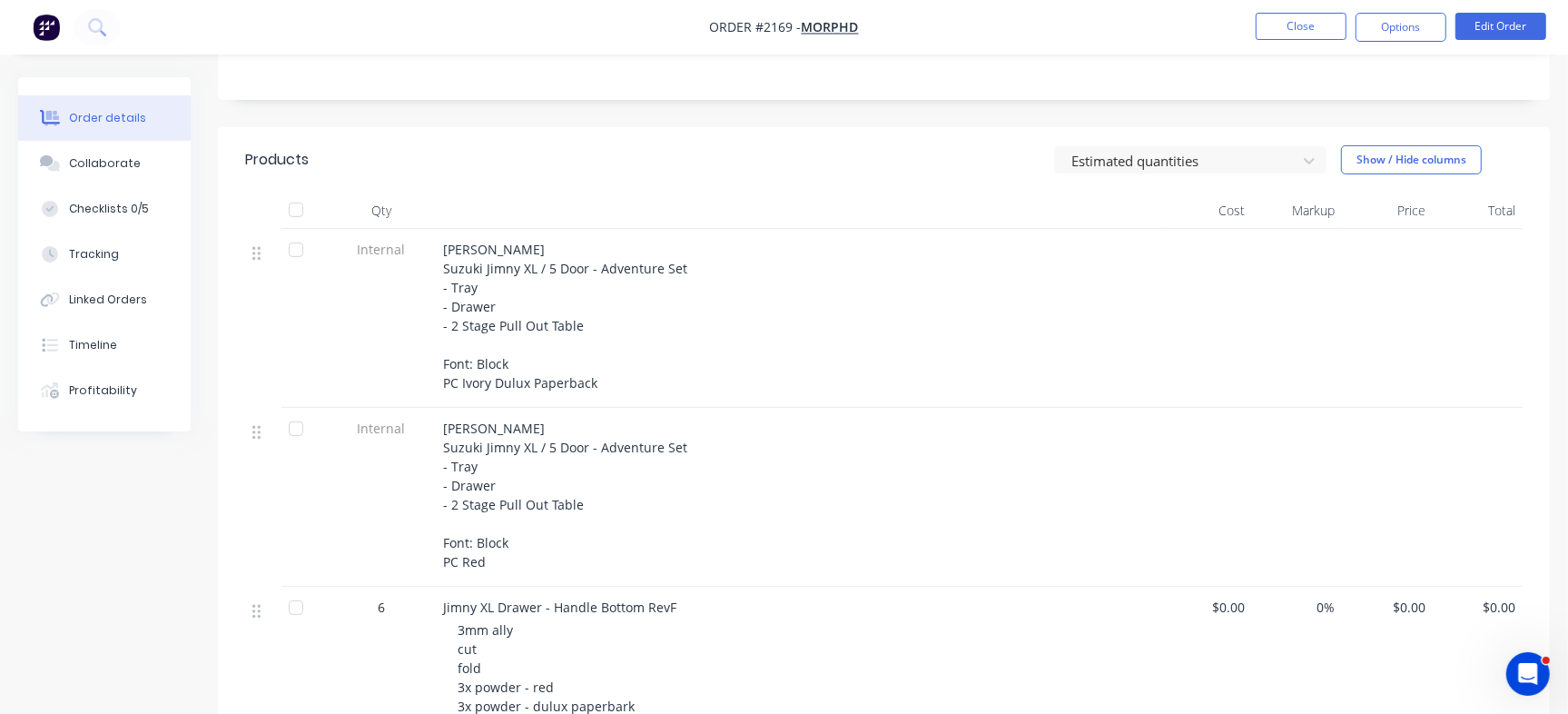
scroll to position [340, 0]
drag, startPoint x: 555, startPoint y: 239, endPoint x: 725, endPoint y: 270, distance: 172.8
click at [725, 270] on div "[PERSON_NAME] Suzuki Jimny XL / 5 Door - Adventure Set - Tray - Drawer - 2 Stag…" at bounding box center [799, 317] width 726 height 179
drag, startPoint x: 439, startPoint y: 428, endPoint x: 736, endPoint y: 456, distance: 298.3
click at [736, 456] on div "[PERSON_NAME] Suzuki Jimny XL / 5 Door - Adventure Set - Tray - Drawer - 2 Stag…" at bounding box center [799, 496] width 726 height 179
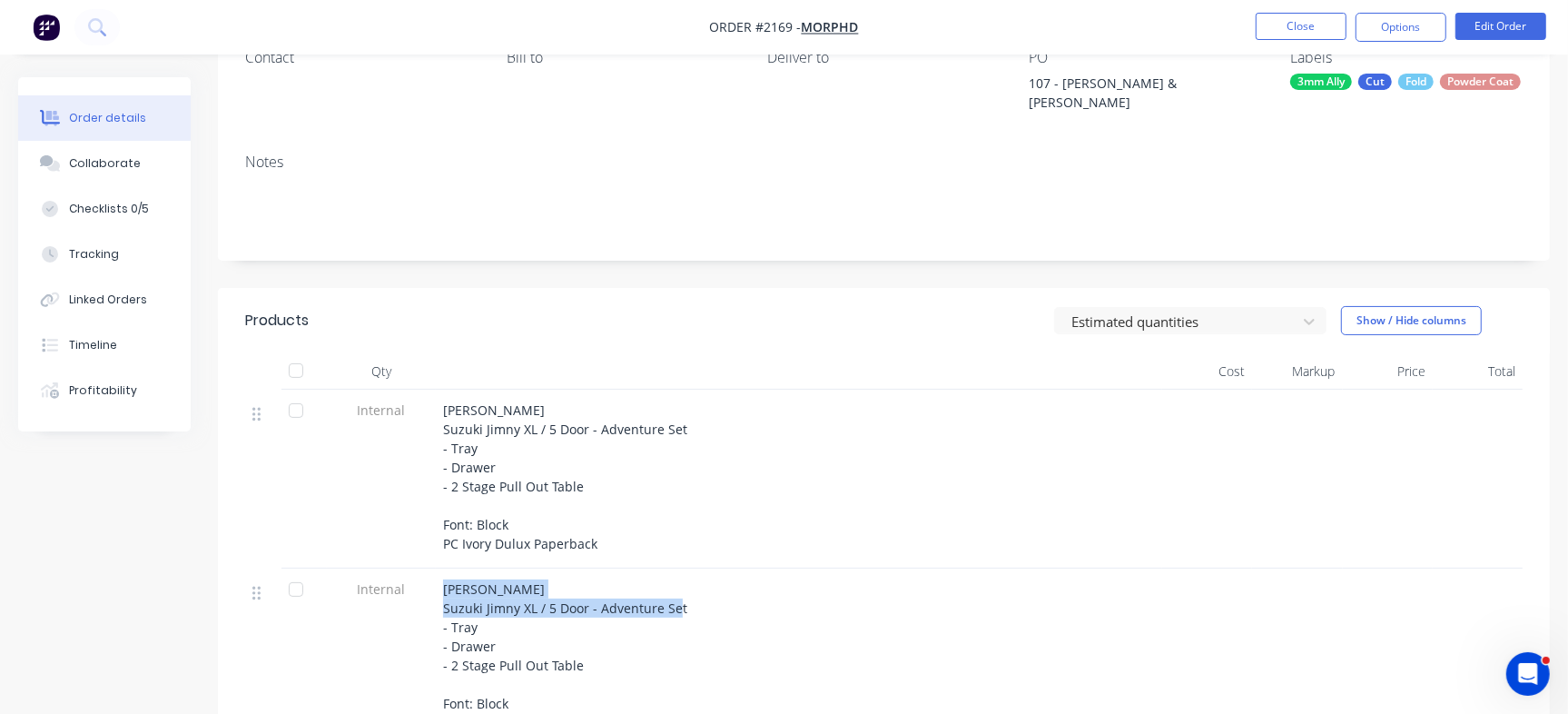
scroll to position [227, 0]
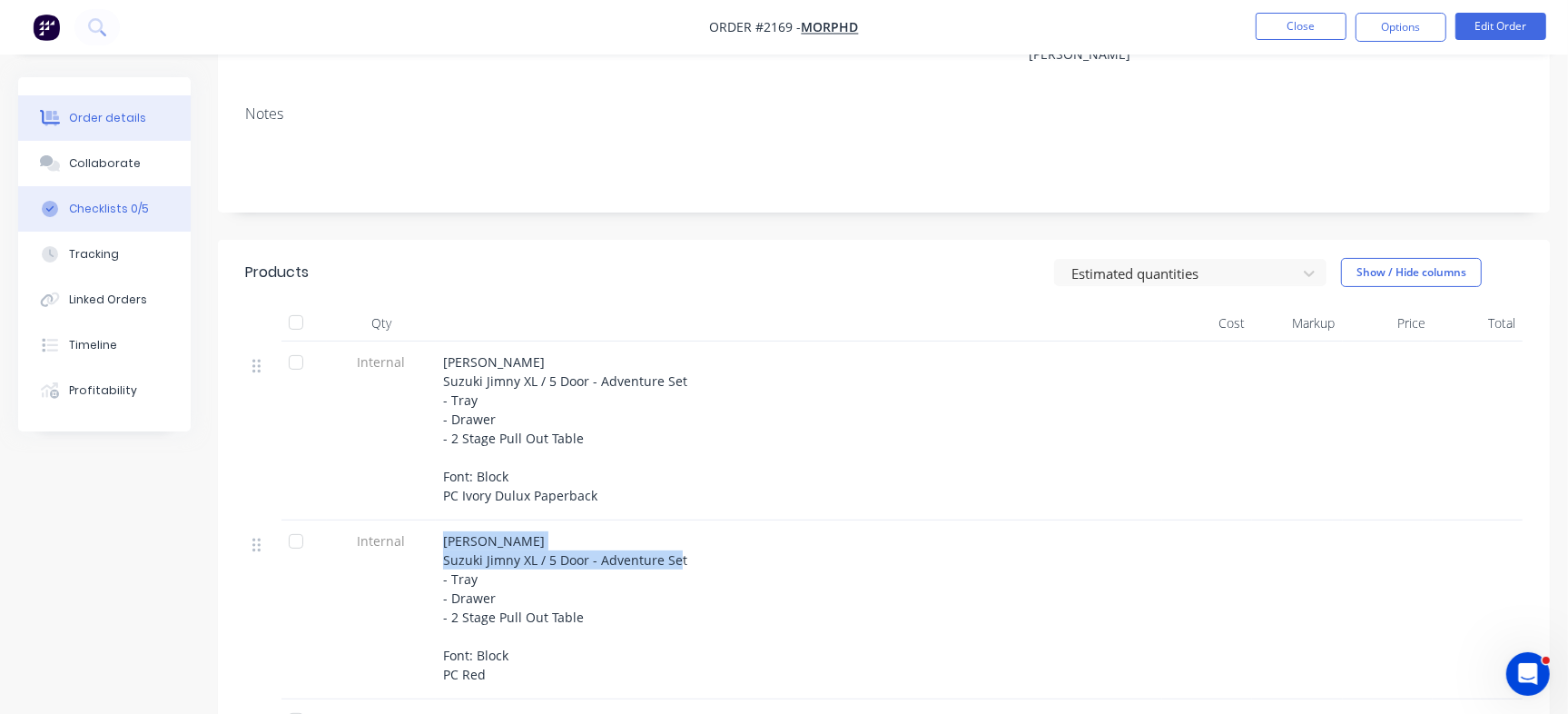
click at [132, 201] on div "Checklists 0/5" at bounding box center [109, 208] width 80 height 17
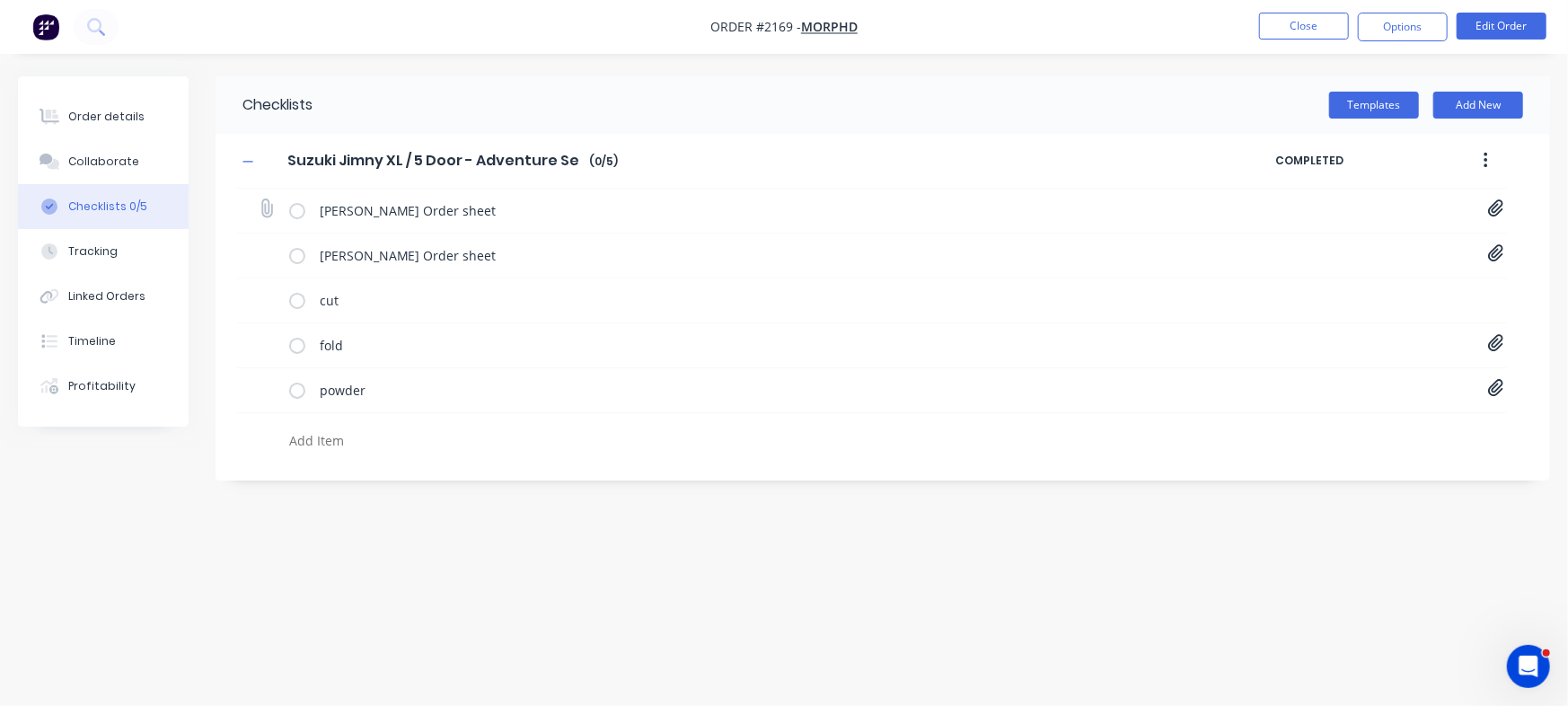
click at [1494, 208] on icon at bounding box center [1495, 209] width 15 height 17
click at [122, 114] on div "Order details" at bounding box center [106, 116] width 76 height 16
type textarea "x"
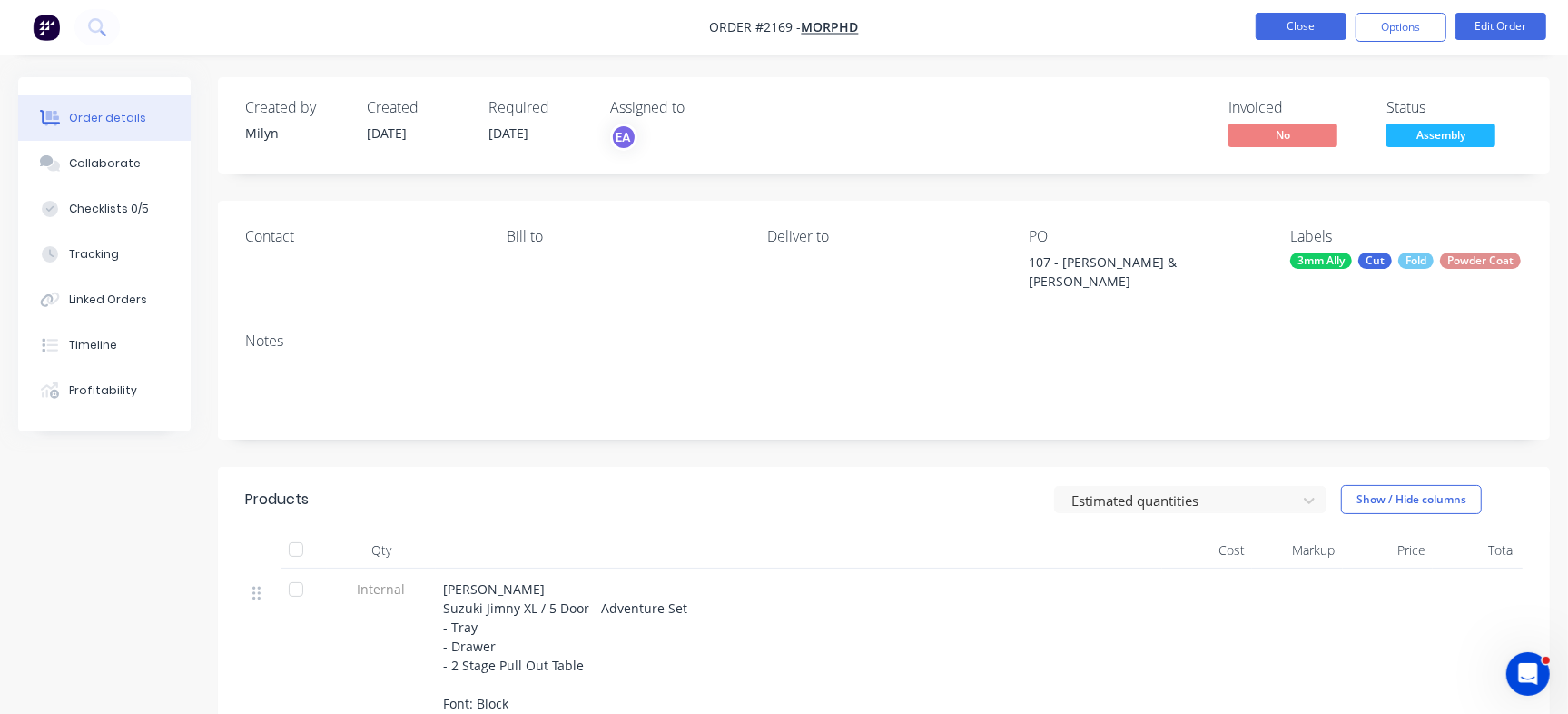
click at [1281, 18] on button "Close" at bounding box center [1300, 26] width 91 height 27
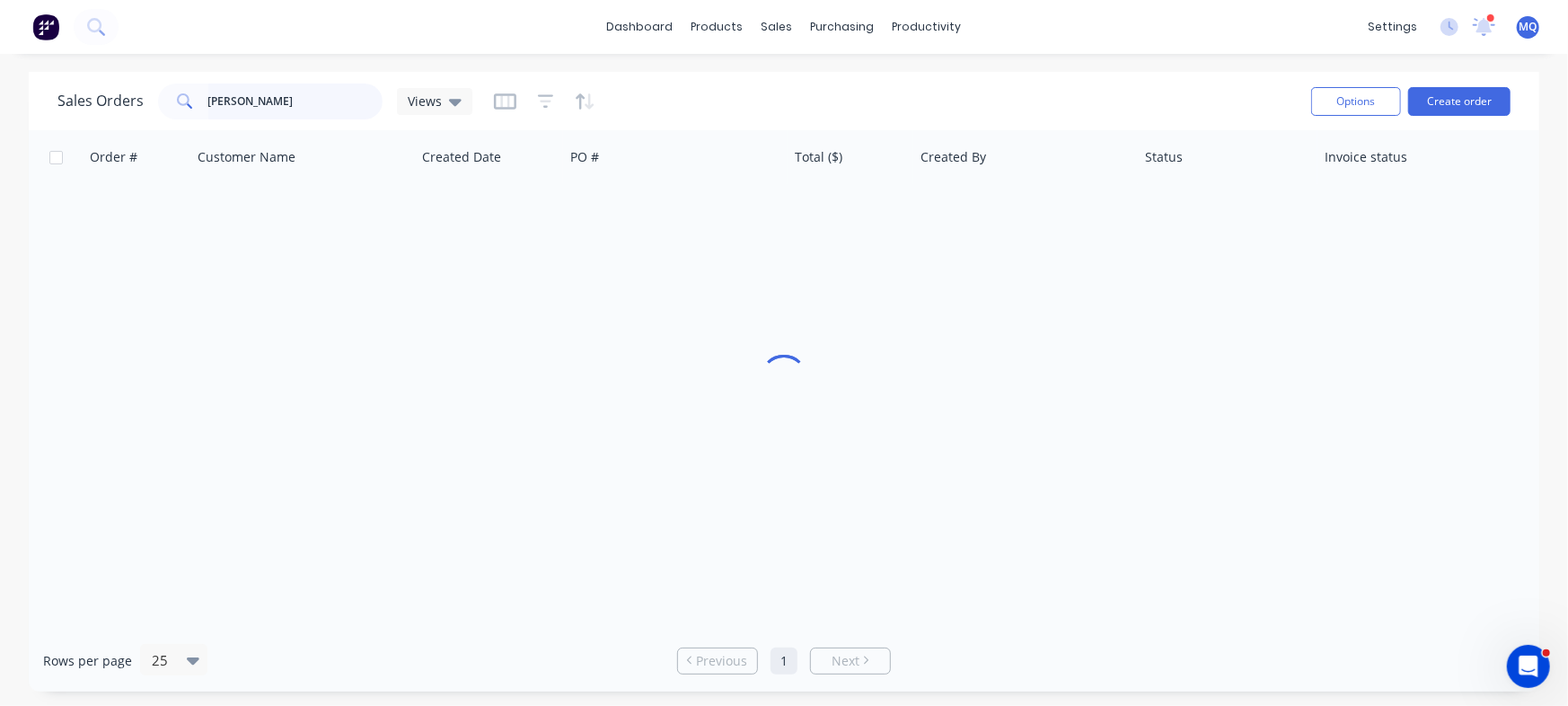
click at [329, 110] on input "joshua" at bounding box center [295, 101] width 175 height 36
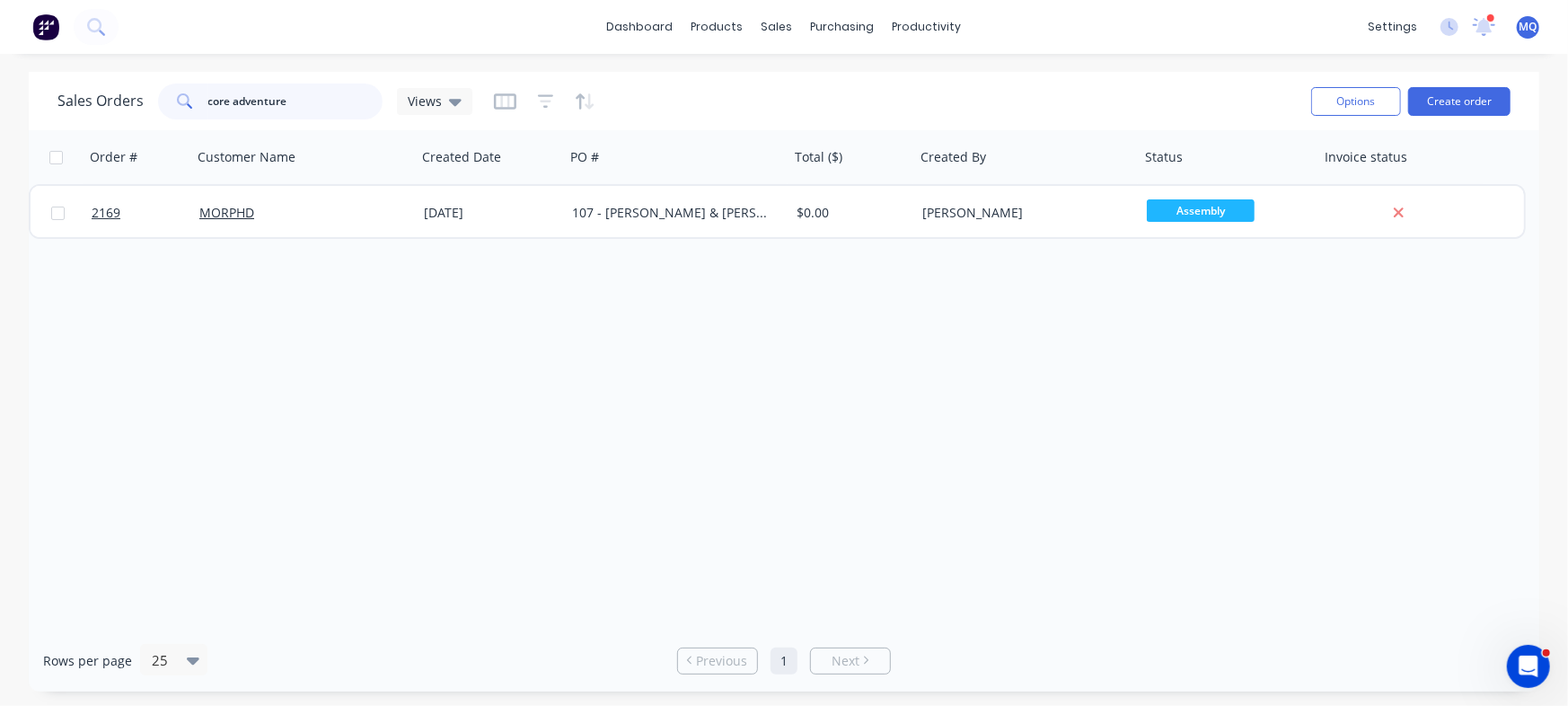
type input "core adventure"
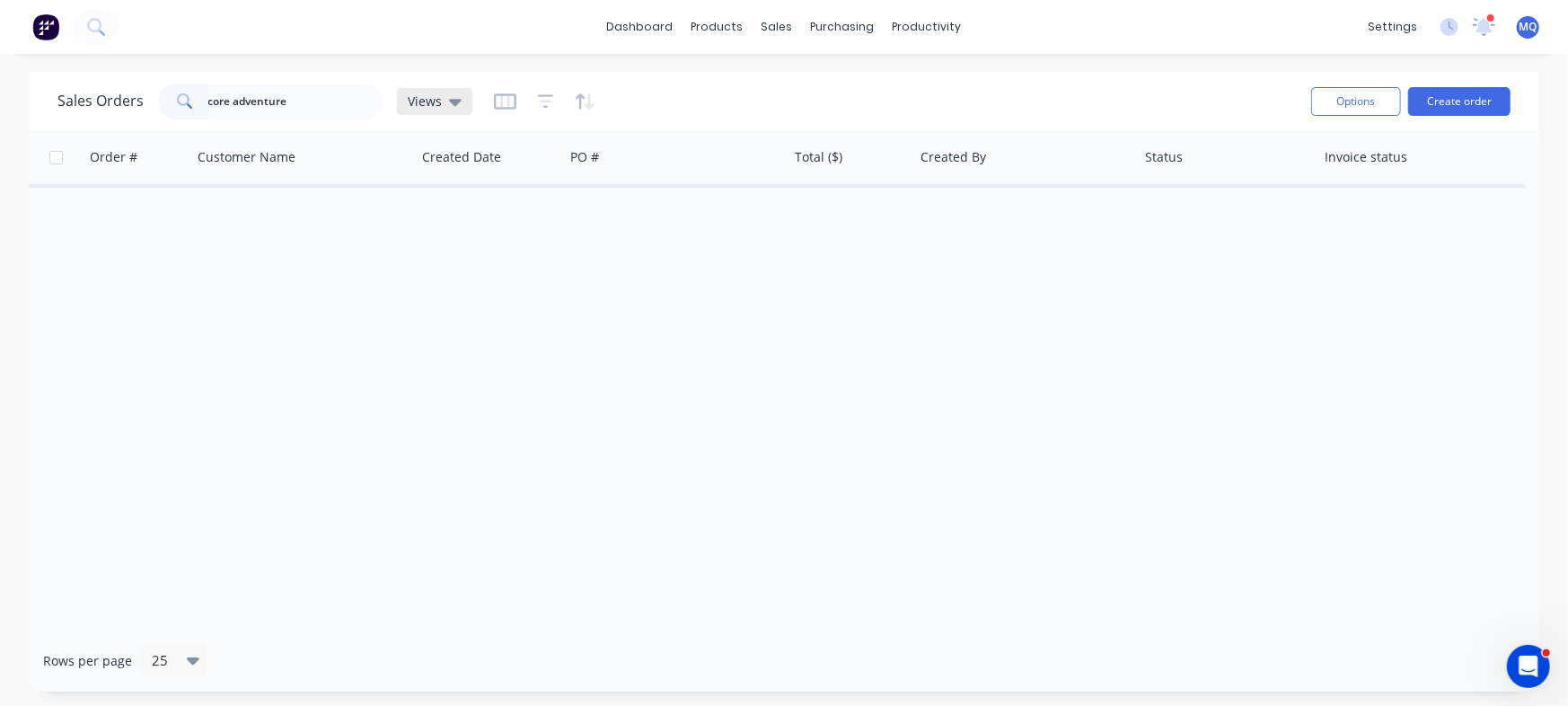
click at [425, 94] on span "Views" at bounding box center [424, 102] width 34 height 19
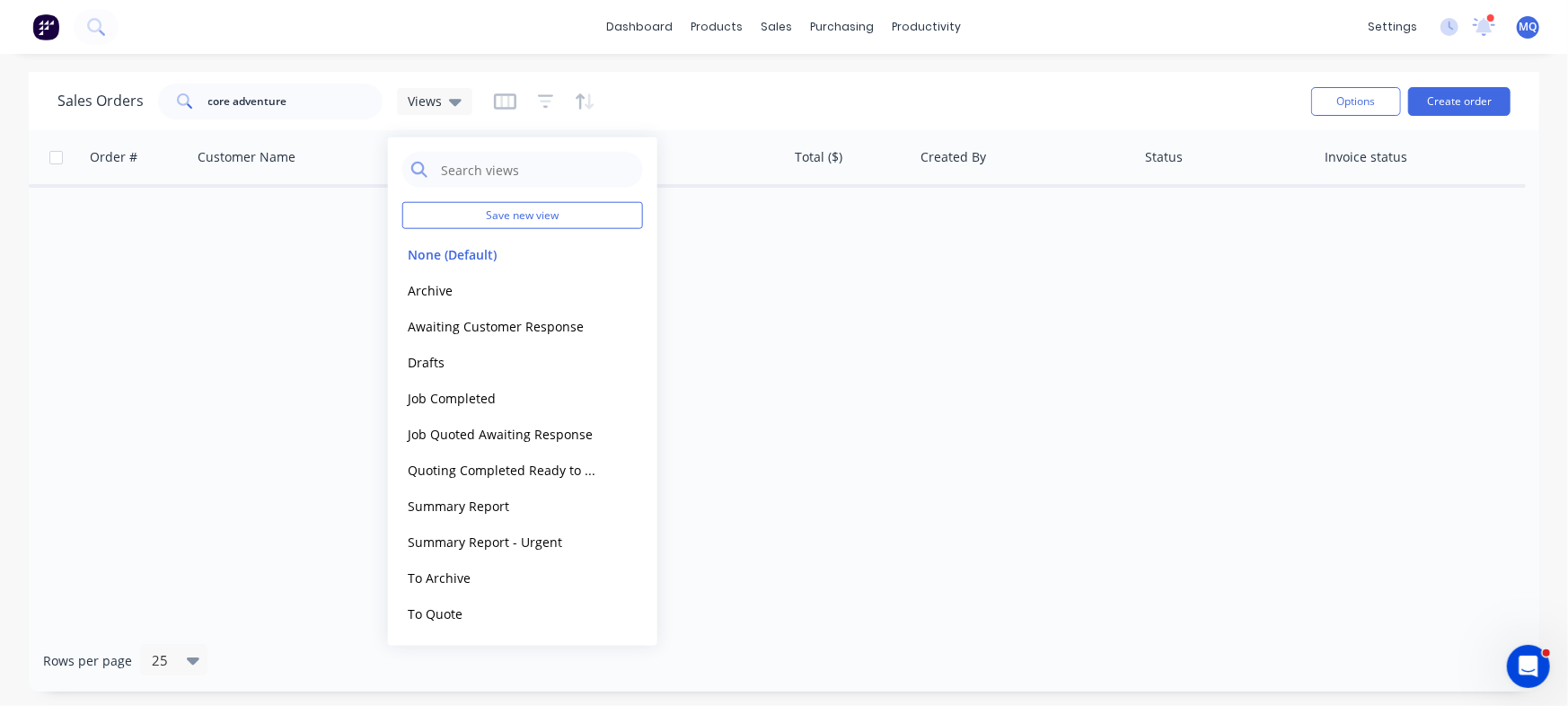
click at [822, 356] on div "Order # Customer Name Created Date PO # Total ($) Created By Status Invoice sta…" at bounding box center [784, 380] width 1510 height 499
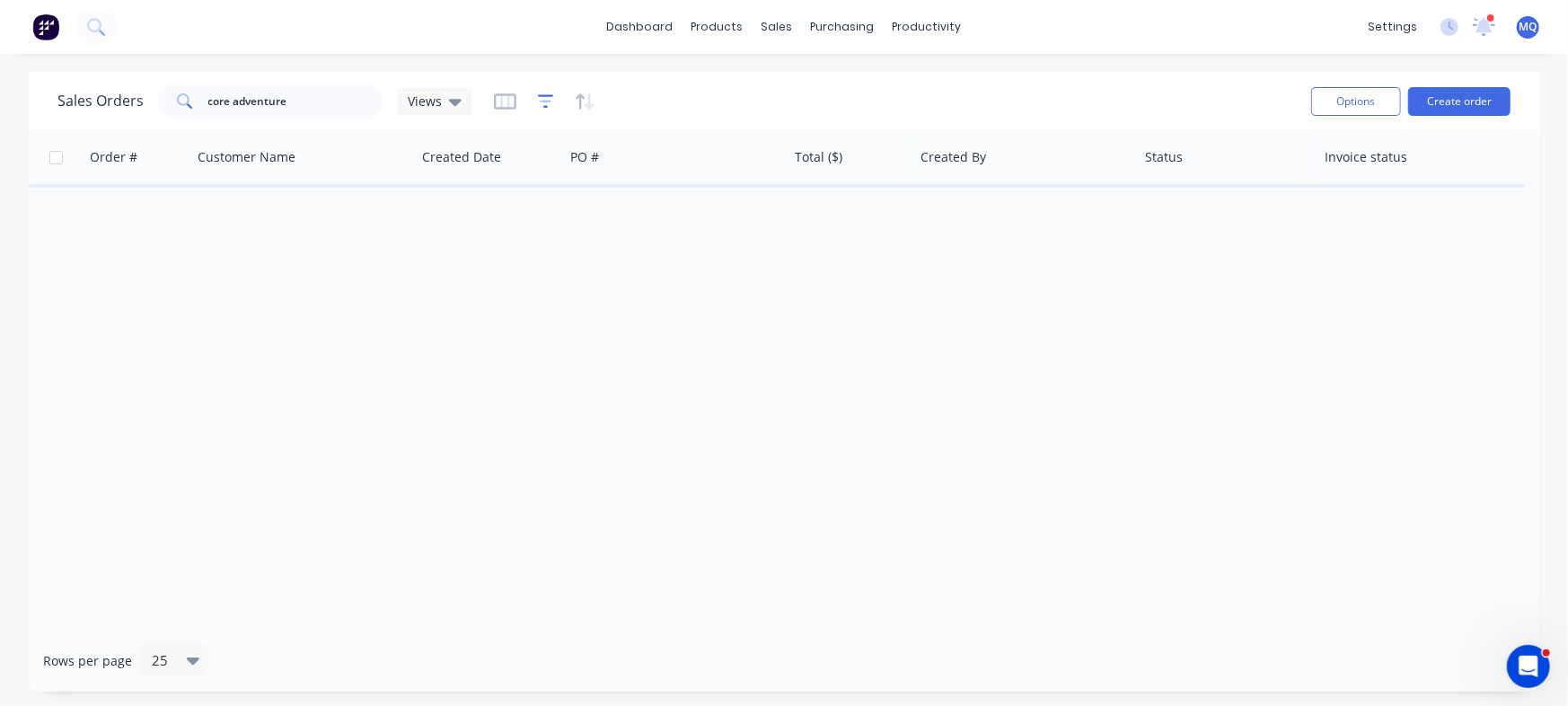
click at [539, 98] on icon "button" at bounding box center [545, 102] width 16 height 18
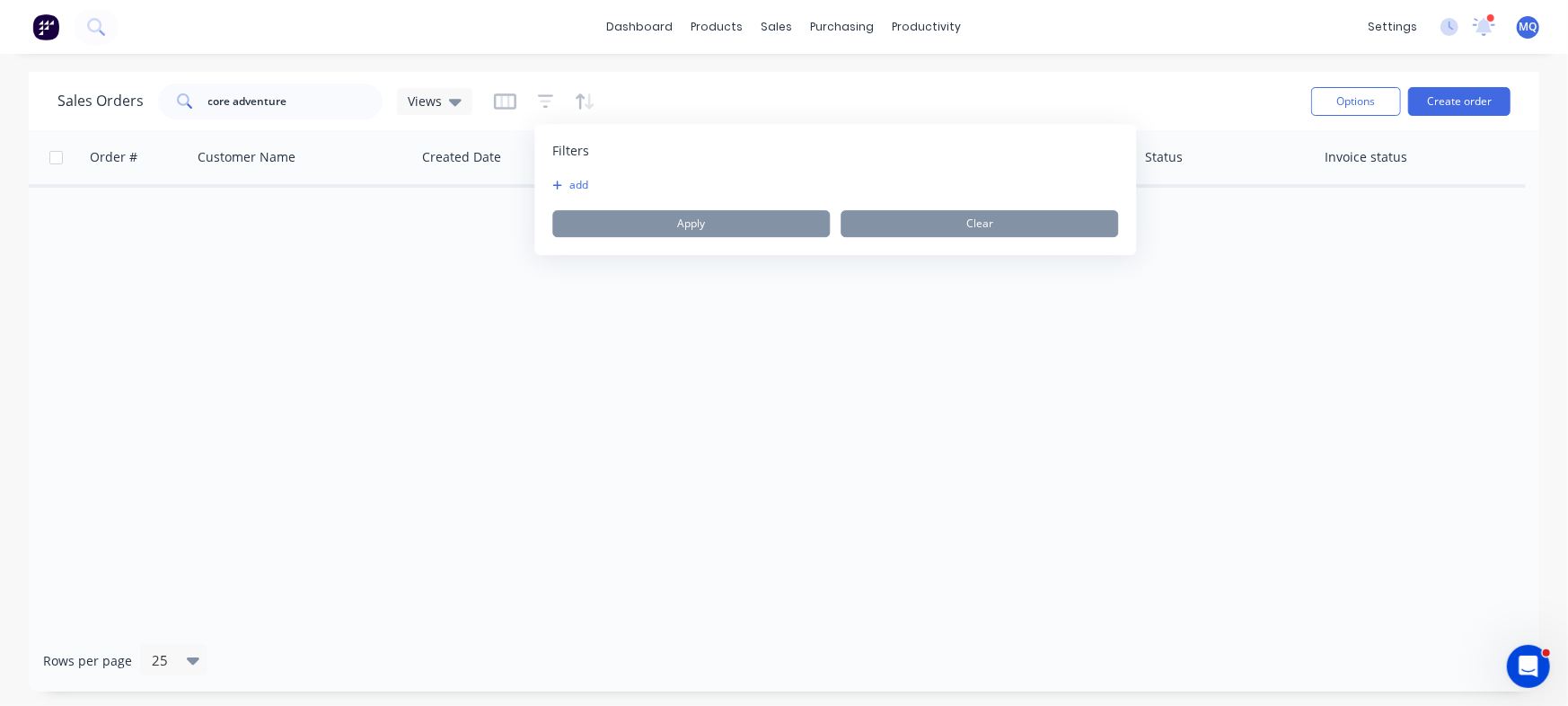
click at [573, 183] on button "add" at bounding box center [574, 185] width 44 height 15
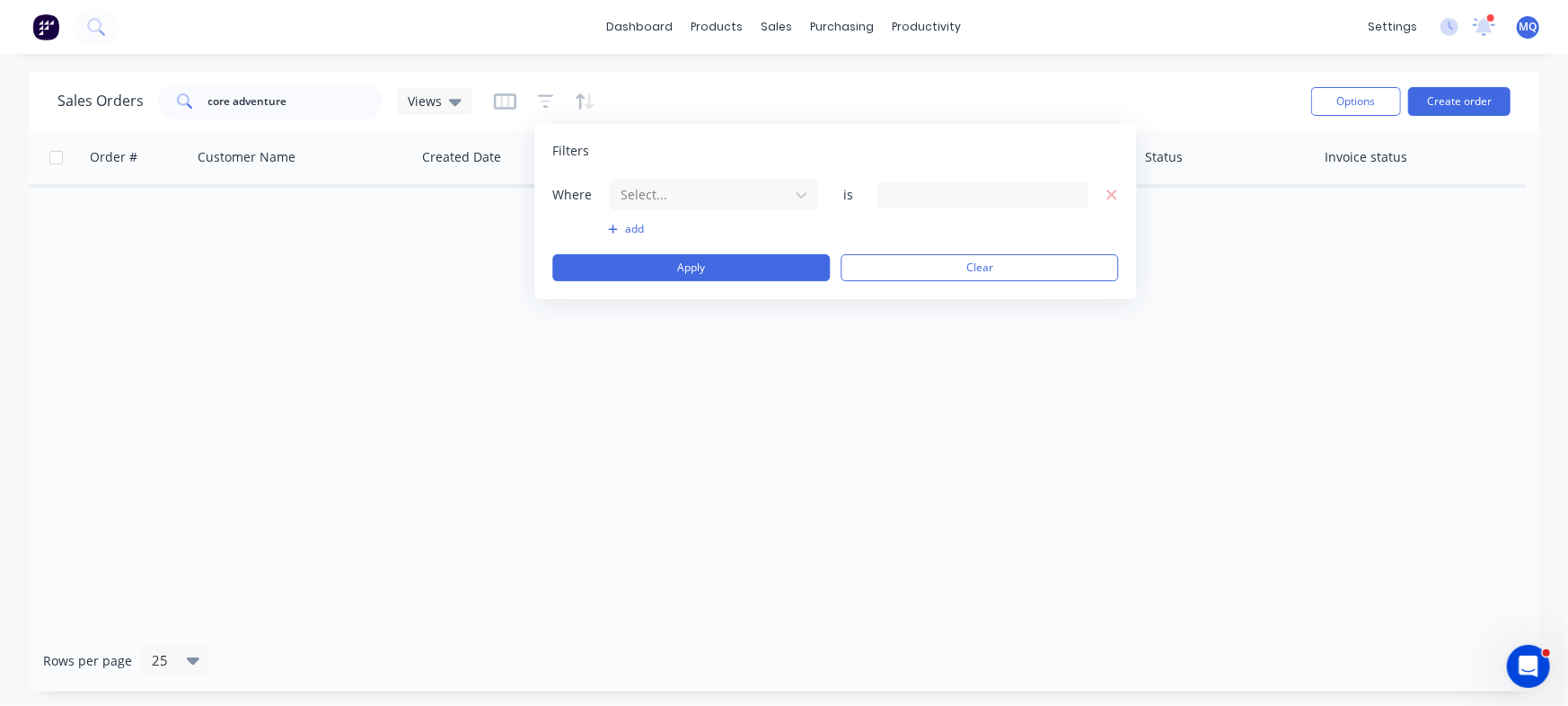
click at [1032, 193] on div at bounding box center [981, 195] width 211 height 27
click at [1118, 195] on div "Filters Where Select... is add Apply Clear" at bounding box center [835, 211] width 601 height 175
click at [1111, 200] on icon "button" at bounding box center [1111, 194] width 13 height 16
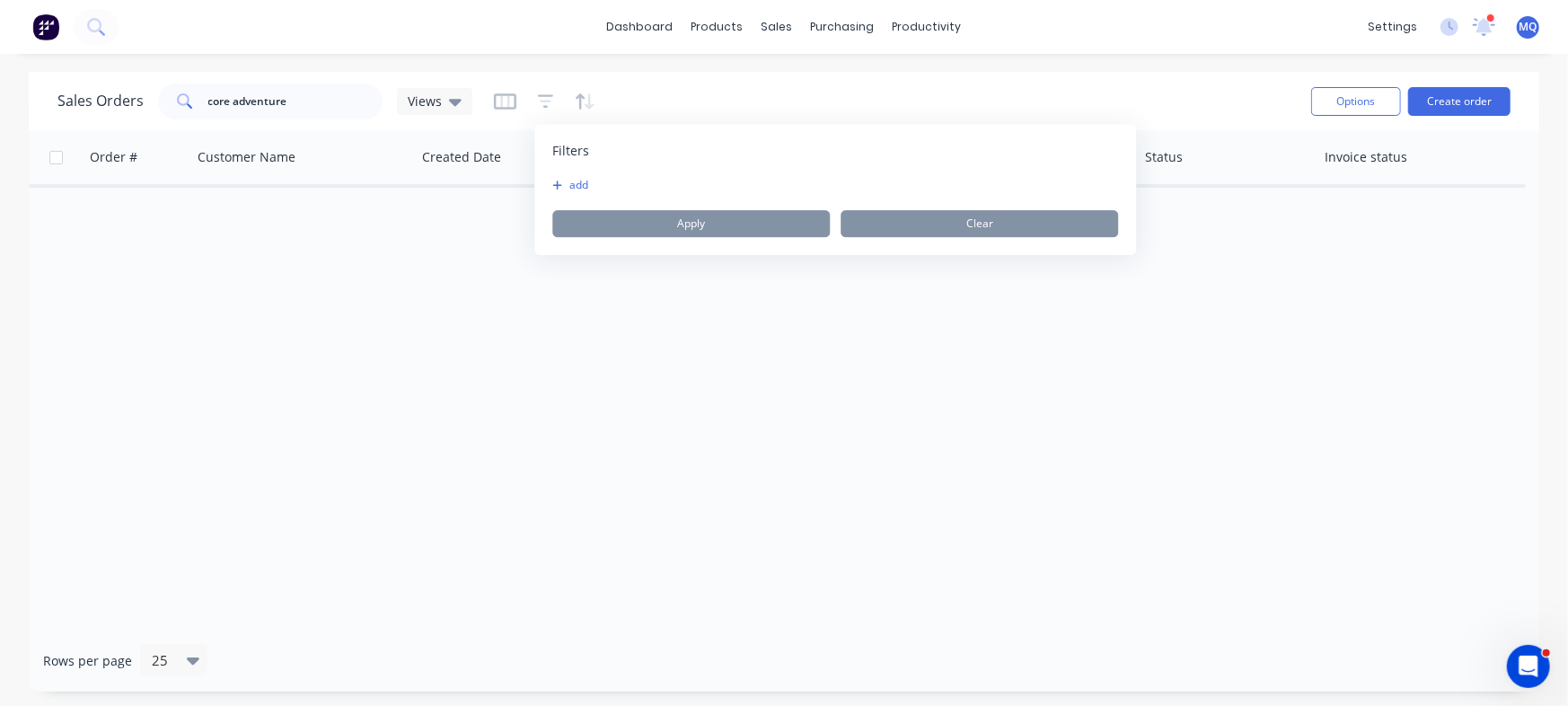
click at [1245, 349] on div "Order # Customer Name Created Date PO # Total ($) Created By Status Invoice sta…" at bounding box center [784, 380] width 1510 height 499
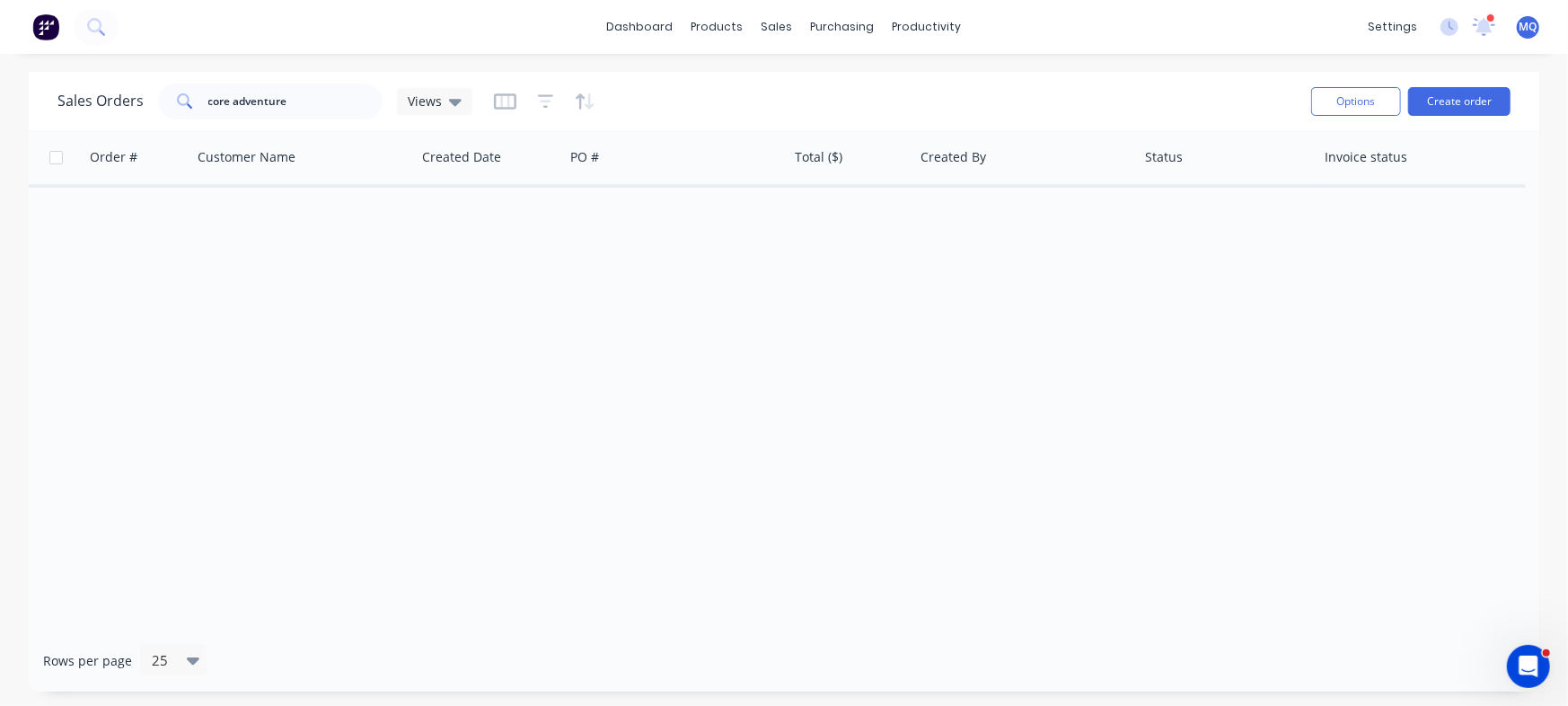
click at [485, 103] on div "Sales Orders core adventure Views" at bounding box center [677, 102] width 1239 height 44
click at [502, 107] on icon "button" at bounding box center [505, 102] width 22 height 16
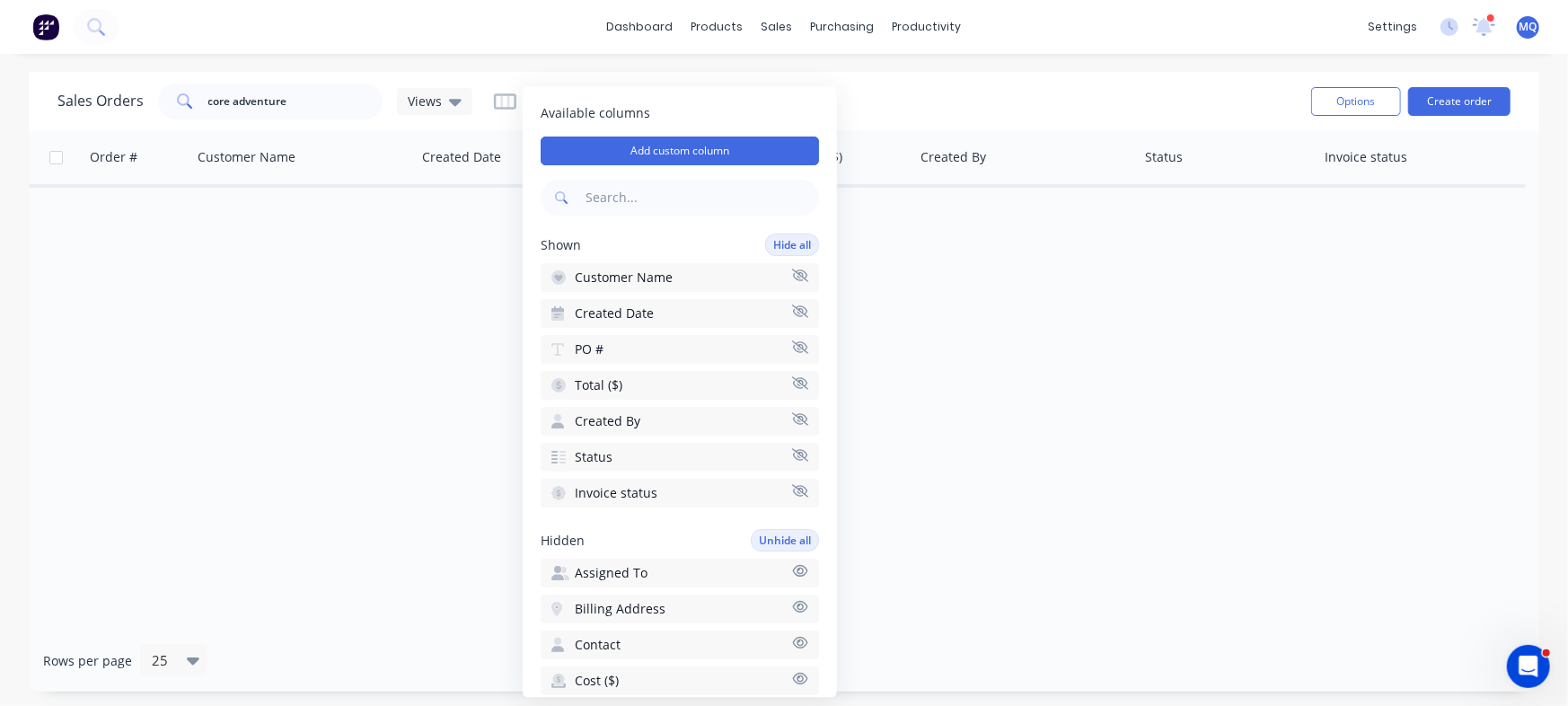
click at [908, 103] on div "Sales Orders core adventure Views" at bounding box center [677, 102] width 1239 height 44
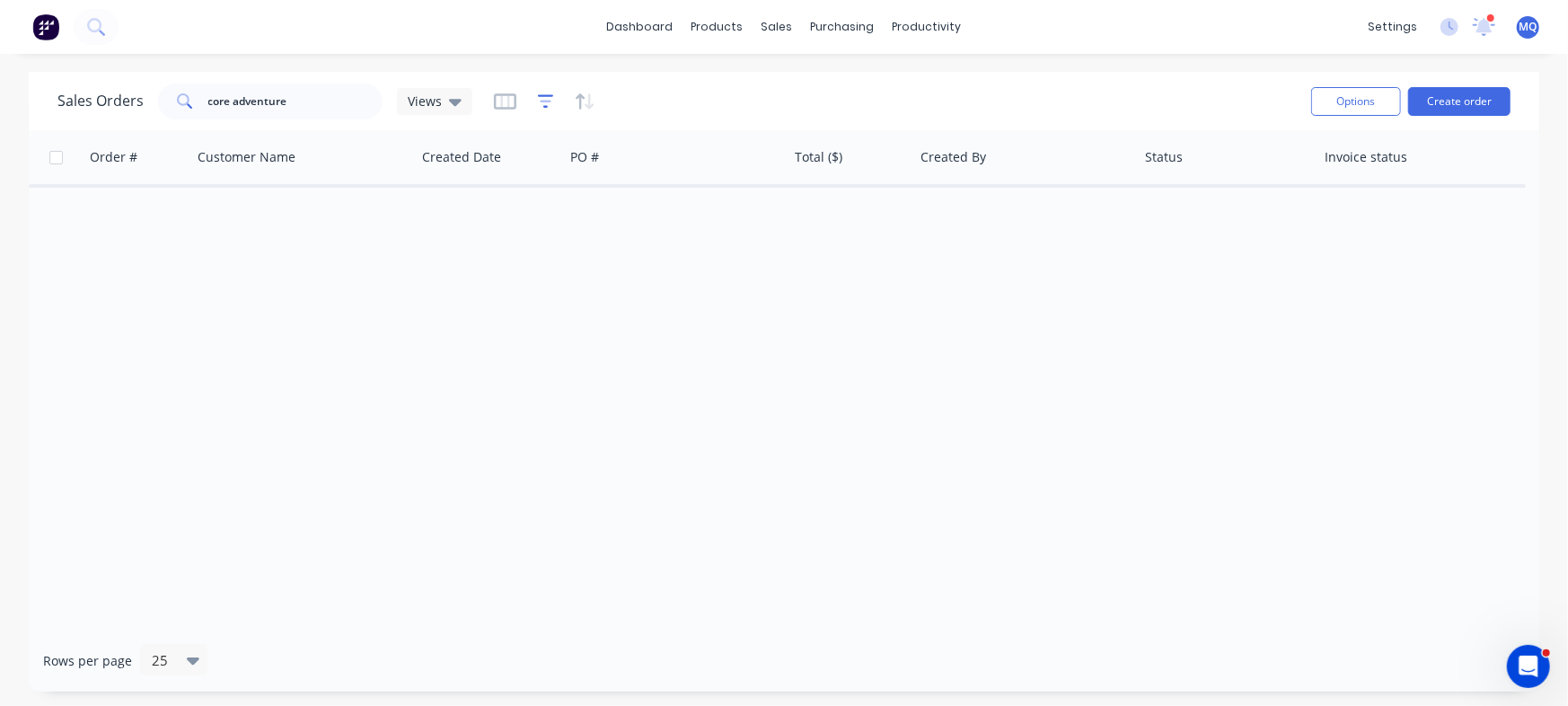
click at [537, 101] on icon "button" at bounding box center [545, 102] width 16 height 18
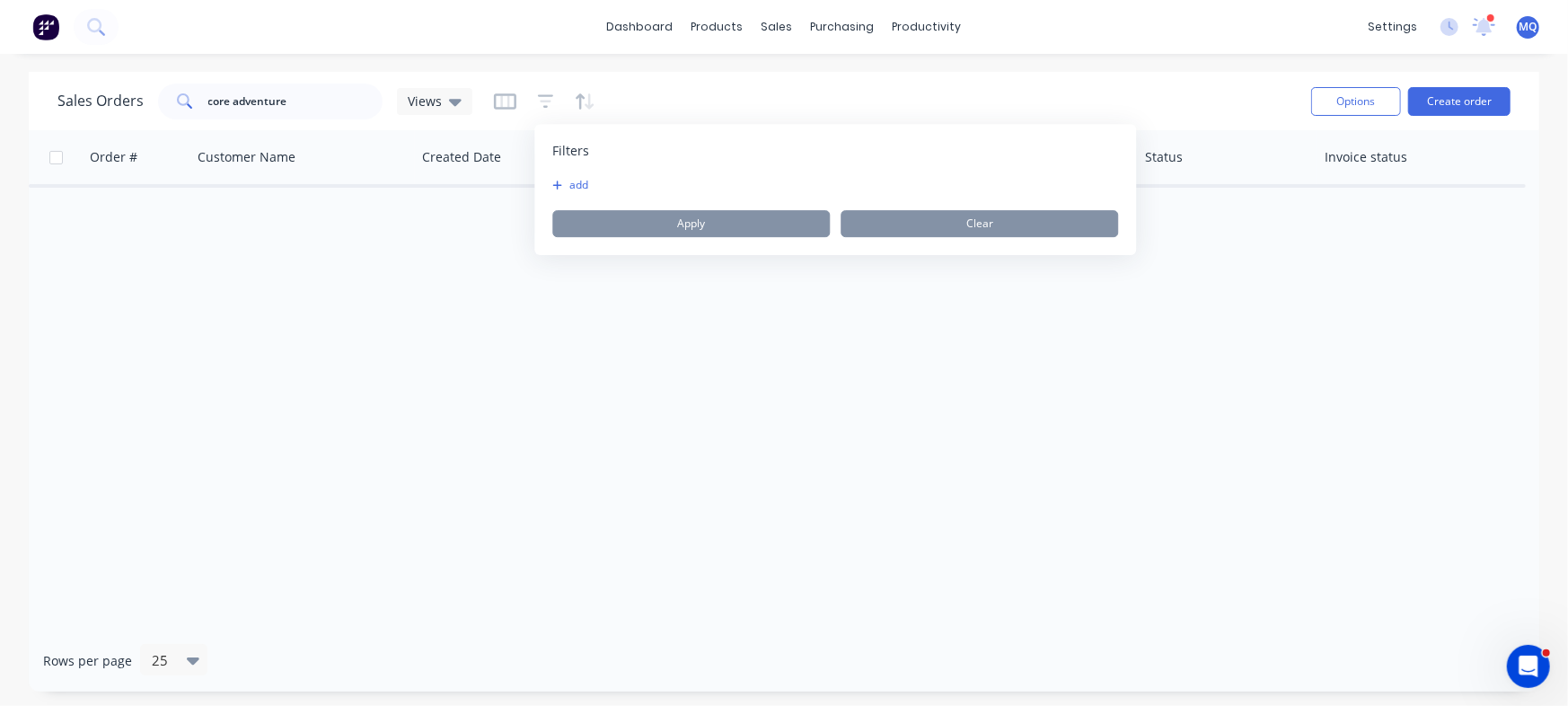
click at [574, 194] on div "add Apply Clear" at bounding box center [834, 207] width 566 height 59
click at [574, 182] on button "add" at bounding box center [574, 185] width 44 height 15
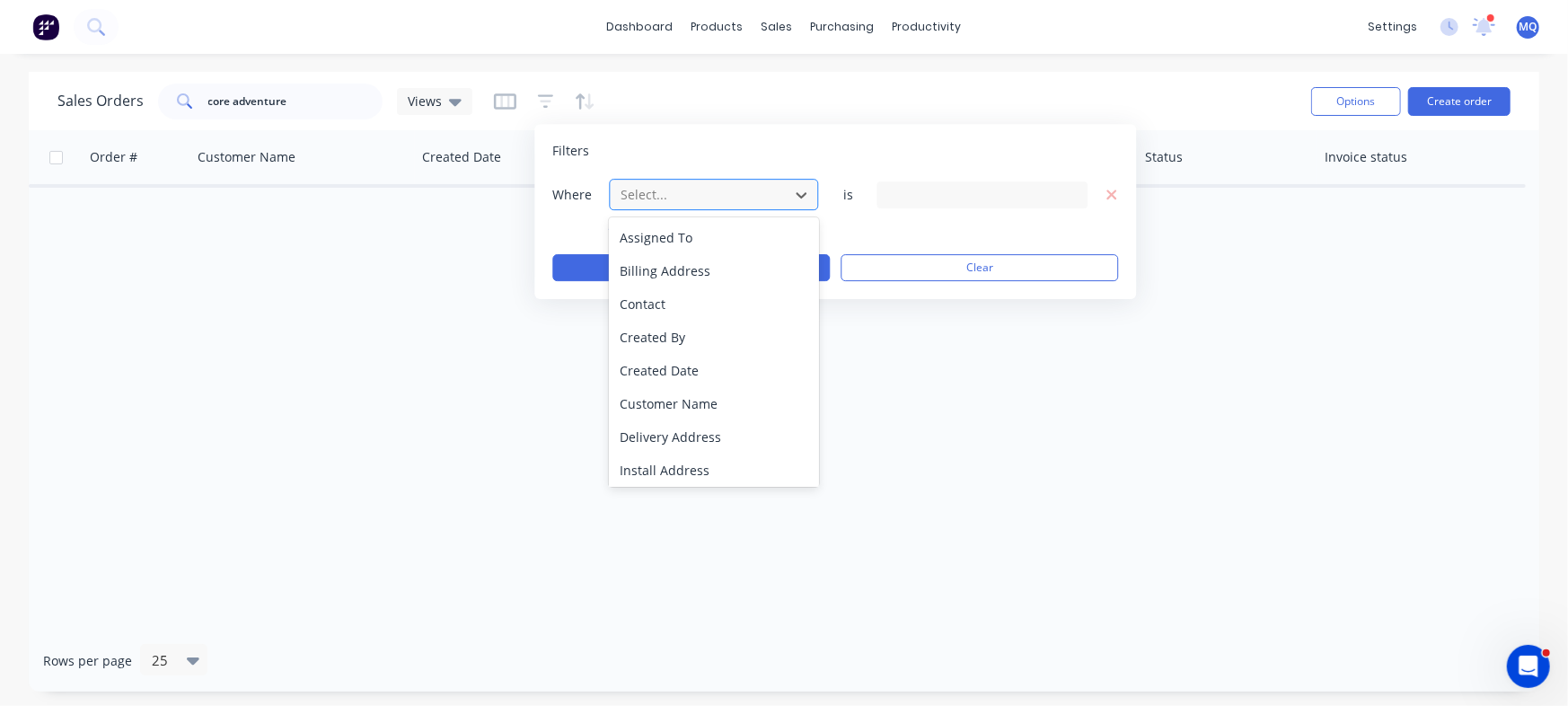
click at [727, 202] on div at bounding box center [699, 193] width 160 height 22
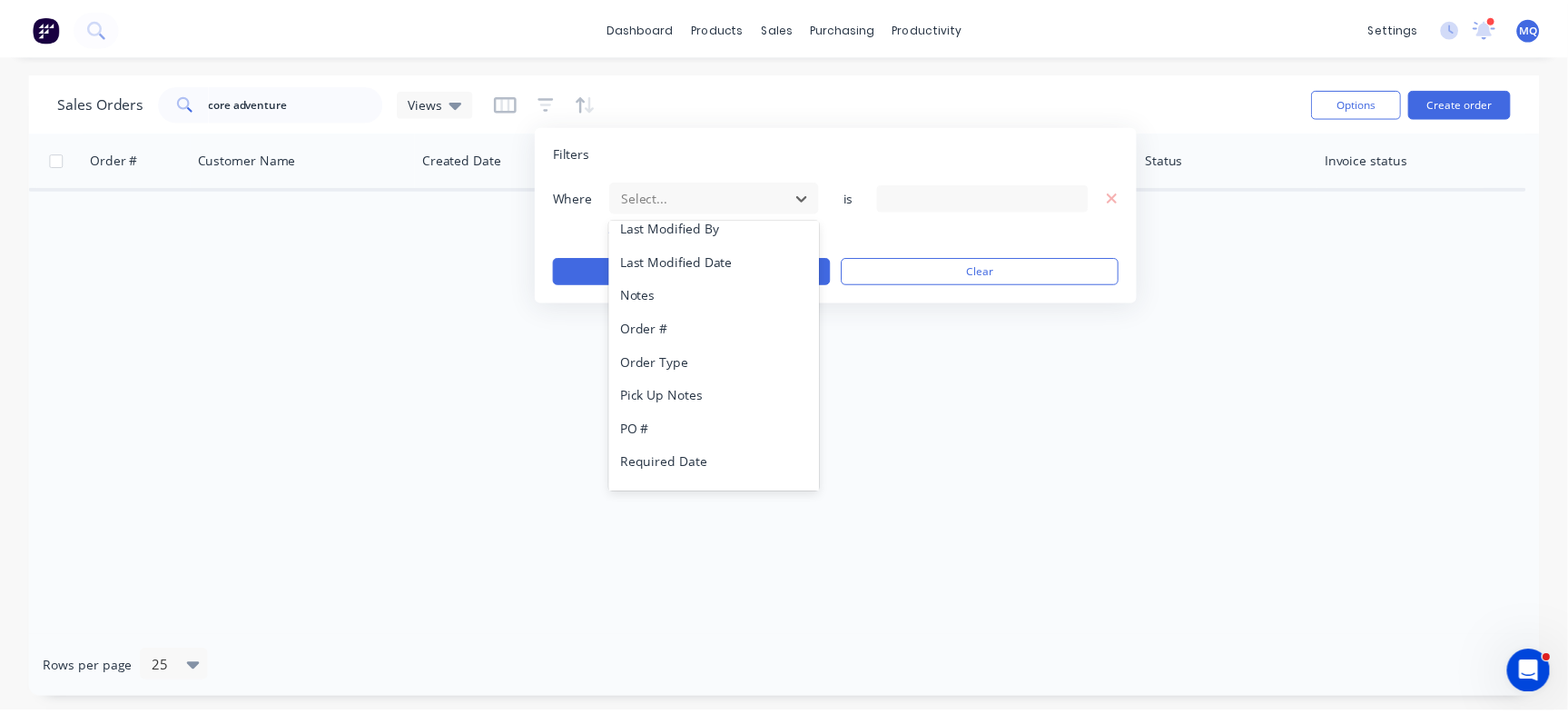
scroll to position [407, 0]
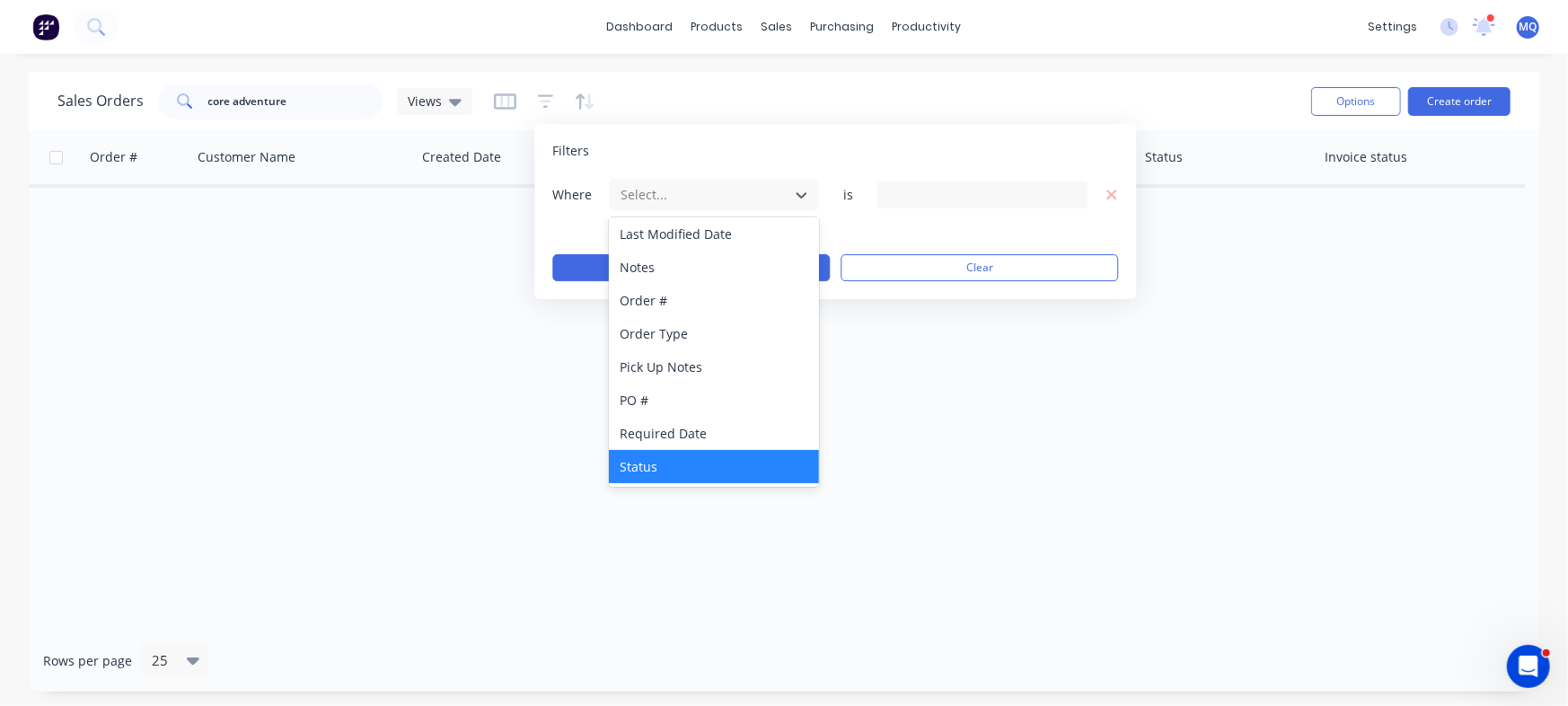
click at [656, 460] on div "Status" at bounding box center [713, 466] width 209 height 33
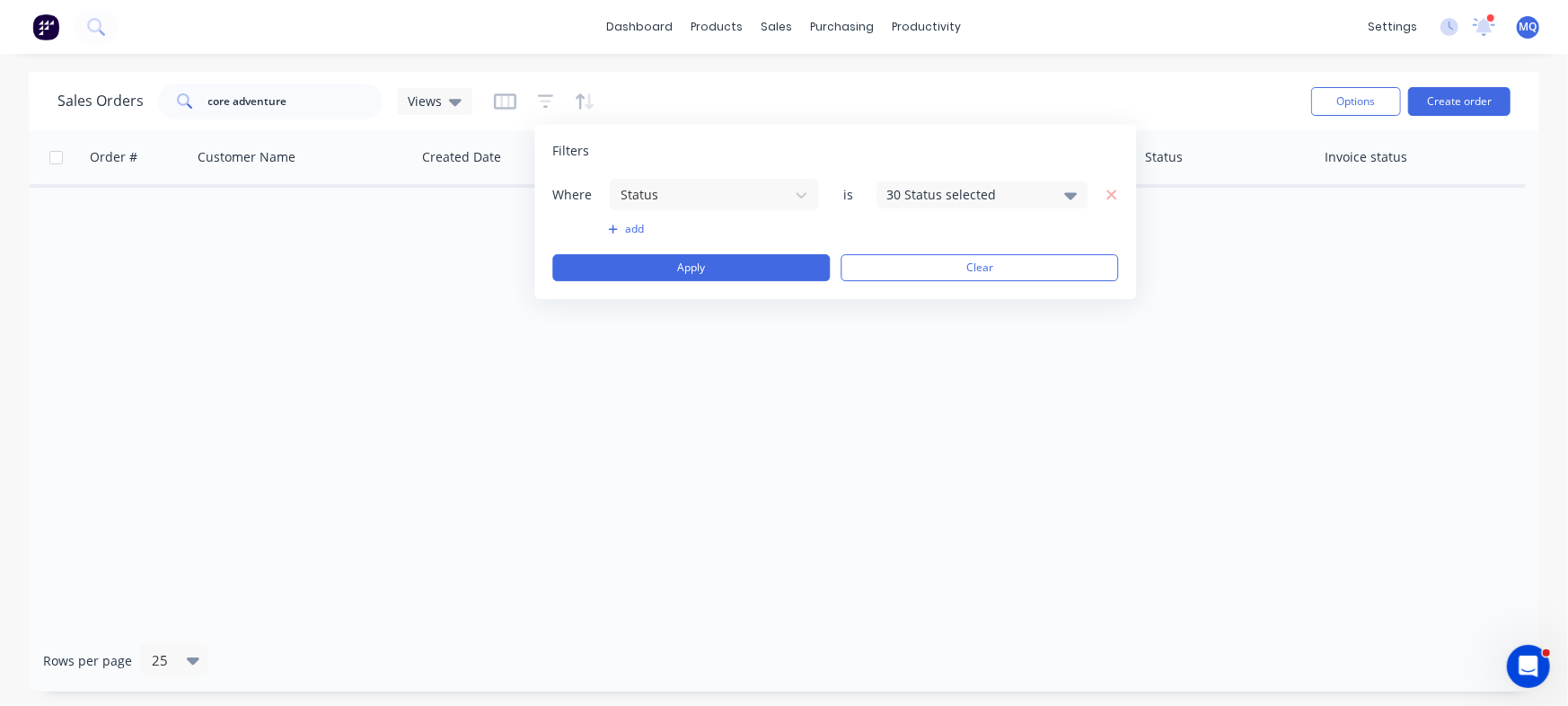
click at [1045, 197] on div "30 Status selected" at bounding box center [968, 194] width 162 height 19
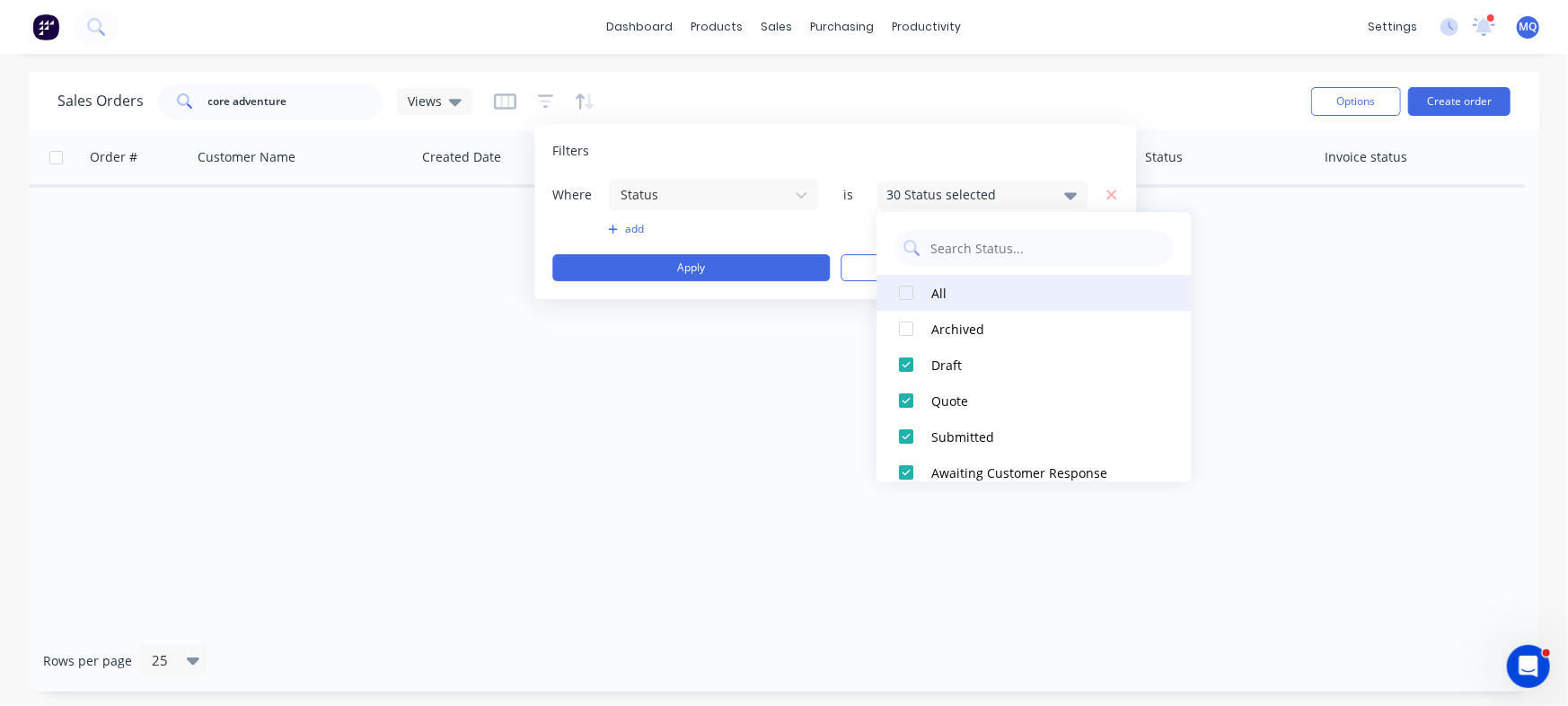
click at [908, 290] on div at bounding box center [906, 292] width 36 height 36
click at [1270, 268] on div "Order # Customer Name Created Date PO # Total ($) Created By Status Invoice sta…" at bounding box center [784, 380] width 1510 height 499
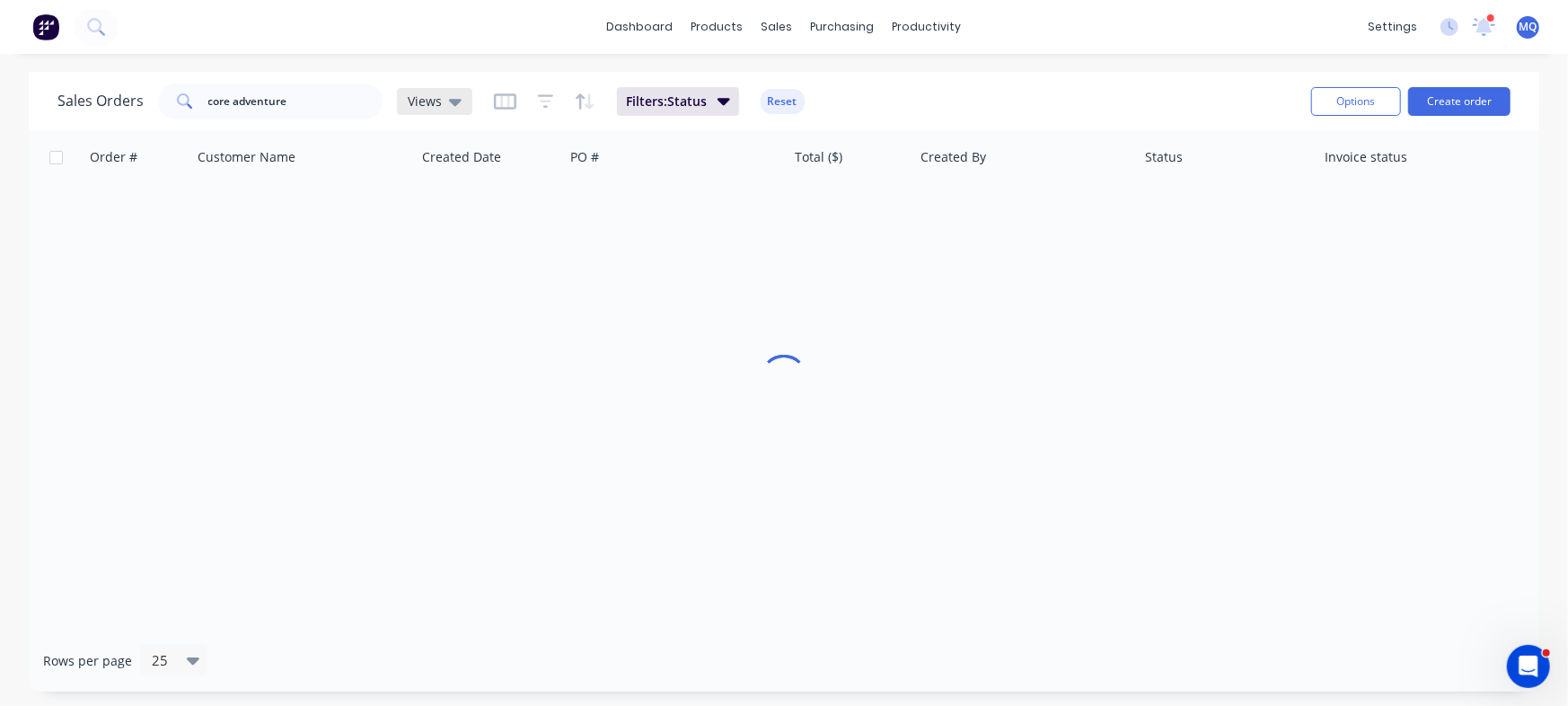
click at [456, 97] on icon at bounding box center [454, 102] width 13 height 19
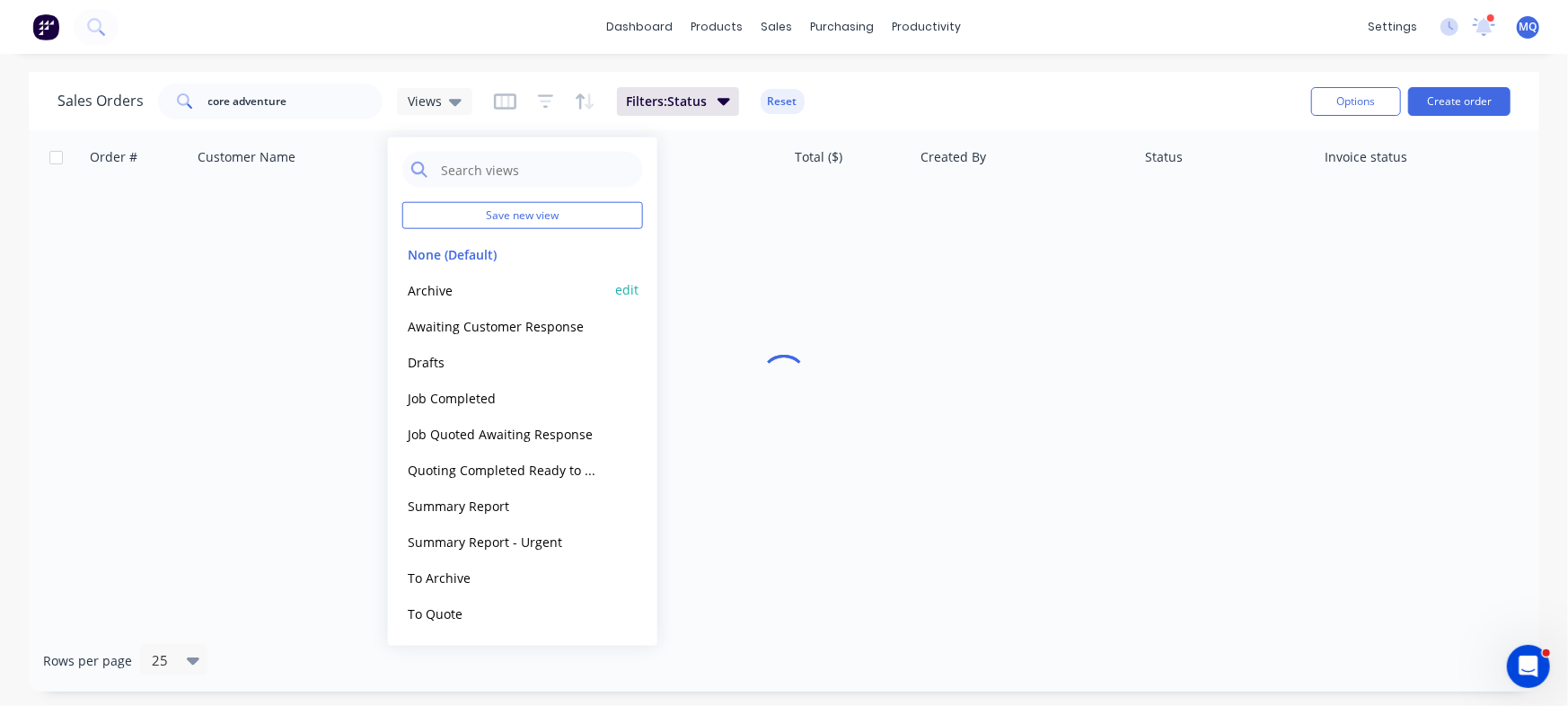
click at [453, 288] on button "Archive" at bounding box center [505, 289] width 205 height 20
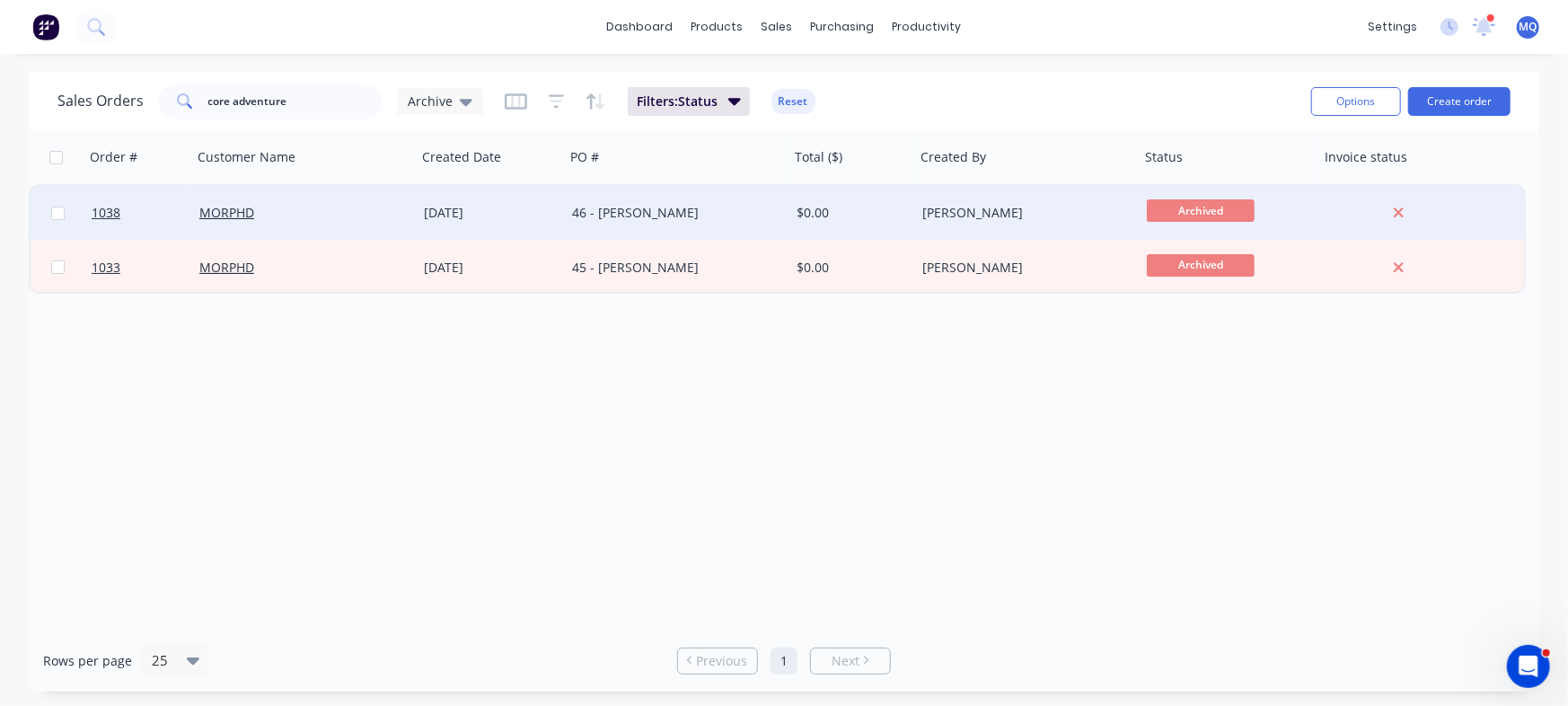
click at [662, 213] on div "46 - Brendon Lavery" at bounding box center [672, 213] width 199 height 18
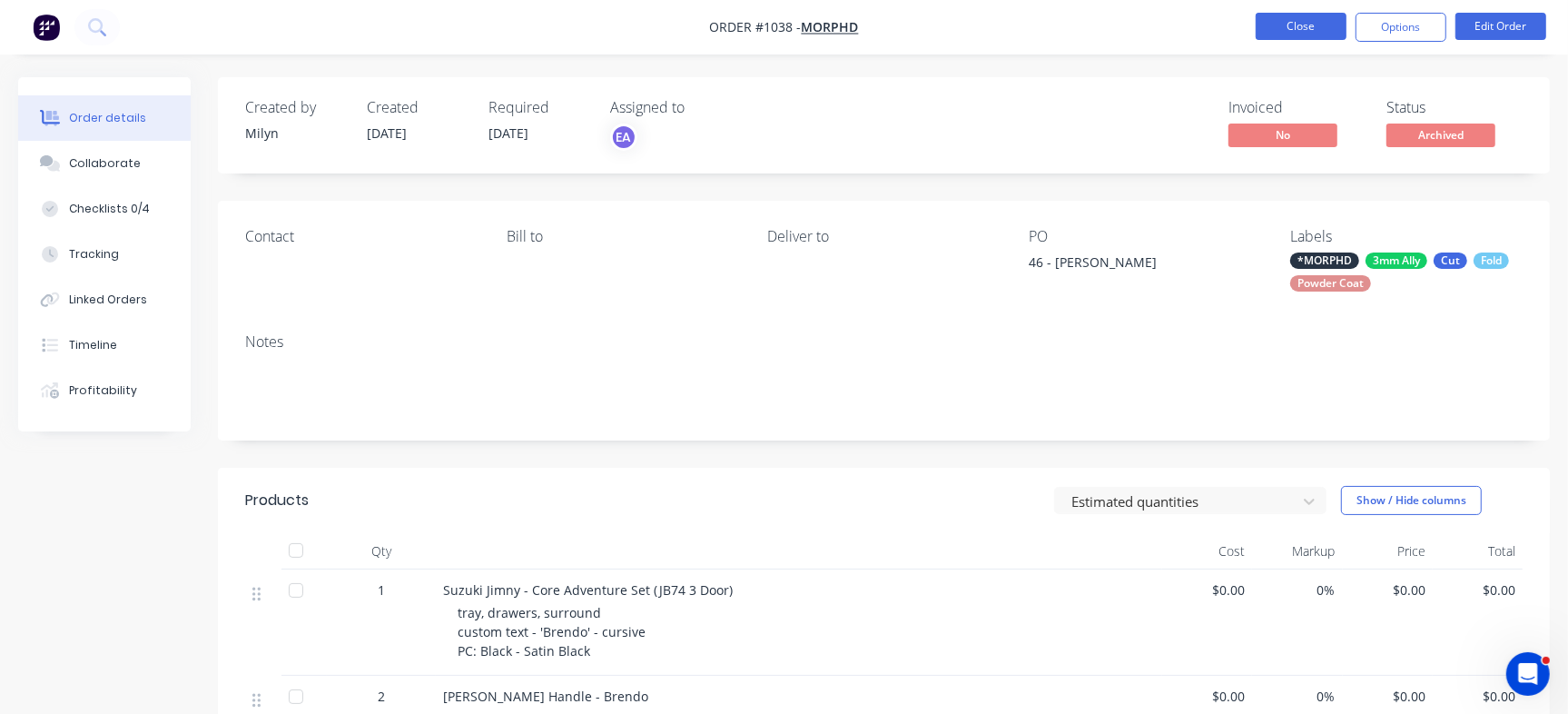
click at [1298, 28] on button "Close" at bounding box center [1300, 26] width 91 height 27
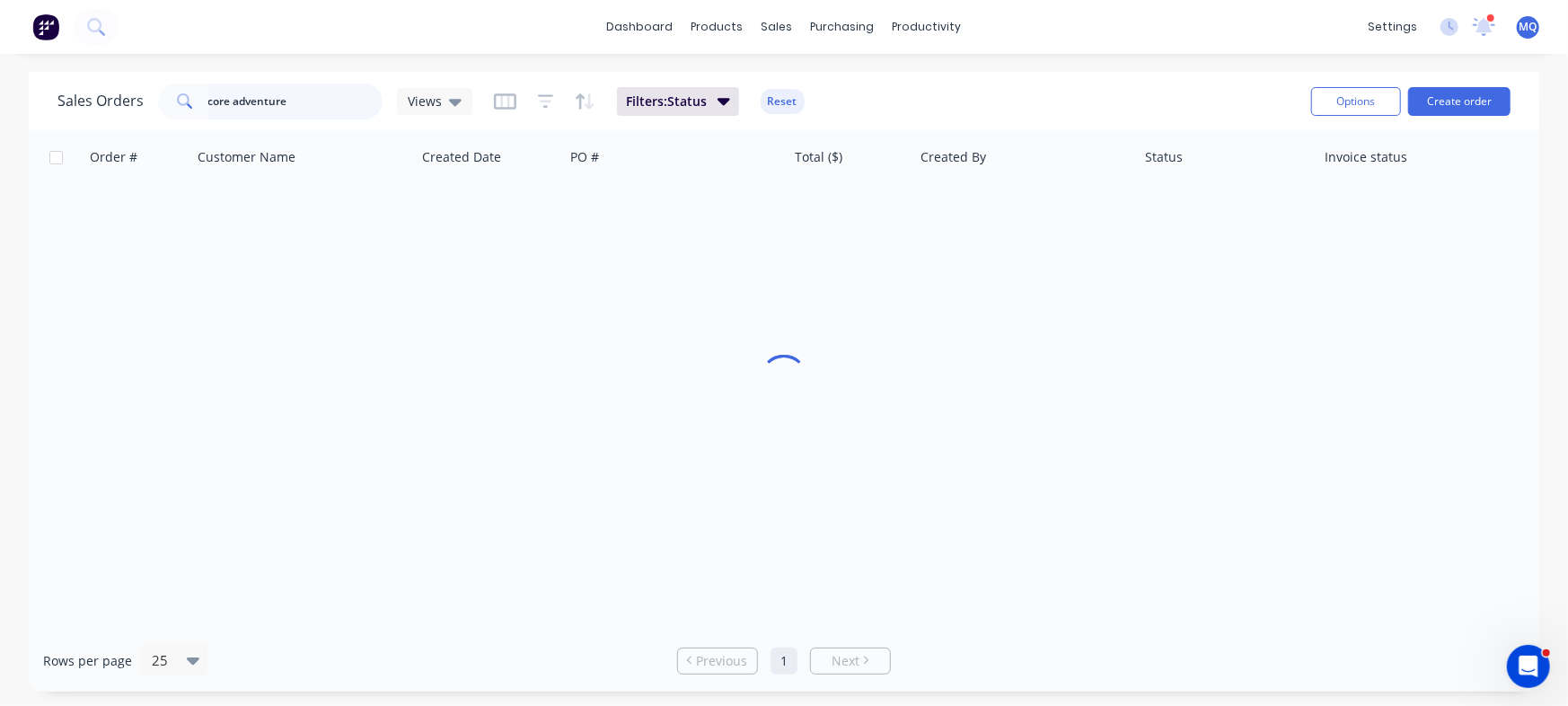
click at [309, 106] on input "core adventure" at bounding box center [295, 101] width 175 height 36
drag, startPoint x: 0, startPoint y: 53, endPoint x: 0, endPoint y: 70, distance: 17.0
click at [0, 68] on div "dashboard products sales purchasing productivity dashboard products Product Cat…" at bounding box center [784, 353] width 1568 height 706
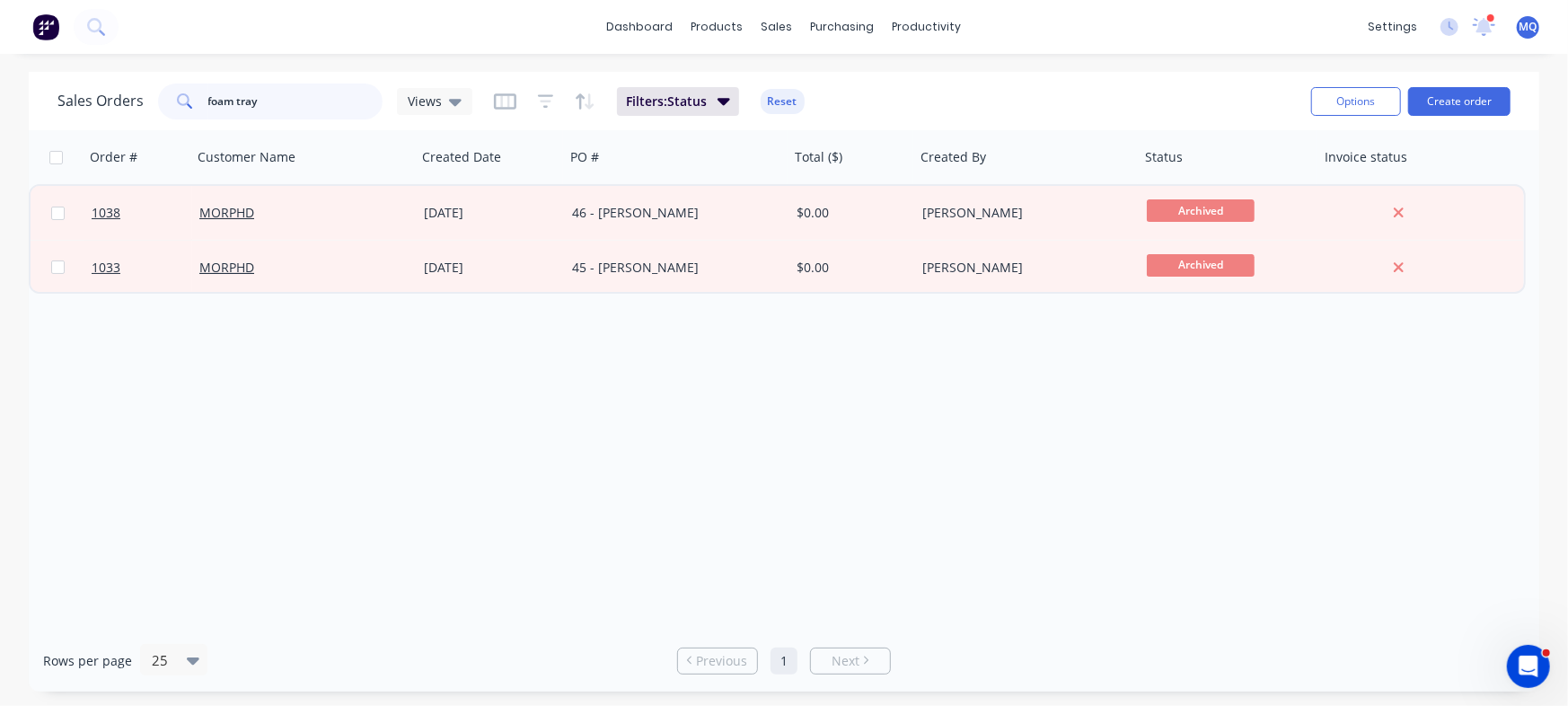
type input "foam tray"
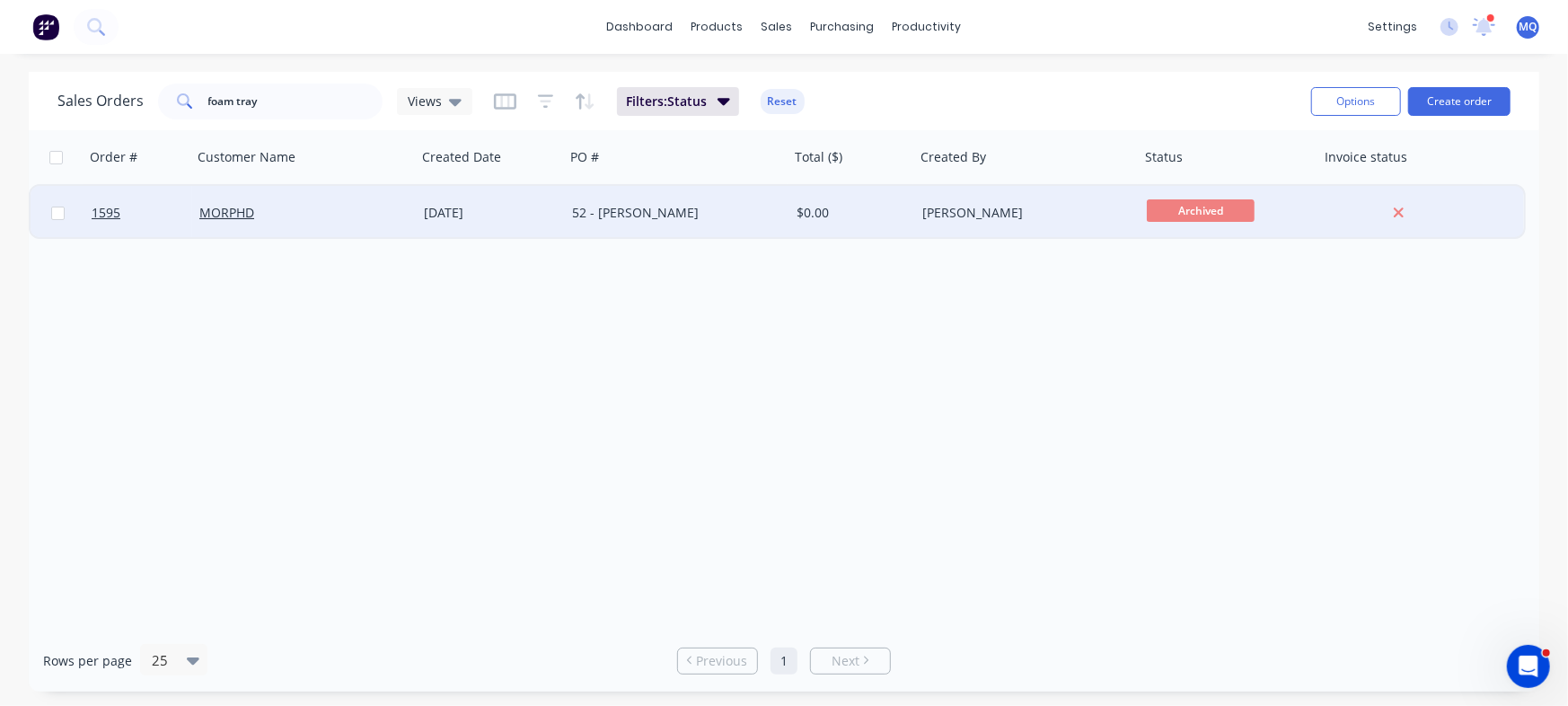
click at [584, 221] on div "52 - Kerrod Casey" at bounding box center [672, 213] width 199 height 18
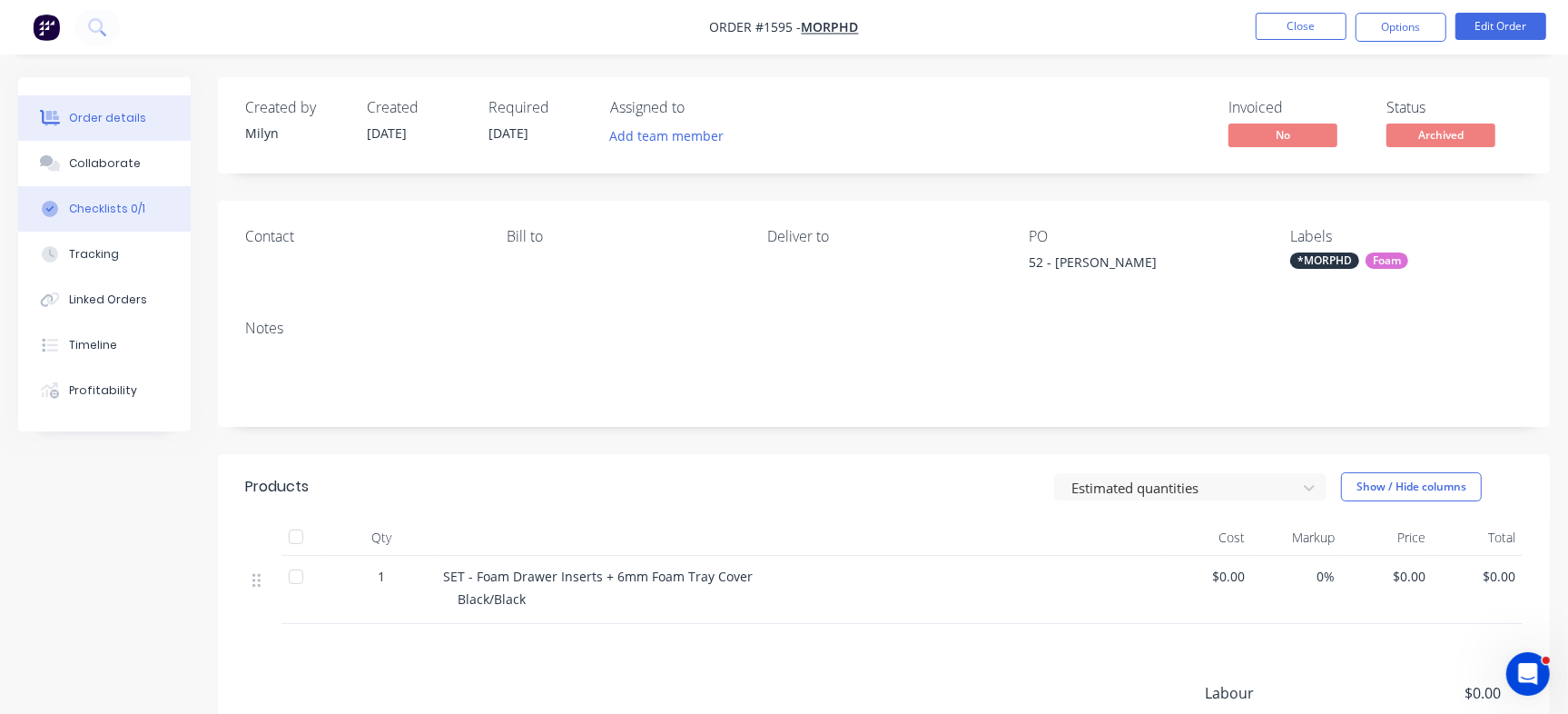
click at [109, 204] on div "Checklists 0/1" at bounding box center [108, 208] width 76 height 17
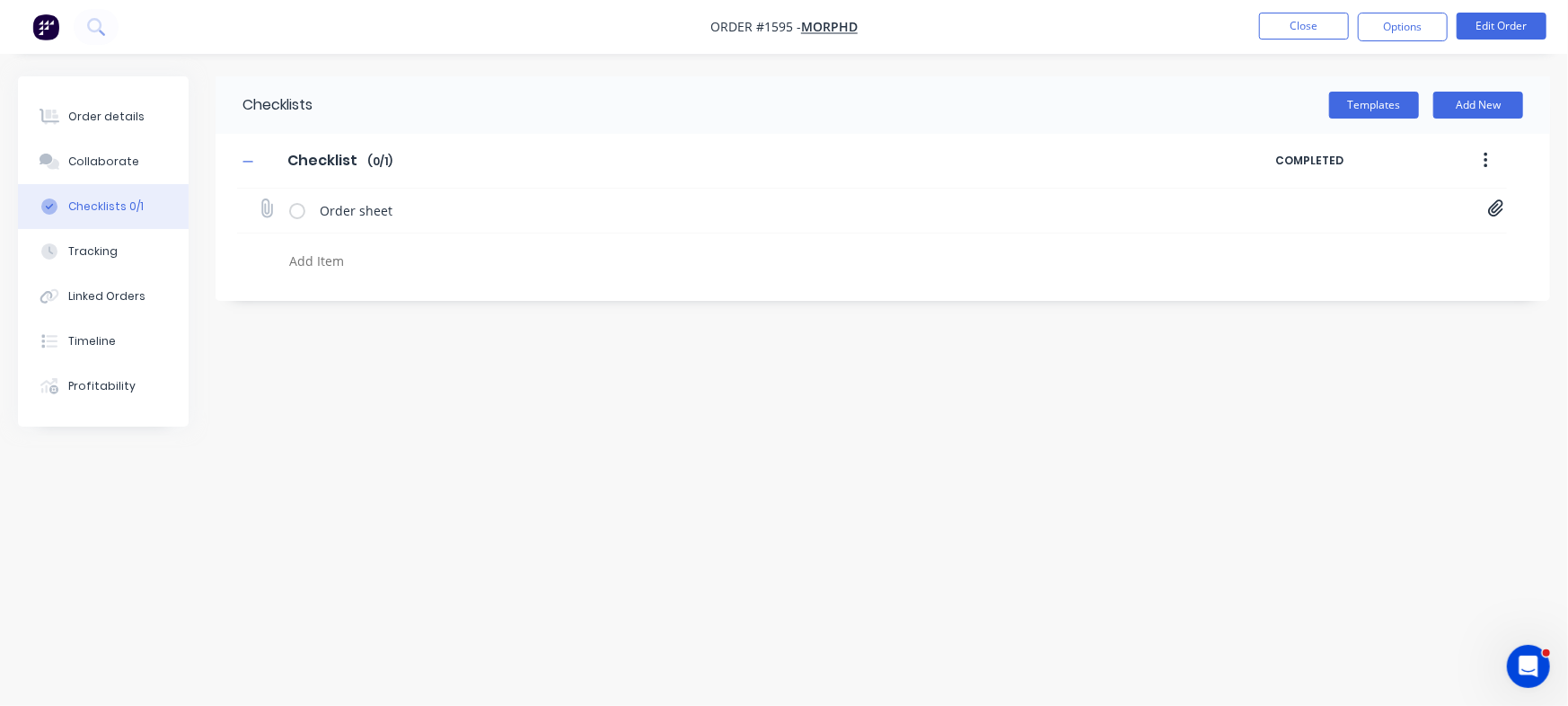
click at [1492, 204] on icon at bounding box center [1495, 208] width 16 height 18
click at [95, 152] on button "Collaborate" at bounding box center [103, 162] width 170 height 44
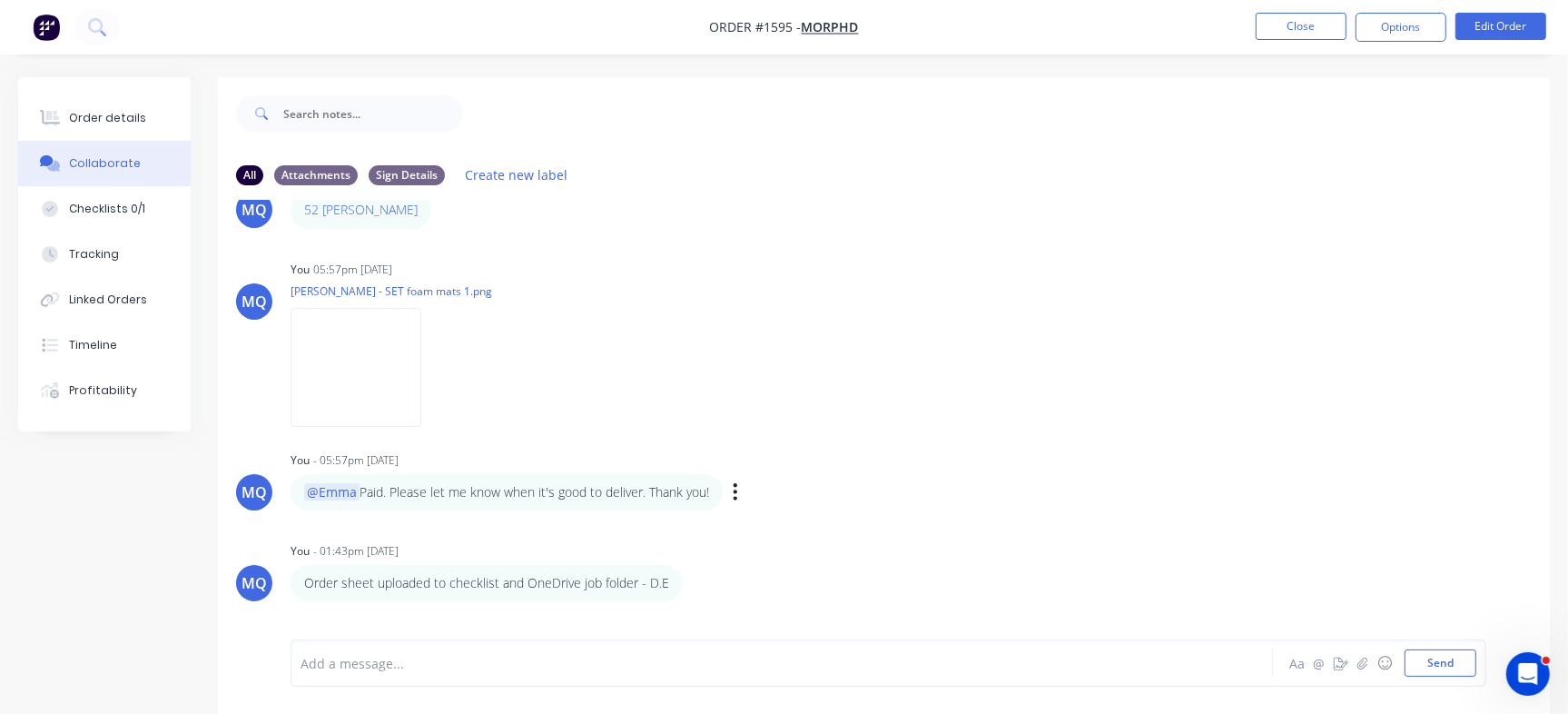
scroll to position [114, 0]
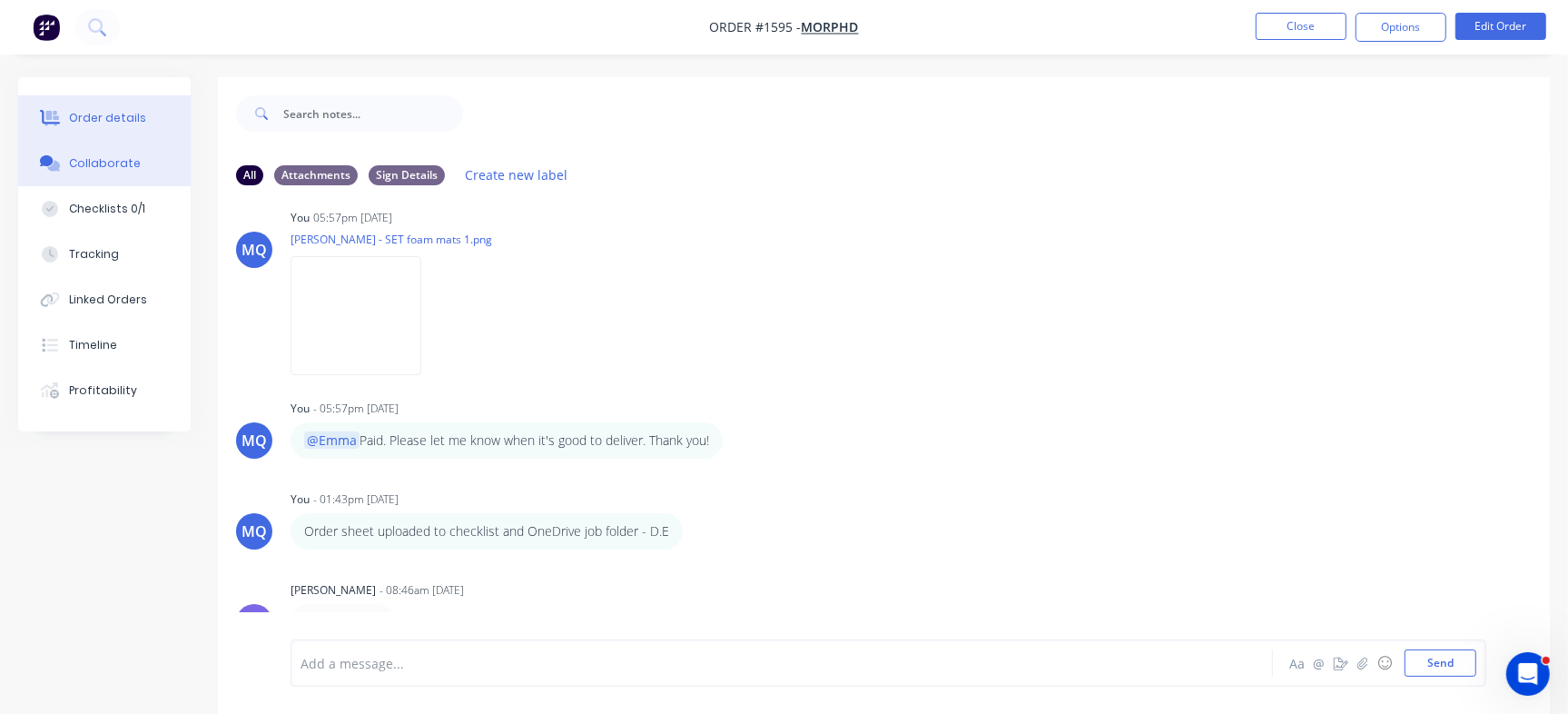
click at [70, 126] on button "Order details" at bounding box center [105, 118] width 172 height 45
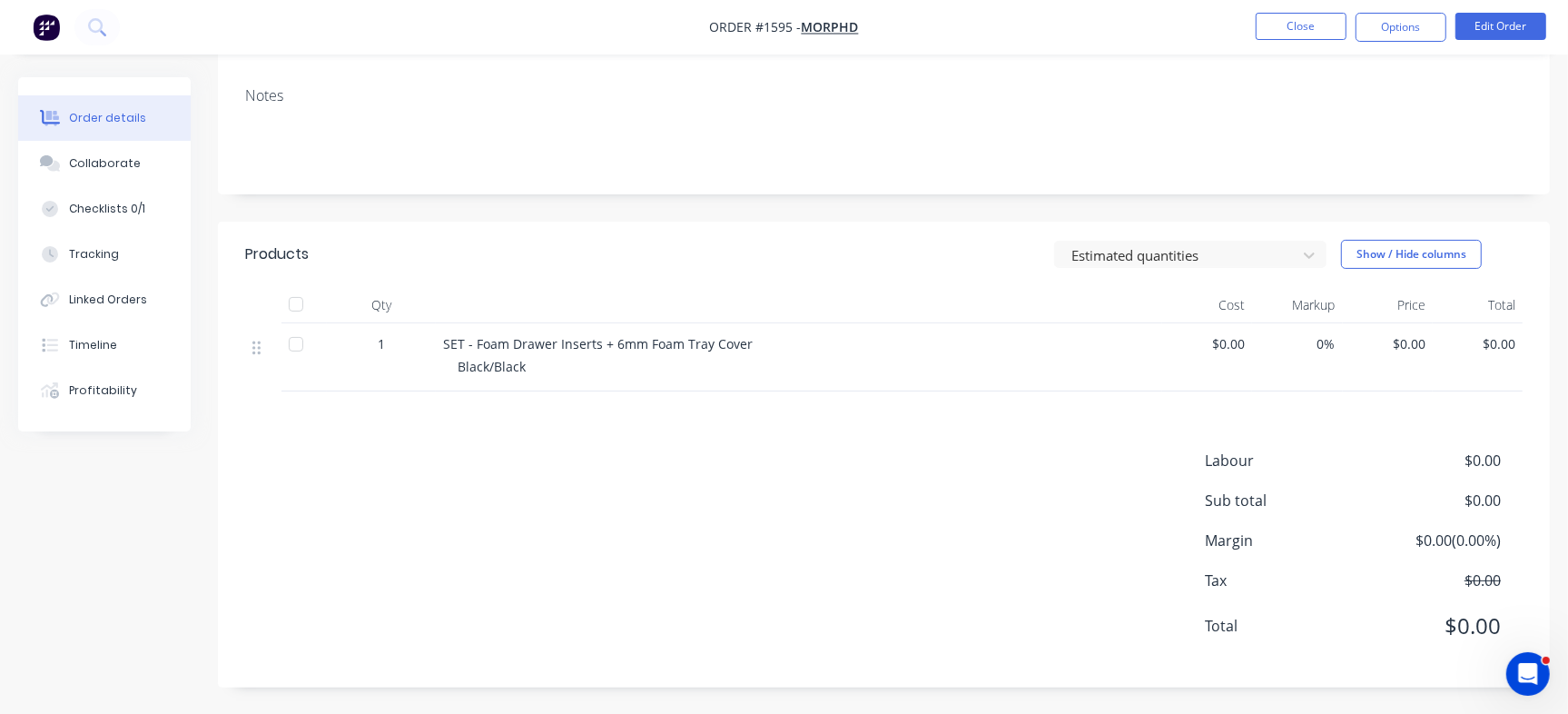
scroll to position [234, 0]
drag, startPoint x: 446, startPoint y: 344, endPoint x: 780, endPoint y: 339, distance: 334.0
click at [780, 339] on div "SET - Foam Drawer Inserts + 6mm Foam Tray Cover" at bounding box center [799, 343] width 712 height 20
copy span "SET - Foam Drawer Inserts + 6mm Foam Tray Cover"
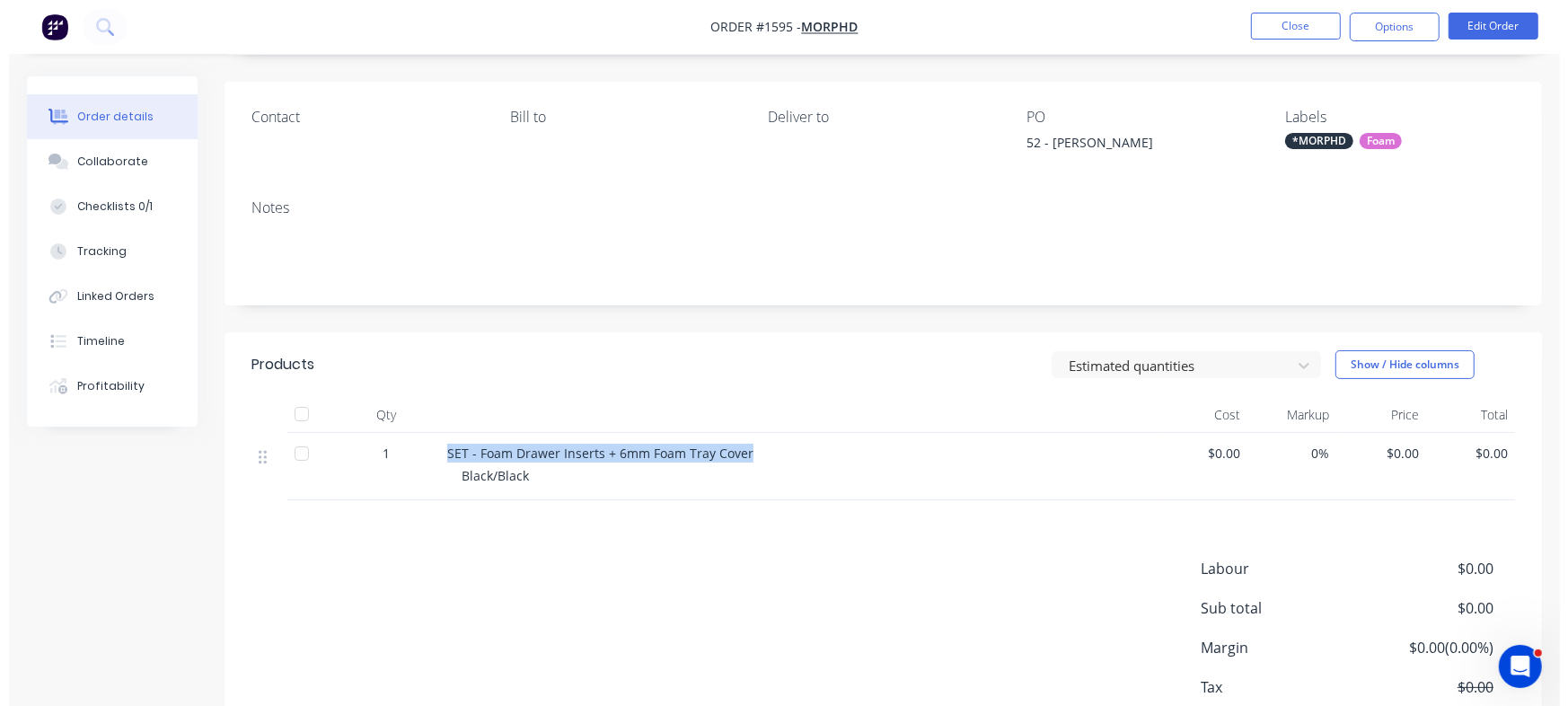
scroll to position [0, 0]
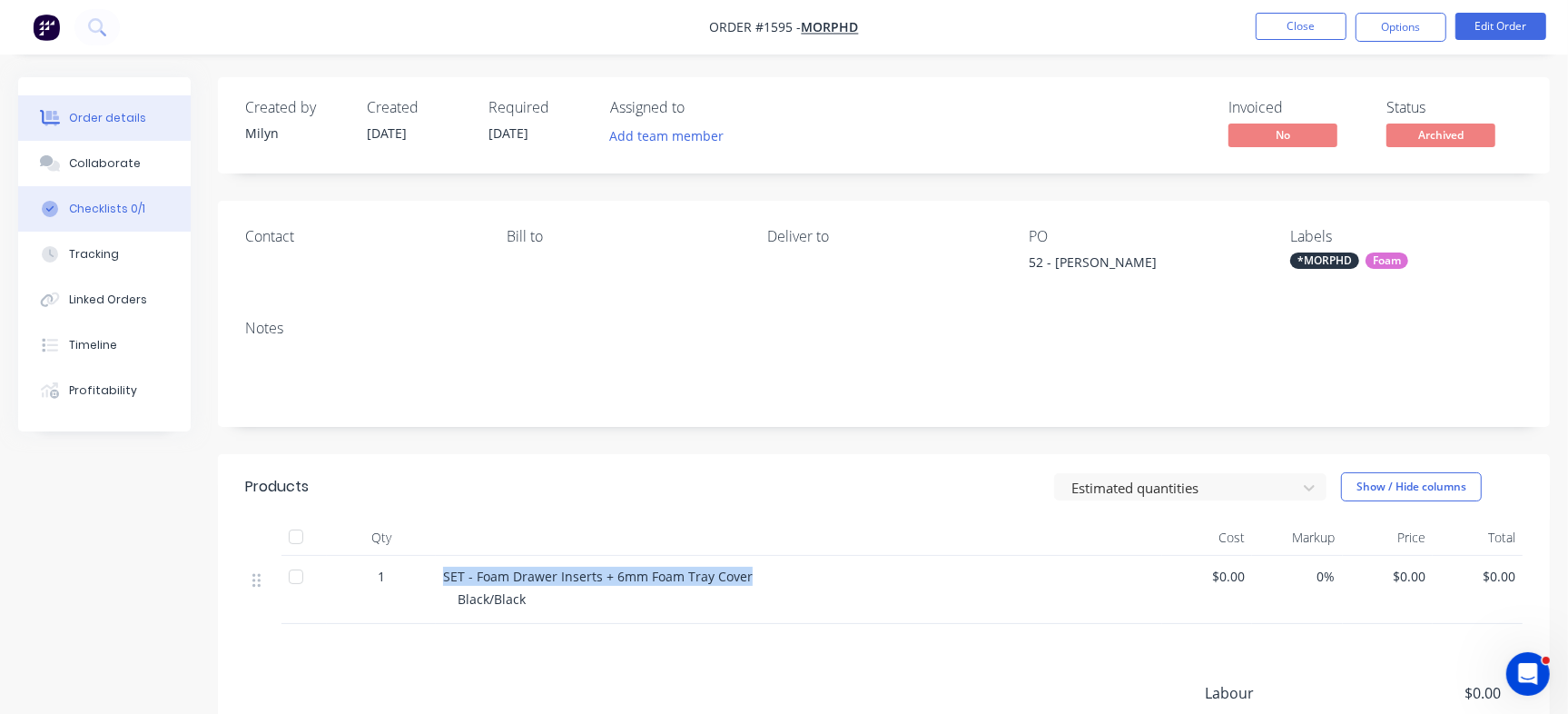
click at [82, 220] on button "Checklists 0/1" at bounding box center [105, 208] width 172 height 45
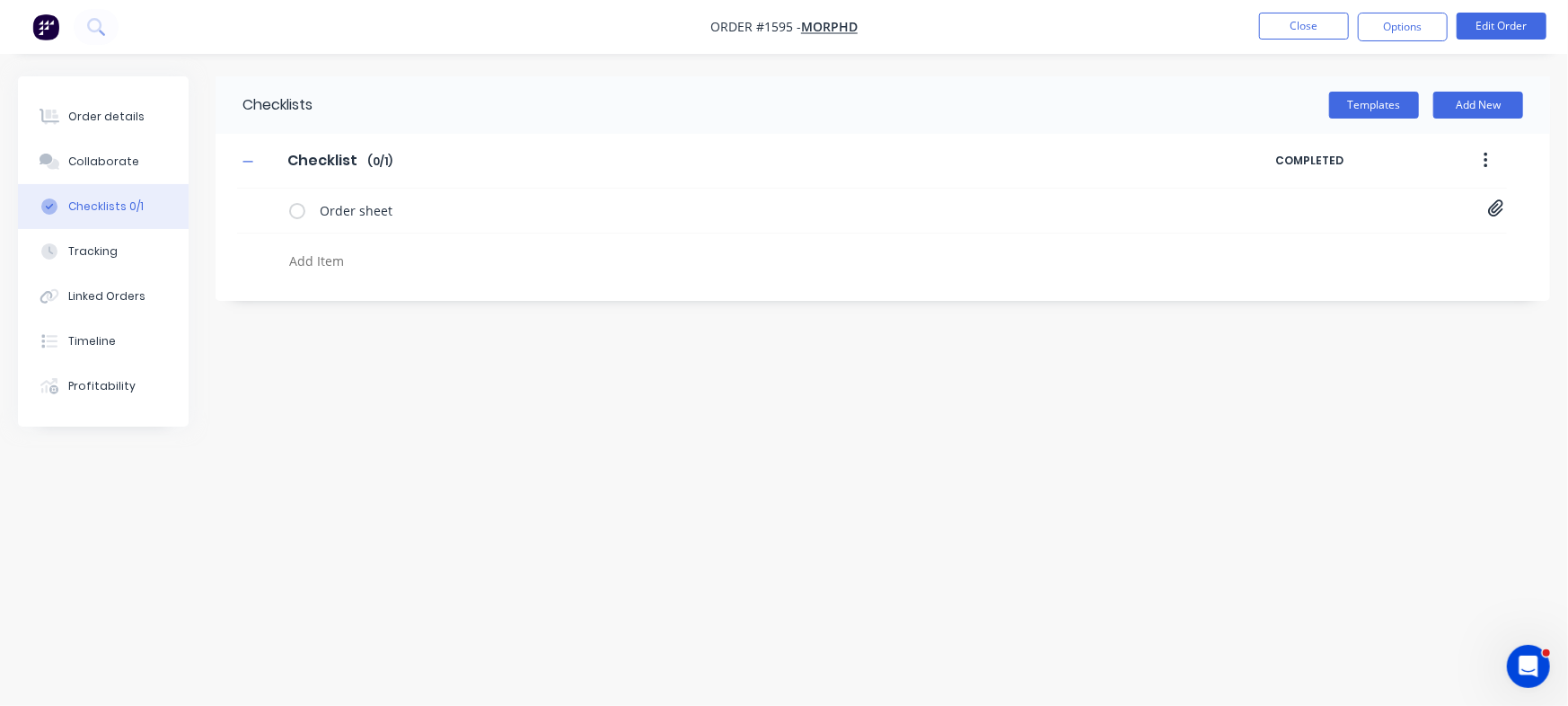
type textarea "x"
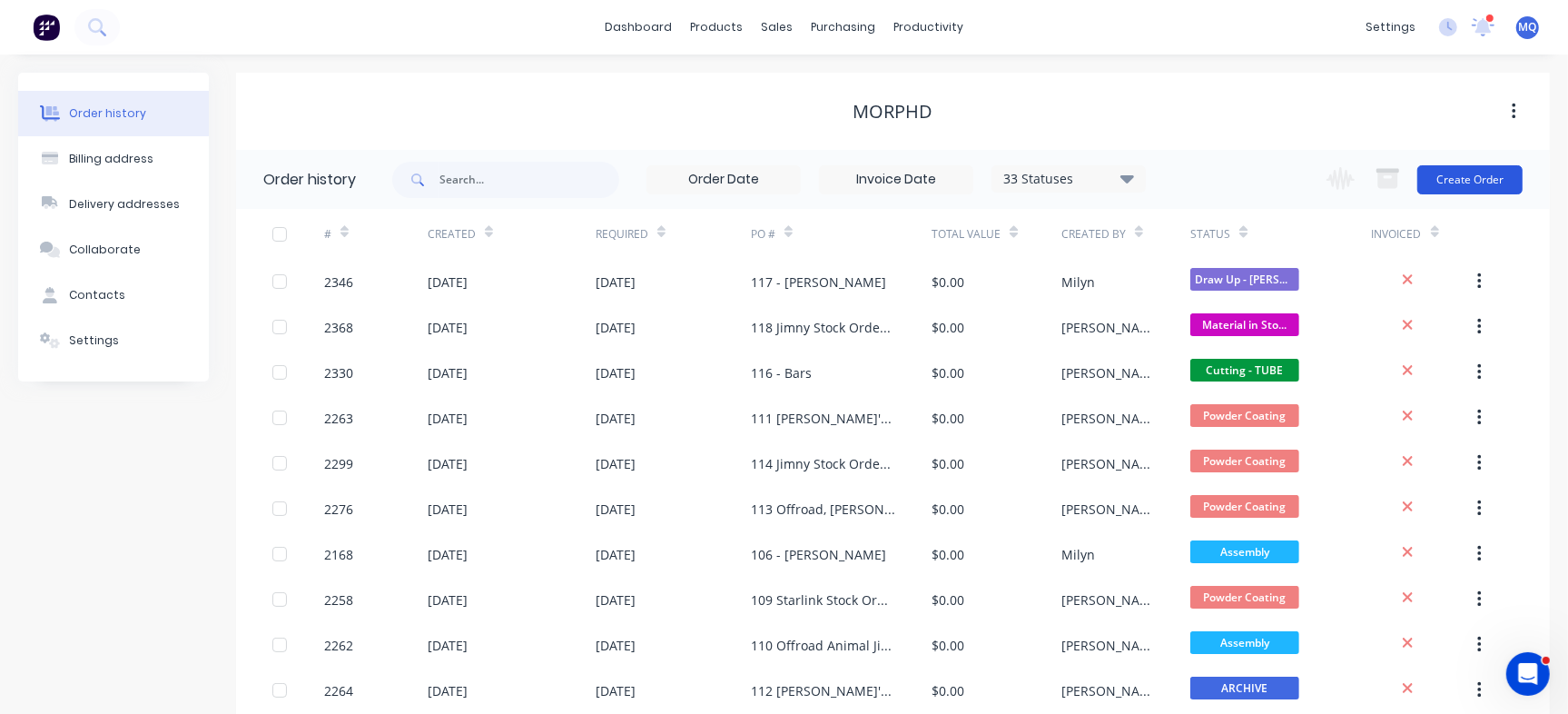
click at [1496, 176] on button "Create Order" at bounding box center [1470, 180] width 106 height 29
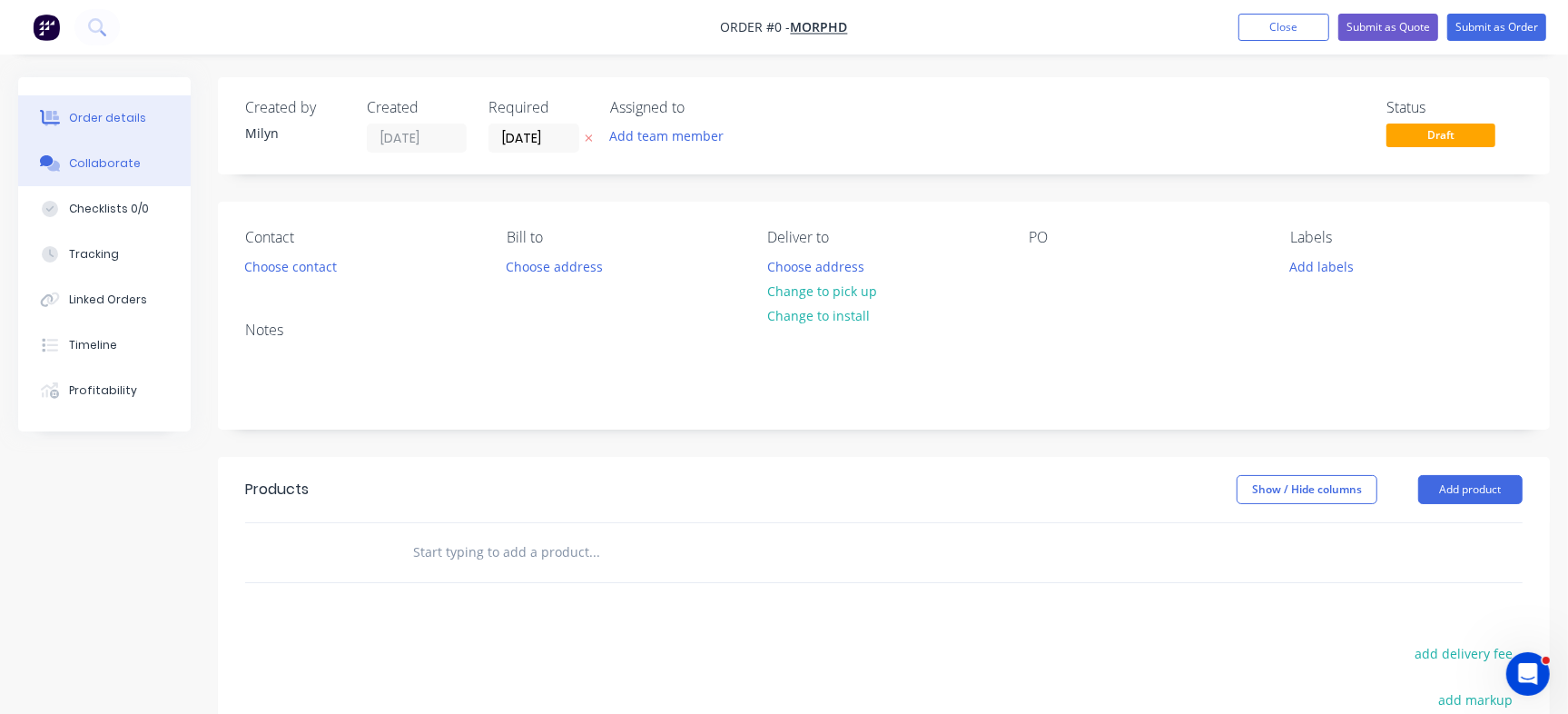
click at [126, 166] on div "Collaborate" at bounding box center [105, 163] width 71 height 17
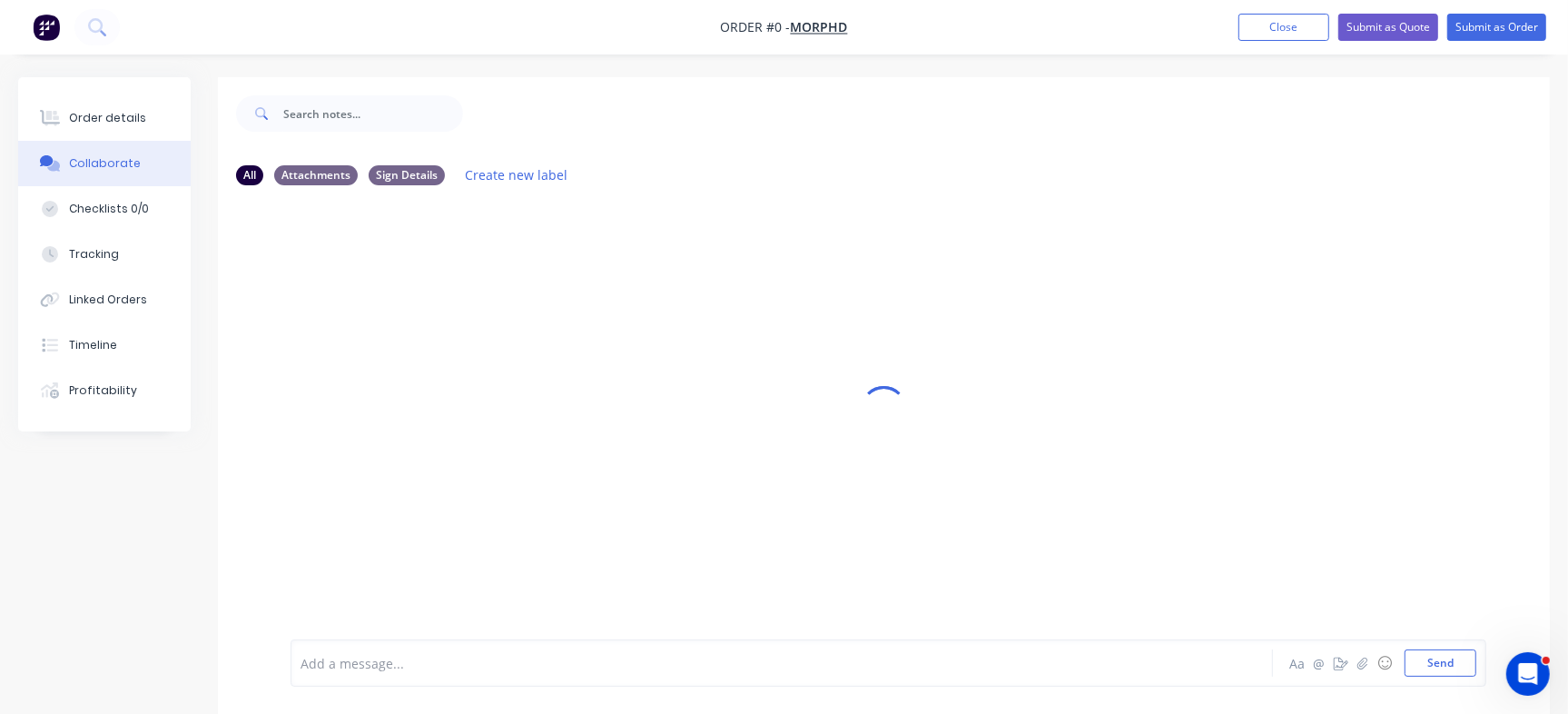
click at [408, 659] on div at bounding box center [741, 664] width 881 height 20
click at [1451, 664] on button "Send" at bounding box center [1440, 663] width 71 height 27
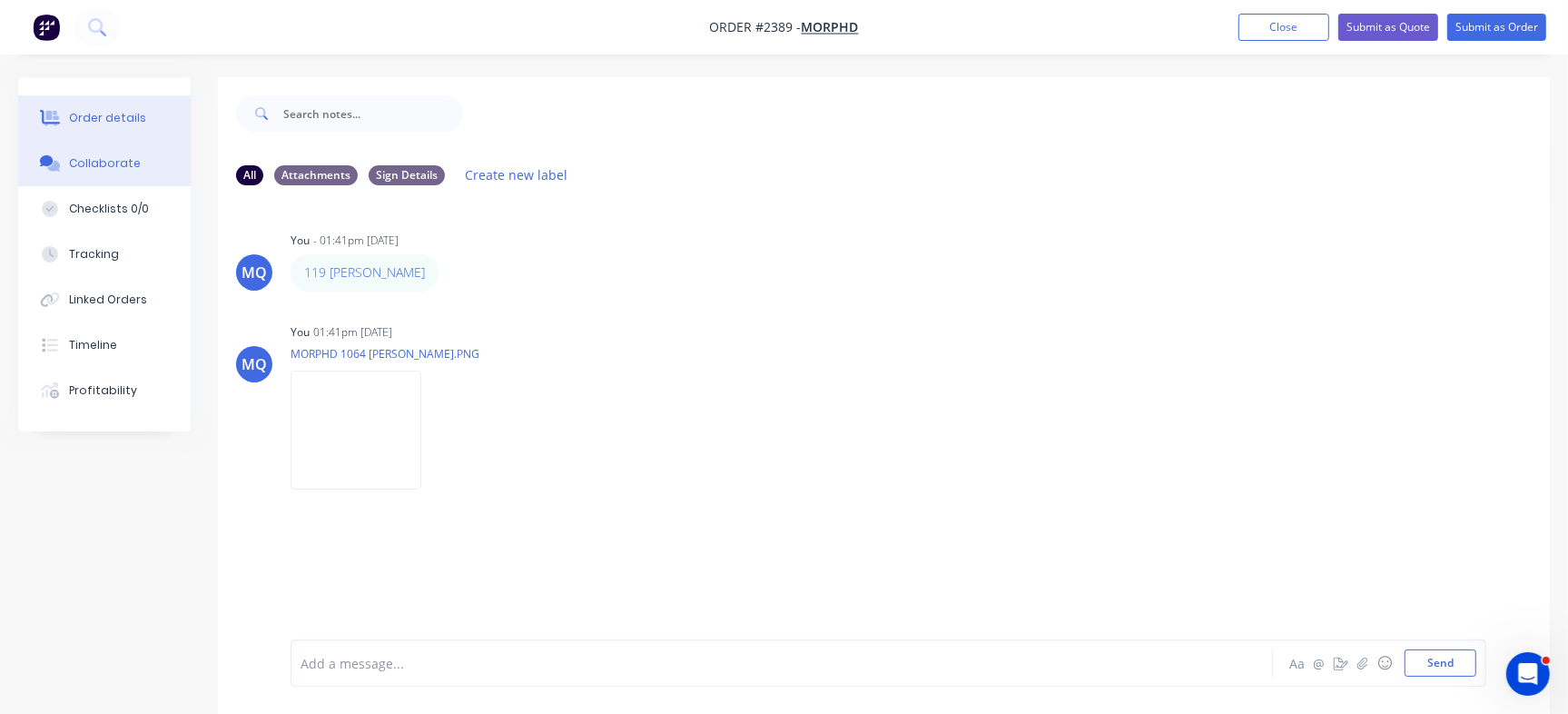
click at [143, 114] on button "Order details" at bounding box center [105, 118] width 172 height 45
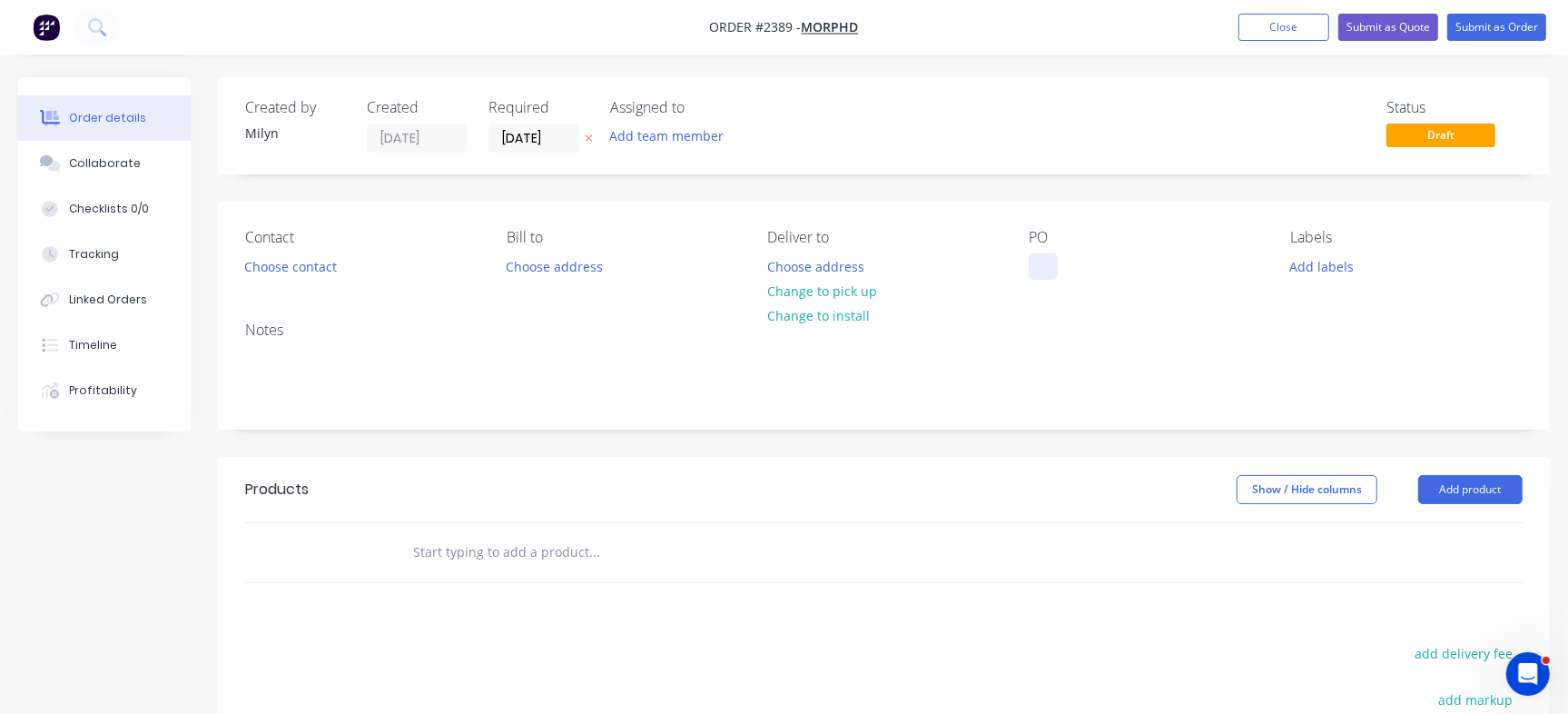
click at [1047, 274] on div at bounding box center [1043, 266] width 29 height 26
paste div
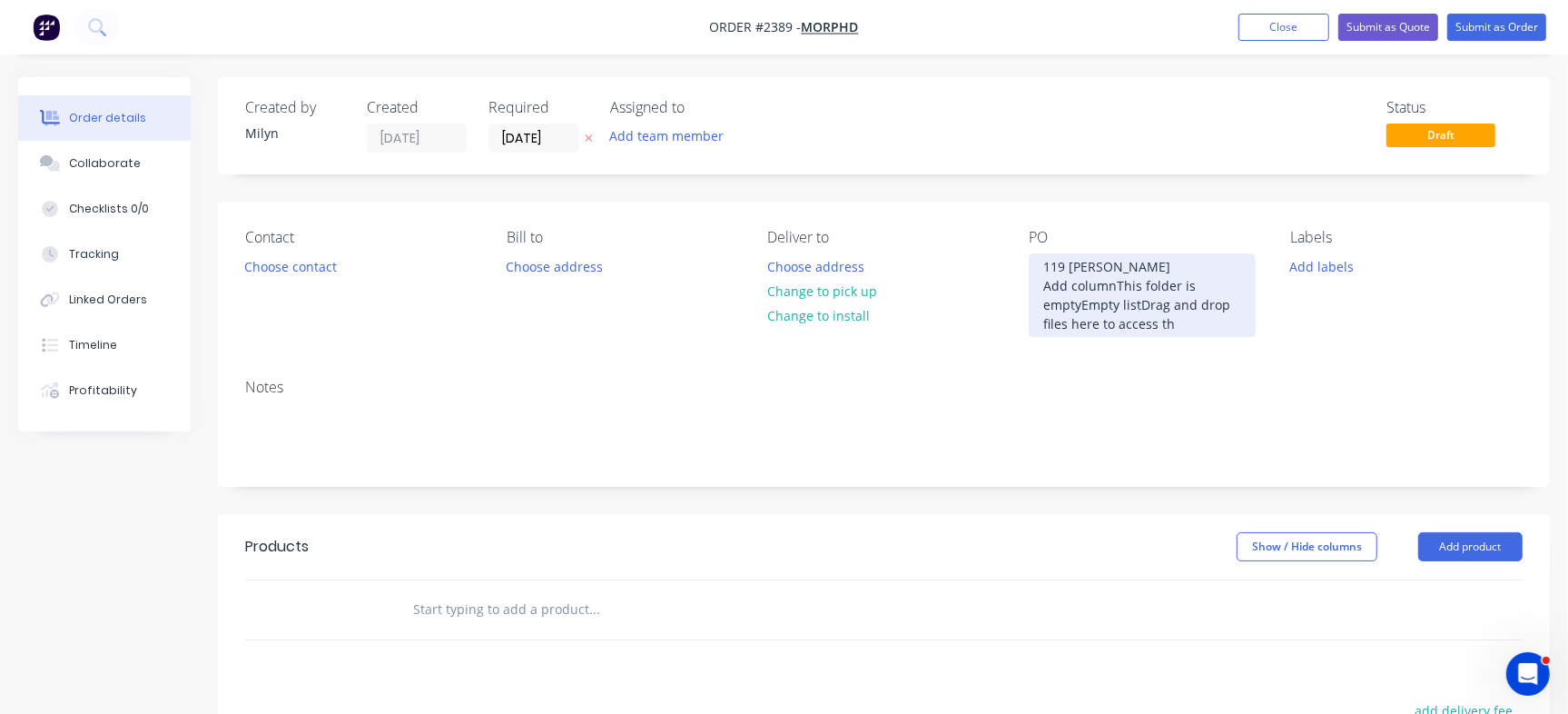
drag, startPoint x: 1201, startPoint y: 327, endPoint x: 1017, endPoint y: 284, distance: 189.0
click at [1017, 284] on div "Contact Choose contact [PERSON_NAME] to Choose address Deliver to Choose addres…" at bounding box center [884, 283] width 1331 height 162
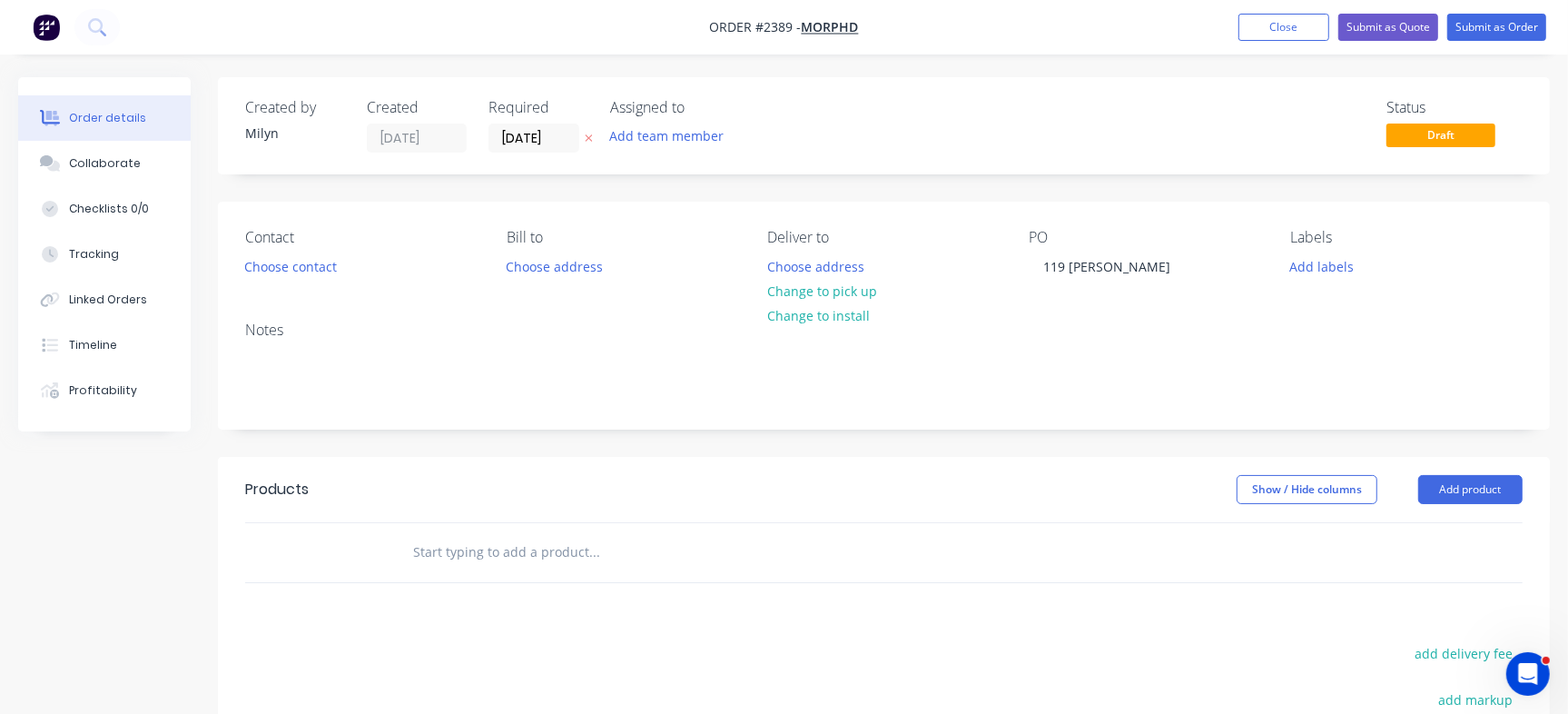
click at [1063, 251] on div "PO 119 [PERSON_NAME]" at bounding box center [1145, 254] width 233 height 51
click at [1063, 260] on div "119 [PERSON_NAME]" at bounding box center [1107, 266] width 156 height 26
click at [1075, 341] on div "Notes" at bounding box center [884, 368] width 1331 height 121
click at [498, 568] on input "text" at bounding box center [594, 552] width 364 height 36
paste input "SET - Foam Drawer Inserts + 6mm Foam Tray Cover"
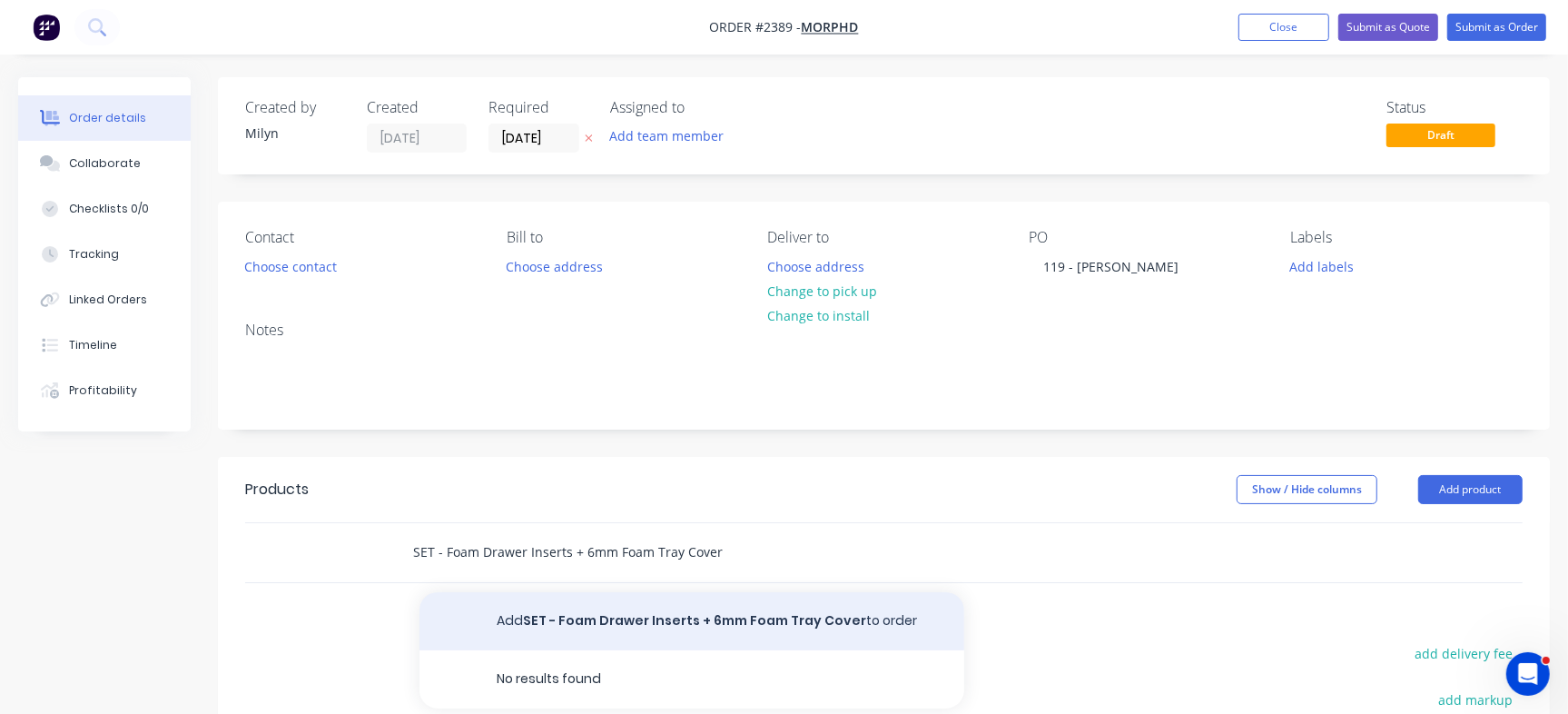
type input "SET - Foam Drawer Inserts + 6mm Foam Tray Cover"
click at [642, 613] on button "Add SET - Foam Drawer Inserts + 6mm Foam Tray Cover to order" at bounding box center [691, 621] width 544 height 58
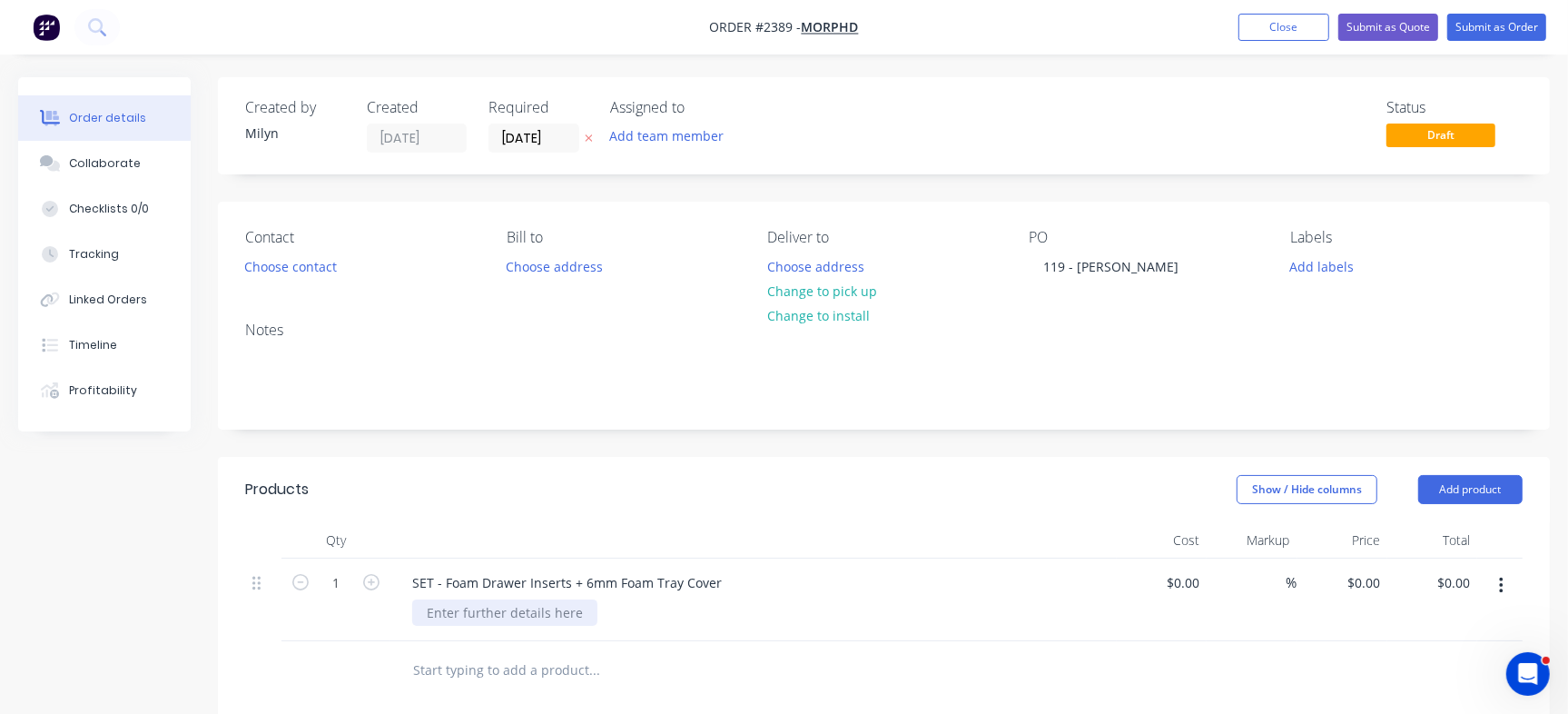
click at [530, 600] on div at bounding box center [504, 612] width 185 height 26
click at [588, 424] on div "Notes" at bounding box center [884, 368] width 1331 height 121
click at [525, 133] on input "[DATE]" at bounding box center [534, 138] width 89 height 27
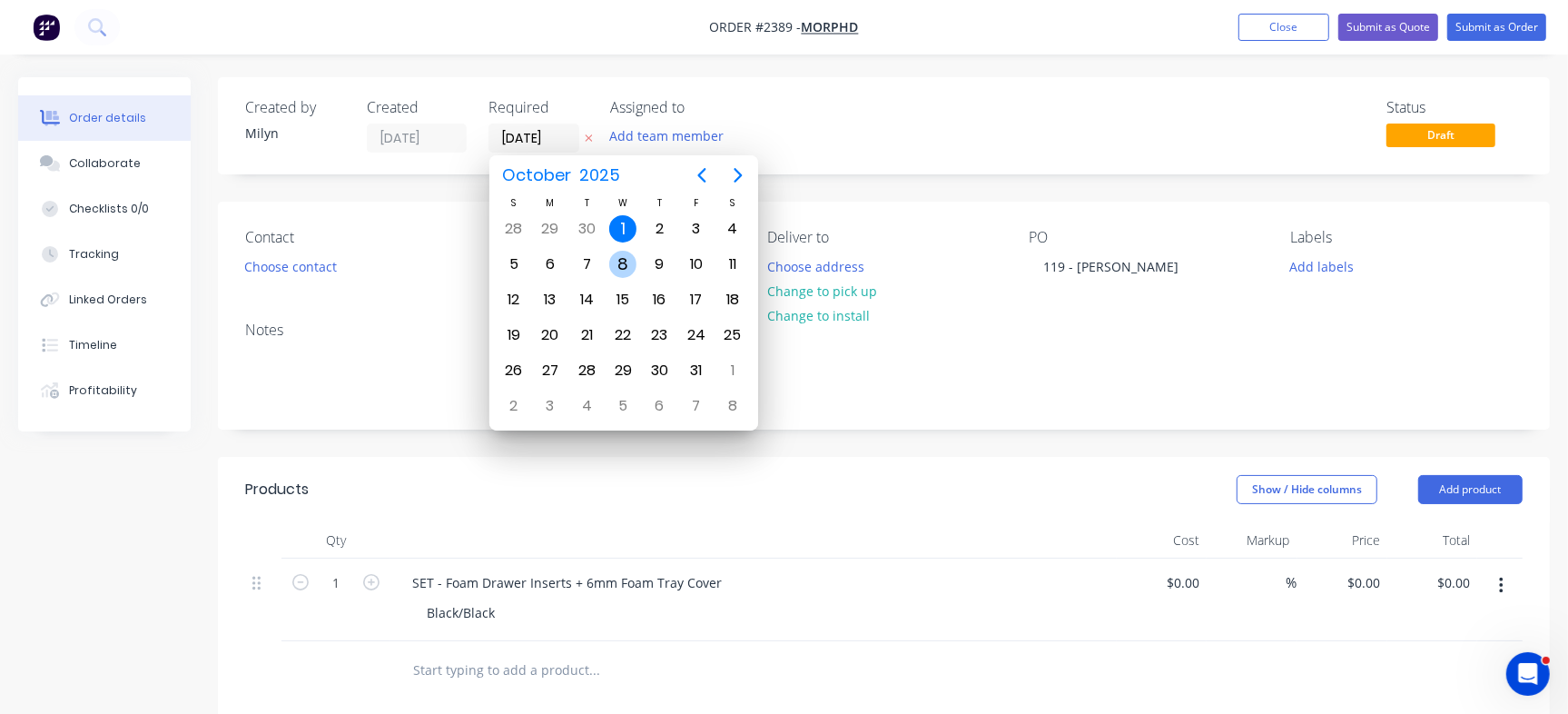
click at [627, 264] on div "8" at bounding box center [623, 264] width 27 height 27
type input "[DATE]"
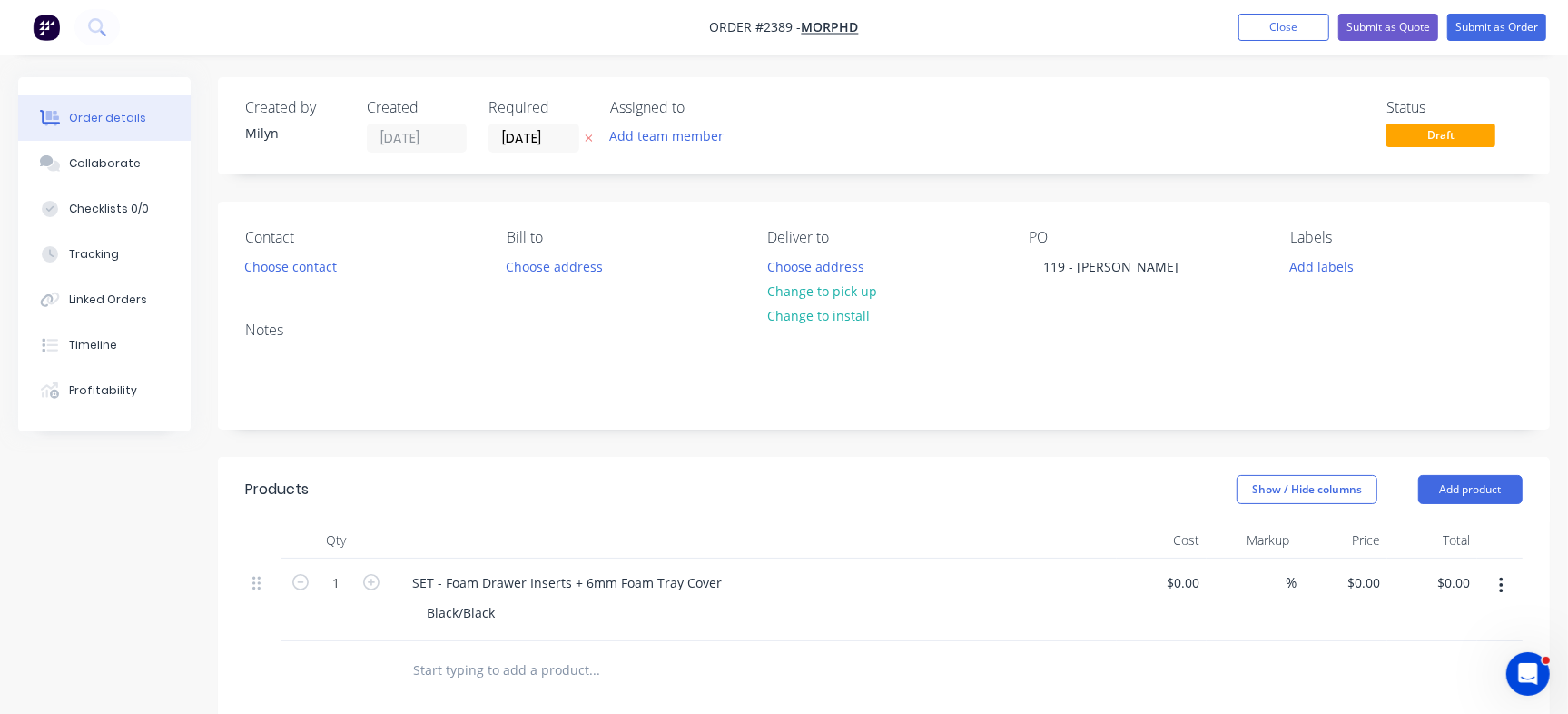
click at [1090, 407] on div "Notes" at bounding box center [884, 368] width 1331 height 121
click at [1343, 261] on button "Add labels" at bounding box center [1322, 265] width 83 height 24
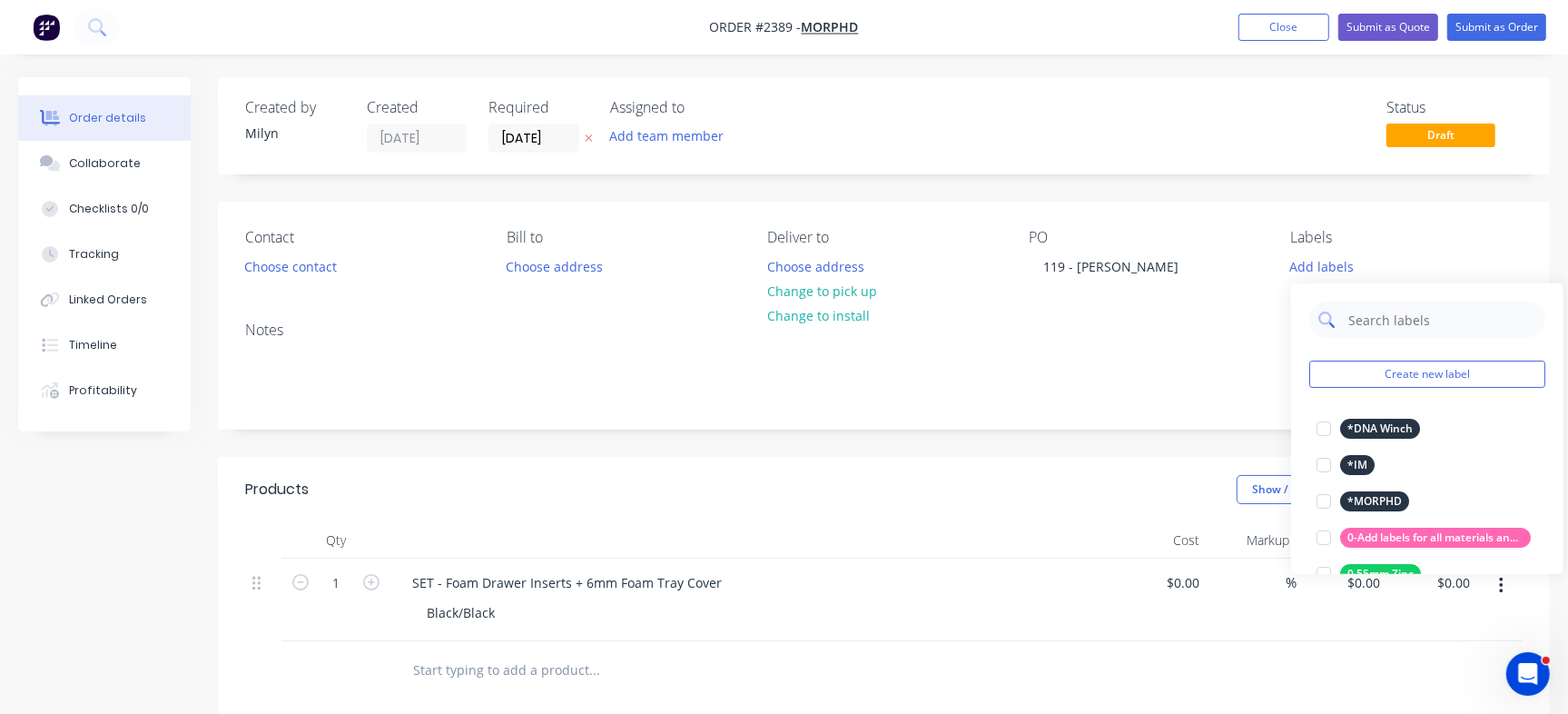
drag, startPoint x: 1406, startPoint y: 314, endPoint x: 1383, endPoint y: 319, distance: 23.5
click at [1385, 314] on input "text" at bounding box center [1441, 319] width 190 height 36
type input "o"
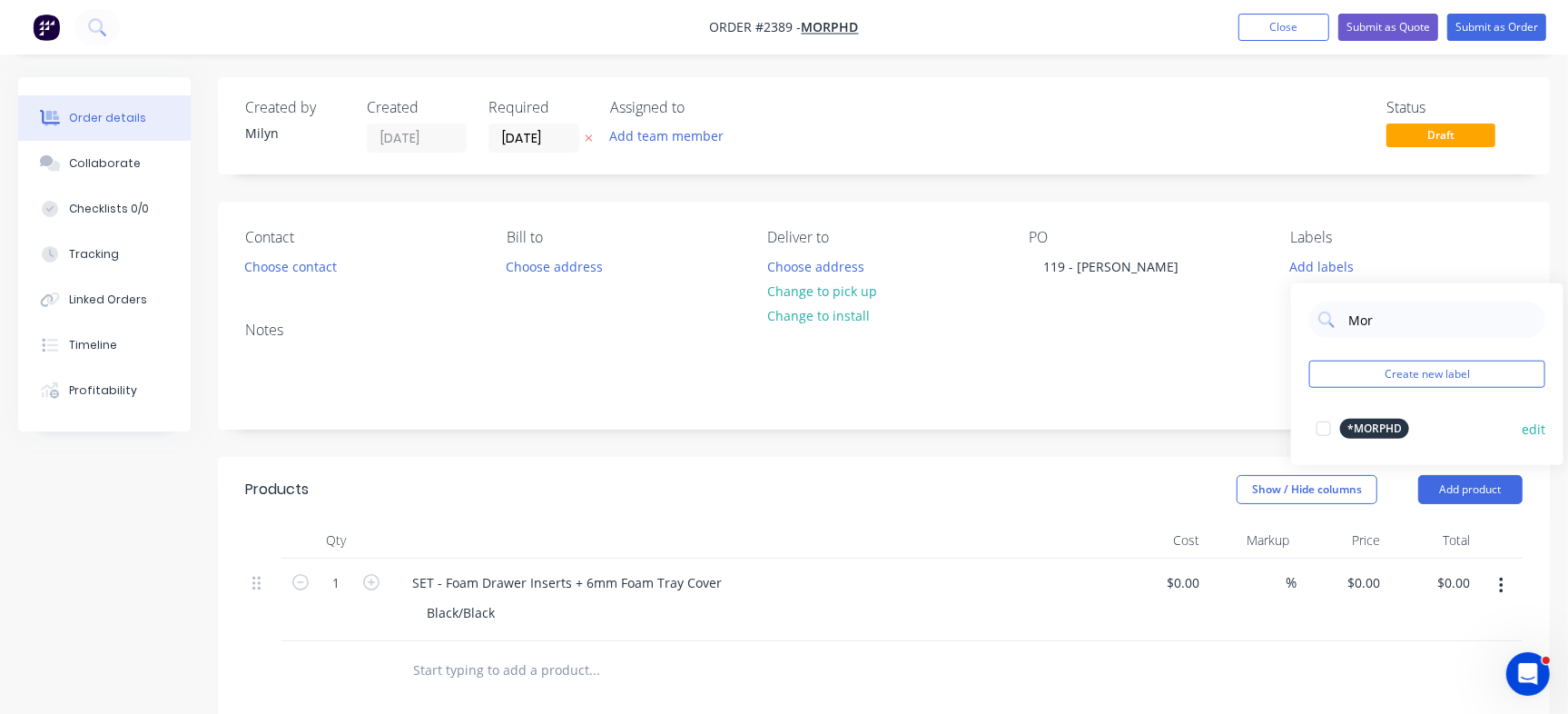
drag, startPoint x: 1357, startPoint y: 429, endPoint x: 1349, endPoint y: 422, distance: 10.6
click at [1357, 429] on div "*MORPHD" at bounding box center [1374, 428] width 69 height 20
click at [1395, 315] on input "Mor" at bounding box center [1441, 310] width 190 height 36
type input "Foam"
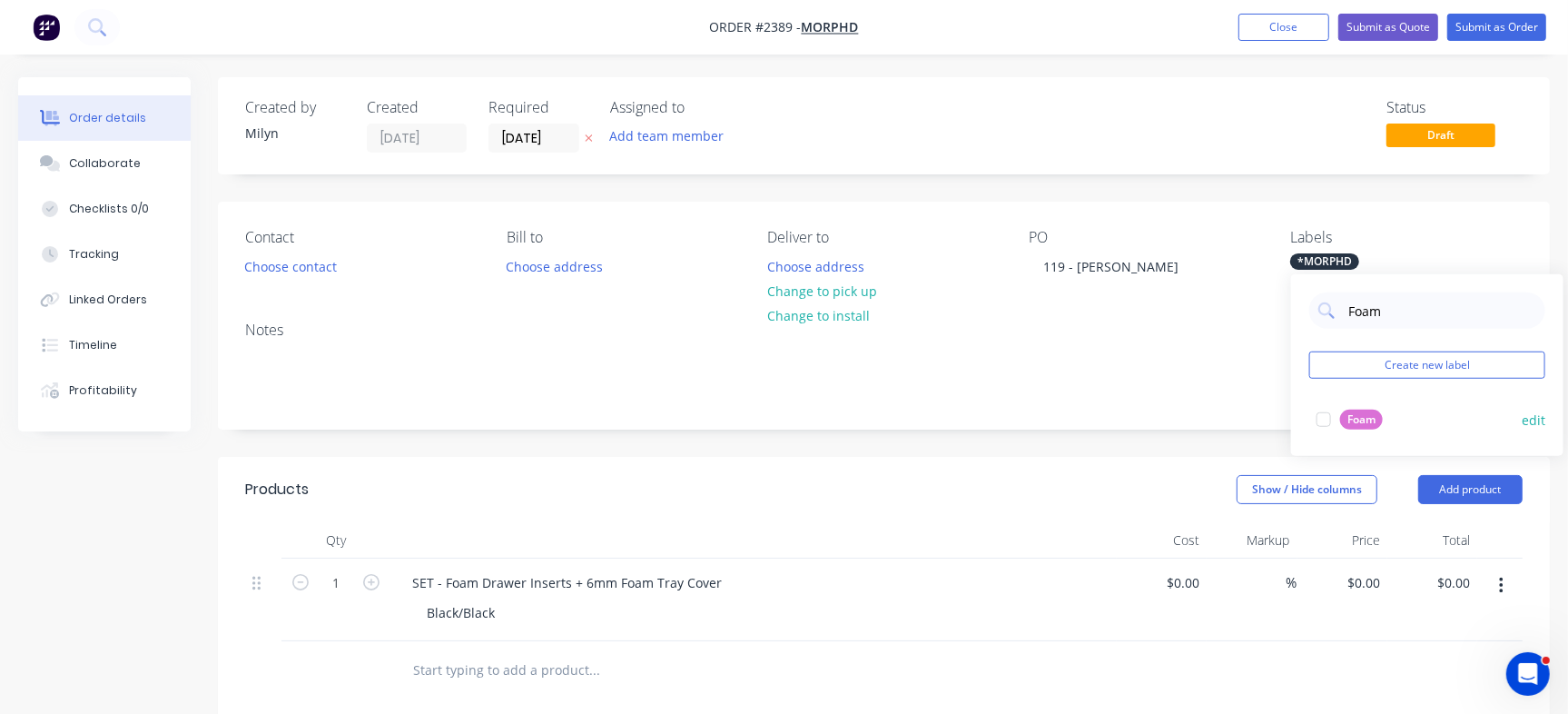
click at [1353, 427] on div "Foam" at bounding box center [1362, 420] width 43 height 20
click at [1199, 146] on div "Status Draft" at bounding box center [1157, 125] width 731 height 54
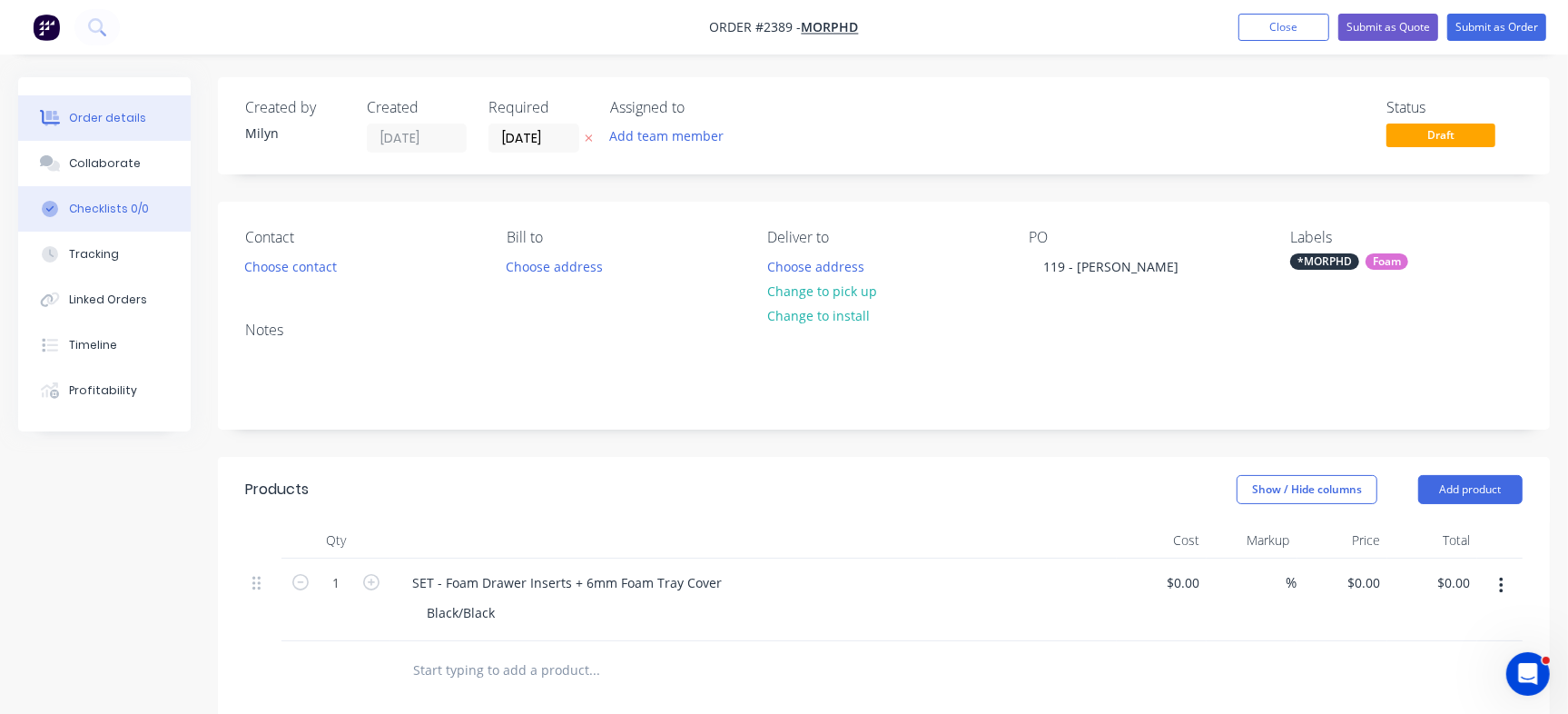
click at [101, 210] on div "Checklists 0/0" at bounding box center [109, 208] width 80 height 17
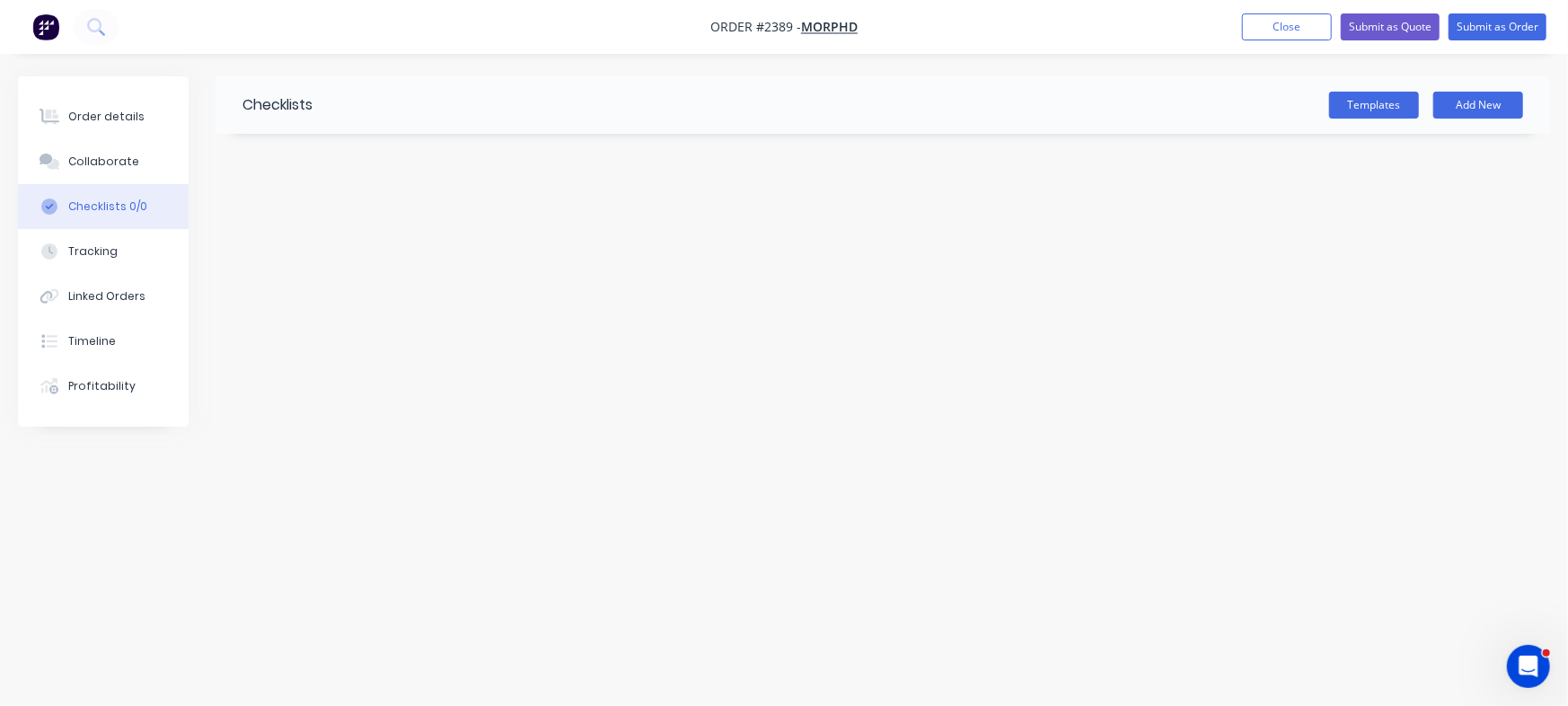
click at [1479, 90] on div "Templates Add New" at bounding box center [931, 104] width 1237 height 57
click at [1483, 109] on button "Add New" at bounding box center [1477, 105] width 90 height 27
type input "Checklist"
click at [319, 203] on textarea at bounding box center [690, 216] width 817 height 26
type textarea "x"
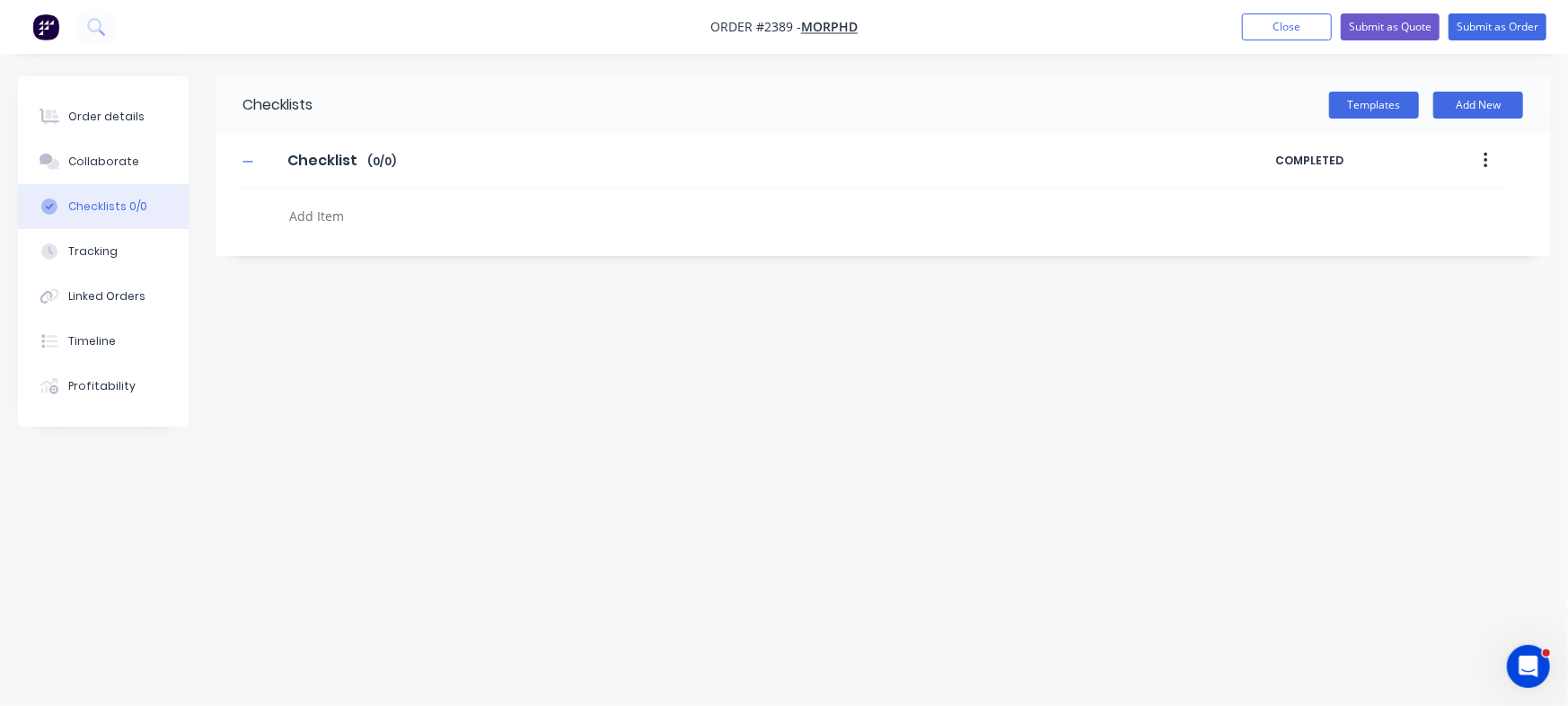
type textarea "P"
type textarea "x"
type textarea "PO"
type textarea "x"
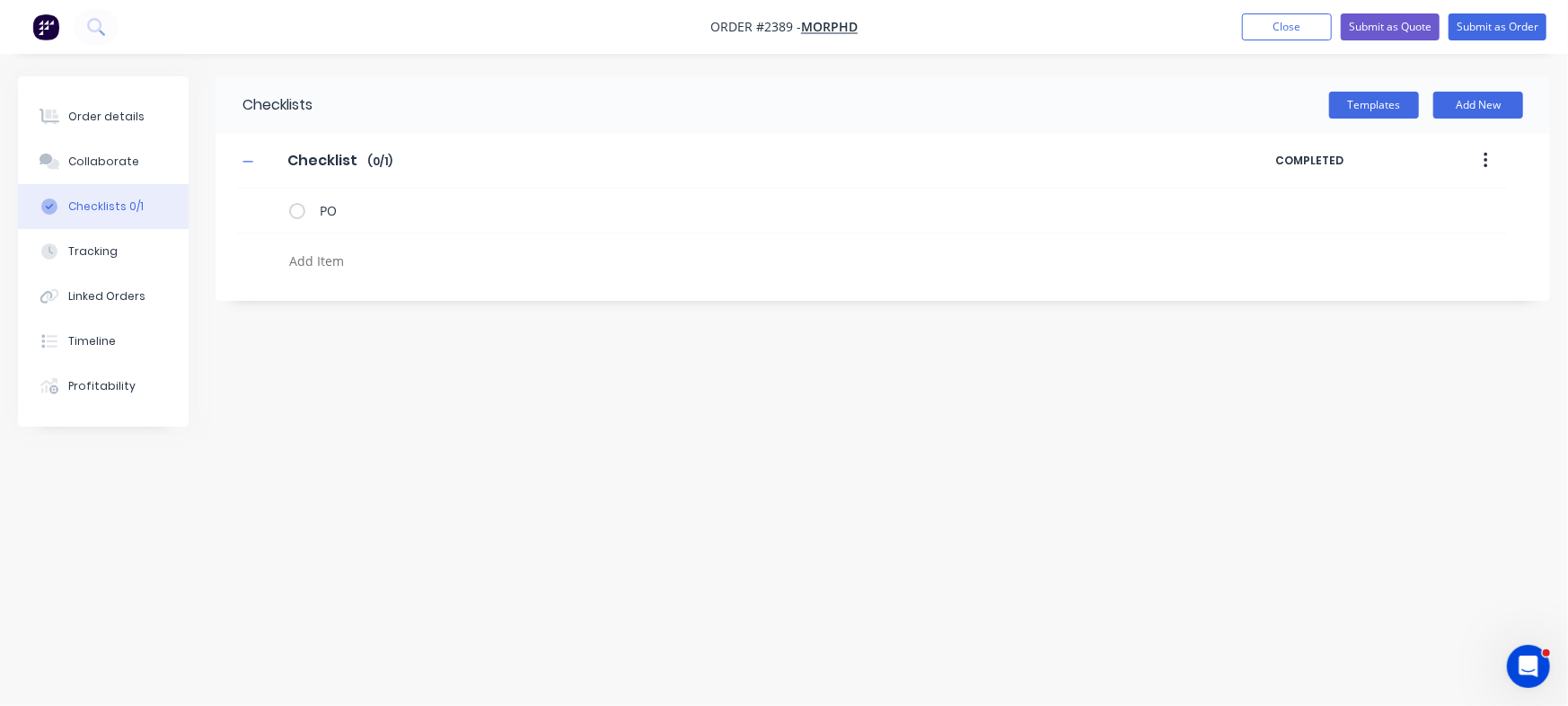
type textarea "F"
type textarea "x"
type textarea "Fa"
type textarea "x"
type textarea "F"
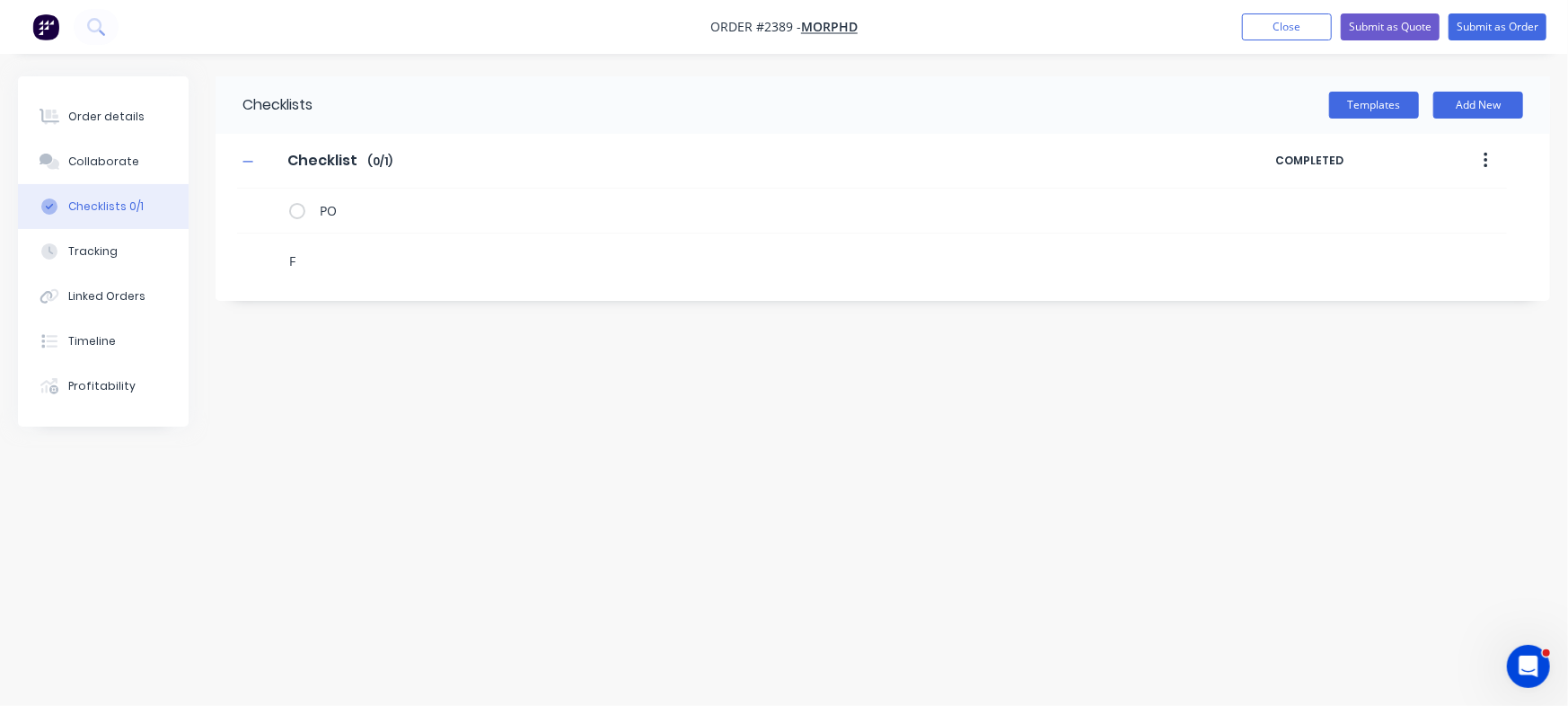
type textarea "x"
type textarea "Fo"
type textarea "x"
type textarea "Foam"
type textarea "x"
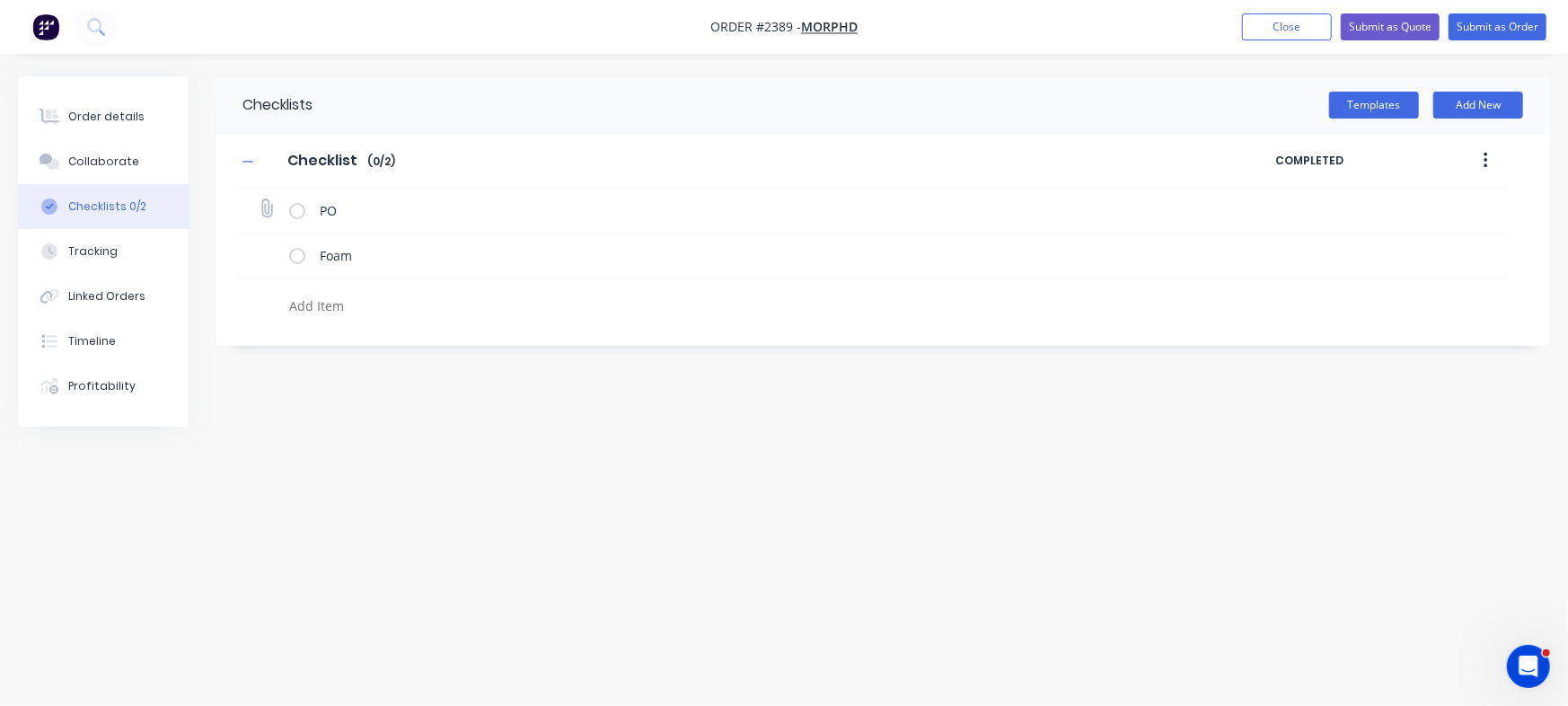
type textarea "x"
click at [272, 212] on icon at bounding box center [267, 208] width 23 height 23
click at [258, 199] on input "file" at bounding box center [258, 199] width 0 height 0
click at [260, 206] on icon at bounding box center [266, 208] width 24 height 24
click at [258, 199] on input "file" at bounding box center [258, 199] width 0 height 0
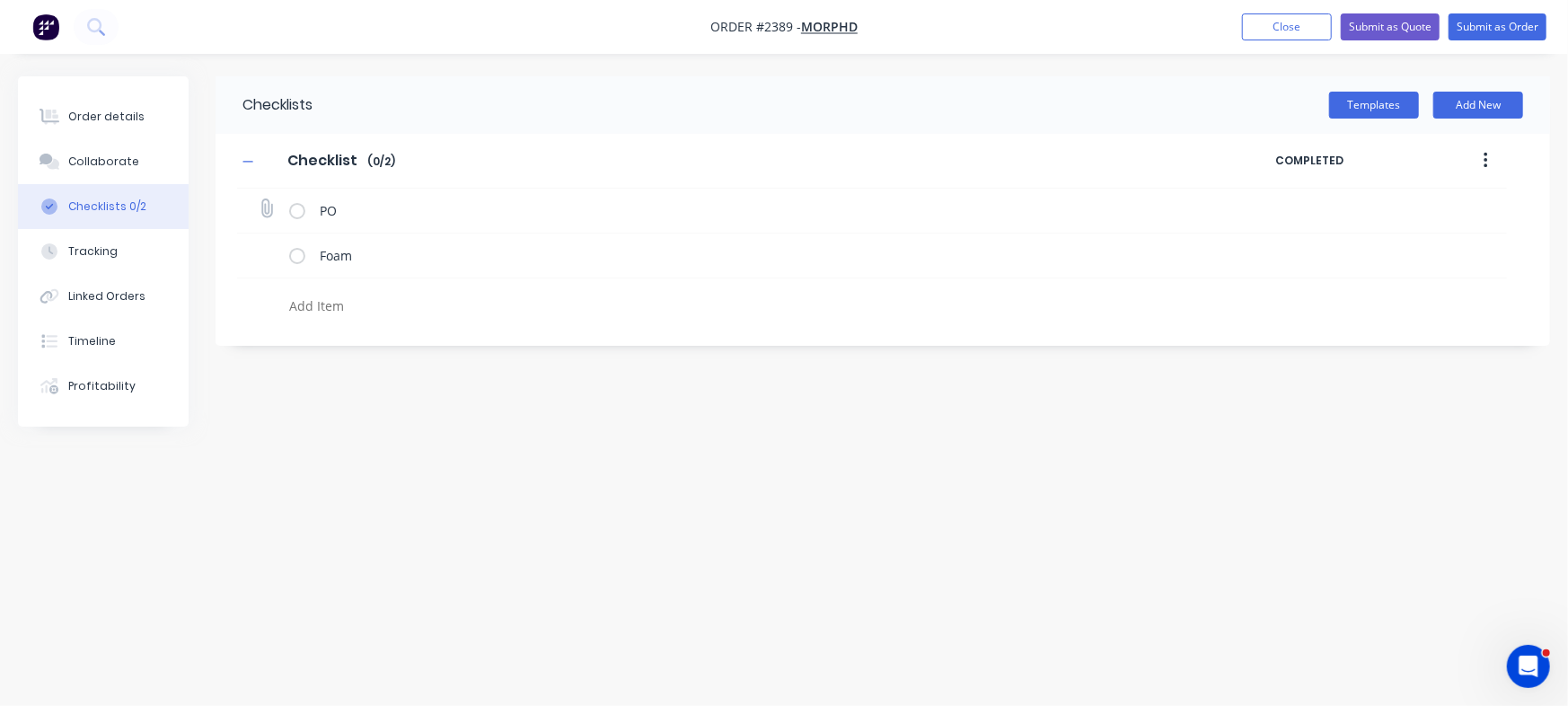
type input "C:\fakepath\[PERSON_NAME] and Drawer Foam ORDER SHEET[C] - 1064 [PERSON_NAME].p…"
type textarea "x"
click at [117, 112] on div "Order details" at bounding box center [106, 116] width 76 height 16
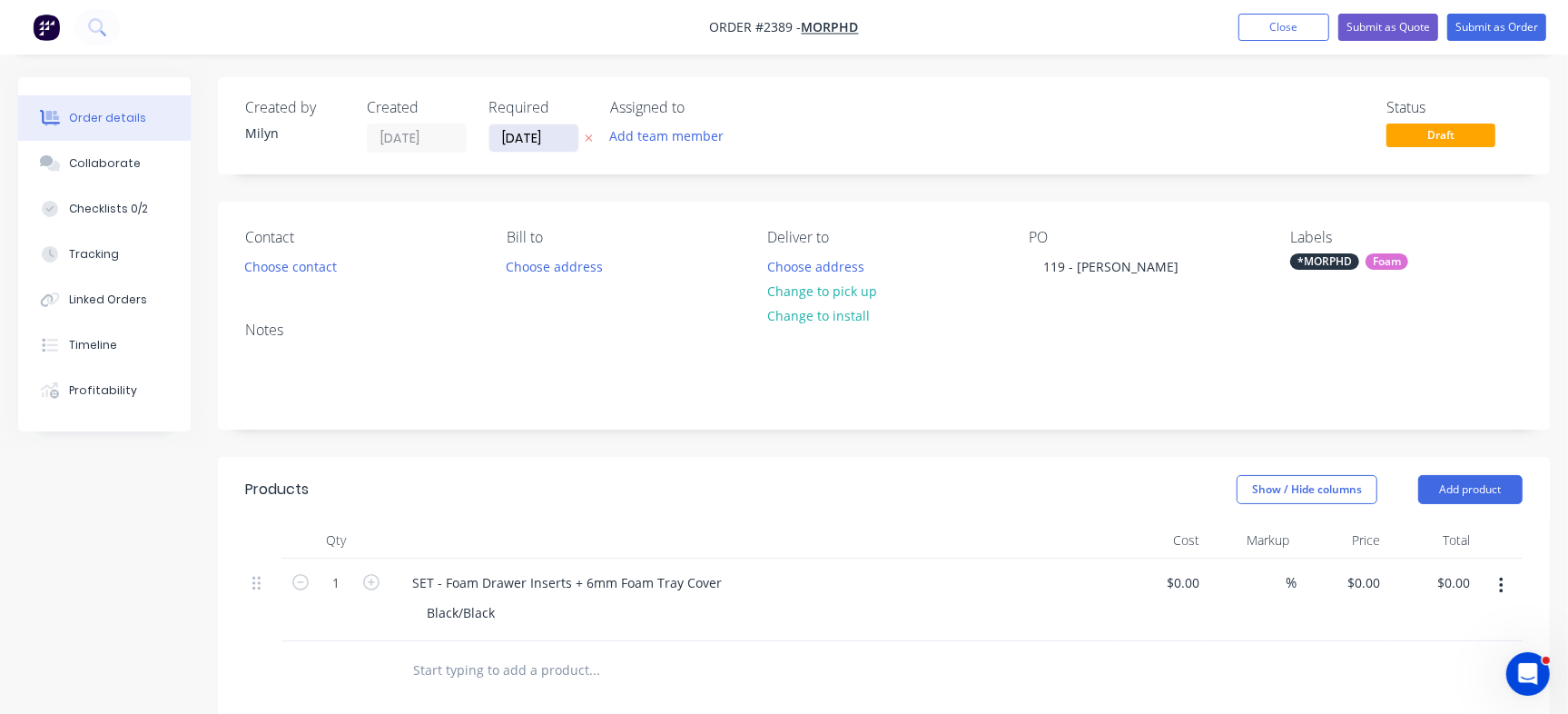
click at [529, 133] on input "[DATE]" at bounding box center [534, 138] width 89 height 27
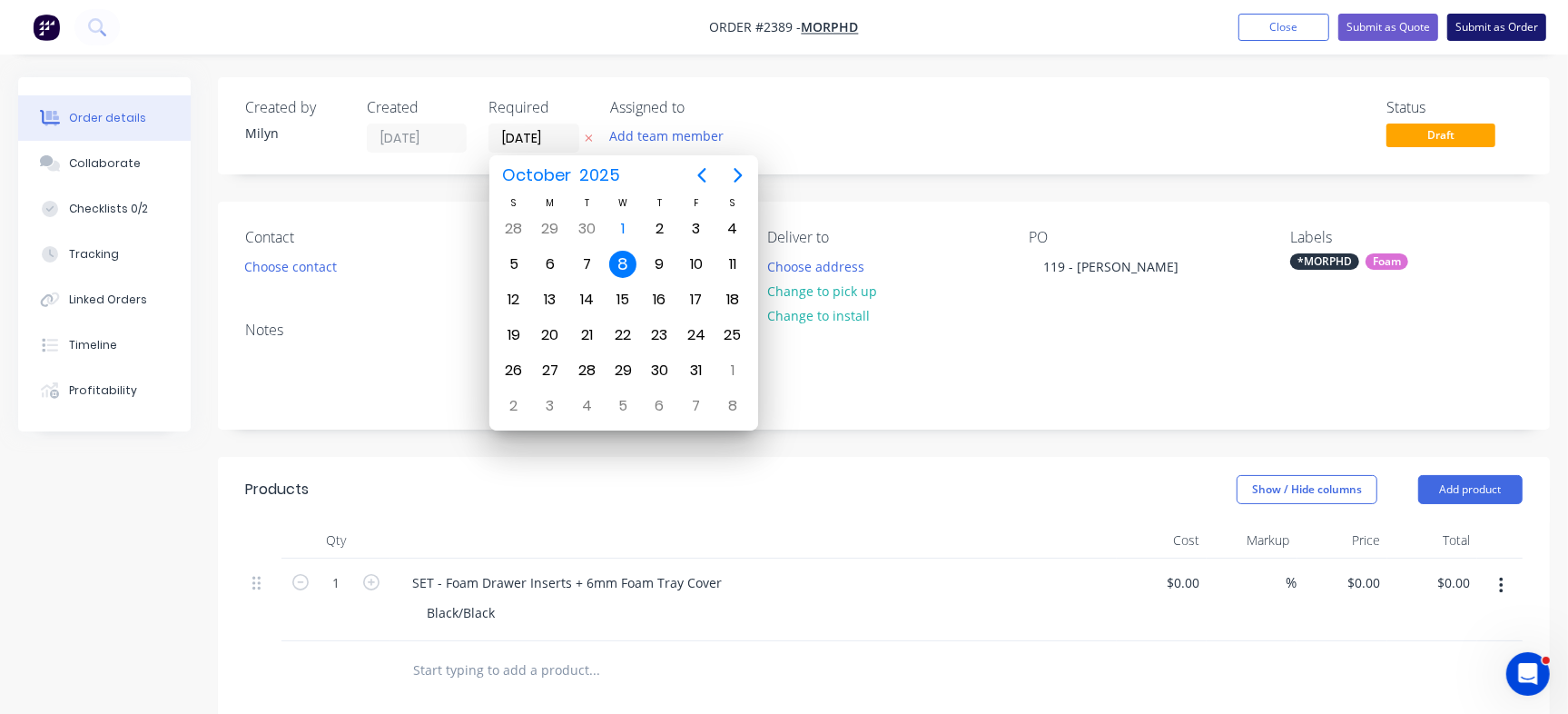
click at [1131, 135] on div "Status Draft" at bounding box center [1157, 125] width 731 height 54
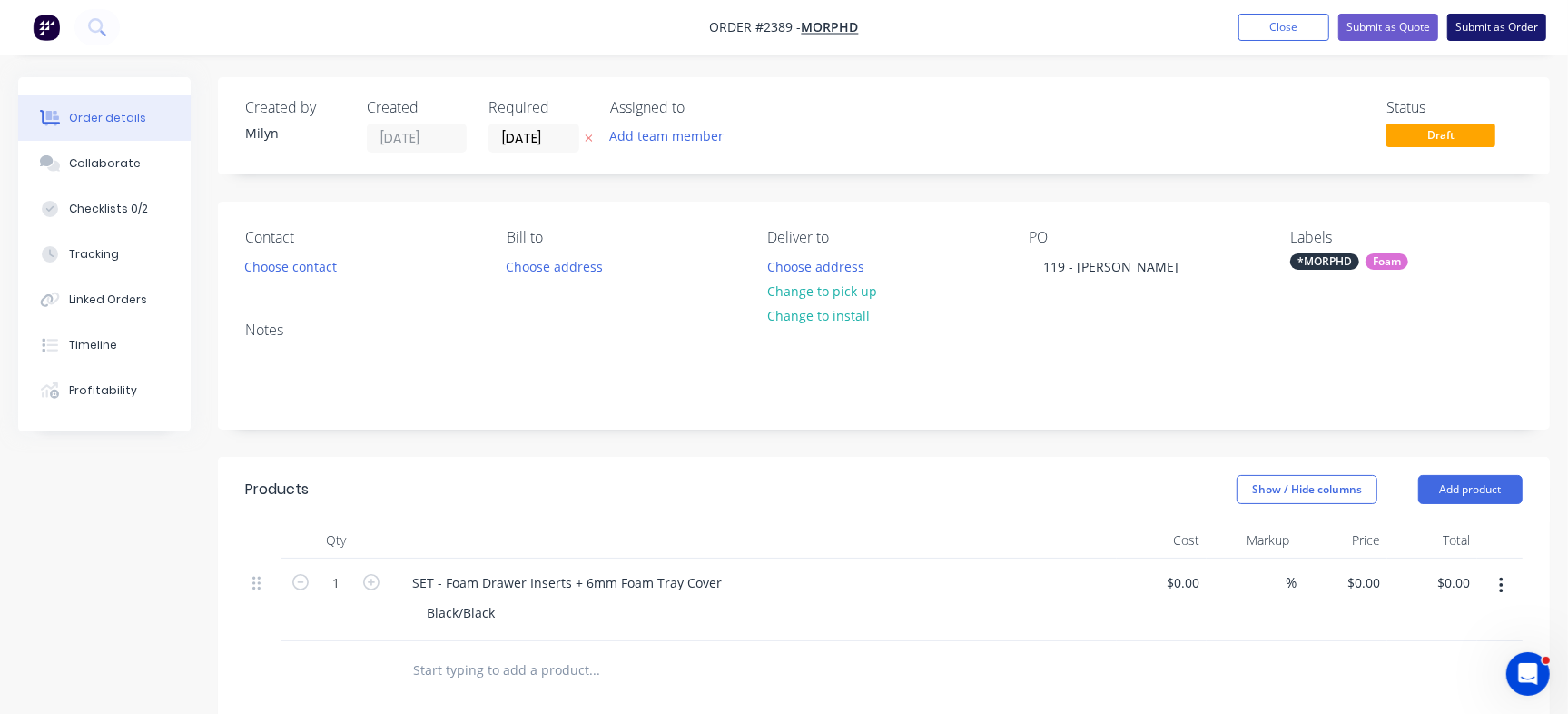
click at [1517, 20] on button "Submit as Order" at bounding box center [1496, 27] width 99 height 27
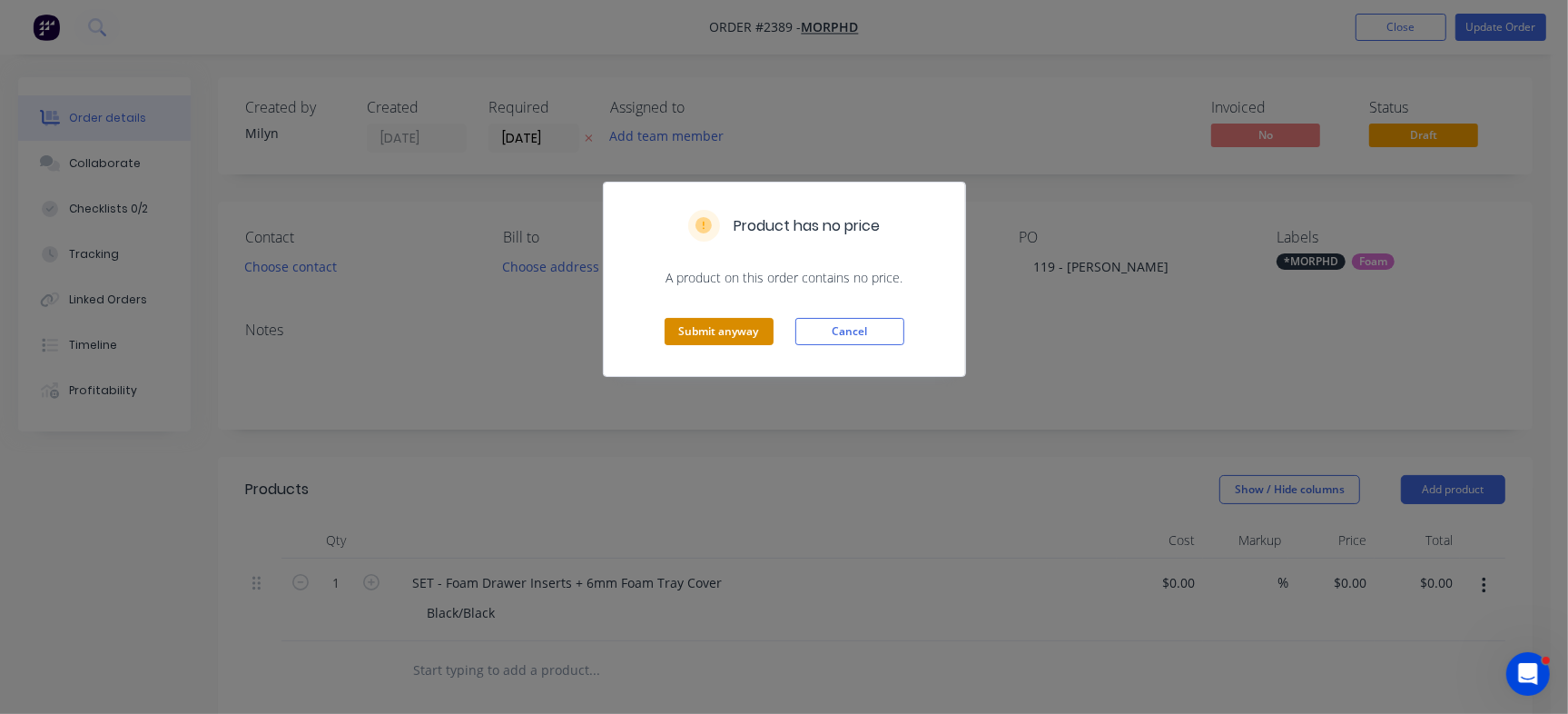
click at [679, 341] on button "Submit anyway" at bounding box center [719, 332] width 109 height 27
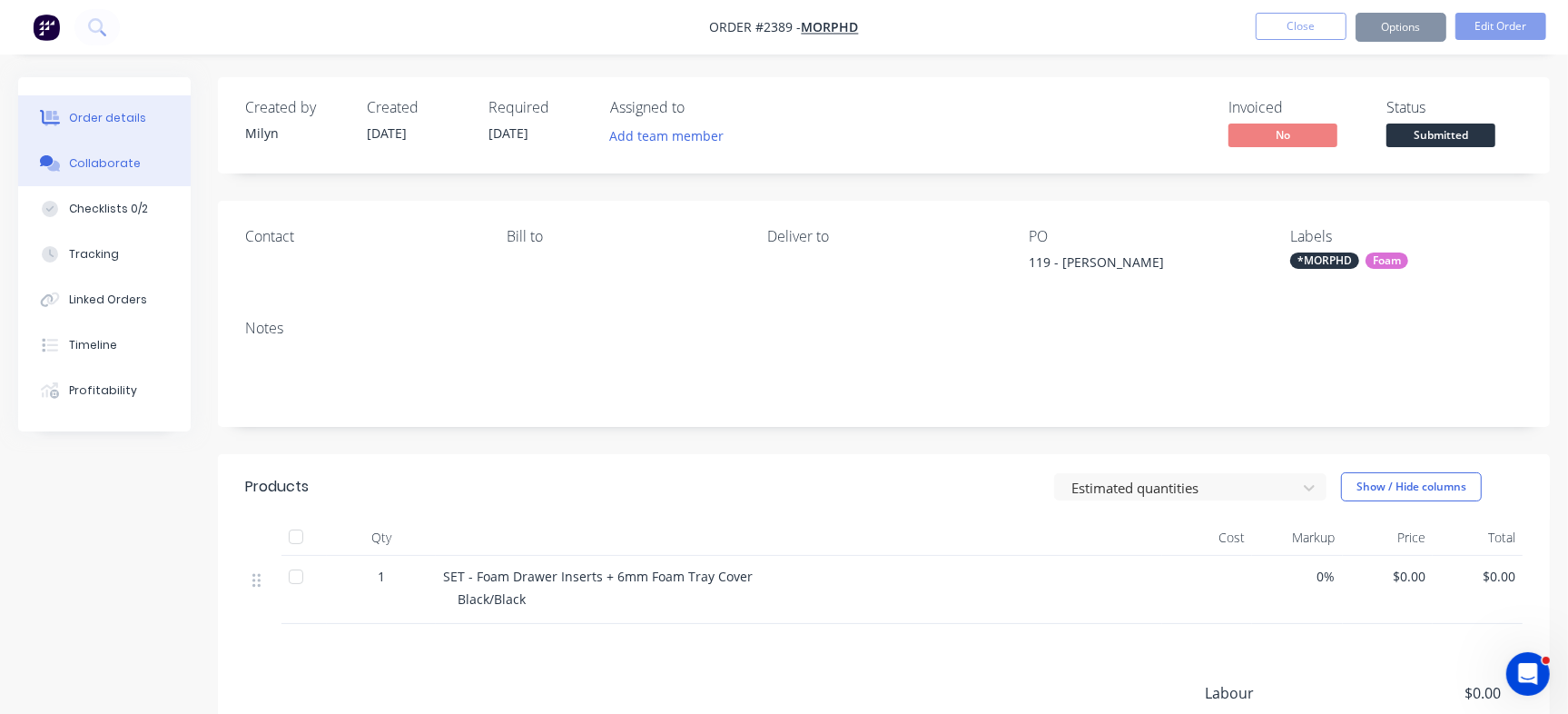
click at [72, 169] on div "Collaborate" at bounding box center [105, 163] width 71 height 17
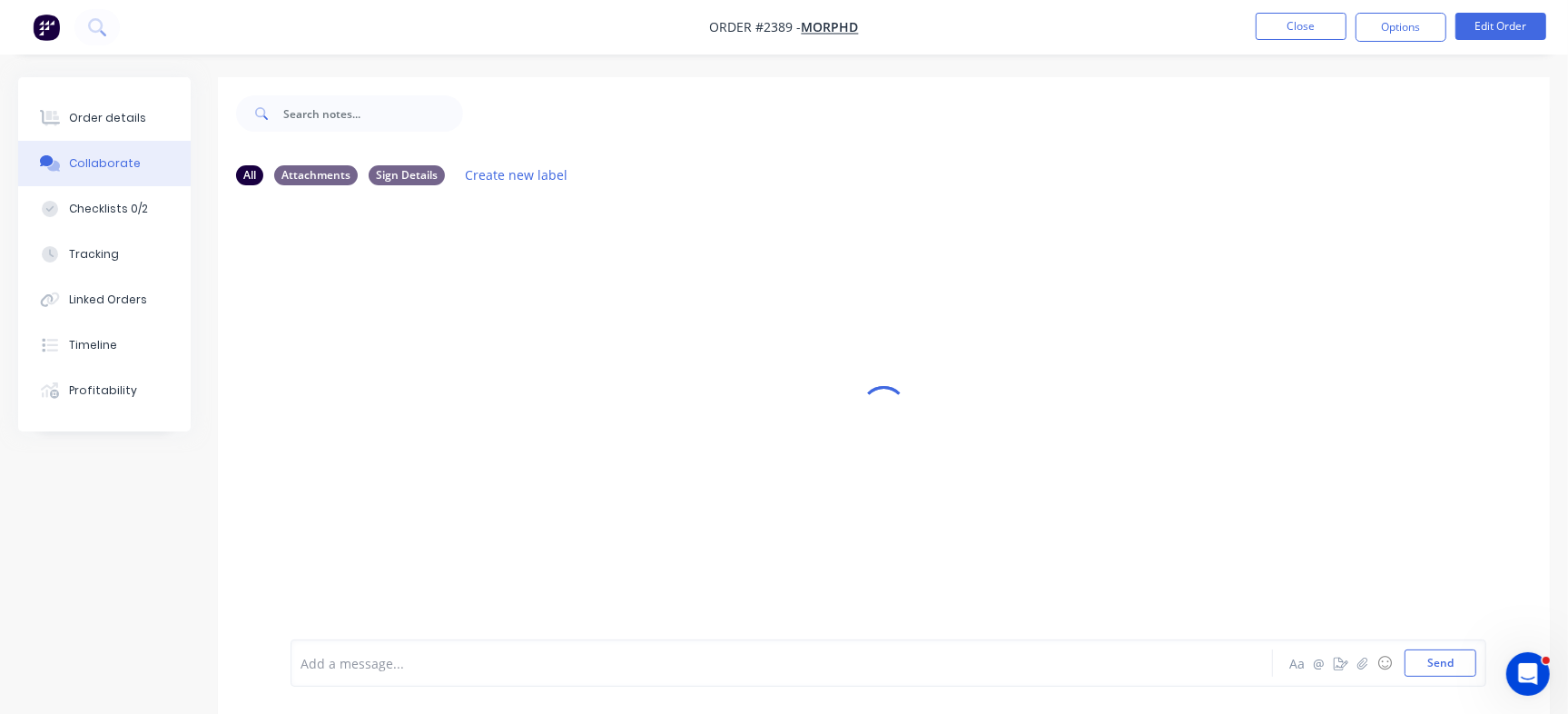
click at [433, 650] on div "Add a message..." at bounding box center [741, 663] width 882 height 27
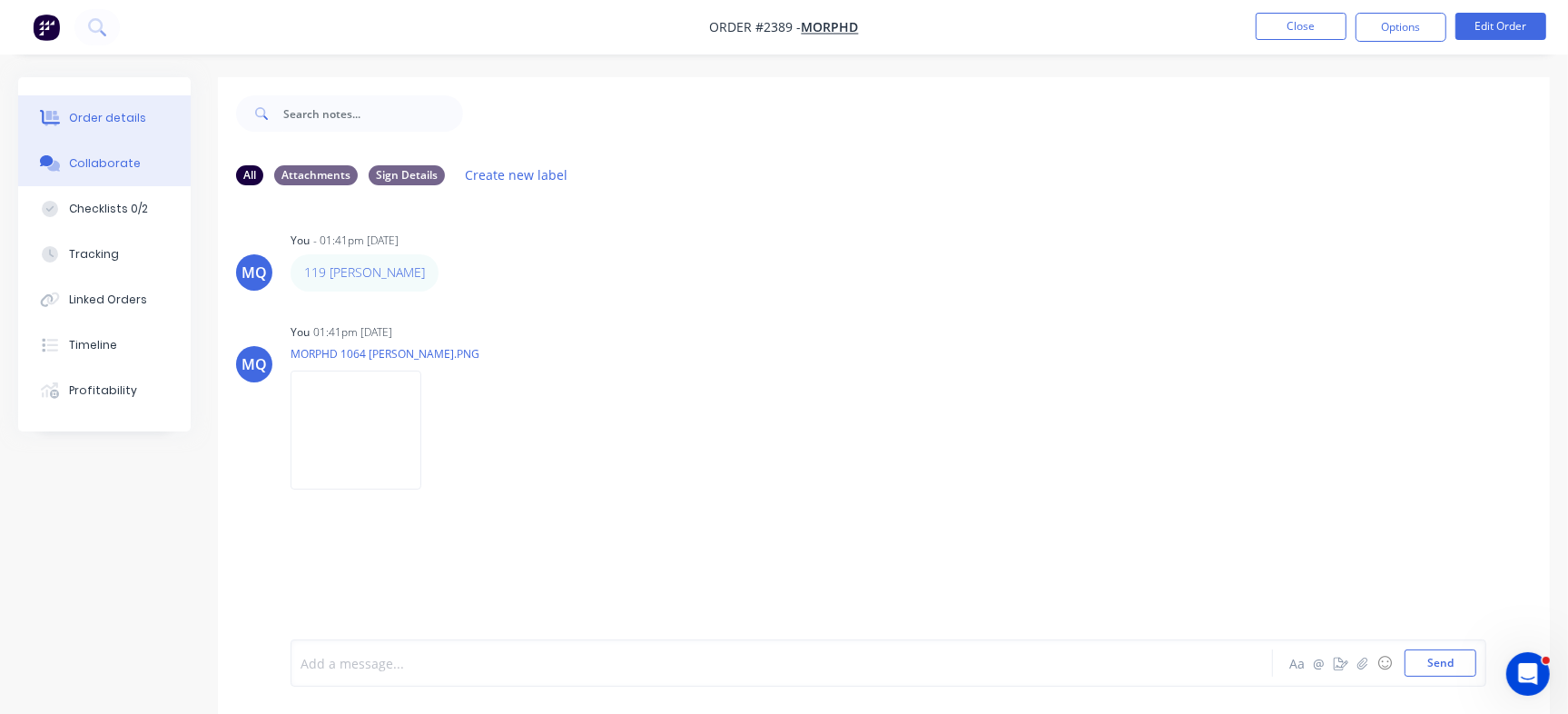
click at [140, 129] on button "Order details" at bounding box center [105, 118] width 172 height 45
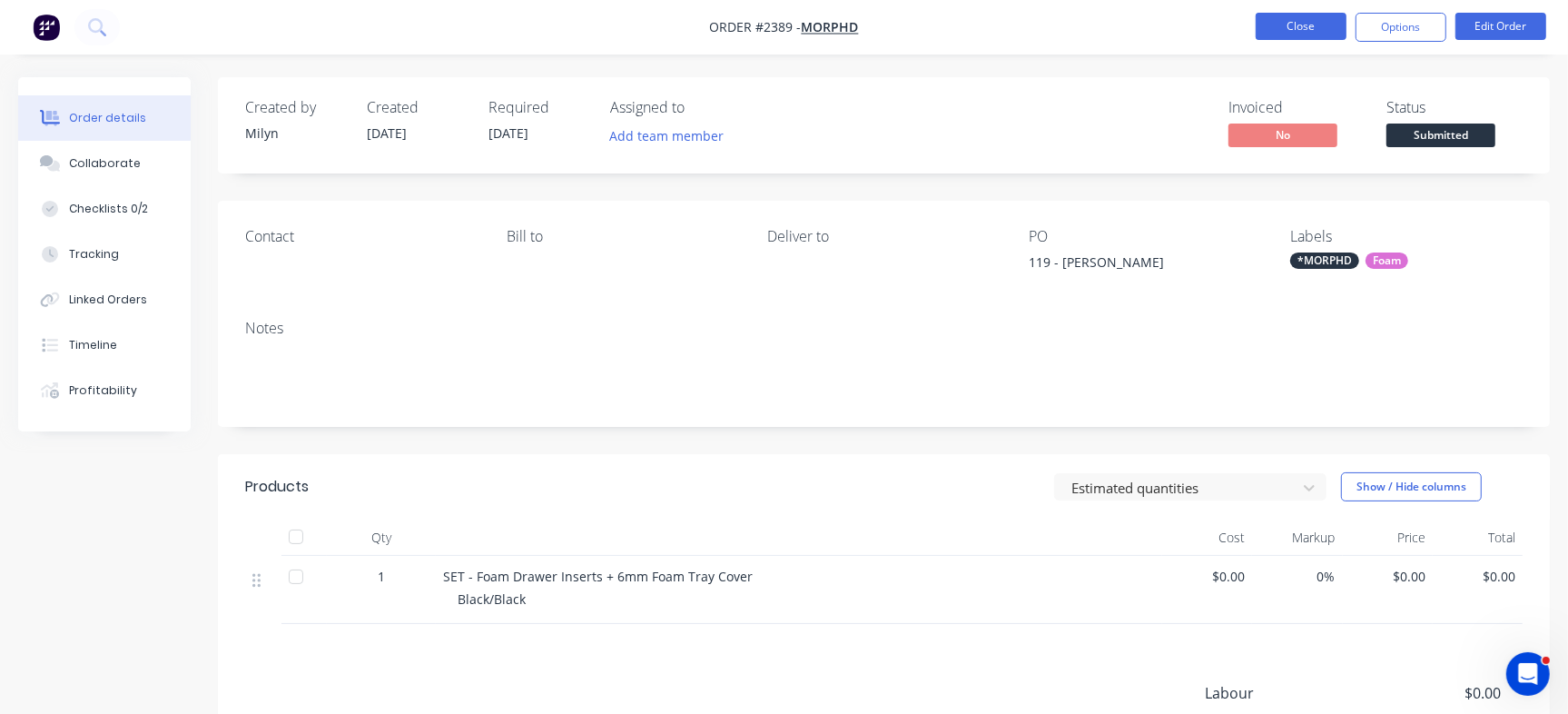
click at [1309, 23] on button "Close" at bounding box center [1300, 26] width 91 height 27
